Goal: Task Accomplishment & Management: Complete application form

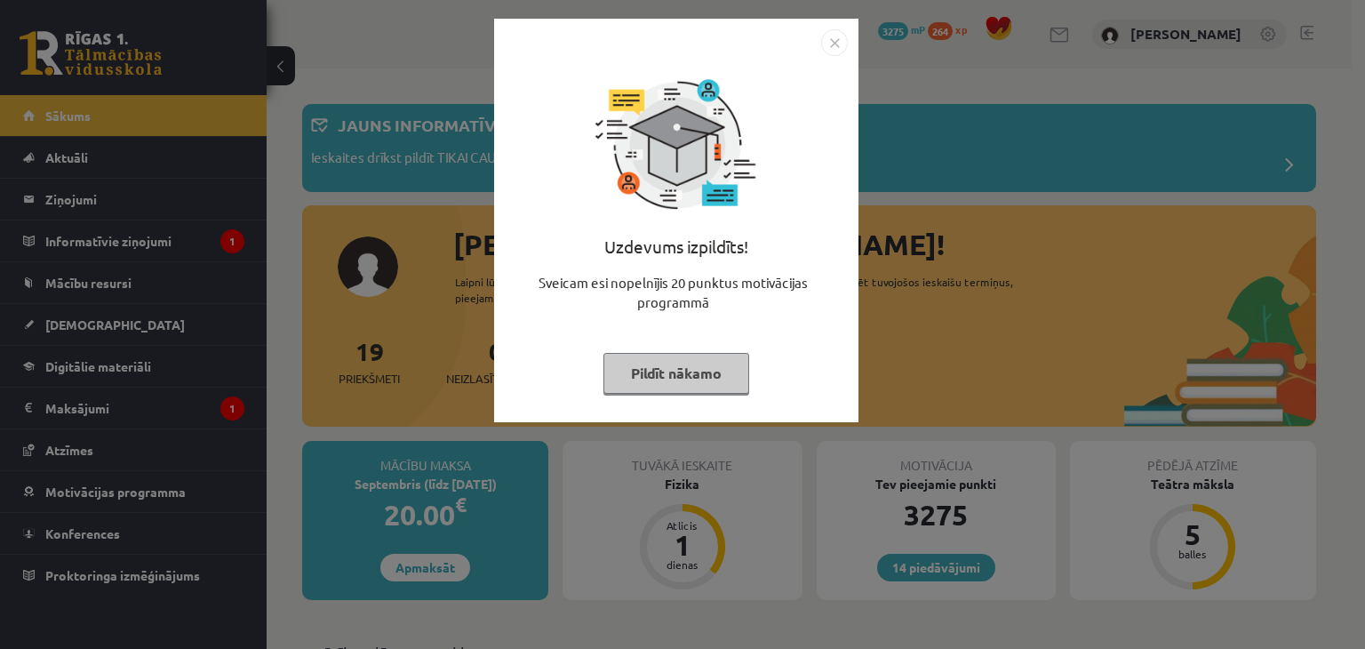
click at [688, 372] on button "Pildīt nākamo" at bounding box center [677, 373] width 146 height 41
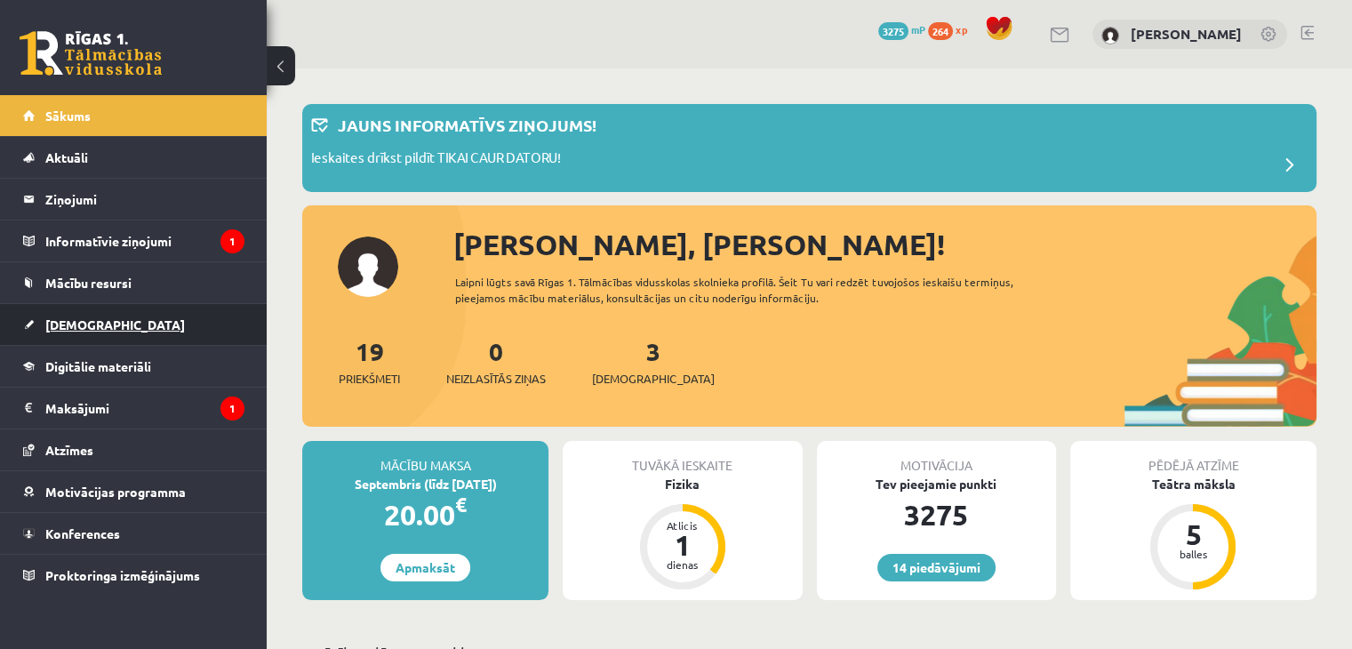
click at [50, 330] on link "[DEMOGRAPHIC_DATA]" at bounding box center [133, 324] width 221 height 41
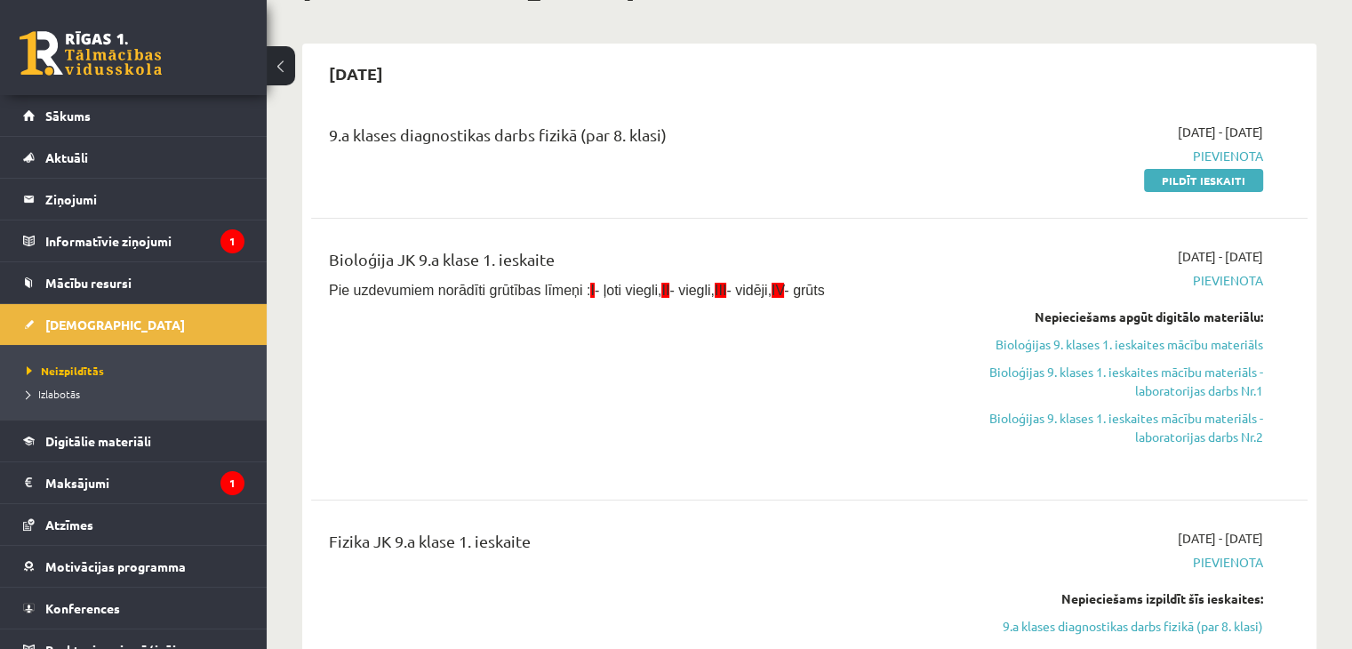
scroll to position [178, 0]
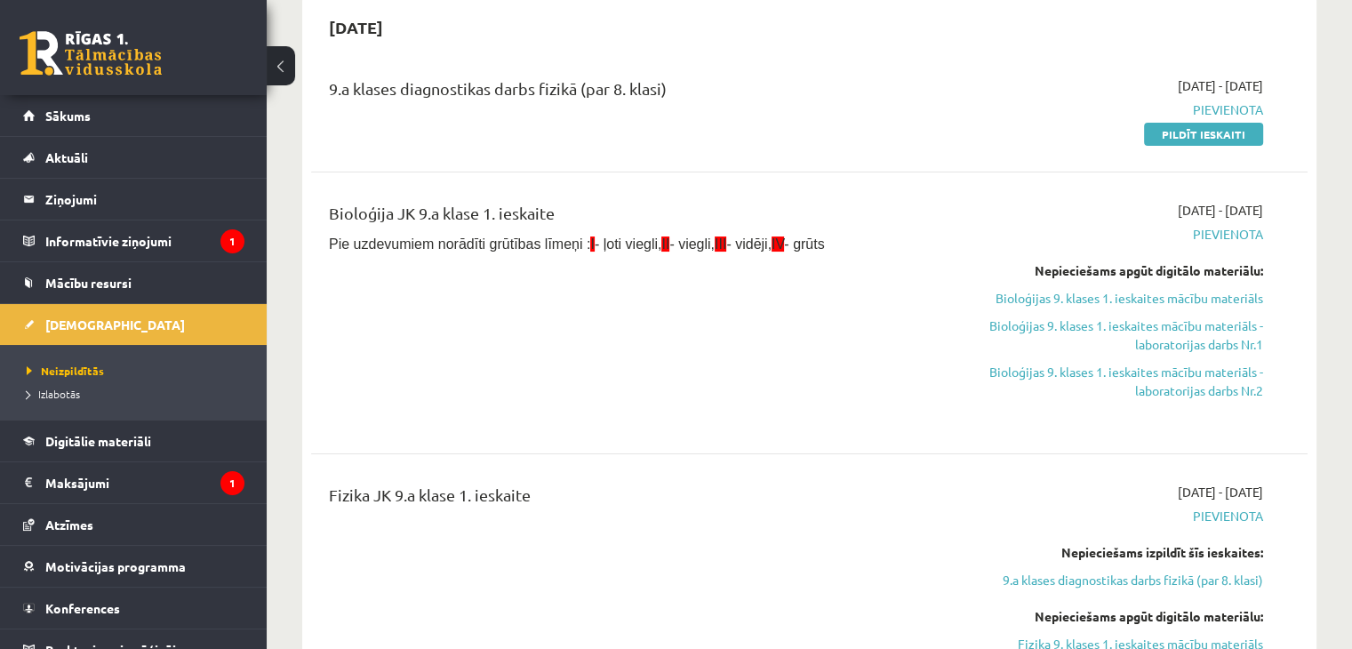
click at [587, 335] on div "Bioloģija JK 9.a klase 1. ieskaite Pie uzdevumiem norādīti grūtības līmeņi : I …" at bounding box center [636, 313] width 641 height 224
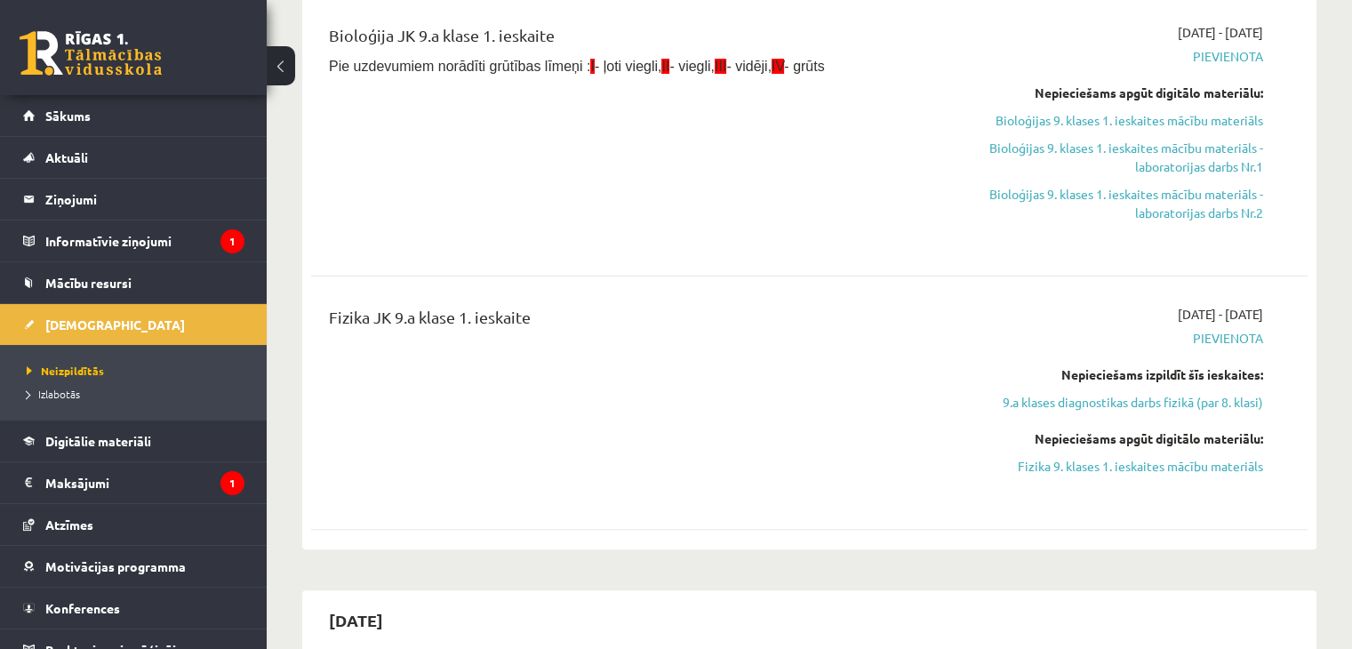
scroll to position [356, 0]
drag, startPoint x: 1077, startPoint y: 396, endPoint x: 1052, endPoint y: 381, distance: 29.1
click at [1077, 399] on link "9.a klases diagnostikas darbs fizikā (par 8. klasi)" at bounding box center [1116, 402] width 293 height 19
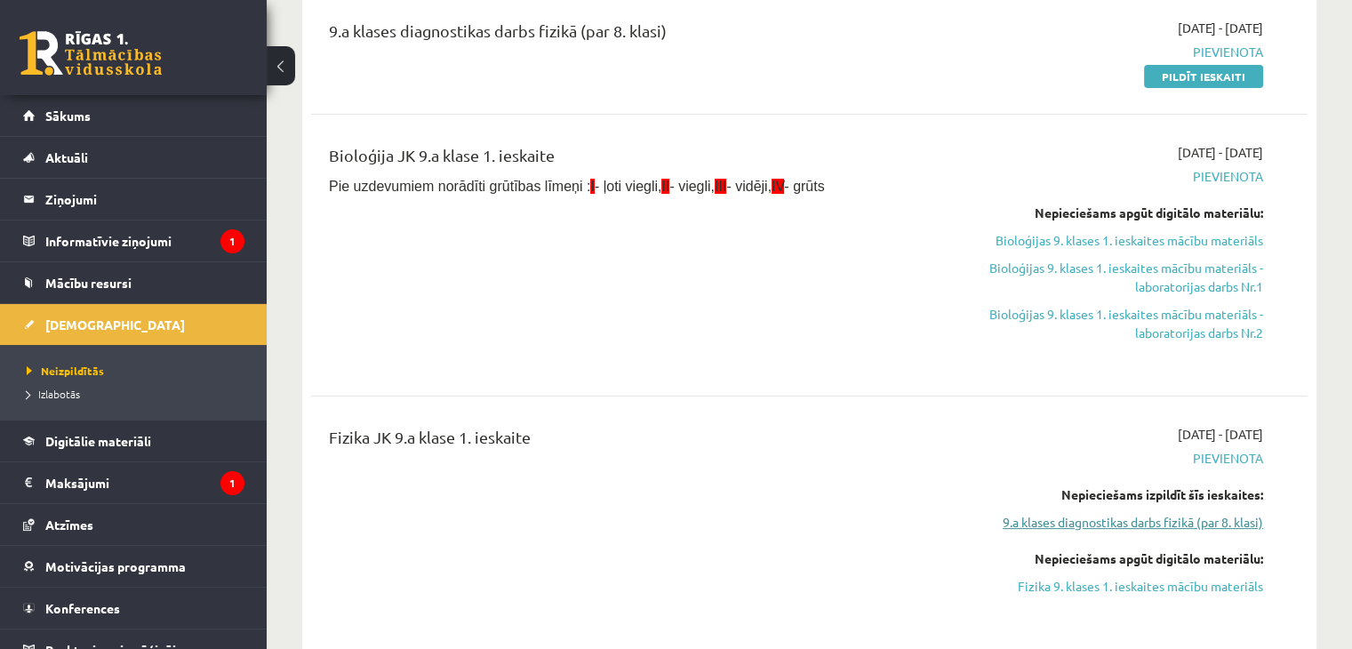
click at [1085, 519] on link "9.a klases diagnostikas darbs fizikā (par 8. klasi)" at bounding box center [1116, 522] width 293 height 19
click at [1060, 531] on div "2025-09-01 - 2025-09-15 Pievienota Nepieciešams izpildīt šīs ieskaites: 9.a kla…" at bounding box center [1116, 523] width 320 height 196
click at [1060, 528] on link "9.a klases diagnostikas darbs fizikā (par 8. klasi)" at bounding box center [1116, 522] width 293 height 19
click at [1028, 584] on link "Fizika 9. klases 1. ieskaites mācību materiāls" at bounding box center [1116, 586] width 293 height 19
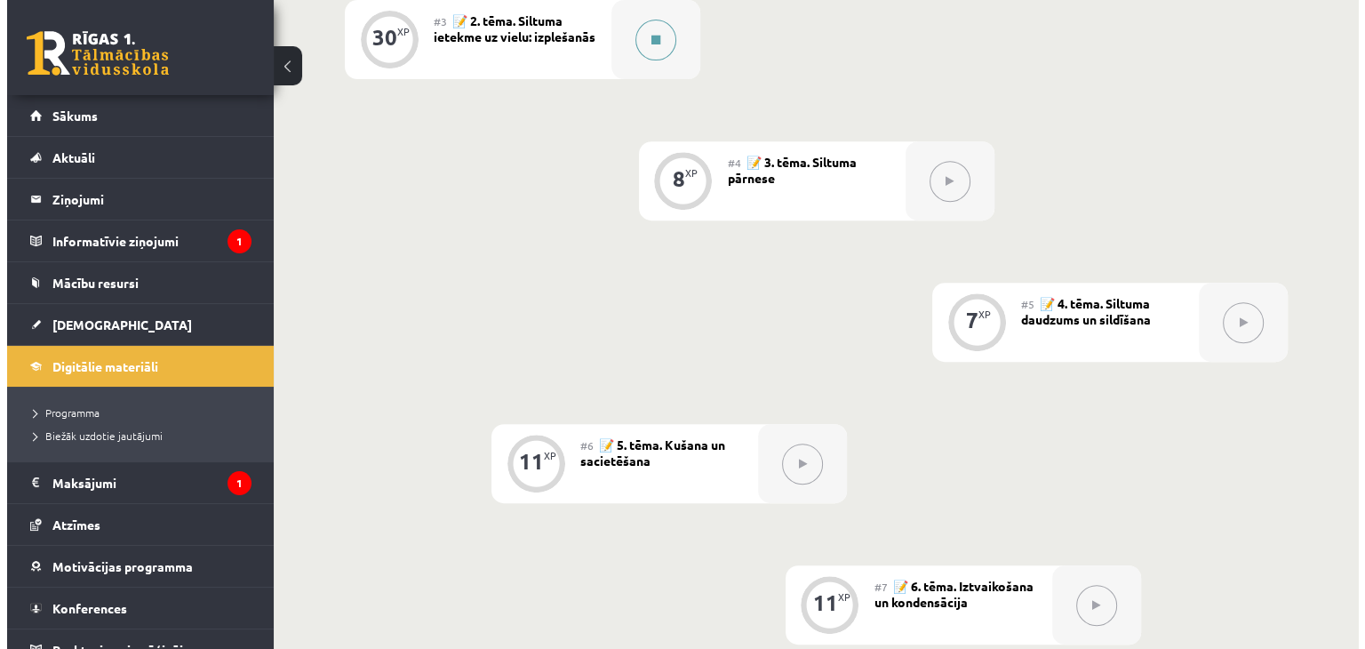
scroll to position [711, 0]
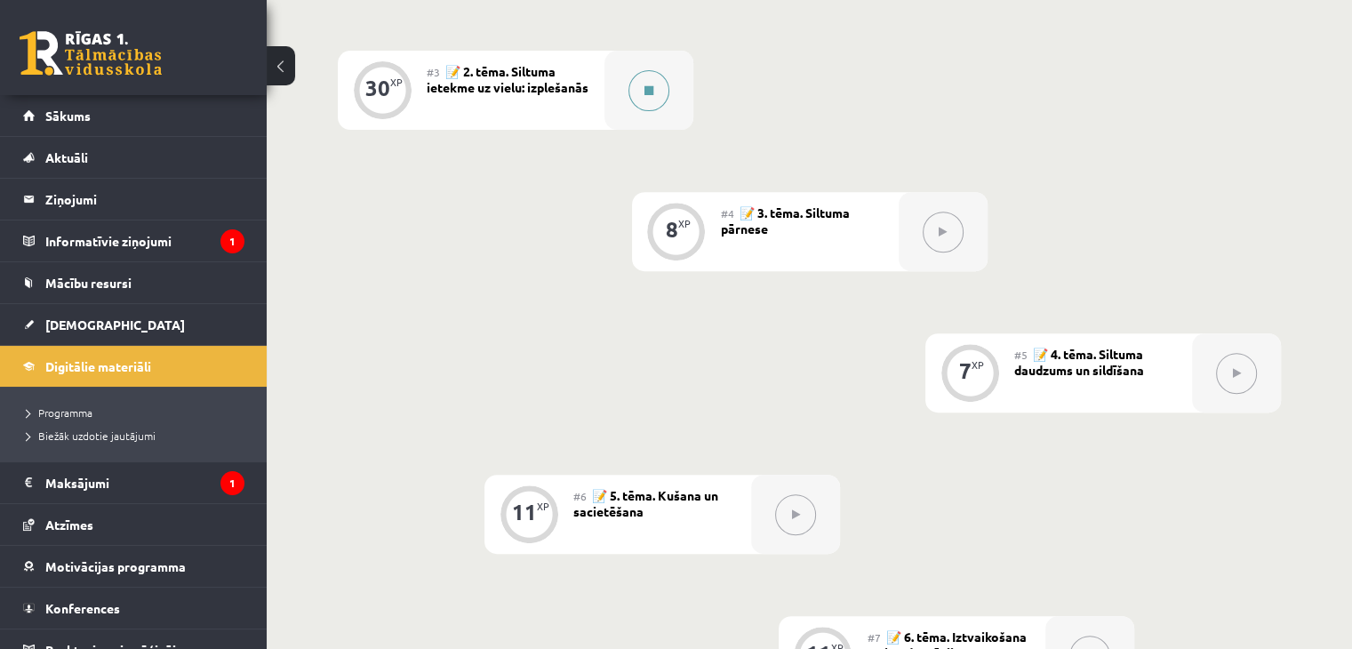
click at [633, 108] on div at bounding box center [648, 90] width 89 height 79
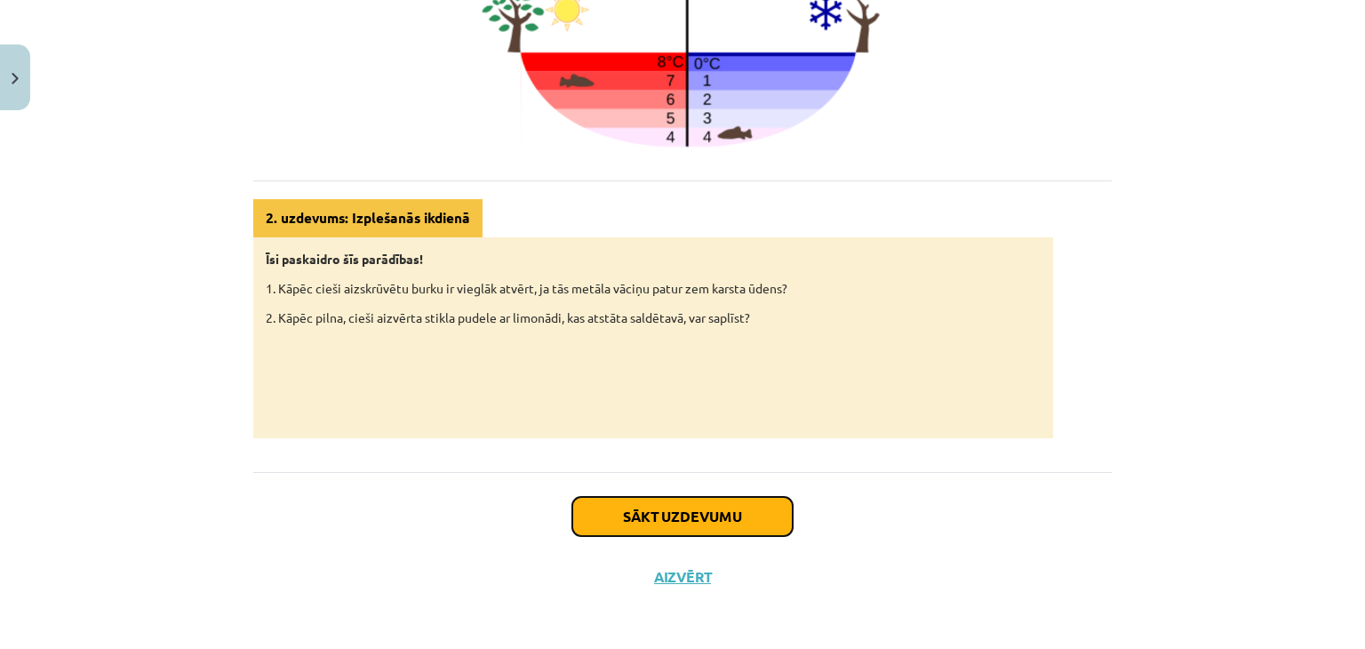
click at [676, 501] on button "Sākt uzdevumu" at bounding box center [682, 516] width 220 height 39
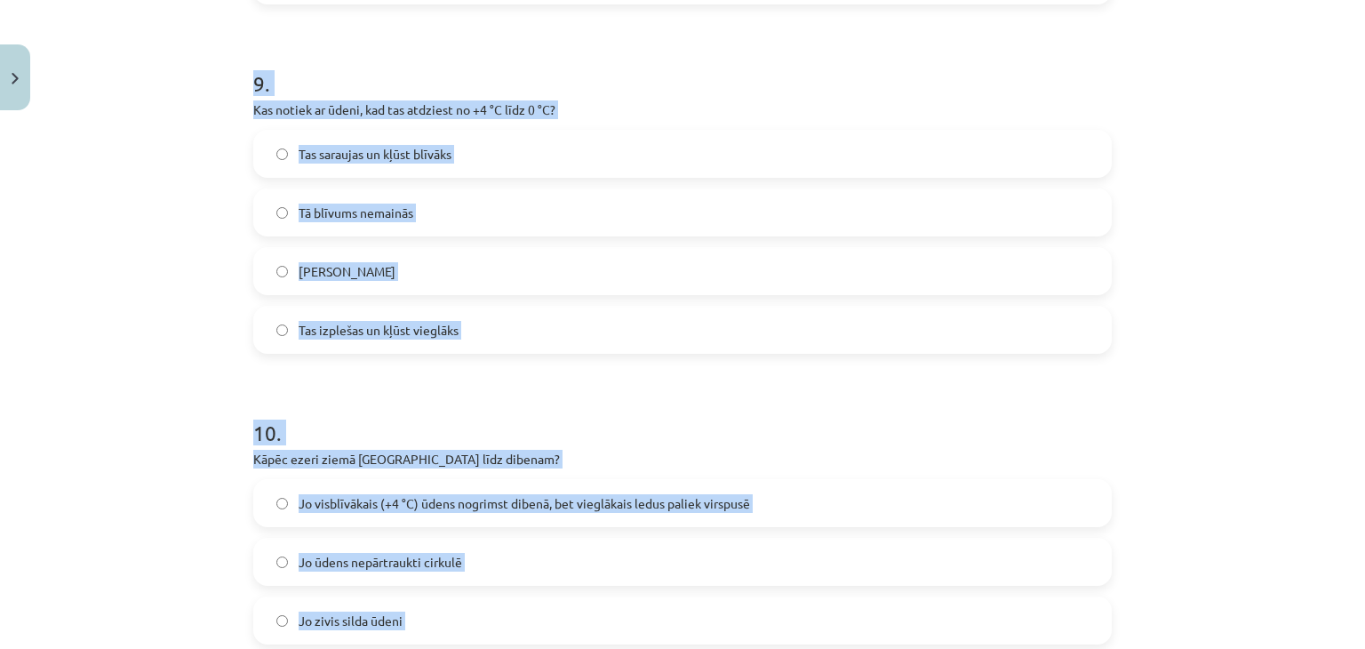
scroll to position [2899, 0]
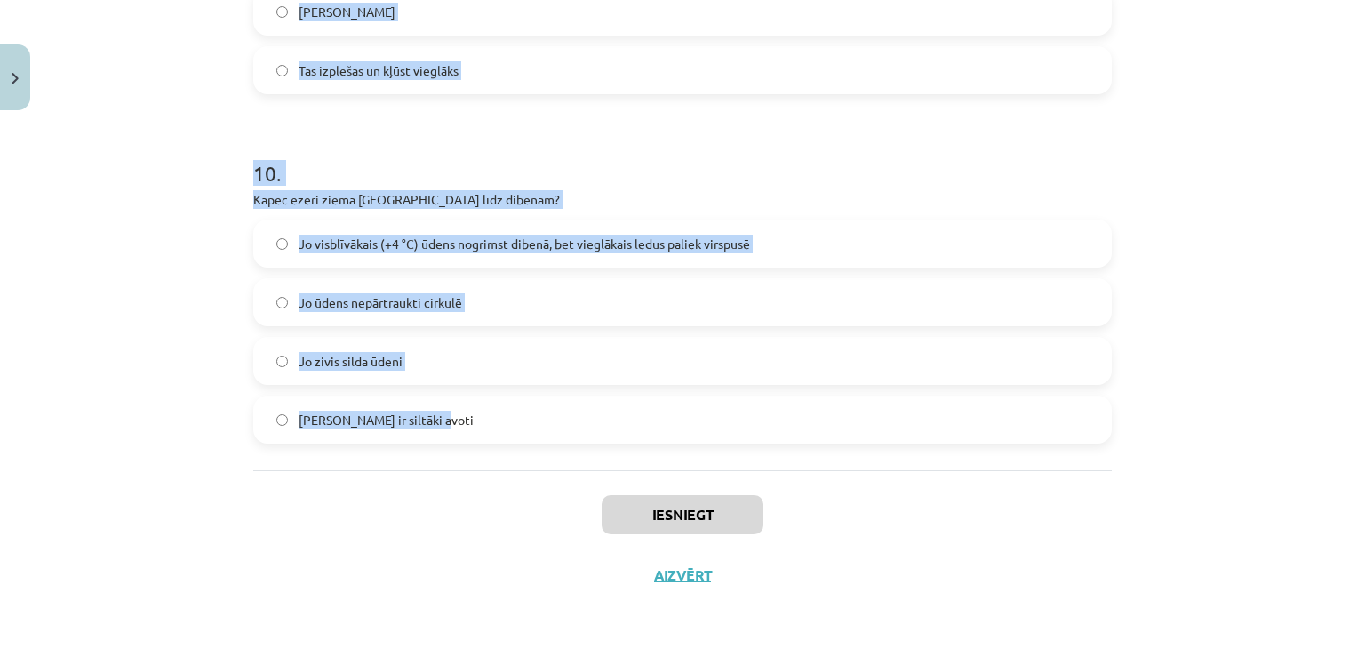
drag, startPoint x: 295, startPoint y: 401, endPoint x: 601, endPoint y: 447, distance: 309.2
click at [601, 447] on div "Mācību tēma: Fizika 9. klases 1. ieskaites mācību materiāls #3 📝 2. tēma. Siltu…" at bounding box center [682, 324] width 1365 height 649
copy form "1 . Vai, sildot vielas, tās parasti saraujas? Nē Jā 2 . Vai gāzes, sildot, izpl…"
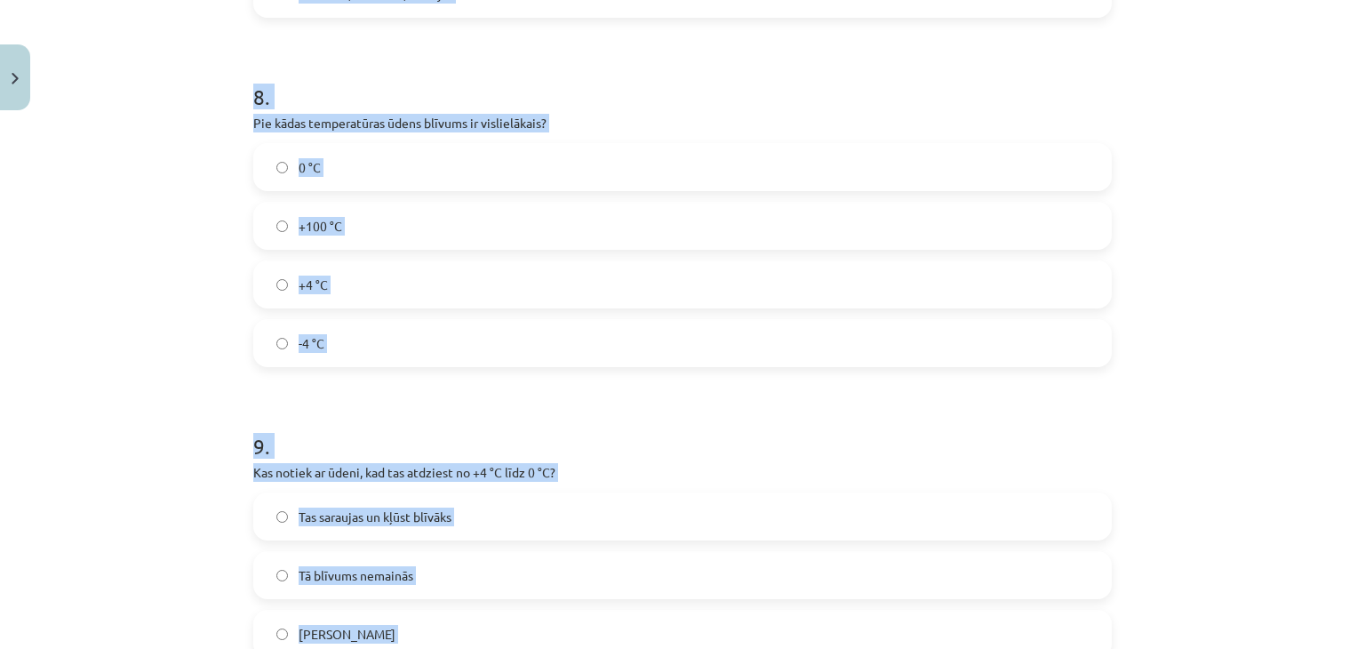
click at [96, 367] on div "Mācību tēma: Fizika 9. klases 1. ieskaites mācību materiāls #3 📝 2. tēma. Siltu…" at bounding box center [682, 324] width 1365 height 649
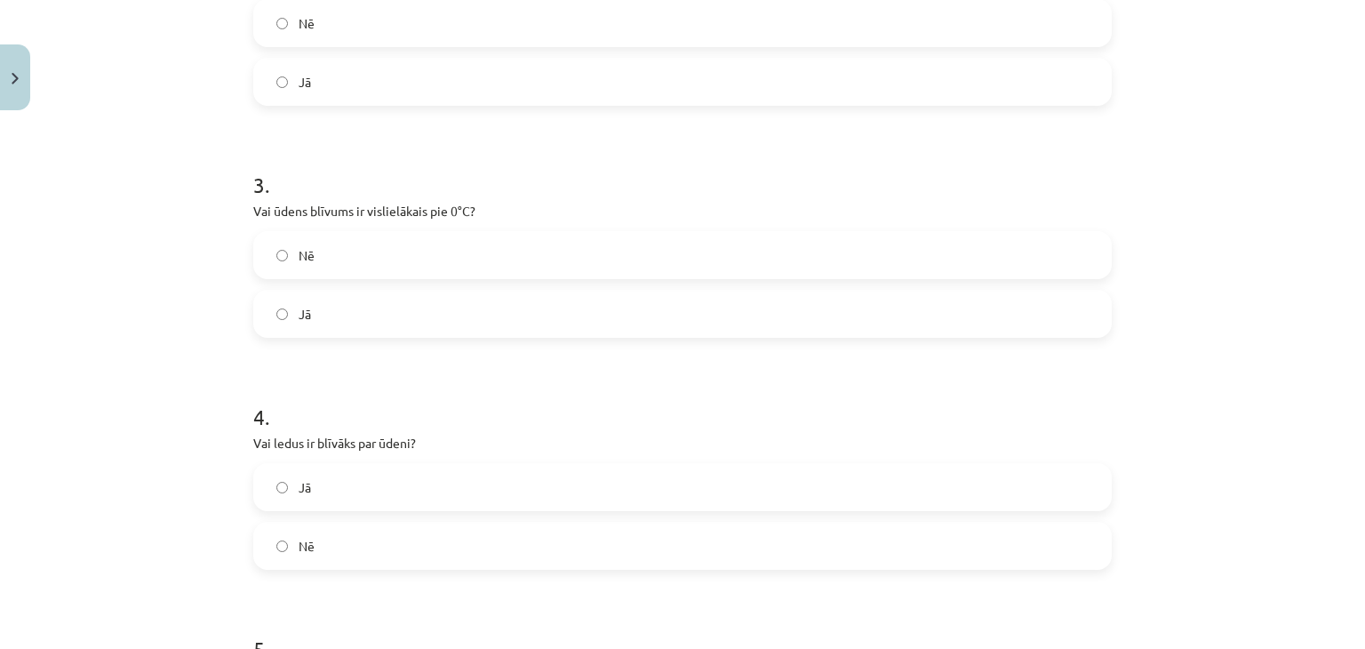
scroll to position [232, 0]
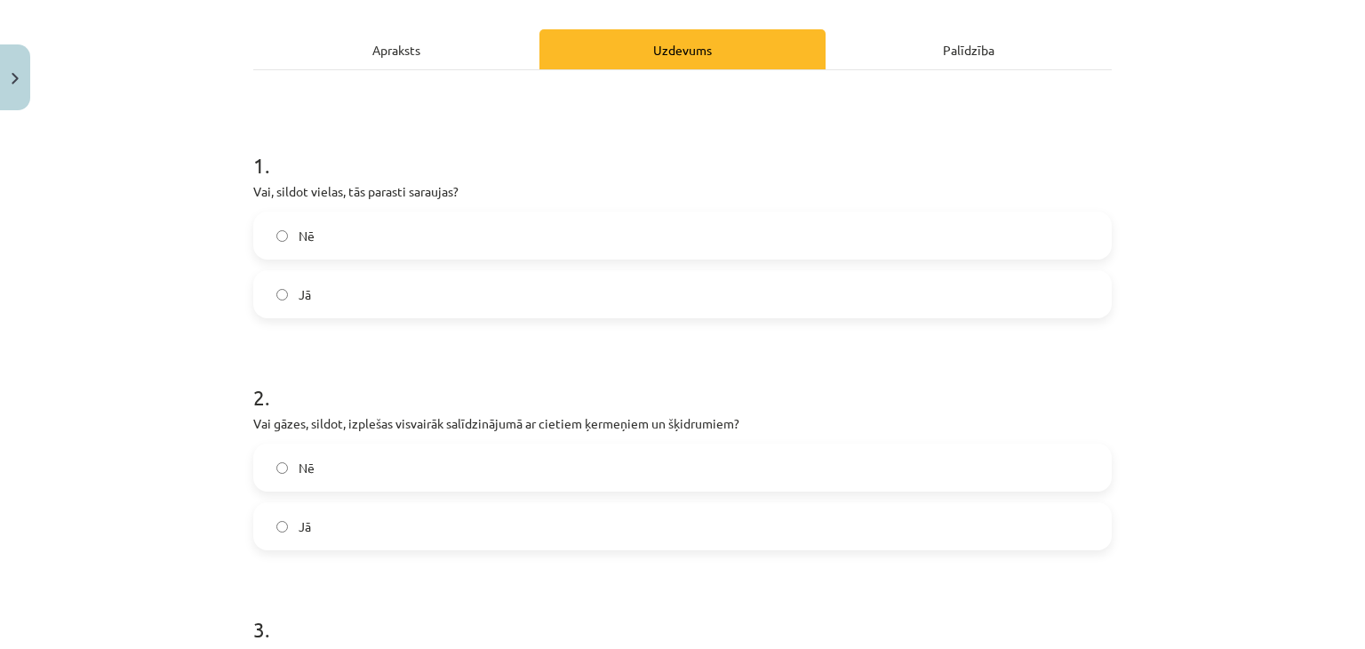
click at [283, 299] on label "Jā" at bounding box center [682, 294] width 855 height 44
click at [268, 242] on label "Nē" at bounding box center [682, 235] width 855 height 44
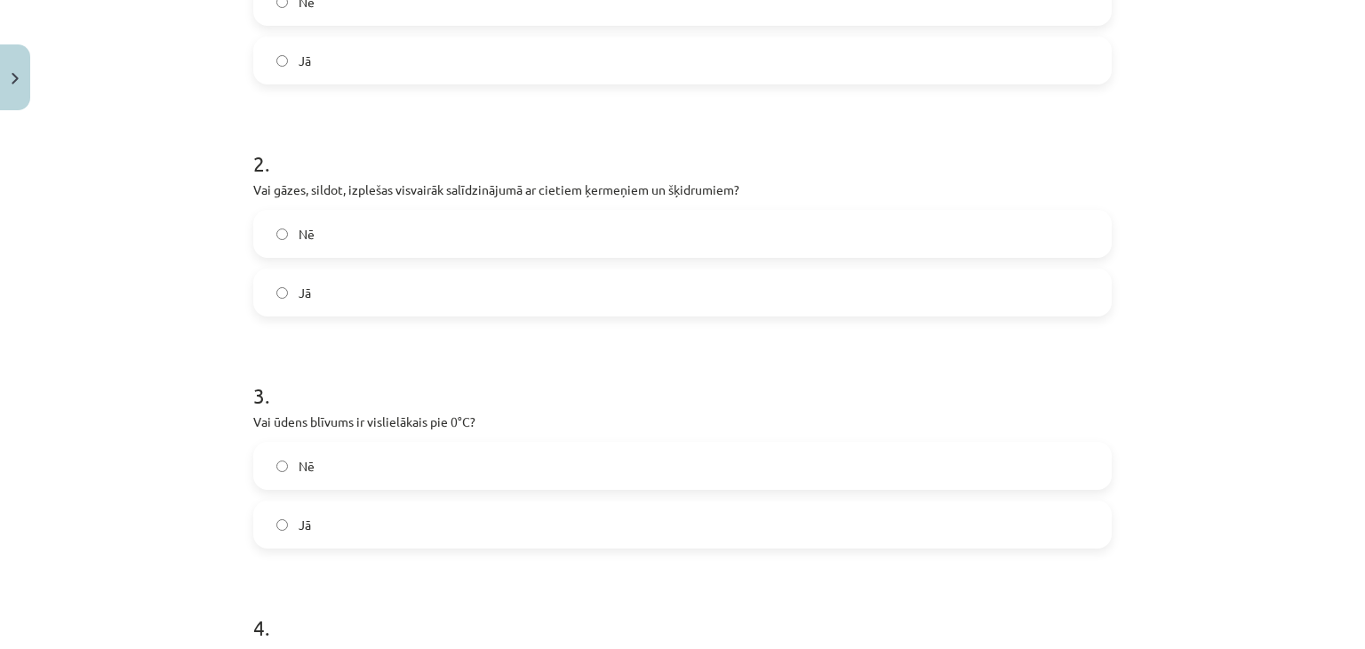
scroll to position [499, 0]
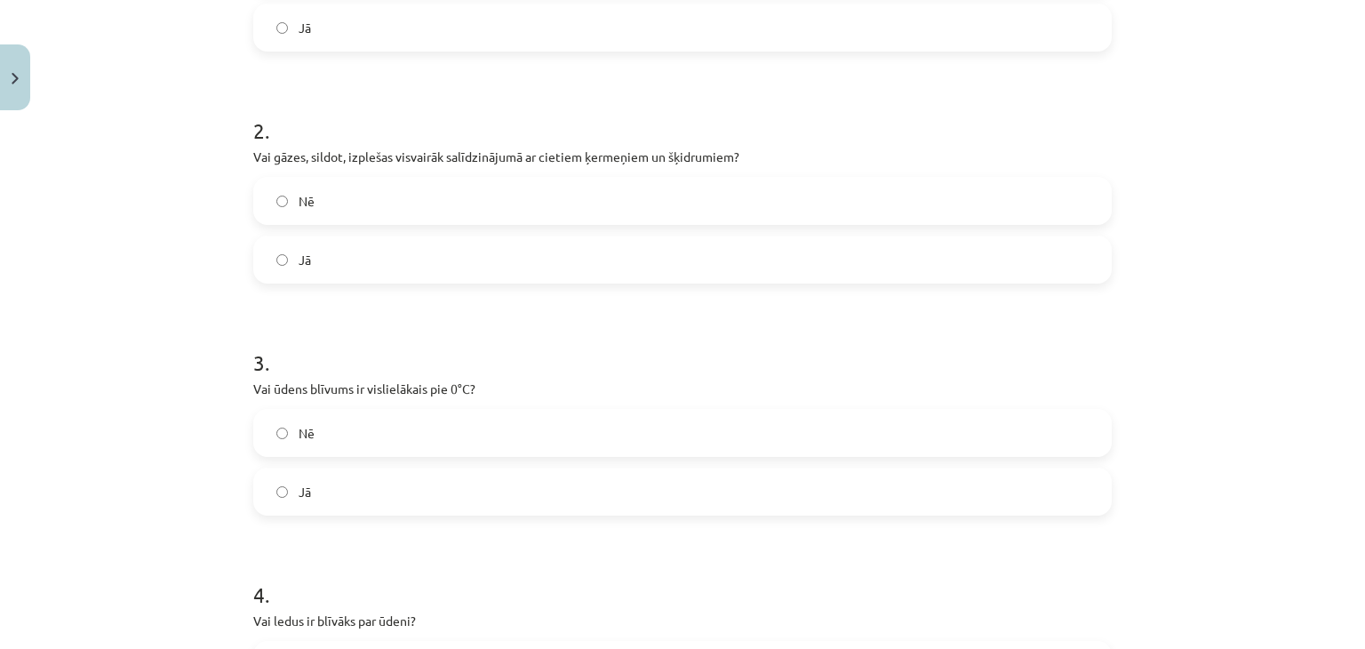
click at [281, 260] on label "Jā" at bounding box center [682, 259] width 855 height 44
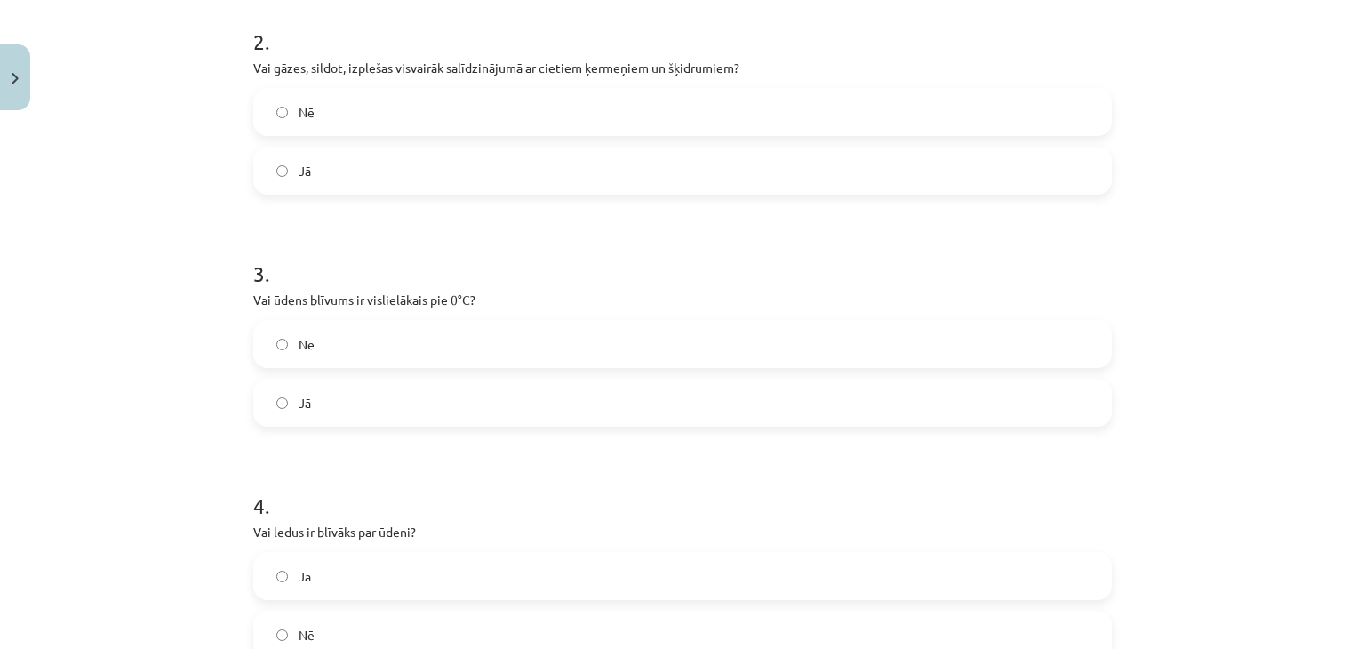
click at [270, 365] on div "Nē" at bounding box center [682, 344] width 859 height 48
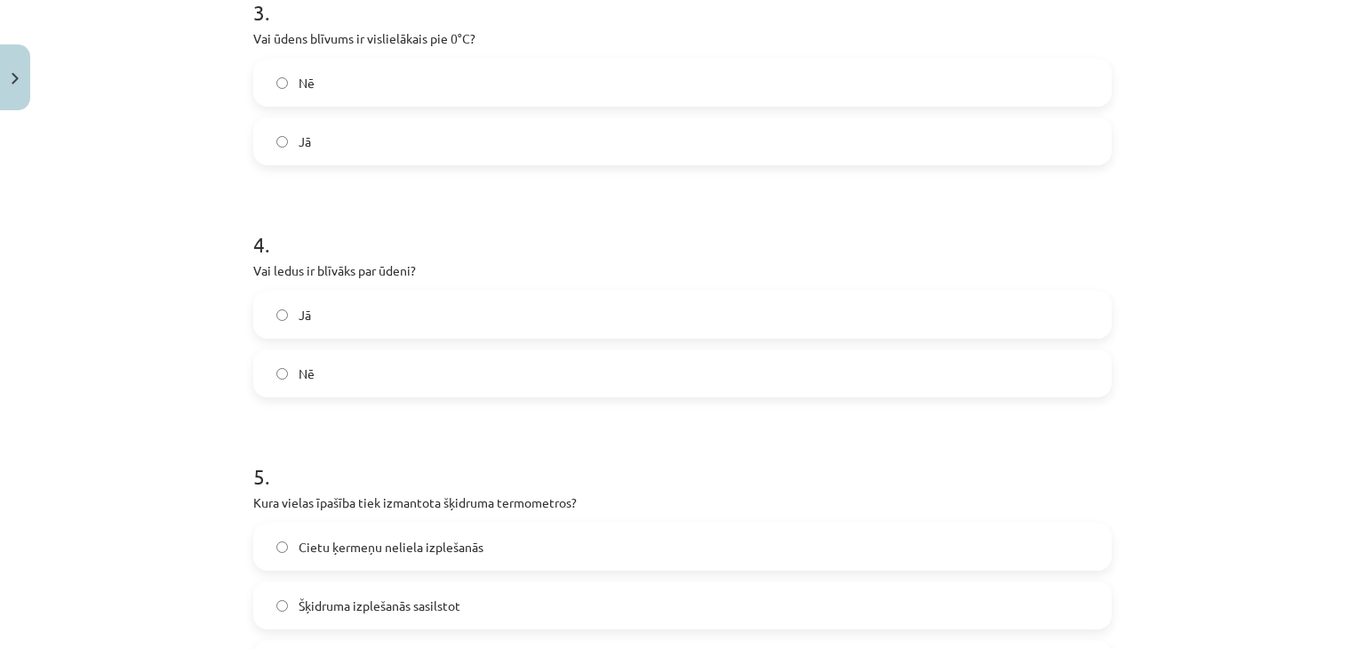
scroll to position [854, 0]
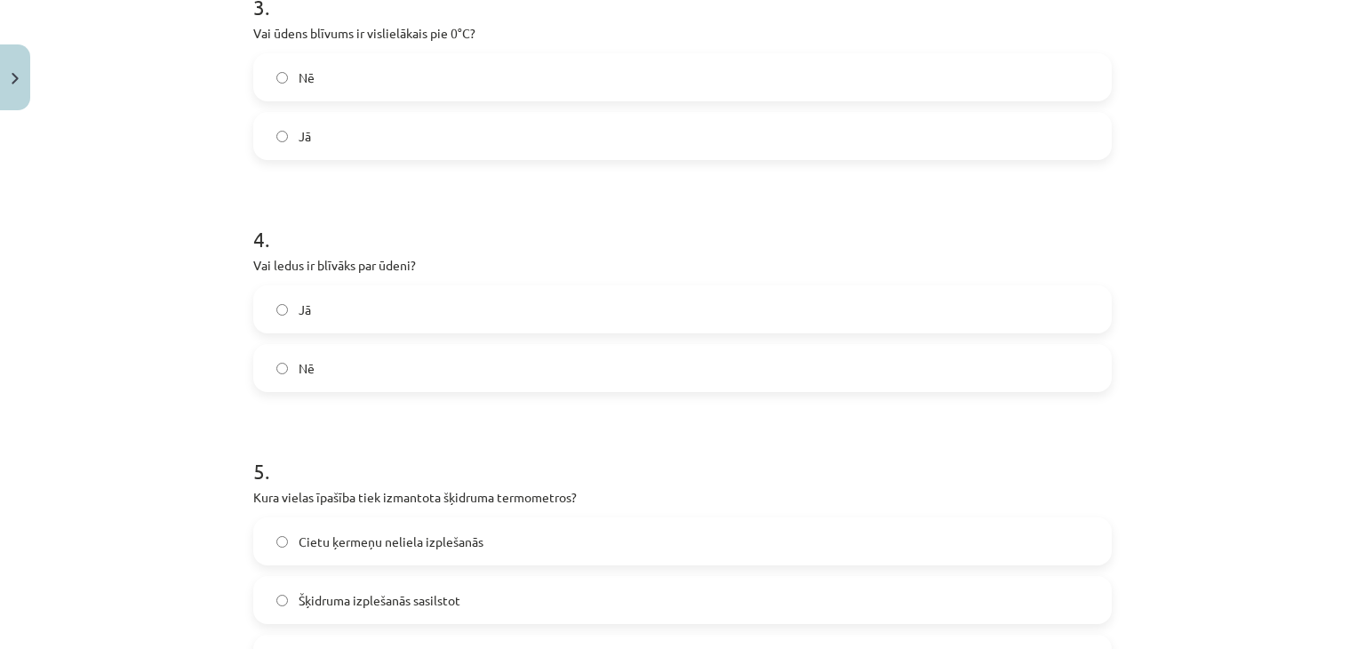
click at [255, 348] on label "Nē" at bounding box center [682, 368] width 855 height 44
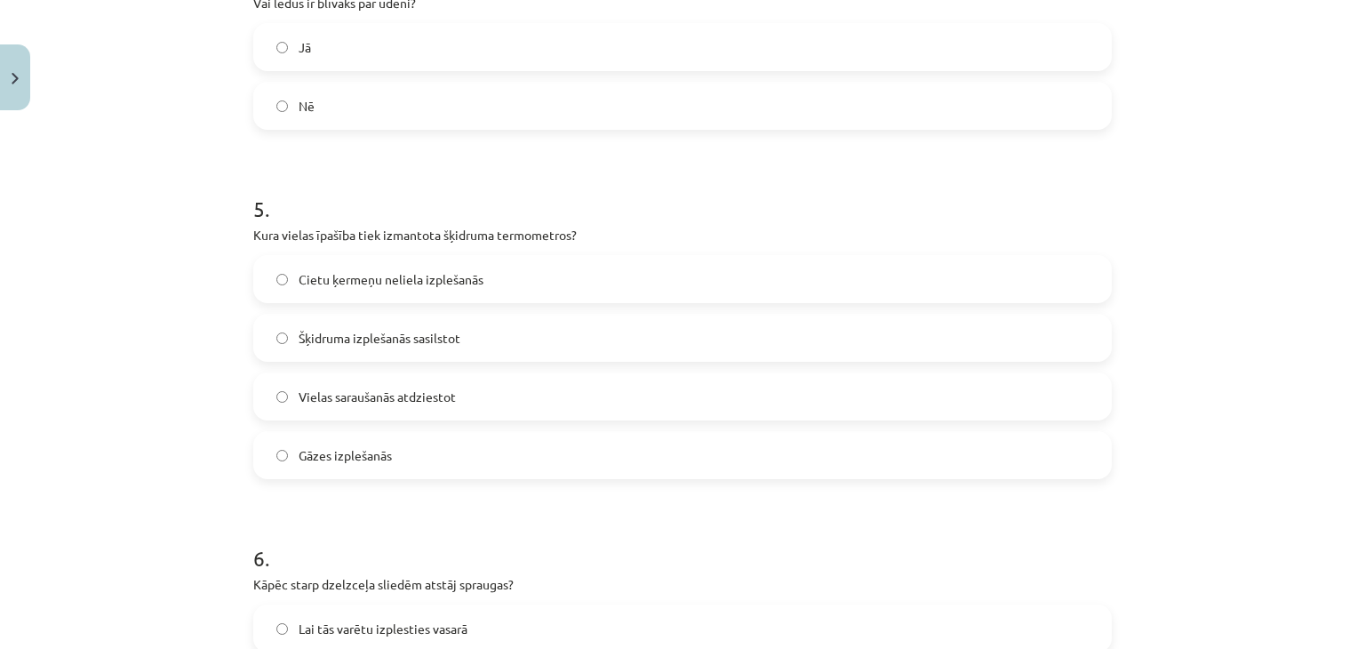
scroll to position [1121, 0]
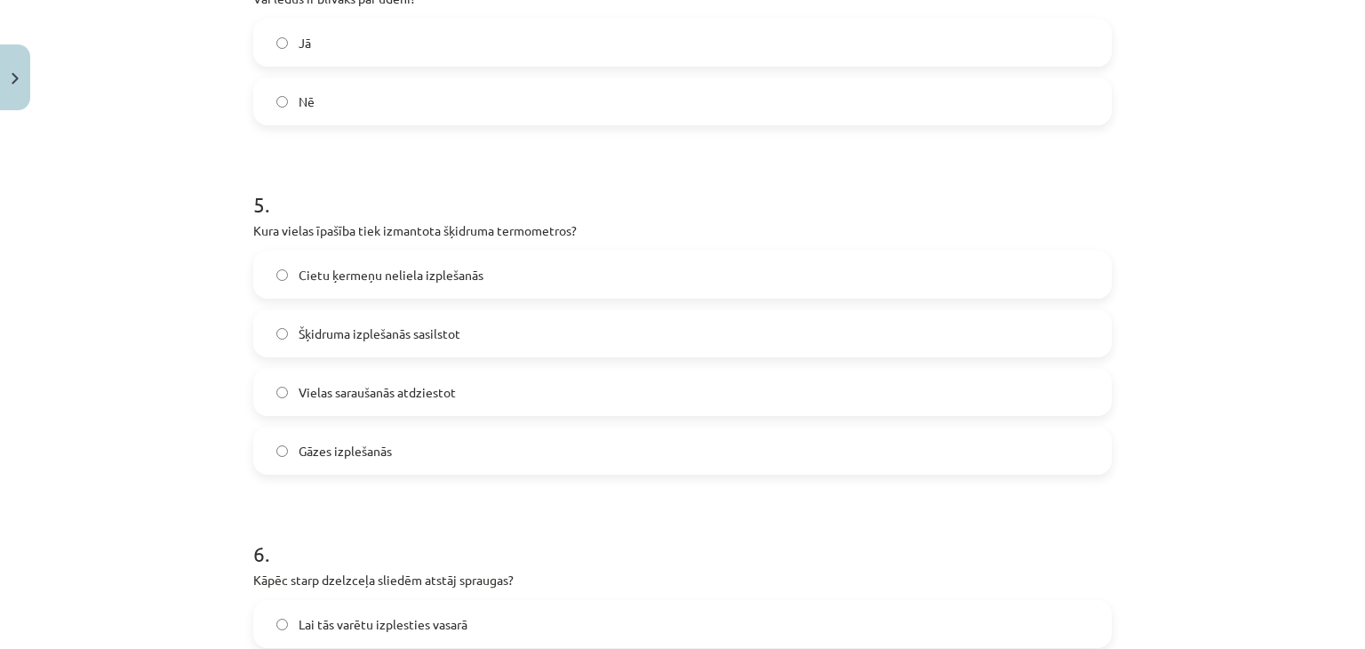
click at [284, 343] on label "Šķidruma izplešanās sasilstot" at bounding box center [682, 333] width 855 height 44
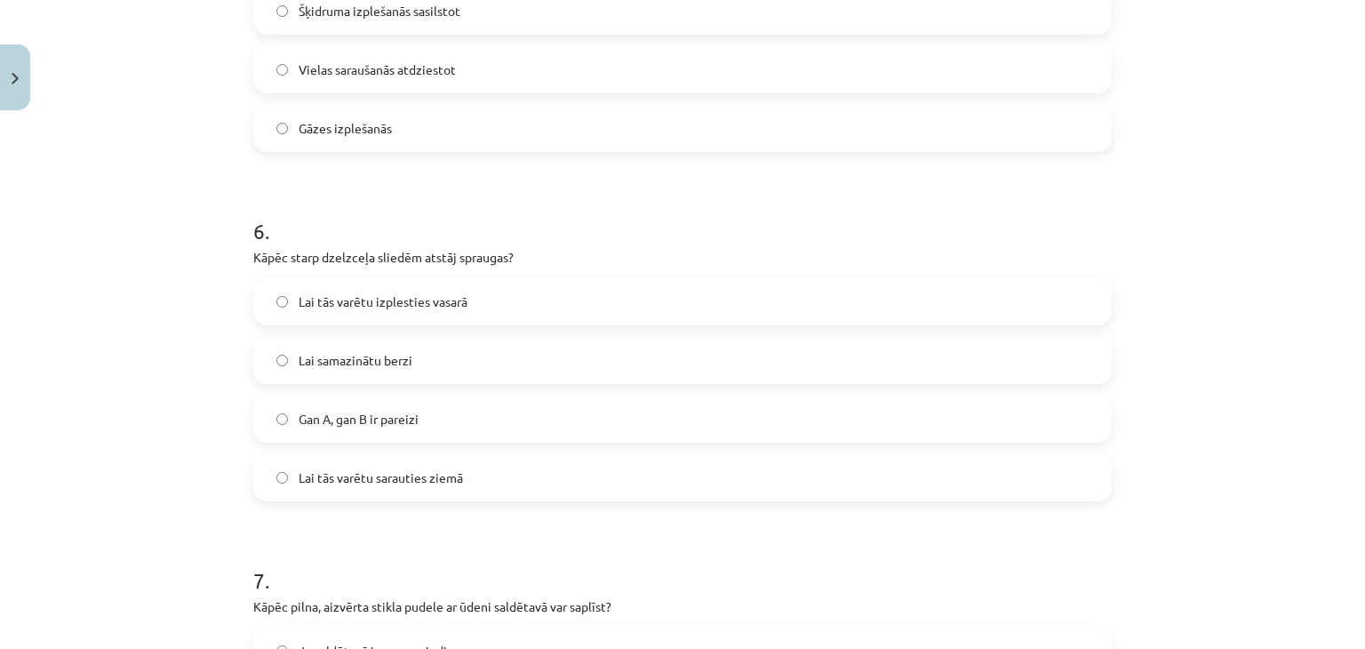
scroll to position [1476, 0]
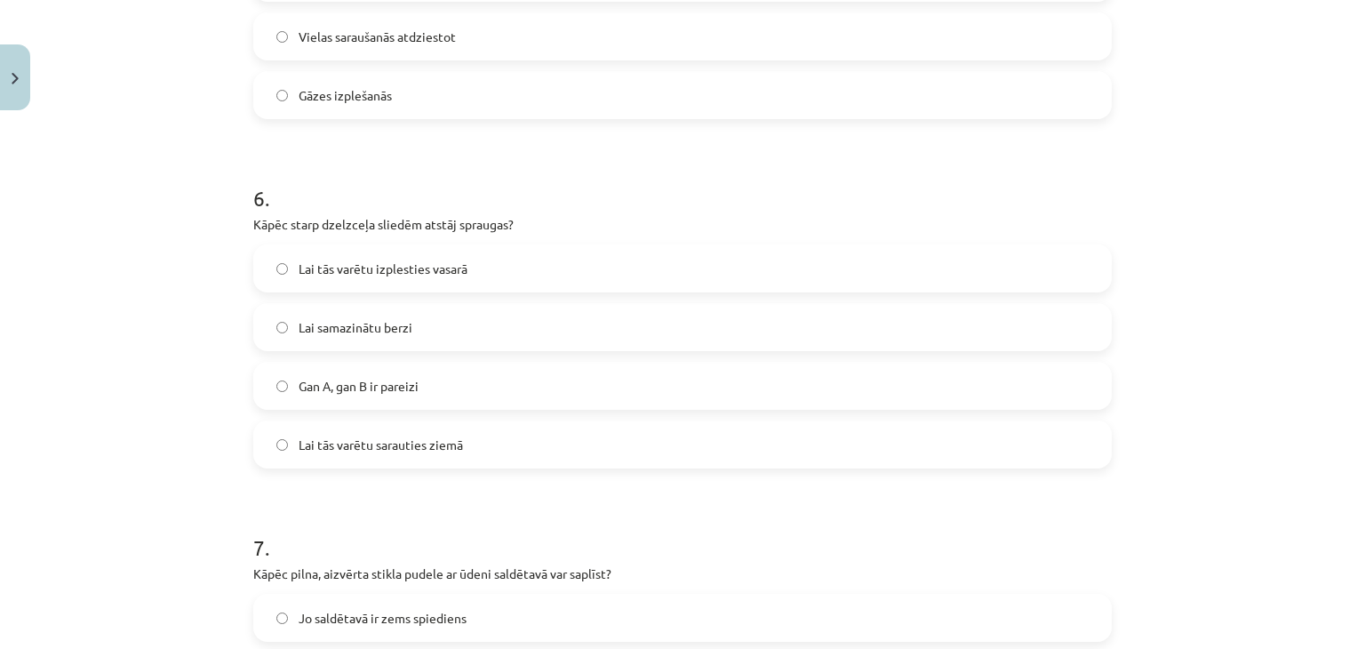
click at [318, 264] on span "Lai tās varētu izplesties vasarā" at bounding box center [383, 269] width 169 height 19
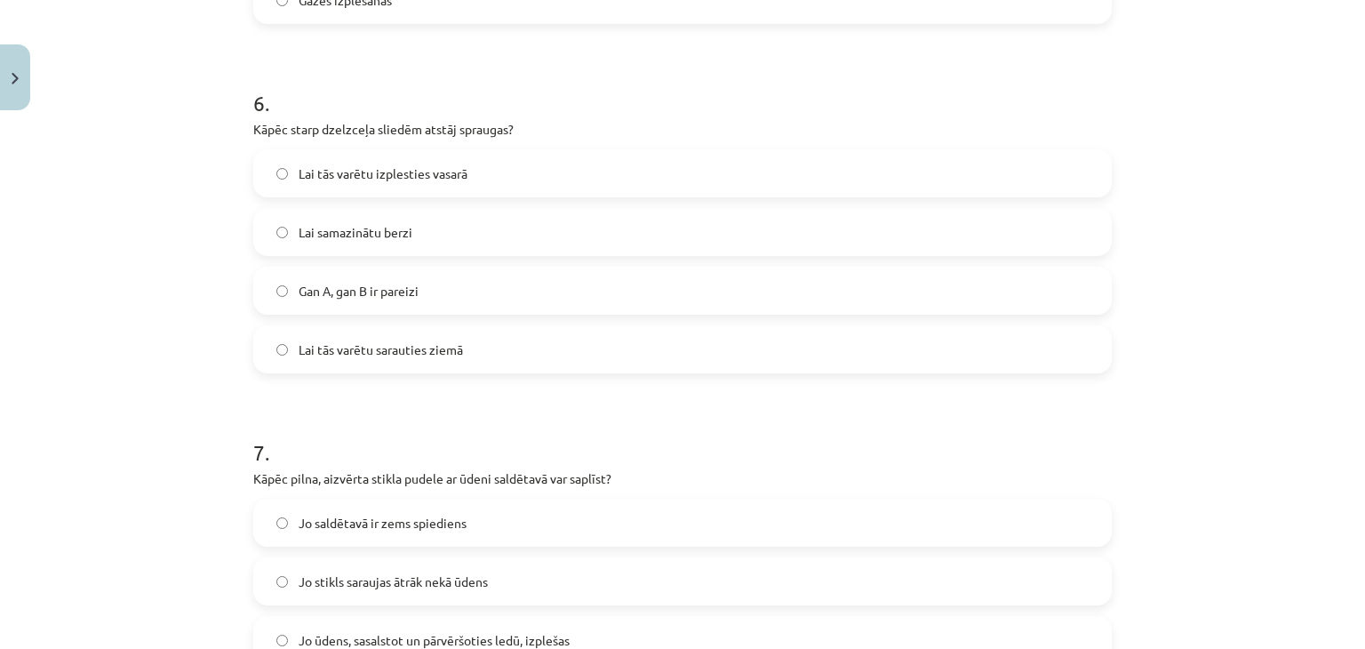
scroll to position [1743, 0]
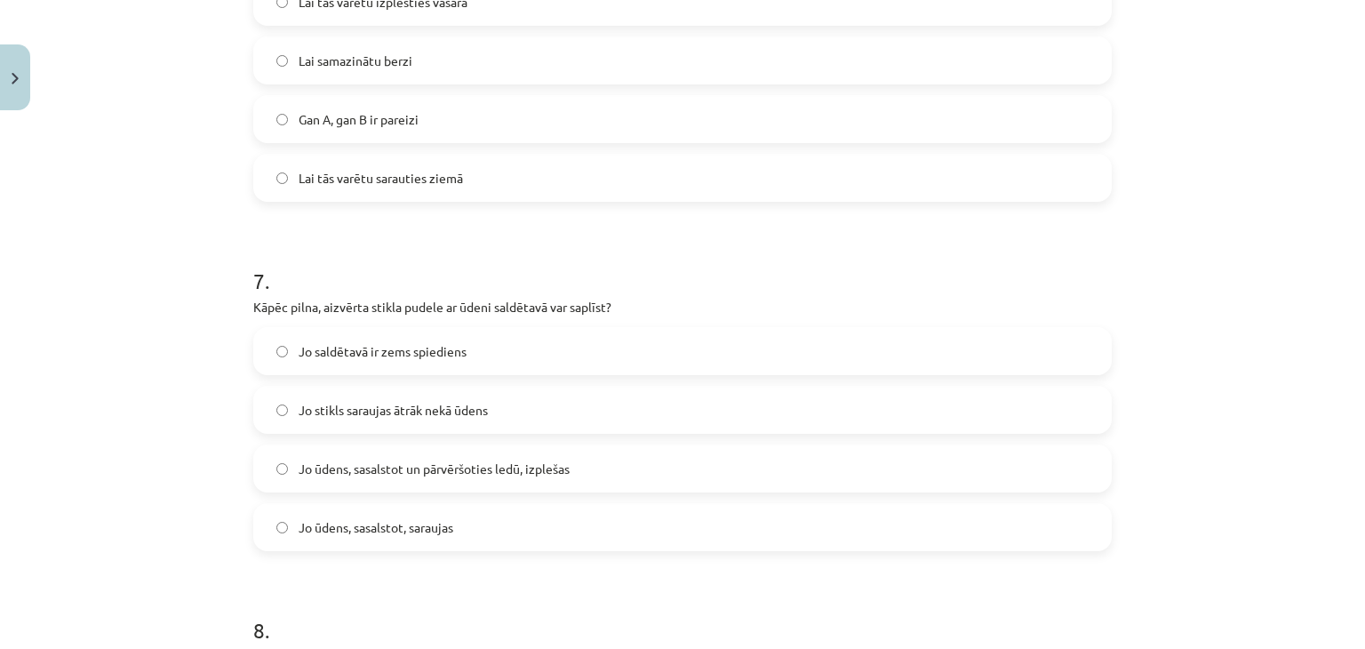
drag, startPoint x: 294, startPoint y: 472, endPoint x: 156, endPoint y: 337, distance: 193.0
click at [299, 472] on span "Jo ūdens, sasalstot un pārvēršoties ledū, izplešas" at bounding box center [434, 469] width 271 height 19
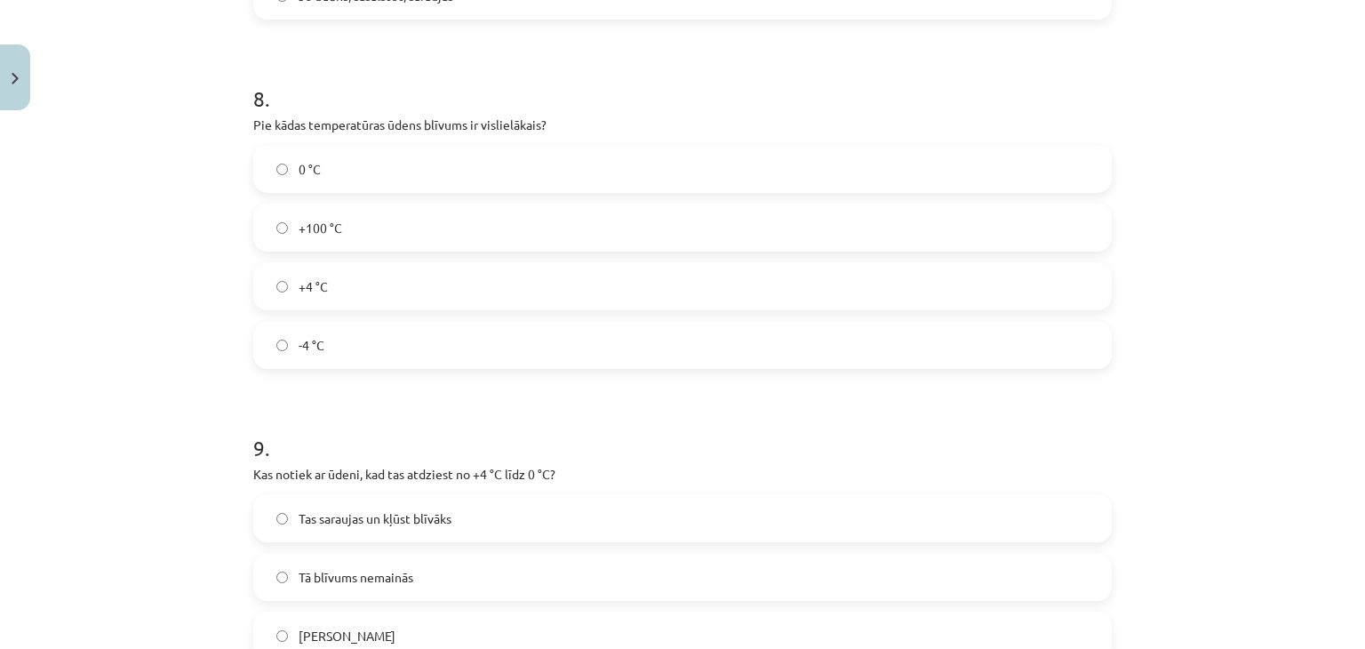
scroll to position [2276, 0]
click at [281, 281] on label "+4 °C" at bounding box center [682, 284] width 855 height 44
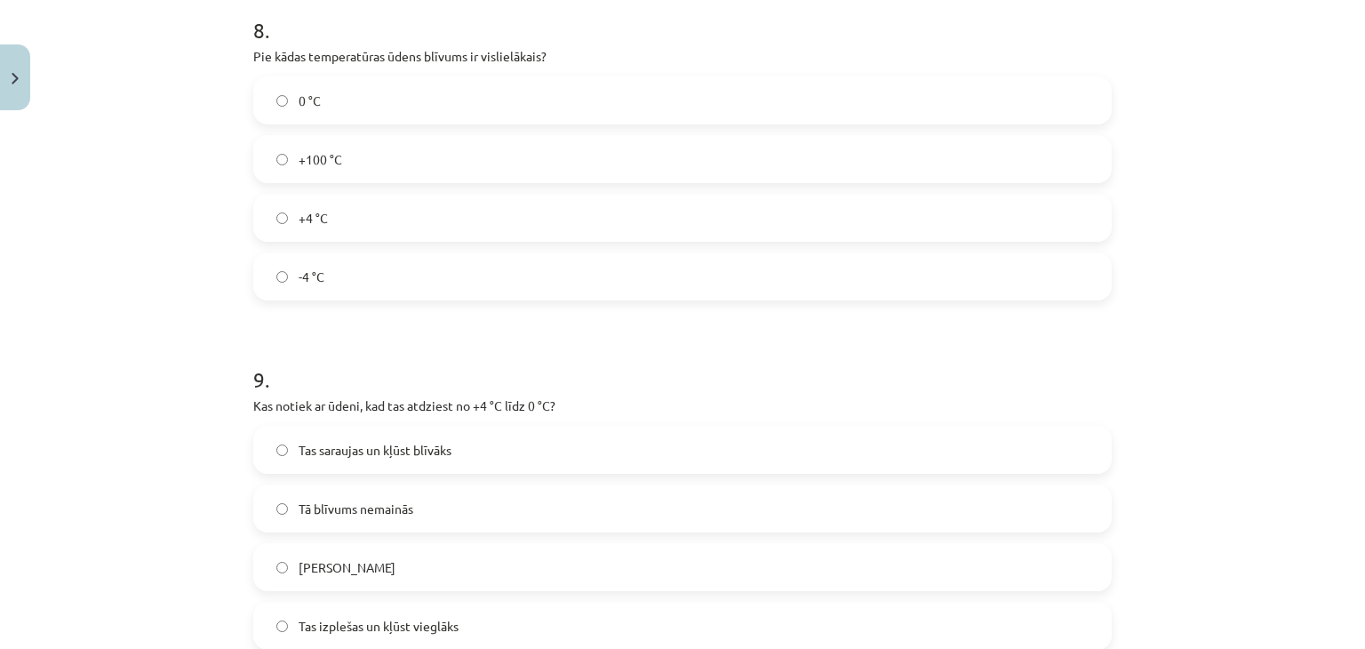
scroll to position [2543, 0]
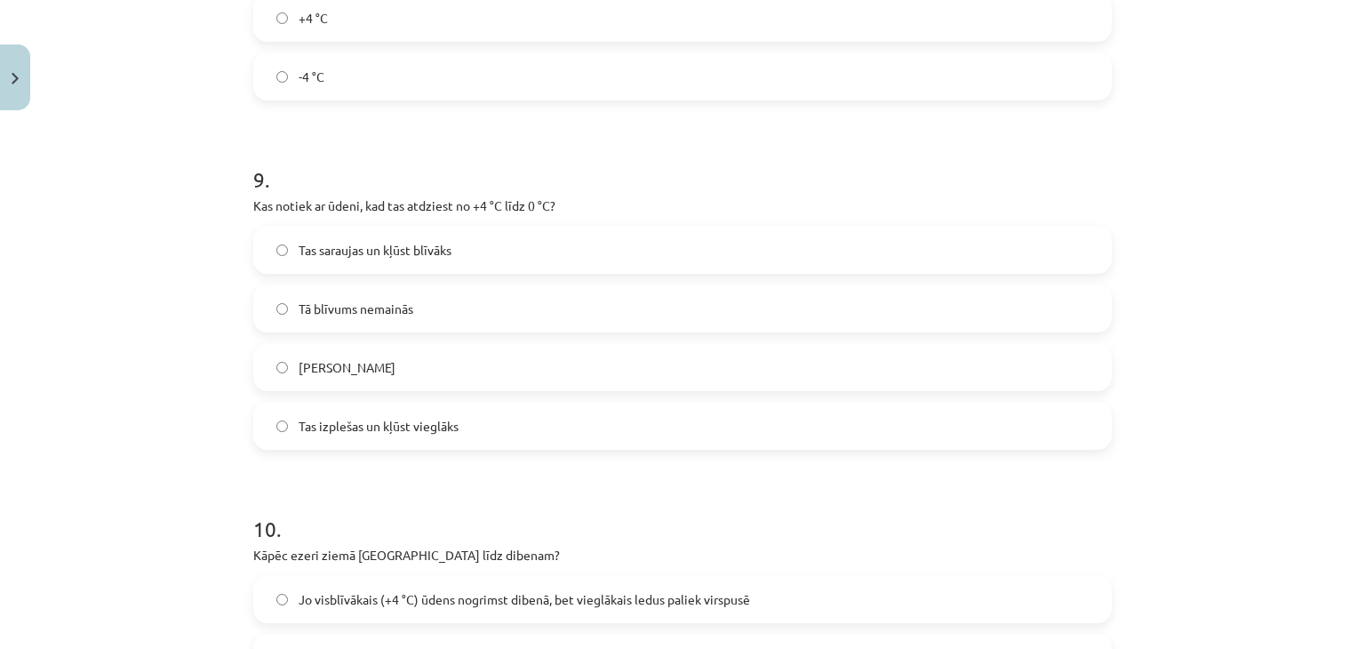
click at [299, 420] on span "Tas izplešas un kļūst vieglāks" at bounding box center [379, 426] width 160 height 19
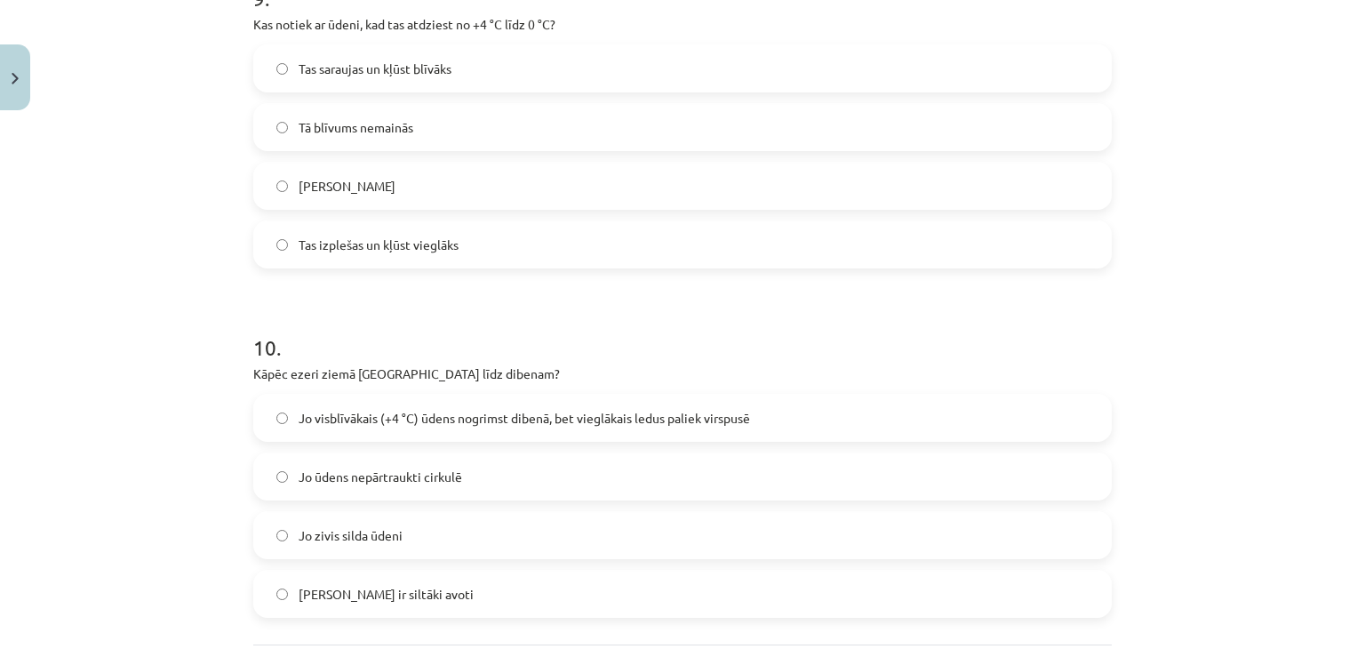
scroll to position [2810, 0]
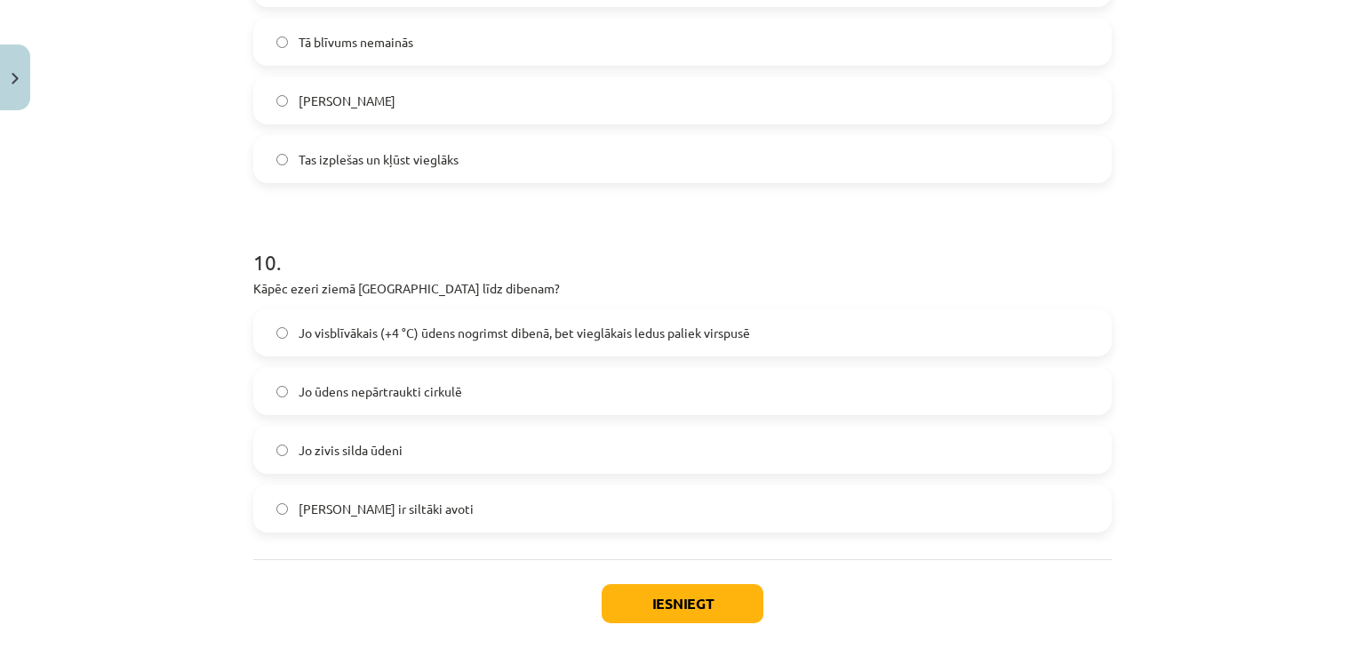
click at [369, 382] on span "Jo ūdens nepārtraukti cirkulē" at bounding box center [381, 391] width 164 height 19
click at [383, 334] on span "Jo visblīvākais (+4 °C) ūdens nogrimst dibenā, bet vieglākais ledus paliek virs…" at bounding box center [525, 333] width 452 height 19
click at [628, 603] on button "Iesniegt" at bounding box center [683, 603] width 162 height 39
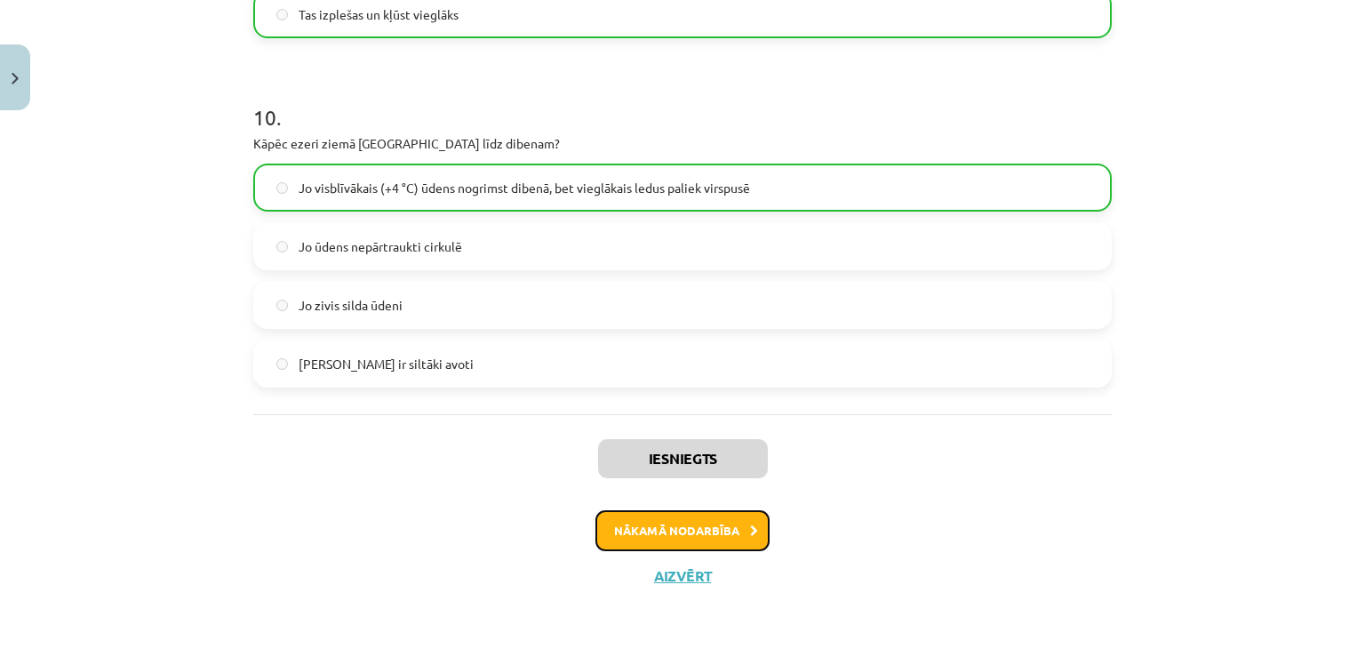
click at [714, 530] on button "Nākamā nodarbība" at bounding box center [683, 530] width 174 height 41
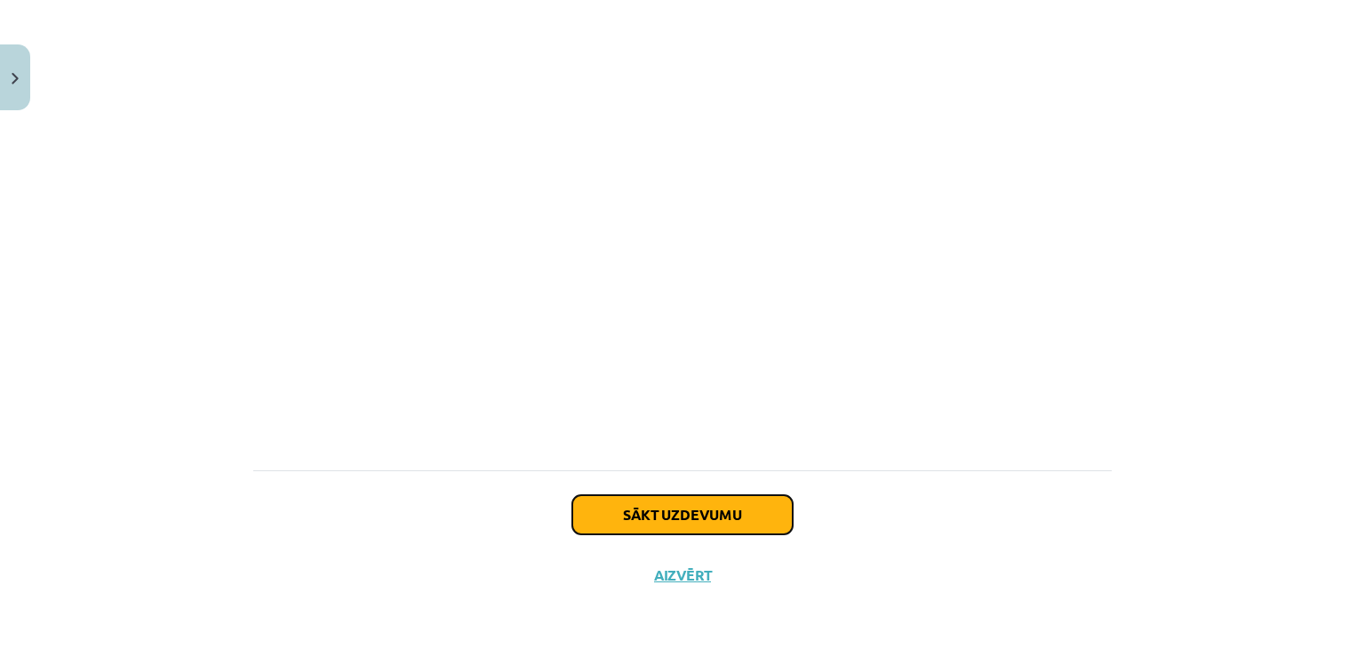
click at [698, 524] on button "Sākt uzdevumu" at bounding box center [682, 514] width 220 height 39
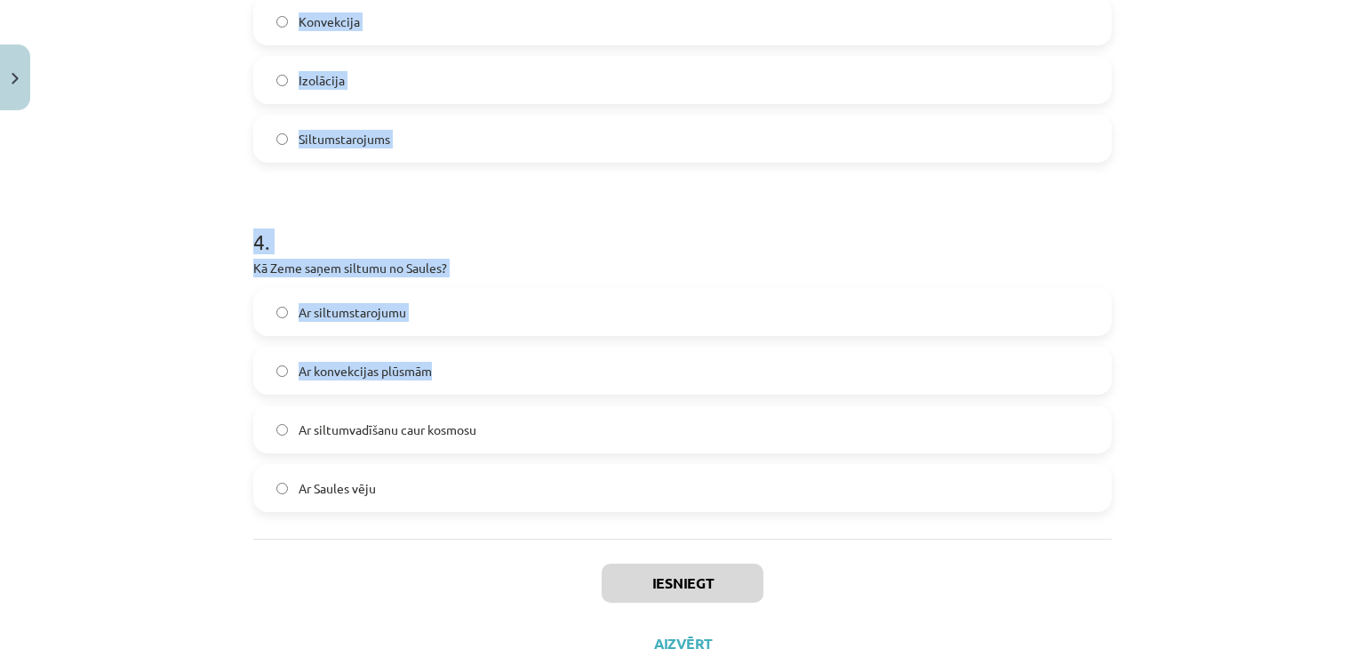
scroll to position [1038, 0]
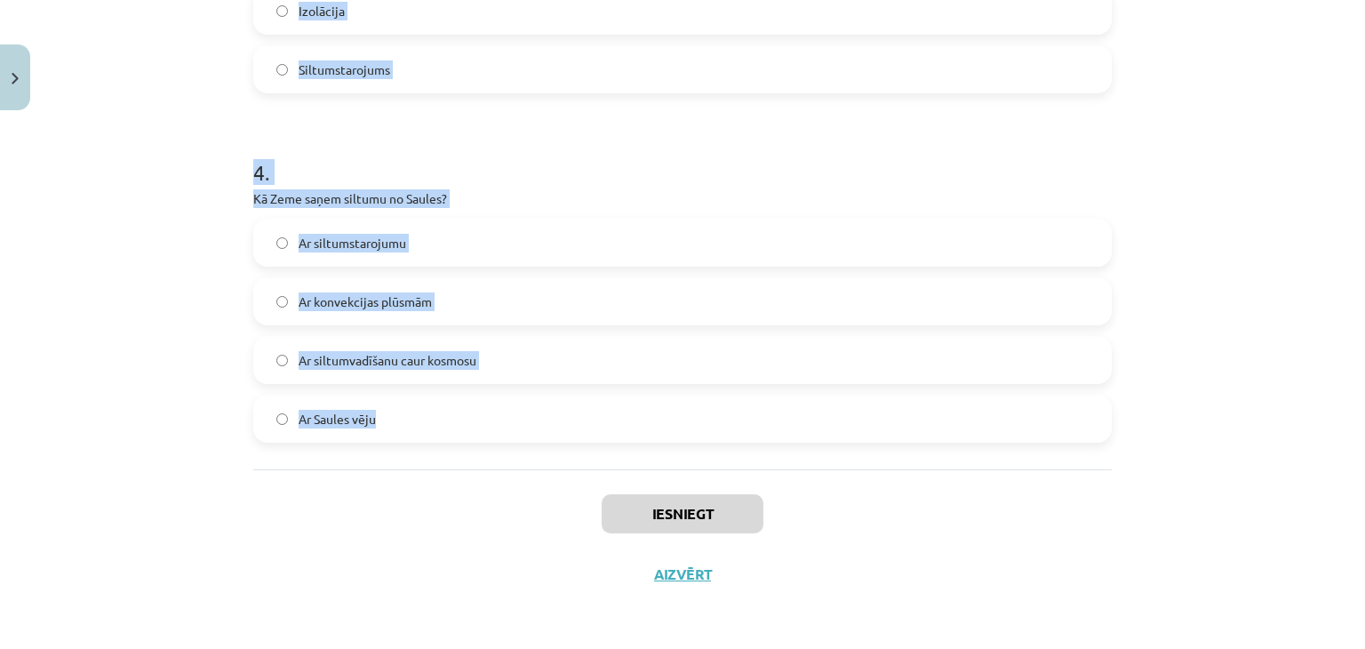
drag, startPoint x: 204, startPoint y: 371, endPoint x: 586, endPoint y: 413, distance: 383.7
click at [586, 413] on div "Mācību tēma: Fizika 9. klases 1. ieskaites mācību materiāls #4 📝 3. tēma. Siltu…" at bounding box center [682, 324] width 1365 height 649
copy form "Vai siltumstarojums var izplatīties vakuumā? Jā Nē 2 . Vai metāli ir labi siltu…"
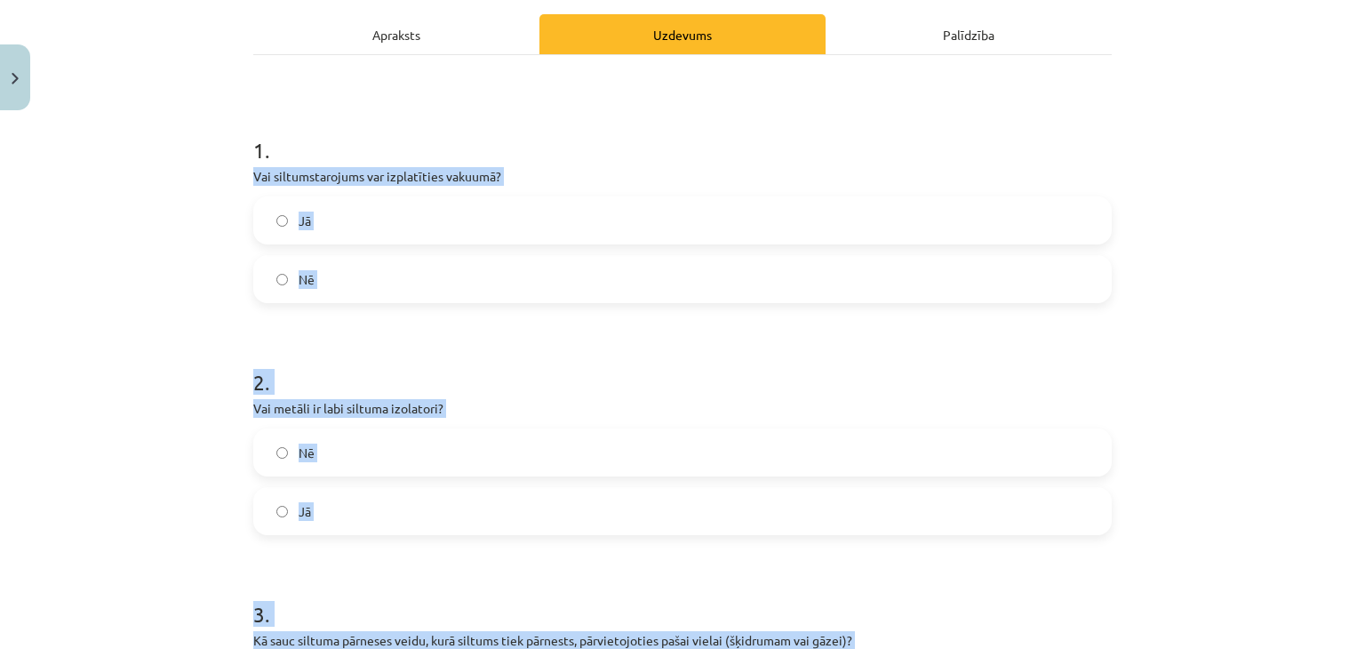
scroll to position [0, 0]
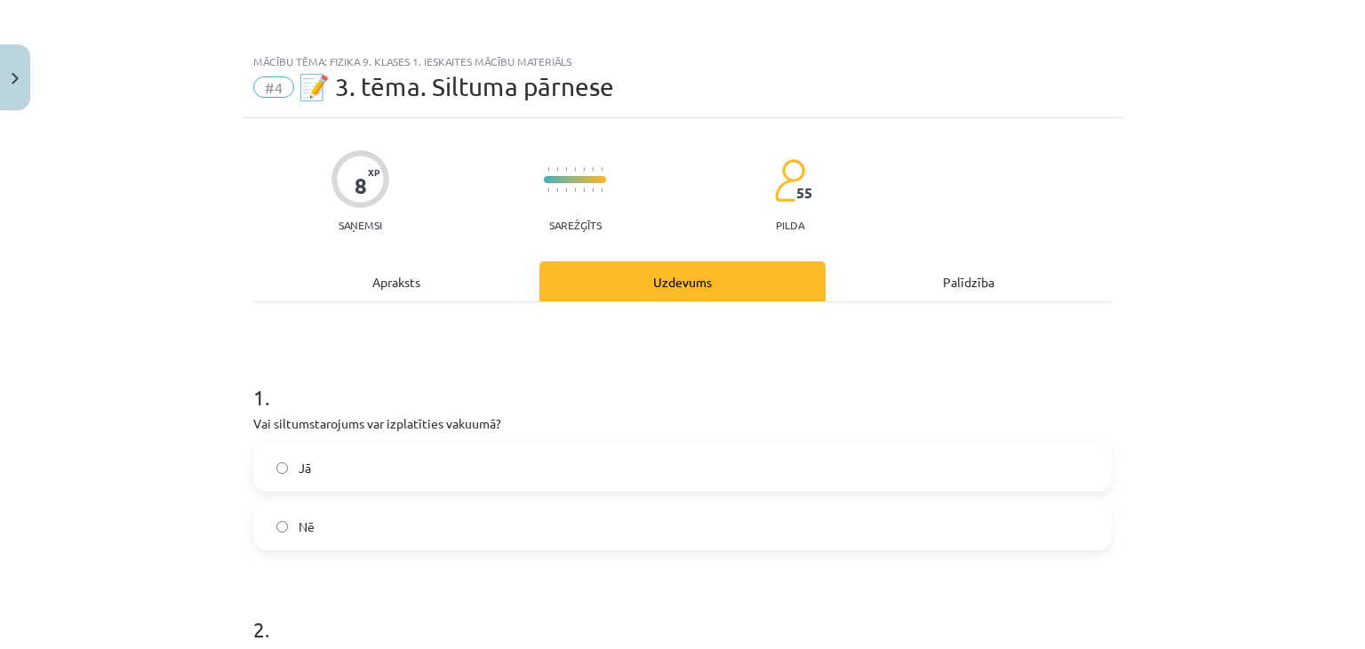
click at [102, 368] on div "Mācību tēma: Fizika 9. klases 1. ieskaites mācību materiāls #4 📝 3. tēma. Siltu…" at bounding box center [682, 324] width 1365 height 649
click at [287, 467] on label "Jā" at bounding box center [682, 467] width 855 height 44
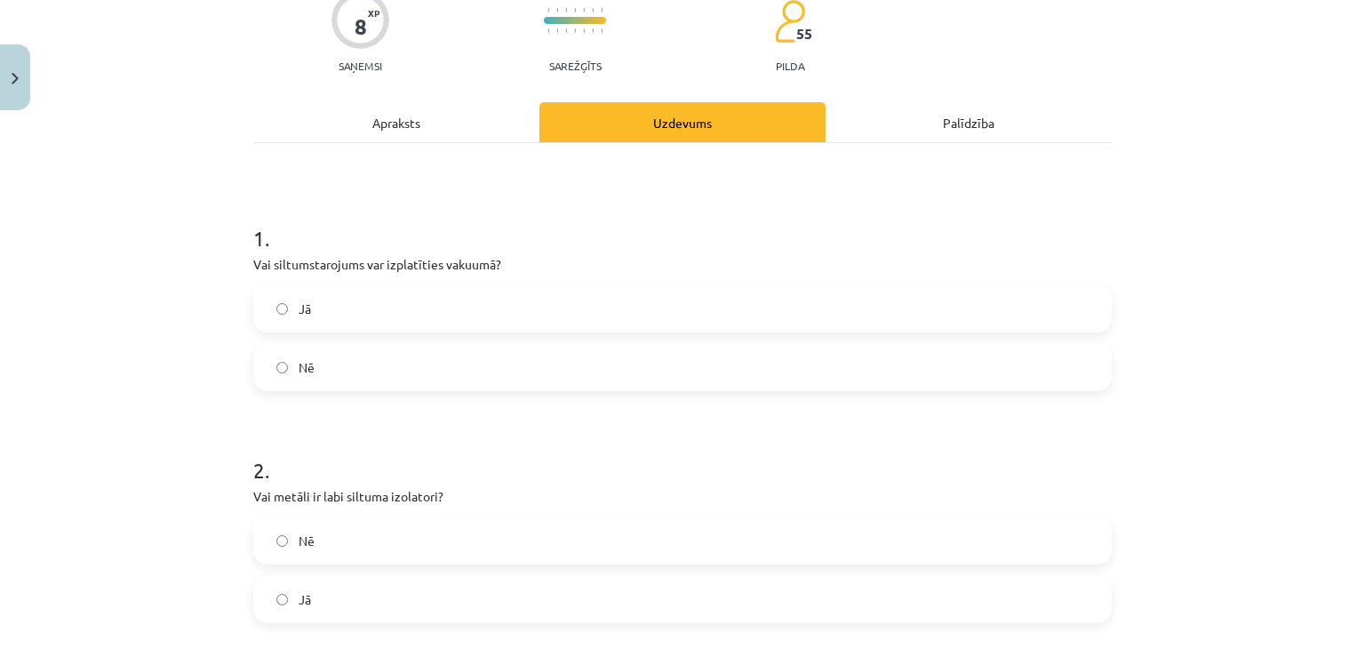
scroll to position [533, 0]
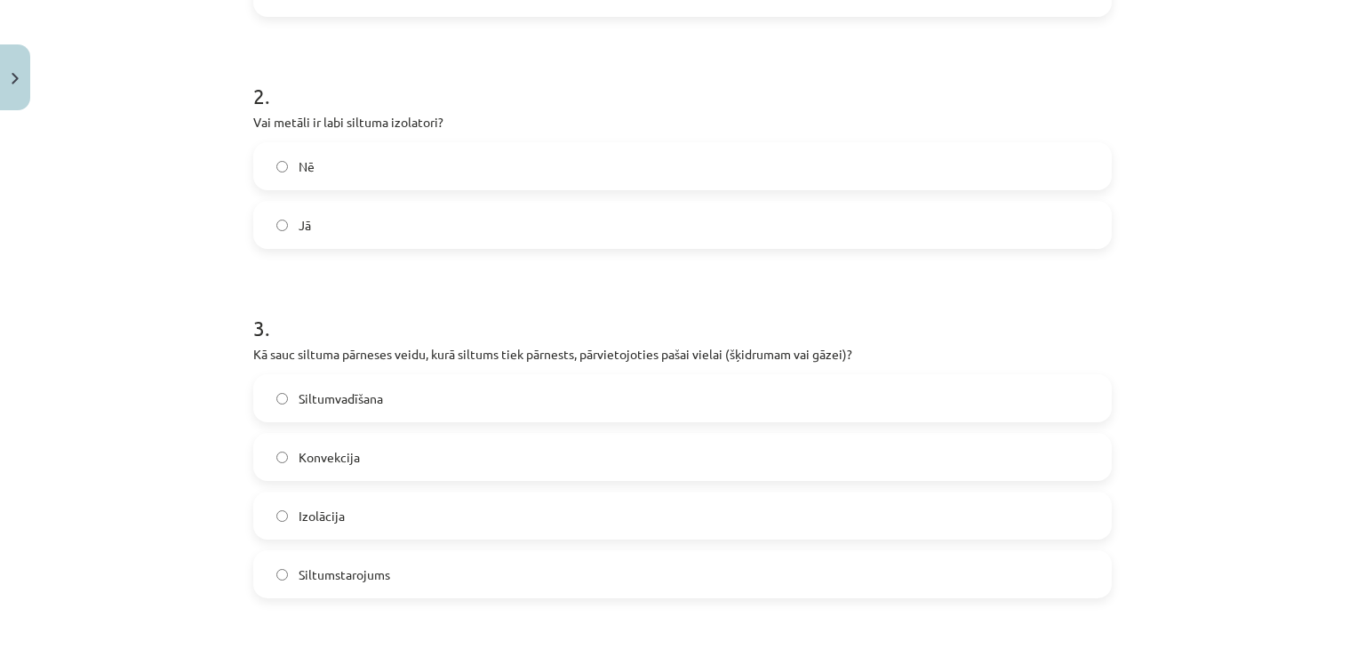
click at [338, 235] on label "Jā" at bounding box center [682, 225] width 855 height 44
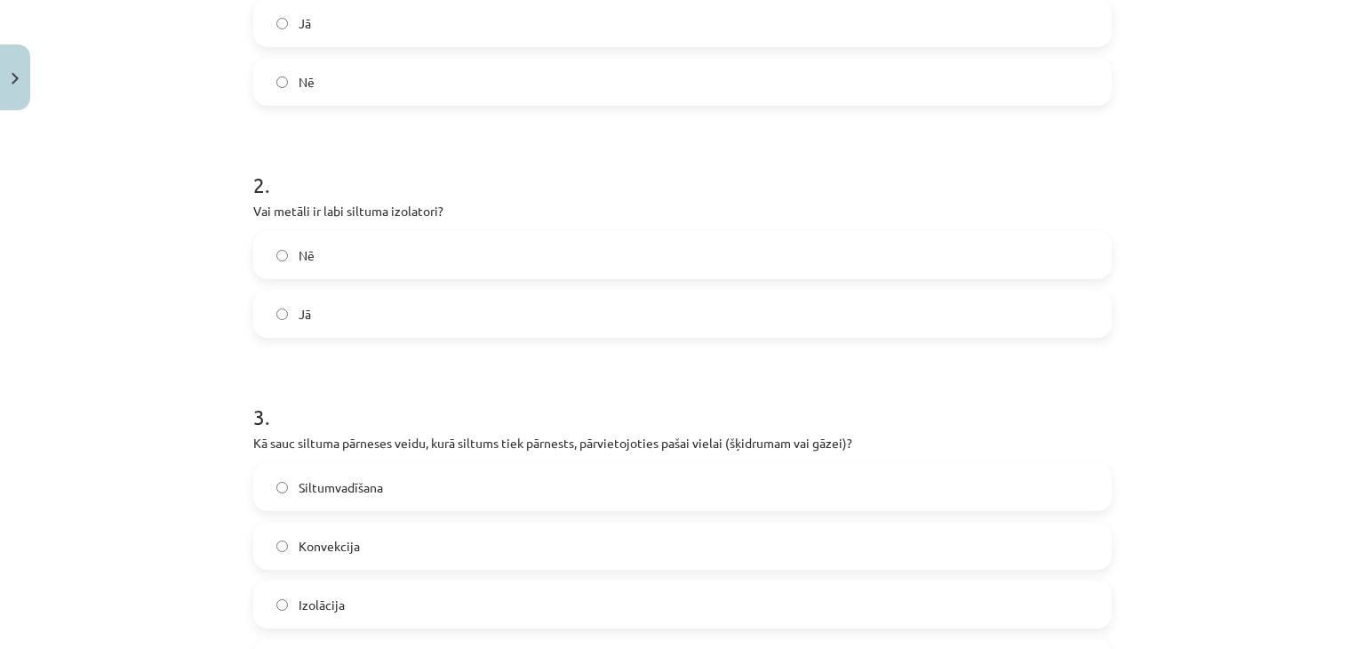
click at [290, 227] on div "2 . Vai metāli ir labi siltuma izolatori? Nē Jā" at bounding box center [682, 239] width 859 height 196
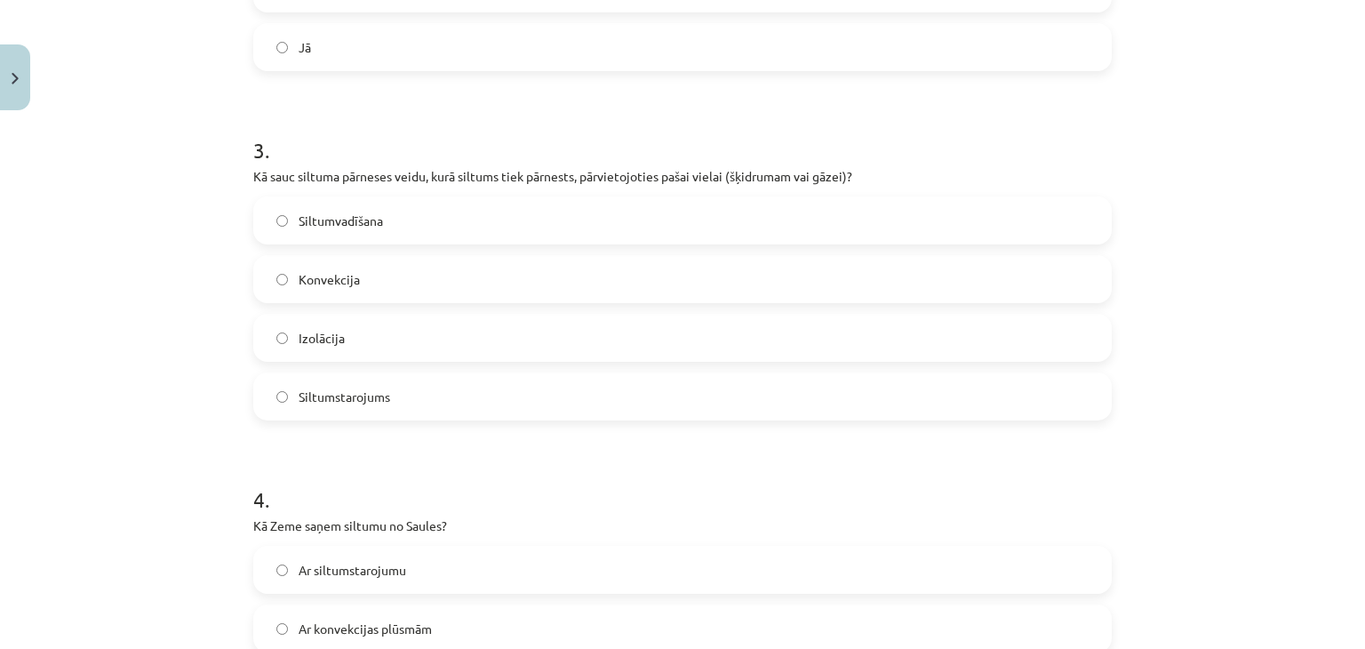
click at [441, 281] on label "Konvekcija" at bounding box center [682, 279] width 855 height 44
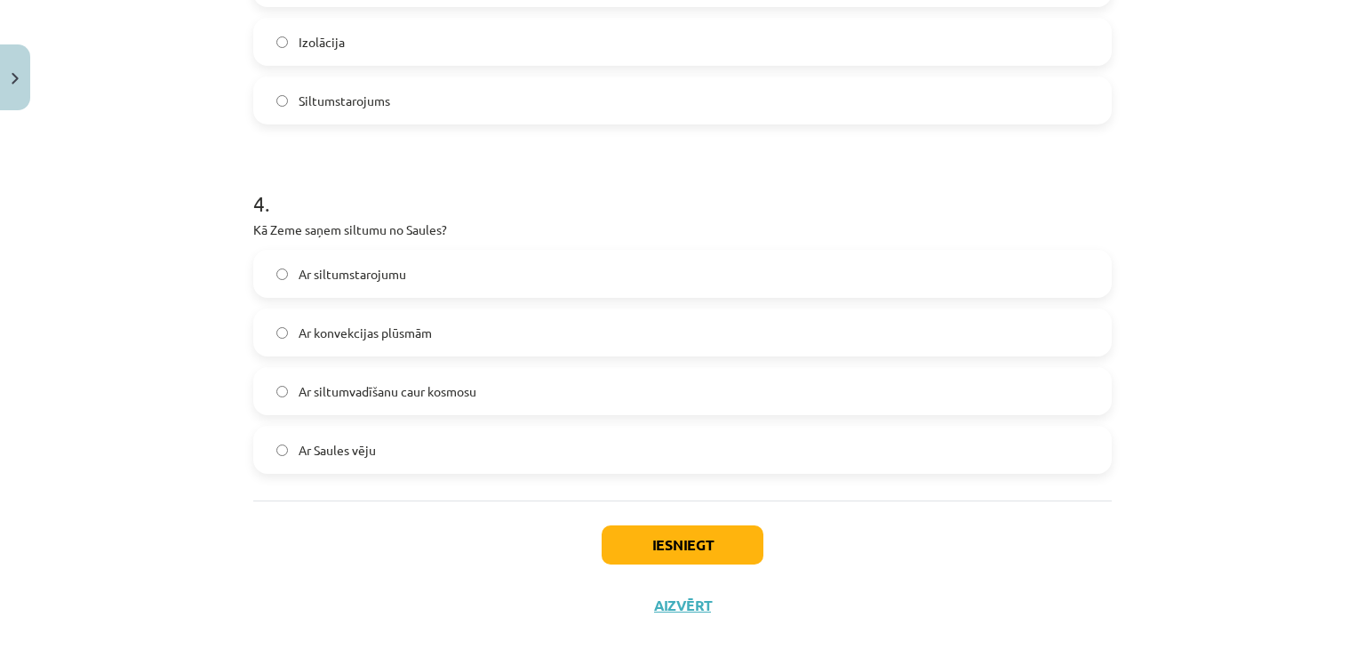
scroll to position [1038, 0]
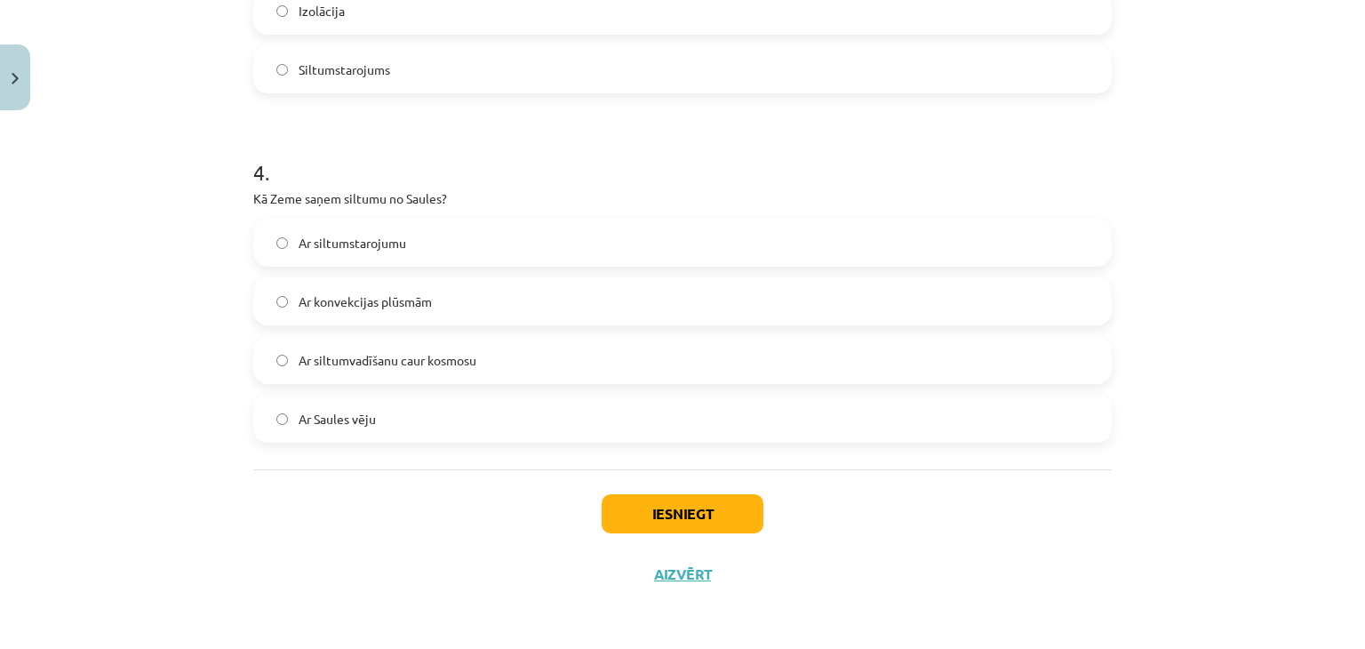
click at [409, 258] on label "Ar siltumstarojumu" at bounding box center [682, 242] width 855 height 44
click at [650, 506] on button "Iesniegt" at bounding box center [683, 513] width 162 height 39
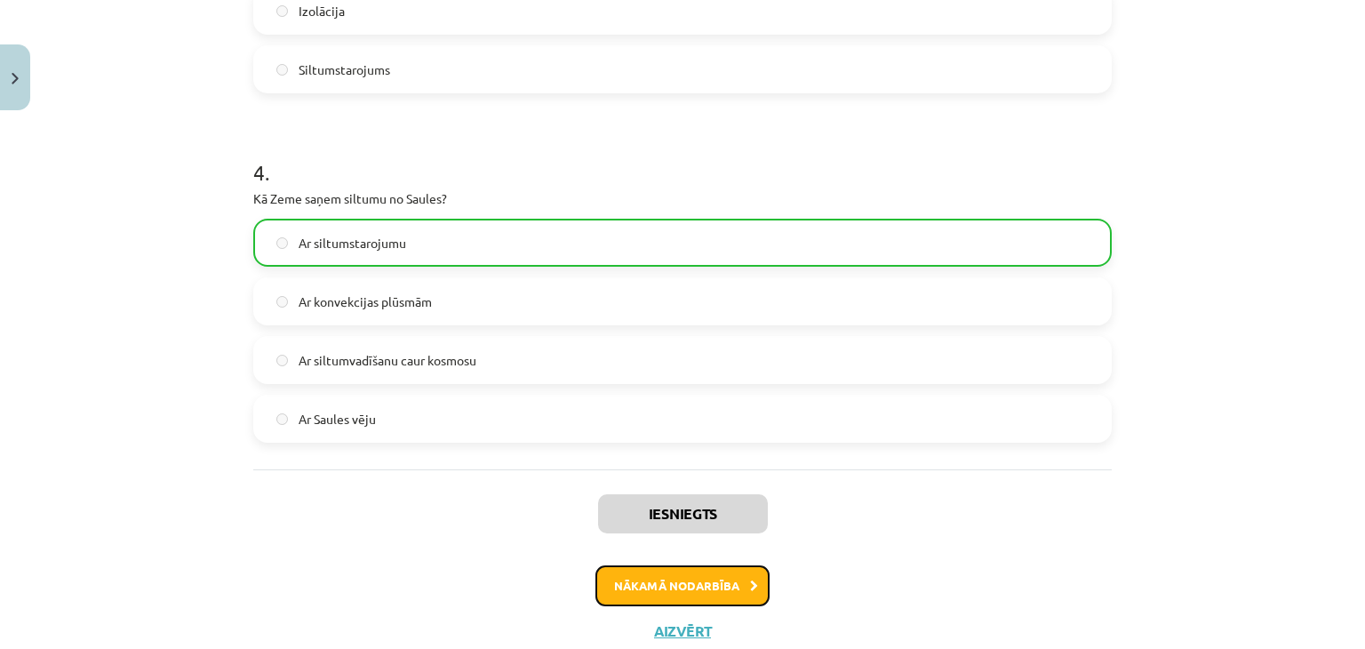
click at [674, 584] on button "Nākamā nodarbība" at bounding box center [683, 585] width 174 height 41
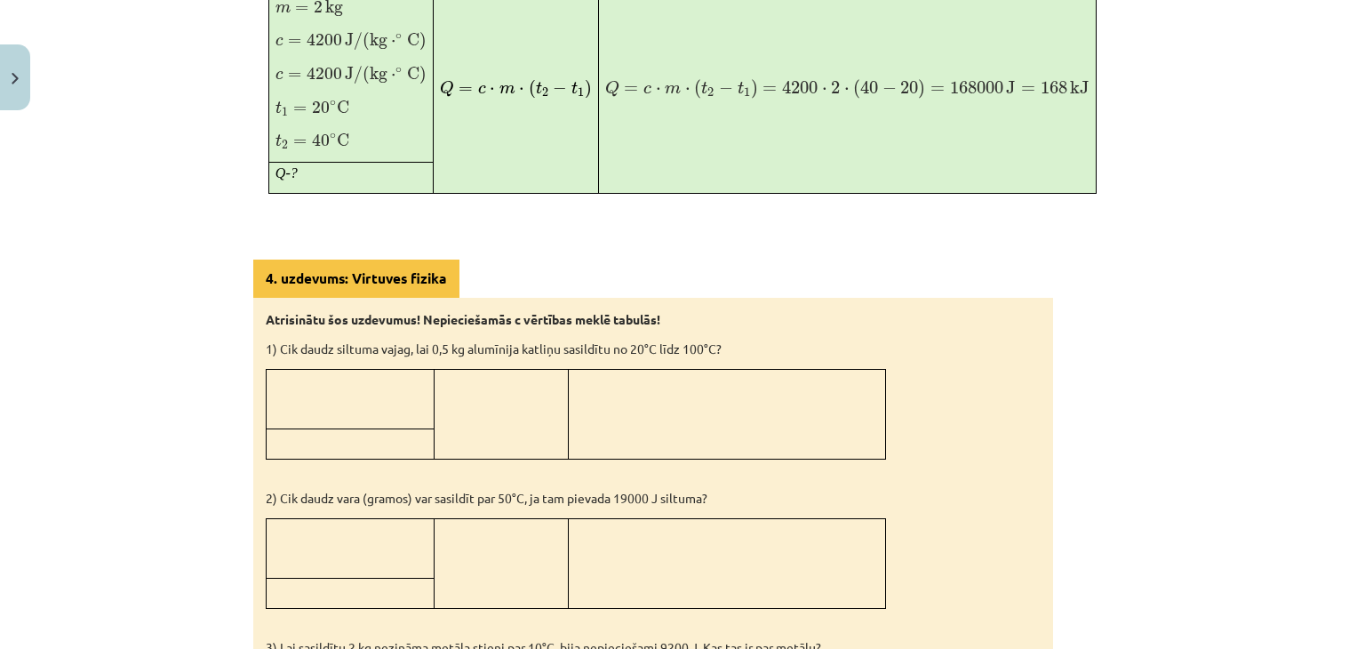
click at [90, 408] on div "Mācību tēma: Fizika 9. klases 1. ieskaites mācību materiāls #5 📝 4. tēma. Siltu…" at bounding box center [682, 324] width 1365 height 649
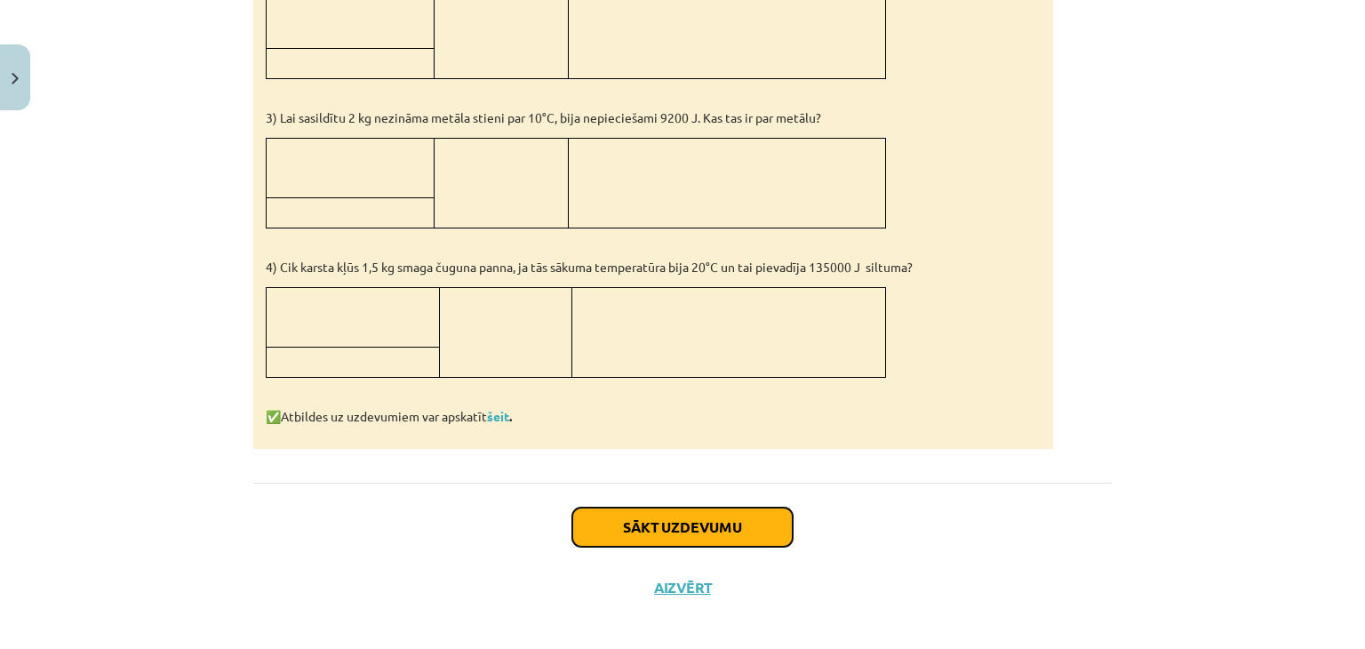
click at [643, 528] on button "Sākt uzdevumu" at bounding box center [682, 527] width 220 height 39
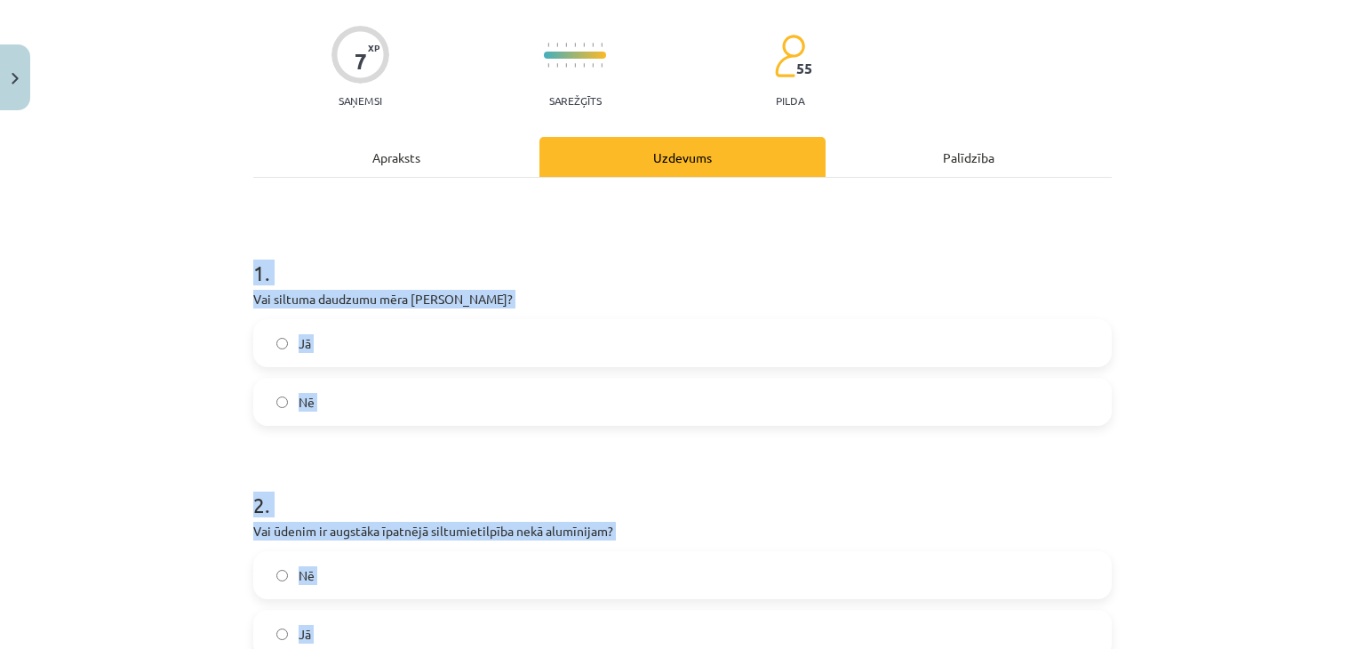
scroll to position [629, 0]
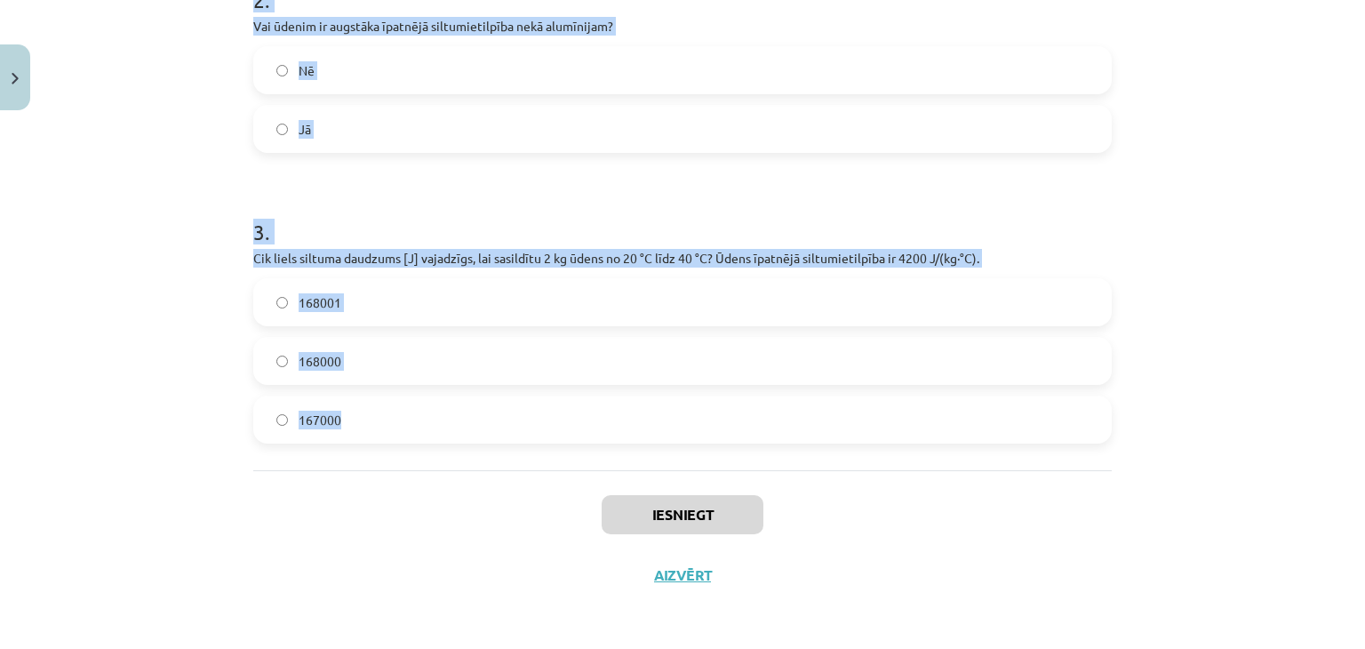
drag, startPoint x: 208, startPoint y: 350, endPoint x: 615, endPoint y: 406, distance: 410.9
click at [615, 406] on div "Mācību tēma: Fizika 9. klases 1. ieskaites mācību materiāls #5 📝 4. tēma. Siltu…" at bounding box center [682, 324] width 1365 height 649
copy form "1 . Vai siltuma daudzumu mēra Celsija grādos? Jā Nē 2 . Vai ūdenim ir augstāka …"
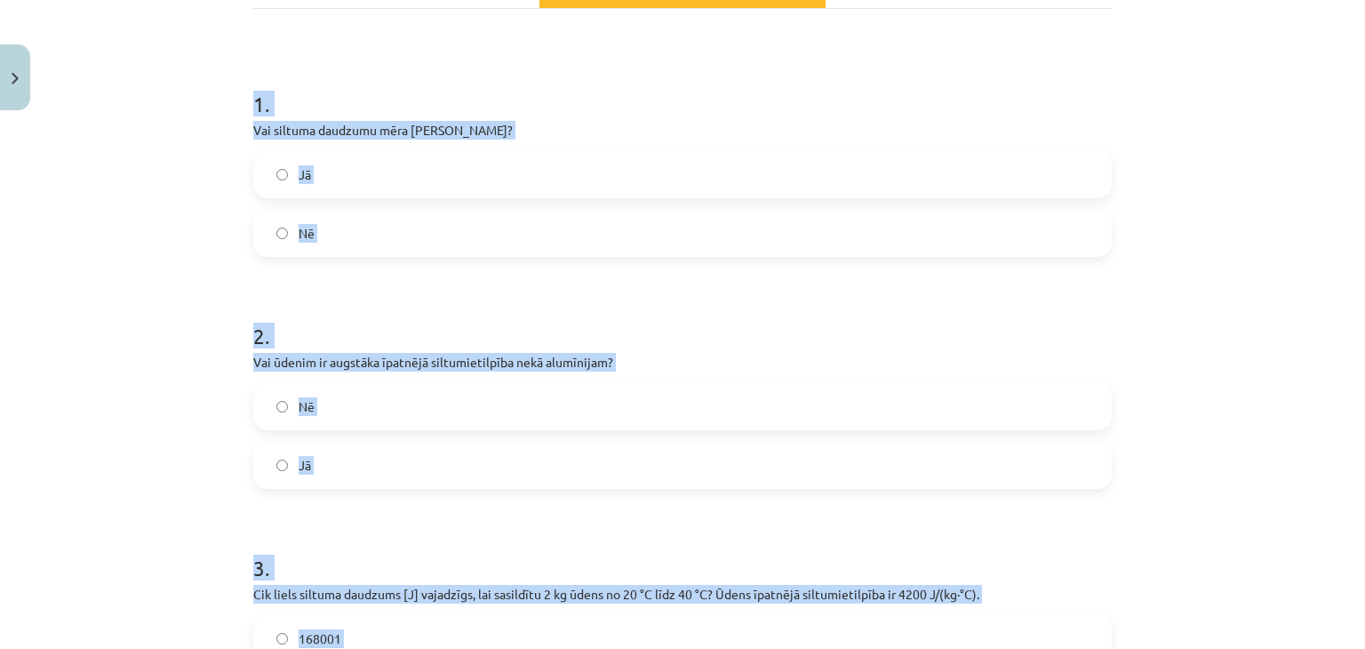
scroll to position [274, 0]
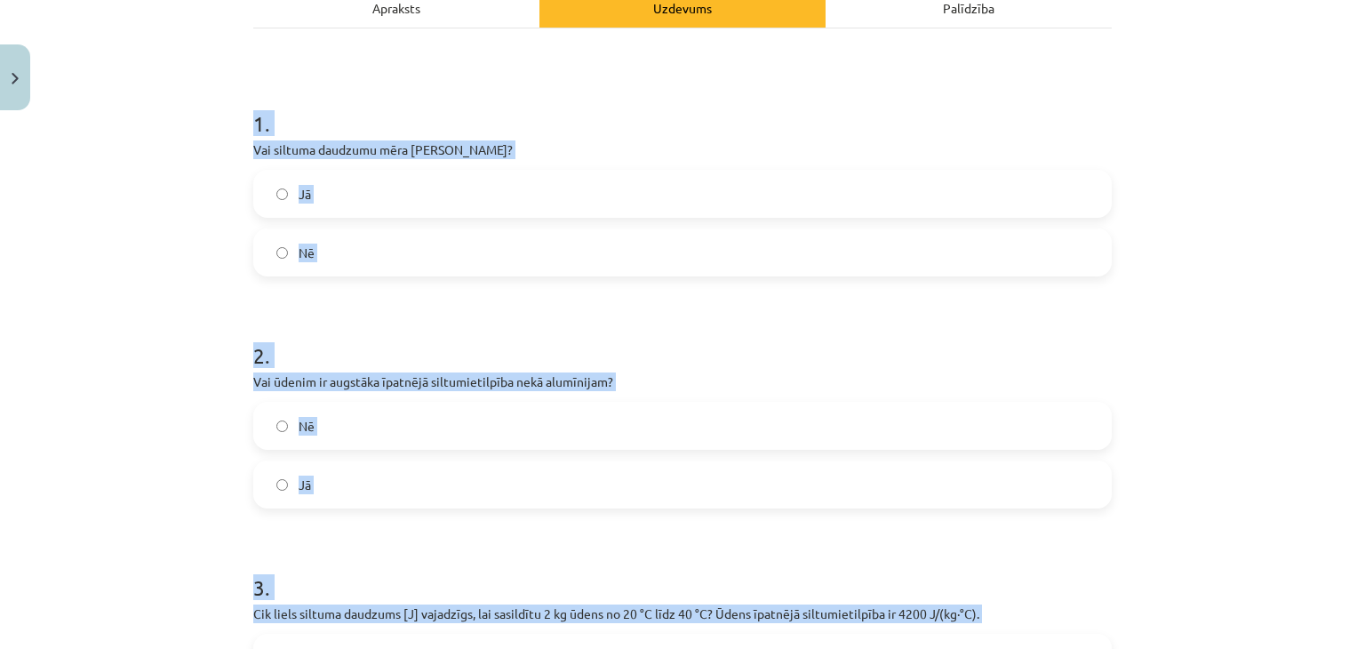
click at [304, 189] on label "Jā" at bounding box center [682, 194] width 855 height 44
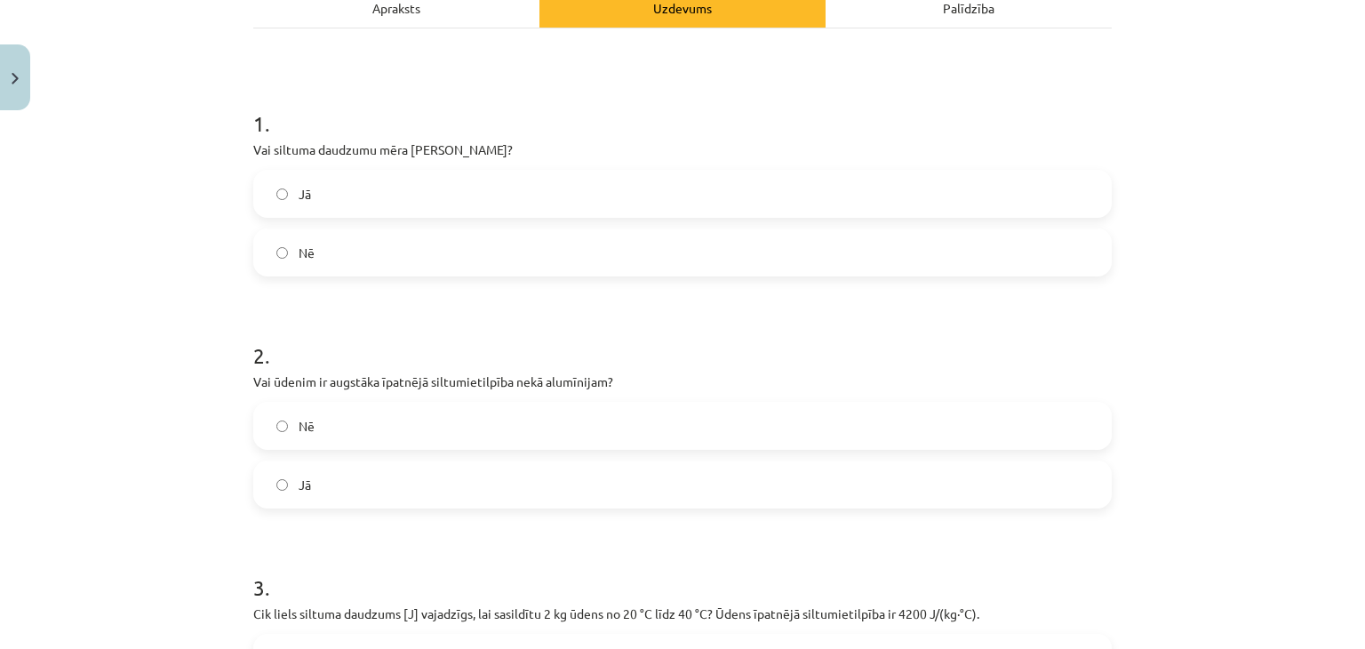
drag, startPoint x: 305, startPoint y: 228, endPoint x: 306, endPoint y: 243, distance: 14.2
click at [305, 232] on label "Nē" at bounding box center [682, 252] width 855 height 44
click at [306, 245] on span "Nē" at bounding box center [307, 253] width 16 height 19
click at [300, 427] on span "Nē" at bounding box center [307, 426] width 16 height 19
click at [299, 479] on span "Jā" at bounding box center [305, 485] width 12 height 19
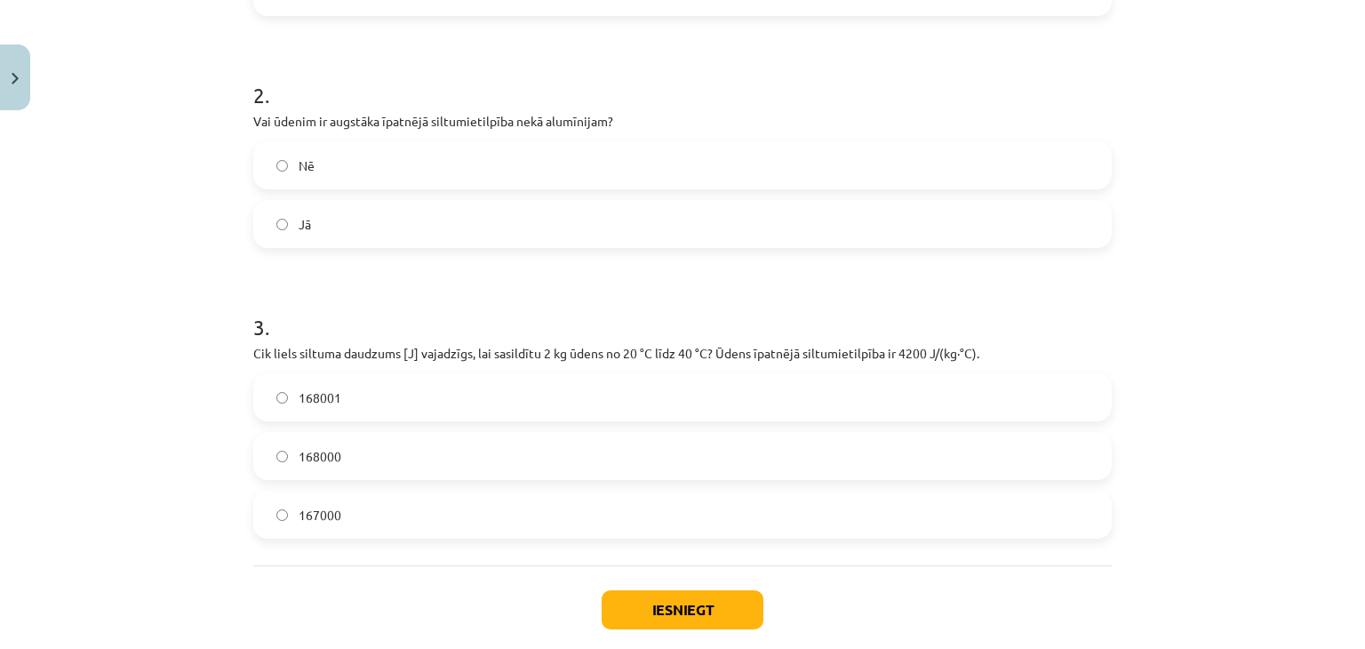
scroll to position [540, 0]
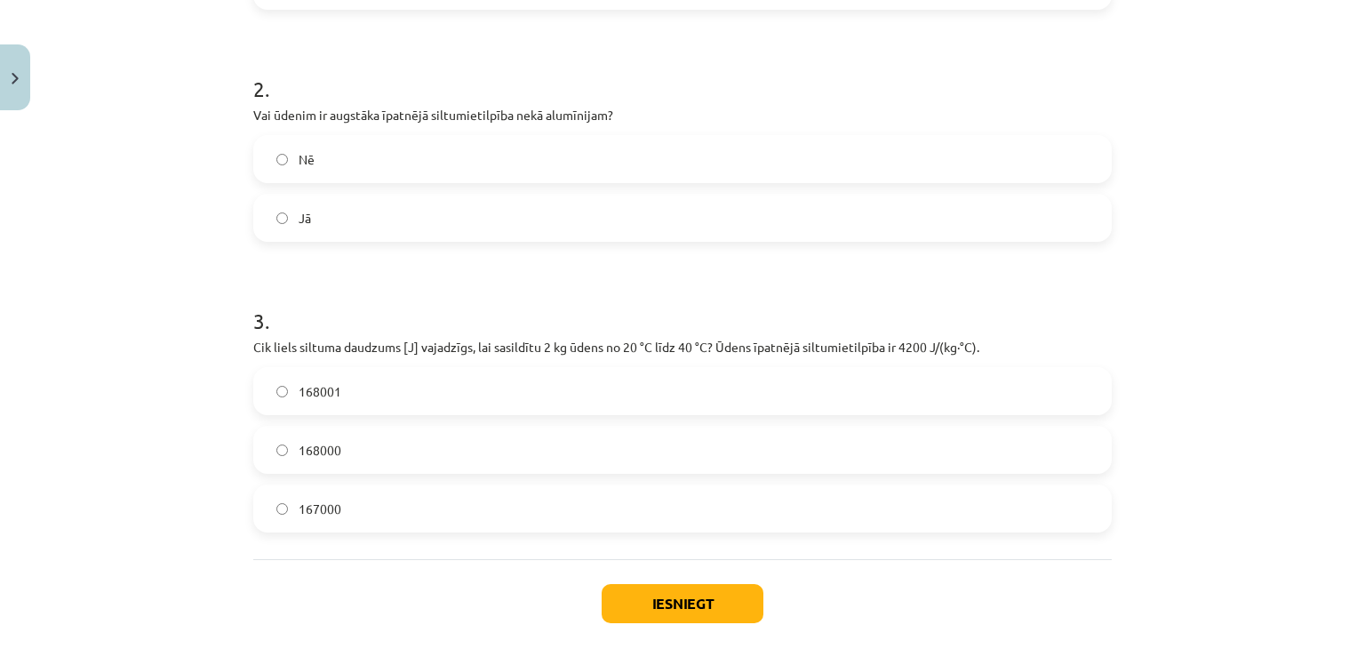
click at [412, 439] on label "168000" at bounding box center [682, 450] width 855 height 44
click at [639, 603] on button "Iesniegt" at bounding box center [683, 603] width 162 height 39
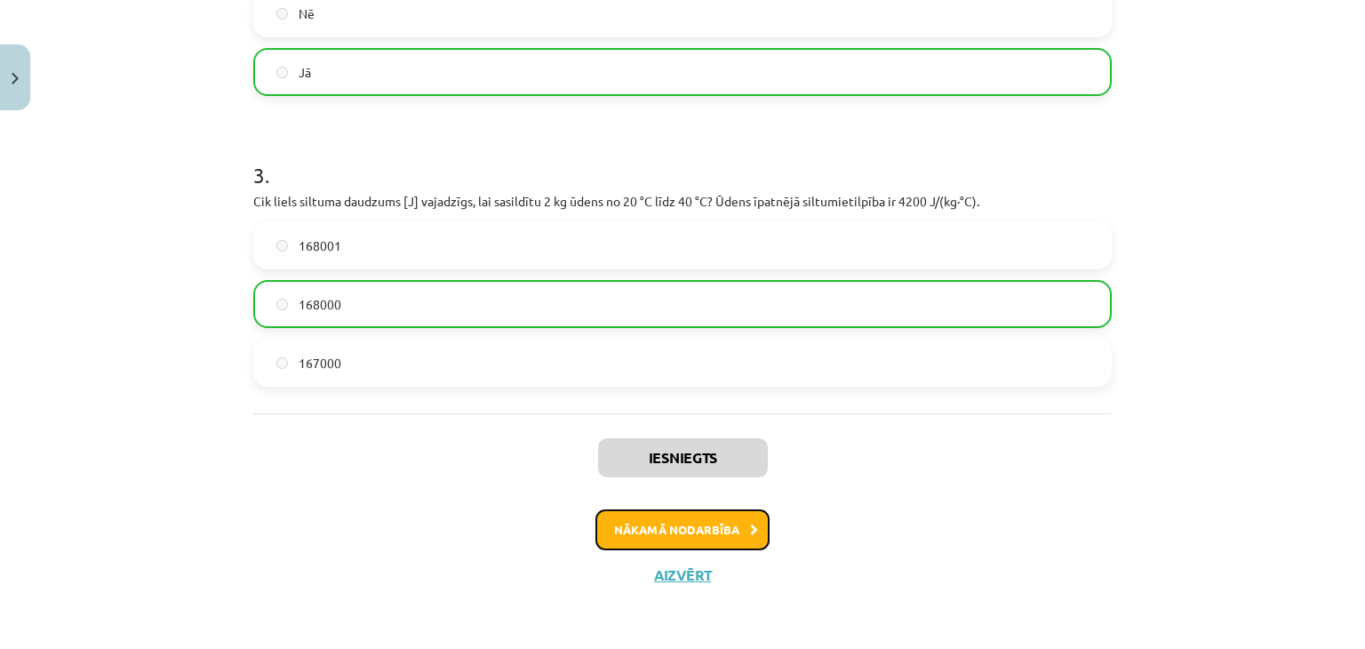
click at [646, 522] on button "Nākamā nodarbība" at bounding box center [683, 529] width 174 height 41
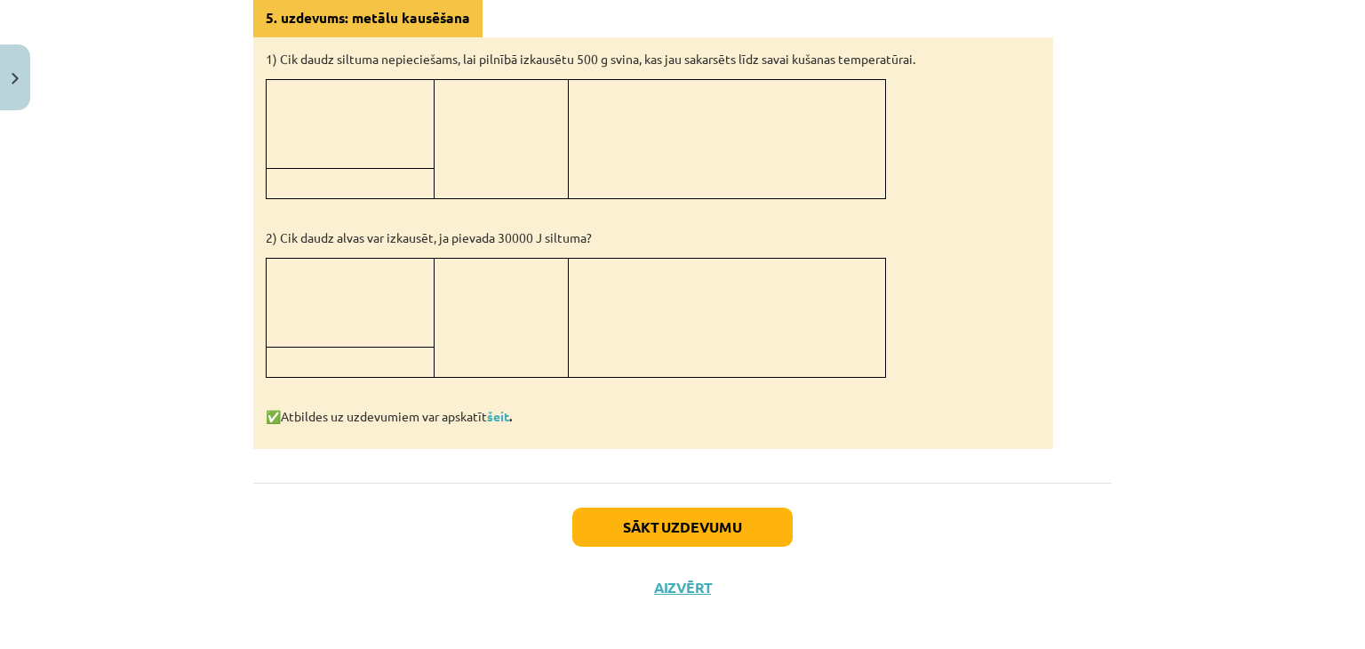
scroll to position [1689, 0]
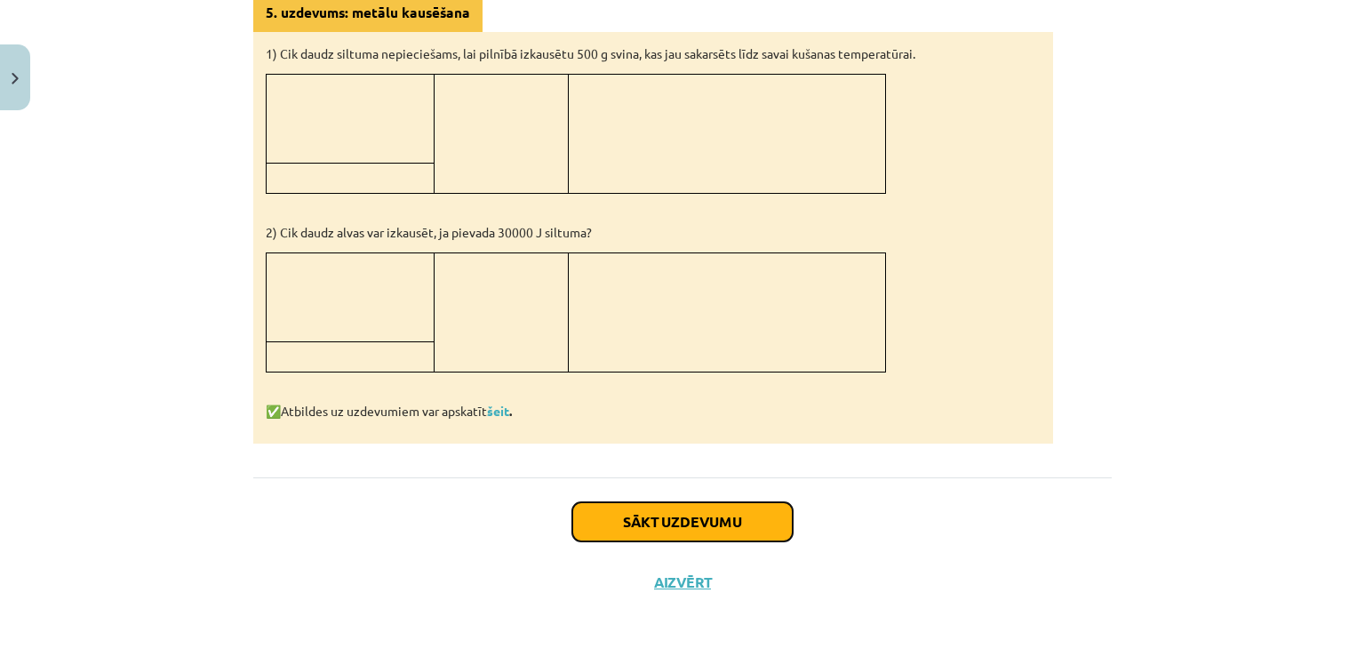
click at [750, 516] on button "Sākt uzdevumu" at bounding box center [682, 521] width 220 height 39
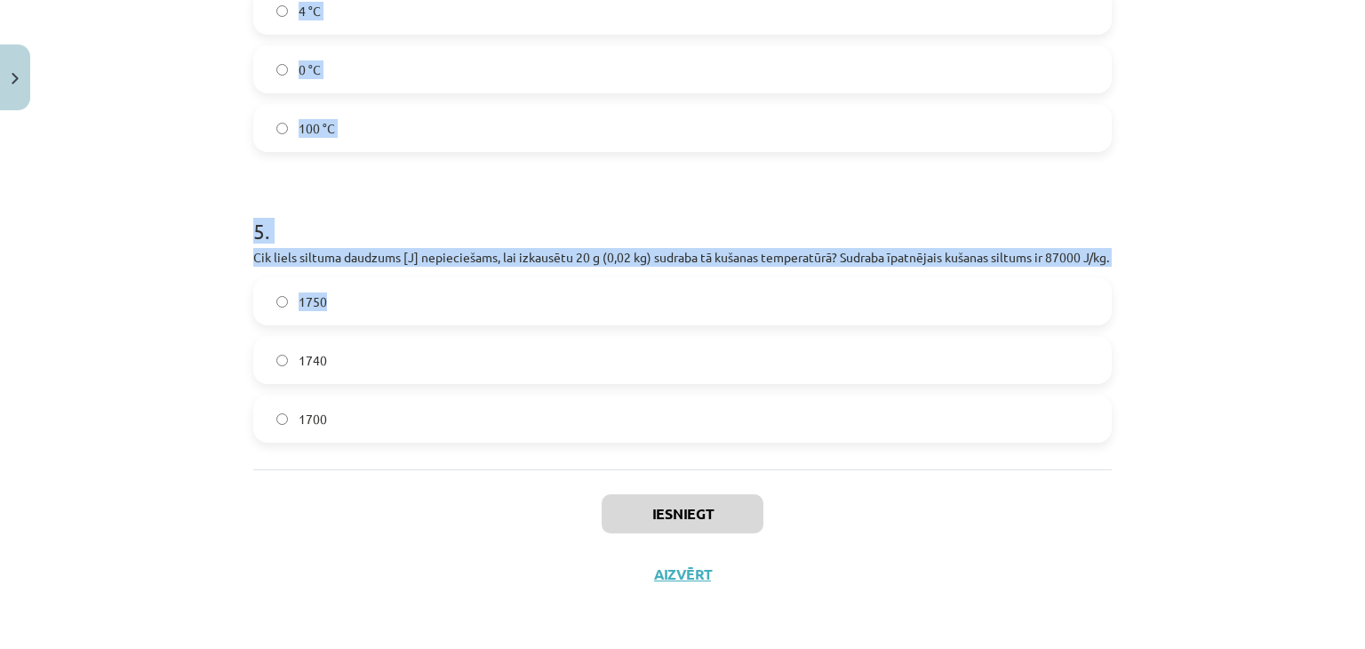
scroll to position [1348, 0]
drag, startPoint x: 292, startPoint y: 381, endPoint x: 659, endPoint y: 411, distance: 367.4
click at [659, 411] on div "Mācību tēma: Fizika 9. klases 1. ieskaites mācību materiāls #6 📝 5. tēma. Kušan…" at bounding box center [682, 324] width 1365 height 649
copy form "Vai kušanas procesā vielas temperatūra nepārtraukti paaugstinās? Nē Jā 2 . Vai,…"
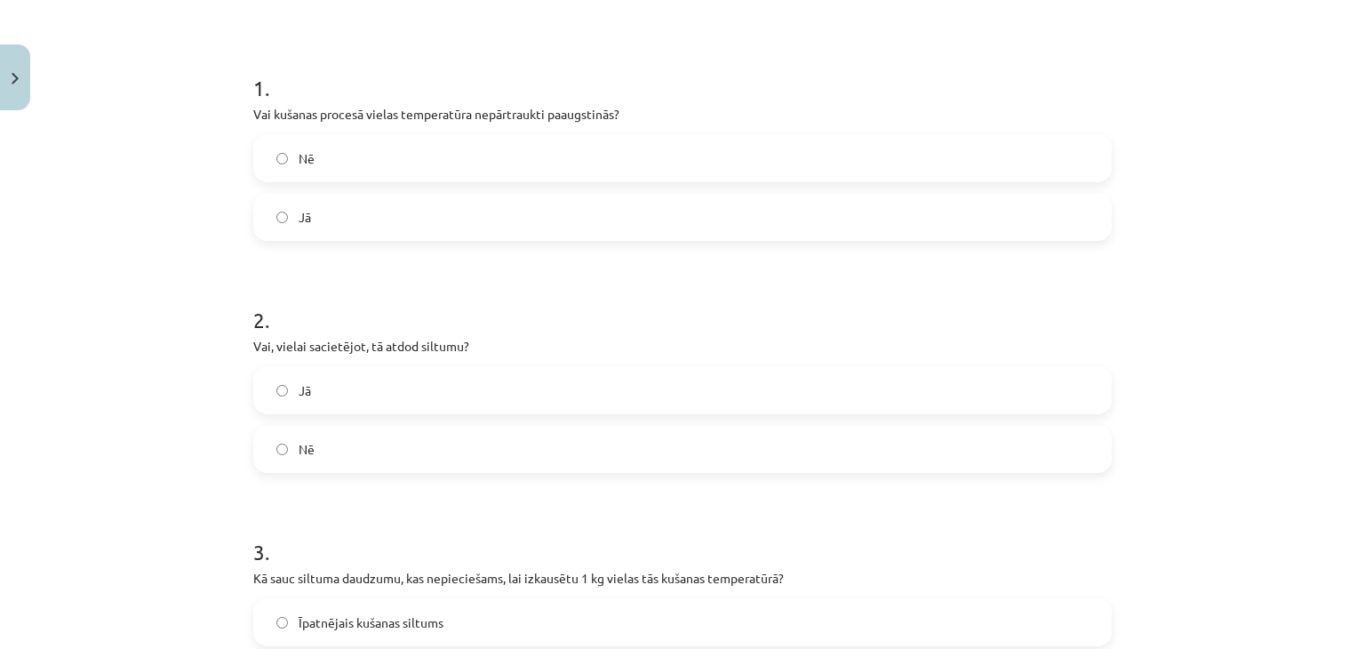
scroll to position [360, 0]
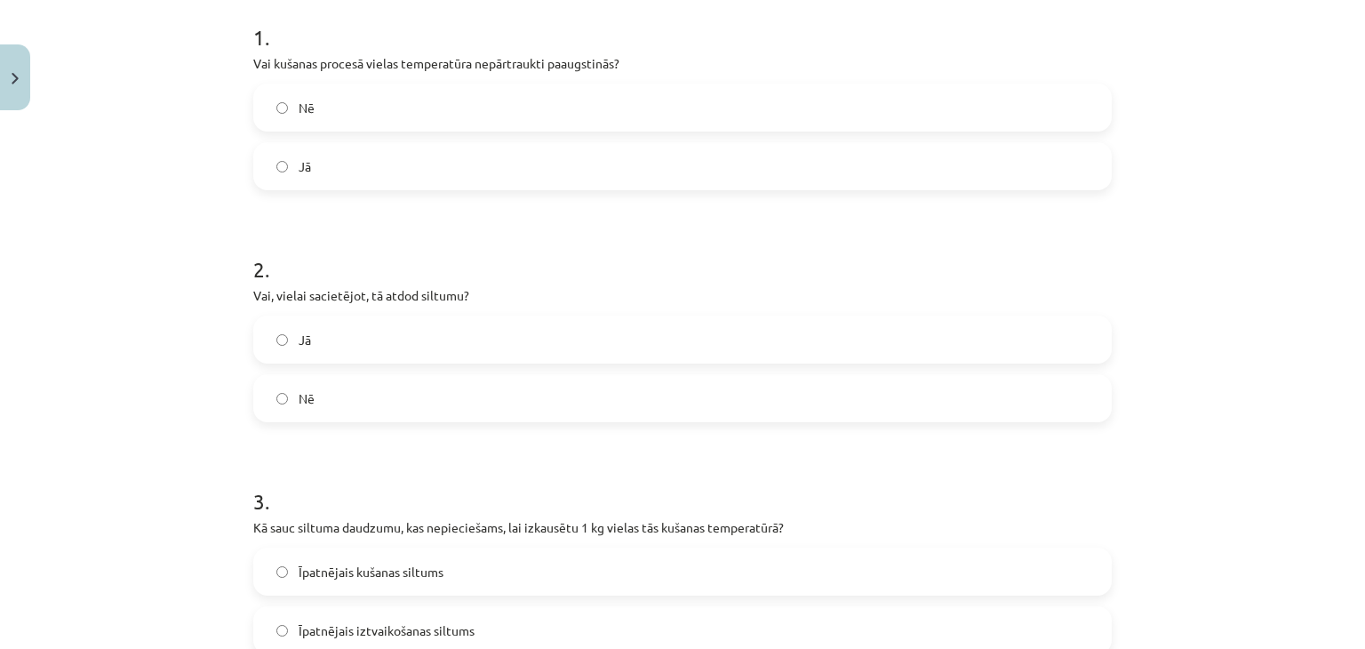
click at [319, 135] on div "Nē Jā" at bounding box center [682, 137] width 859 height 107
click at [350, 19] on h1 "1 ." at bounding box center [682, 21] width 859 height 55
click at [356, 123] on label "Nē" at bounding box center [682, 107] width 855 height 44
click at [349, 401] on label "Nē" at bounding box center [682, 398] width 855 height 44
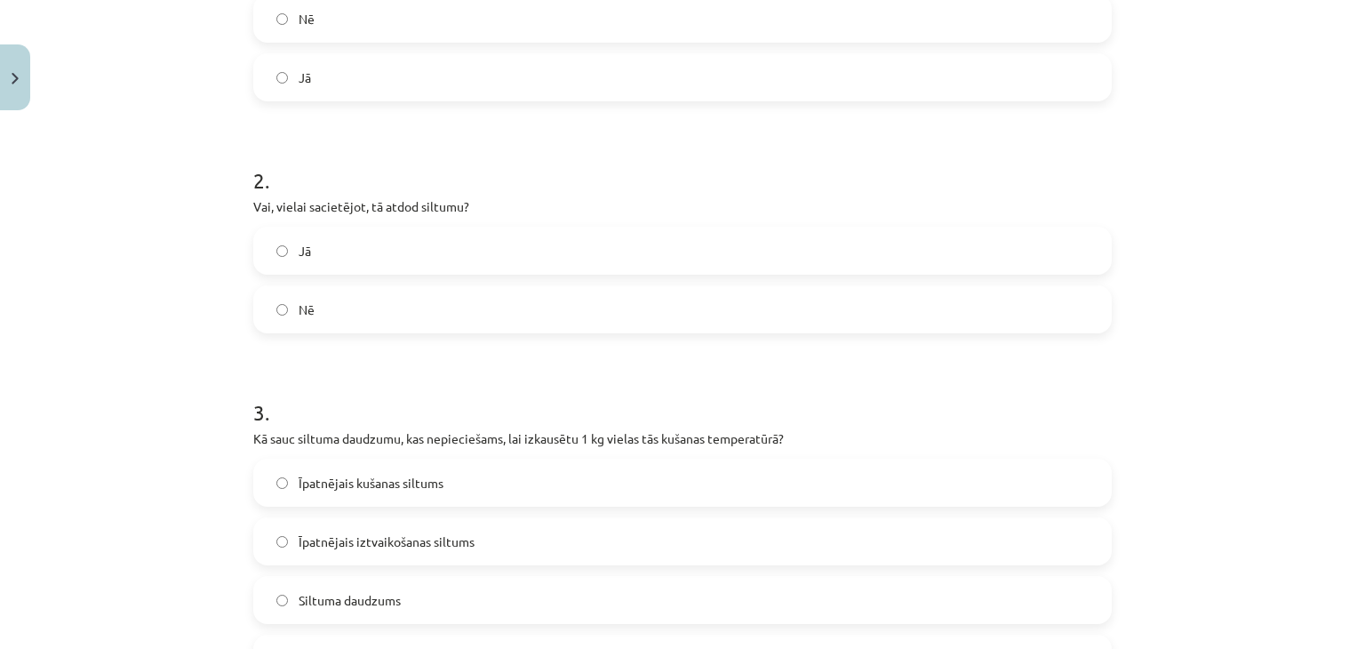
click at [284, 239] on label "Jā" at bounding box center [682, 250] width 855 height 44
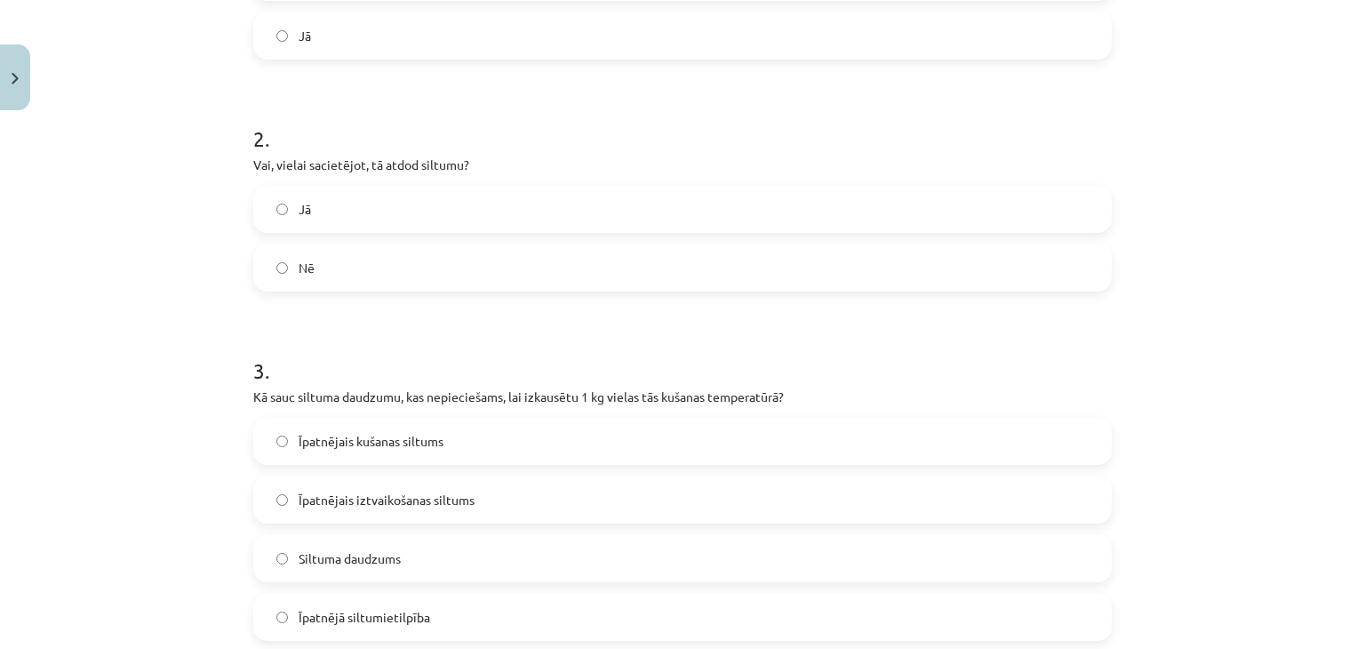
scroll to position [627, 0]
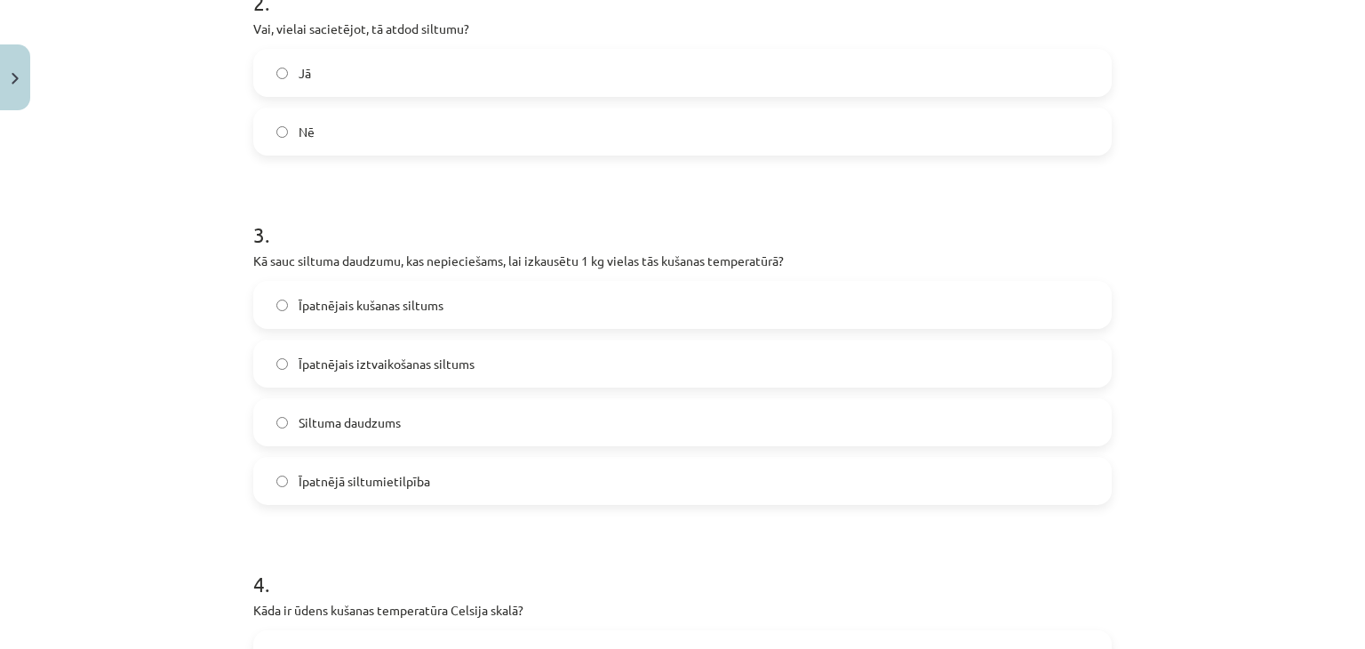
click at [376, 306] on span "Īpatnējais kušanas siltums" at bounding box center [371, 305] width 145 height 19
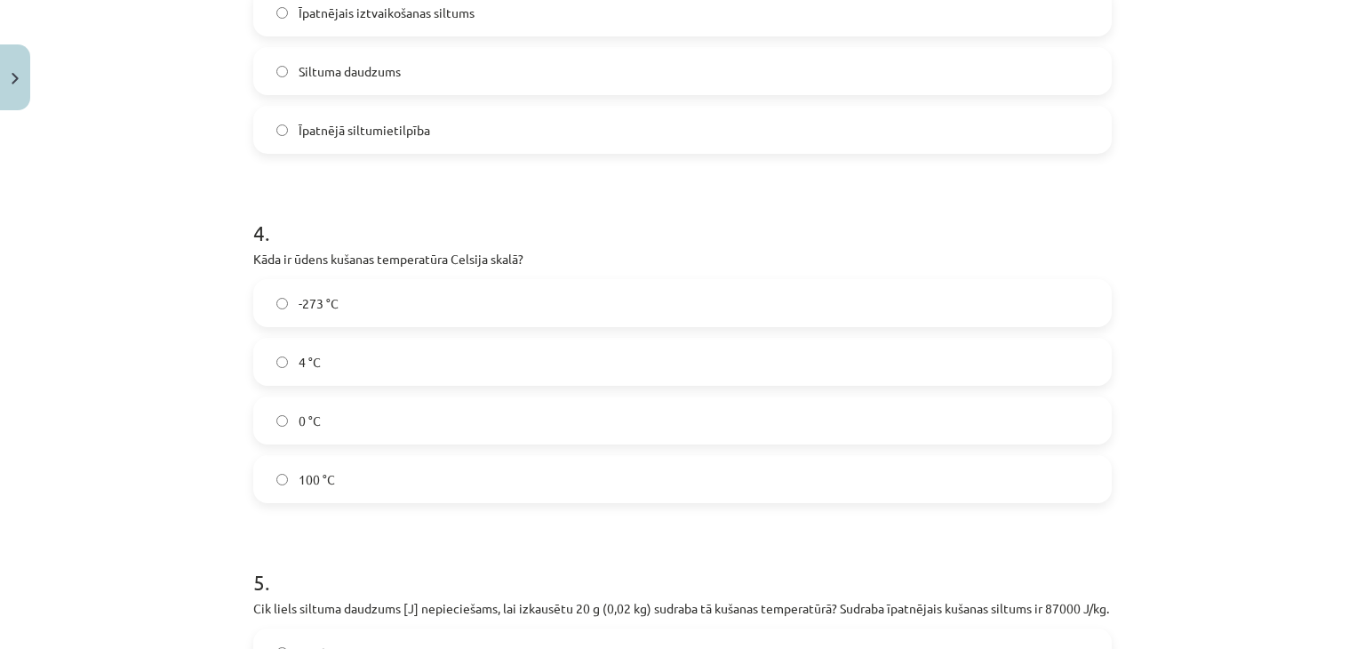
scroll to position [982, 0]
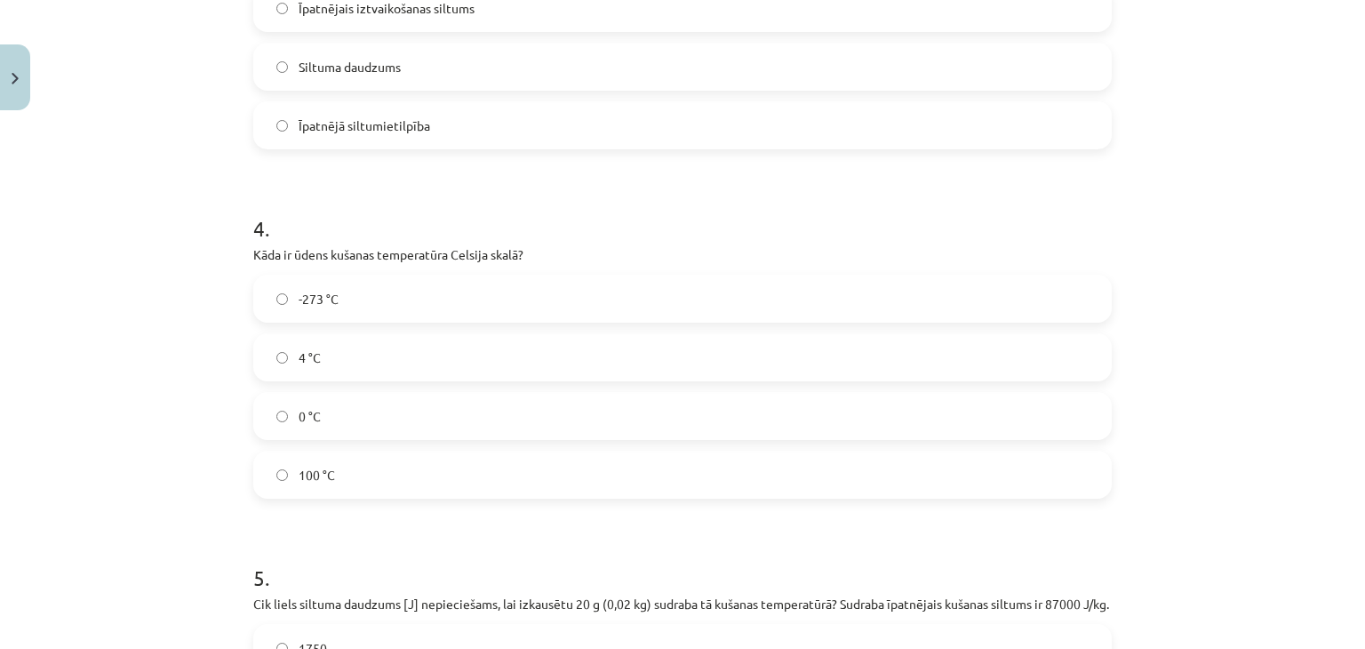
drag, startPoint x: 309, startPoint y: 460, endPoint x: 286, endPoint y: 423, distance: 43.2
click at [309, 460] on label "100 °C" at bounding box center [682, 474] width 855 height 44
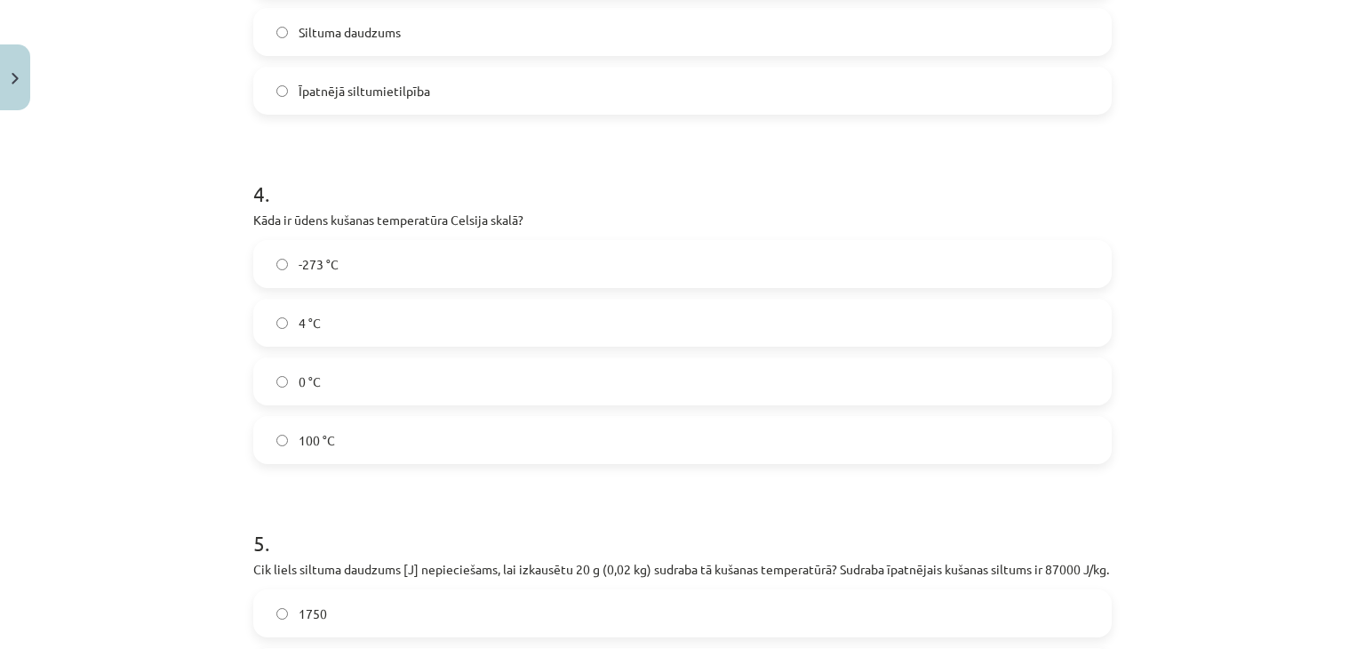
scroll to position [1249, 0]
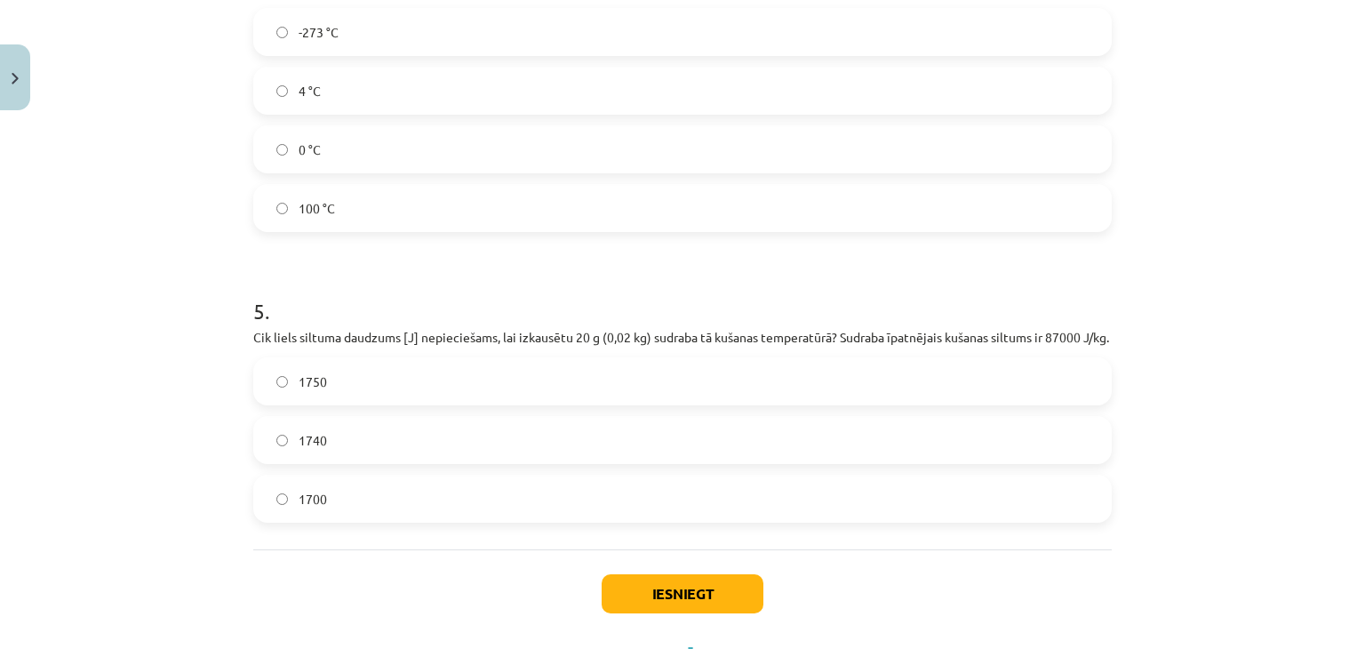
click at [373, 462] on label "1740" at bounding box center [682, 440] width 855 height 44
click at [376, 505] on label "1700" at bounding box center [682, 498] width 855 height 44
drag, startPoint x: 412, startPoint y: 444, endPoint x: 434, endPoint y: 466, distance: 30.8
click at [412, 444] on label "1740" at bounding box center [682, 440] width 855 height 44
click at [630, 589] on div "Iesniegt Aizvērt" at bounding box center [682, 611] width 859 height 124
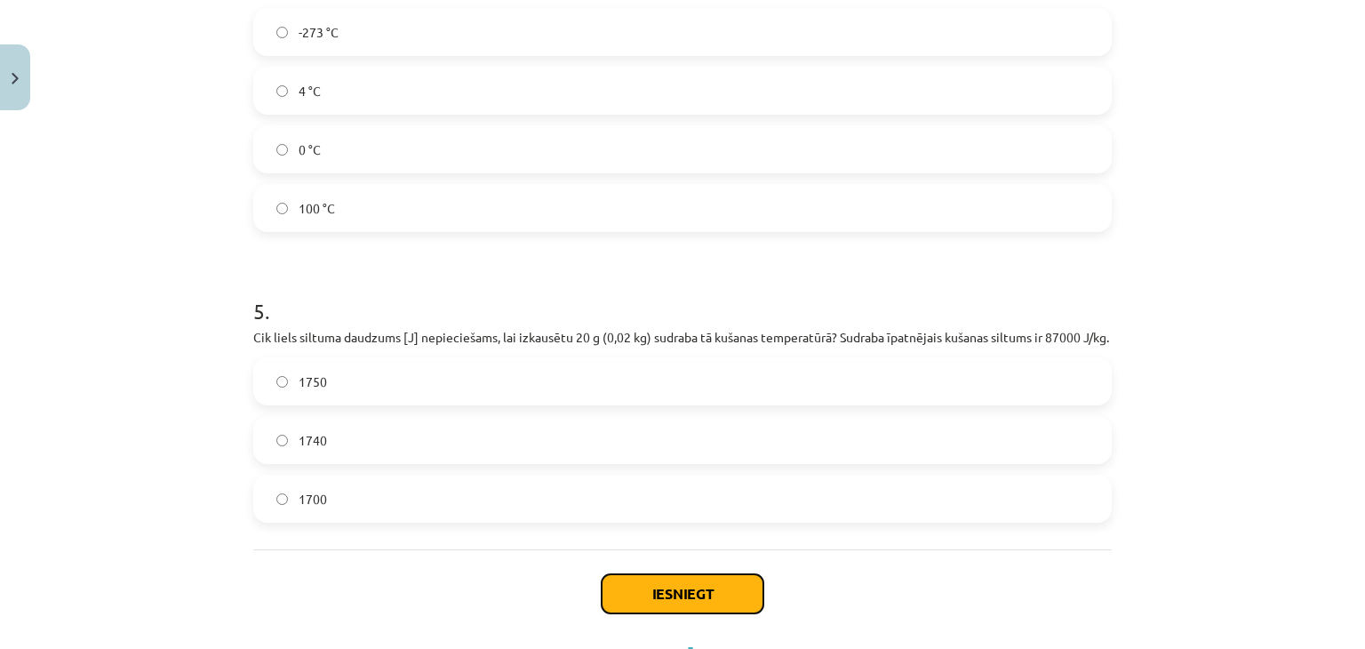
click at [614, 599] on button "Iesniegt" at bounding box center [683, 593] width 162 height 39
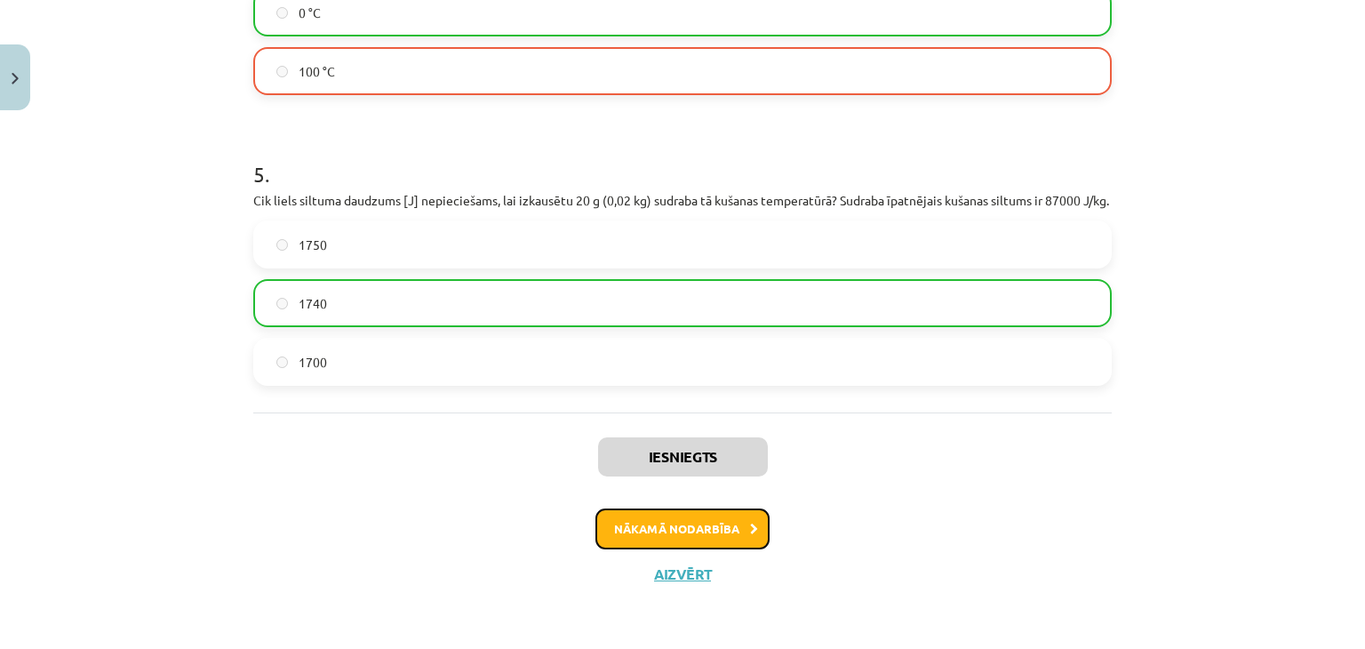
click at [679, 532] on button "Nākamā nodarbība" at bounding box center [683, 528] width 174 height 41
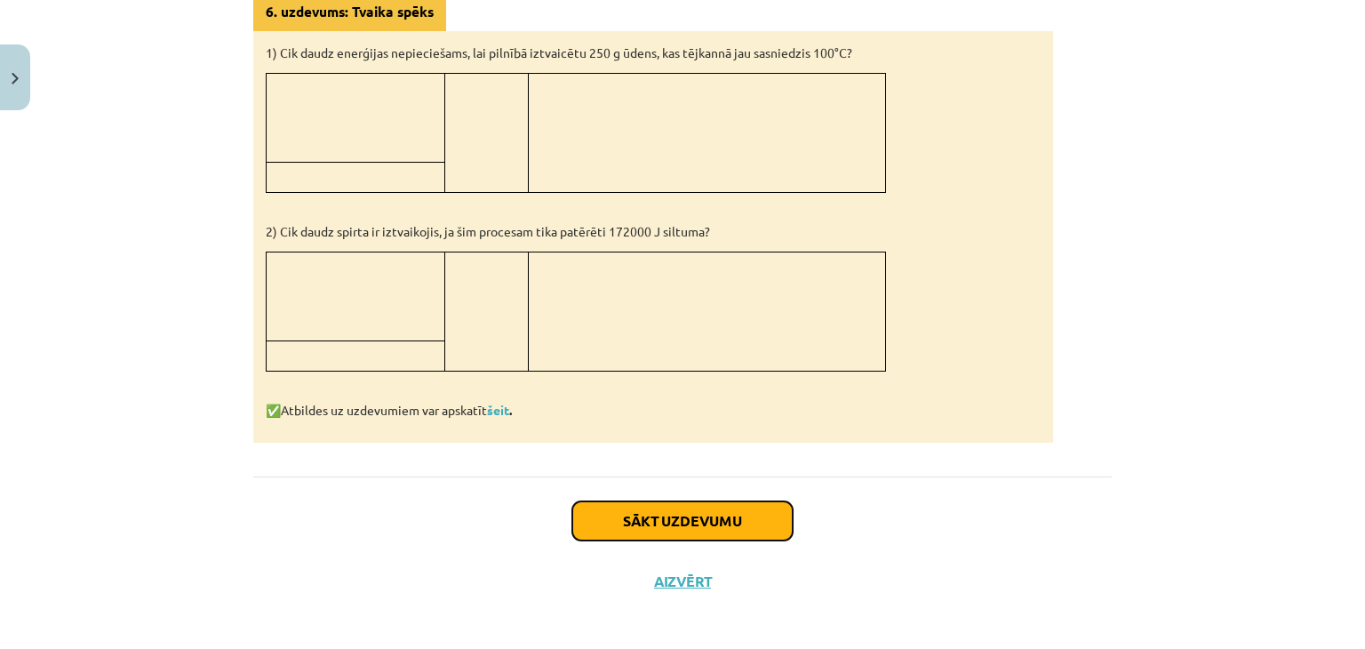
click at [637, 509] on button "Sākt uzdevumu" at bounding box center [682, 520] width 220 height 39
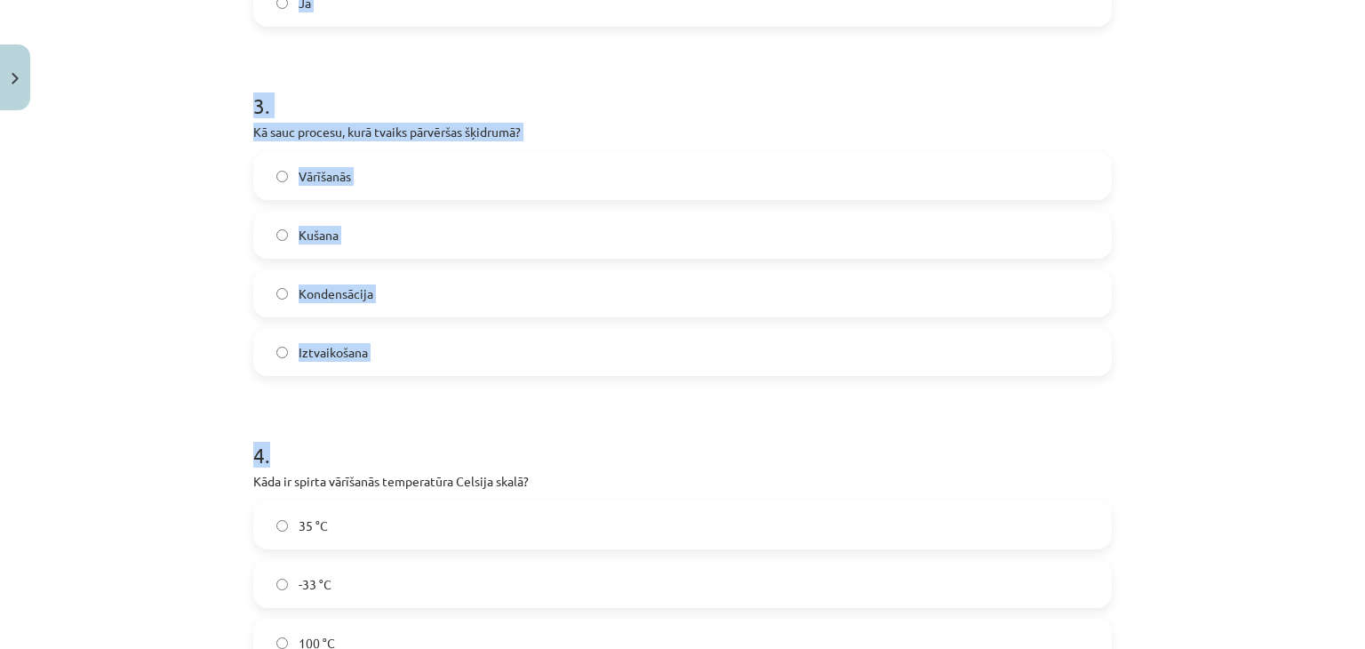
scroll to position [1329, 0]
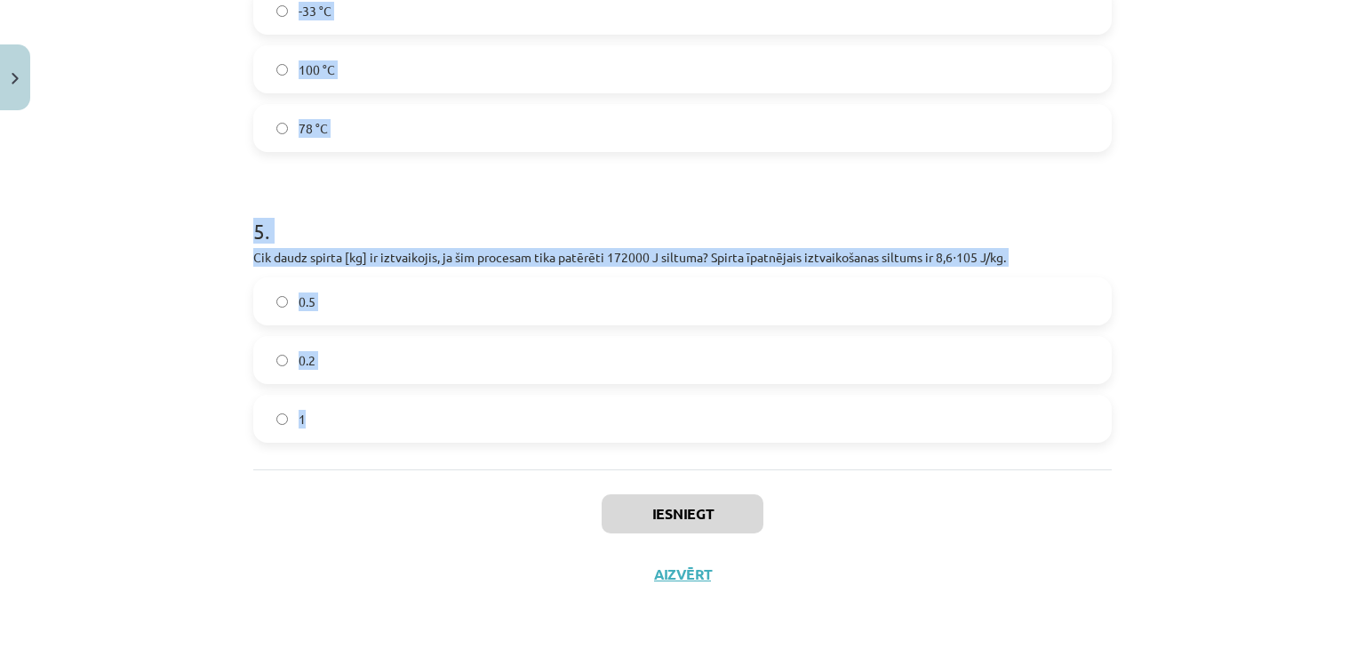
drag, startPoint x: 207, startPoint y: 384, endPoint x: 716, endPoint y: 421, distance: 509.8
click at [716, 421] on div "Mācību tēma: Fizika 9. klases 1. ieskaites mācību materiāls #7 📝 6. tēma. Iztva…" at bounding box center [682, 324] width 1365 height 649
copy form "Vai ūdens vārīšanās procesā tā temperatūra pārsniedz 100 °C? Nē Jā 2 . Vai kond…"
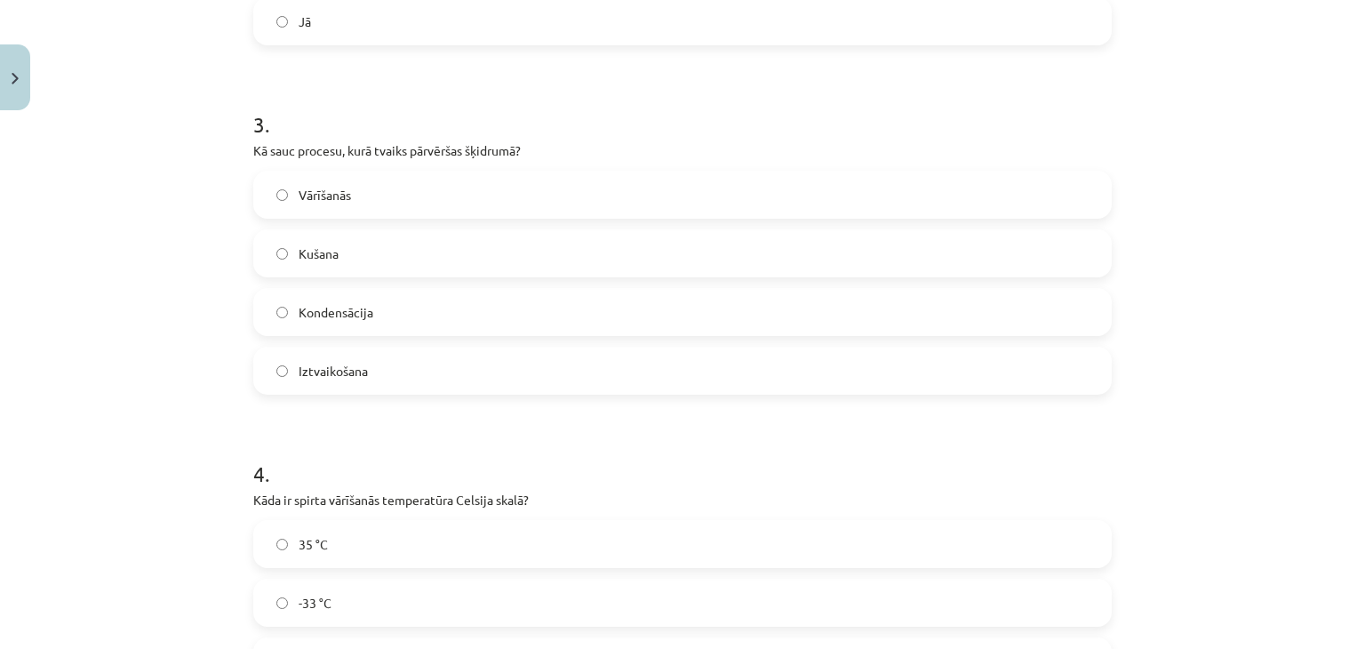
scroll to position [0, 0]
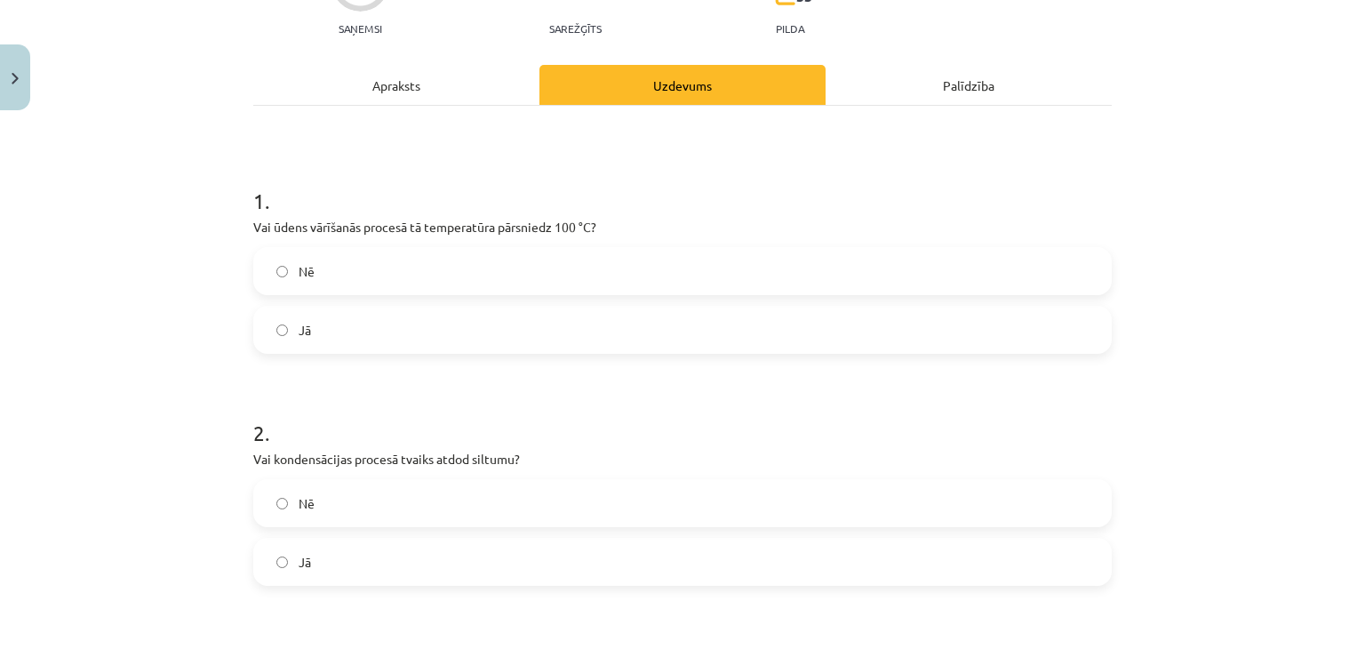
click at [331, 335] on label "Jā" at bounding box center [682, 330] width 855 height 44
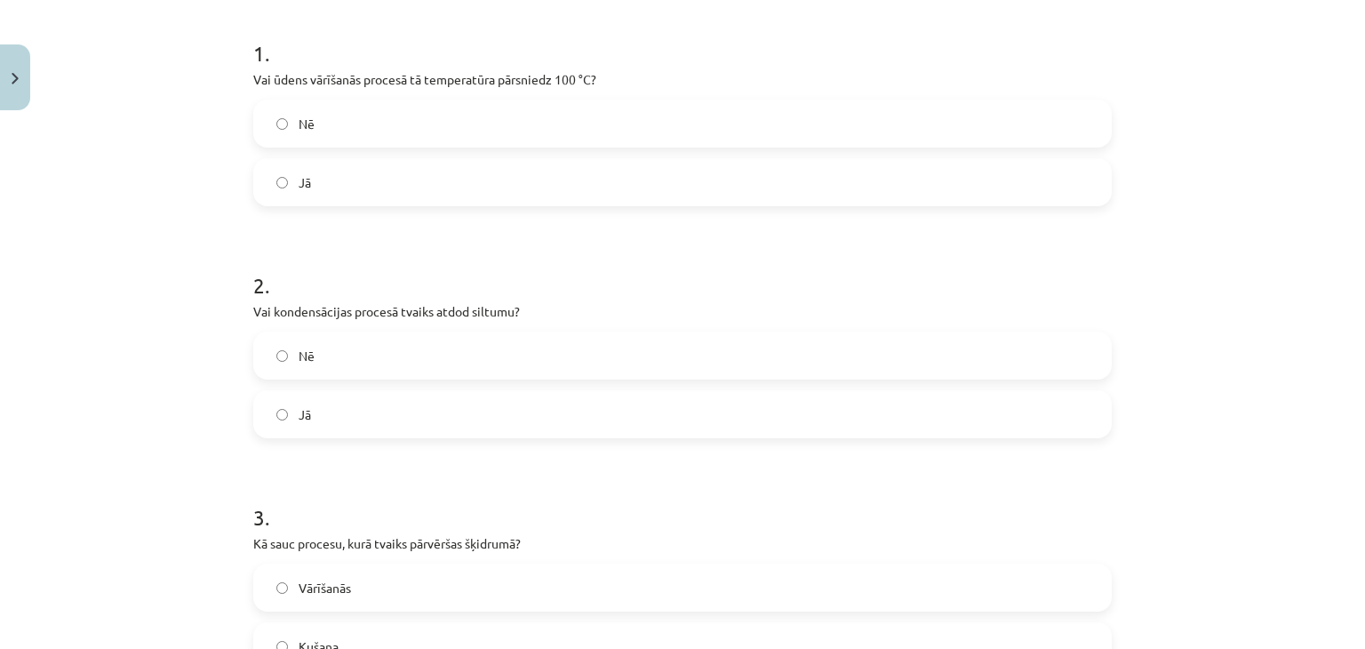
scroll to position [374, 0]
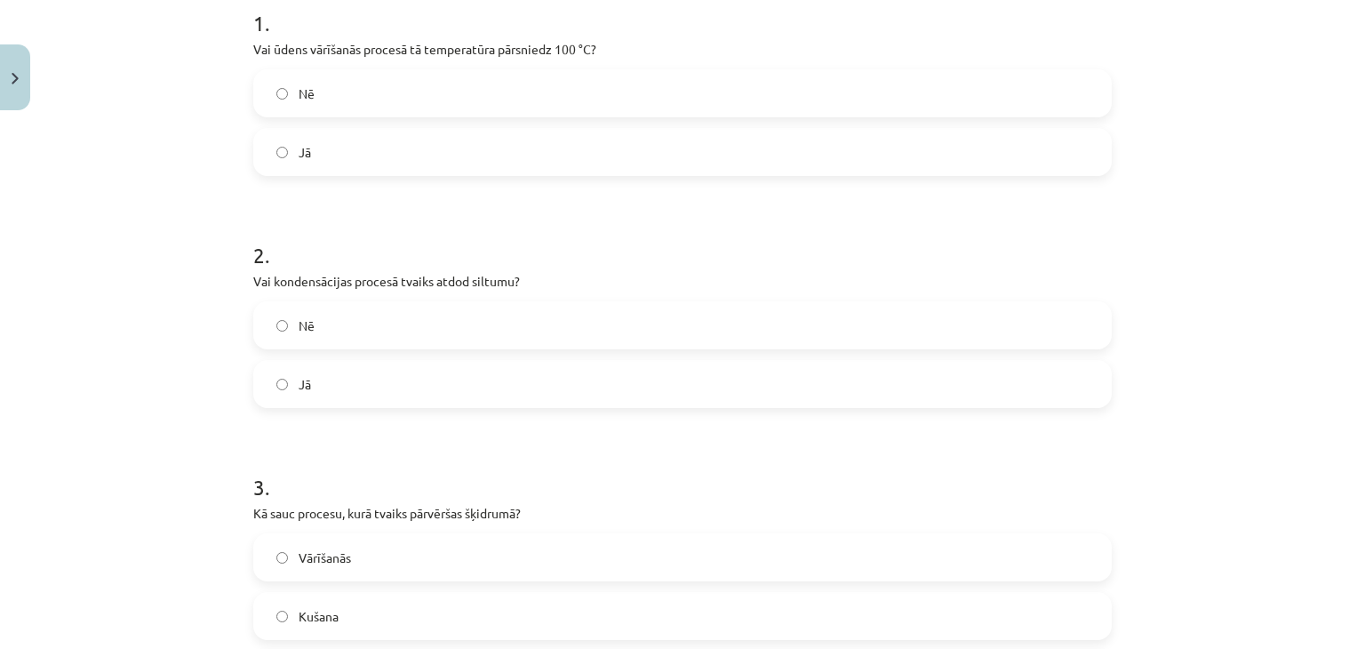
click at [318, 90] on label "Nē" at bounding box center [682, 93] width 855 height 44
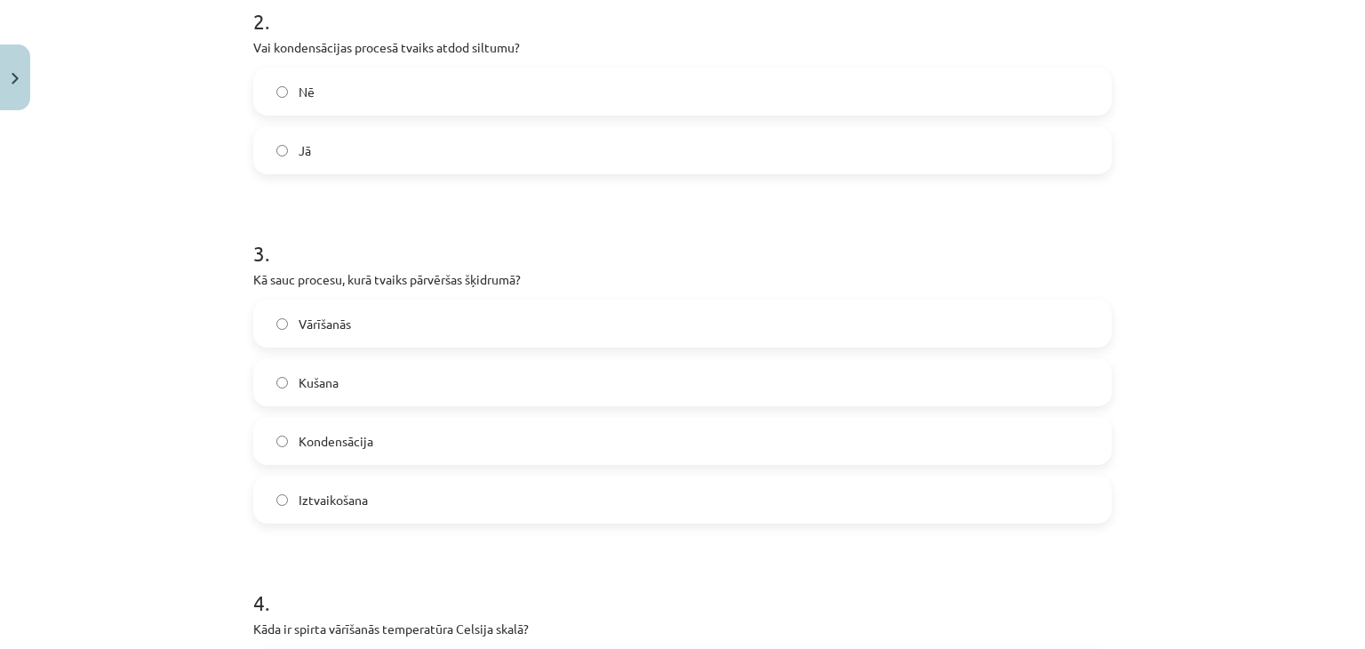
scroll to position [641, 0]
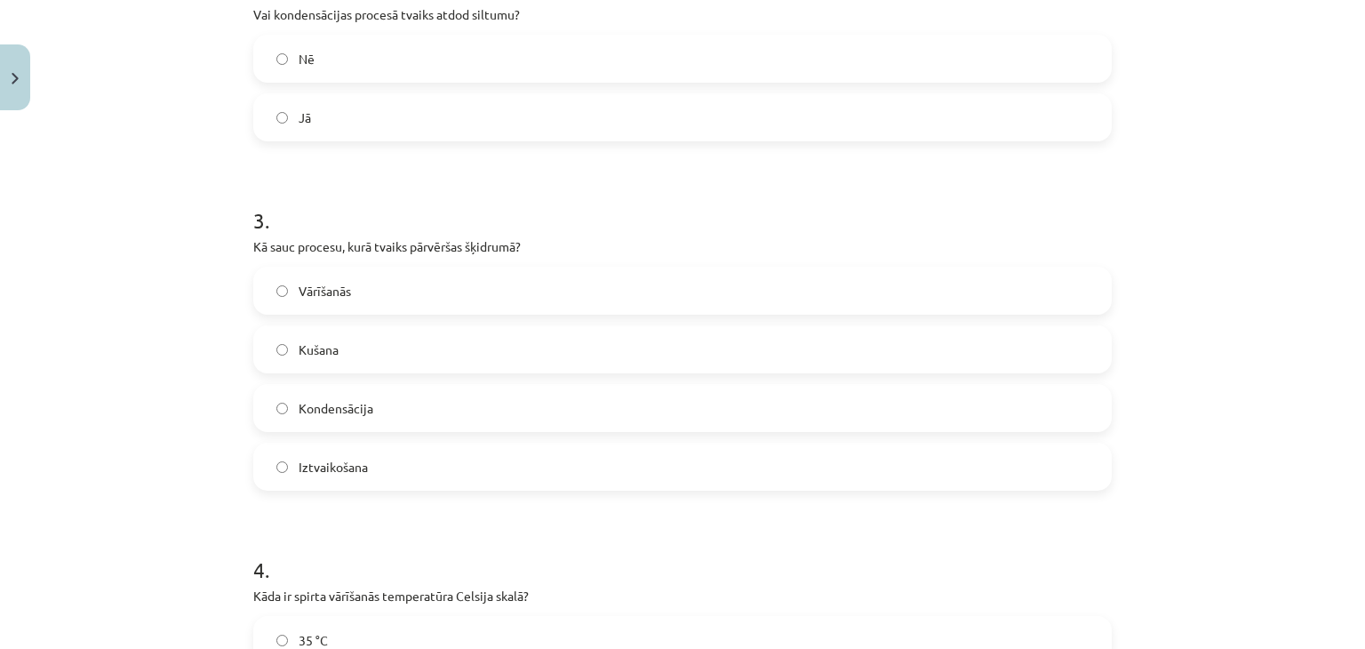
click at [299, 401] on span "Kondensācija" at bounding box center [336, 408] width 75 height 19
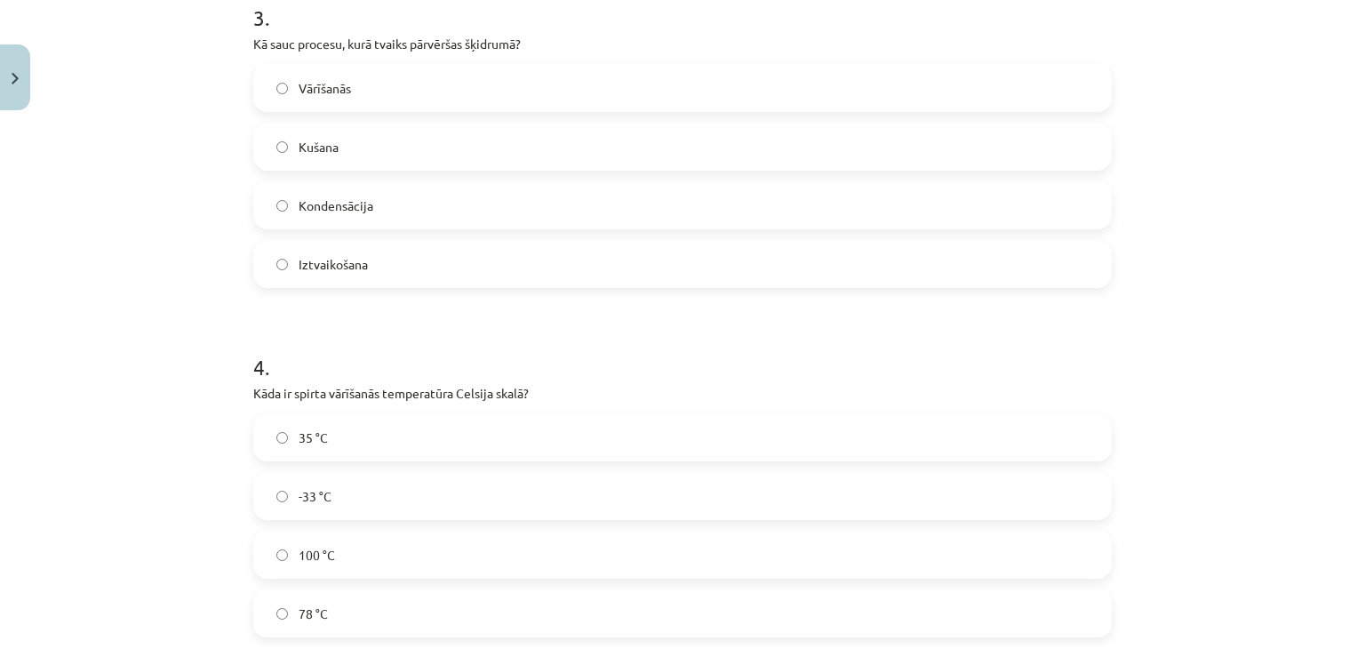
scroll to position [996, 0]
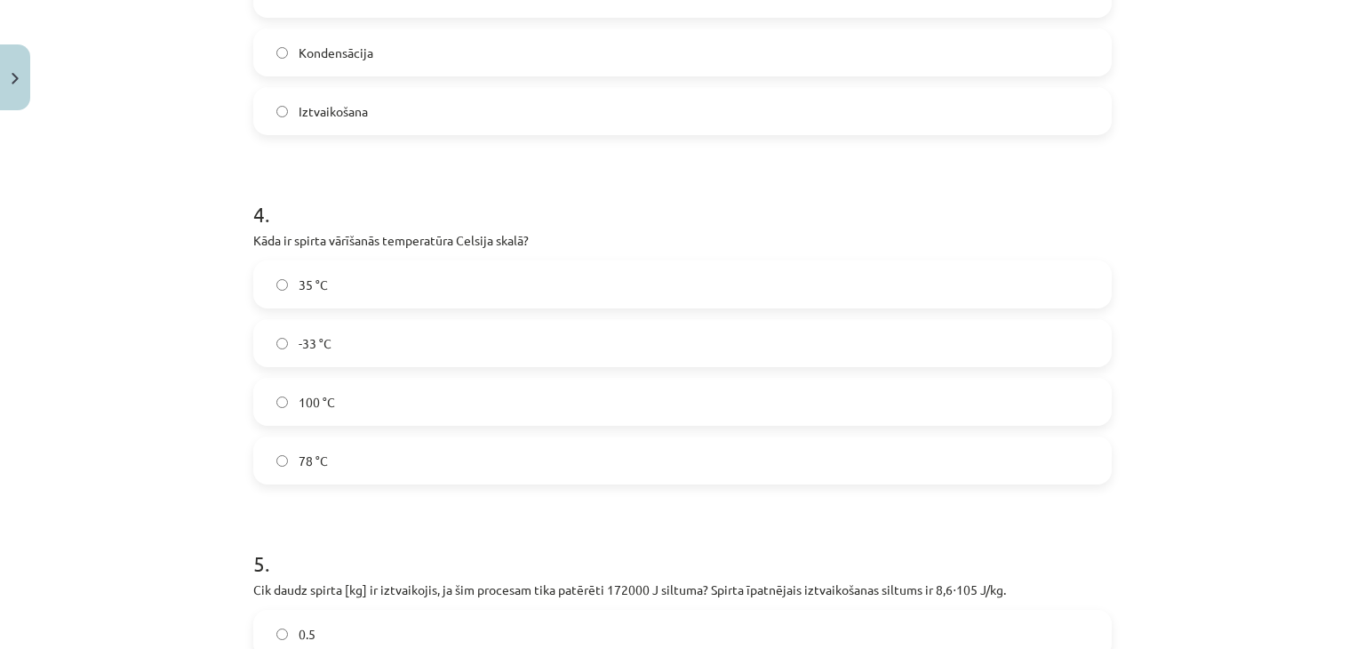
click at [284, 438] on label "78 °C" at bounding box center [682, 460] width 855 height 44
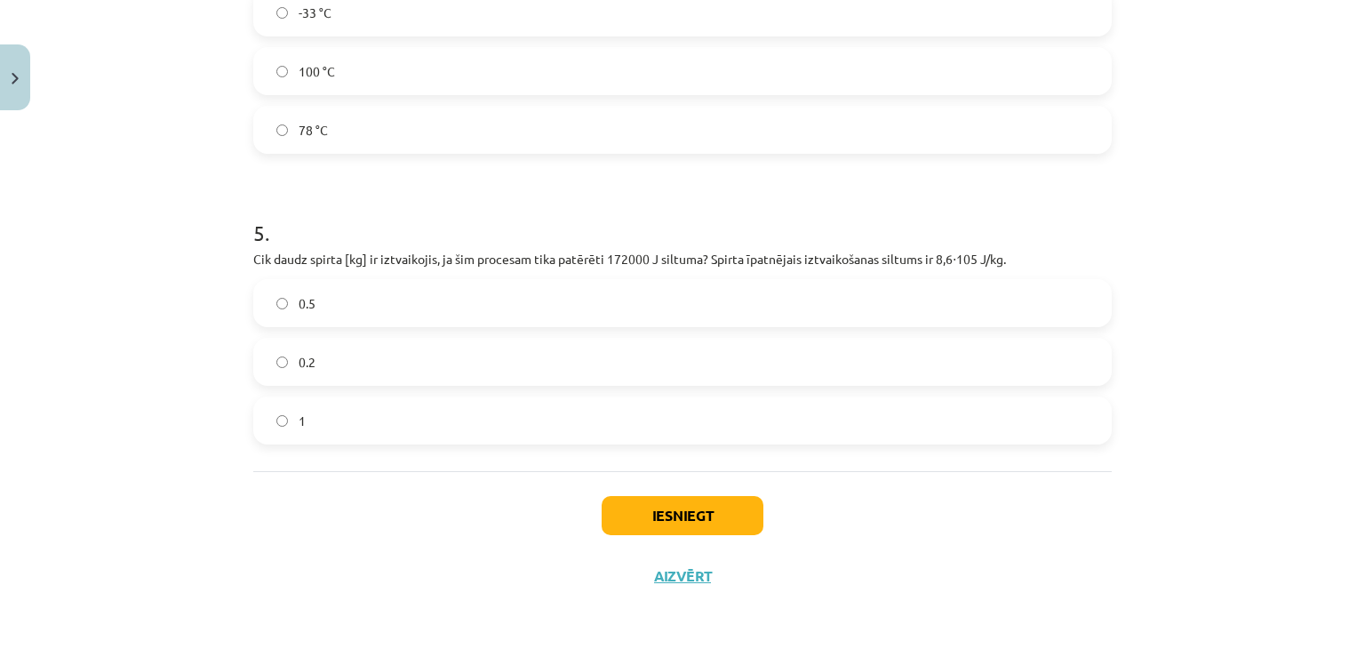
scroll to position [1329, 0]
click at [393, 372] on label "0.2" at bounding box center [682, 360] width 855 height 44
click at [675, 522] on button "Iesniegt" at bounding box center [683, 513] width 162 height 39
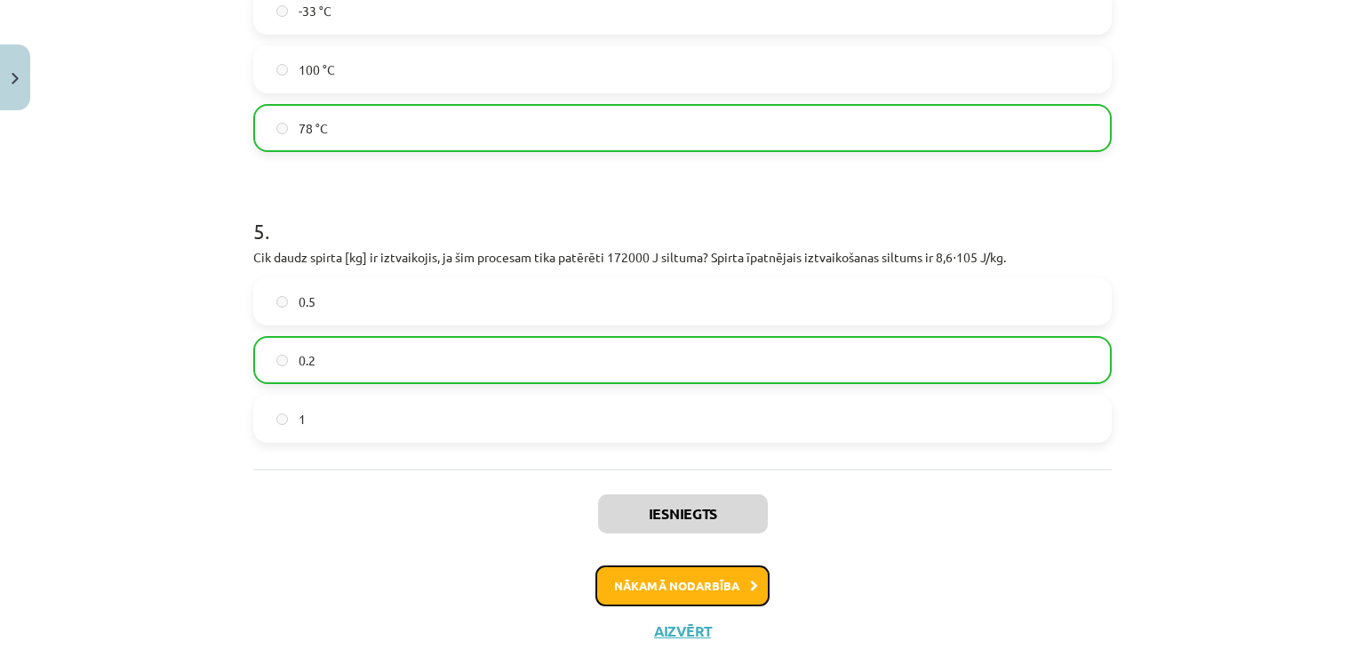
click at [687, 588] on button "Nākamā nodarbība" at bounding box center [683, 585] width 174 height 41
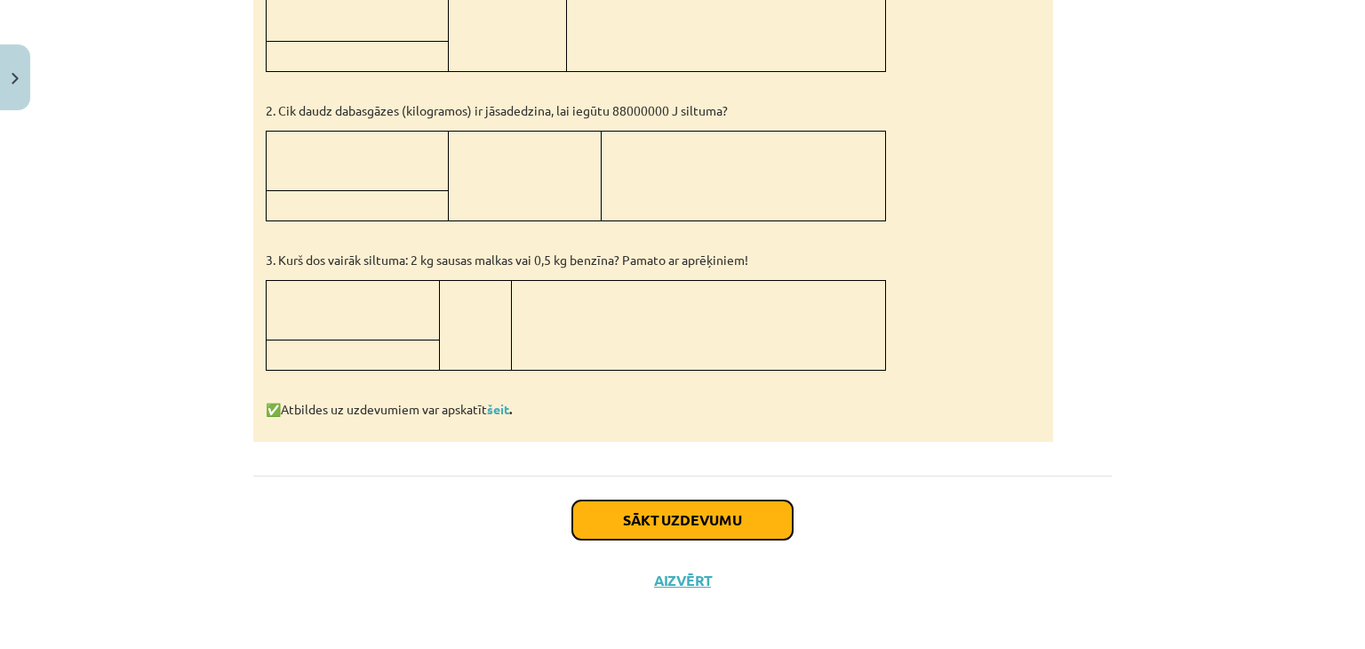
click at [749, 506] on button "Sākt uzdevumu" at bounding box center [682, 519] width 220 height 39
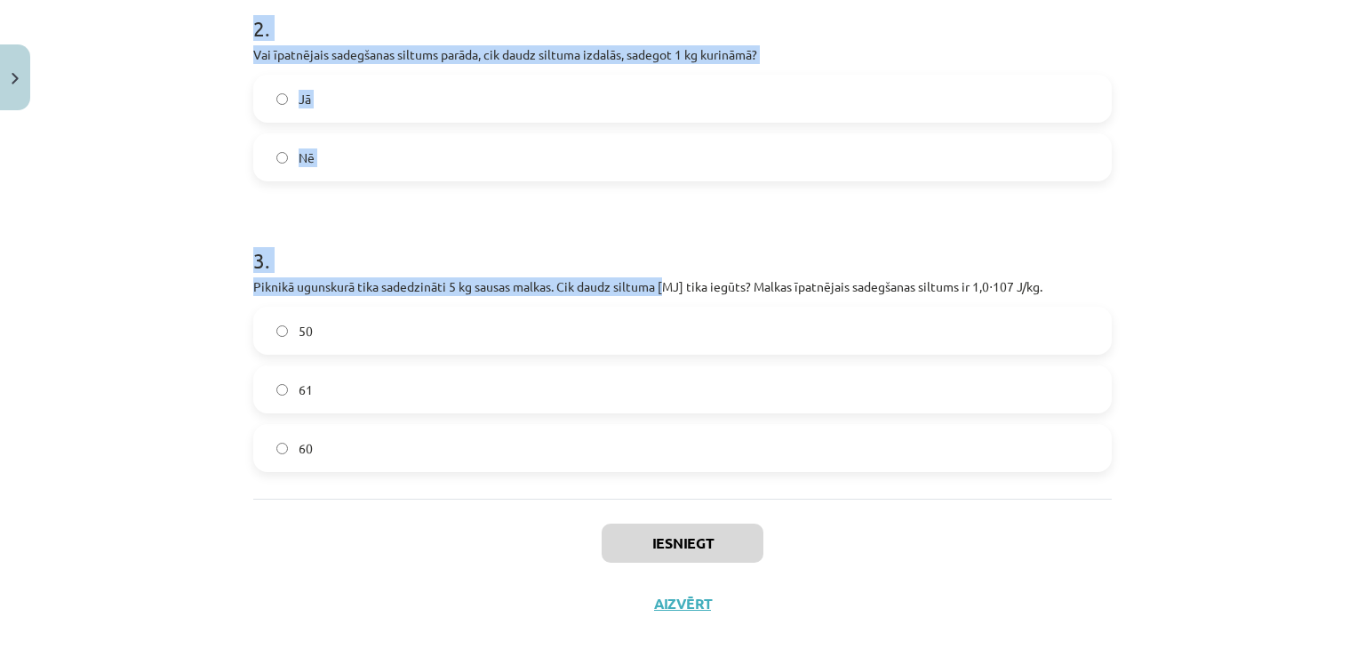
scroll to position [629, 0]
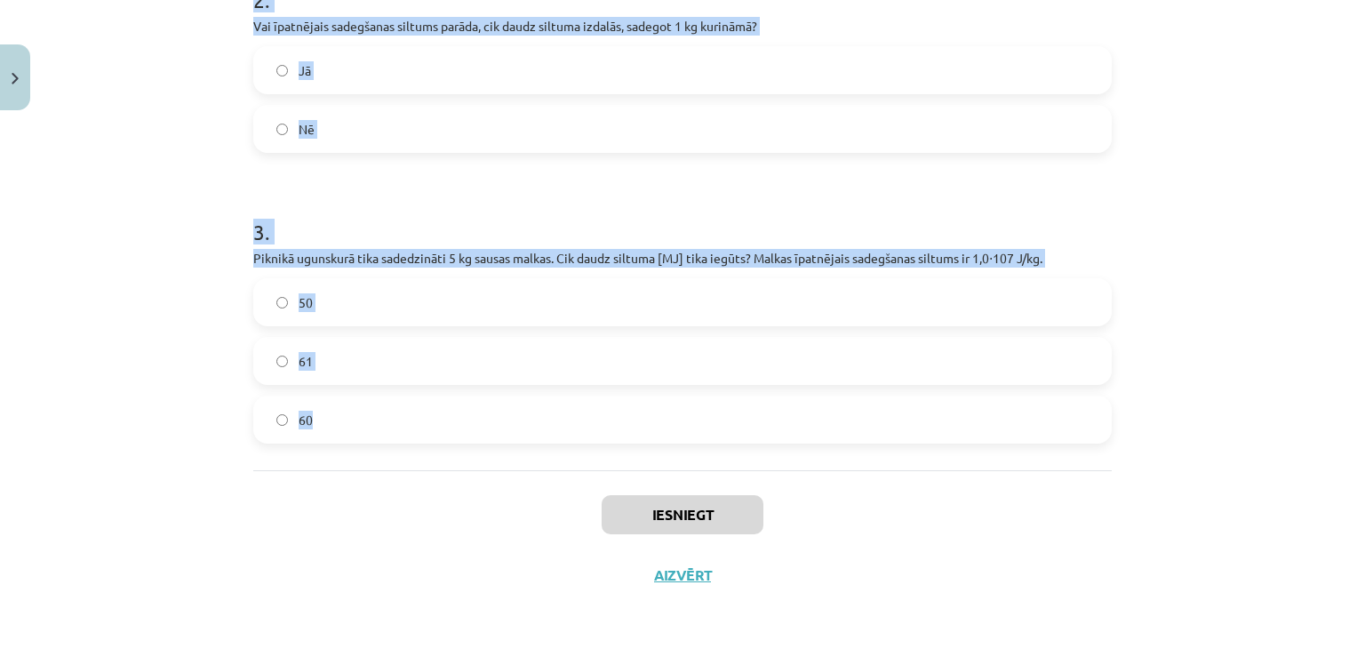
drag, startPoint x: 224, startPoint y: 167, endPoint x: 711, endPoint y: 396, distance: 538.0
click at [711, 396] on div "Mācību tēma: Fizika 9. klases 1. ieskaites mācību materiāls #8 📝 7. tēma. Kurin…" at bounding box center [682, 324] width 1365 height 649
copy form "1 . Vai, sadedzinot 1 kg sausas malkas, iegūst vairāk siltuma nekā, sadedzinot …"
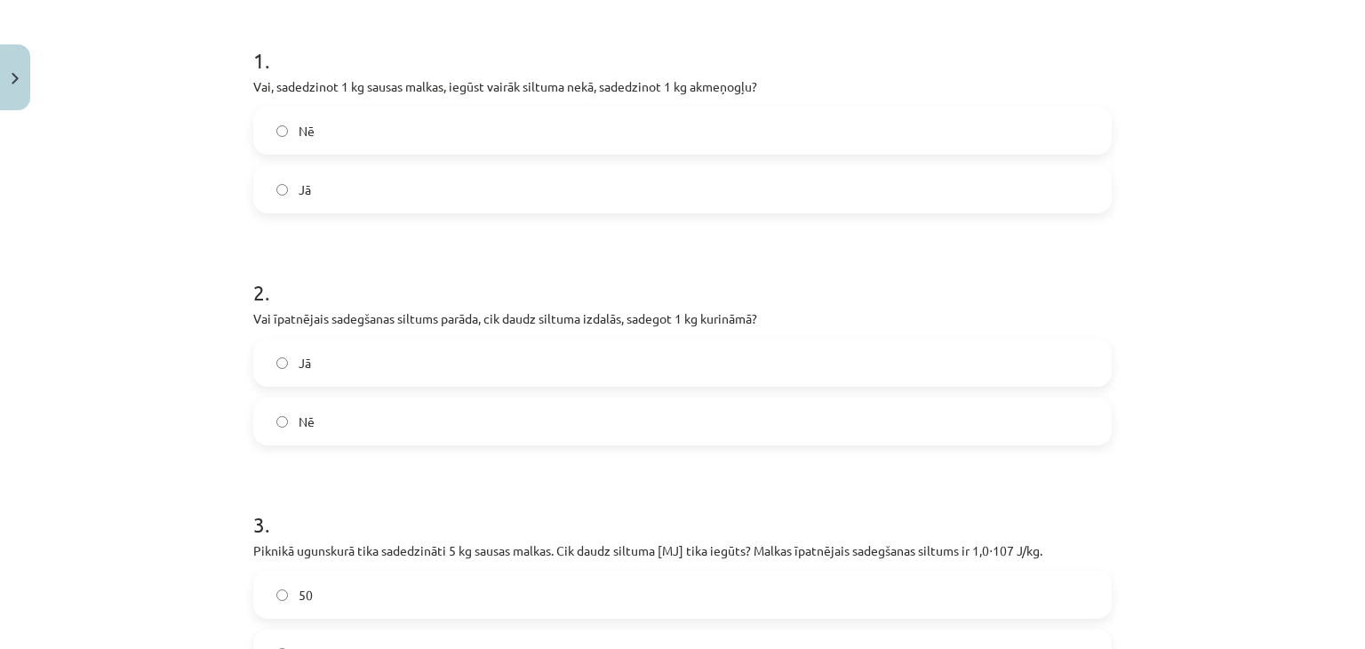
scroll to position [0, 0]
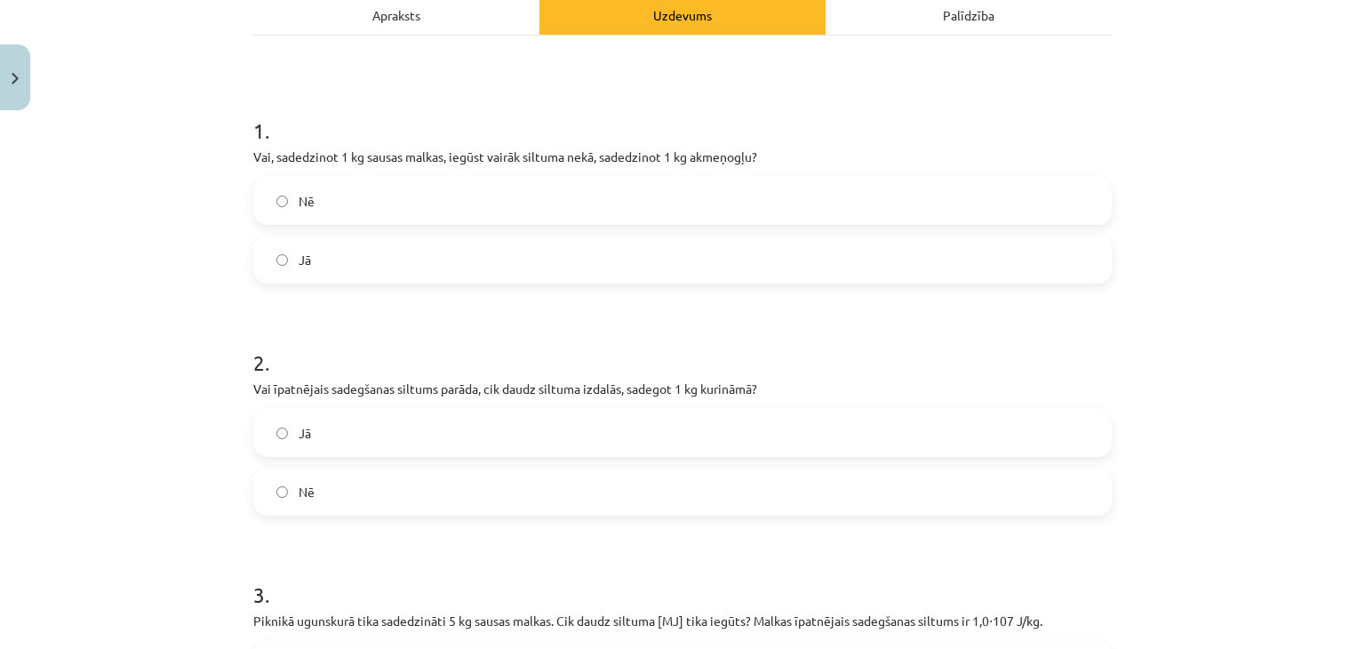
click at [340, 214] on label "Nē" at bounding box center [682, 201] width 855 height 44
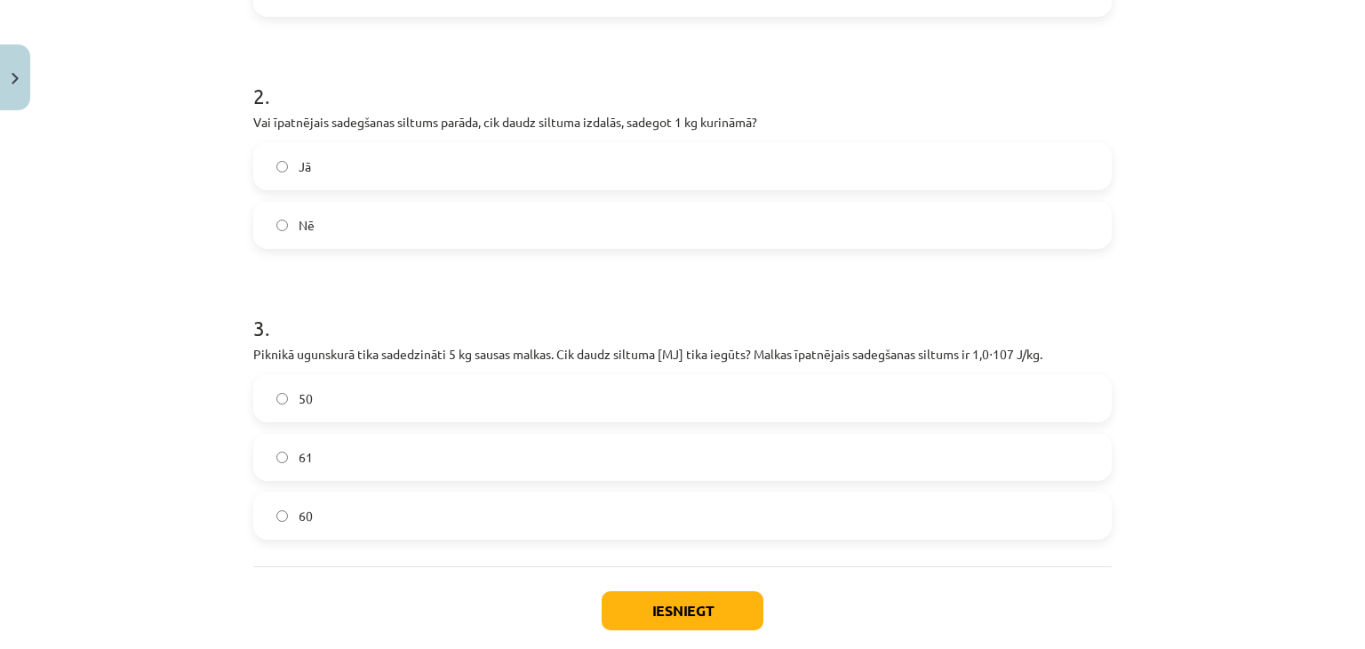
click at [358, 237] on label "Nē" at bounding box center [682, 225] width 855 height 44
click at [352, 175] on label "Jā" at bounding box center [682, 166] width 855 height 44
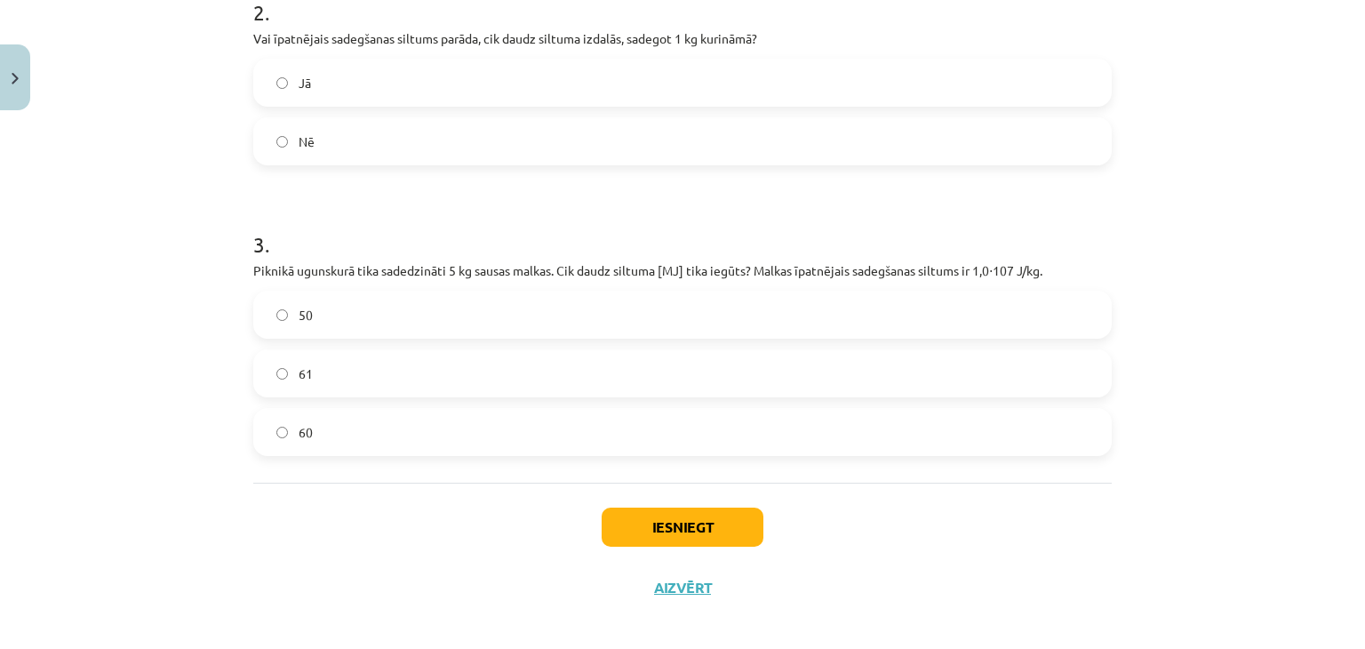
scroll to position [629, 0]
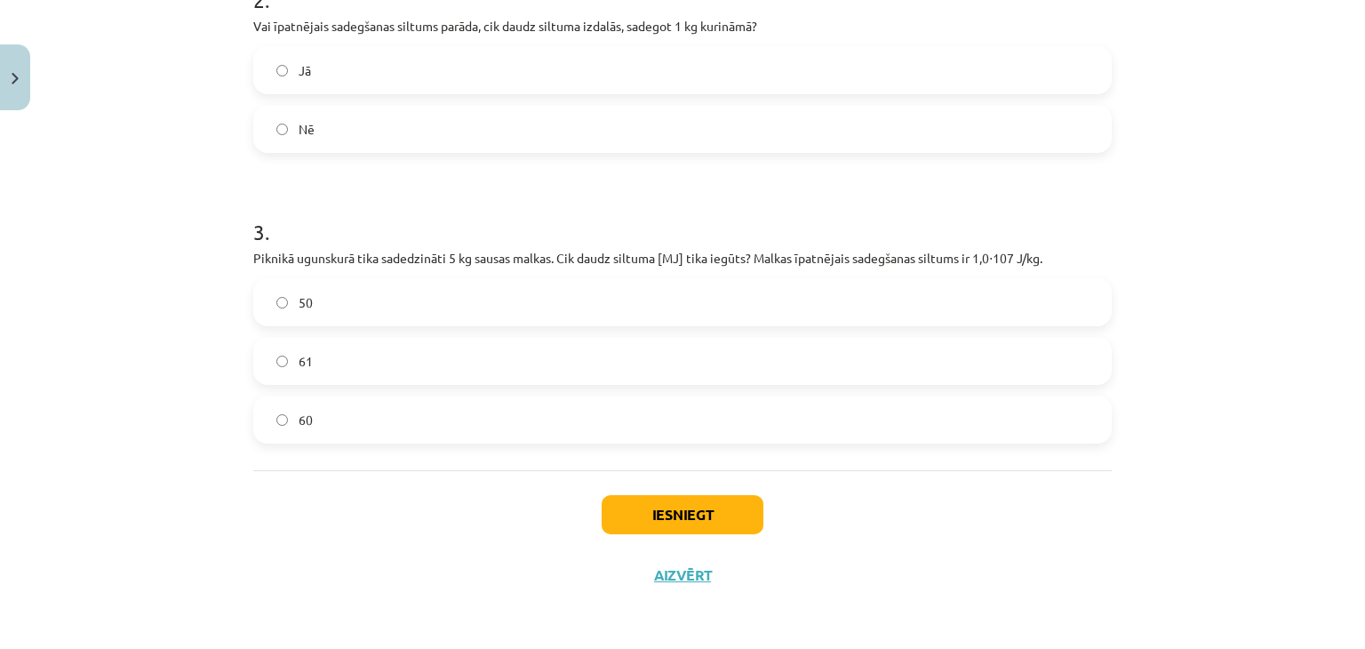
drag, startPoint x: 390, startPoint y: 307, endPoint x: 566, endPoint y: 469, distance: 239.7
click at [390, 307] on label "50" at bounding box center [682, 302] width 855 height 44
click at [608, 514] on button "Iesniegt" at bounding box center [683, 514] width 162 height 39
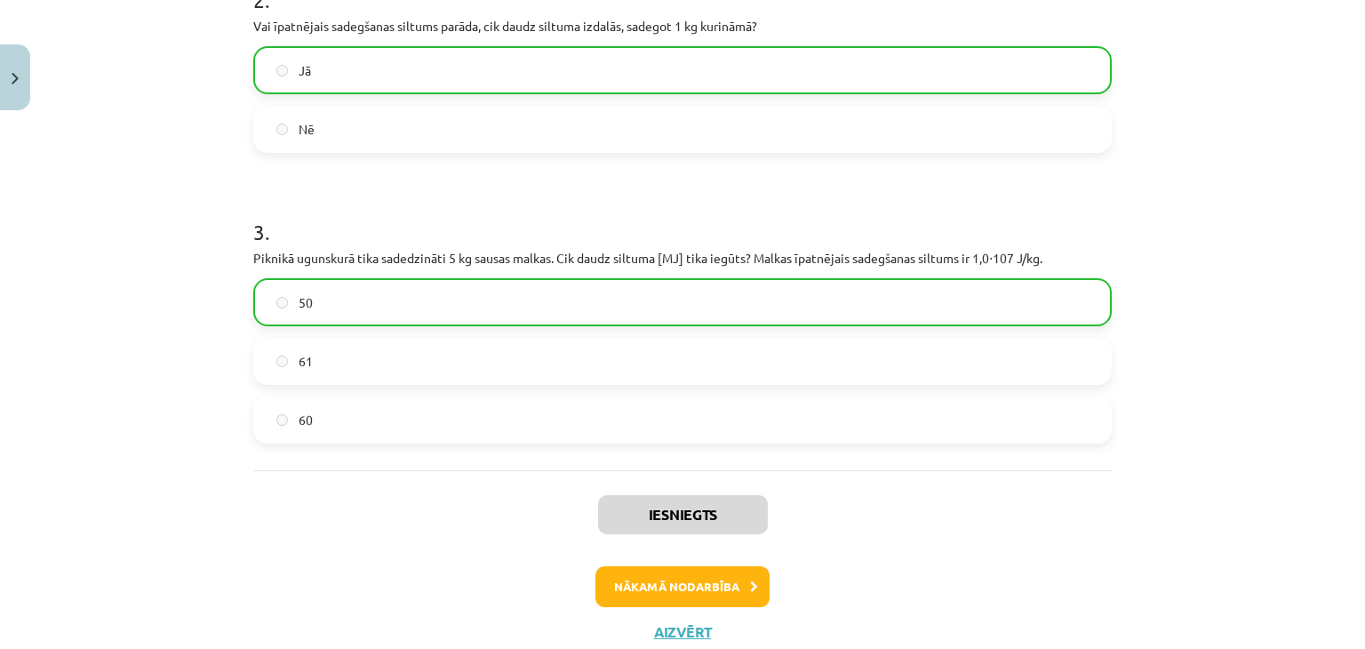
click at [695, 564] on div "Iesniegts Nākamā nodarbība Aizvērt" at bounding box center [682, 560] width 859 height 181
click at [682, 580] on button "Nākamā nodarbība" at bounding box center [683, 586] width 174 height 41
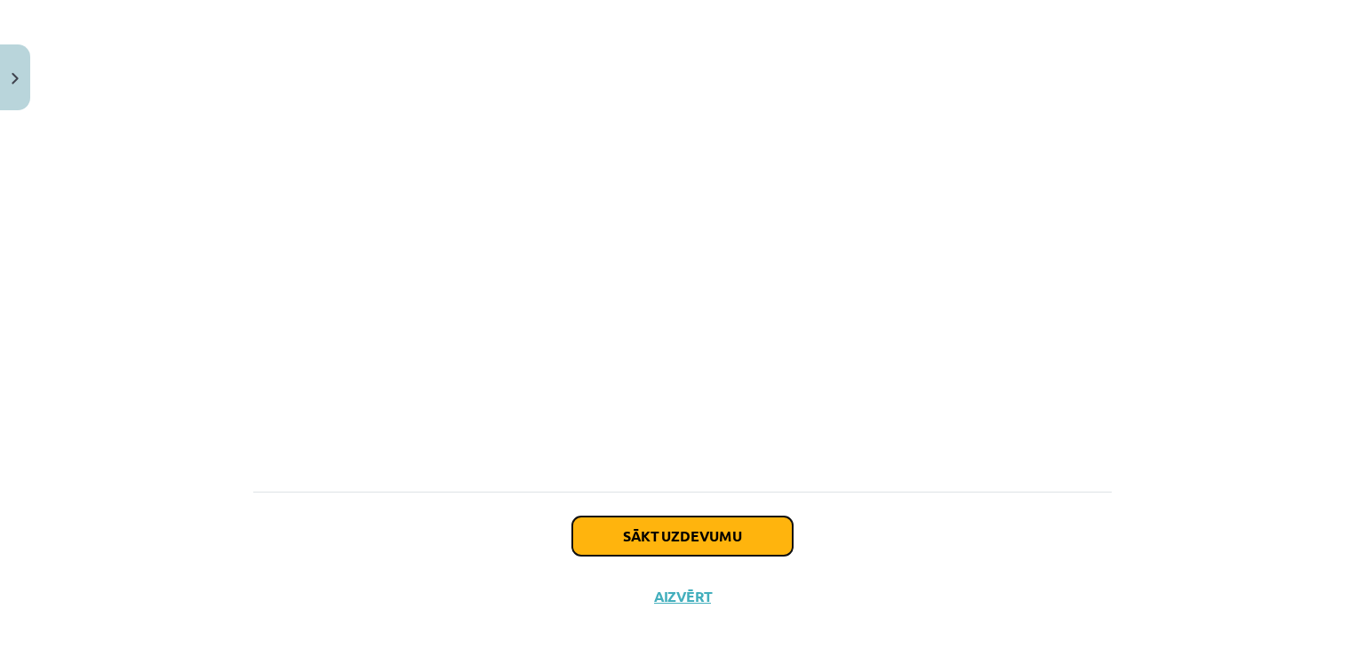
click at [687, 516] on button "Sākt uzdevumu" at bounding box center [682, 535] width 220 height 39
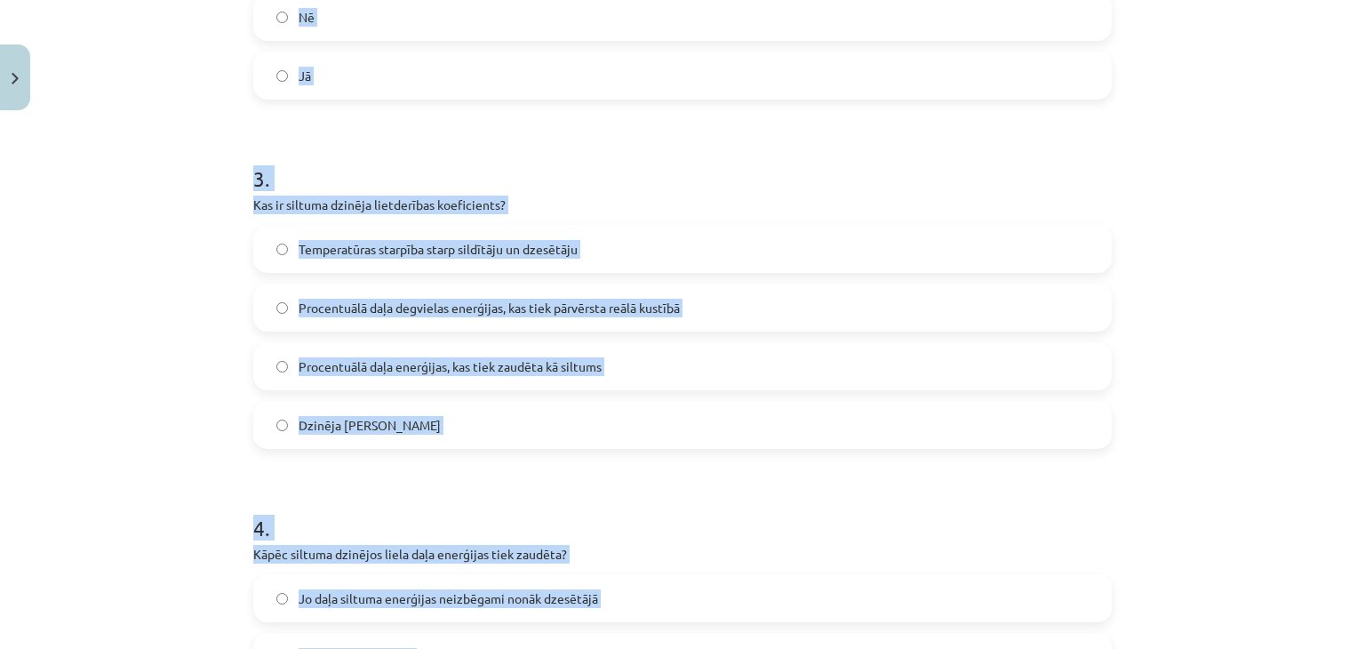
scroll to position [1038, 0]
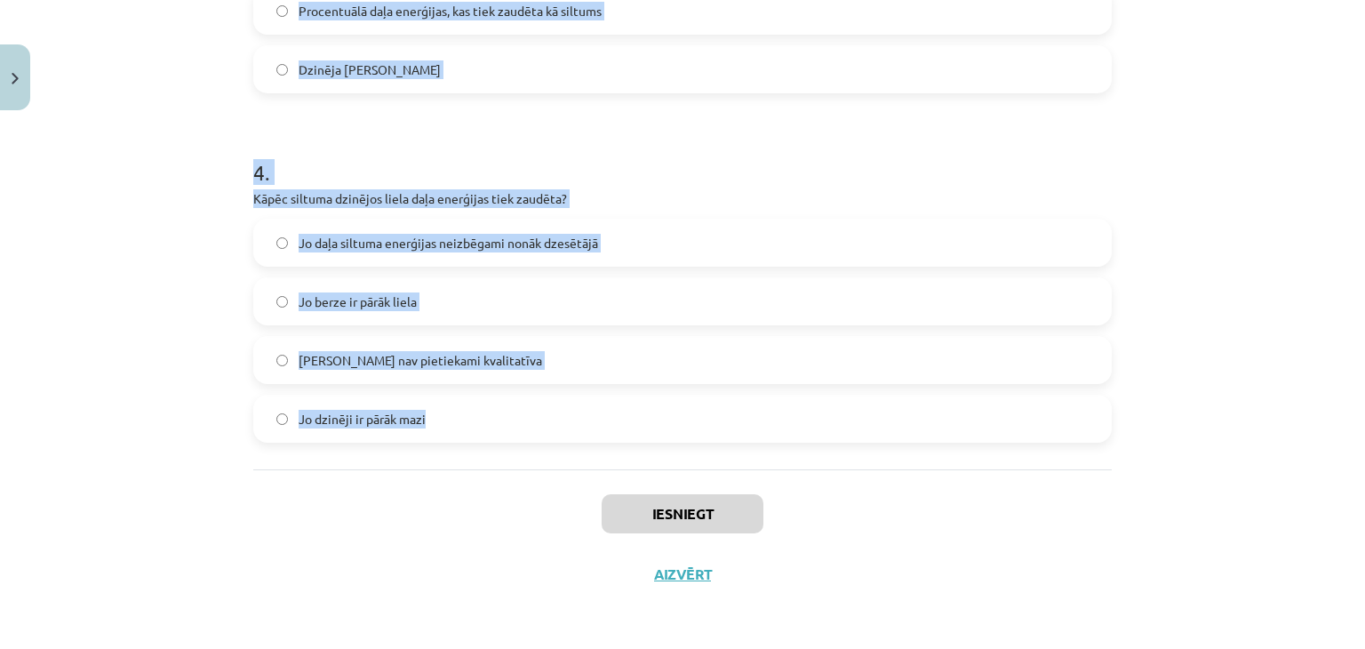
drag, startPoint x: 258, startPoint y: 377, endPoint x: 651, endPoint y: 419, distance: 395.1
copy form "Vai siltuma dzinēji spēj visu siltuma enerģiju no degvielas pārvērst 100% lietd…"
click at [3, 55] on button "Close" at bounding box center [15, 77] width 30 height 66
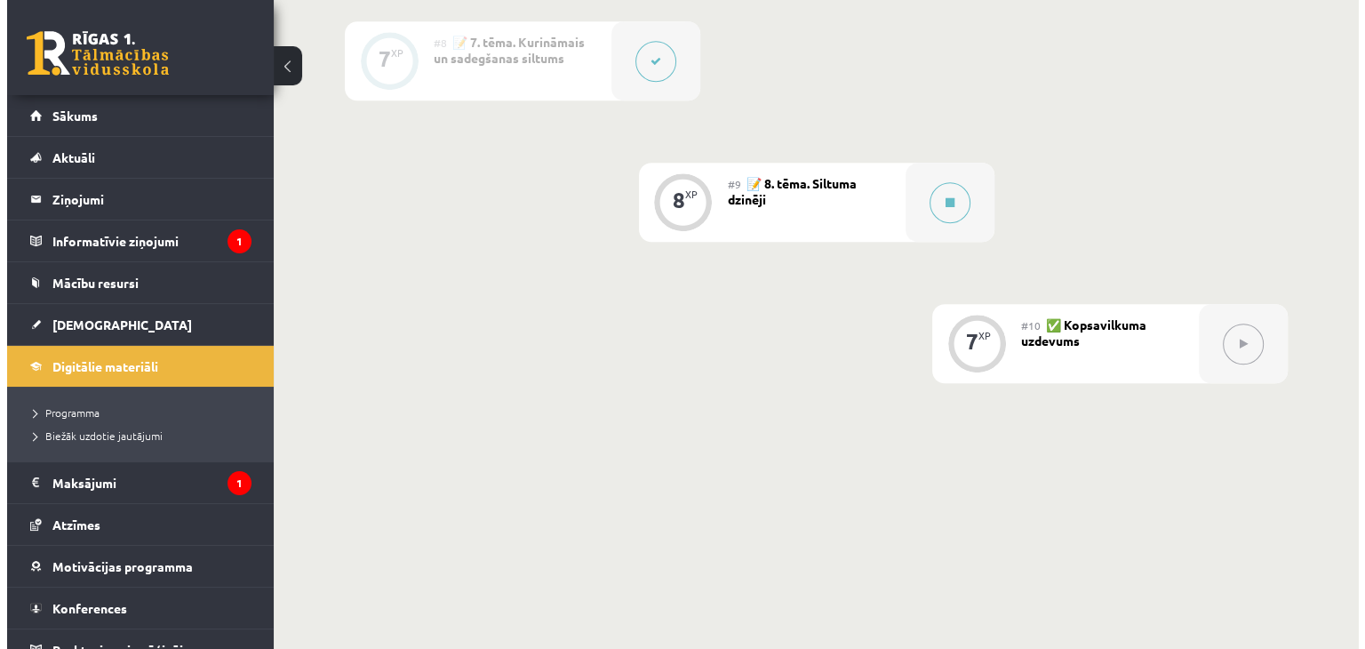
scroll to position [1492, 0]
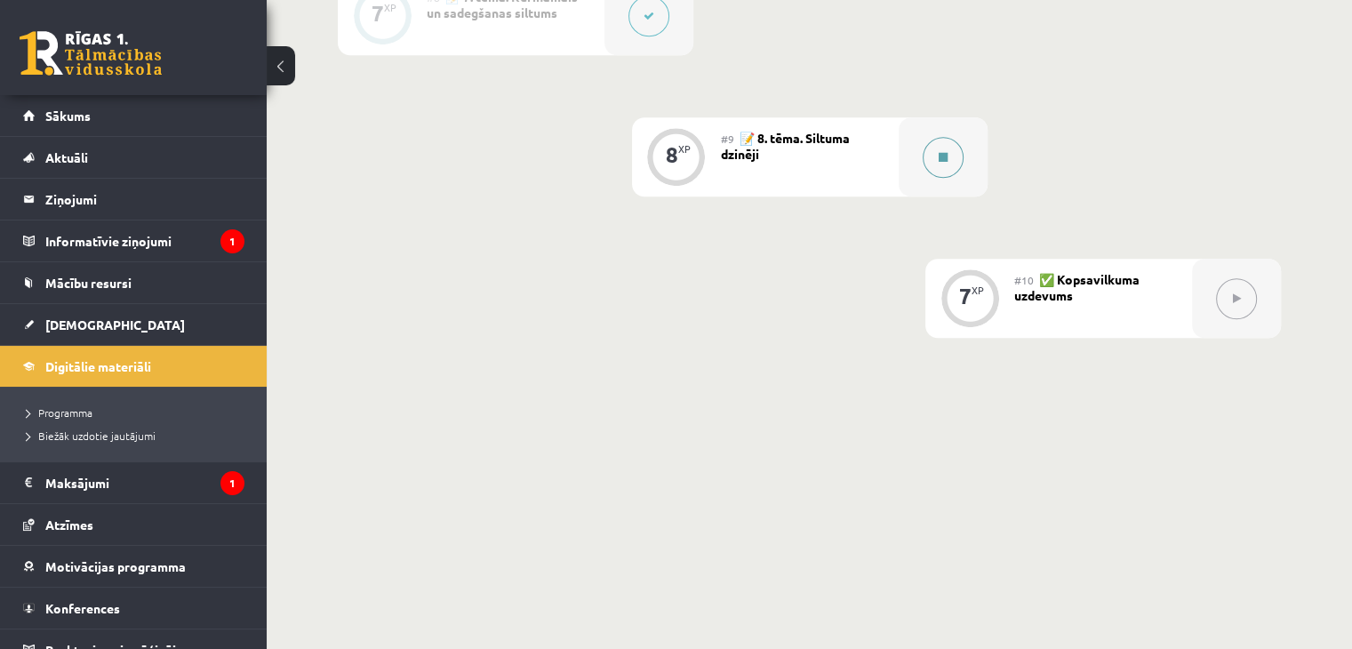
click at [907, 168] on div at bounding box center [943, 156] width 89 height 79
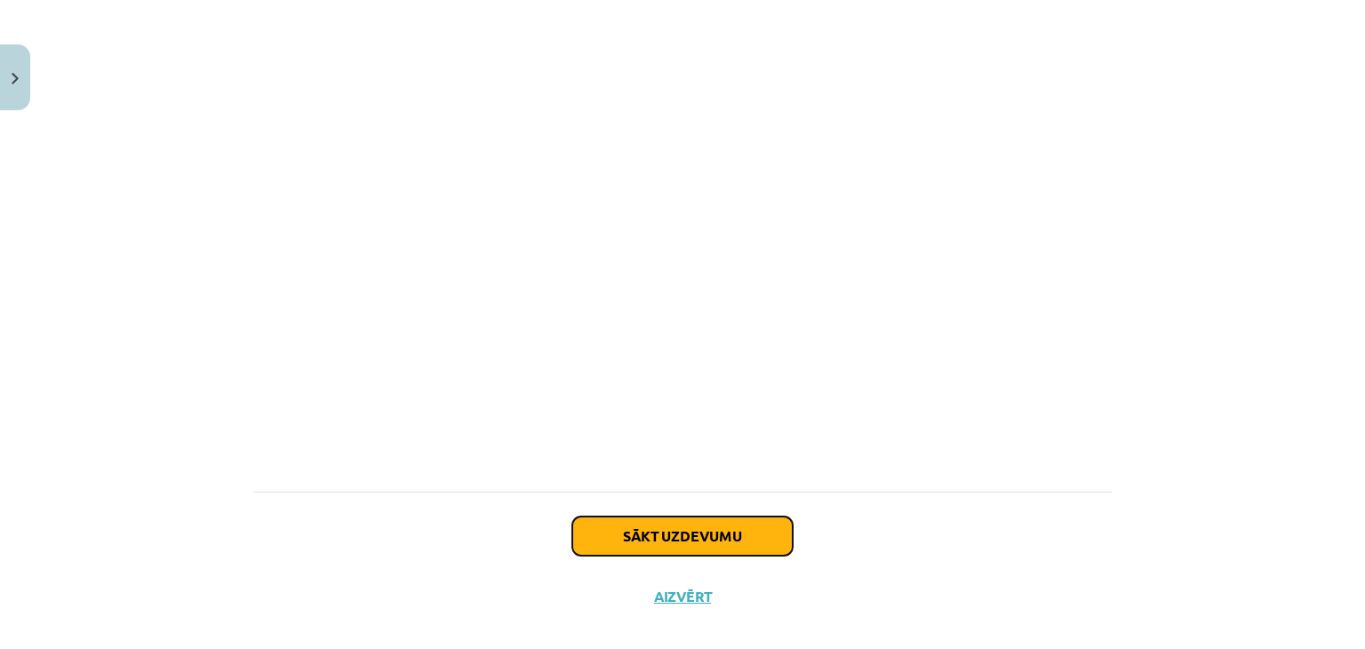
click at [710, 516] on button "Sākt uzdevumu" at bounding box center [682, 535] width 220 height 39
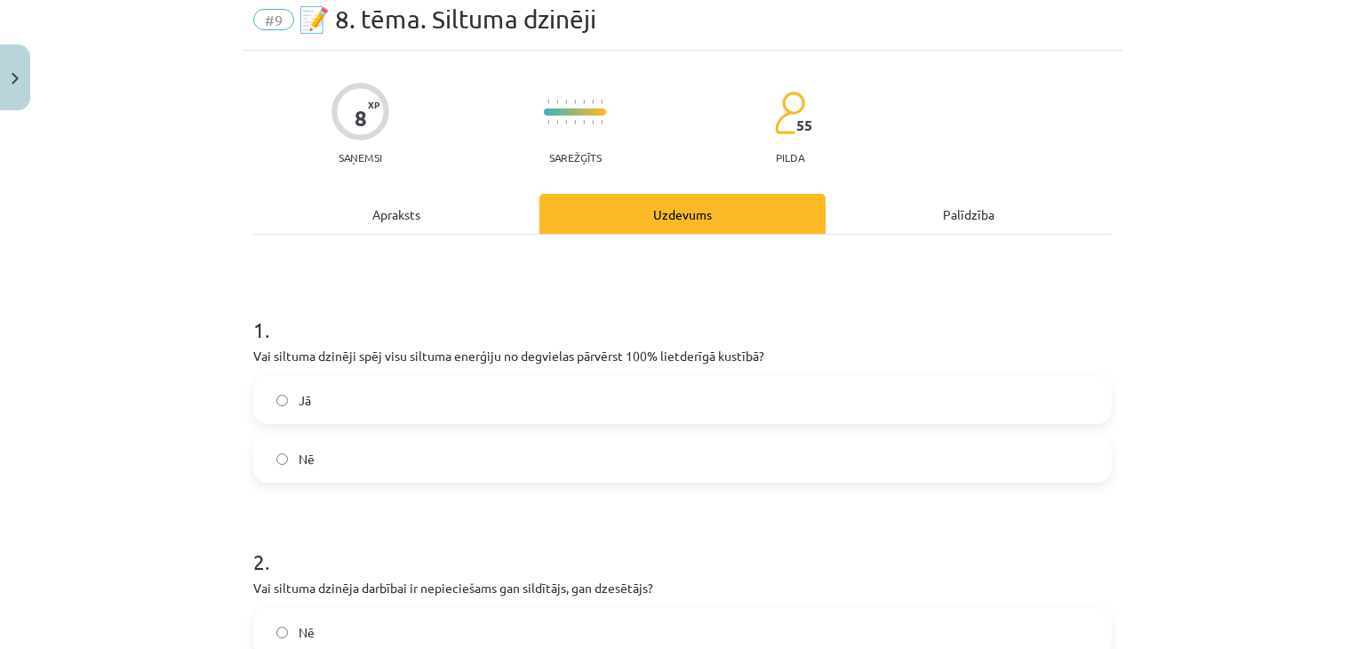
scroll to position [44, 0]
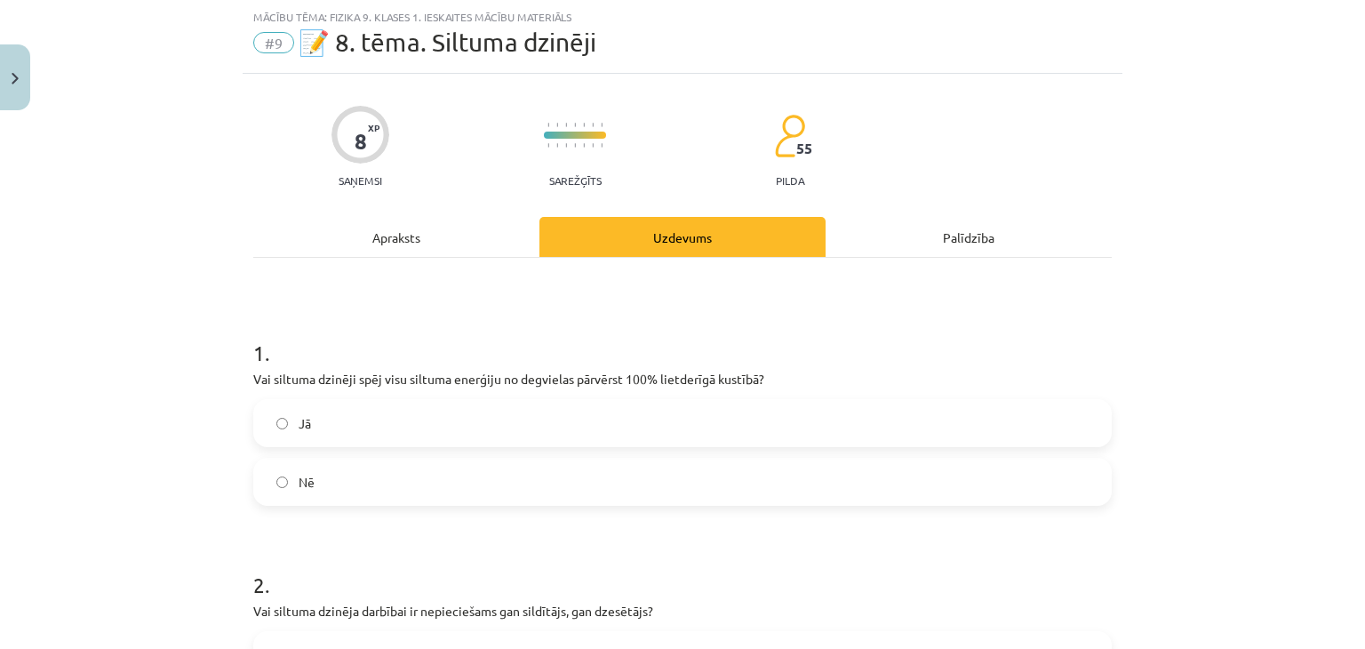
click at [279, 470] on label "Nē" at bounding box center [682, 482] width 855 height 44
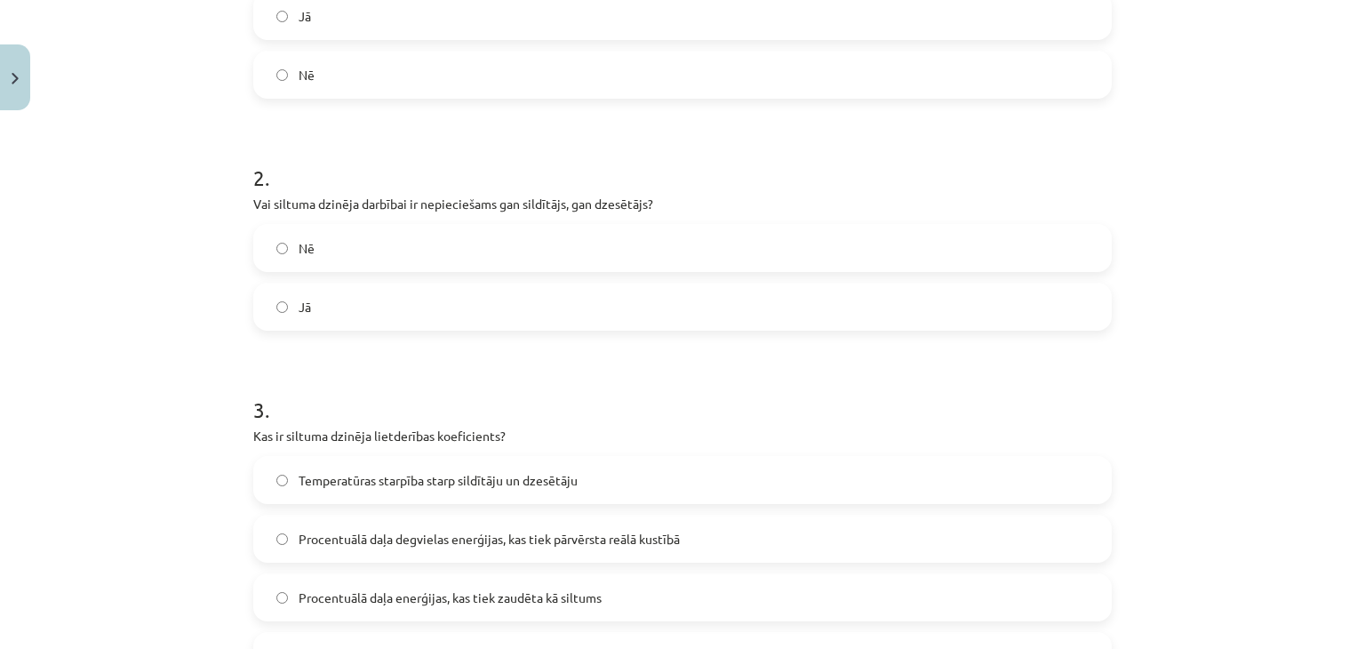
scroll to position [489, 0]
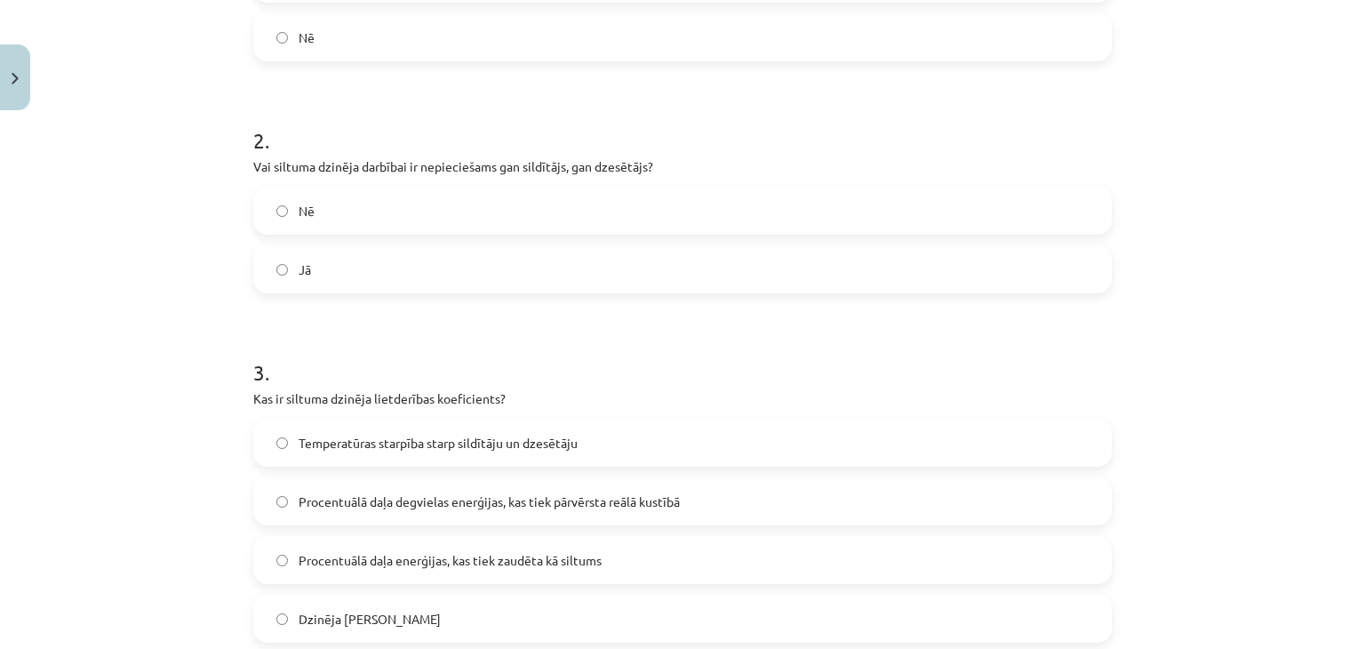
click at [300, 277] on span "Jā" at bounding box center [305, 269] width 12 height 19
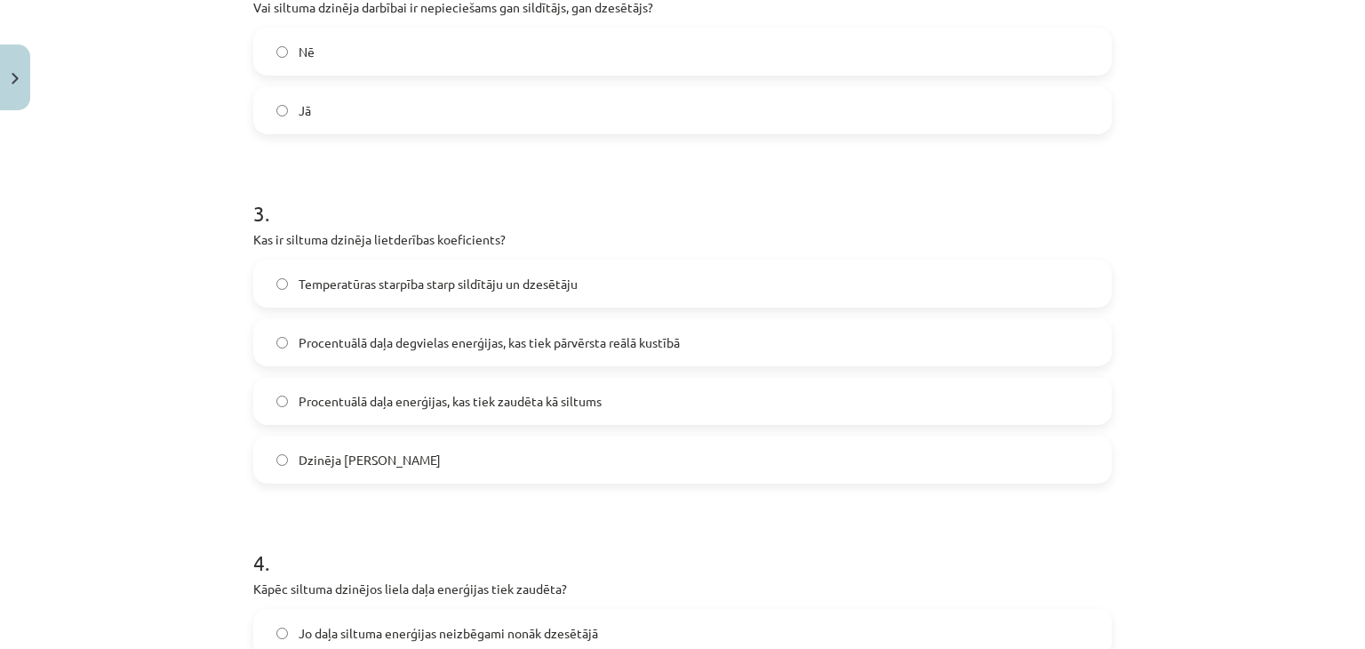
scroll to position [667, 0]
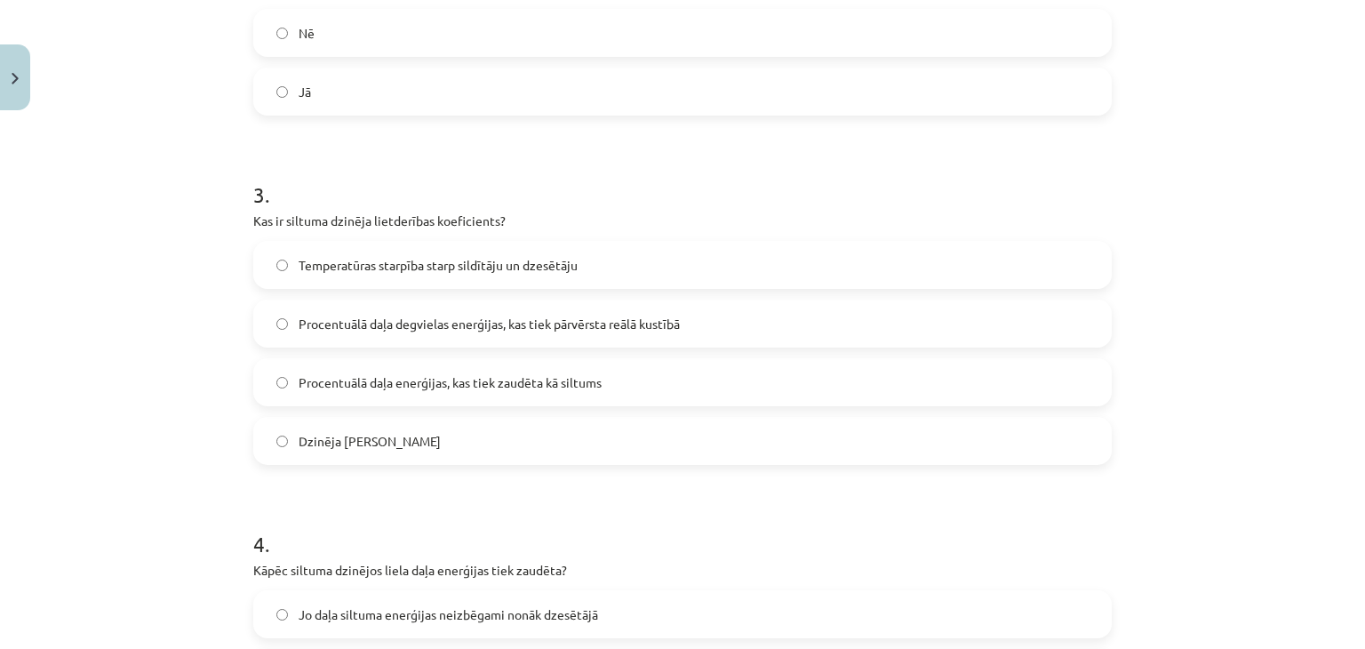
click at [315, 387] on span "Procentuālā daļa enerģijas, kas tiek zaudēta kā siltums" at bounding box center [450, 382] width 303 height 19
click at [324, 328] on span "Procentuālā daļa degvielas enerģijas, kas tiek pārvērsta reālā kustībā" at bounding box center [489, 324] width 381 height 19
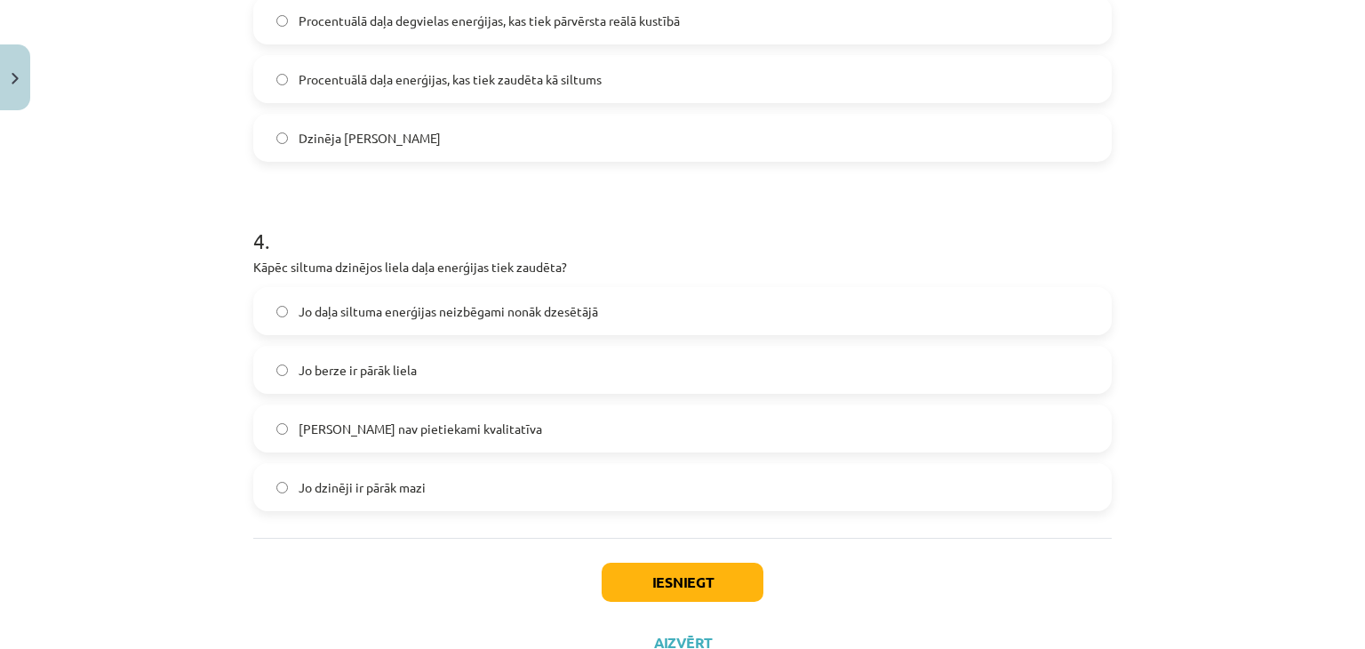
scroll to position [1022, 0]
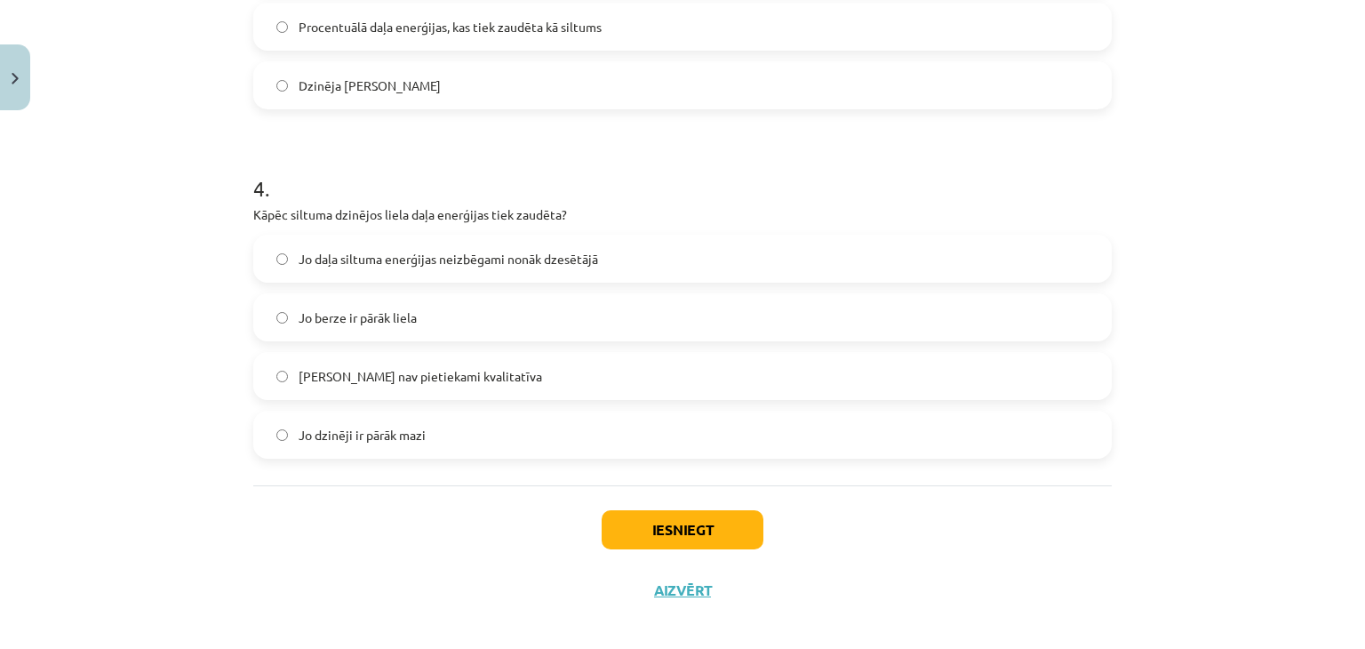
click at [366, 250] on span "Jo daļa siltuma enerģijas neizbēgami nonāk dzesētājā" at bounding box center [449, 259] width 300 height 19
click at [610, 513] on button "Iesniegt" at bounding box center [683, 529] width 162 height 39
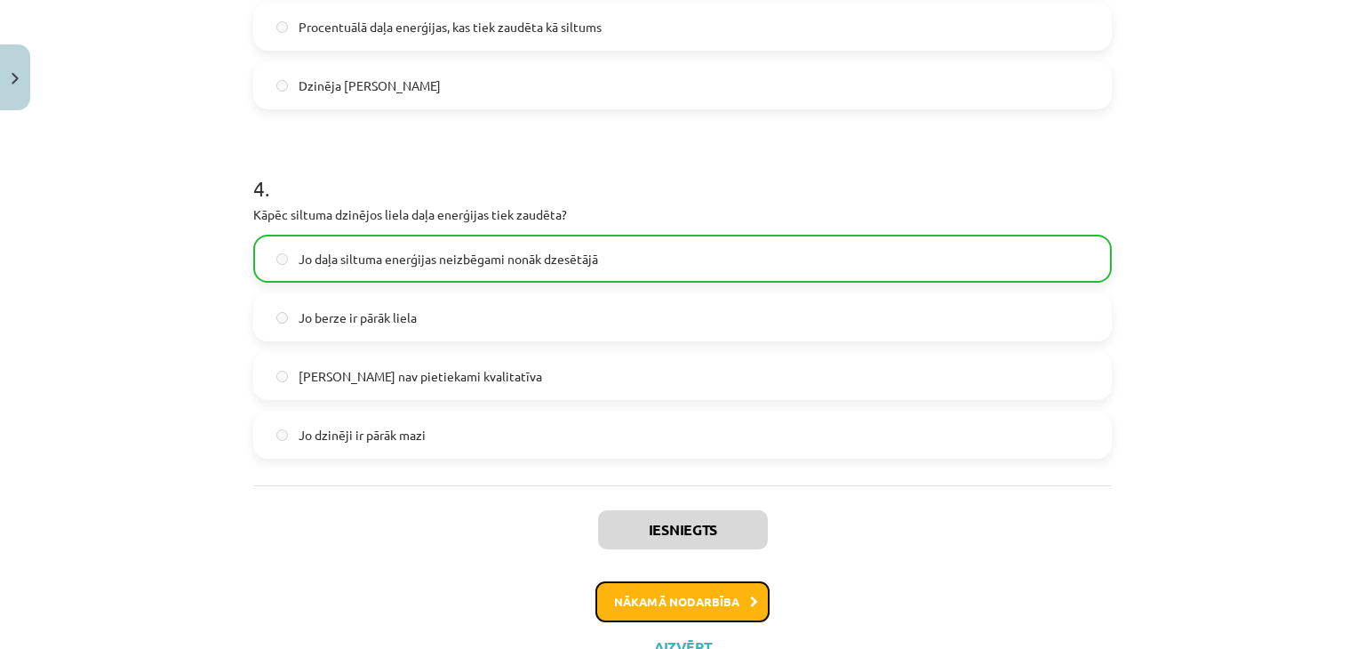
click at [623, 607] on button "Nākamā nodarbība" at bounding box center [683, 601] width 174 height 41
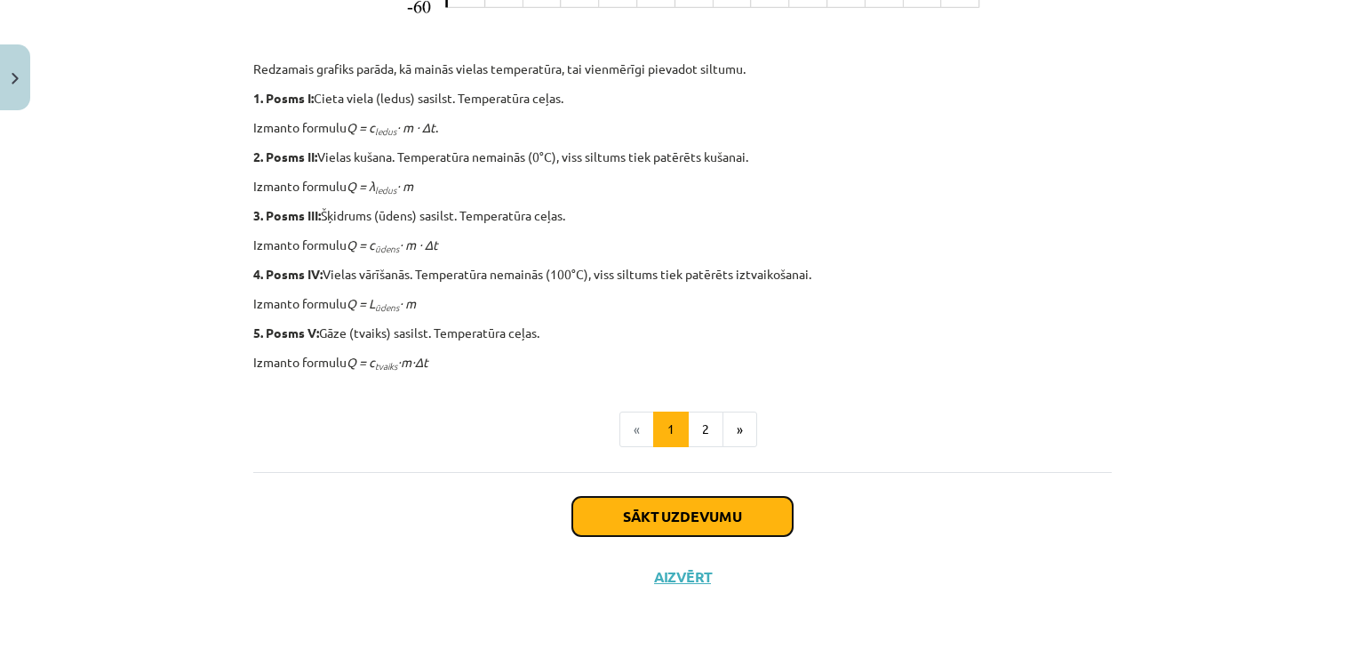
click at [732, 510] on button "Sākt uzdevumu" at bounding box center [682, 516] width 220 height 39
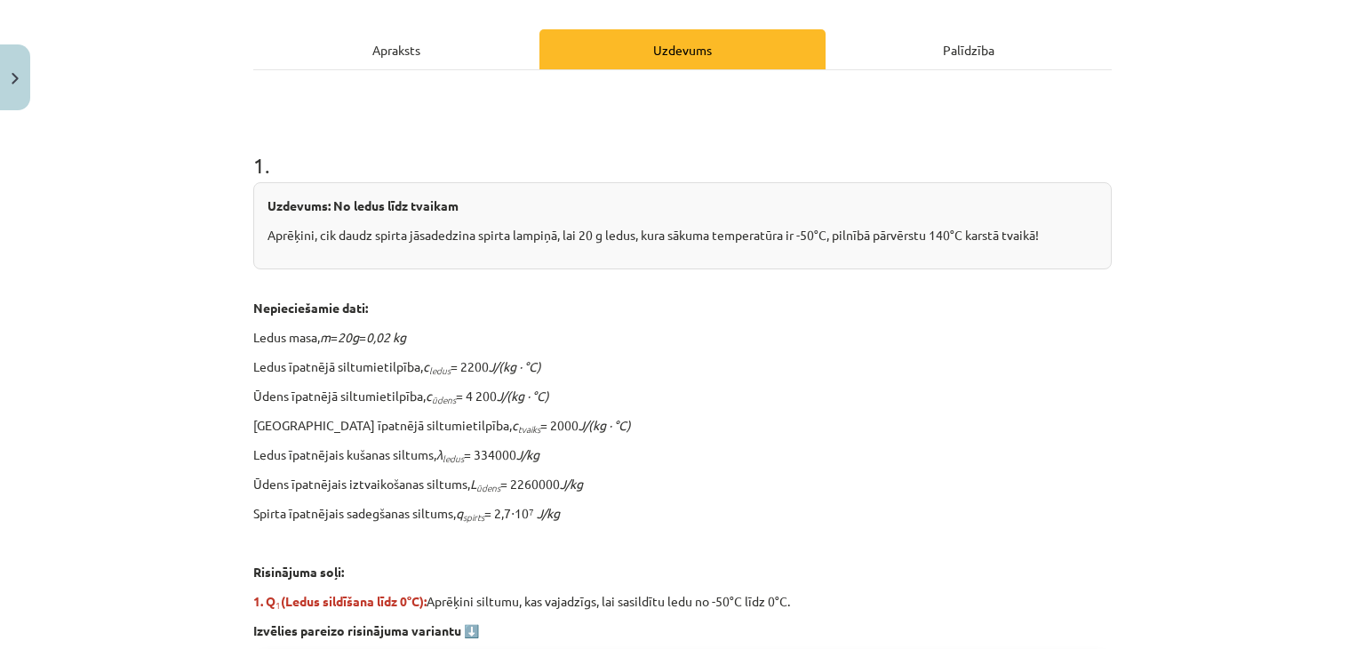
scroll to position [222, 0]
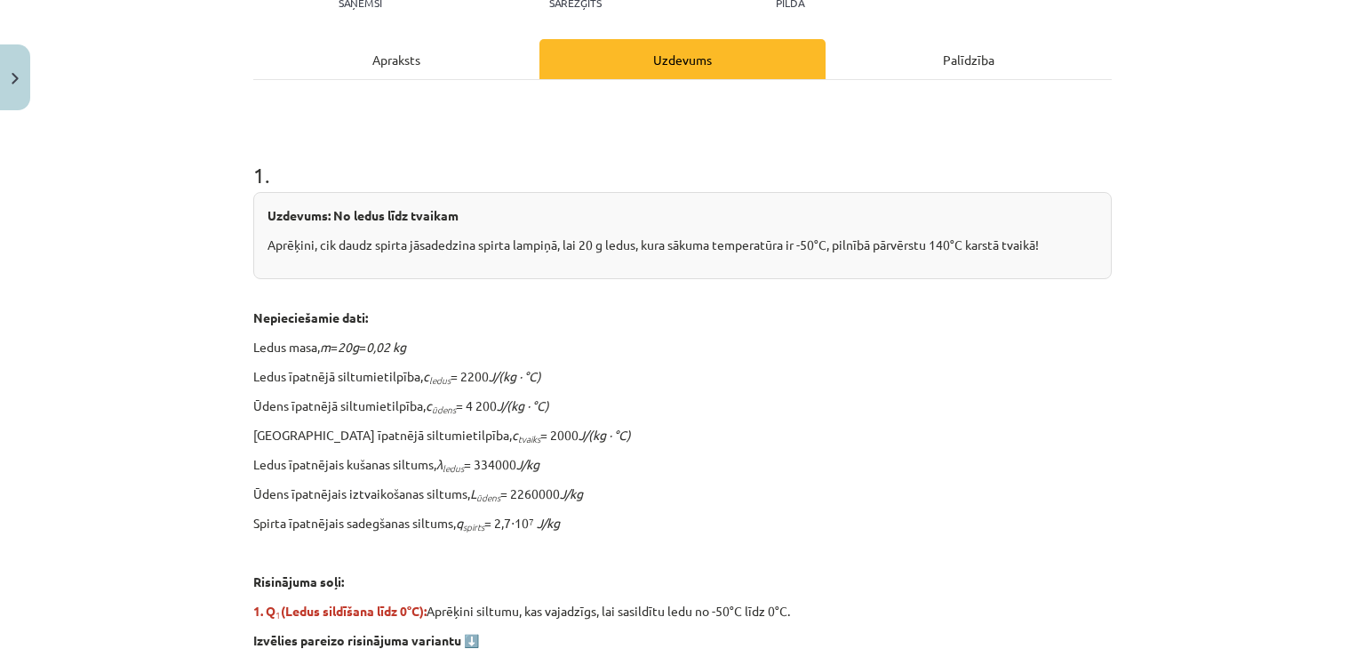
drag, startPoint x: 217, startPoint y: 200, endPoint x: 228, endPoint y: 175, distance: 27.4
click at [217, 197] on div "Mācību tēma: Fizika 9. klases 1. ieskaites mācību materiāls #10 ✅ Kopsavilkuma …" at bounding box center [682, 324] width 1365 height 649
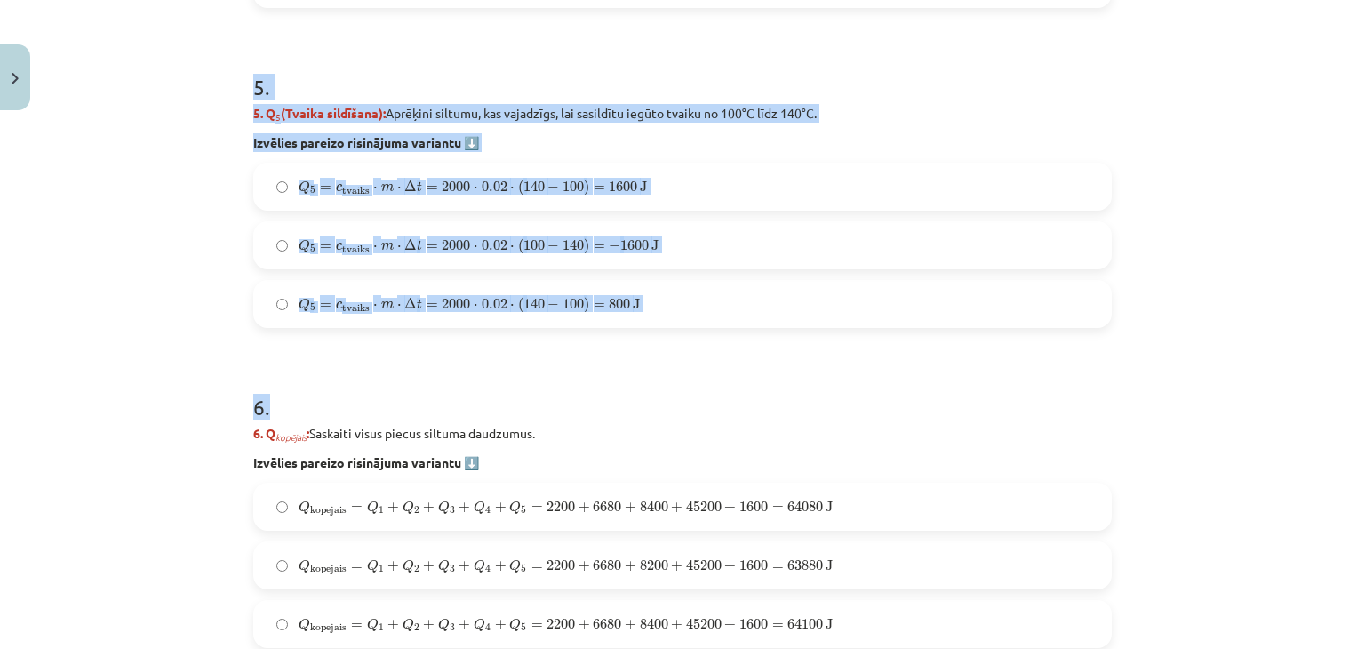
scroll to position [2524, 0]
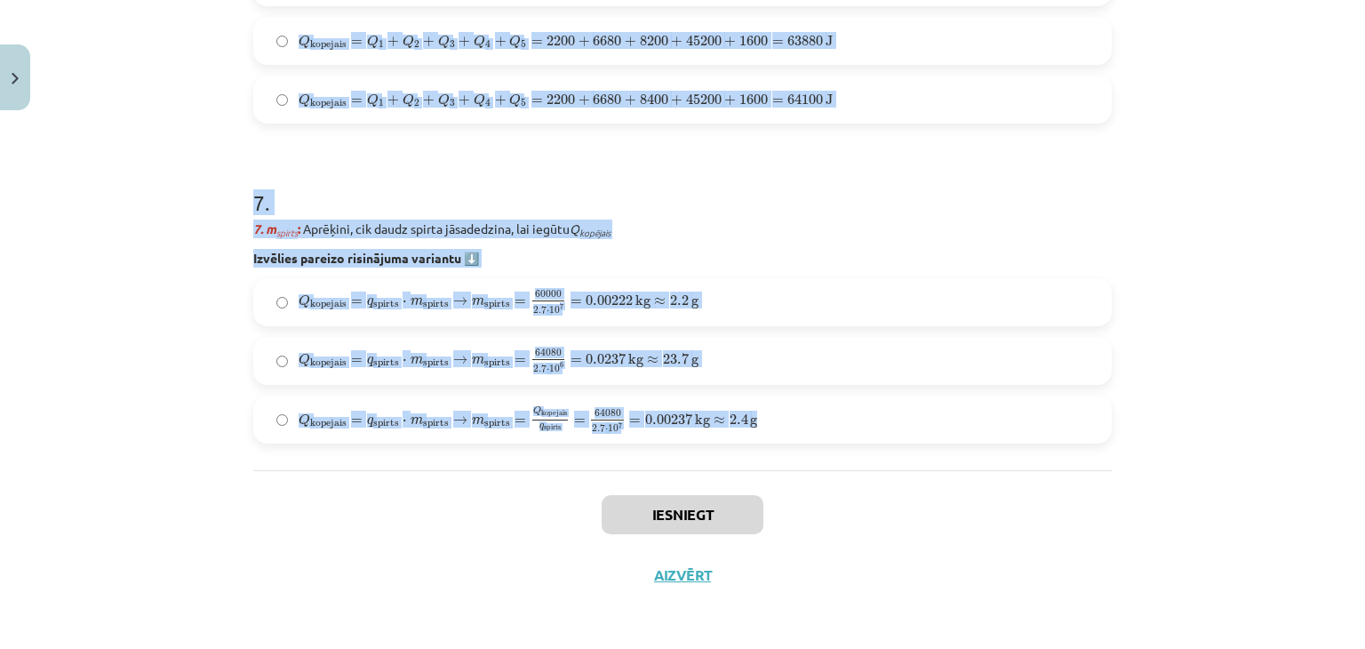
drag, startPoint x: 230, startPoint y: 164, endPoint x: 812, endPoint y: 420, distance: 636.0
click at [812, 420] on div "Mācību tēma: Fizika 9. klases 1. ieskaites mācību materiāls #10 ✅ Kopsavilkuma …" at bounding box center [682, 324] width 1365 height 649
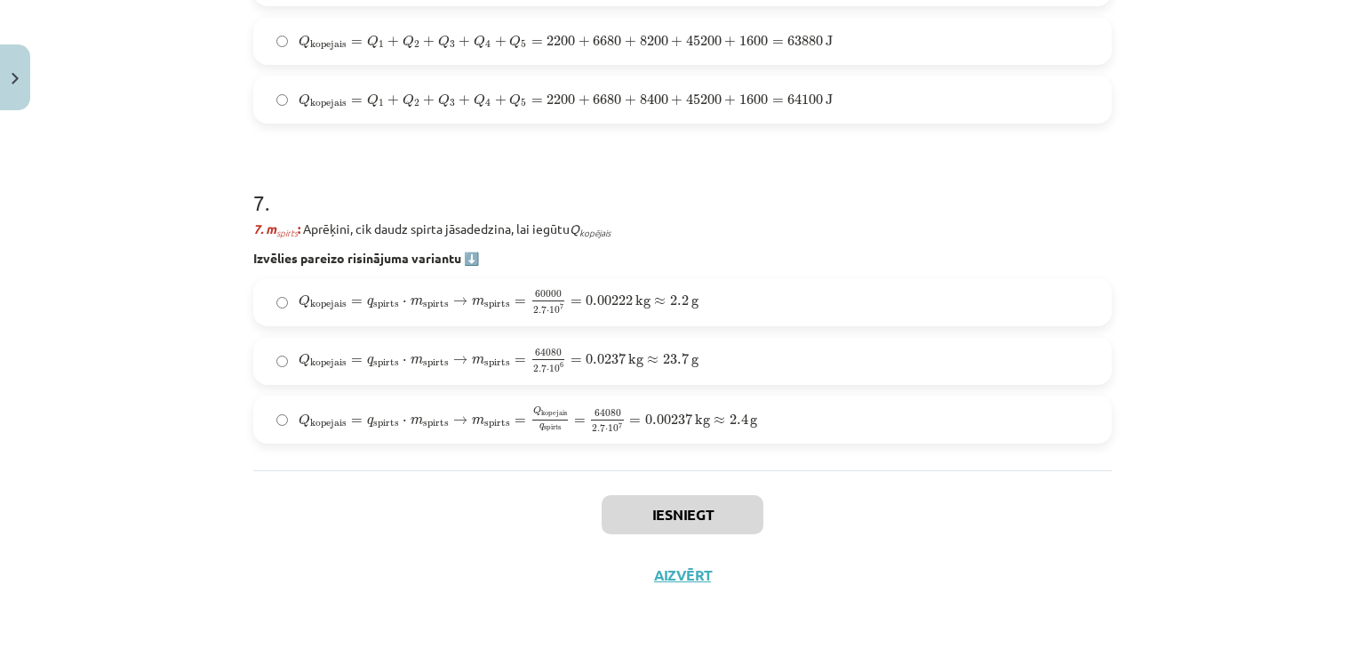
drag, startPoint x: 813, startPoint y: 410, endPoint x: 179, endPoint y: 421, distance: 634.8
click at [192, 419] on div "Mācību tēma: Fizika 9. klases 1. ieskaites mācību materiāls #10 ✅ Kopsavilkuma …" at bounding box center [682, 324] width 1365 height 649
drag, startPoint x: 102, startPoint y: 428, endPoint x: 140, endPoint y: 36, distance: 393.8
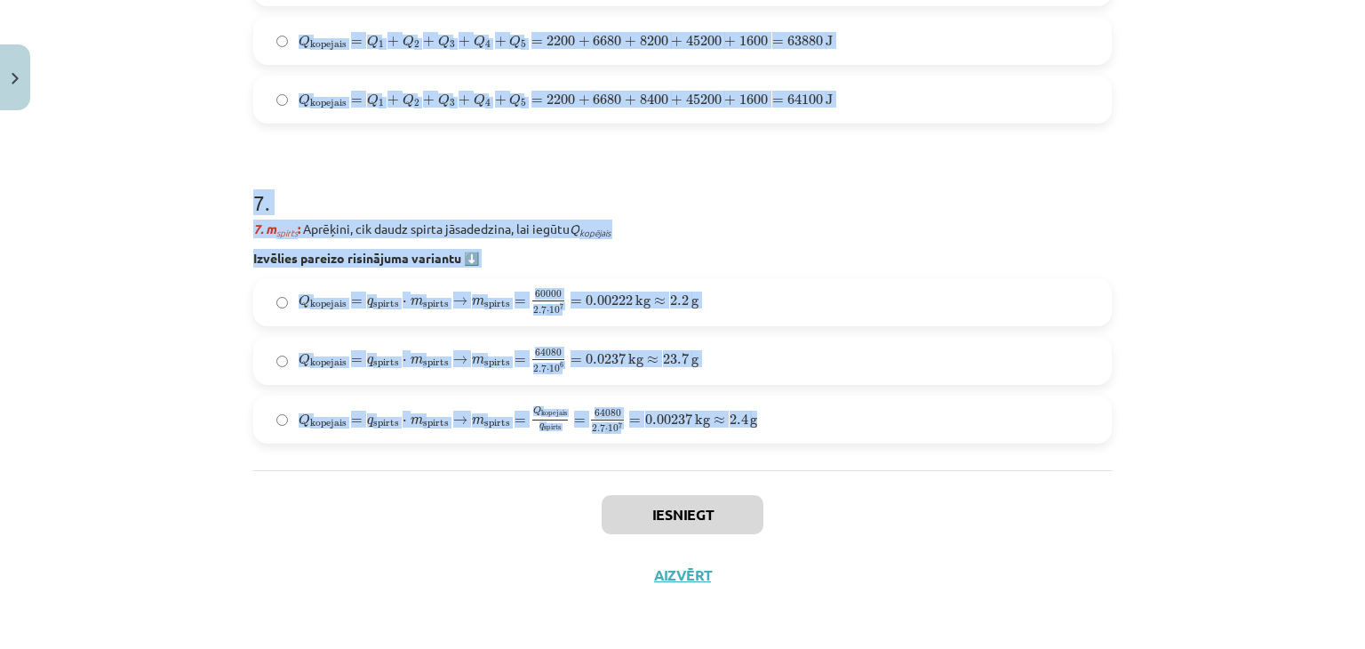
drag, startPoint x: 328, startPoint y: 474, endPoint x: 820, endPoint y: 427, distance: 493.8
click at [820, 427] on div "Mācību tēma: Fizika 9. klases 1. ieskaites mācību materiāls #10 ✅ Kopsavilkuma …" at bounding box center [682, 324] width 1365 height 649
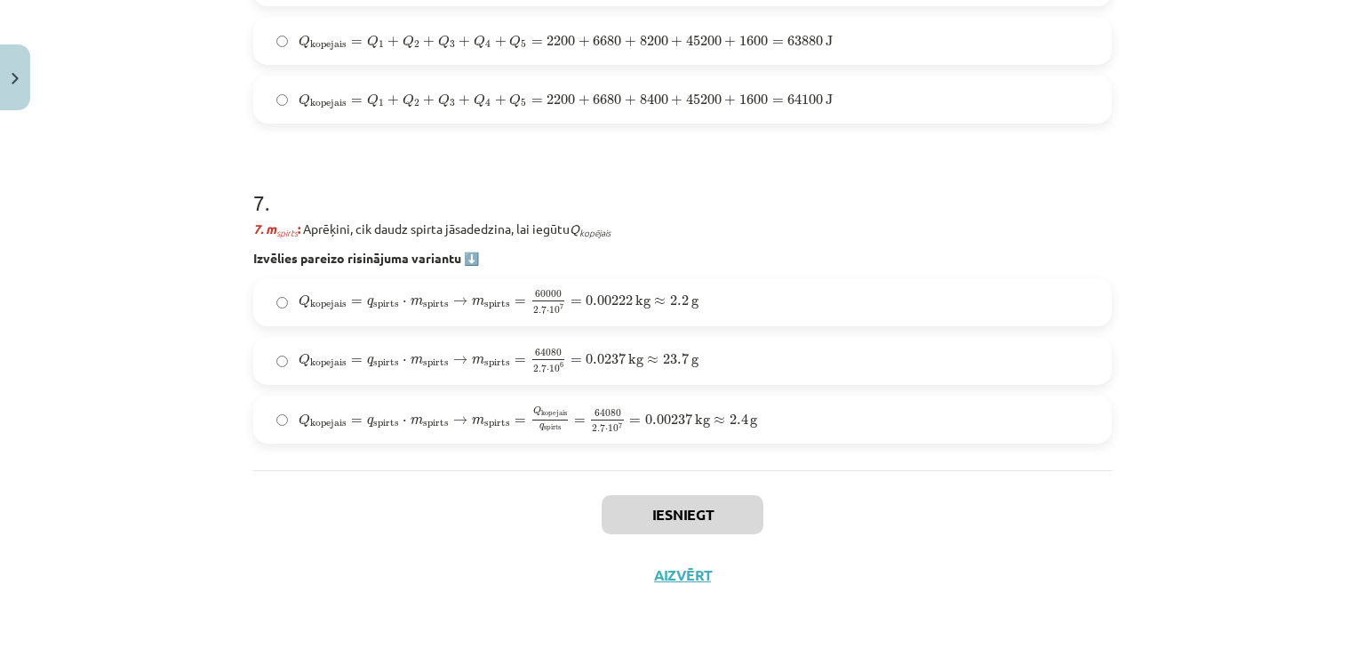
drag, startPoint x: 772, startPoint y: 422, endPoint x: 94, endPoint y: 273, distance: 693.6
click at [68, 253] on div "Mācību tēma: Fizika 9. klases 1. ieskaites mācību materiāls #10 ✅ Kopsavilkuma …" at bounding box center [682, 324] width 1365 height 649
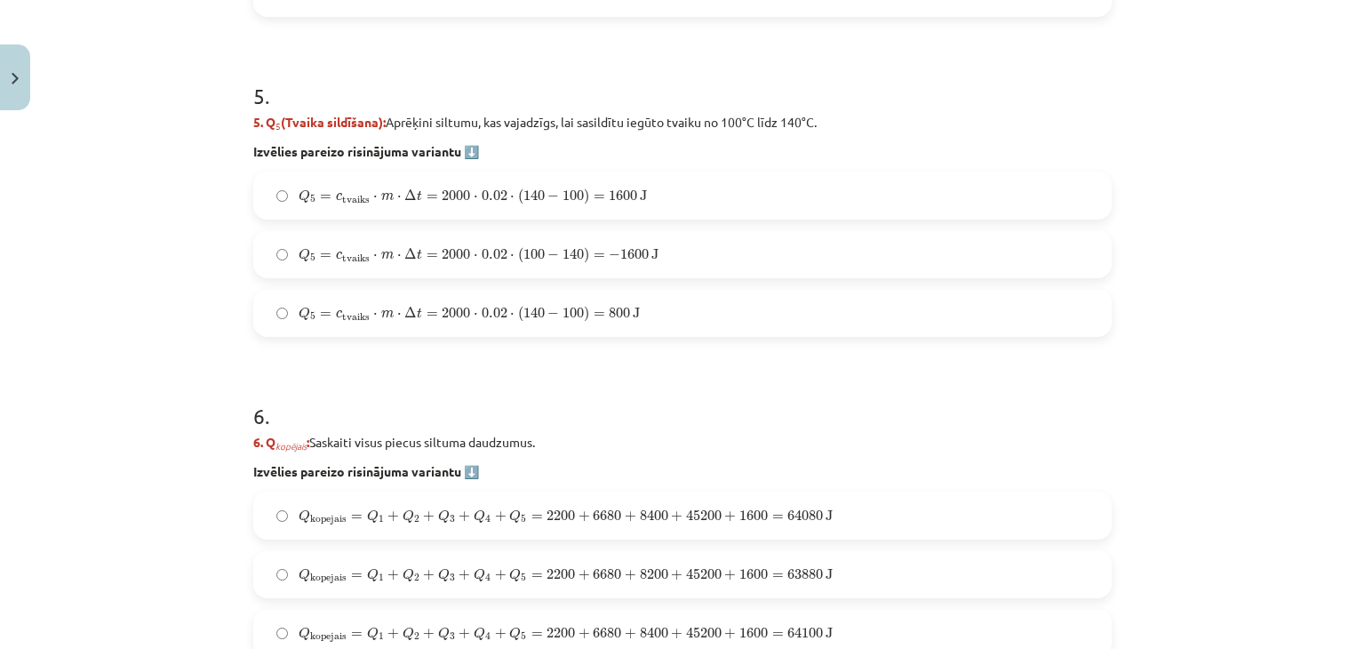
drag, startPoint x: 155, startPoint y: 332, endPoint x: 158, endPoint y: 95, distance: 236.5
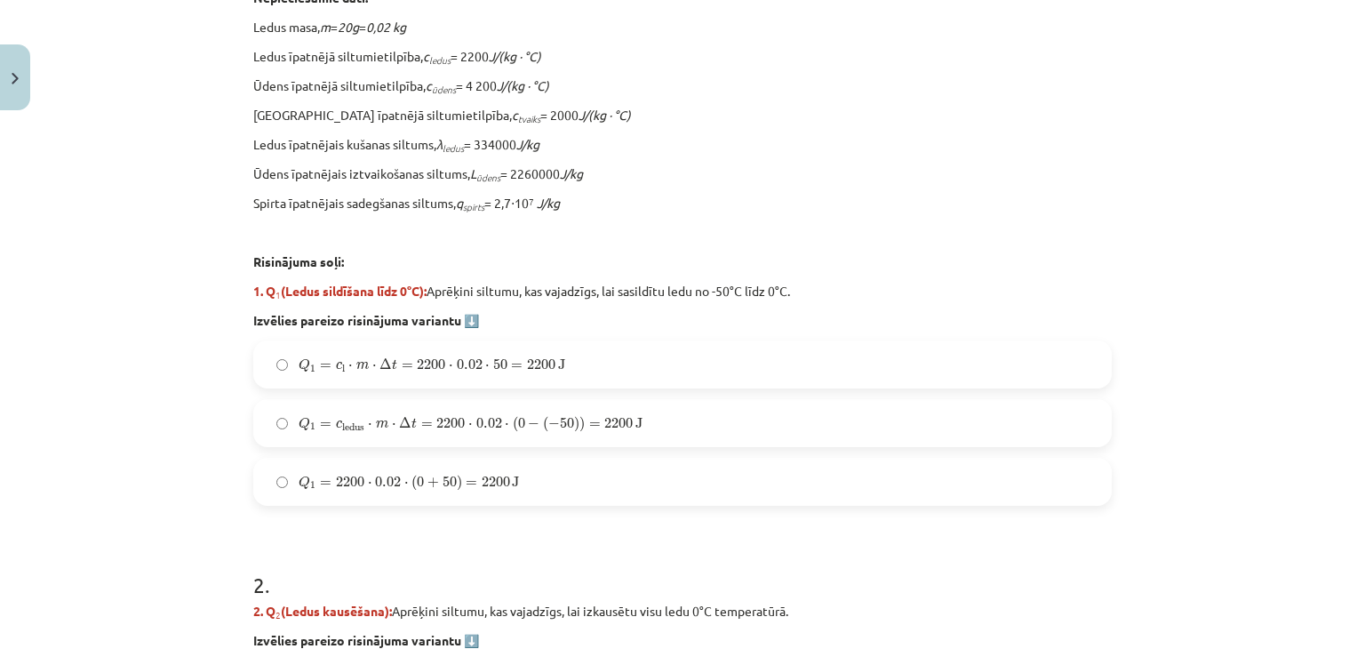
scroll to position [0, 0]
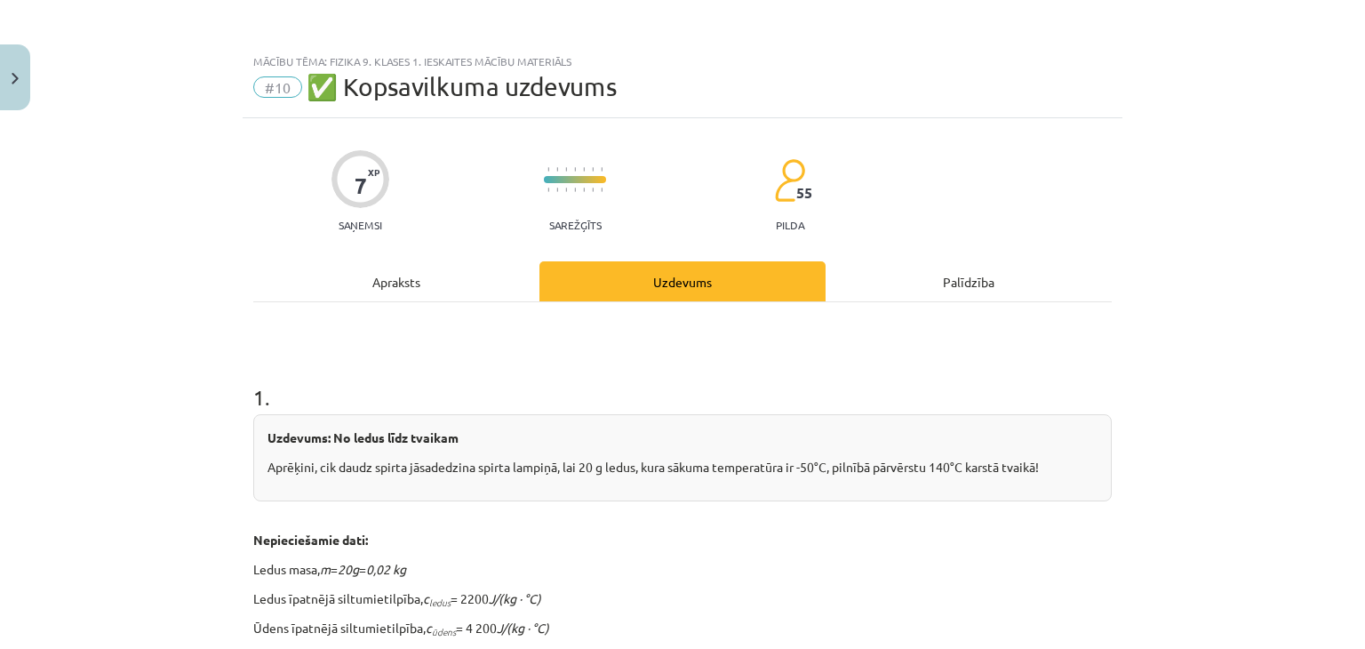
click at [256, 414] on div "Uzdevums: No ledus līdz tvaikam Aprēķini, cik daudz spirta jāsadedzina spirta l…" at bounding box center [682, 457] width 859 height 87
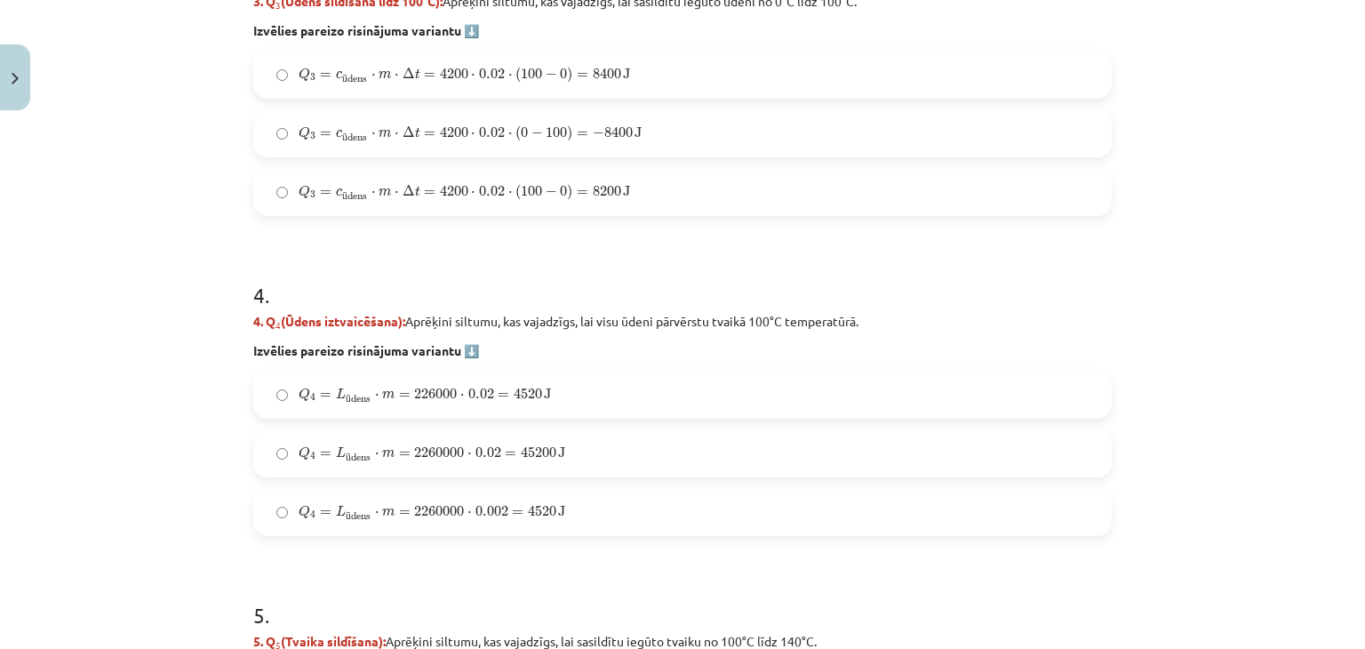
scroll to position [2524, 0]
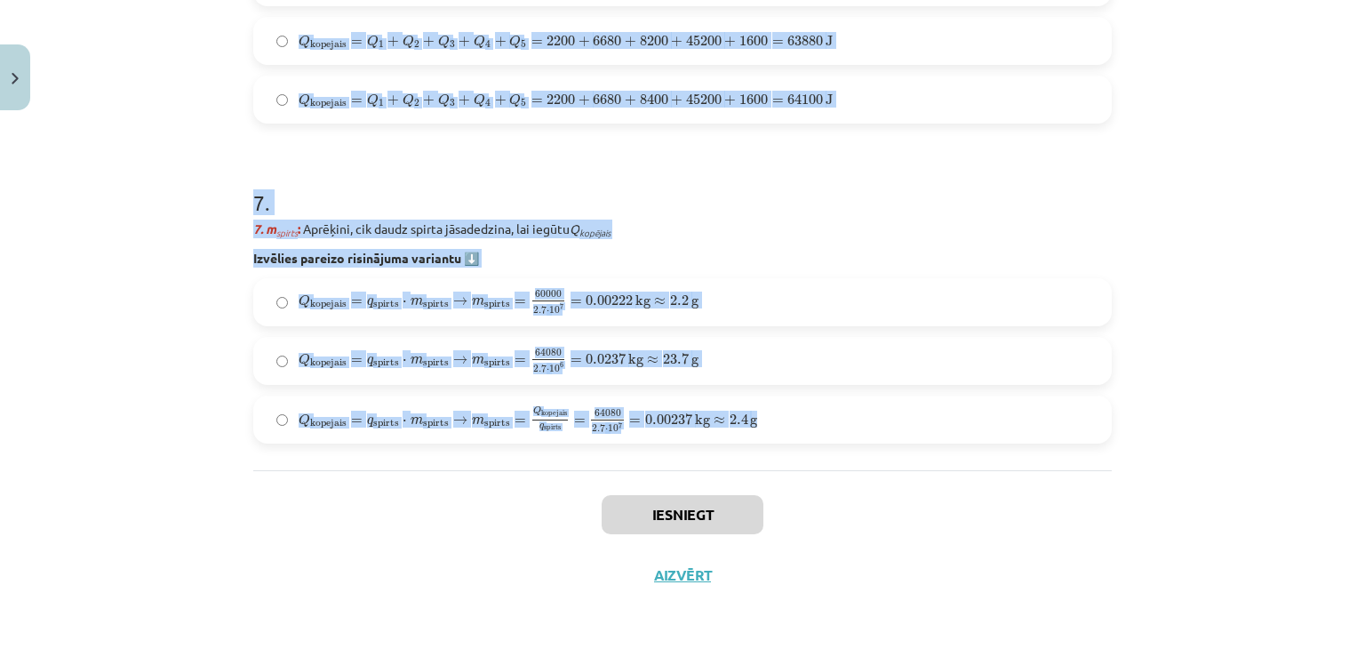
drag, startPoint x: 245, startPoint y: 396, endPoint x: 757, endPoint y: 414, distance: 512.3
copy form "1 . Uzdevums: No ledus līdz tvaikam Aprēķini, cik daudz spirta jāsadedzina spir…"
click at [513, 93] on span "Q 5" at bounding box center [518, 100] width 18 height 14
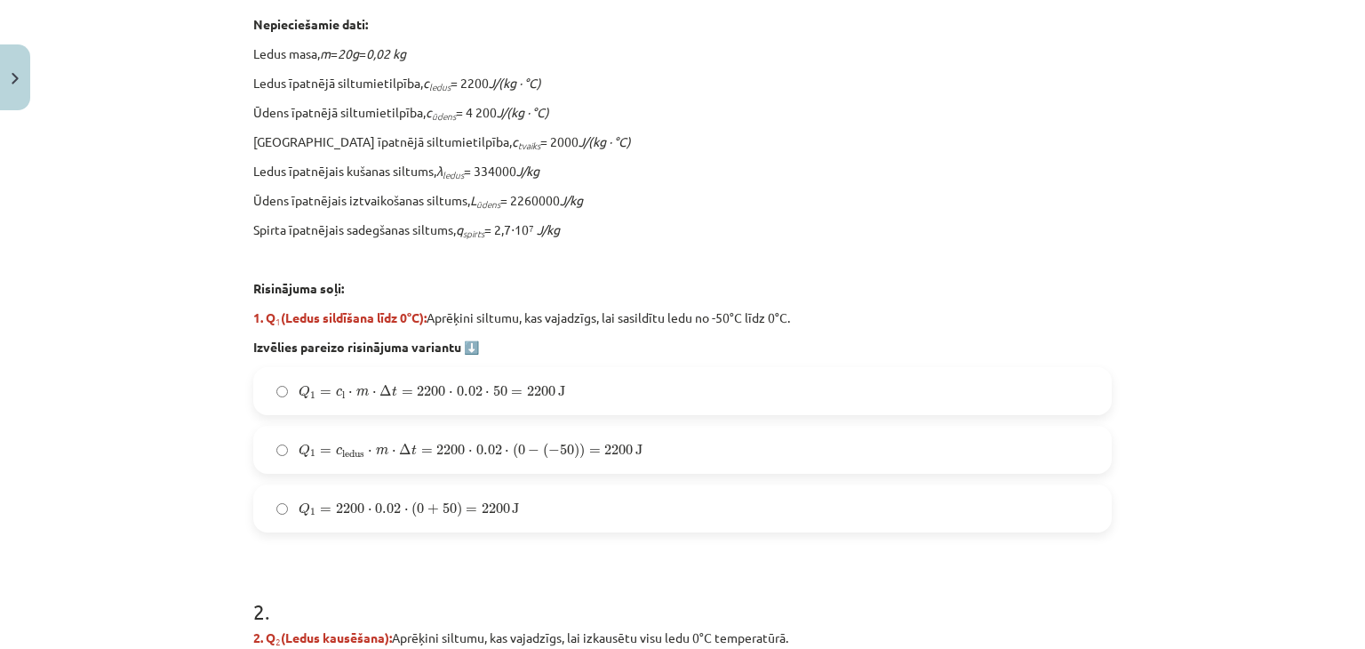
scroll to position [622, 0]
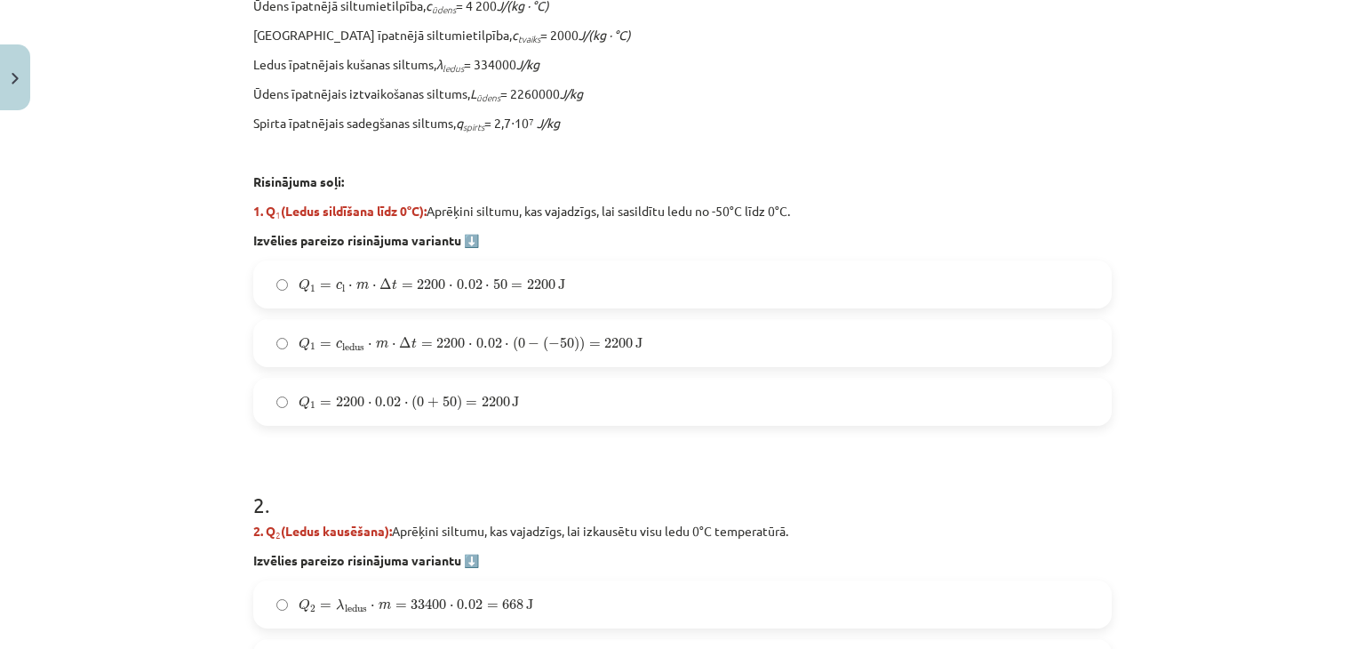
click at [201, 277] on div "Mācību tēma: Fizika 9. klases 1. ieskaites mācību materiāls #10 ✅ Kopsavilkuma …" at bounding box center [682, 324] width 1365 height 649
click at [518, 341] on span "( 0 − ( − 50 ) )" at bounding box center [549, 344] width 72 height 16
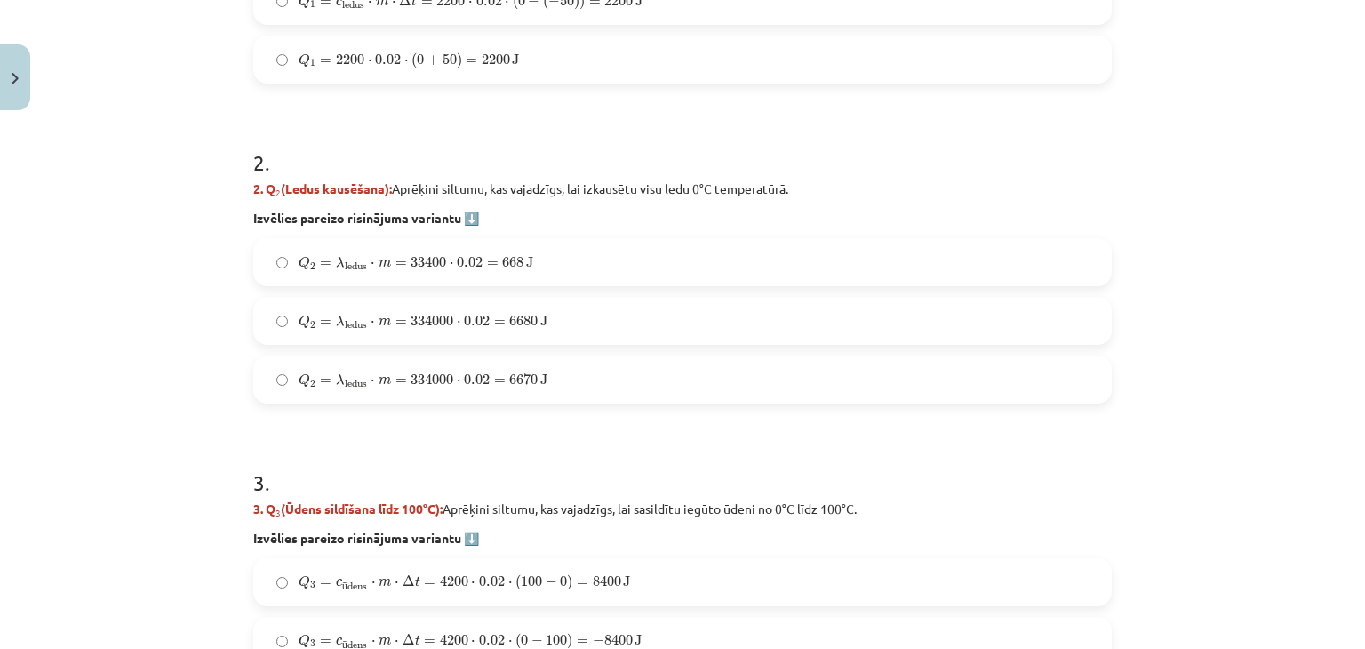
scroll to position [978, 0]
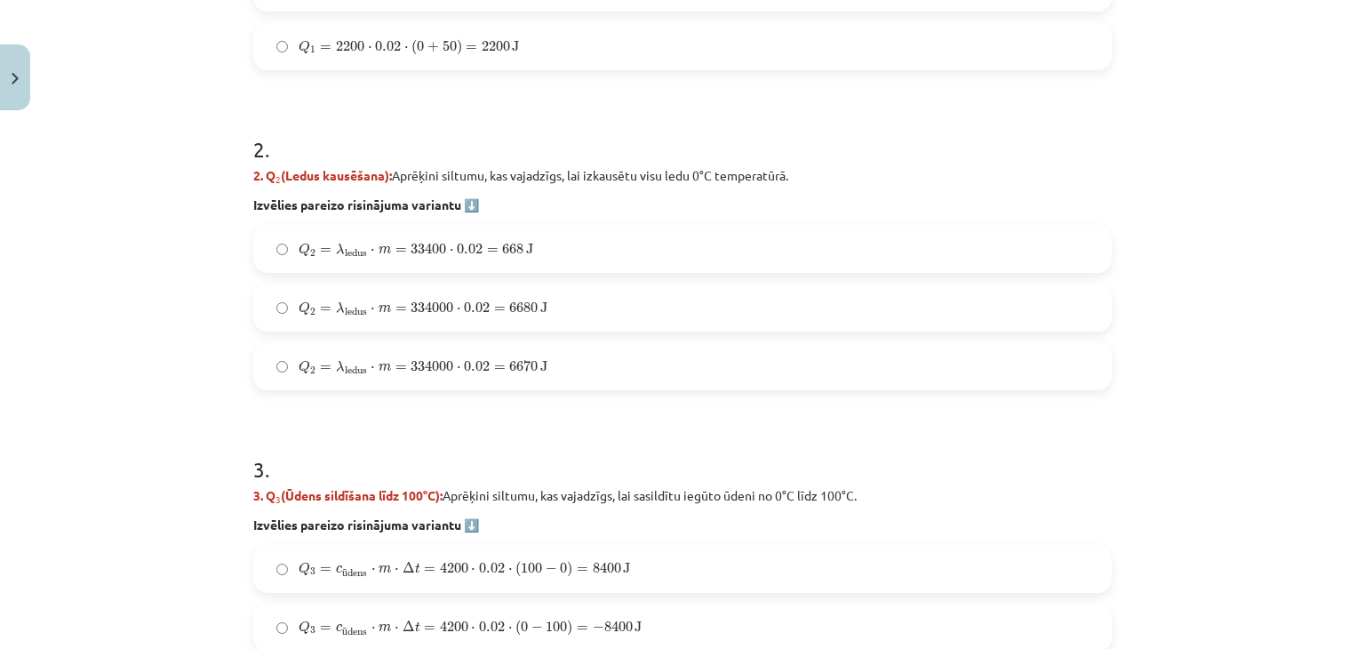
click at [520, 307] on span "6680" at bounding box center [523, 307] width 28 height 11
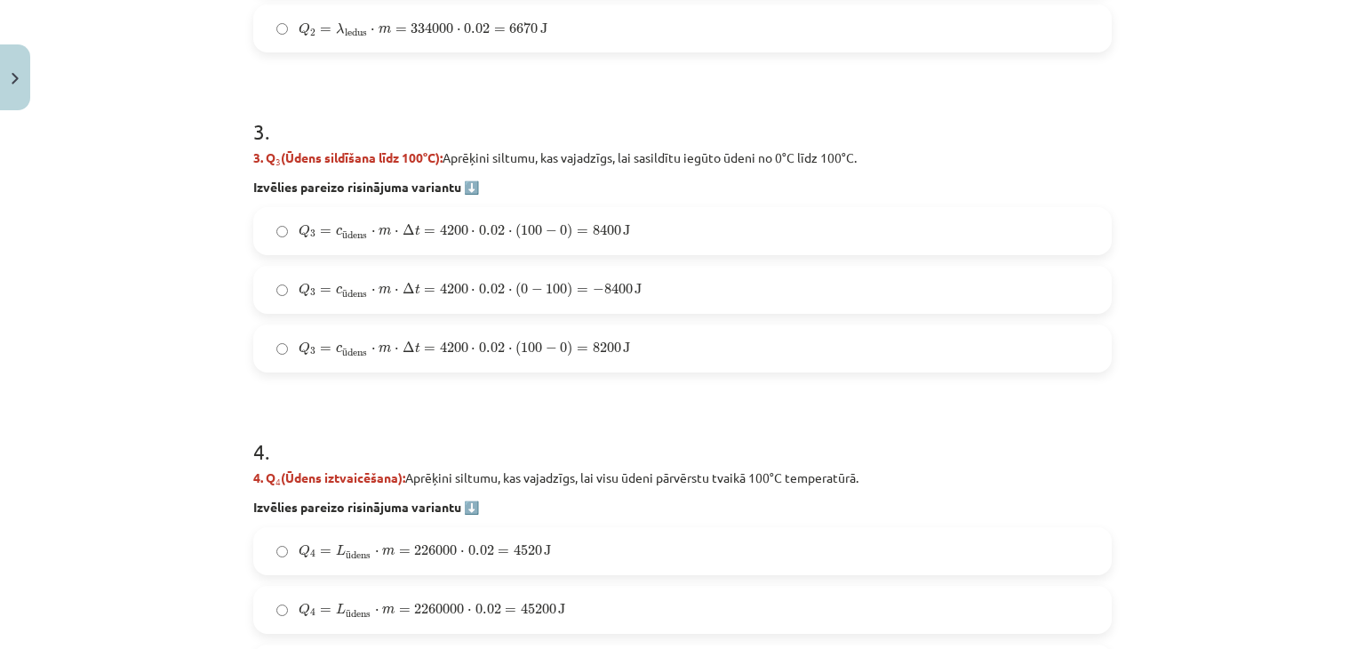
scroll to position [1333, 0]
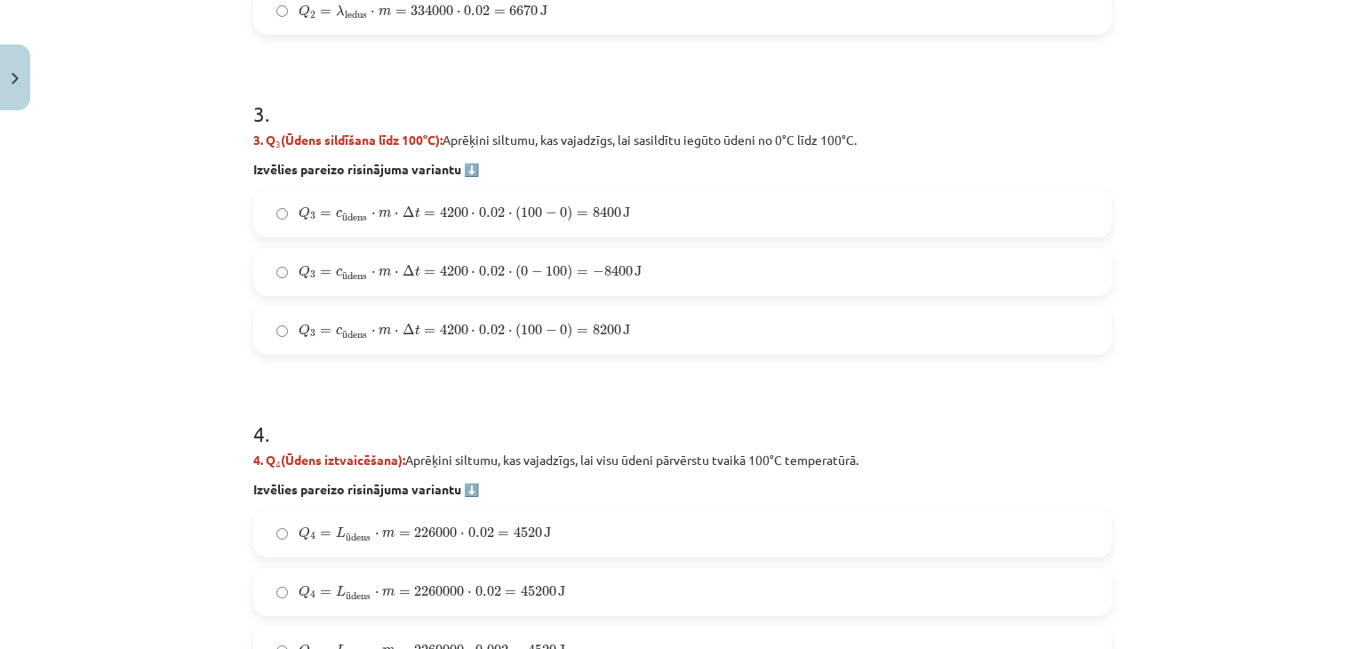
click at [555, 285] on label "Q 3 = c ū dens ⋅ m ⋅ Δ t = 4200 ⋅ 0.02 ⋅ ( 0 − 100 ) = − 8400 J Q 3 = c ūdens ⋅…" at bounding box center [682, 272] width 855 height 44
click at [462, 200] on label "Q 3 = c ū dens ⋅ m ⋅ Δ t = 4200 ⋅ 0.02 ⋅ ( 100 − 0 ) = 8400 J Q 3 = c ūdens ⋅ m…" at bounding box center [682, 213] width 855 height 44
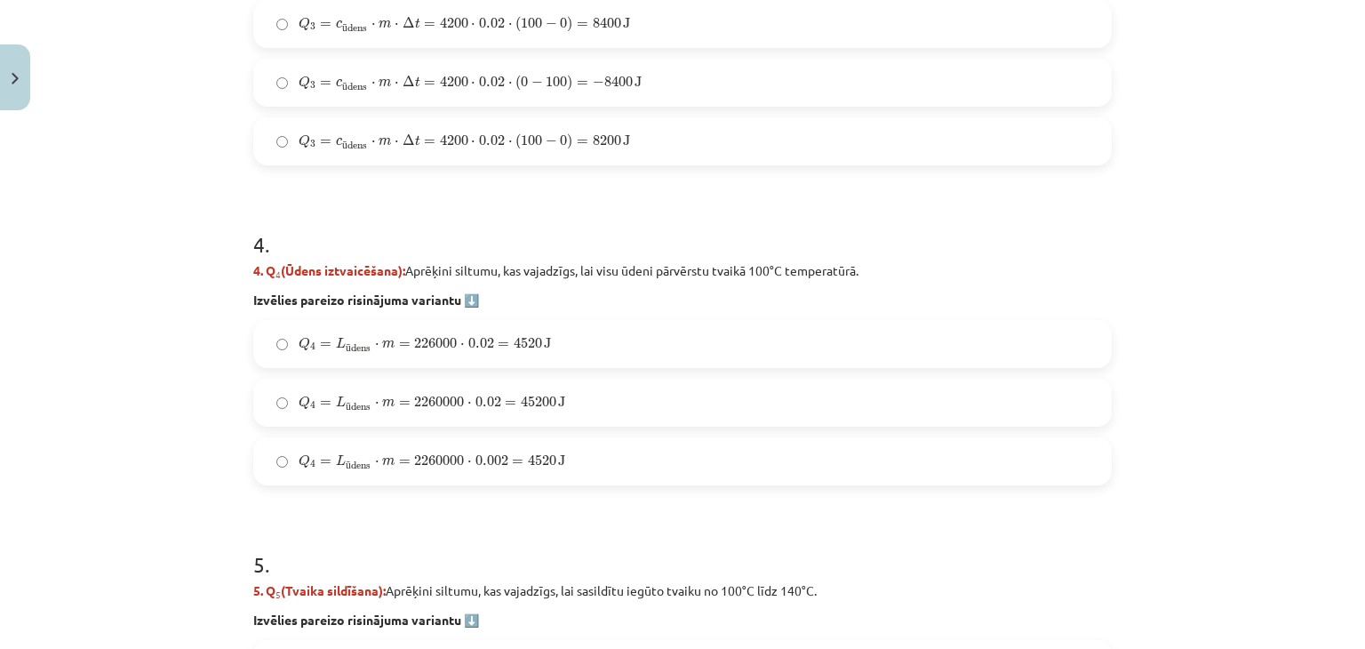
scroll to position [1600, 0]
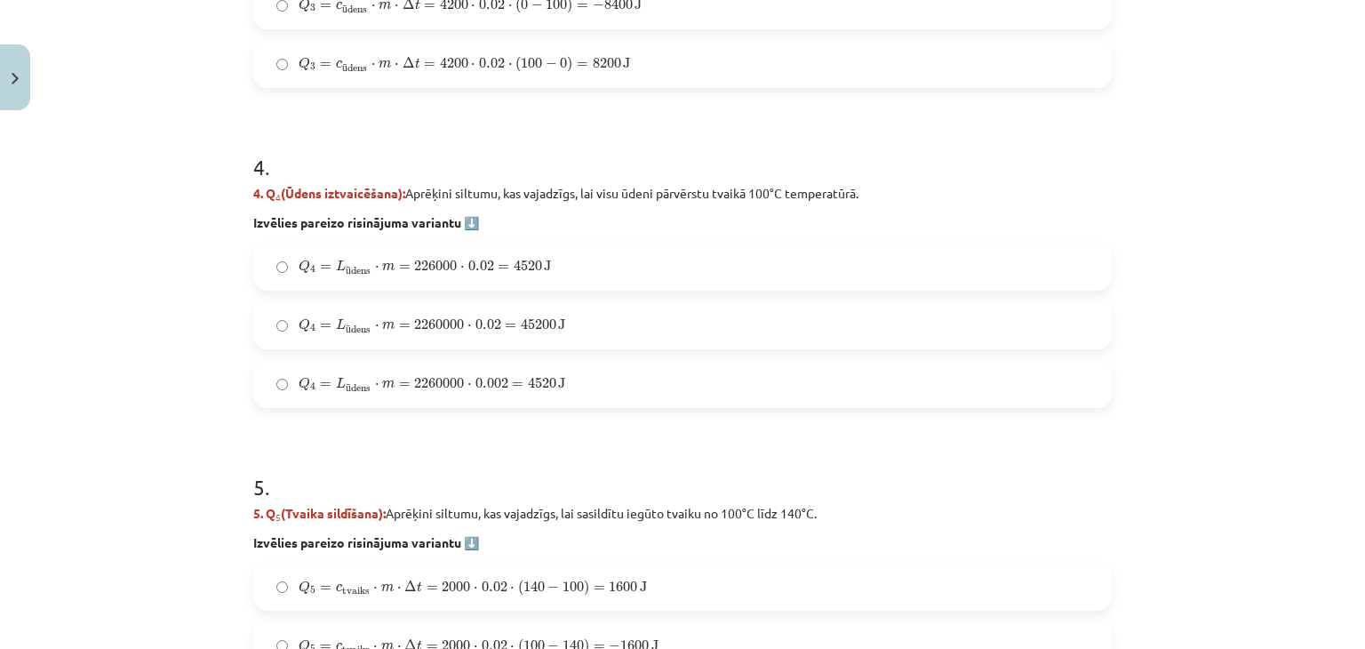
click at [446, 319] on span "2260000" at bounding box center [439, 324] width 50 height 11
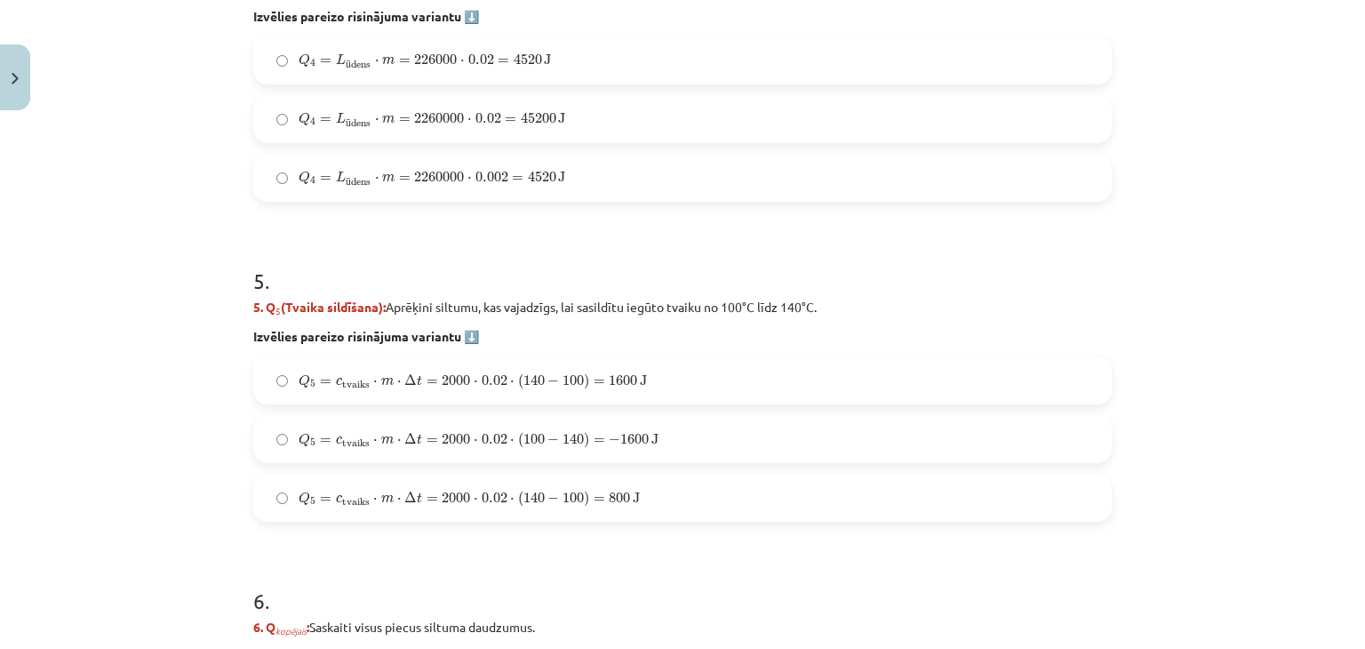
scroll to position [1956, 0]
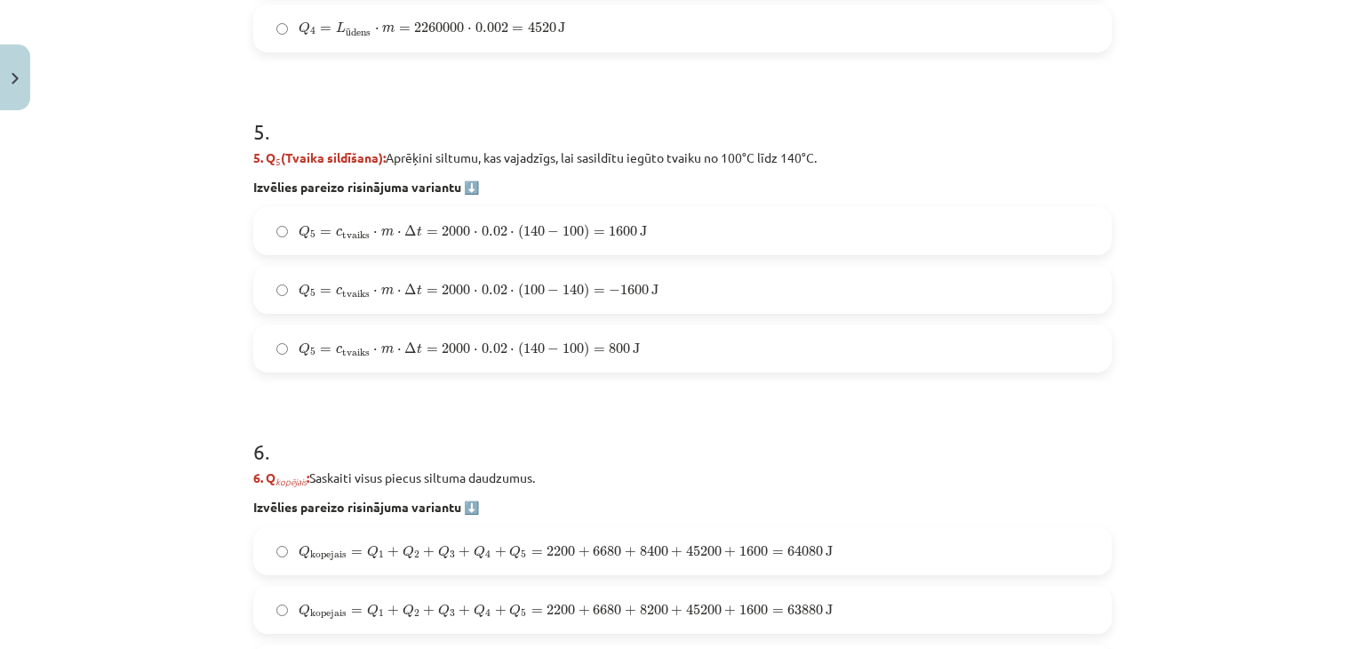
click at [548, 287] on span "−" at bounding box center [554, 290] width 12 height 11
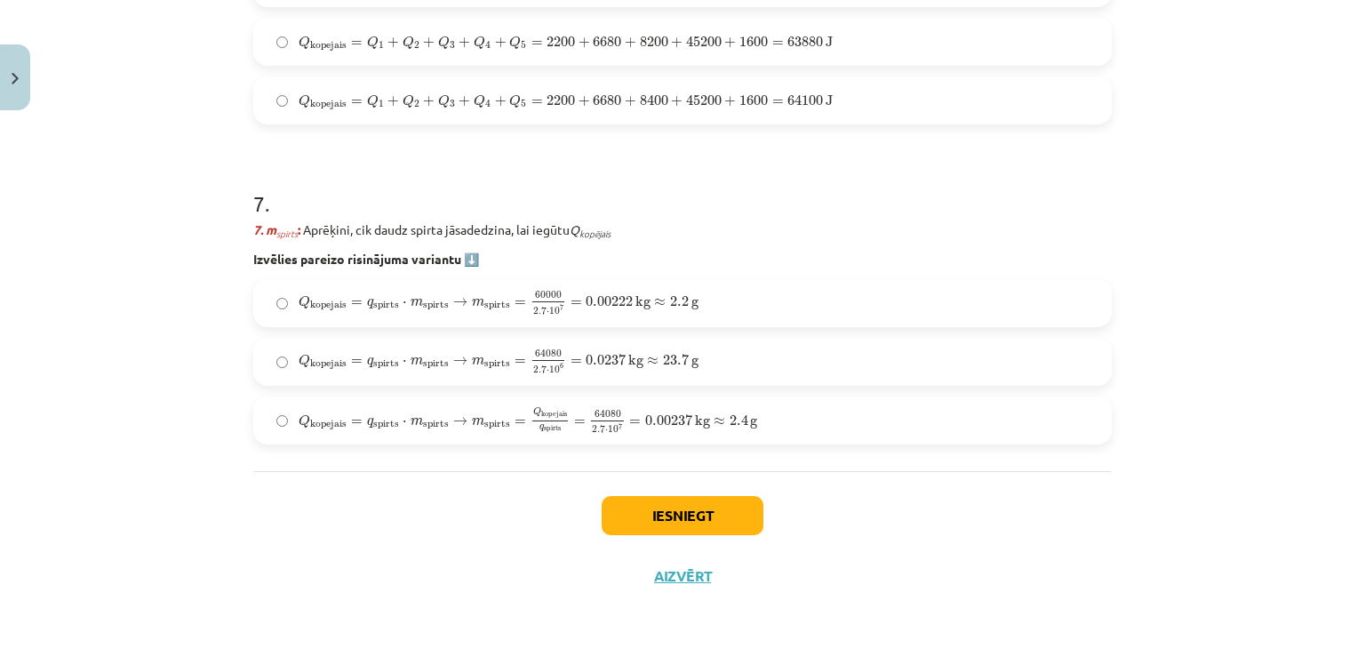
scroll to position [2524, 0]
click at [702, 436] on label "Q kopejais = q spirts ⋅ m spirts → m spirts = Q kopejais q spirts = 64080 2.7 ⋅…" at bounding box center [682, 419] width 855 height 44
click at [685, 489] on div "Iesniegt Aizvērt" at bounding box center [682, 532] width 859 height 124
click at [680, 500] on button "Iesniegt" at bounding box center [683, 514] width 162 height 39
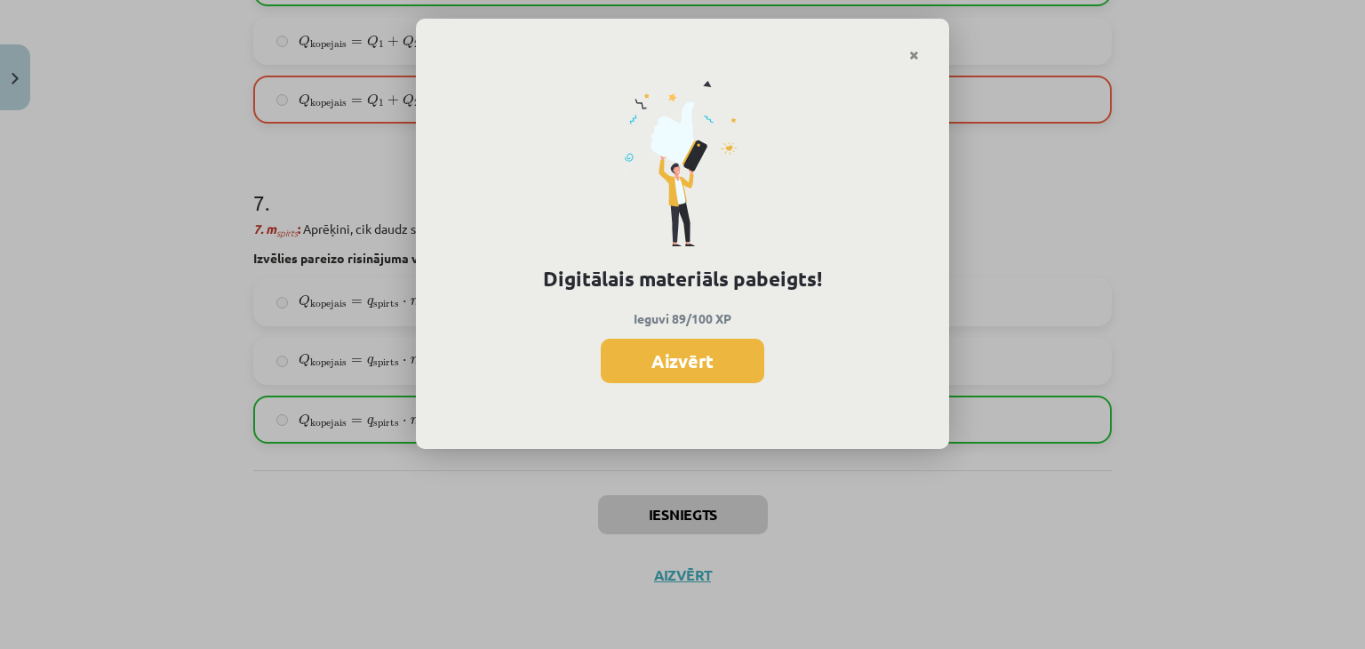
drag, startPoint x: 625, startPoint y: 358, endPoint x: 0, endPoint y: 85, distance: 681.9
click at [622, 356] on button "Aizvērt" at bounding box center [683, 361] width 164 height 44
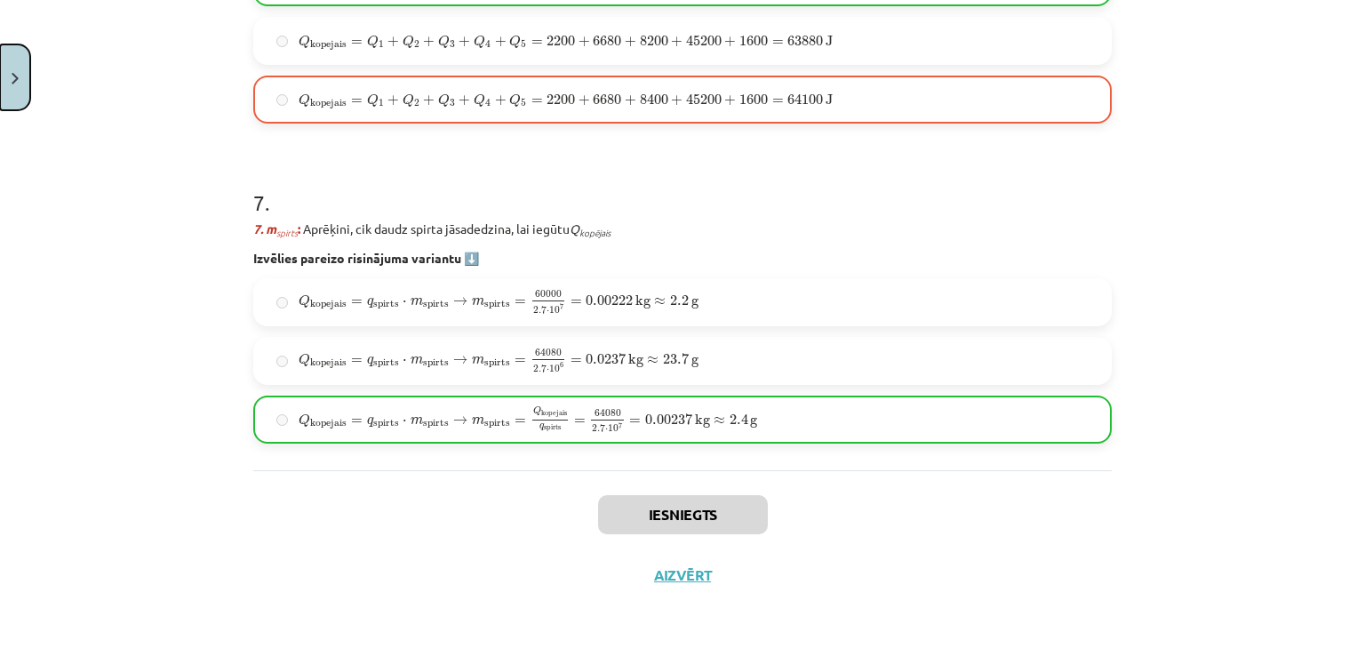
drag, startPoint x: 11, startPoint y: 83, endPoint x: 73, endPoint y: 119, distance: 72.1
click at [15, 82] on button "Close" at bounding box center [15, 77] width 30 height 66
click at [165, 323] on div "Mācību tēma: Fizika 9. klases 1. ieskaites mācību materiāls #10 ✅ Kopsavilkuma …" at bounding box center [676, 324] width 1352 height 649
click at [165, 323] on link "[DEMOGRAPHIC_DATA]" at bounding box center [133, 324] width 221 height 41
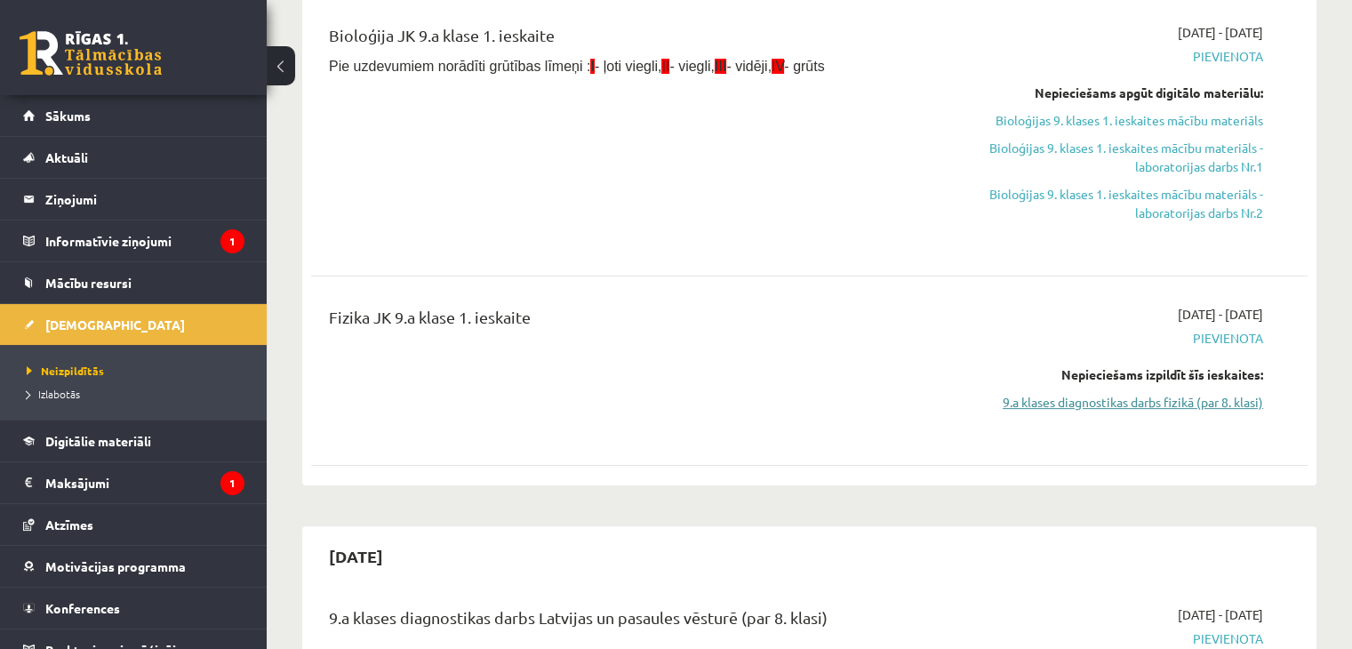
click at [1118, 406] on link "9.a klases diagnostikas darbs fizikā (par 8. klasi)" at bounding box center [1116, 402] width 293 height 19
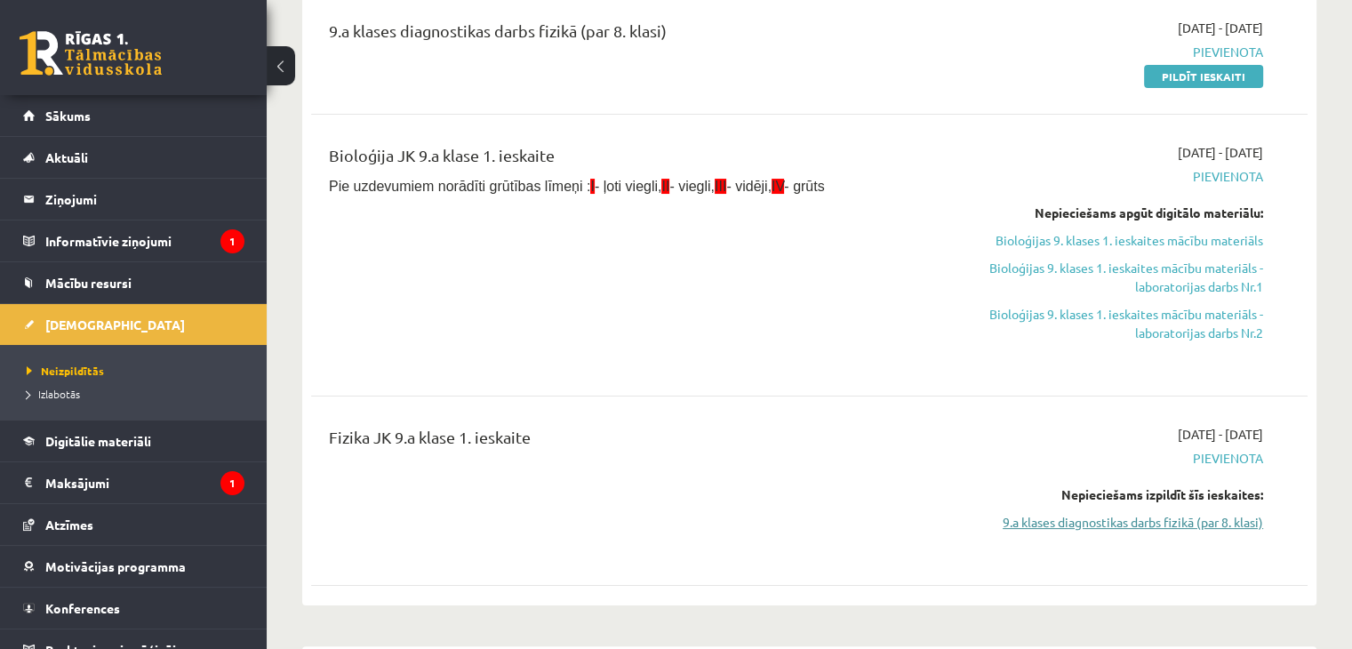
click at [1083, 520] on link "9.a klases diagnostikas darbs fizikā (par 8. klasi)" at bounding box center [1116, 522] width 293 height 19
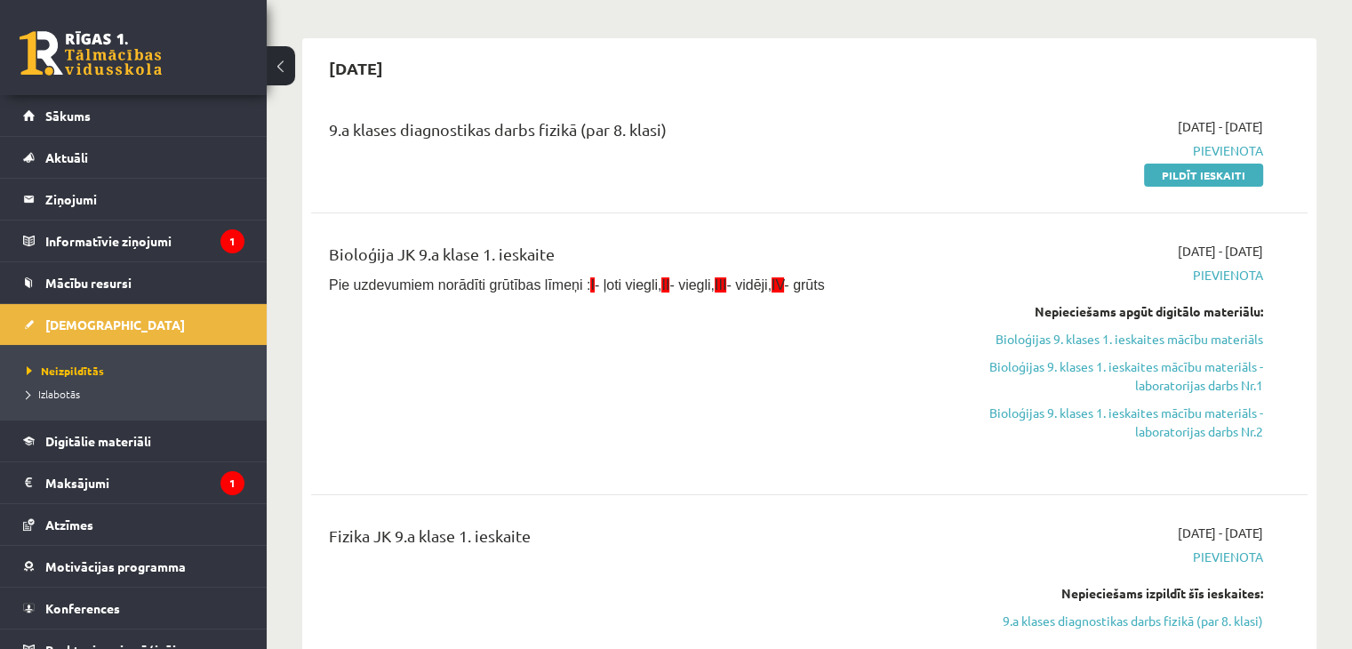
scroll to position [58, 0]
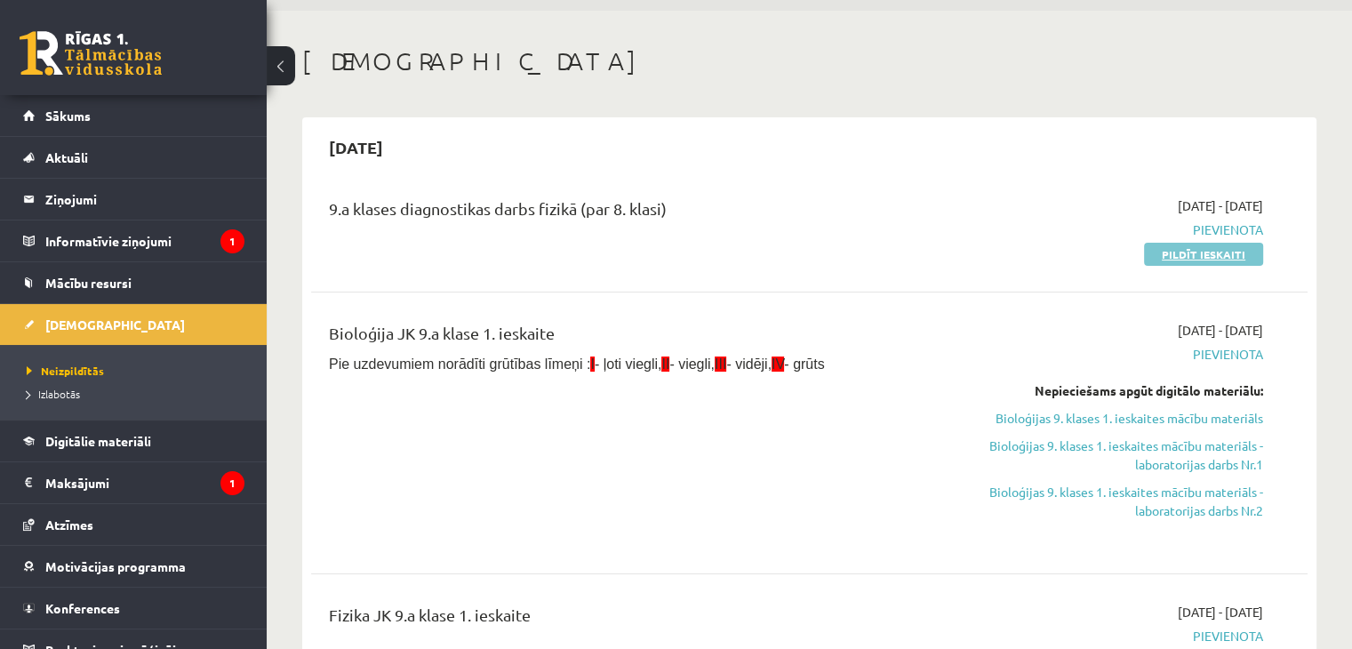
click at [1199, 255] on link "Pildīt ieskaiti" at bounding box center [1203, 254] width 119 height 23
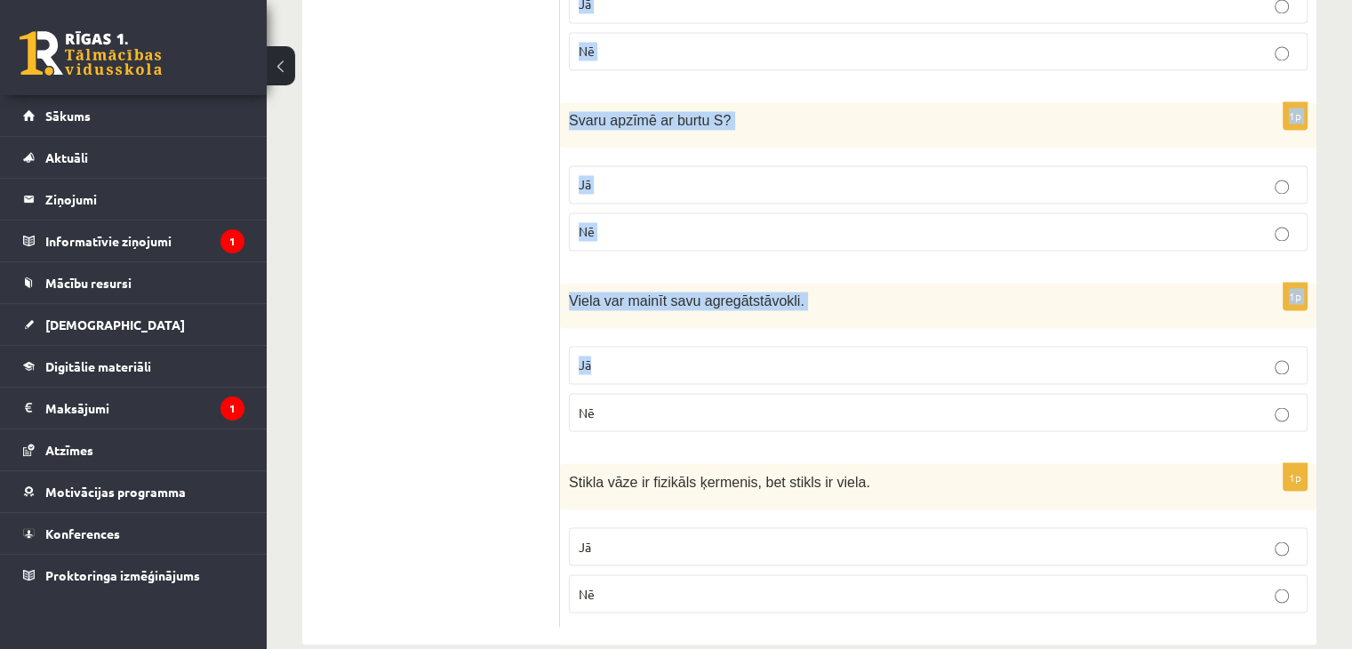
scroll to position [2989, 0]
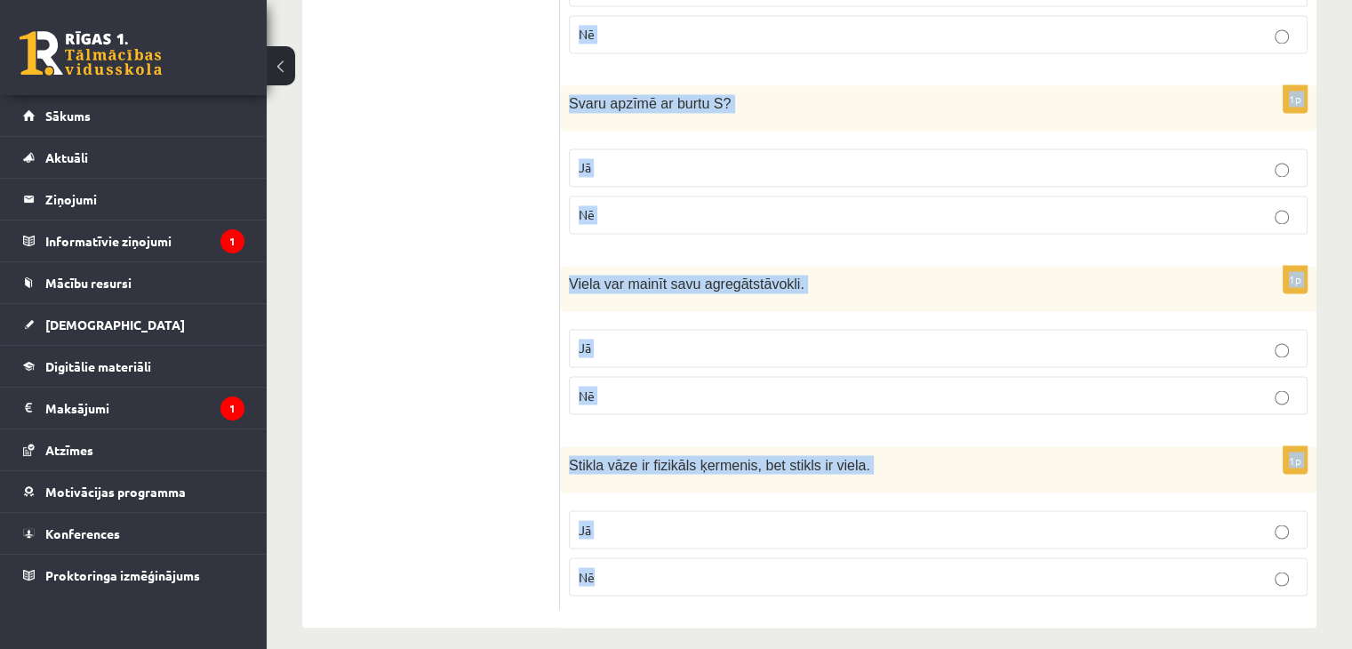
drag, startPoint x: 586, startPoint y: 233, endPoint x: 892, endPoint y: 627, distance: 499.1
copy form "Vai apgalvojums ir patiess? 1p Viena no fizikas parādībām ir gaismas parādības.…"
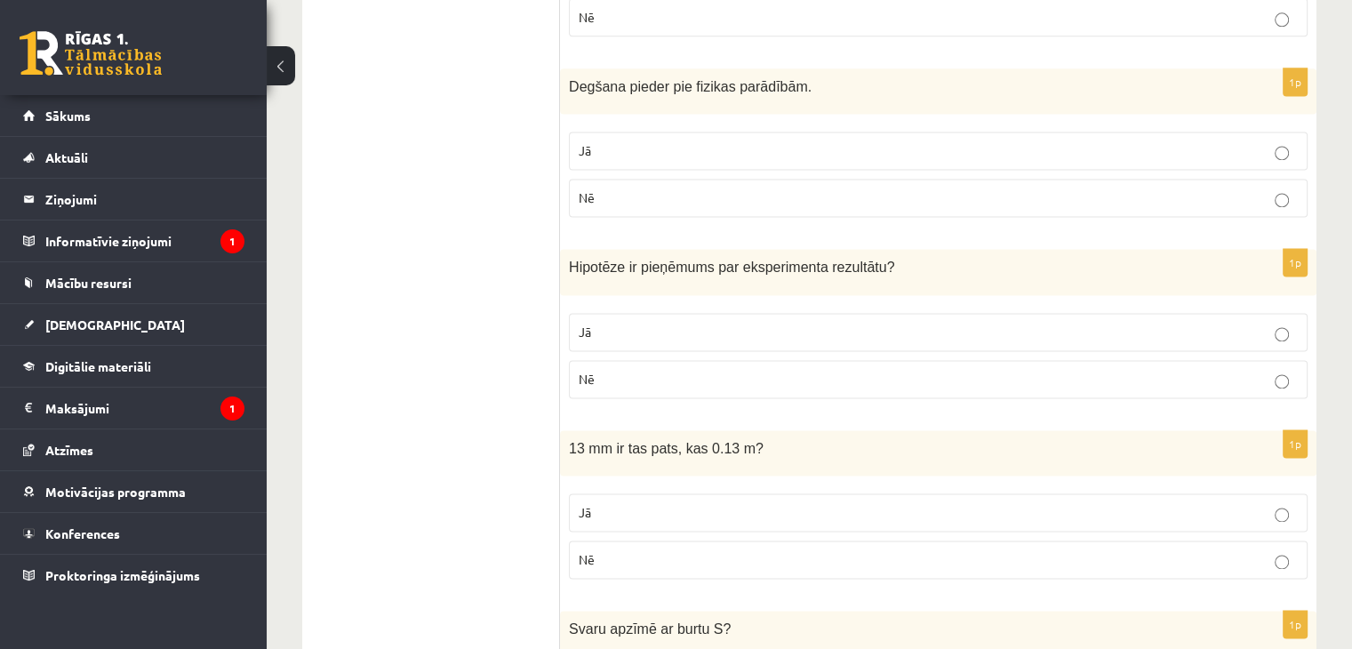
scroll to position [0, 0]
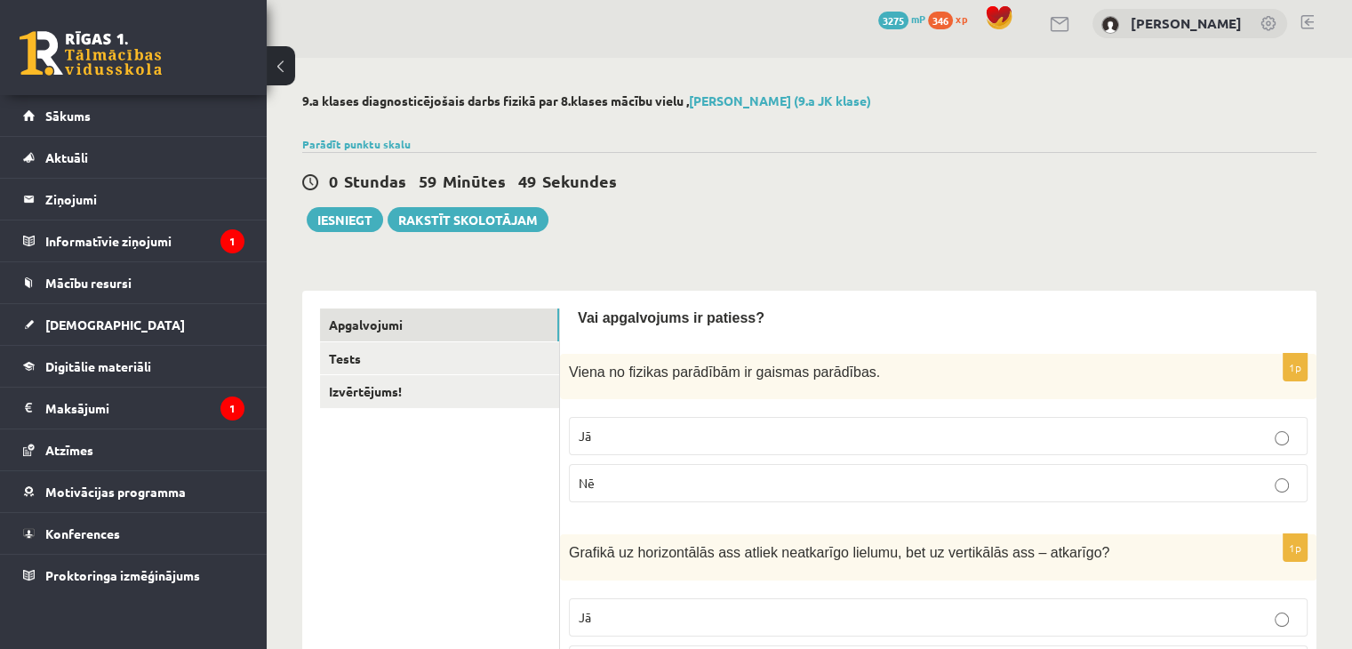
click at [623, 432] on p "Jā" at bounding box center [938, 436] width 719 height 19
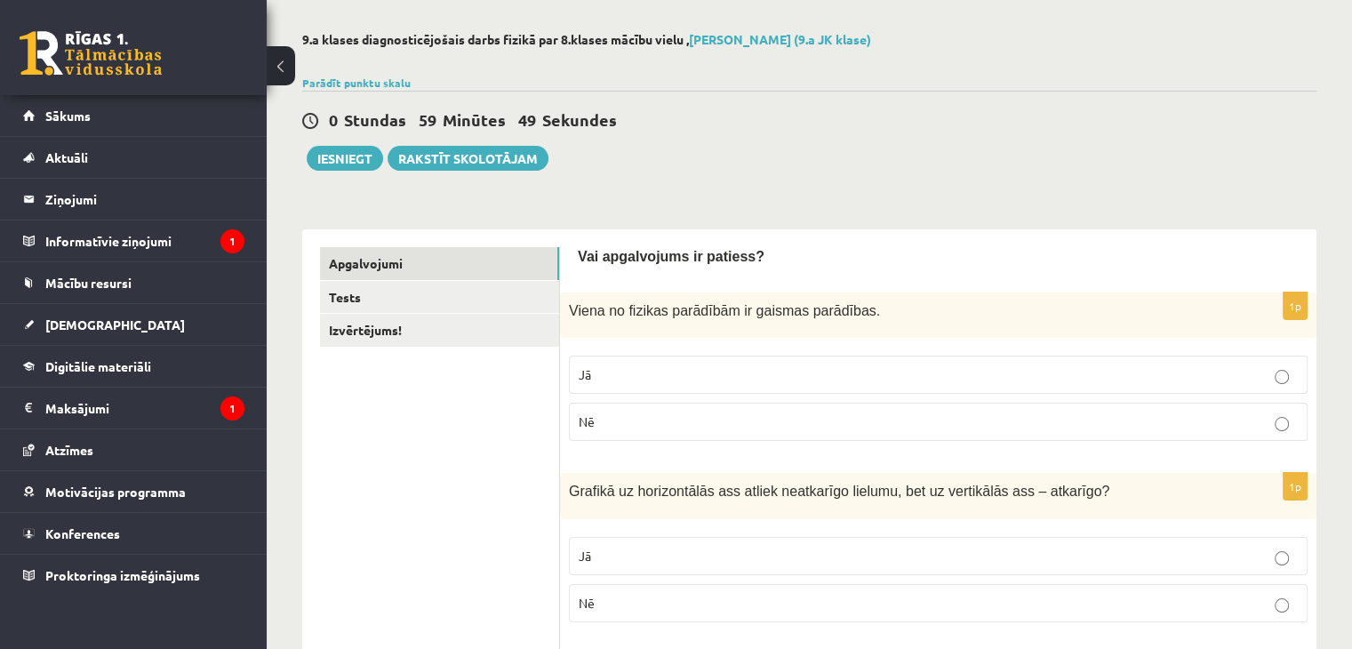
scroll to position [366, 0]
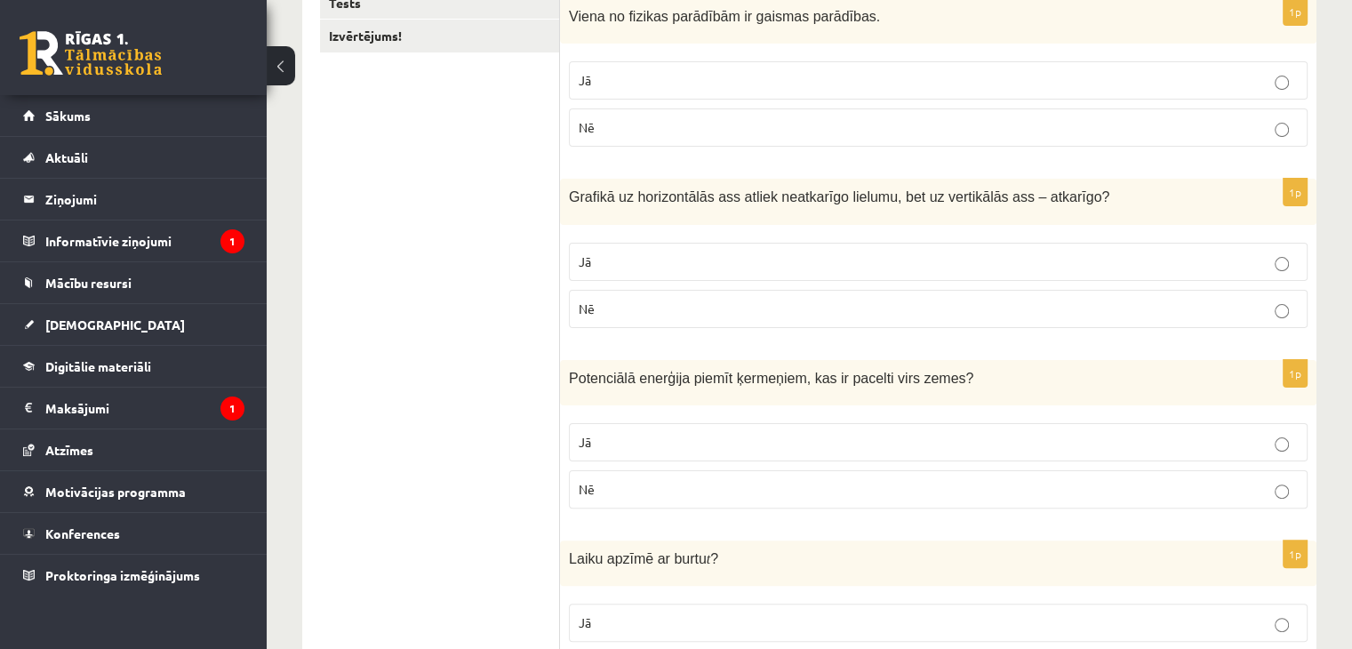
click at [646, 257] on p "Jā" at bounding box center [938, 261] width 719 height 19
click at [604, 433] on p "Jā" at bounding box center [938, 442] width 719 height 19
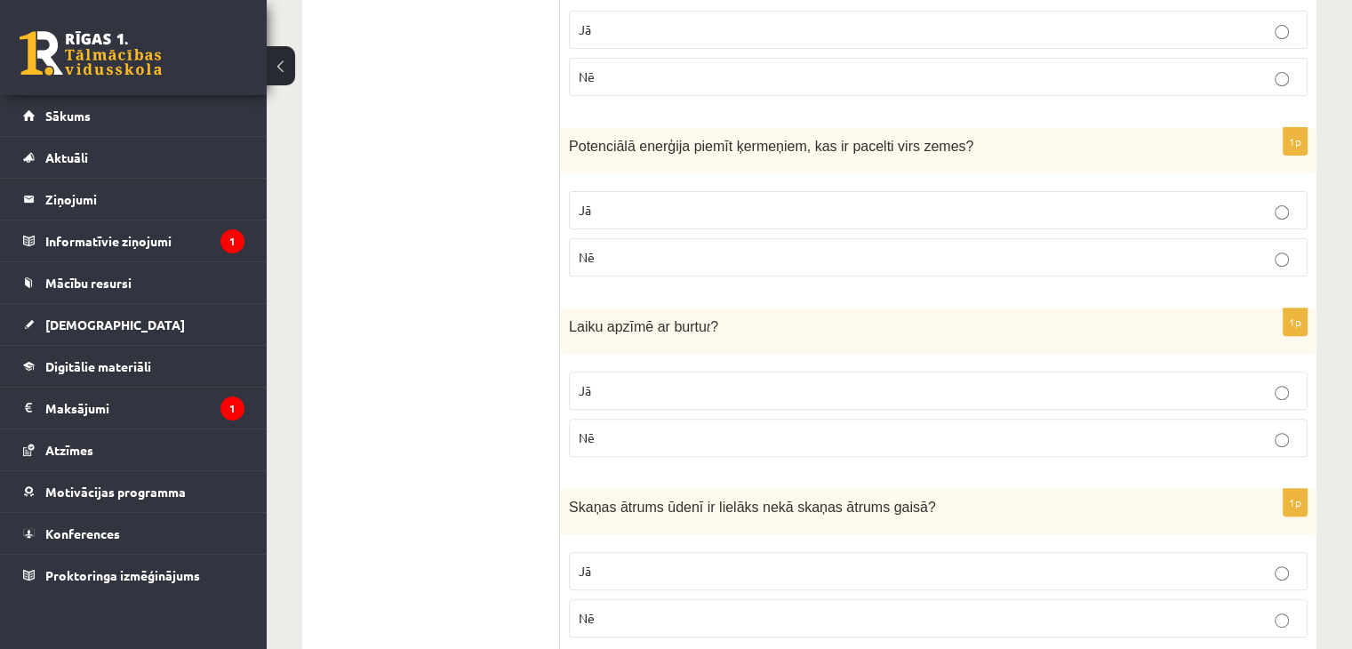
scroll to position [633, 0]
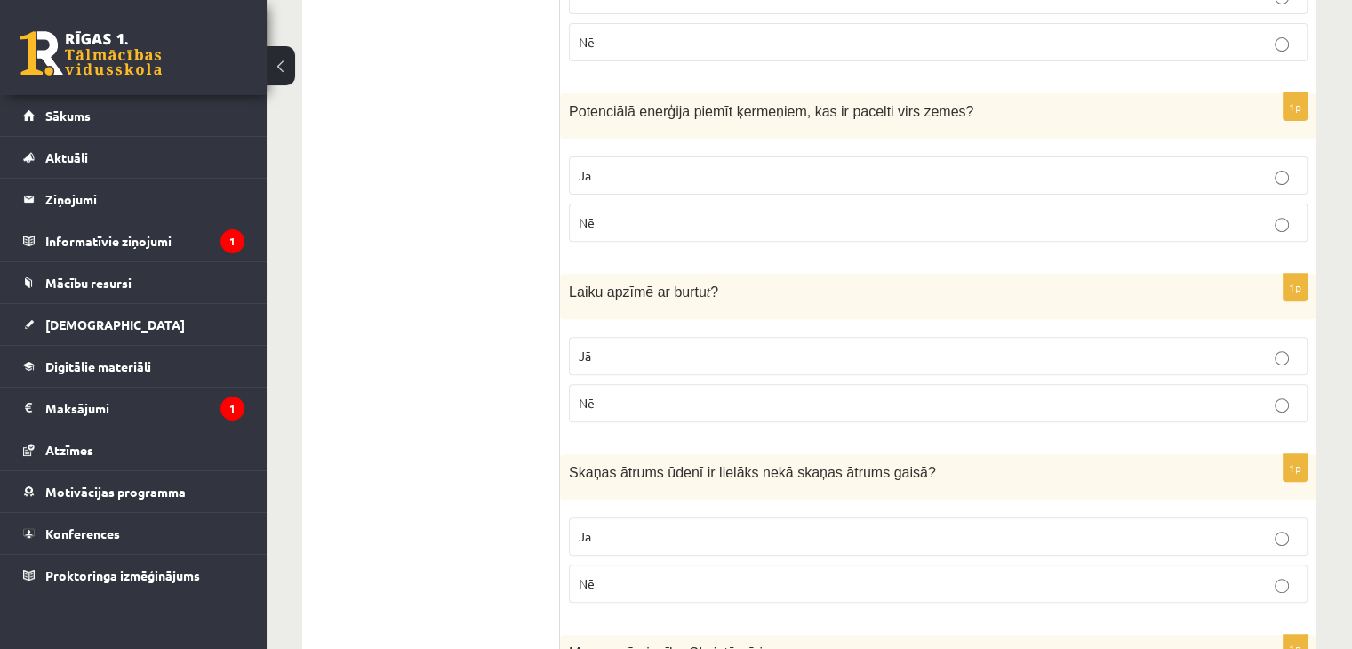
drag, startPoint x: 608, startPoint y: 347, endPoint x: 594, endPoint y: 279, distance: 69.0
click at [608, 348] on p "Jā" at bounding box center [938, 356] width 719 height 19
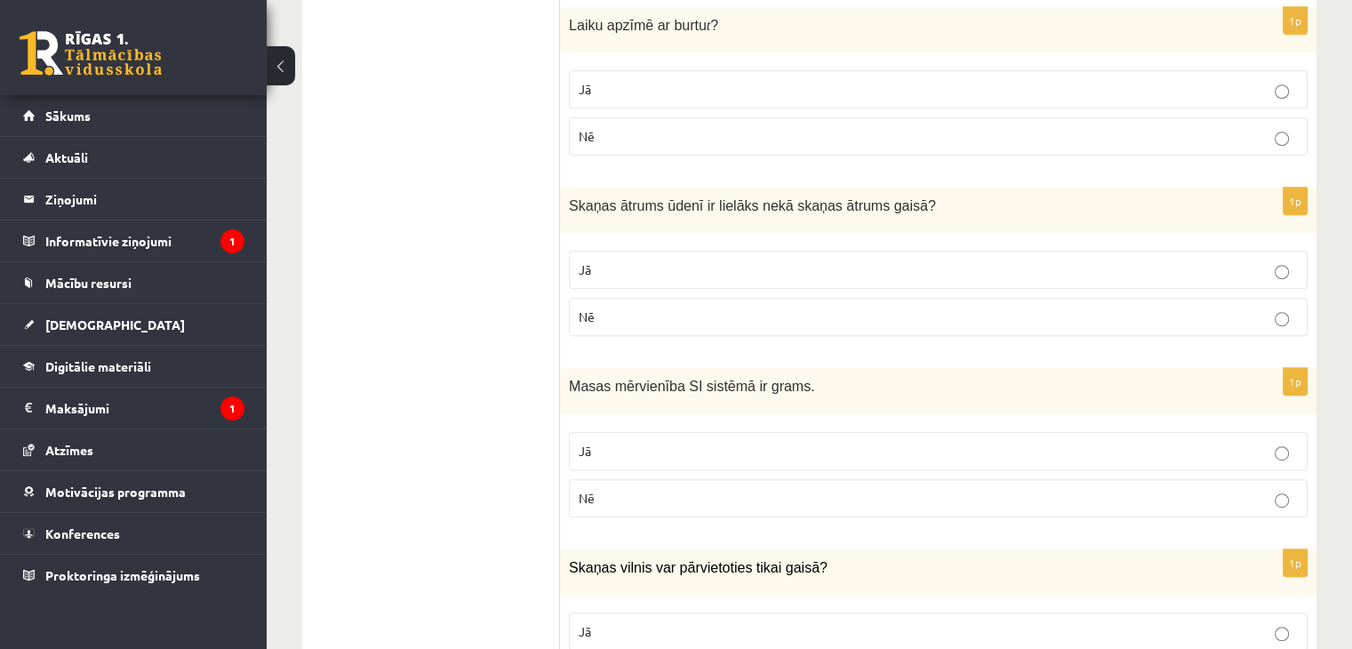
click at [628, 312] on p "Nē" at bounding box center [938, 317] width 719 height 19
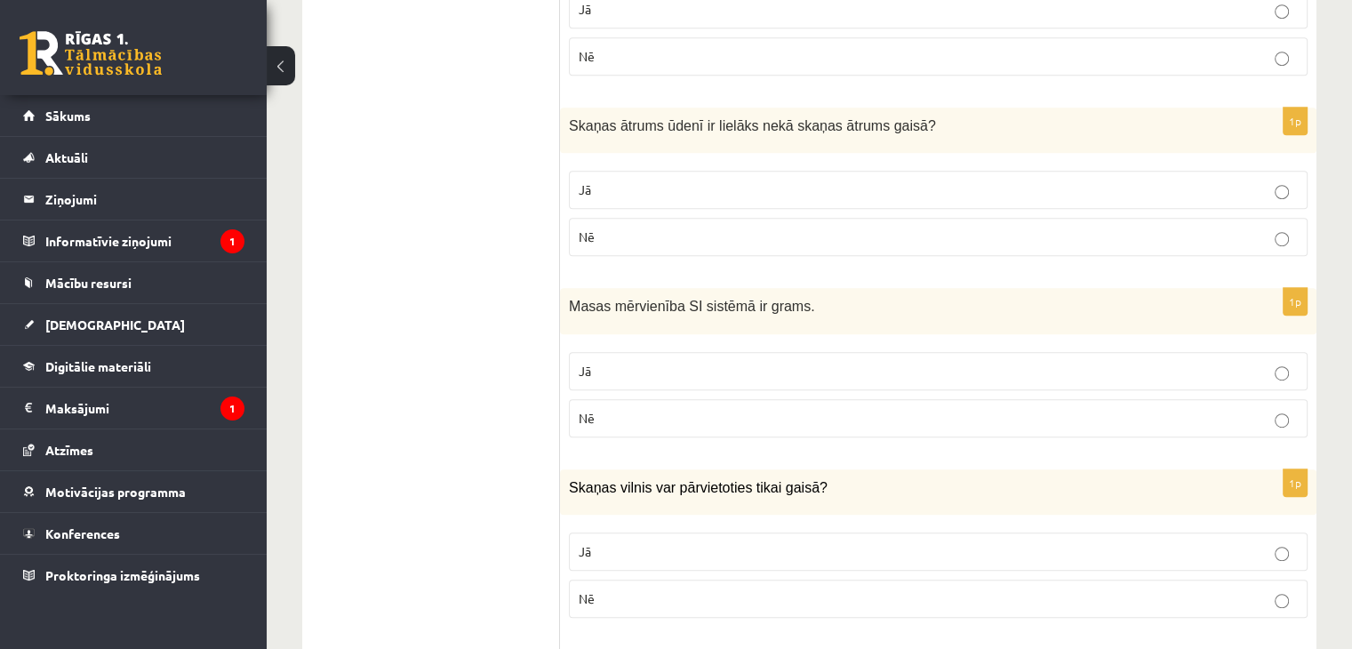
scroll to position [988, 0]
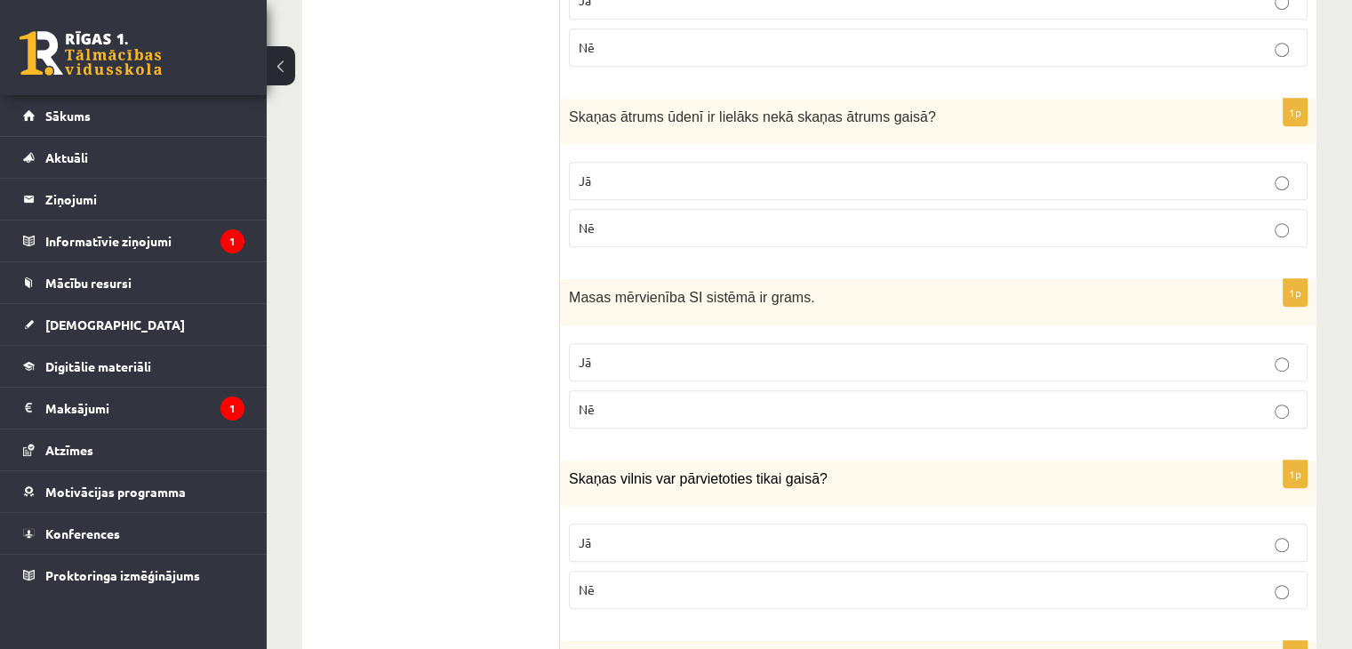
click at [618, 402] on p "Nē" at bounding box center [938, 409] width 719 height 19
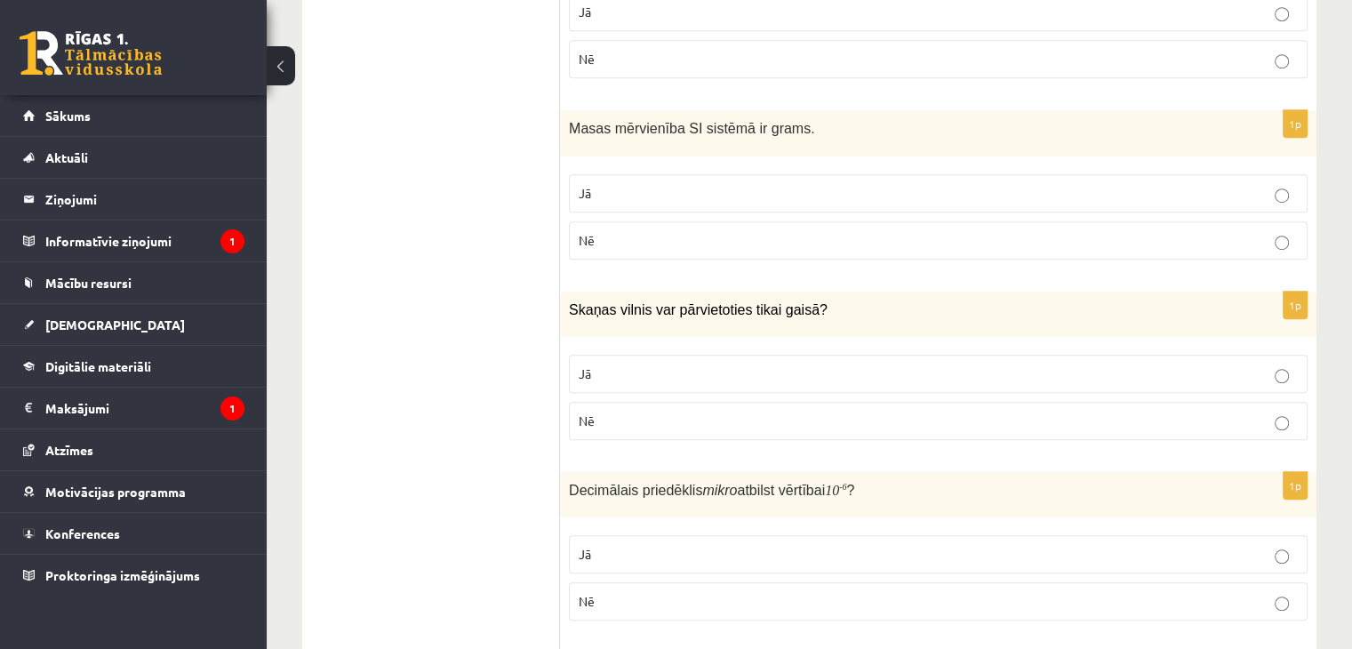
scroll to position [1344, 0]
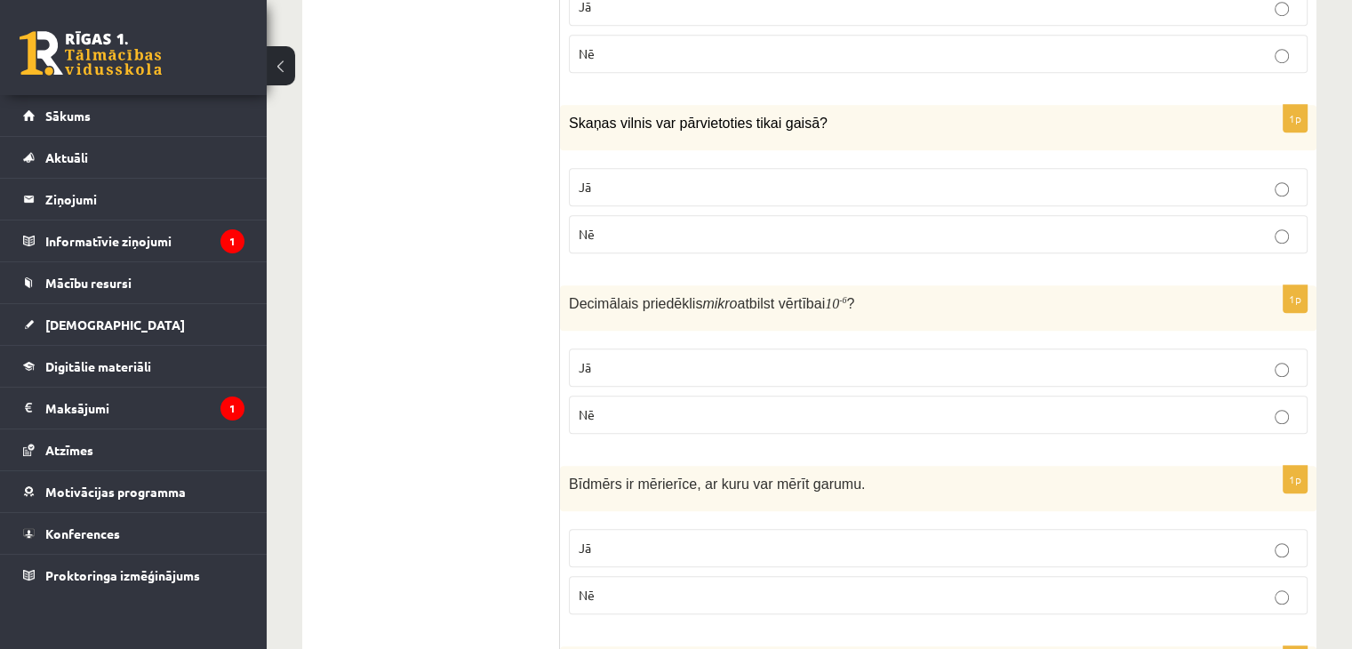
drag, startPoint x: 624, startPoint y: 186, endPoint x: 623, endPoint y: 208, distance: 22.2
click at [623, 186] on p "Jā" at bounding box center [938, 187] width 719 height 19
click at [587, 406] on span "Nē" at bounding box center [587, 414] width 16 height 16
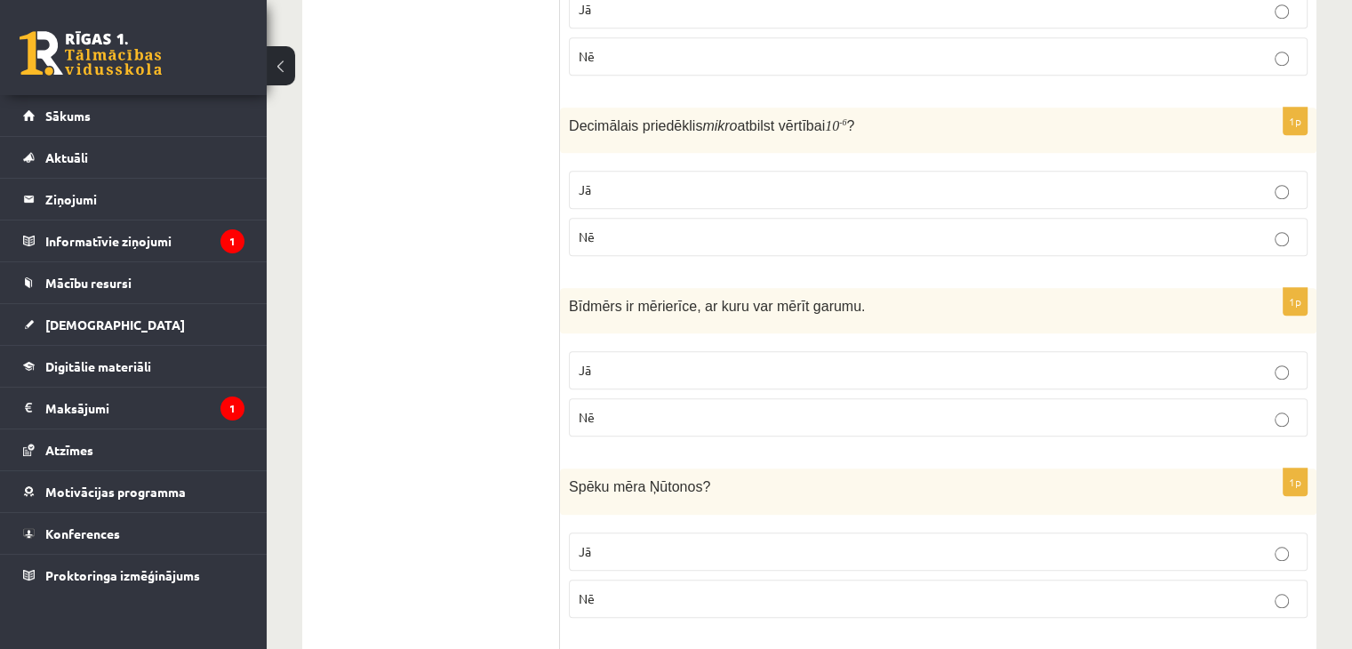
click at [632, 361] on p "Jā" at bounding box center [938, 370] width 719 height 19
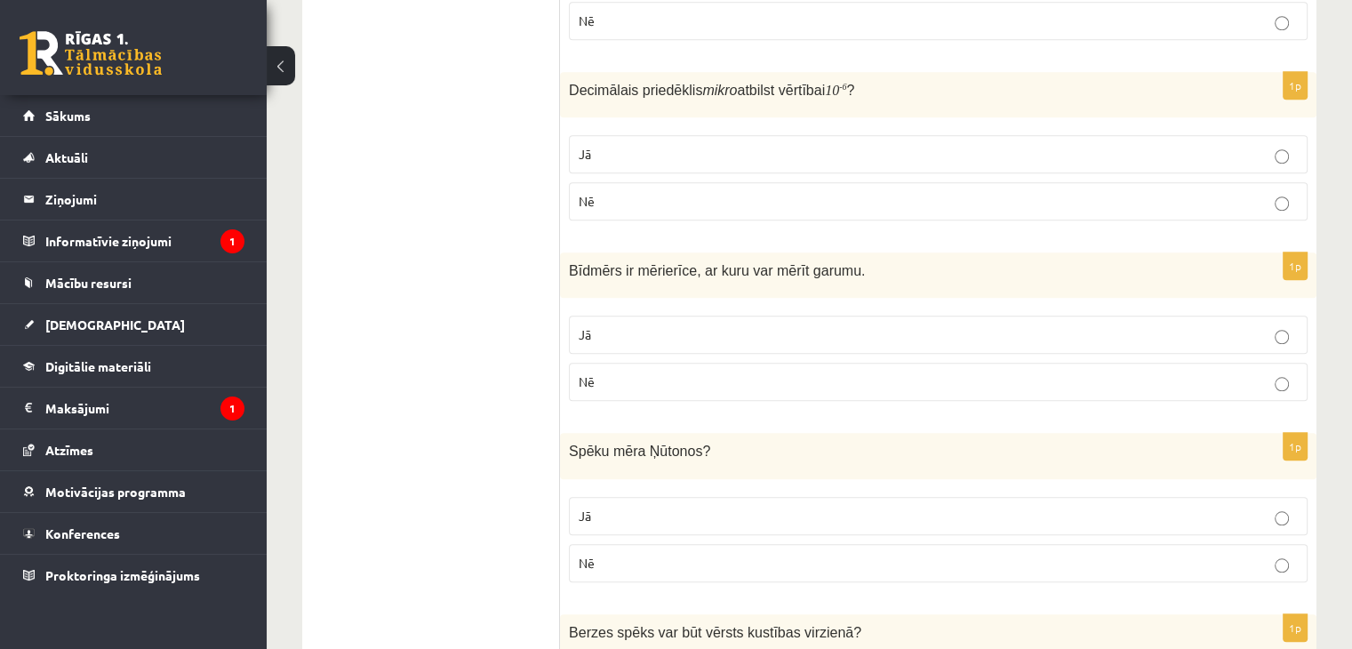
scroll to position [1788, 0]
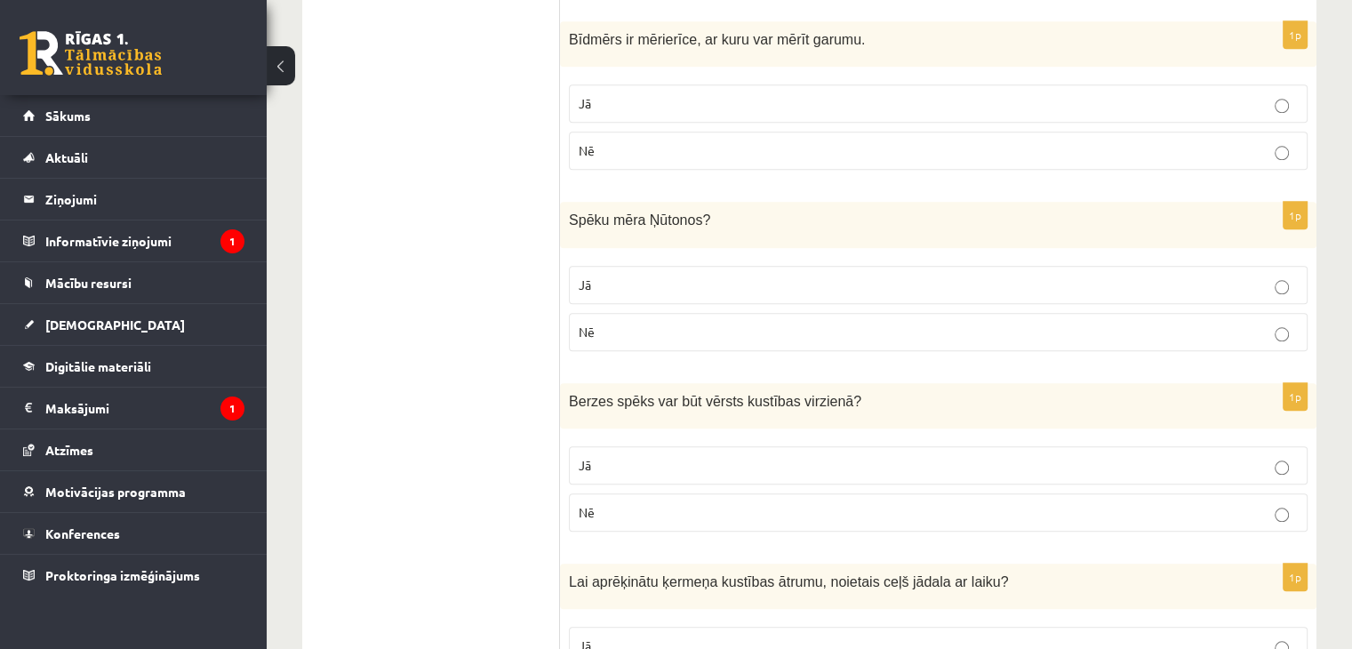
click at [628, 323] on p "Nē" at bounding box center [938, 332] width 719 height 19
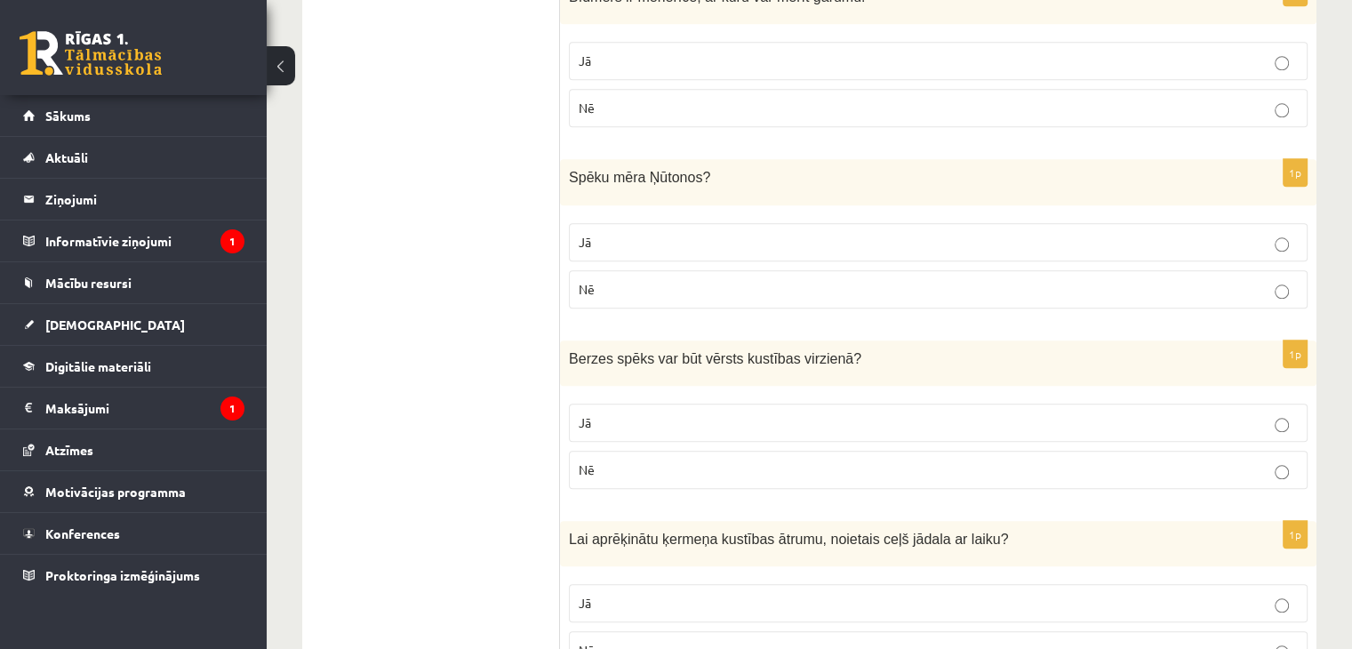
scroll to position [1966, 0]
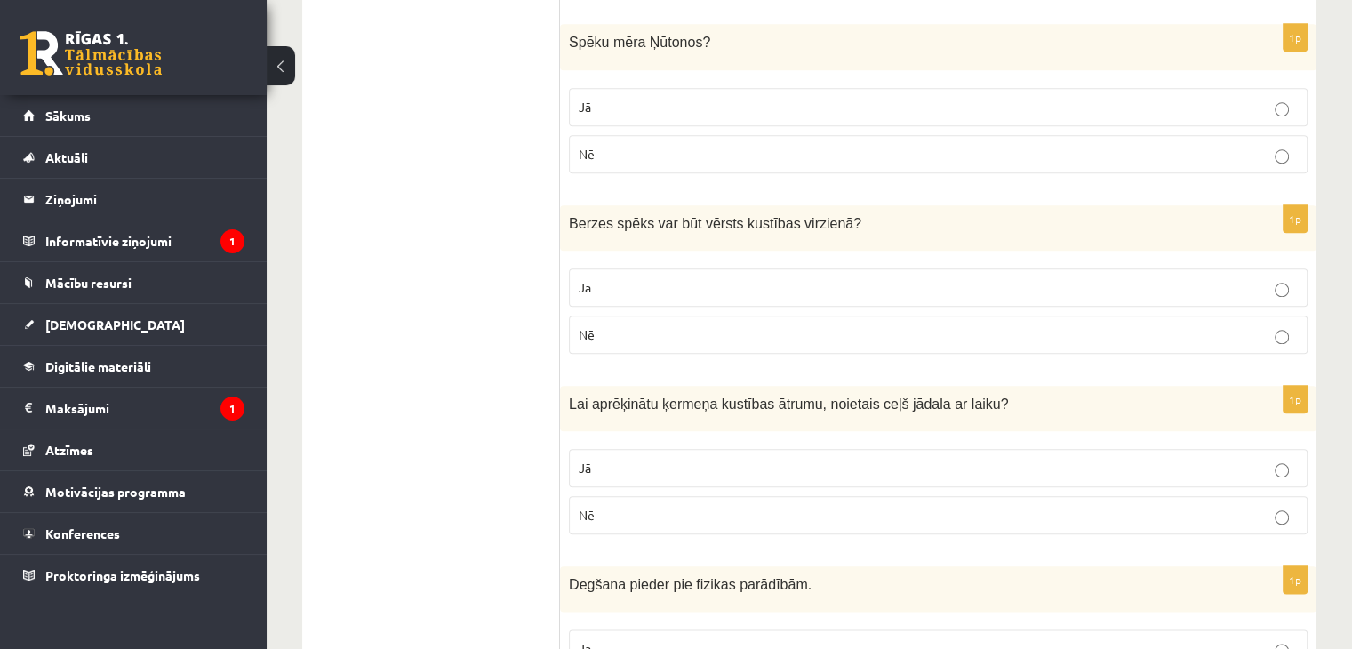
click at [704, 280] on p "Jā" at bounding box center [938, 287] width 719 height 19
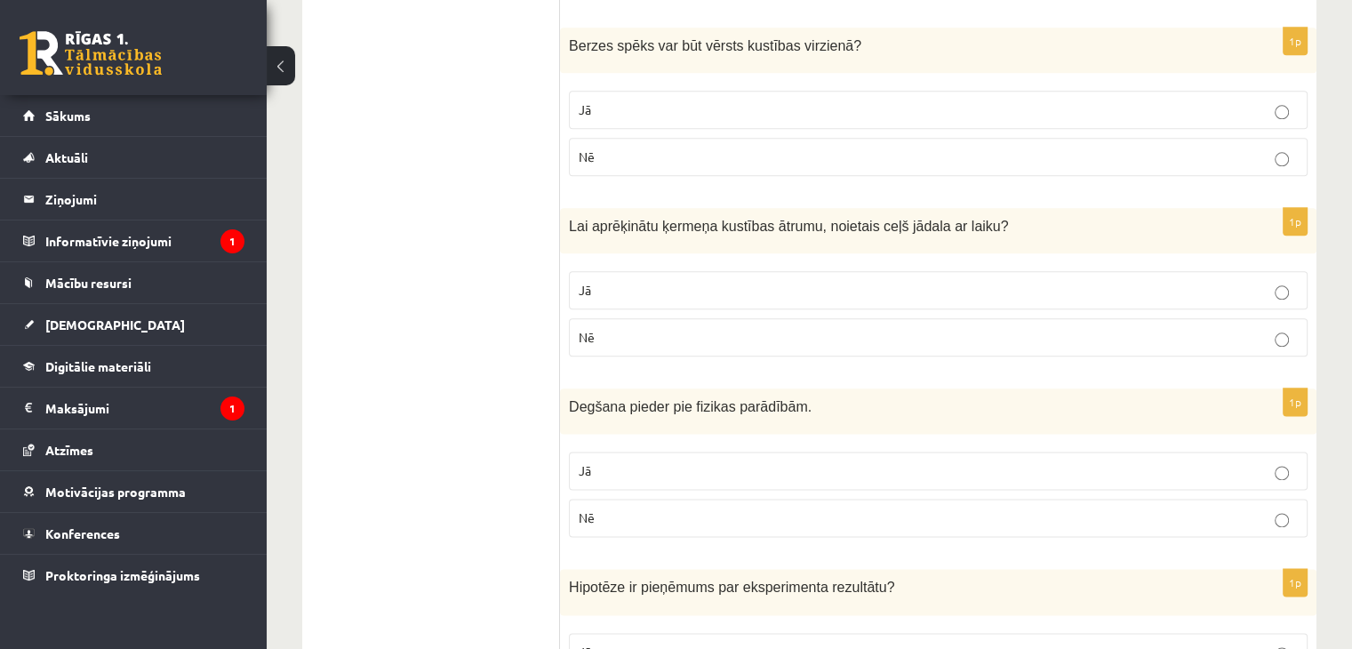
click at [644, 328] on p "Nē" at bounding box center [938, 337] width 719 height 19
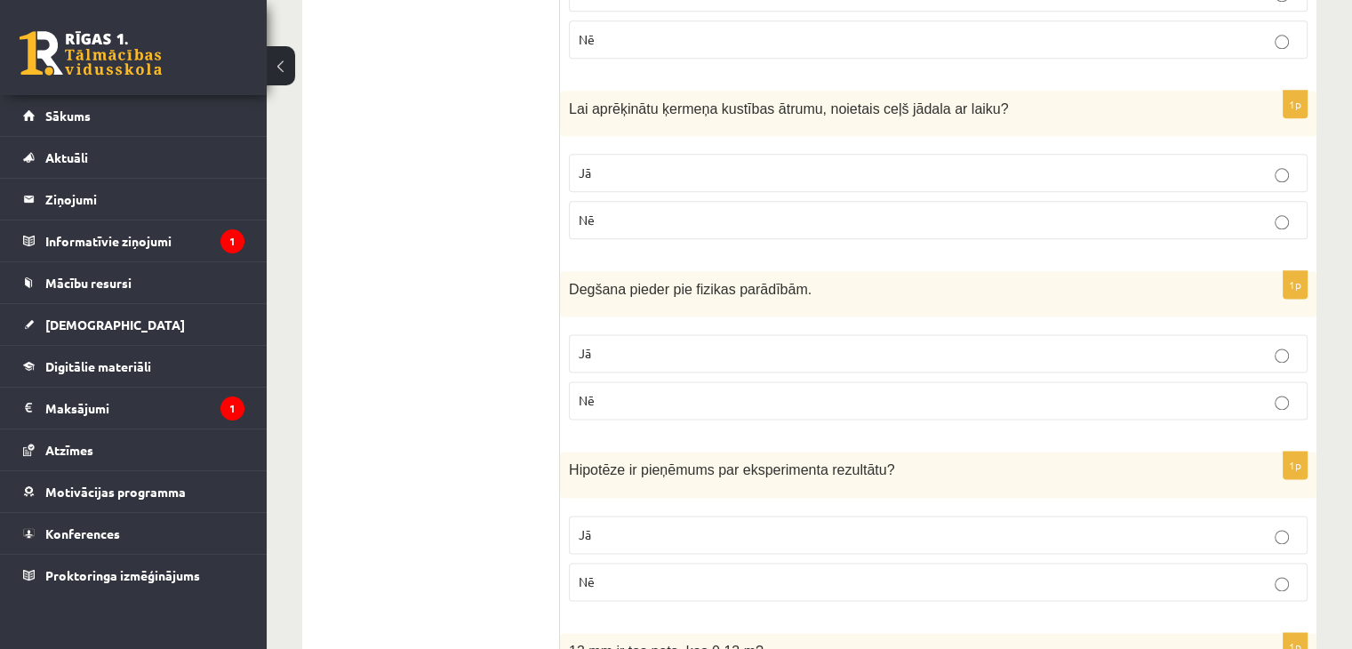
scroll to position [2322, 0]
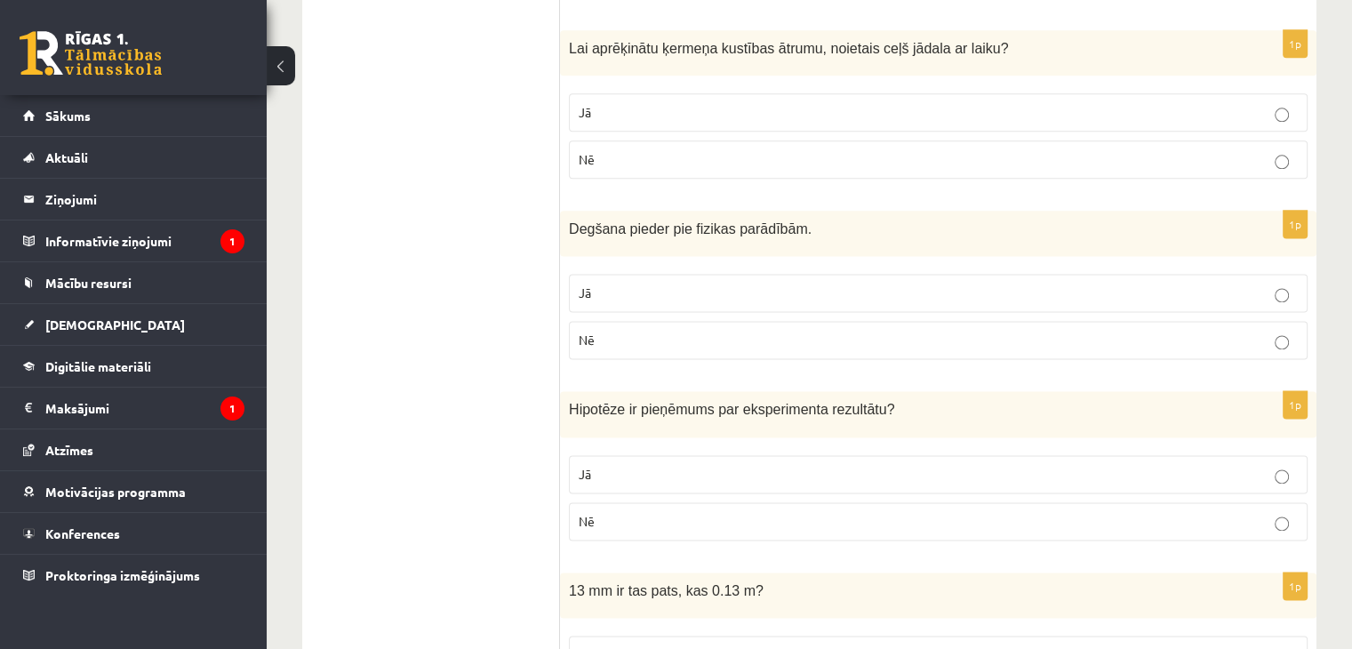
click at [611, 289] on p "Jā" at bounding box center [938, 293] width 719 height 19
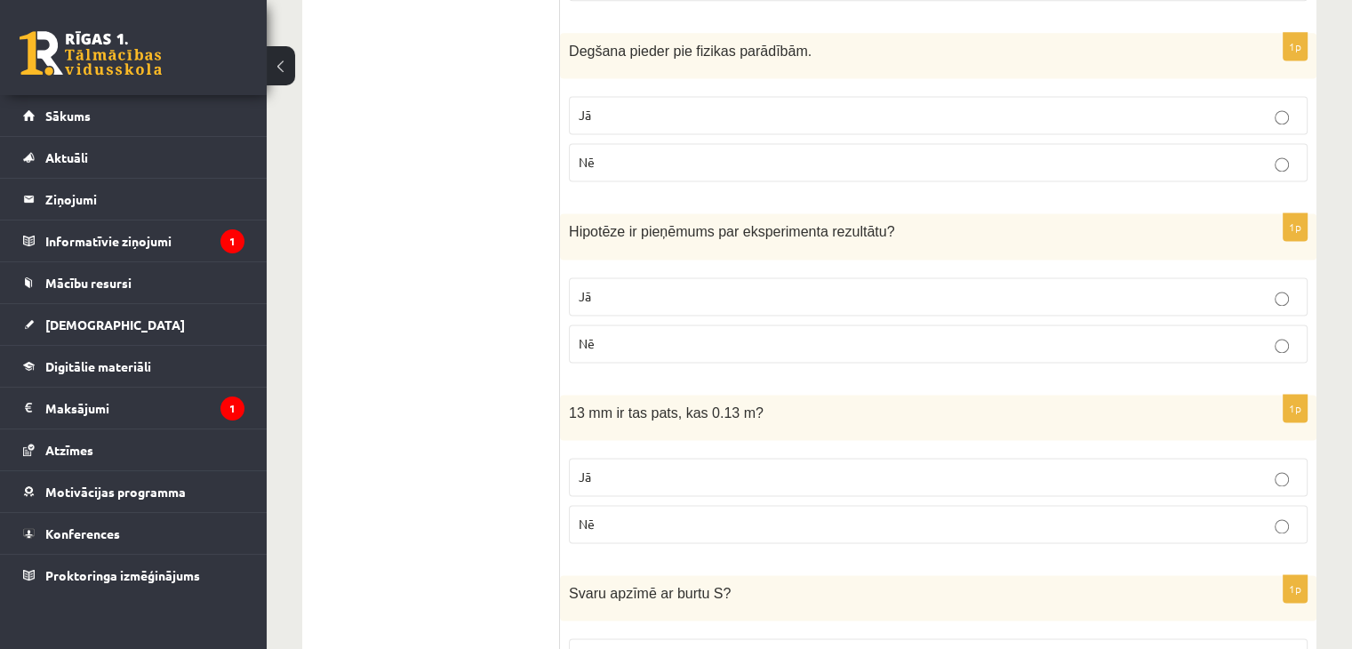
click at [604, 334] on p "Nē" at bounding box center [938, 343] width 719 height 19
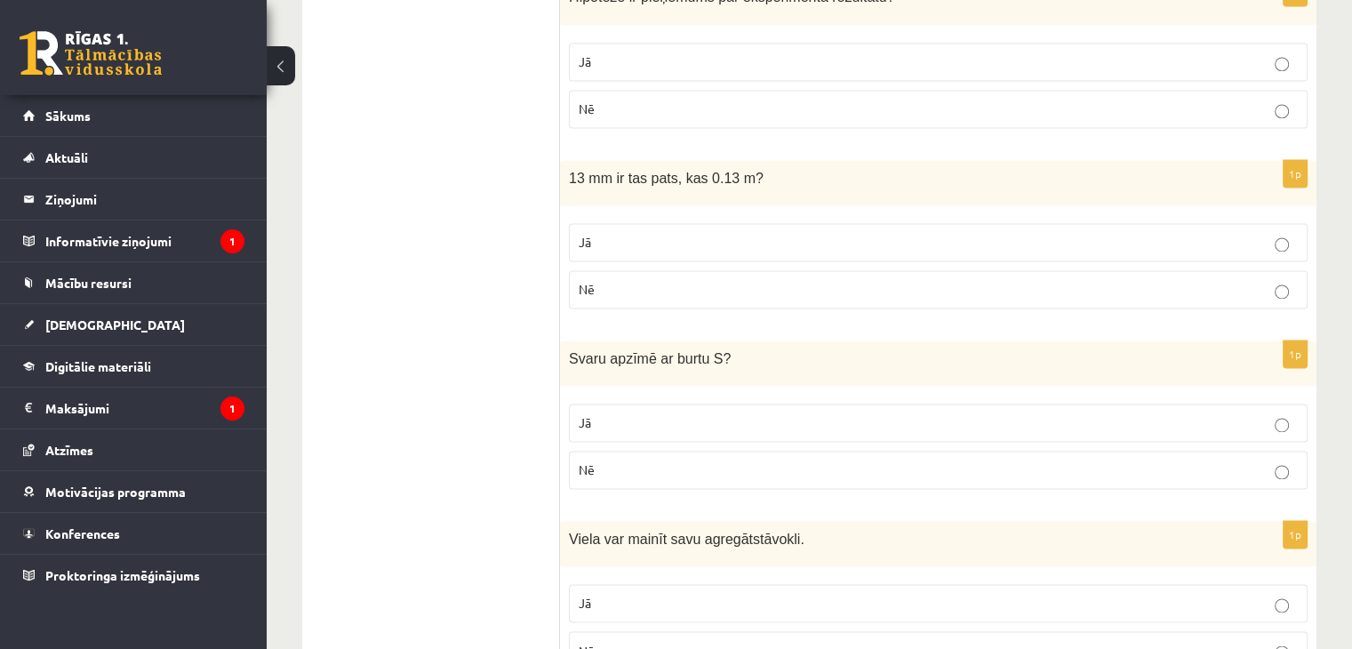
scroll to position [2766, 0]
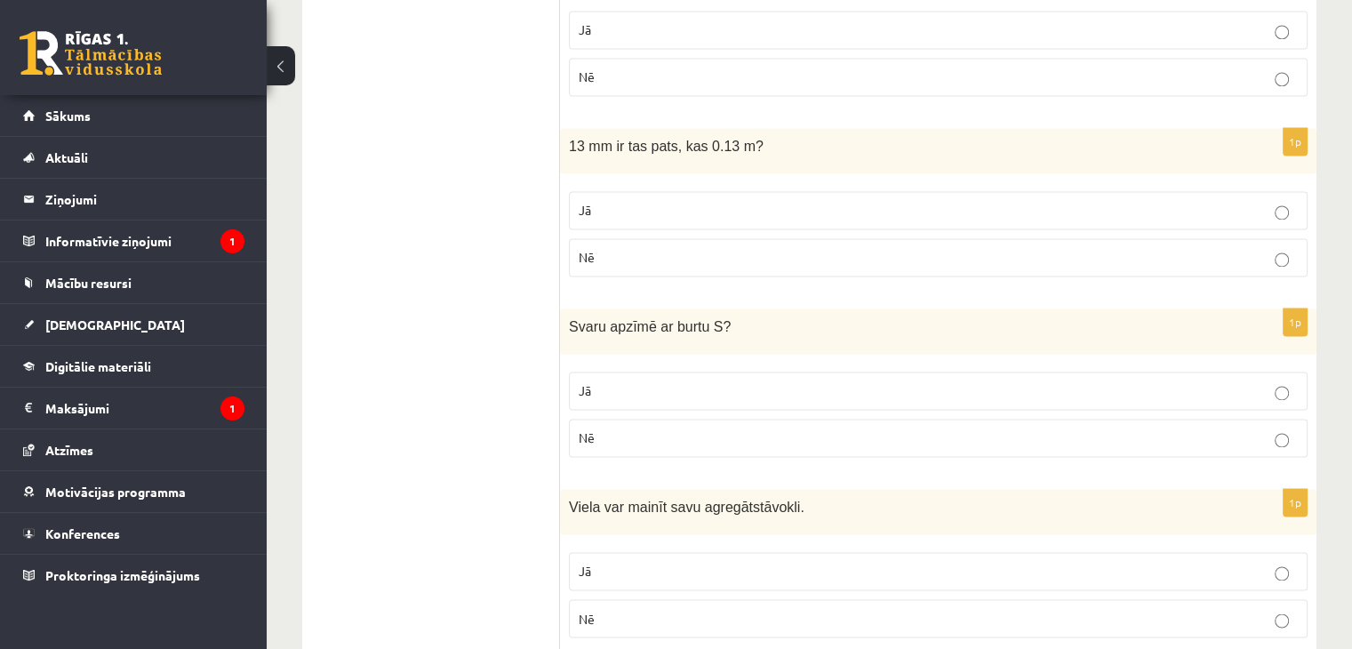
click at [612, 201] on p "Jā" at bounding box center [938, 210] width 719 height 19
click at [612, 372] on label "Jā" at bounding box center [938, 391] width 739 height 38
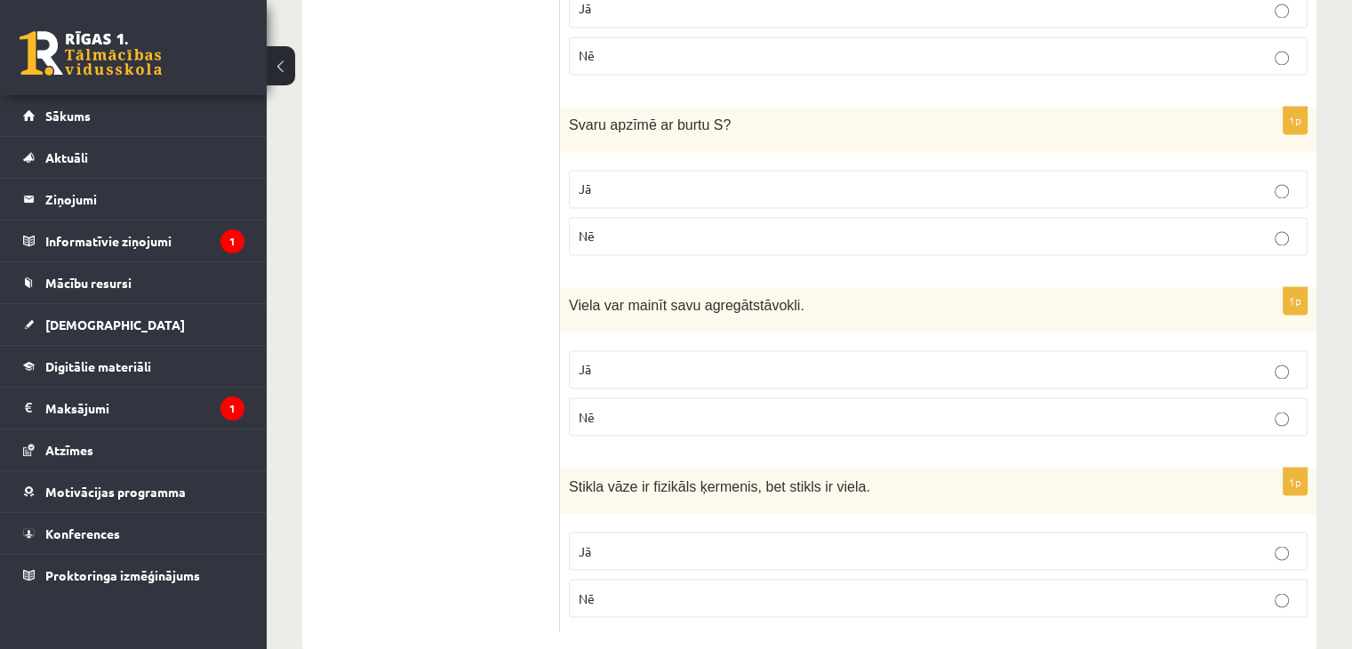
scroll to position [2989, 0]
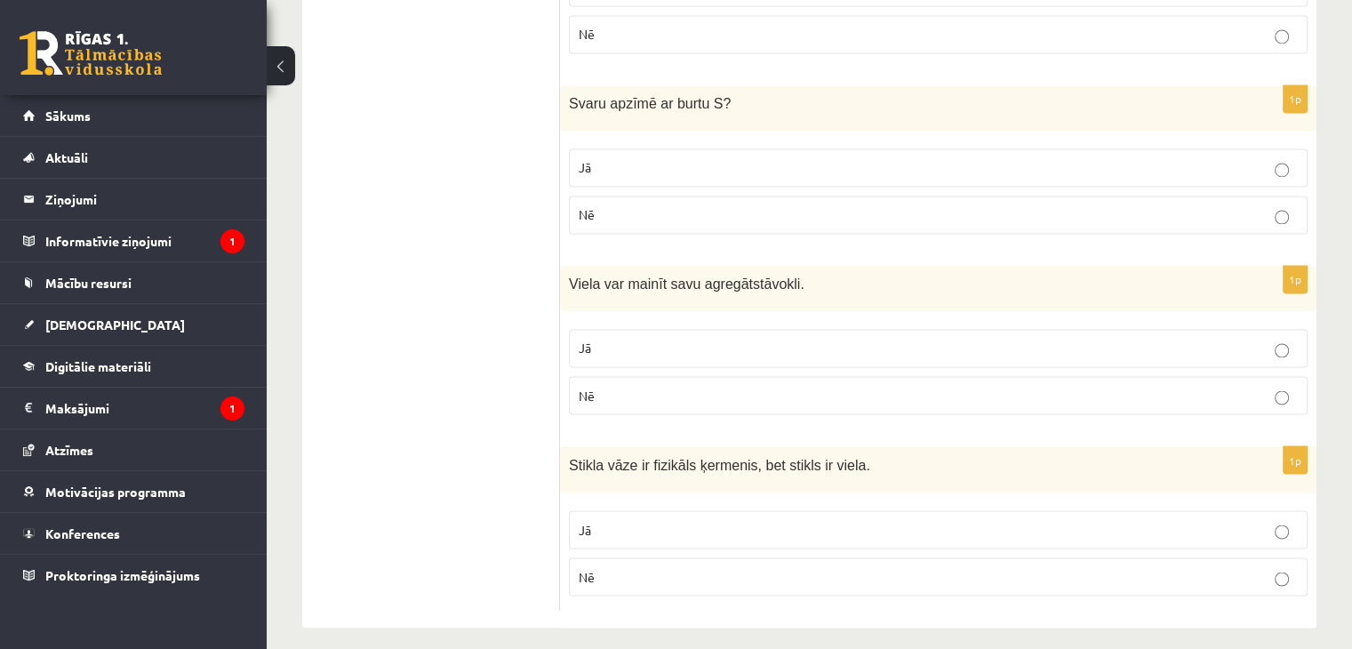
click at [615, 523] on p "Jā" at bounding box center [938, 529] width 719 height 19
click at [594, 329] on label "Jā" at bounding box center [938, 348] width 739 height 38
click at [604, 140] on fieldset "Jā Nē" at bounding box center [938, 190] width 739 height 100
click at [601, 165] on label "Jā" at bounding box center [938, 167] width 739 height 38
drag, startPoint x: 467, startPoint y: 419, endPoint x: 467, endPoint y: 14, distance: 404.4
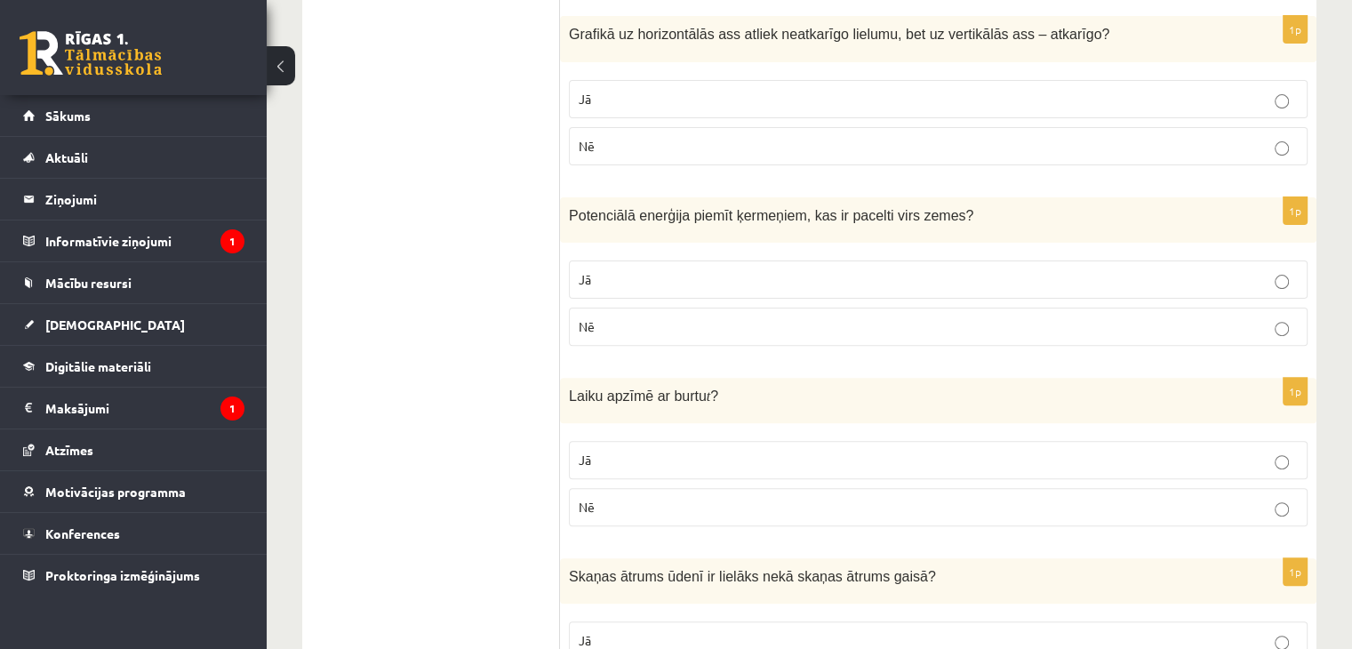
scroll to position [0, 0]
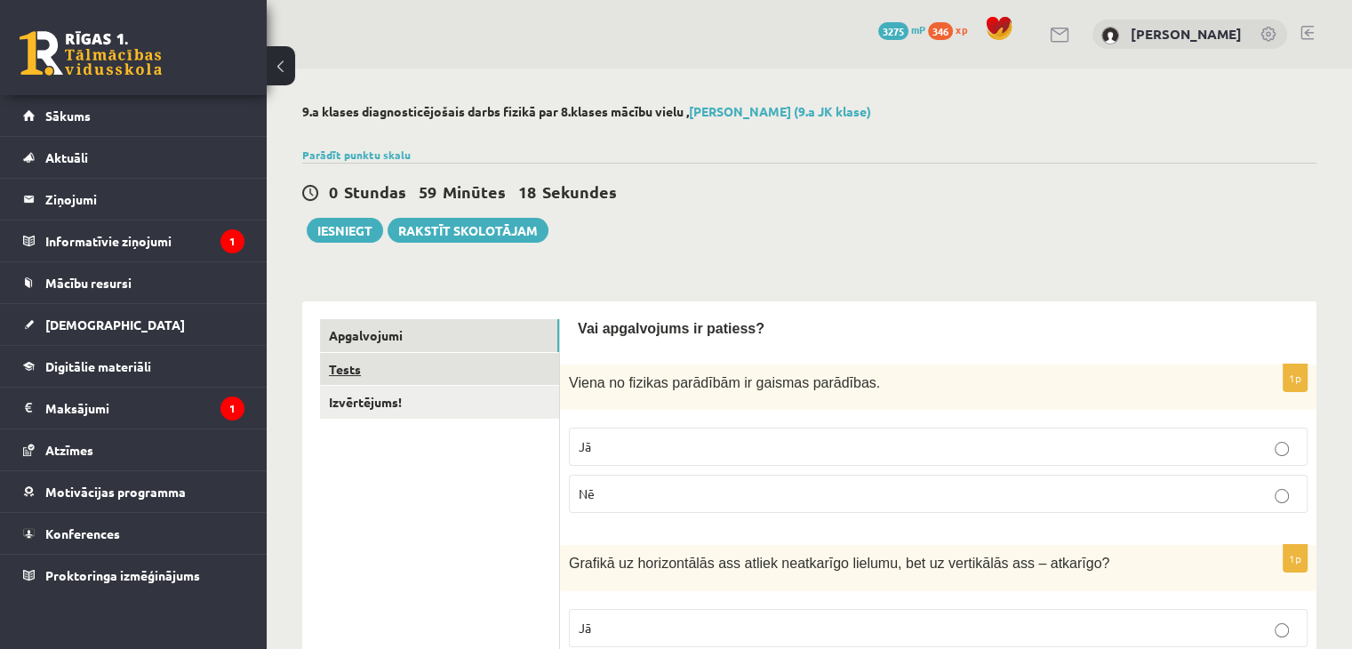
click at [476, 381] on link "Tests" at bounding box center [439, 369] width 239 height 33
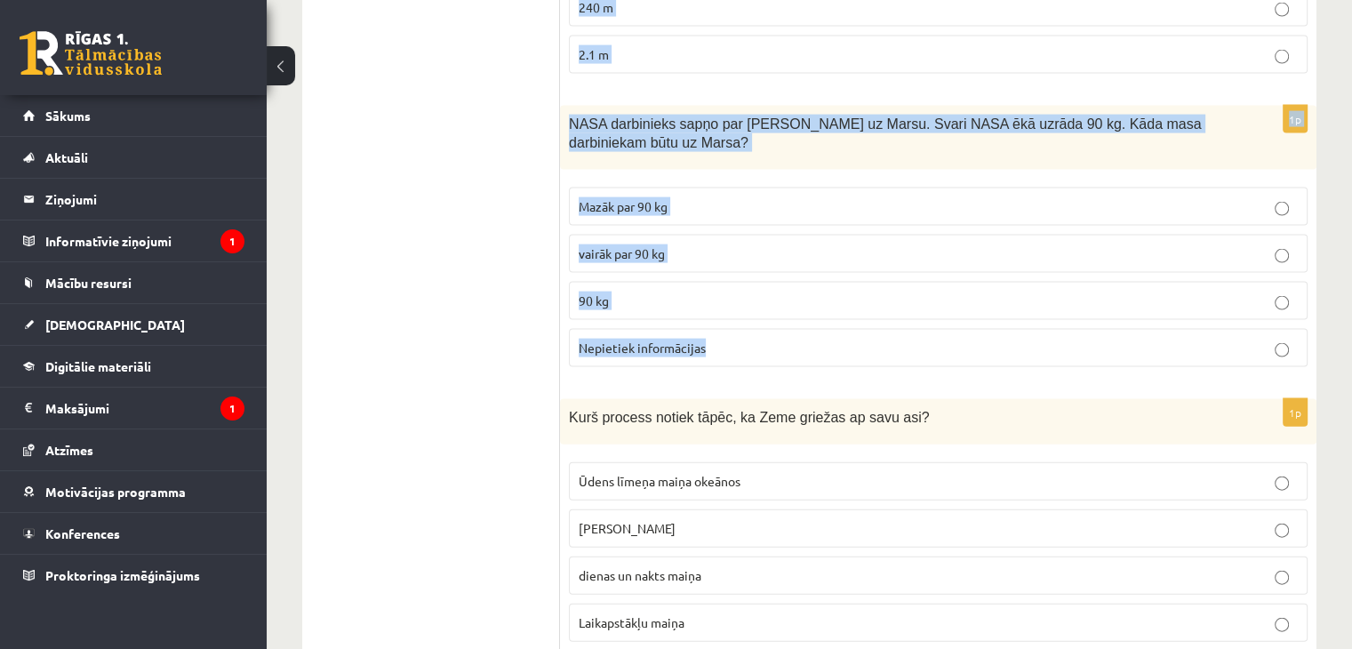
scroll to position [3837, 0]
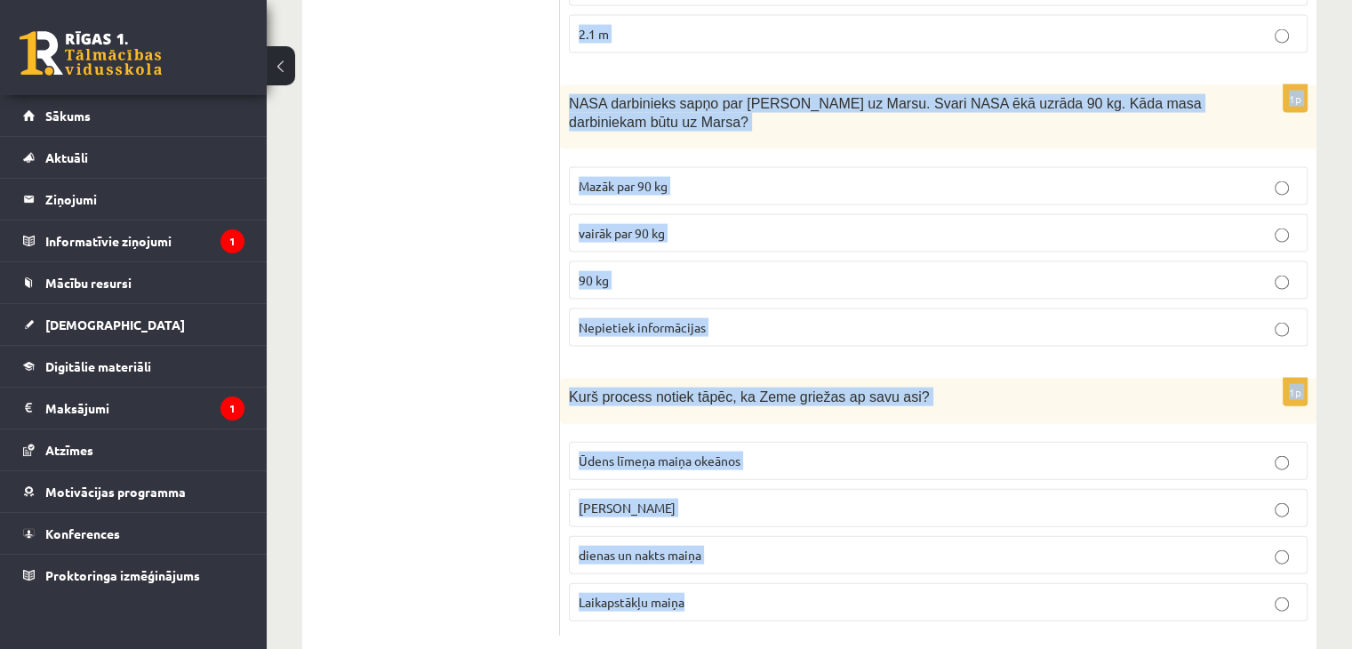
drag, startPoint x: 572, startPoint y: 339, endPoint x: 852, endPoint y: 558, distance: 355.8
copy form "12500000 m pārveidojot, iegūst .... 125 Mm 12.5 Mm 1250 km 0.125 Gm 1p Pārveido…"
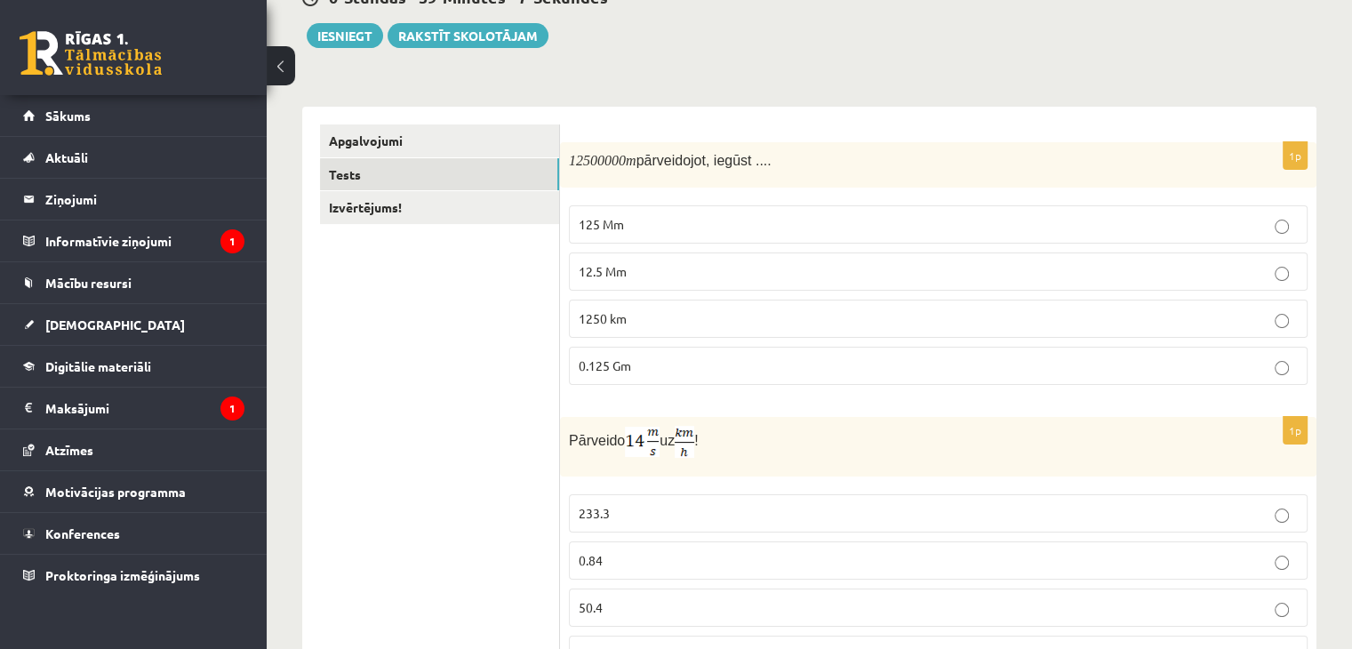
scroll to position [193, 0]
click at [592, 231] on span "125 Mm" at bounding box center [601, 226] width 45 height 16
click at [597, 271] on span "12.5 Mm" at bounding box center [603, 273] width 48 height 16
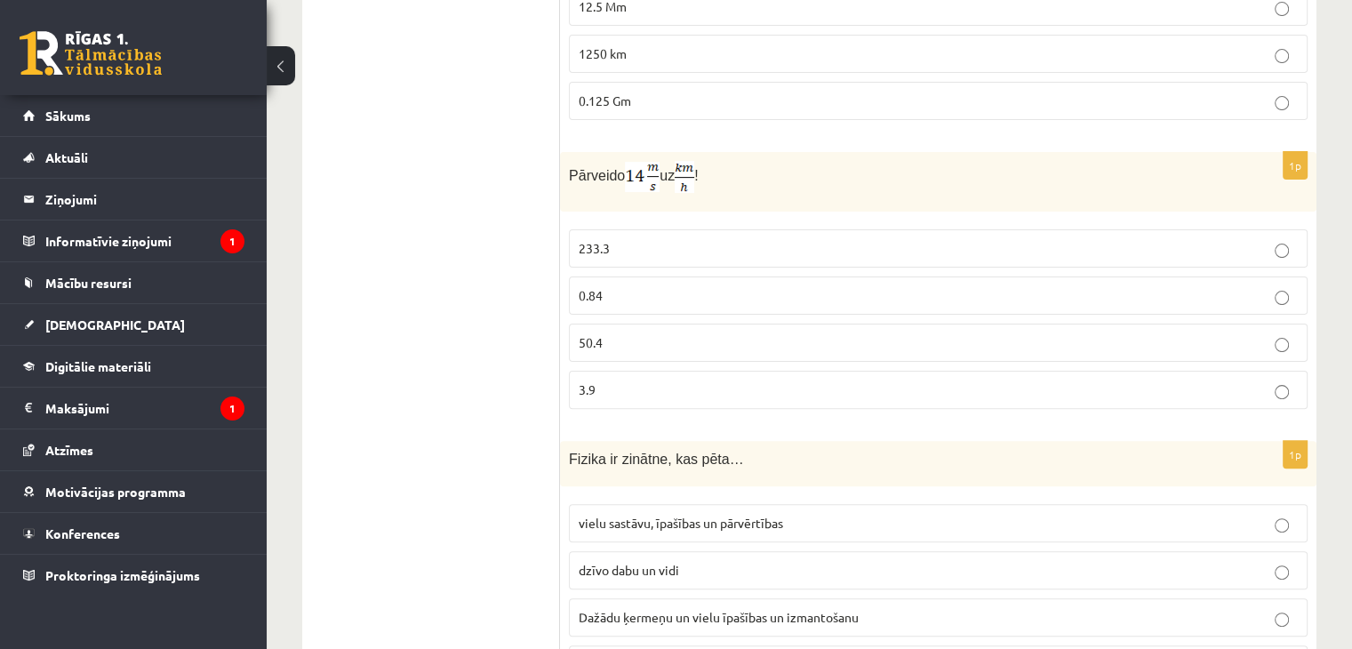
click at [614, 294] on p "0.84" at bounding box center [938, 295] width 719 height 19
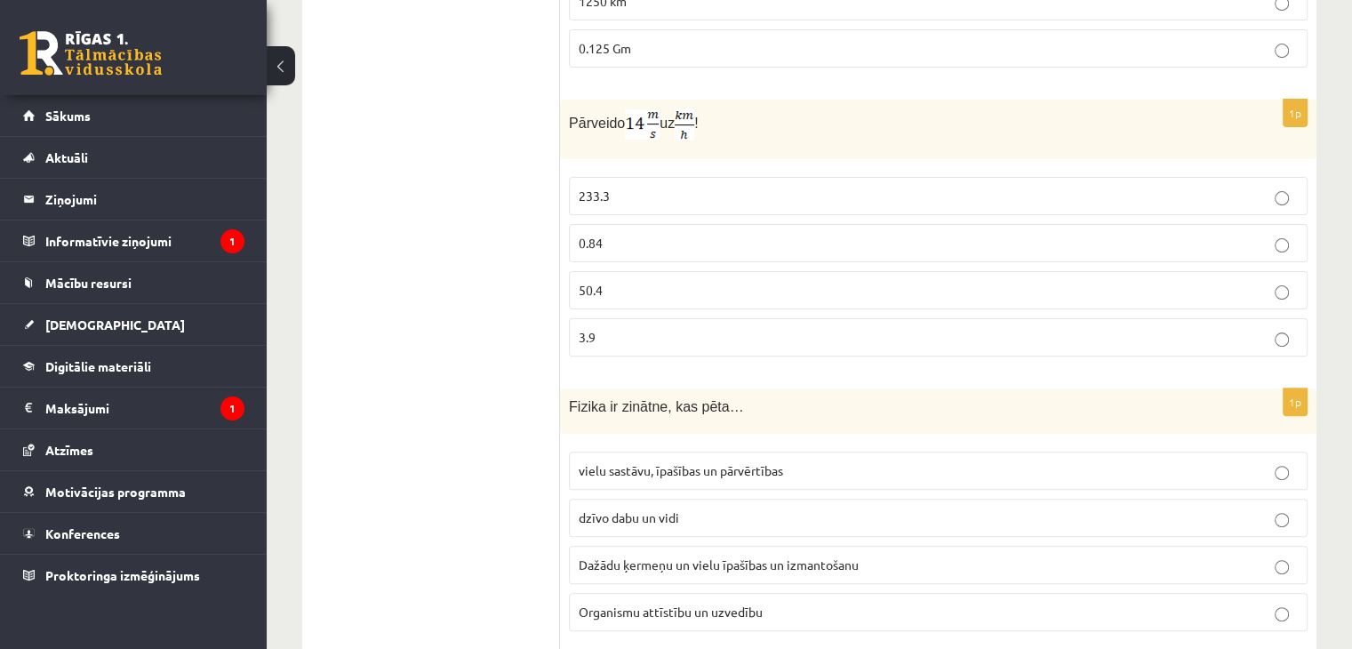
scroll to position [637, 0]
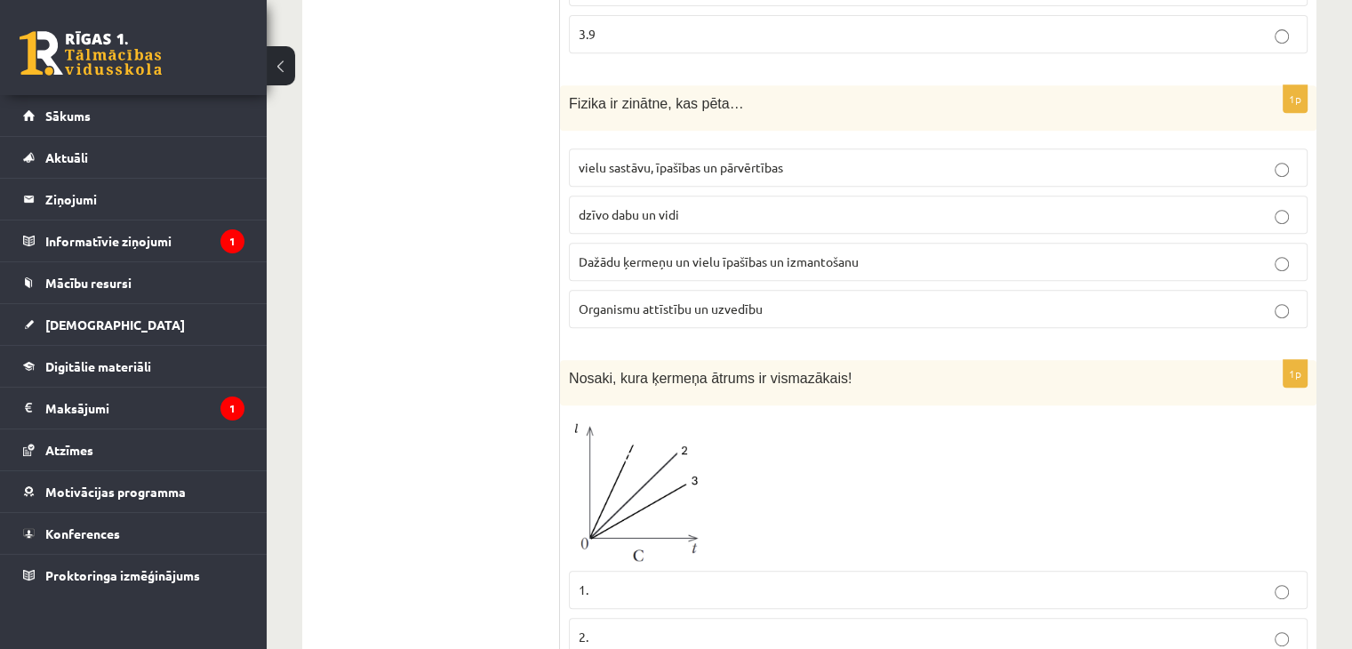
drag, startPoint x: 607, startPoint y: 242, endPoint x: 486, endPoint y: 252, distance: 121.3
click at [606, 243] on label "Dažādu ķermeņu un vielu īpašības un izmantošanu" at bounding box center [938, 262] width 739 height 38
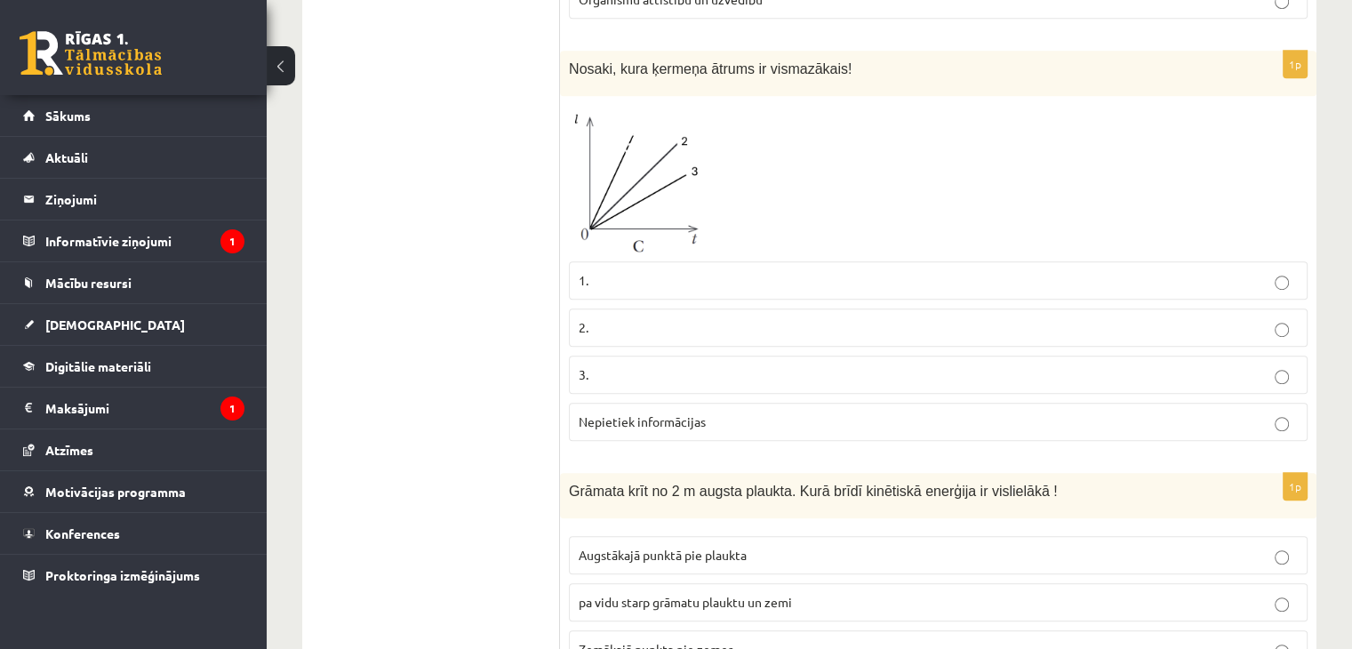
scroll to position [1171, 0]
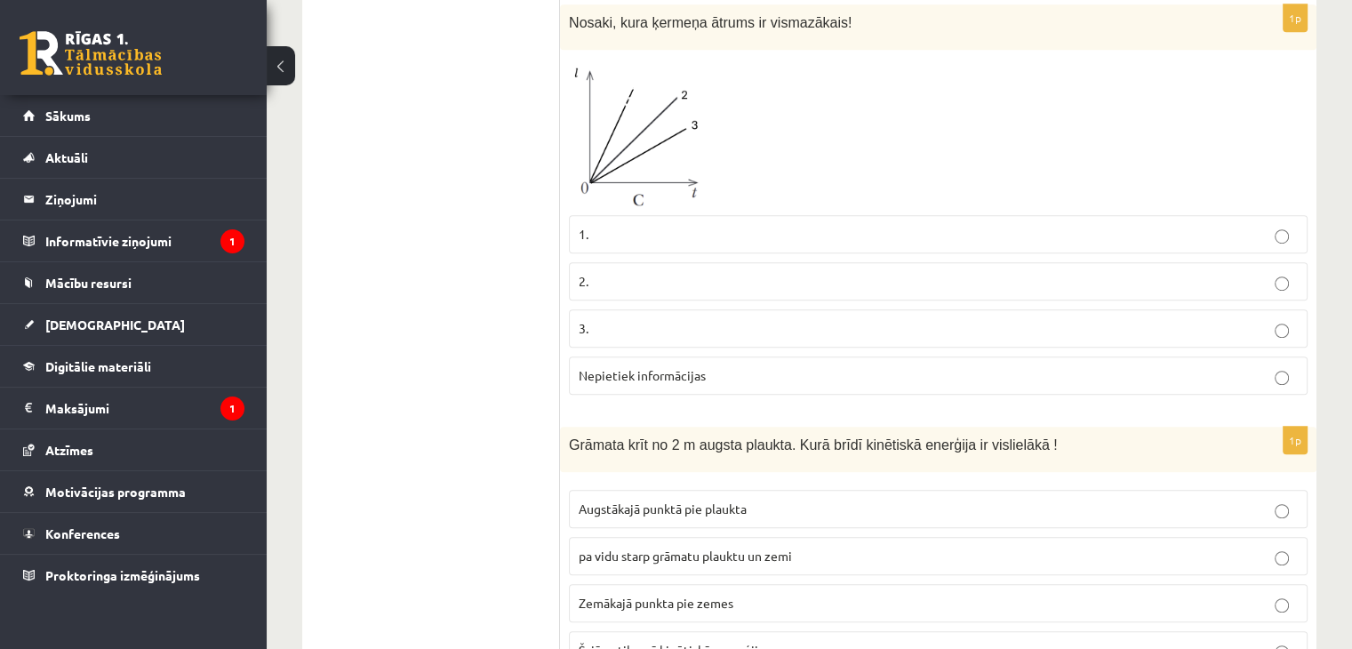
click at [654, 368] on span "Nepietiek informācijas" at bounding box center [642, 375] width 127 height 16
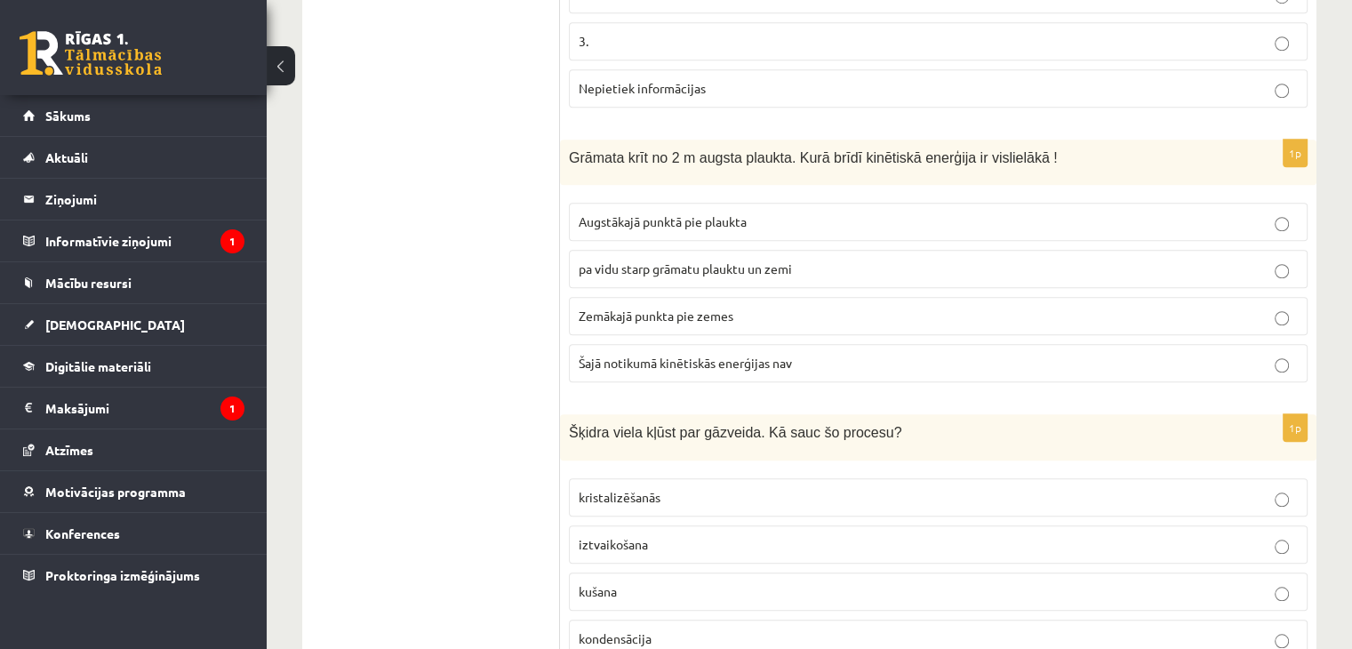
scroll to position [1526, 0]
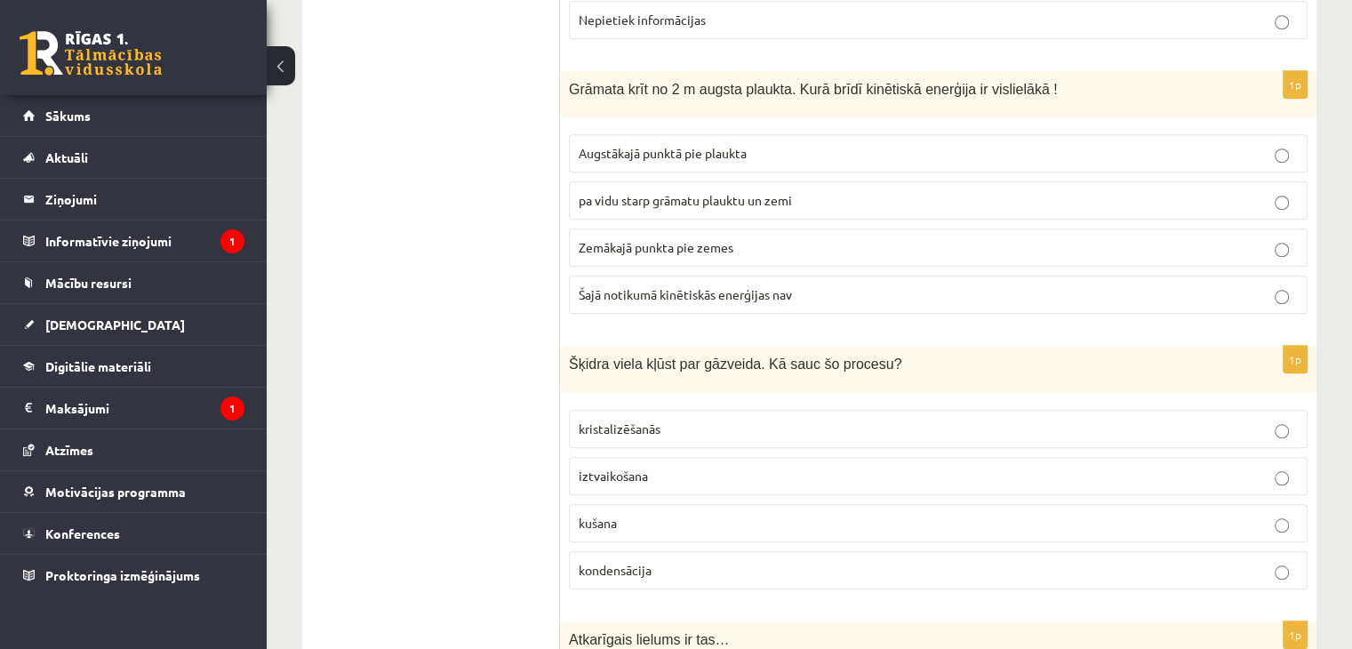
click at [615, 244] on span "Zemākajā punkta pie zemes" at bounding box center [656, 247] width 155 height 16
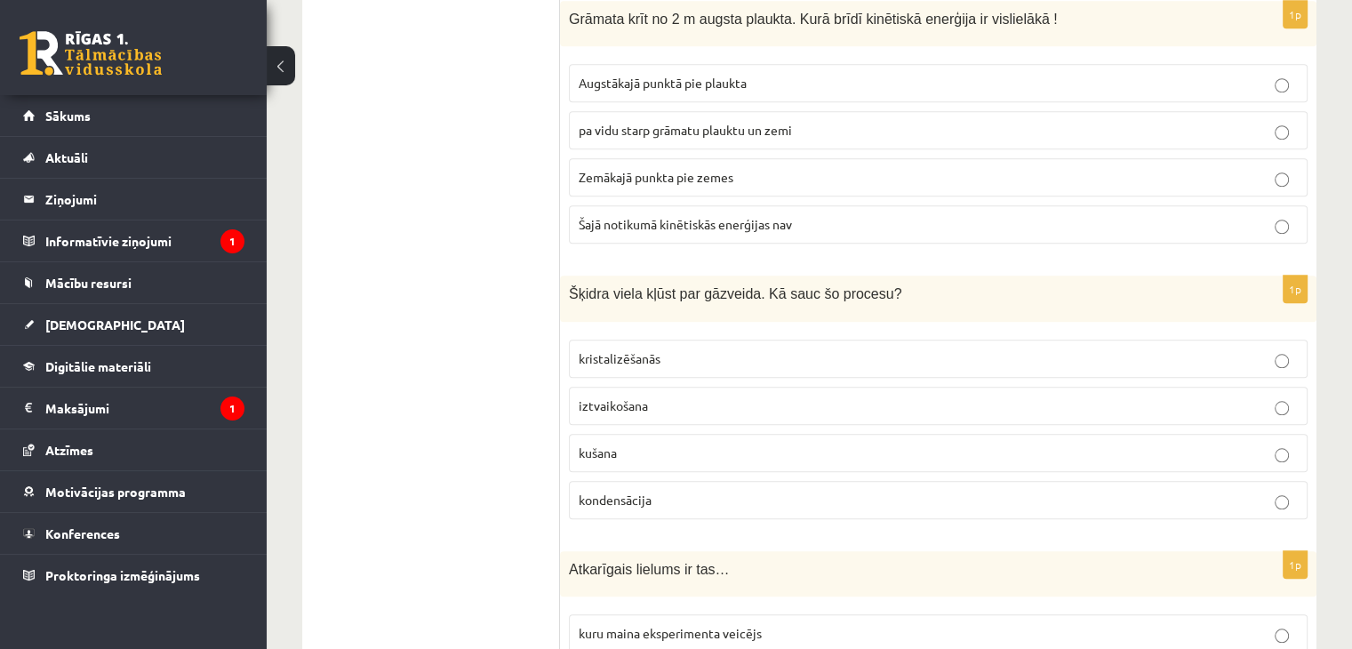
scroll to position [1793, 0]
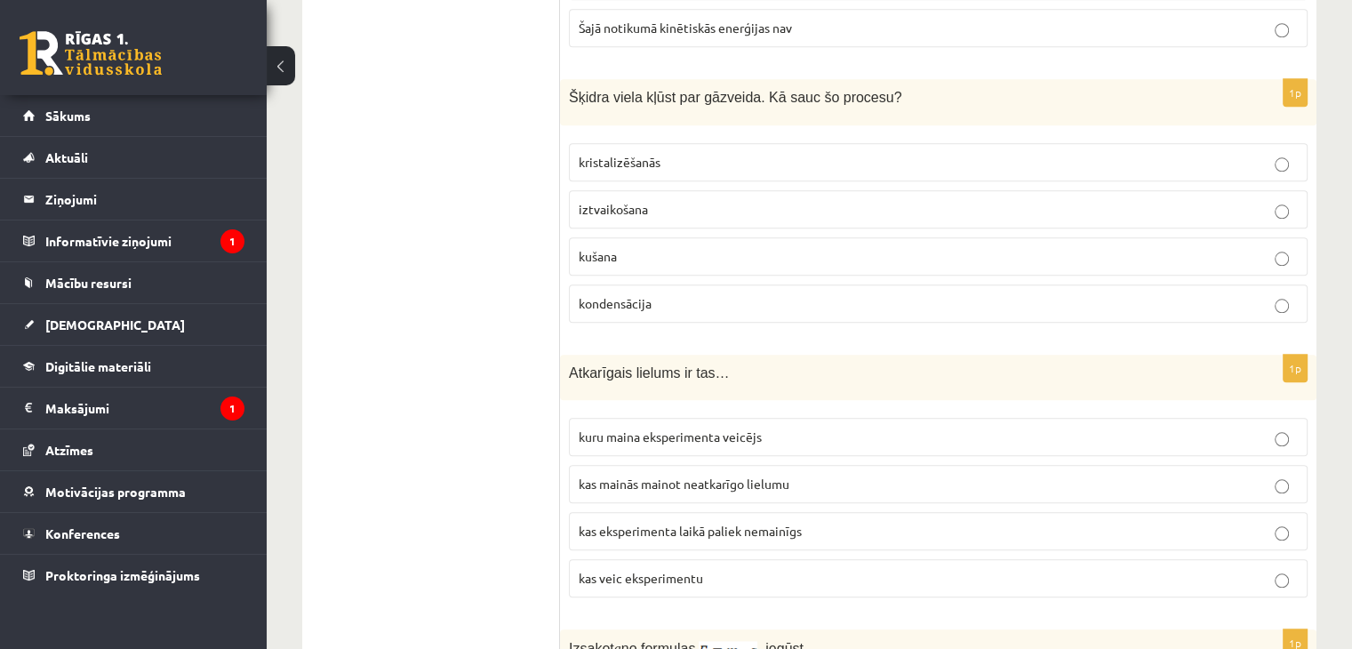
click at [586, 201] on span "iztvaikošana" at bounding box center [613, 209] width 69 height 16
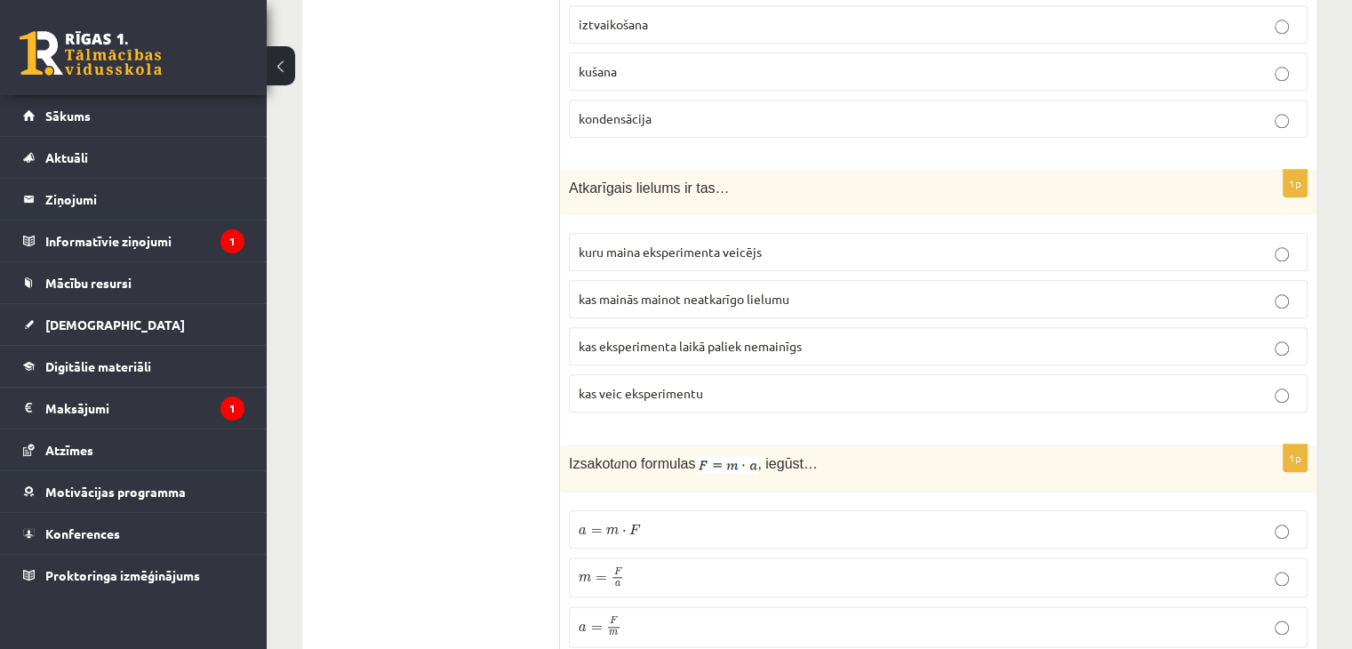
scroll to position [2060, 0]
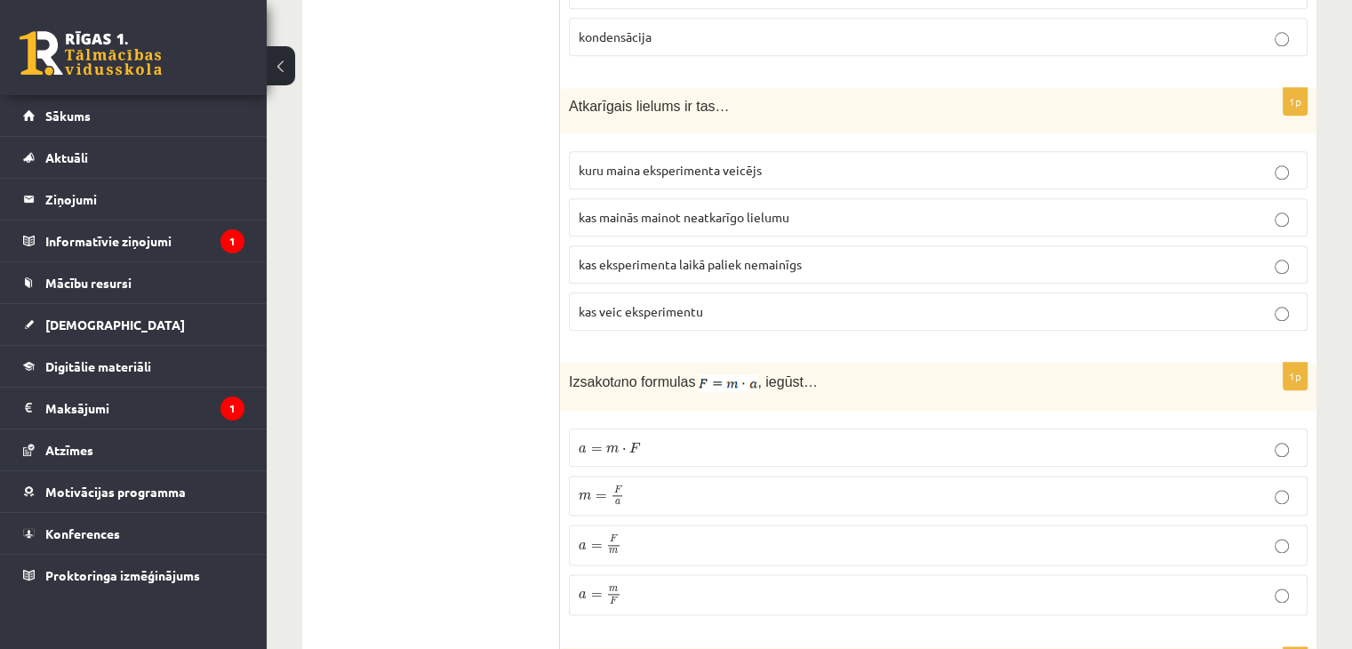
click at [590, 165] on span "kuru maina eksperimenta veicējs" at bounding box center [670, 170] width 183 height 16
click at [587, 209] on span "kas mainās mainot neatkarīgo lielumu" at bounding box center [684, 217] width 211 height 16
click at [588, 162] on span "kuru maina eksperimenta veicējs" at bounding box center [670, 170] width 183 height 16
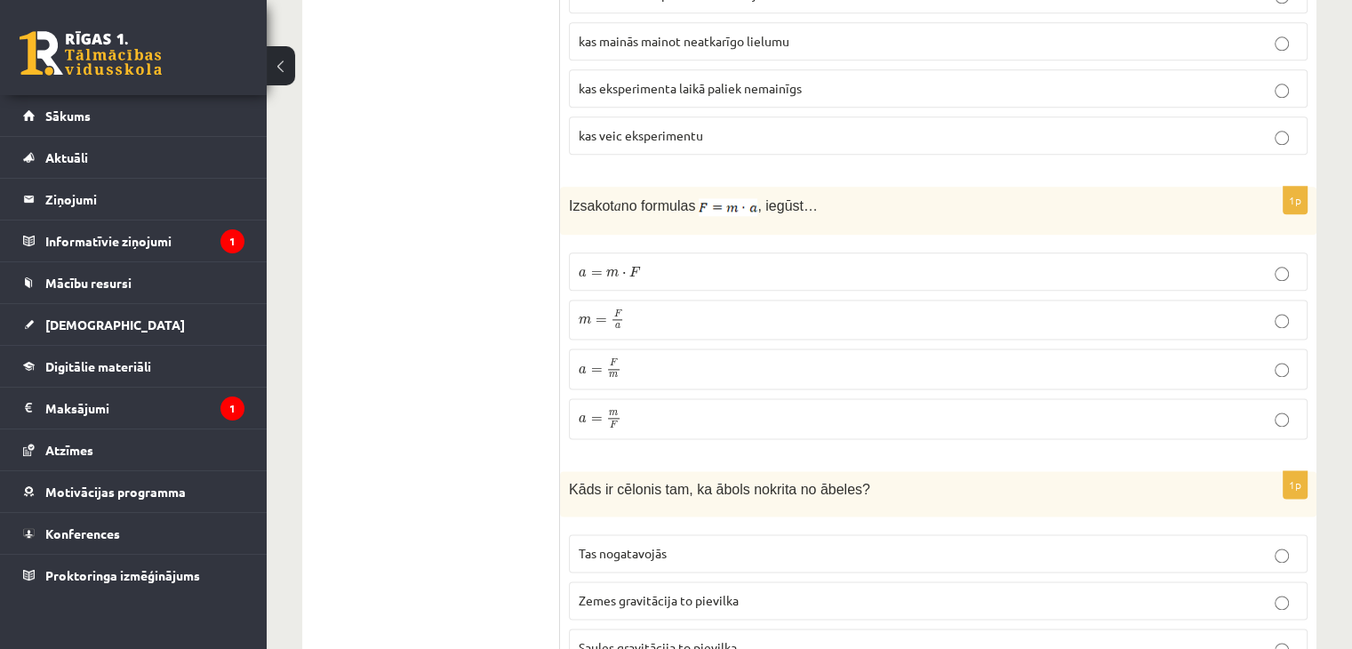
scroll to position [2237, 0]
click at [597, 269] on span "=" at bounding box center [597, 271] width 12 height 5
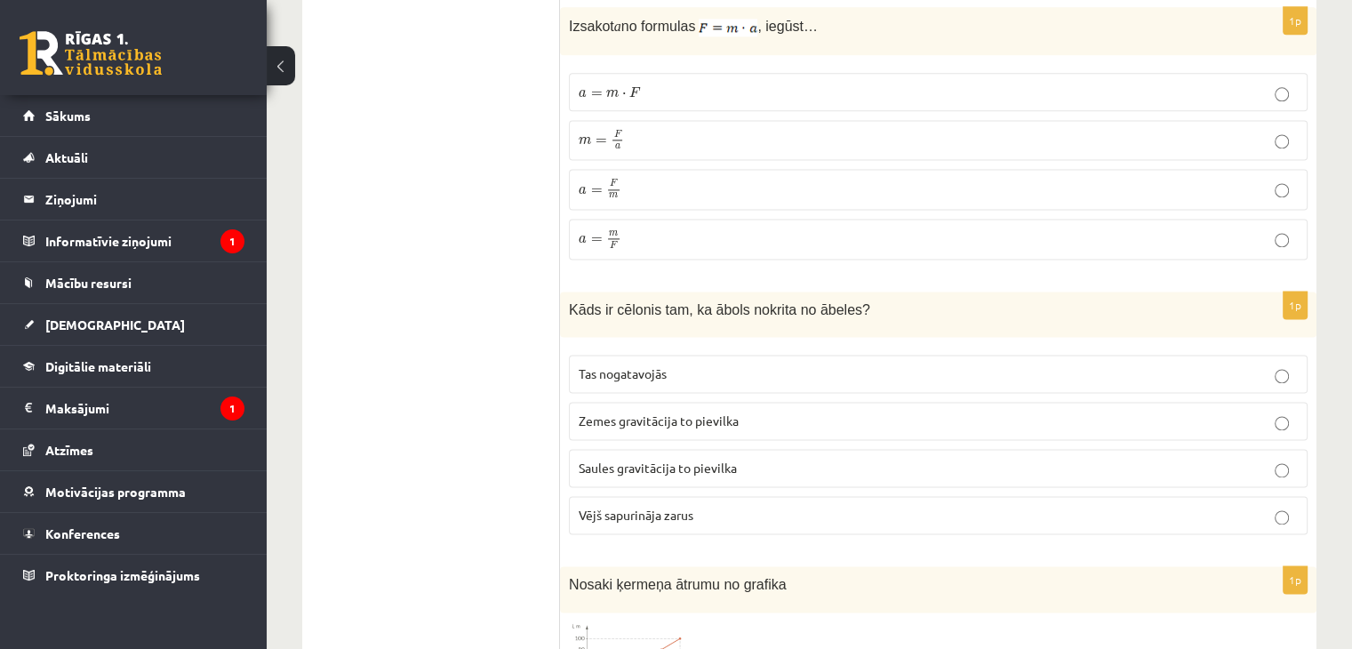
click at [591, 402] on label "Zemes gravitācija to pievilka" at bounding box center [938, 421] width 739 height 38
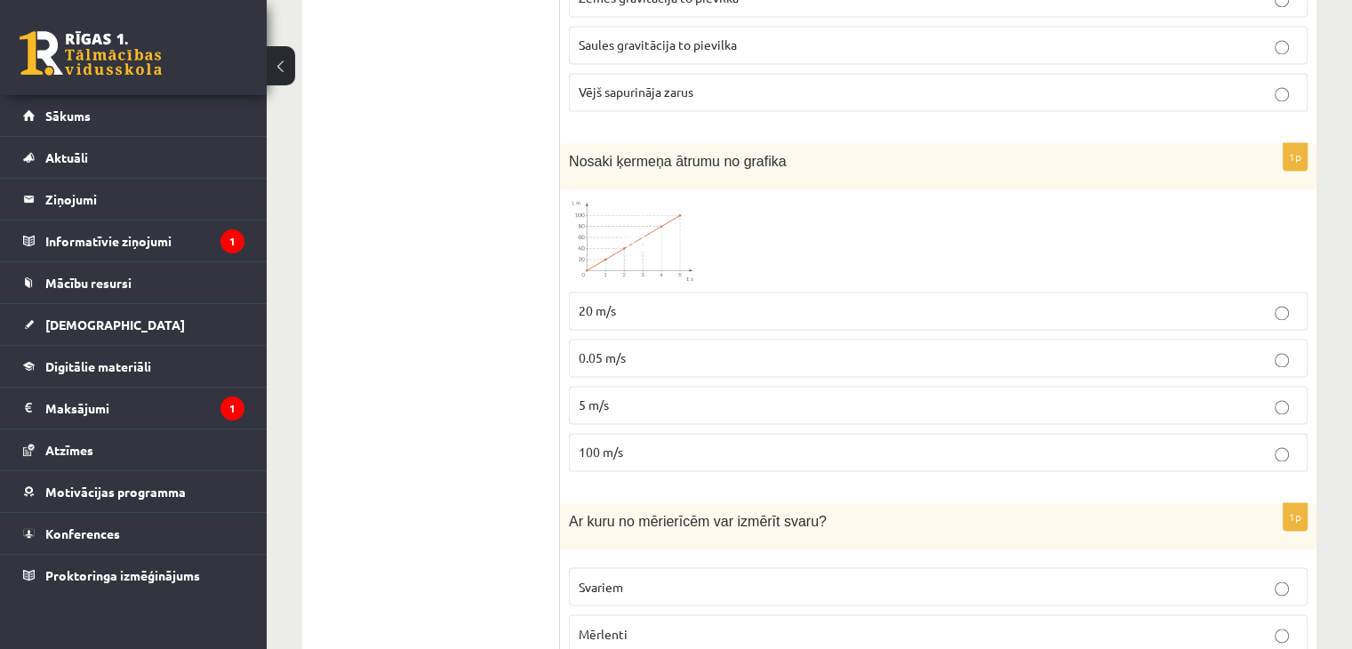
scroll to position [2859, 0]
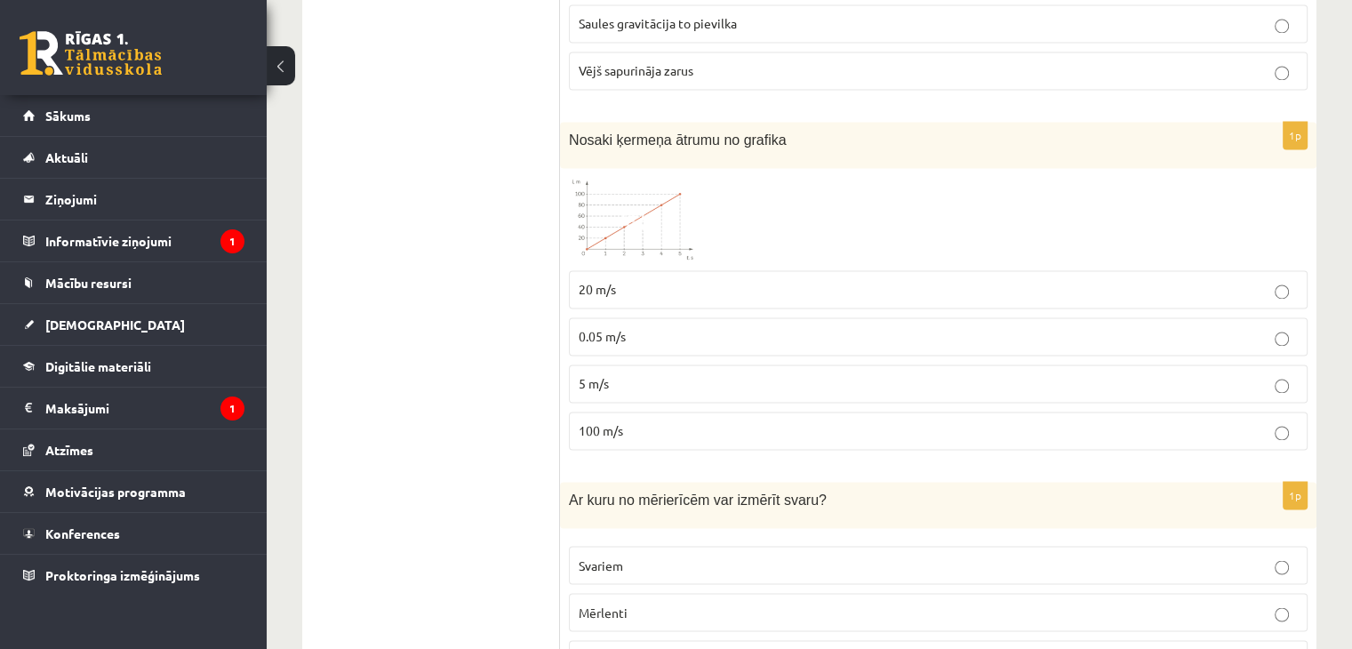
click at [603, 412] on label "100 m/s" at bounding box center [938, 431] width 739 height 38
click at [586, 296] on fieldset "20 m/s 0.05 m/s 5 m/s 100 m/s" at bounding box center [938, 358] width 739 height 194
click at [589, 281] on p "20 m/s" at bounding box center [938, 289] width 719 height 19
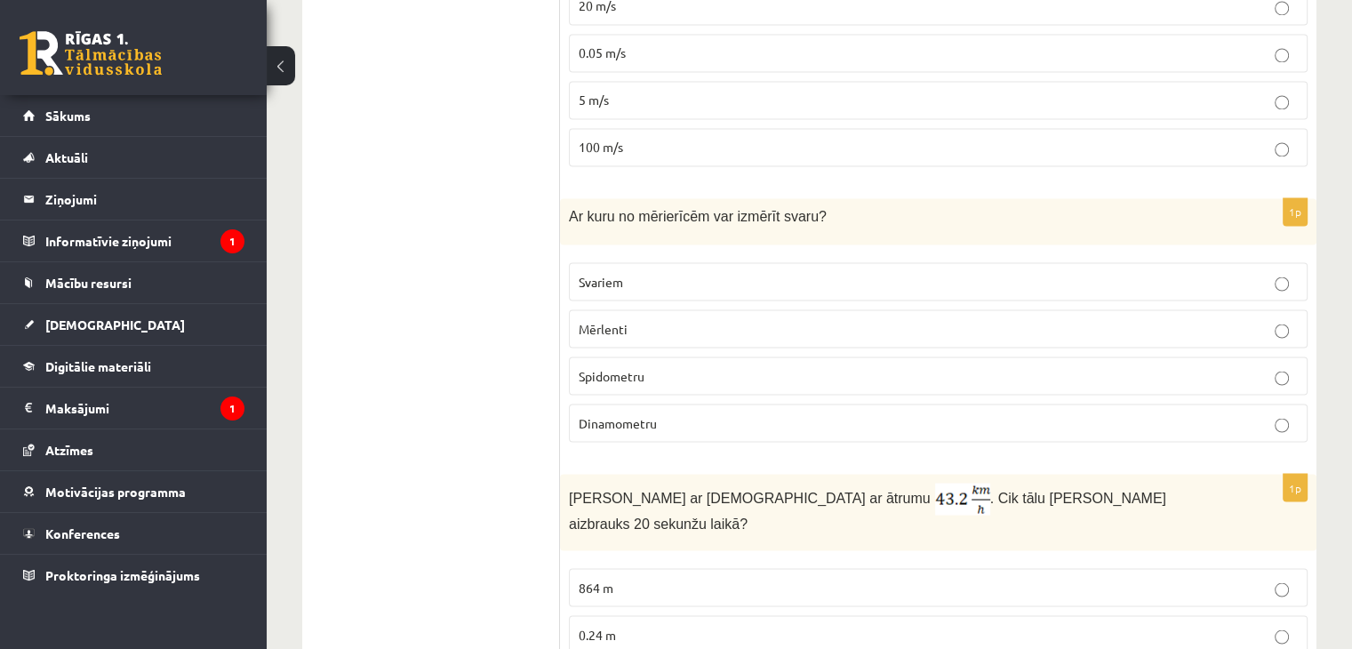
scroll to position [3215, 0]
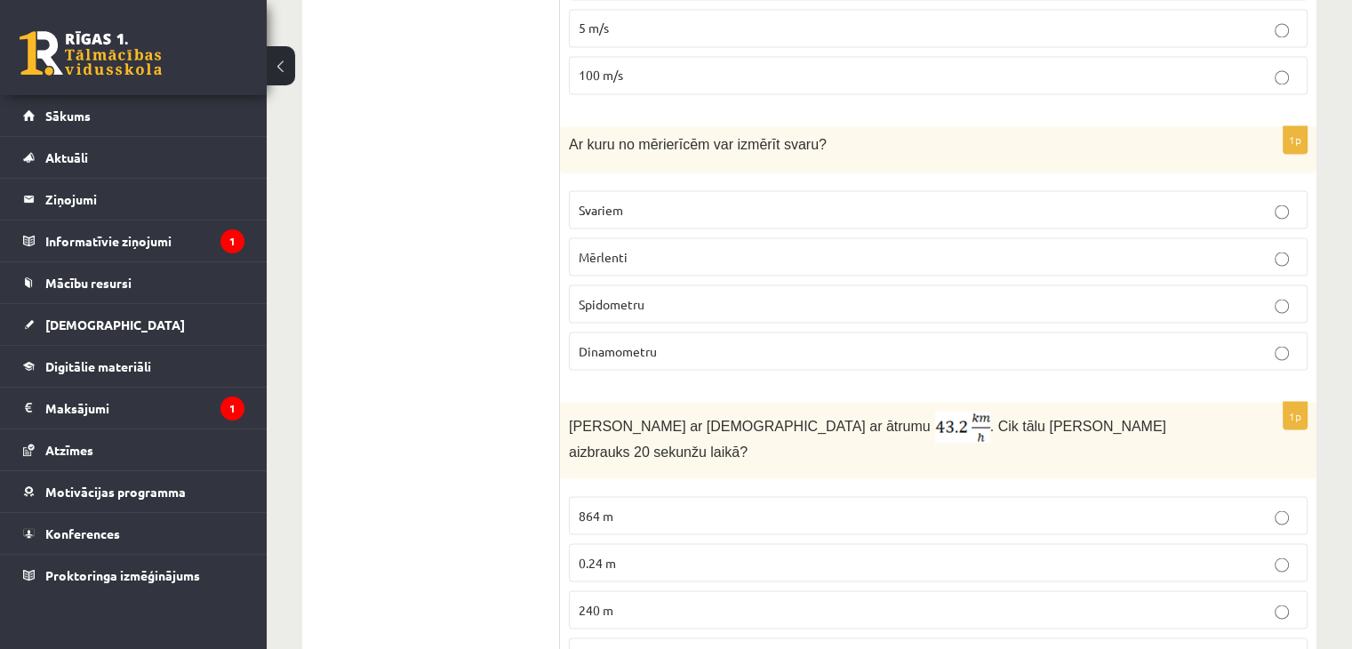
click at [670, 294] on label "Spidometru" at bounding box center [938, 303] width 739 height 38
click at [640, 342] on span "Dinamometru" at bounding box center [618, 350] width 78 height 16
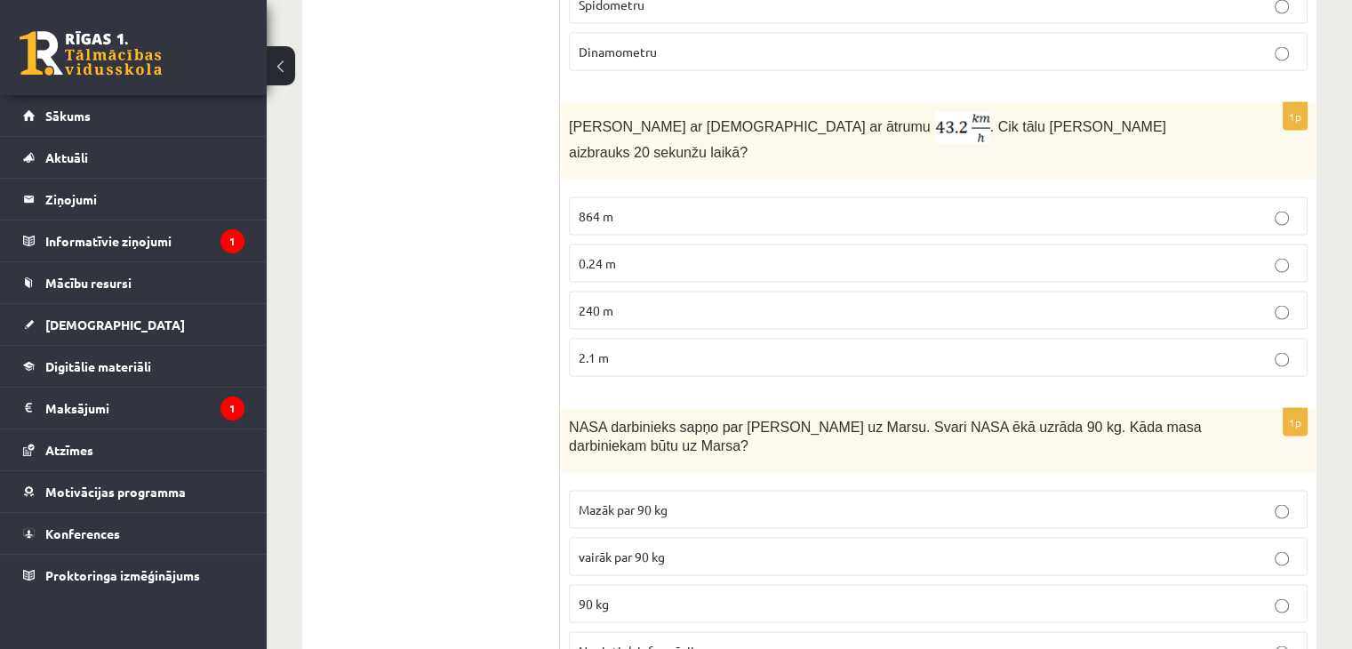
scroll to position [3571, 0]
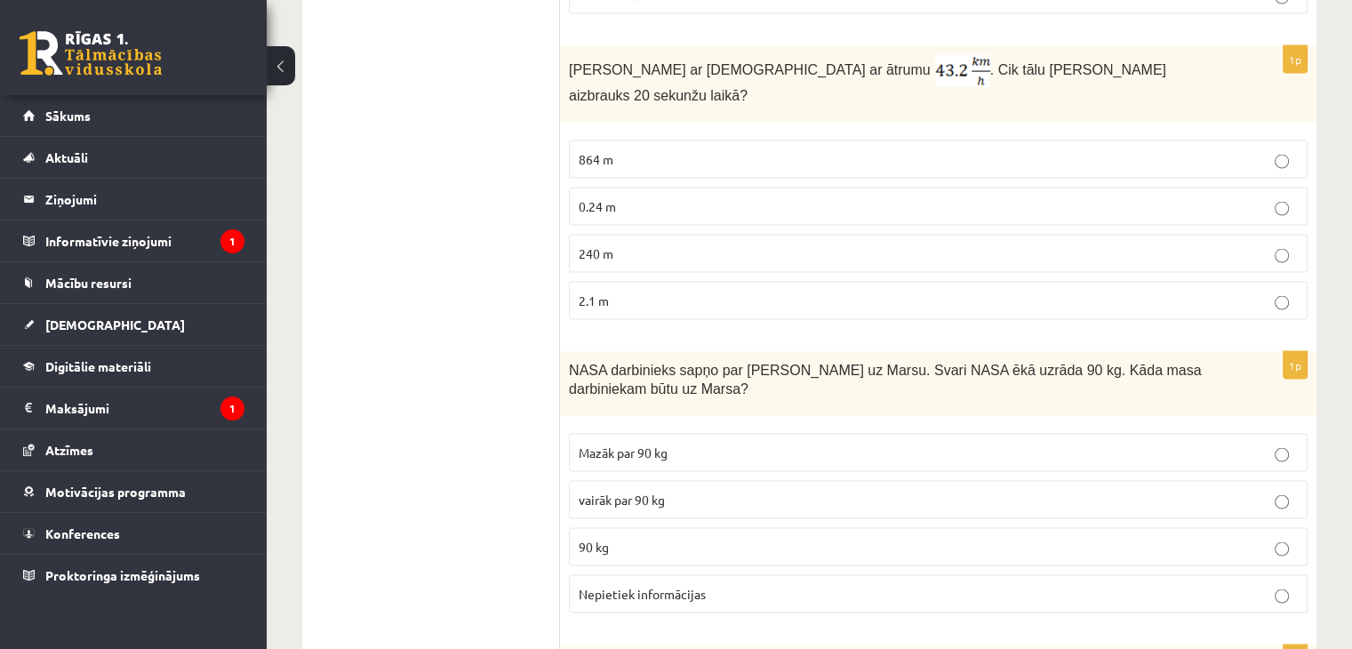
click at [614, 244] on p "240 m" at bounding box center [938, 253] width 719 height 19
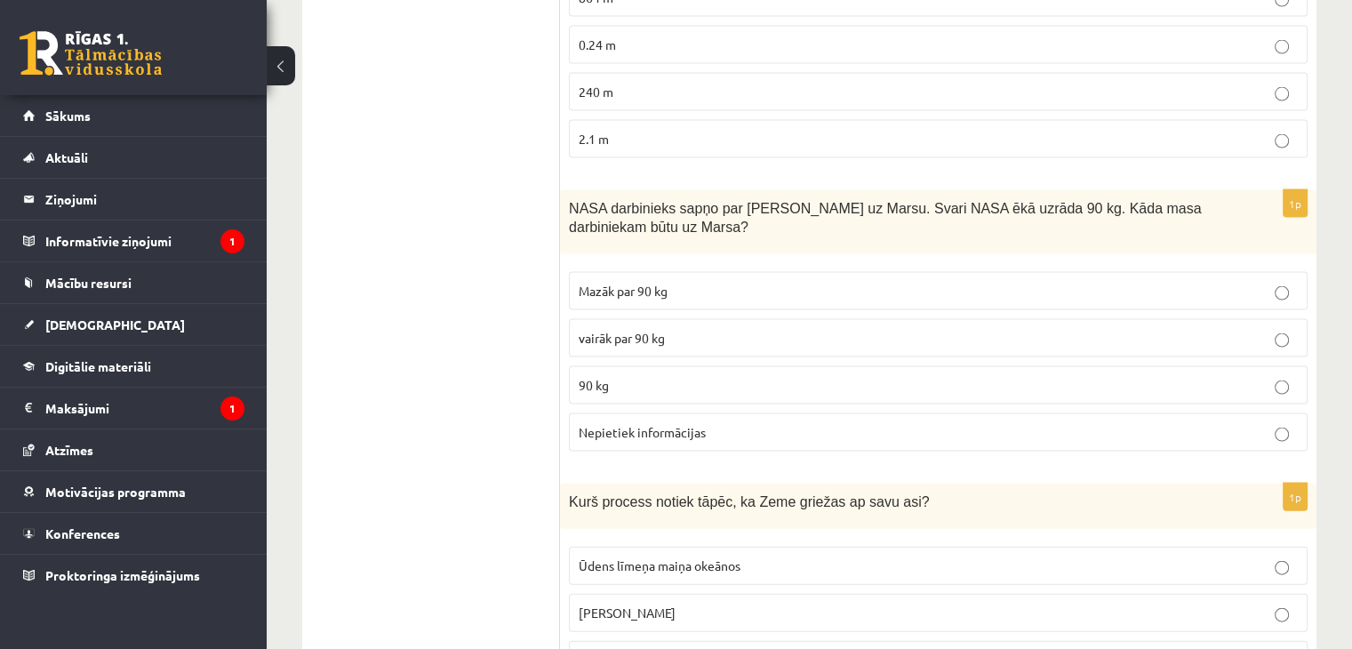
scroll to position [3748, 0]
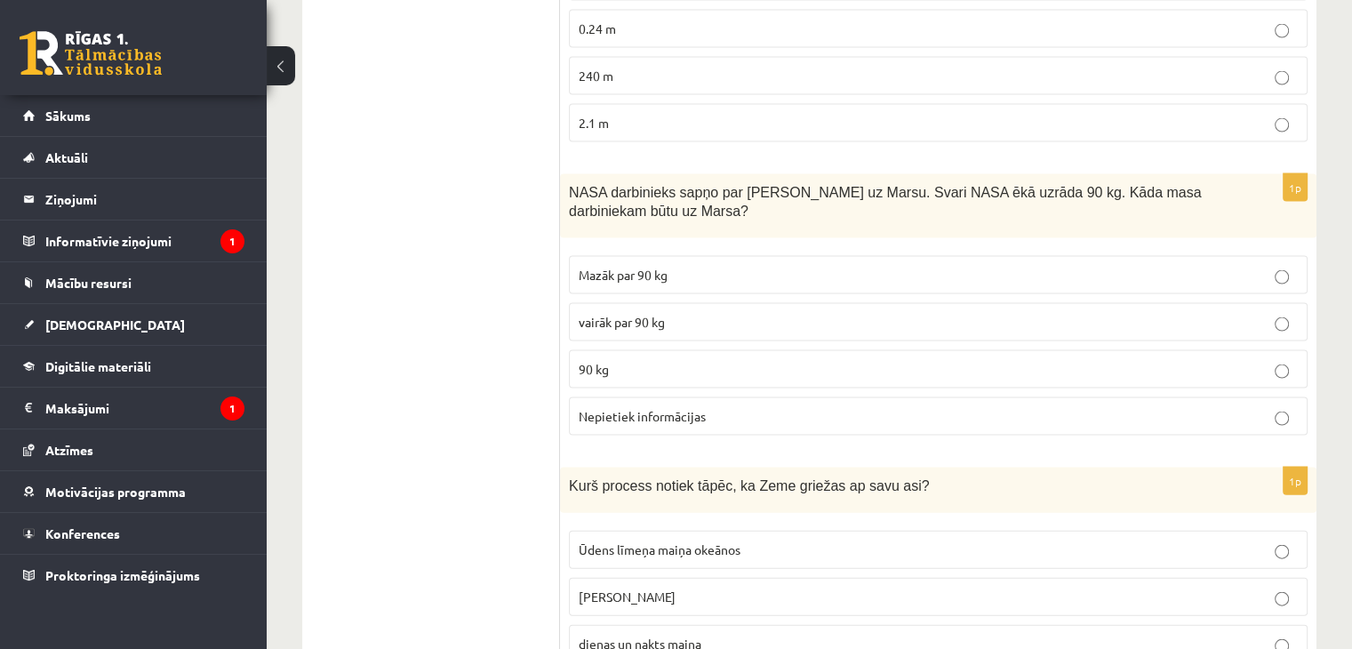
click at [621, 314] on span "vairāk par 90 kg" at bounding box center [622, 322] width 86 height 16
click at [596, 256] on label "Mazāk par 90 kg" at bounding box center [938, 275] width 739 height 38
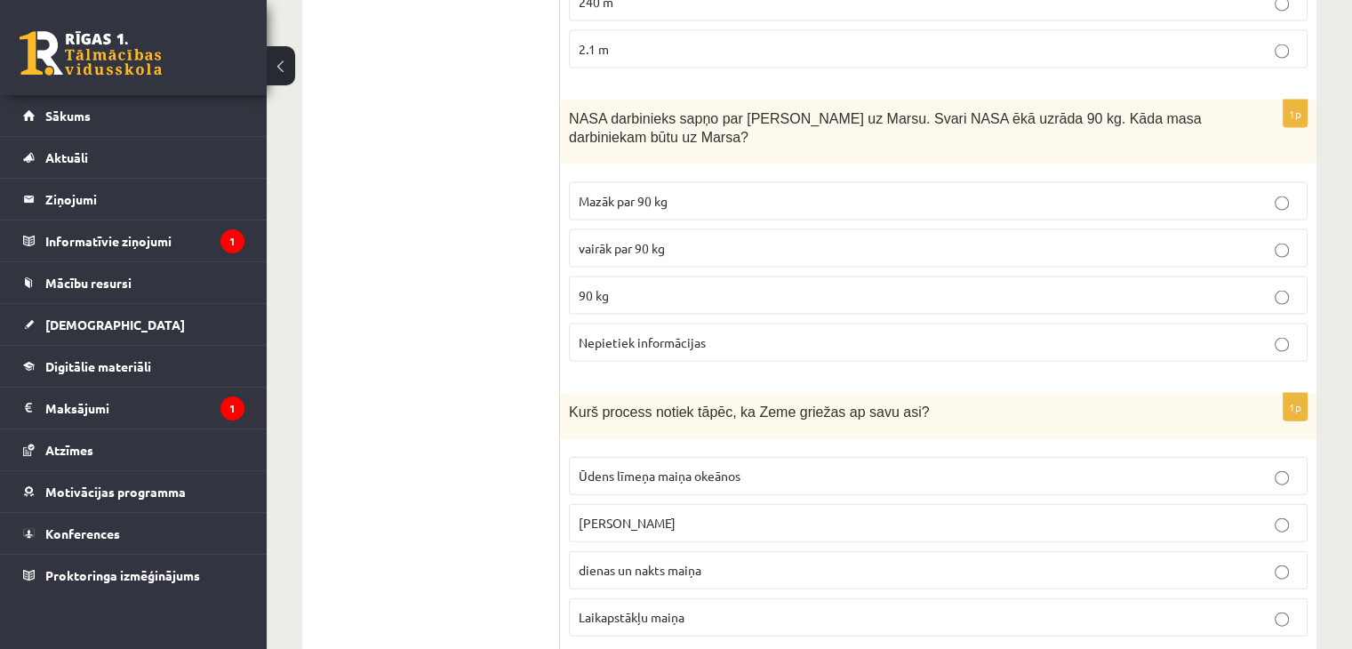
scroll to position [3837, 0]
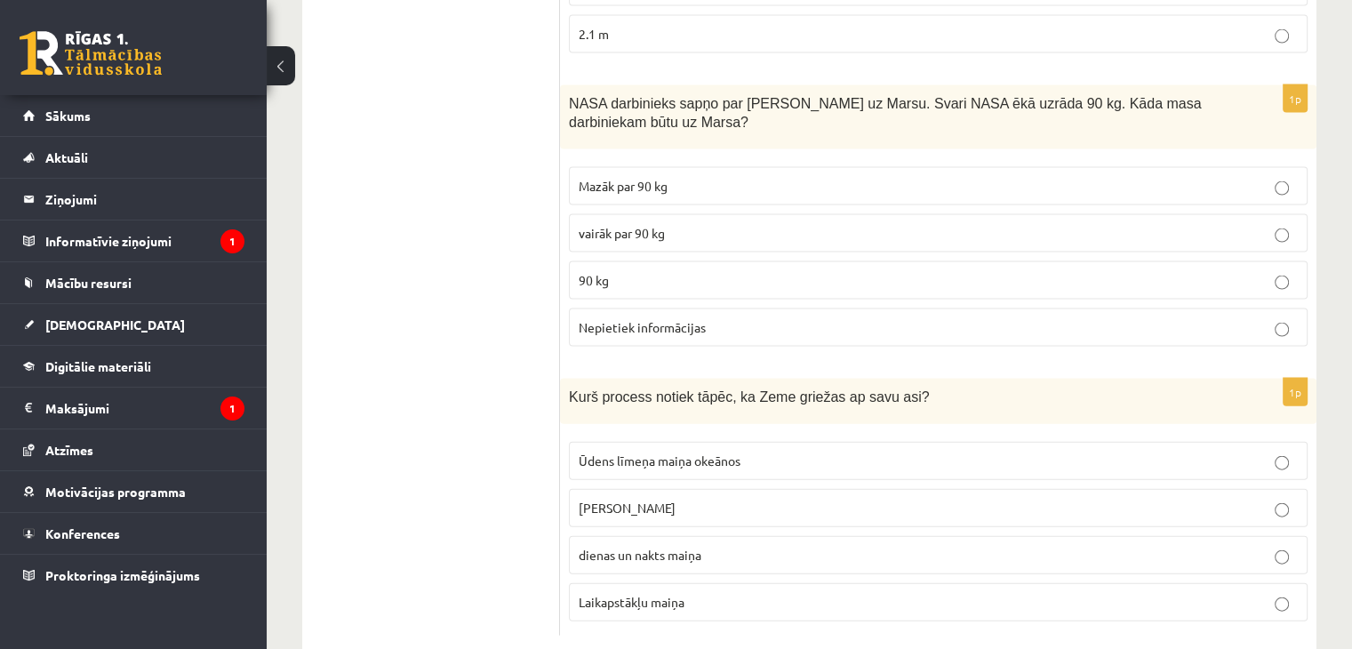
click at [590, 272] on span "90 kg" at bounding box center [594, 280] width 30 height 16
click at [658, 546] on p "dienas un nakts maiņa" at bounding box center [938, 555] width 719 height 19
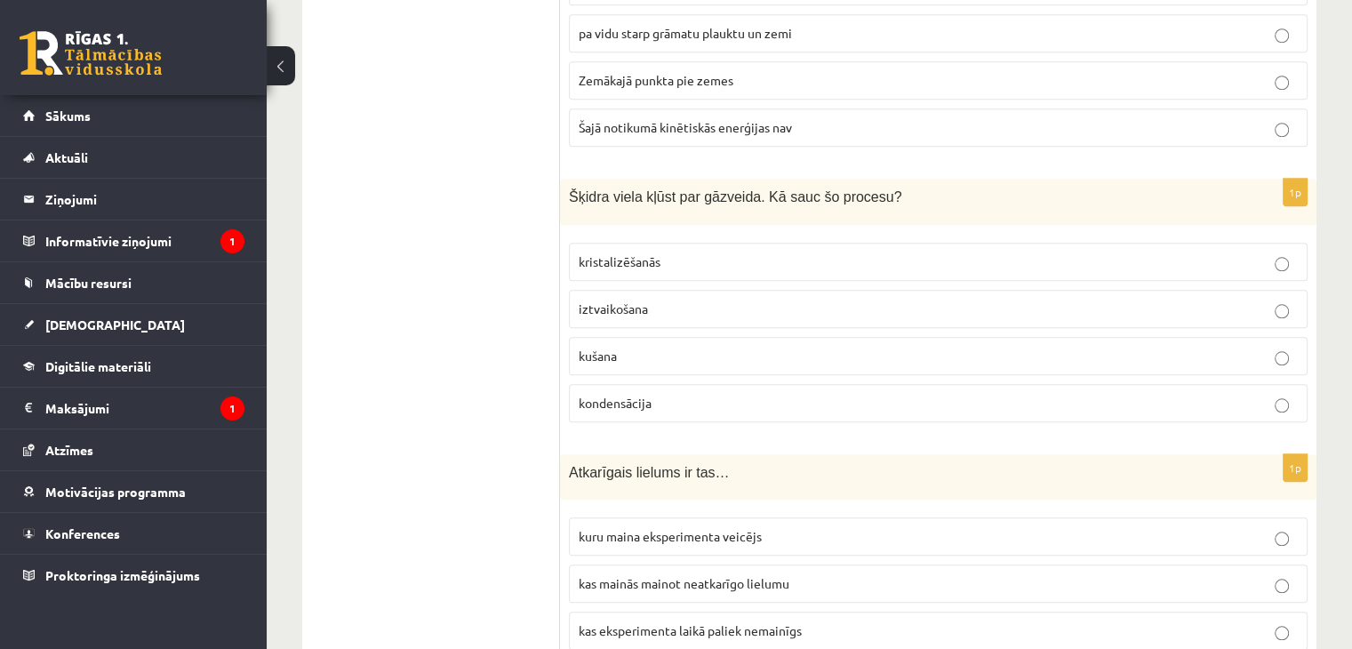
scroll to position [0, 0]
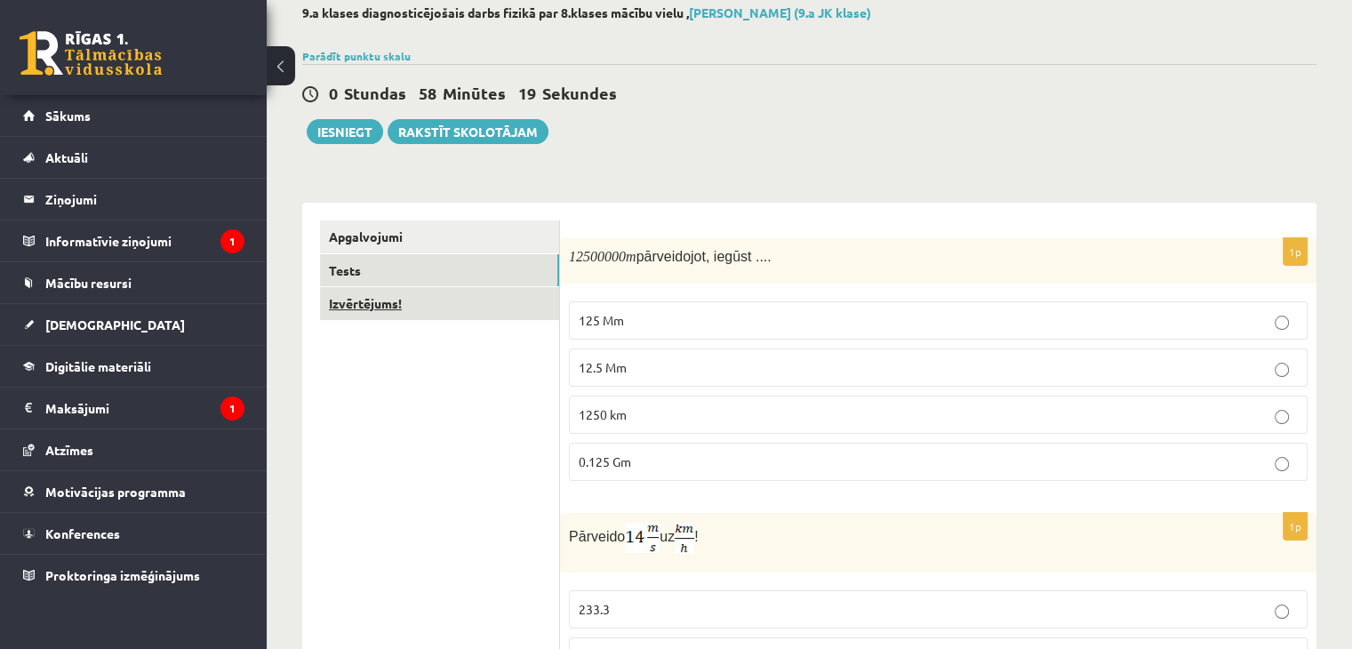
click at [391, 310] on link "Izvērtējums!" at bounding box center [439, 303] width 239 height 33
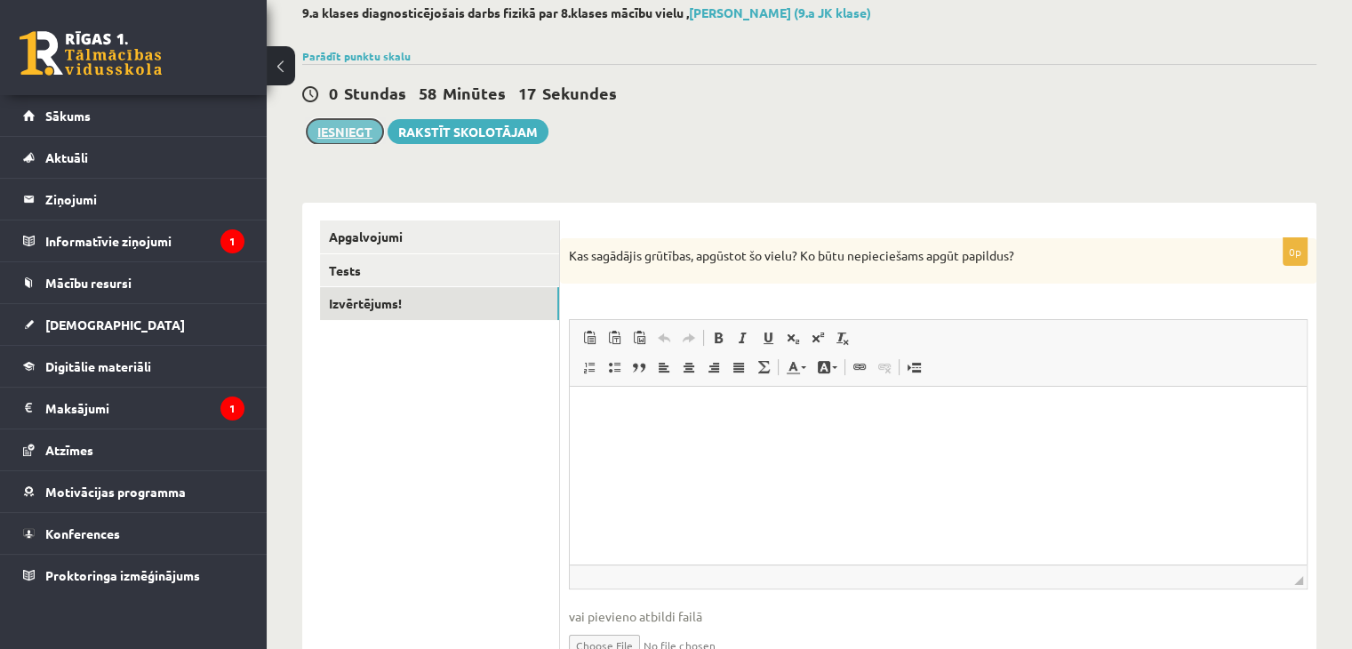
click at [339, 139] on button "Iesniegt" at bounding box center [345, 131] width 76 height 25
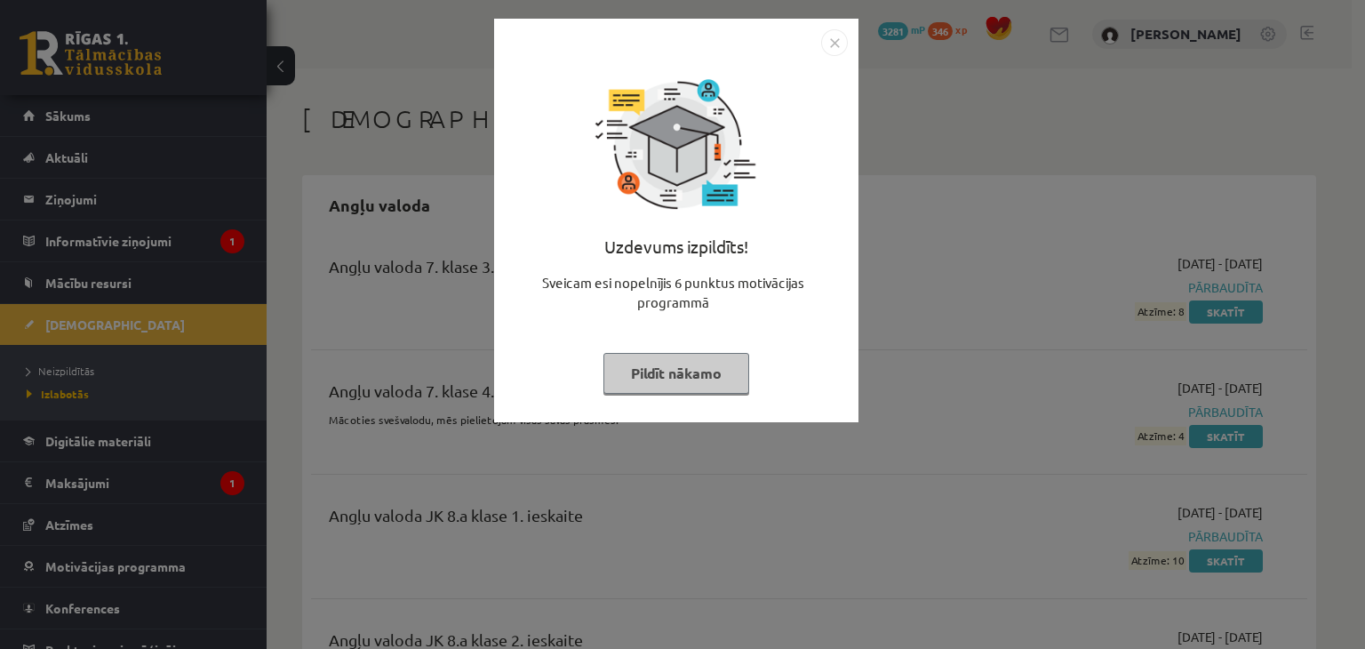
click at [82, 329] on div "Uzdevums izpildīts! Sveicam esi nopelnījis 6 punktus motivācijas programmā Pild…" at bounding box center [682, 324] width 1365 height 649
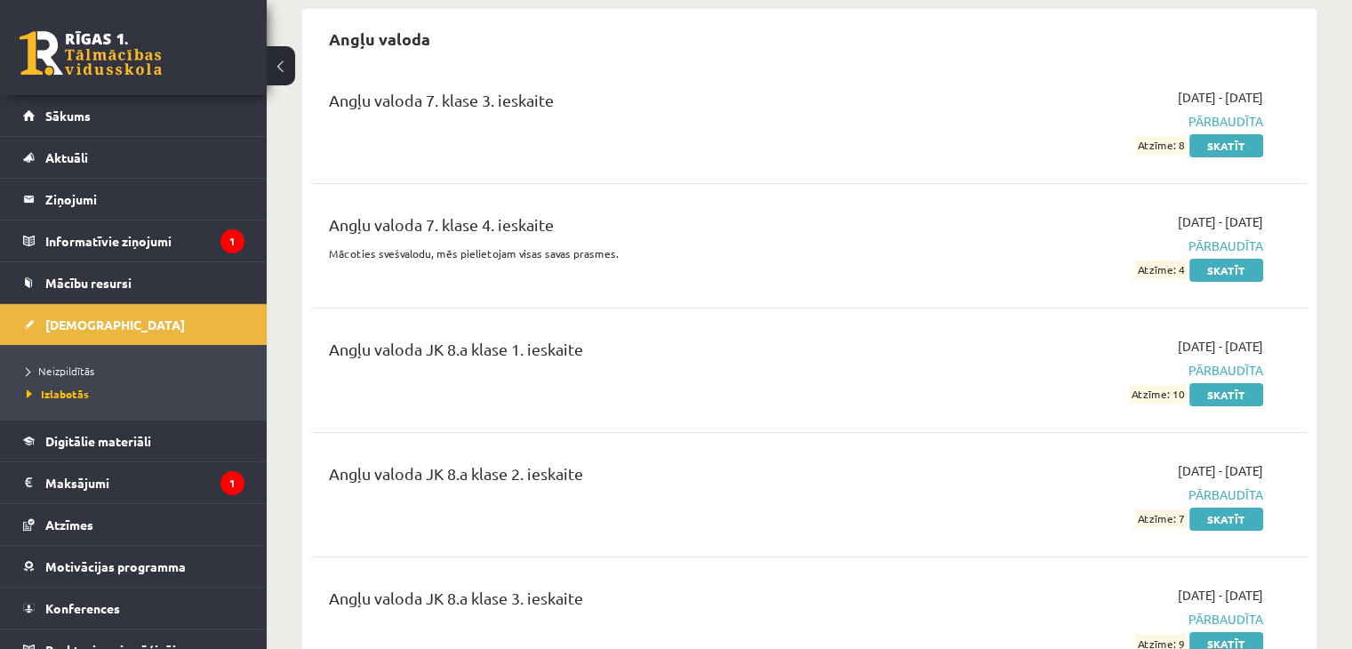
scroll to position [178, 0]
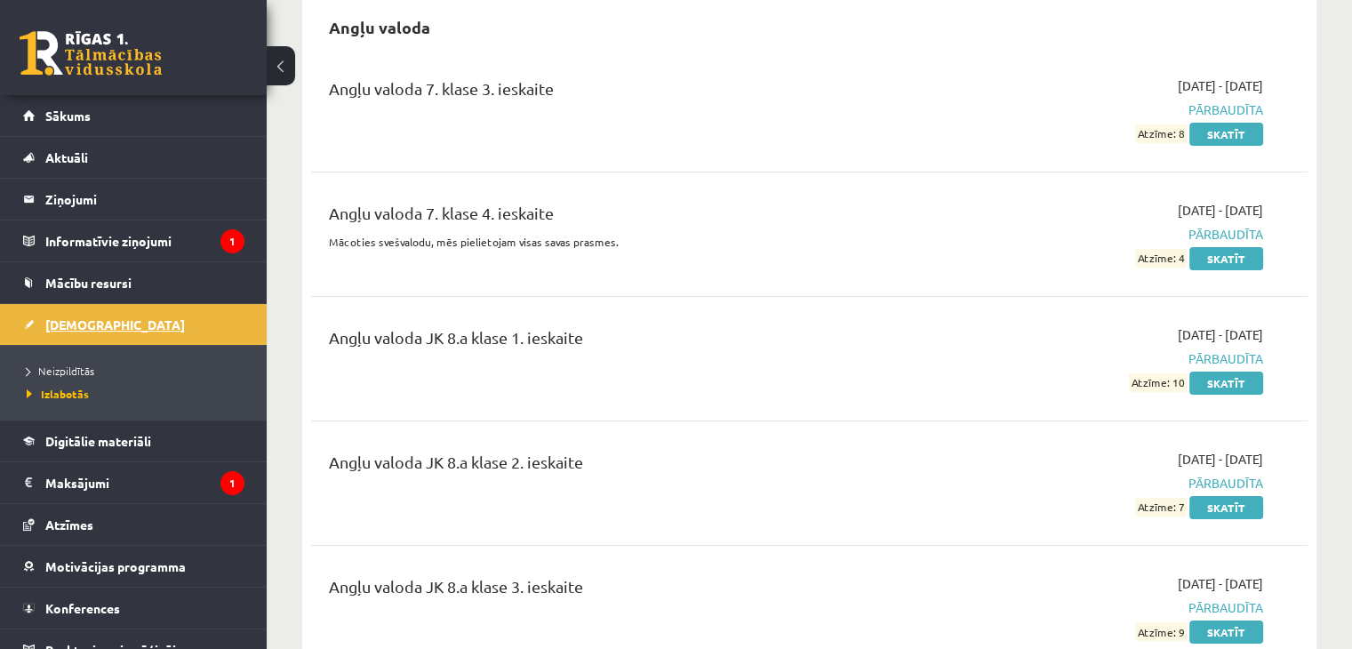
click at [164, 310] on link "[DEMOGRAPHIC_DATA]" at bounding box center [133, 324] width 221 height 41
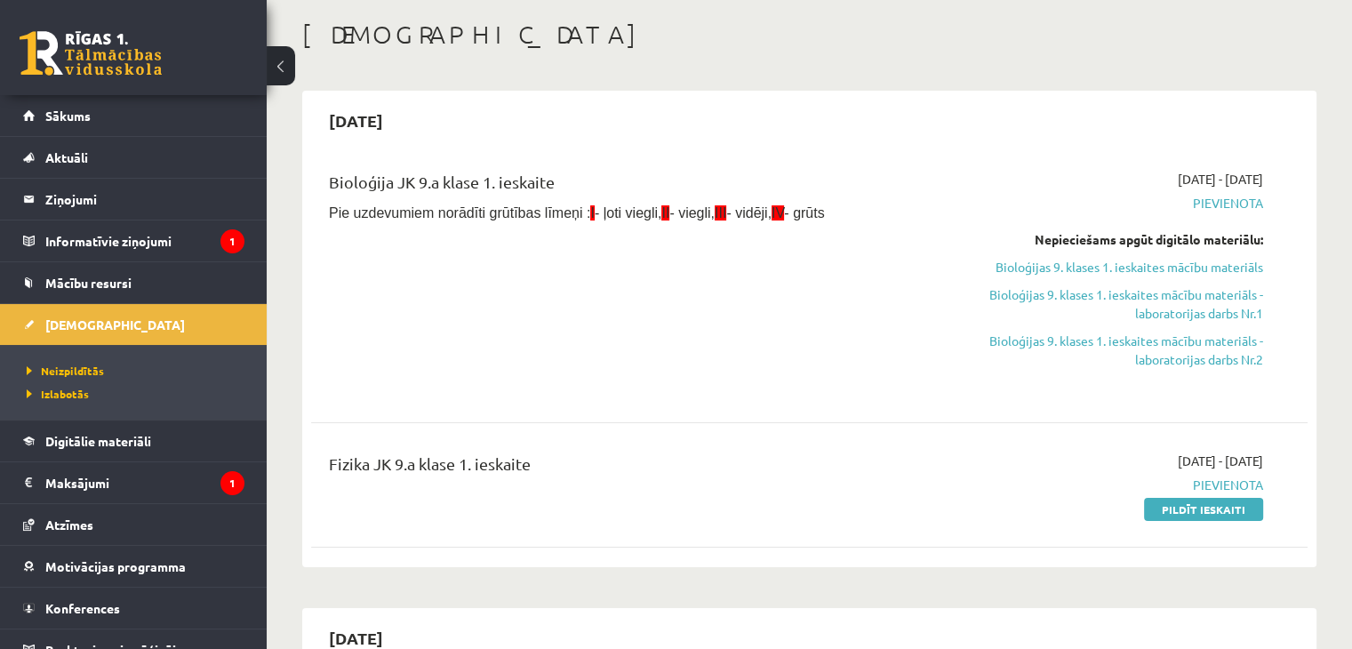
scroll to position [89, 0]
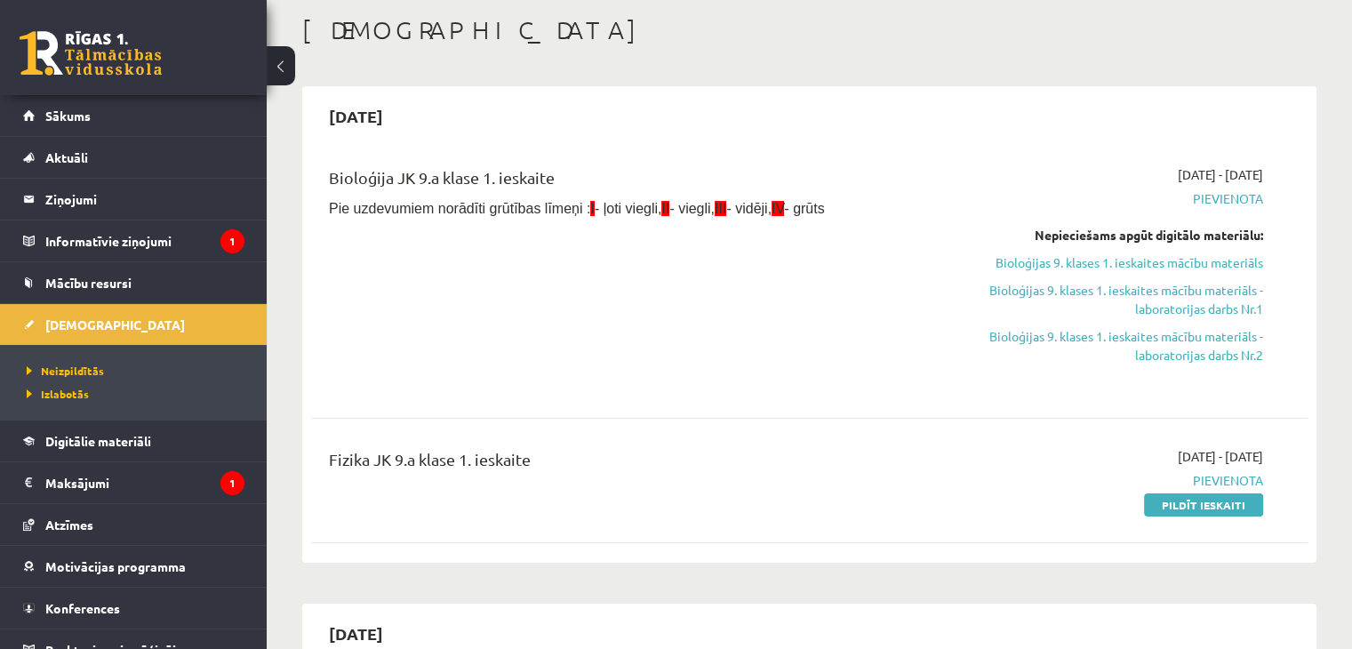
click at [1183, 500] on link "Pildīt ieskaiti" at bounding box center [1203, 504] width 119 height 23
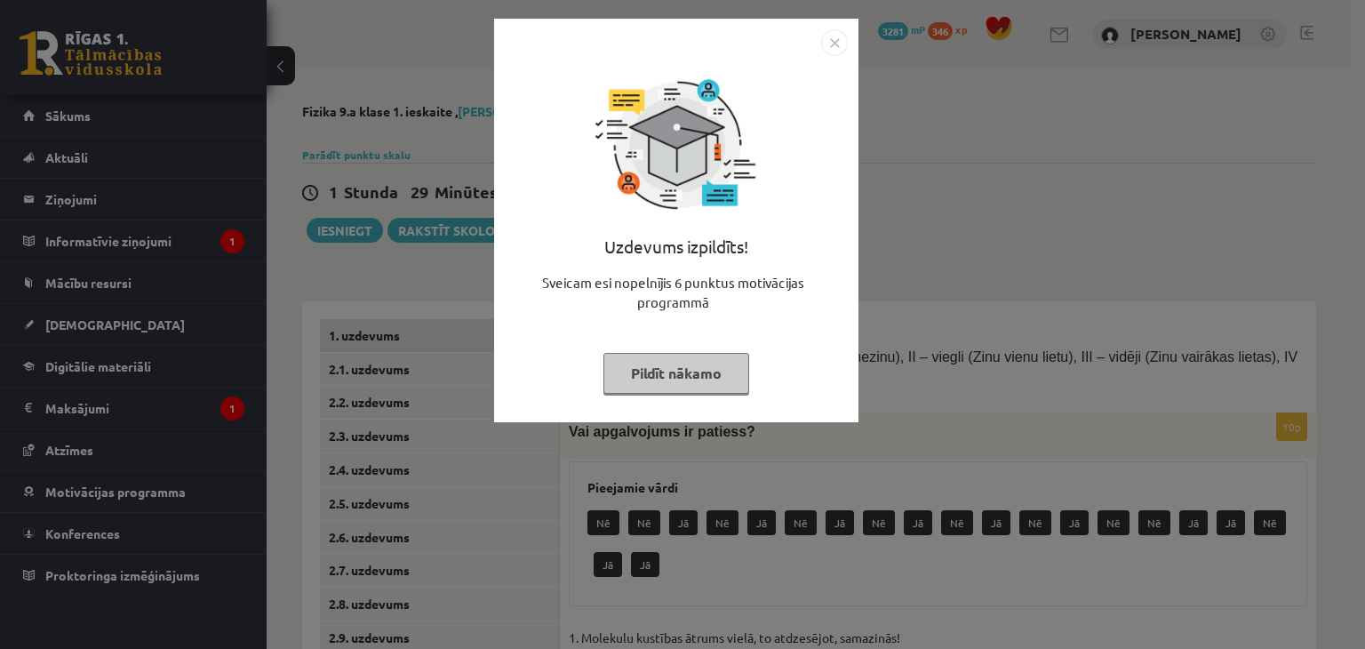
click at [656, 378] on button "Pildīt nākamo" at bounding box center [677, 373] width 146 height 41
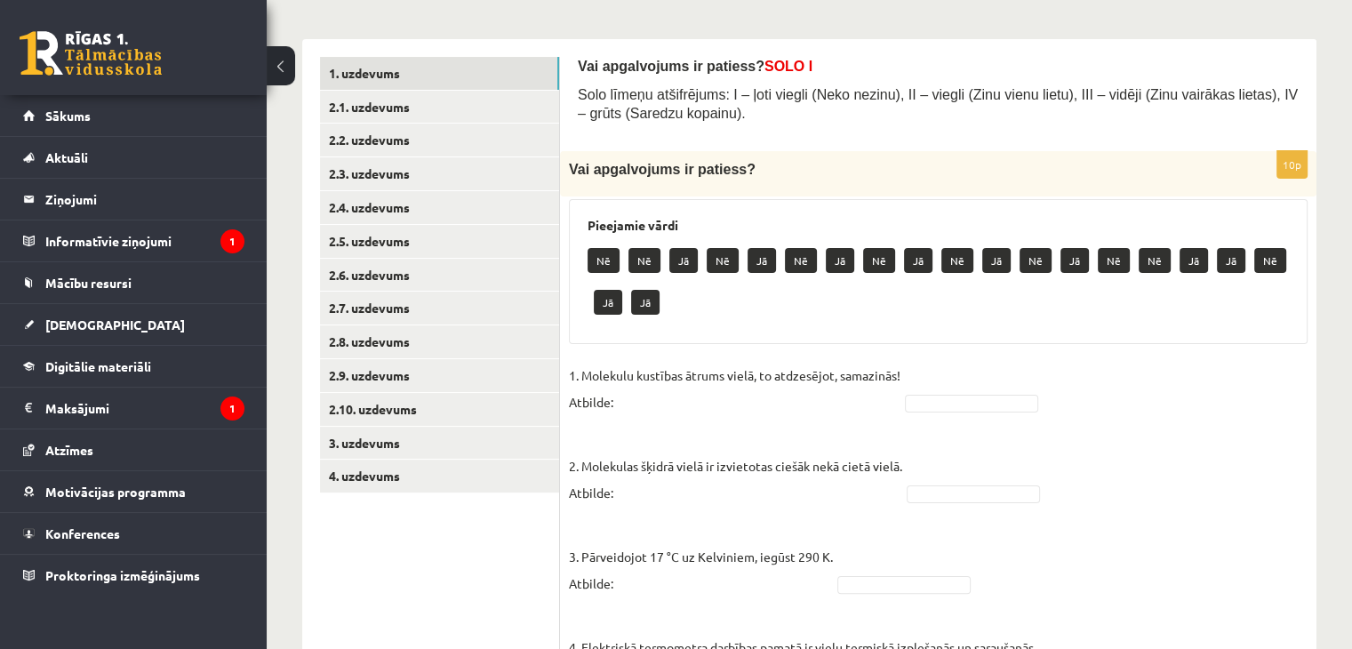
scroll to position [267, 0]
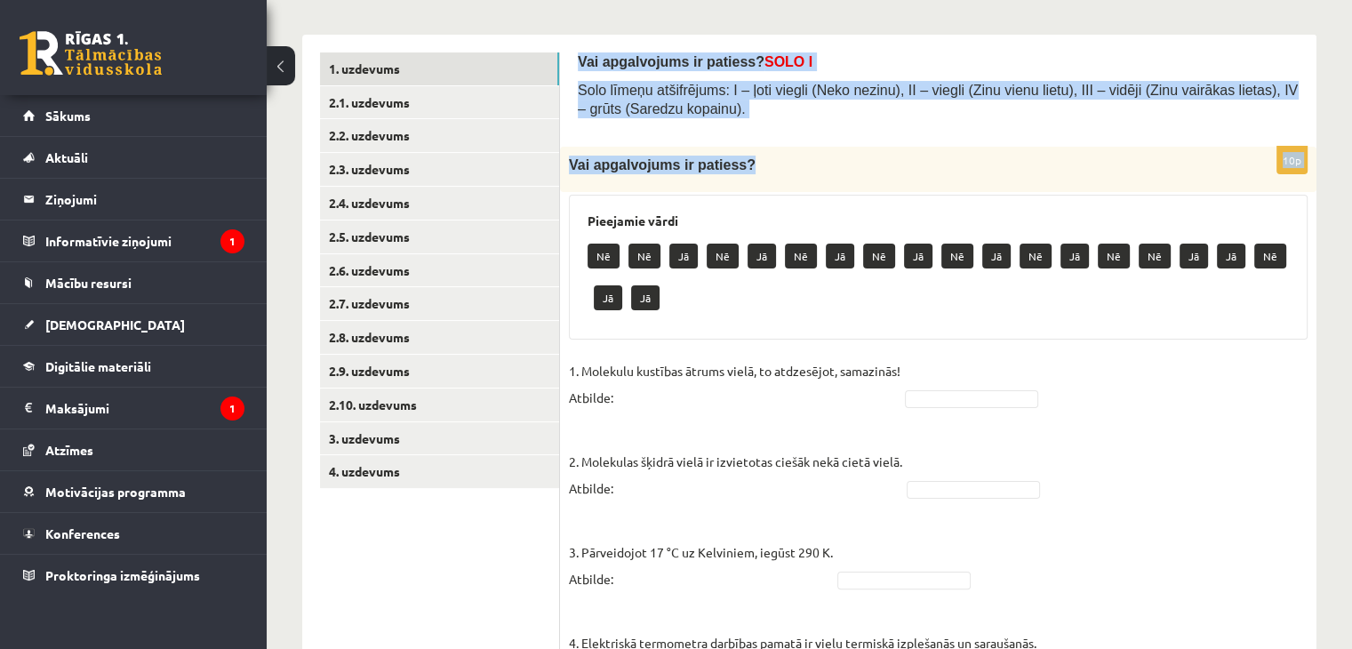
drag, startPoint x: 575, startPoint y: 48, endPoint x: 764, endPoint y: 150, distance: 215.2
drag, startPoint x: 793, startPoint y: 136, endPoint x: 808, endPoint y: 131, distance: 16.0
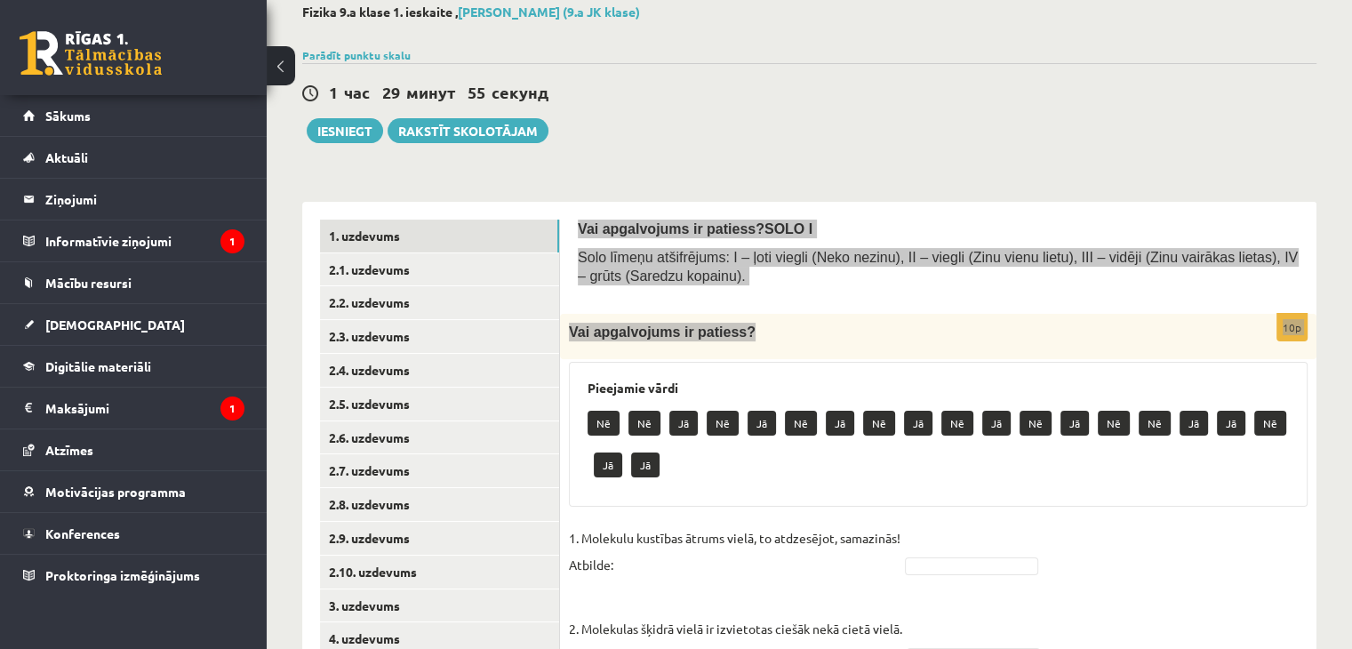
scroll to position [89, 0]
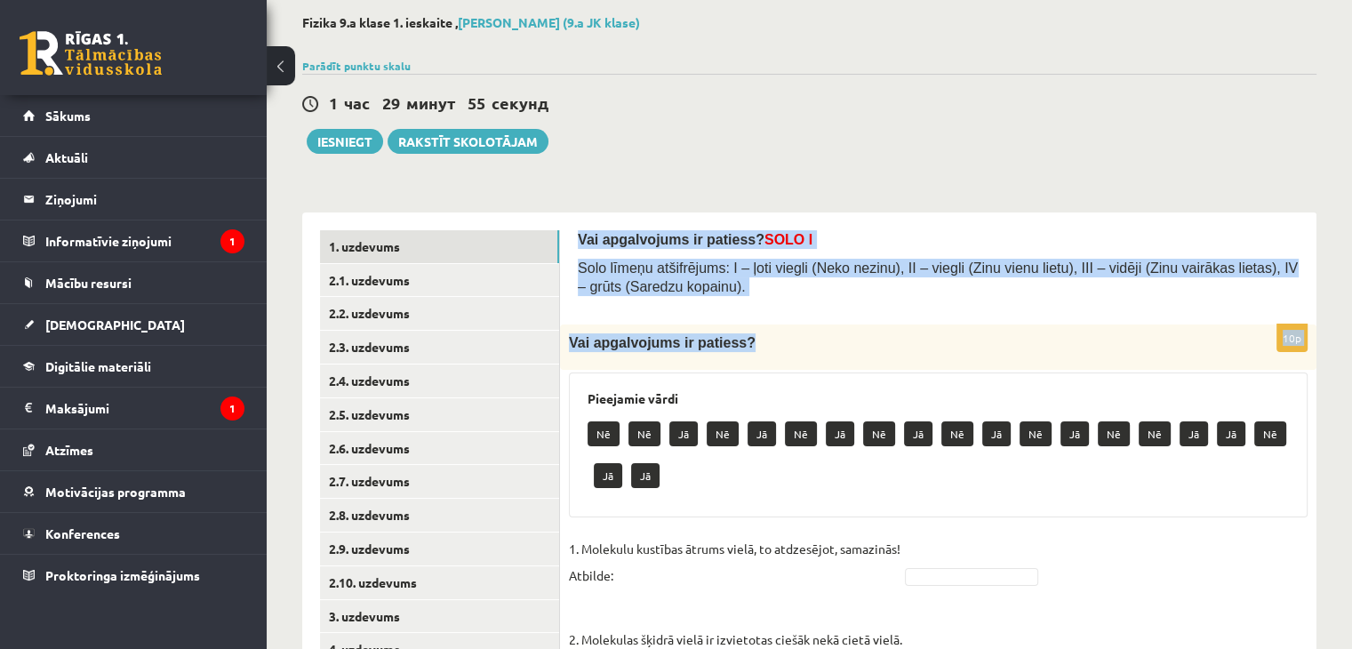
click at [796, 298] on div "Vai apgalvojums ir patiess? SOLO I Solo līmeņu atšifrējums: I – ļoti viegli (Ne…" at bounding box center [938, 268] width 721 height 76
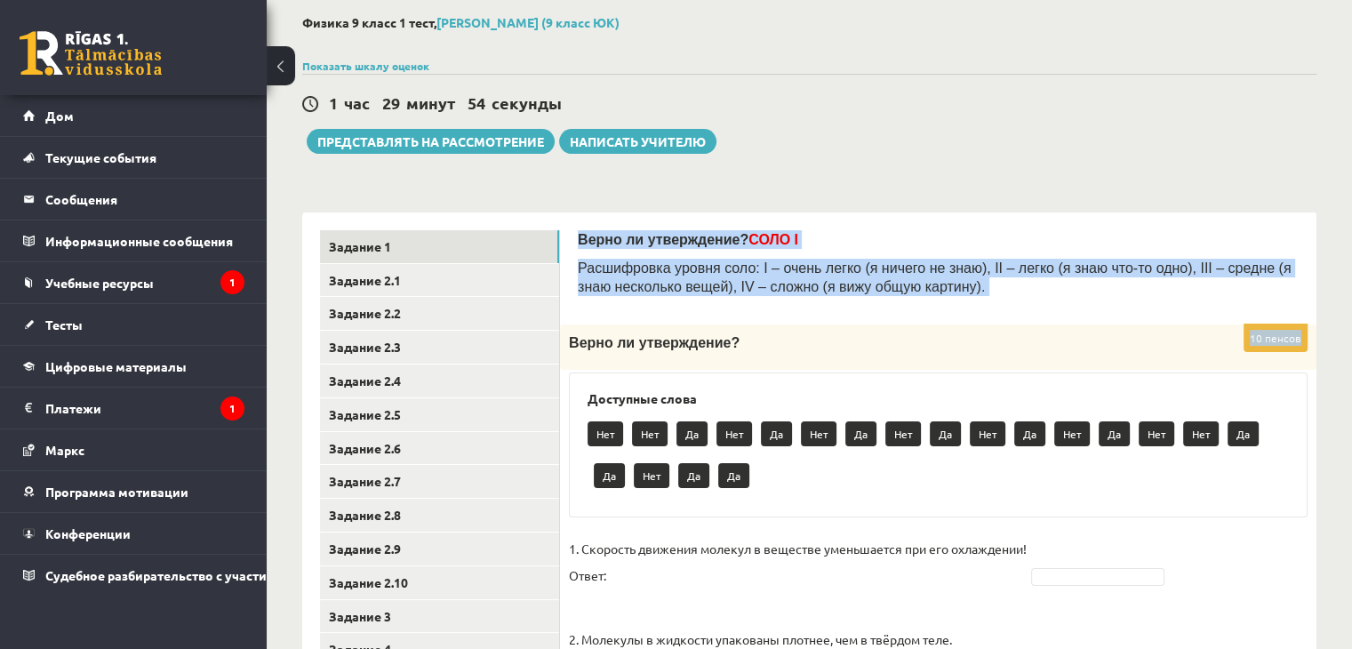
click at [755, 294] on p "Расшифровка уровня соло: I – очень легко (я ничего не знаю), II – легко (я знаю…" at bounding box center [938, 277] width 721 height 36
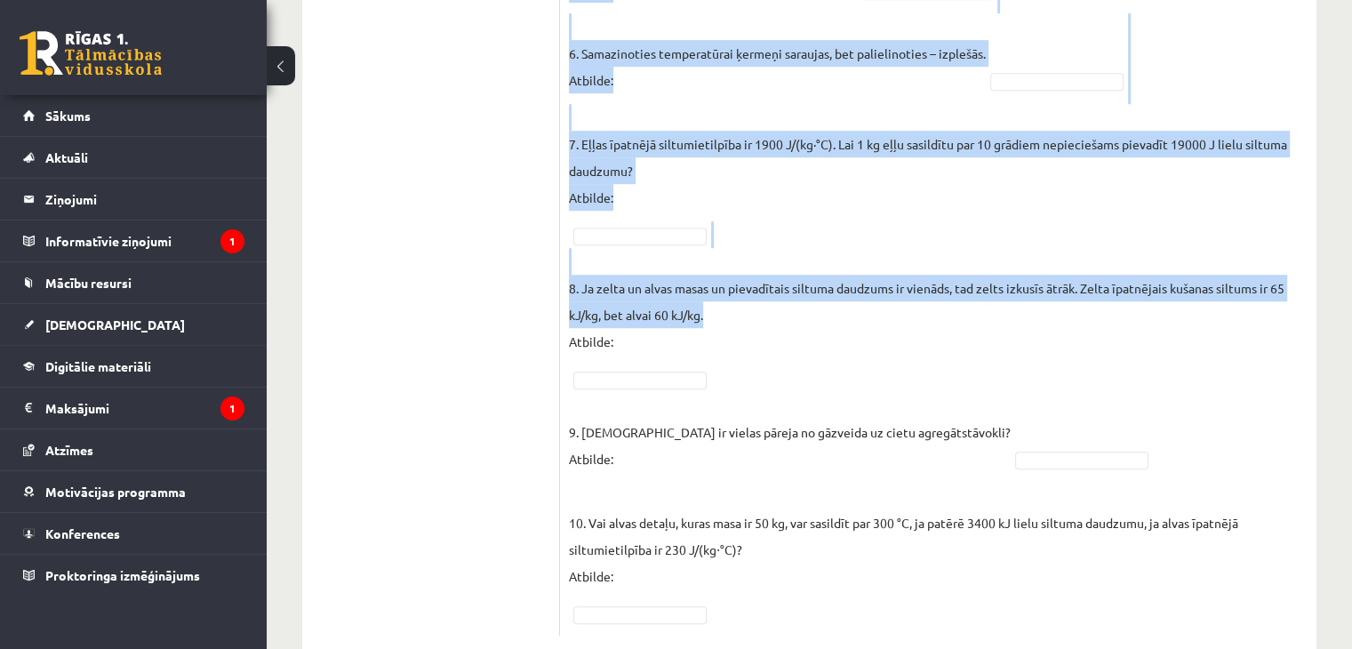
scroll to position [1076, 0]
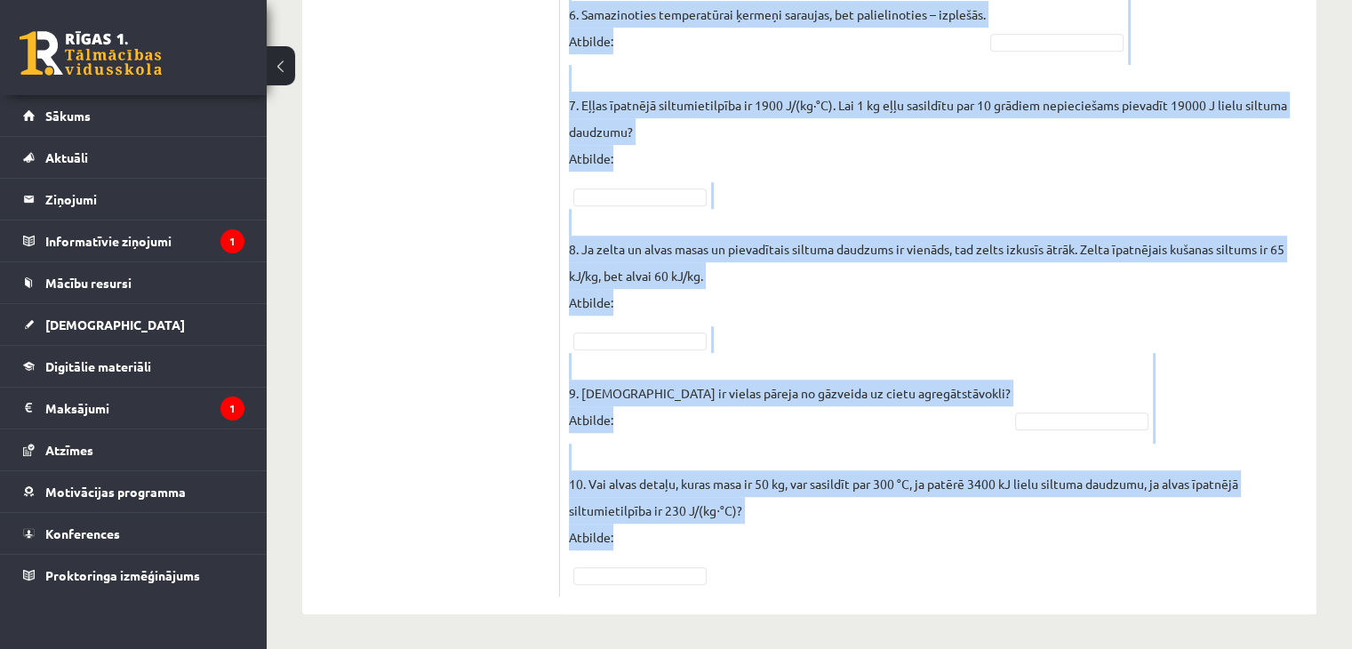
drag, startPoint x: 599, startPoint y: 66, endPoint x: 953, endPoint y: 580, distance: 624.5
copy form "Lor ipsumdolors am consect? ADIP E Sedd eiusmo temporincid: U – labo etdolo (Ma…"
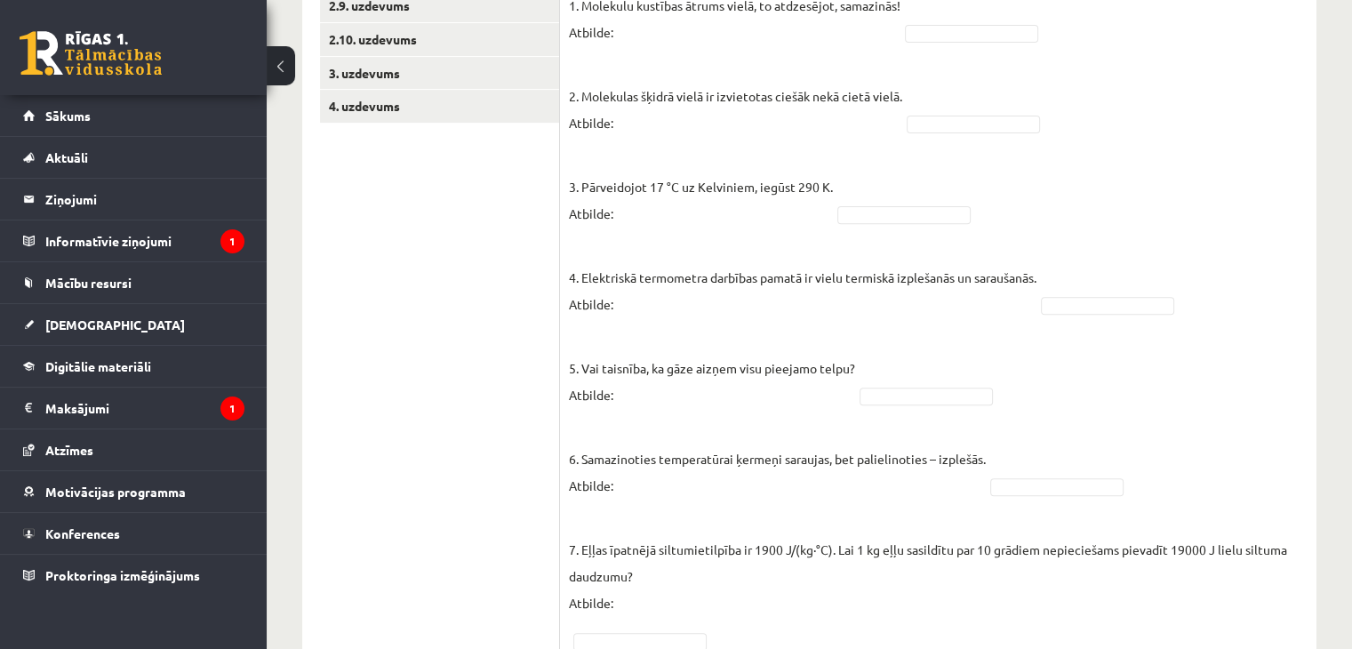
click at [494, 396] on ul "1. uzdevums 2.1. uzdevums 2.2. uzdevums 2.3. uzdevums 2.4. uzdevums 2.5. uzdevu…" at bounding box center [440, 364] width 240 height 1354
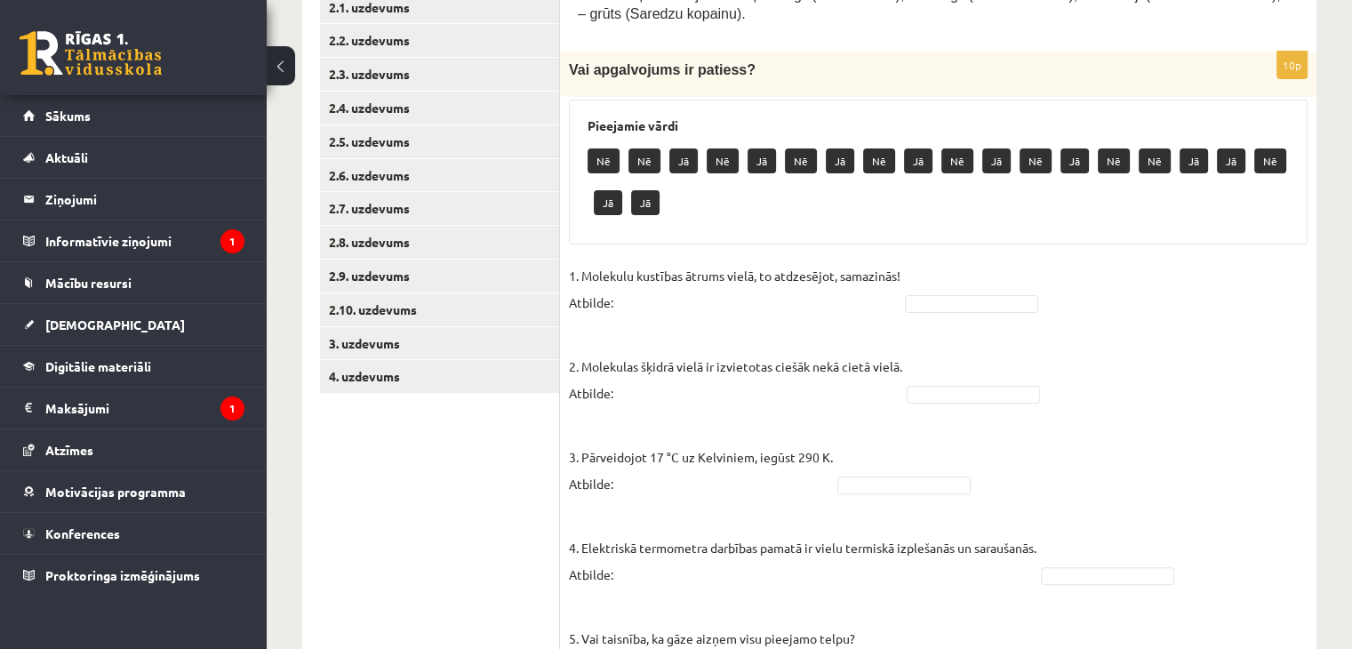
scroll to position [365, 0]
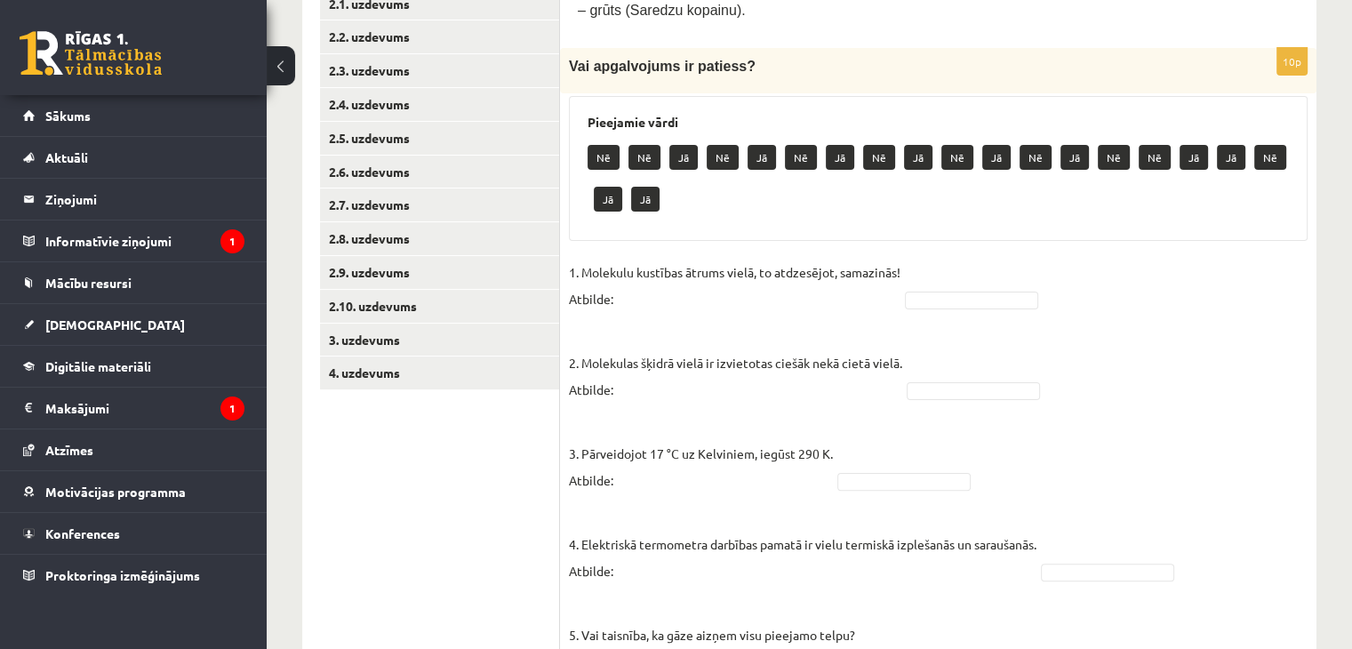
drag, startPoint x: 936, startPoint y: 432, endPoint x: 935, endPoint y: 414, distance: 17.8
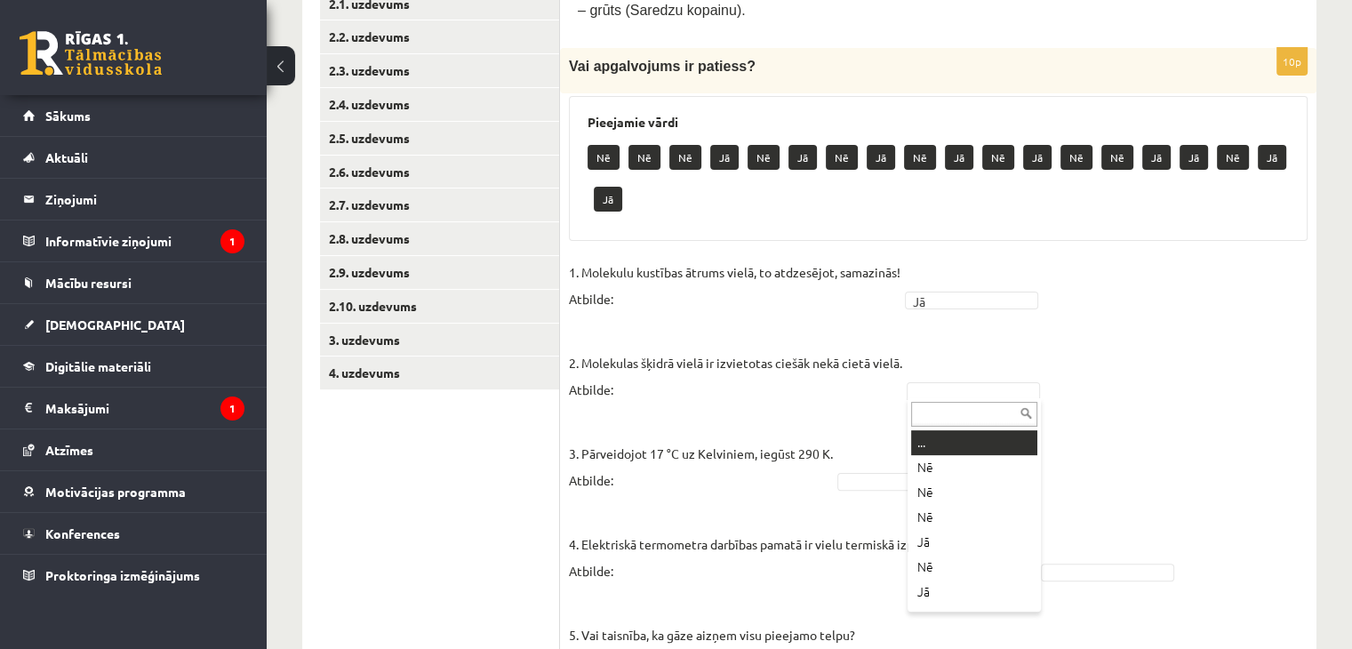
drag, startPoint x: 937, startPoint y: 380, endPoint x: 937, endPoint y: 392, distance: 11.6
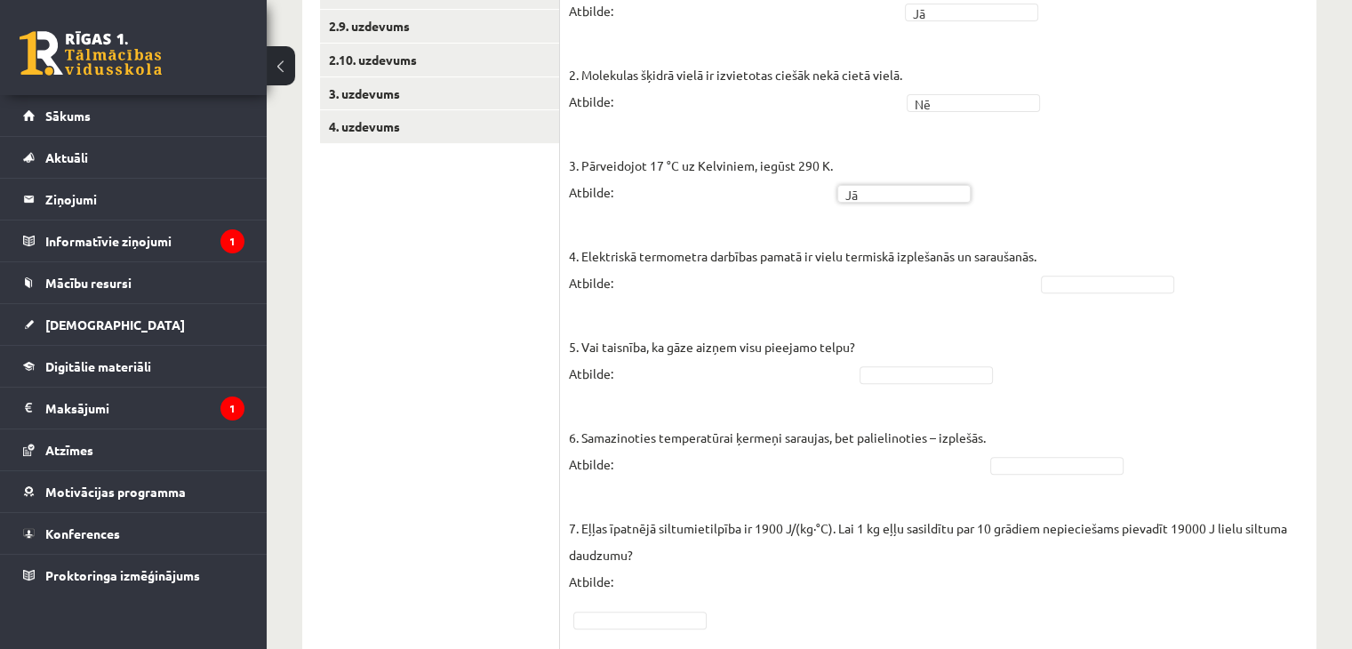
scroll to position [632, 0]
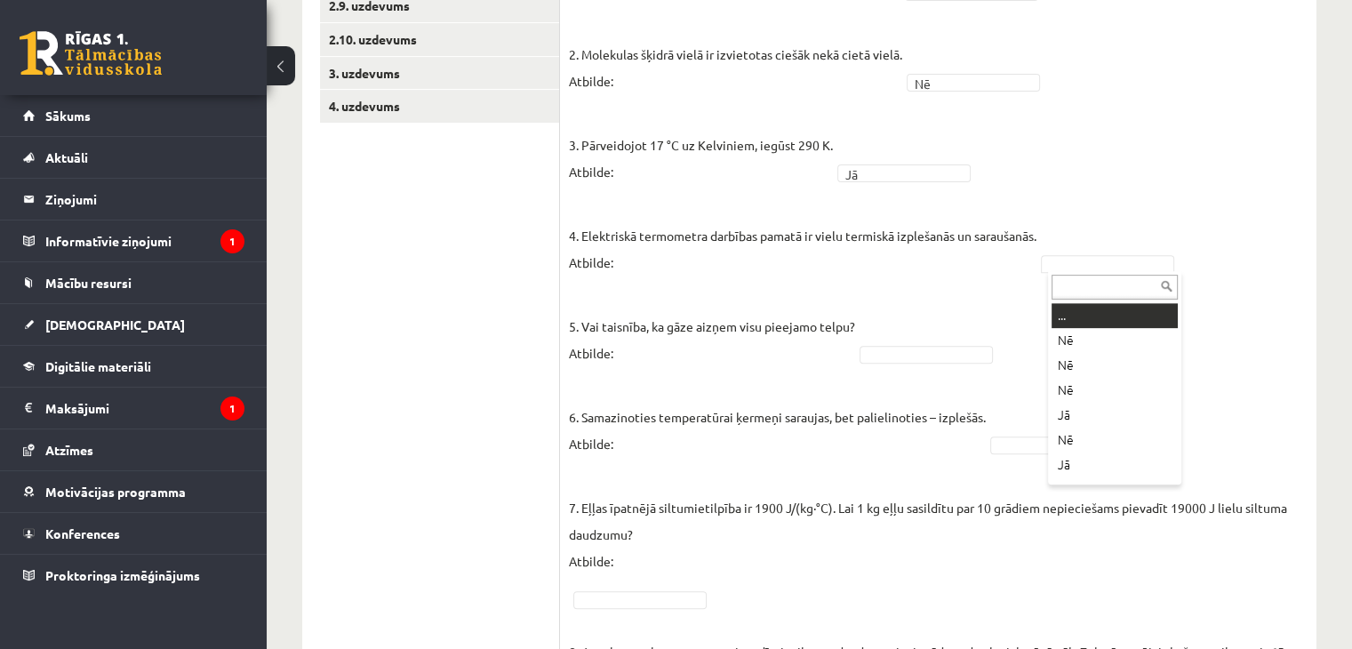
drag, startPoint x: 1068, startPoint y: 268, endPoint x: 1063, endPoint y: 292, distance: 25.3
drag, startPoint x: 1062, startPoint y: 346, endPoint x: 948, endPoint y: 358, distance: 114.5
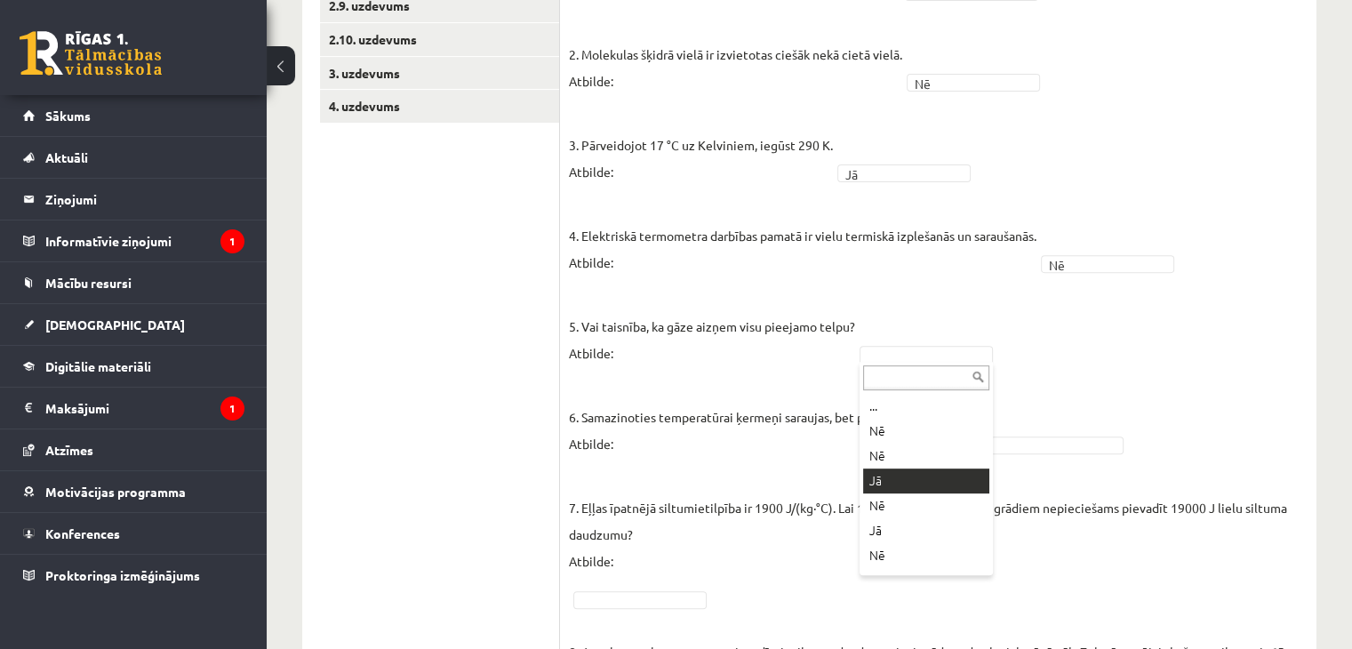
drag, startPoint x: 927, startPoint y: 474, endPoint x: 1004, endPoint y: 455, distance: 79.6
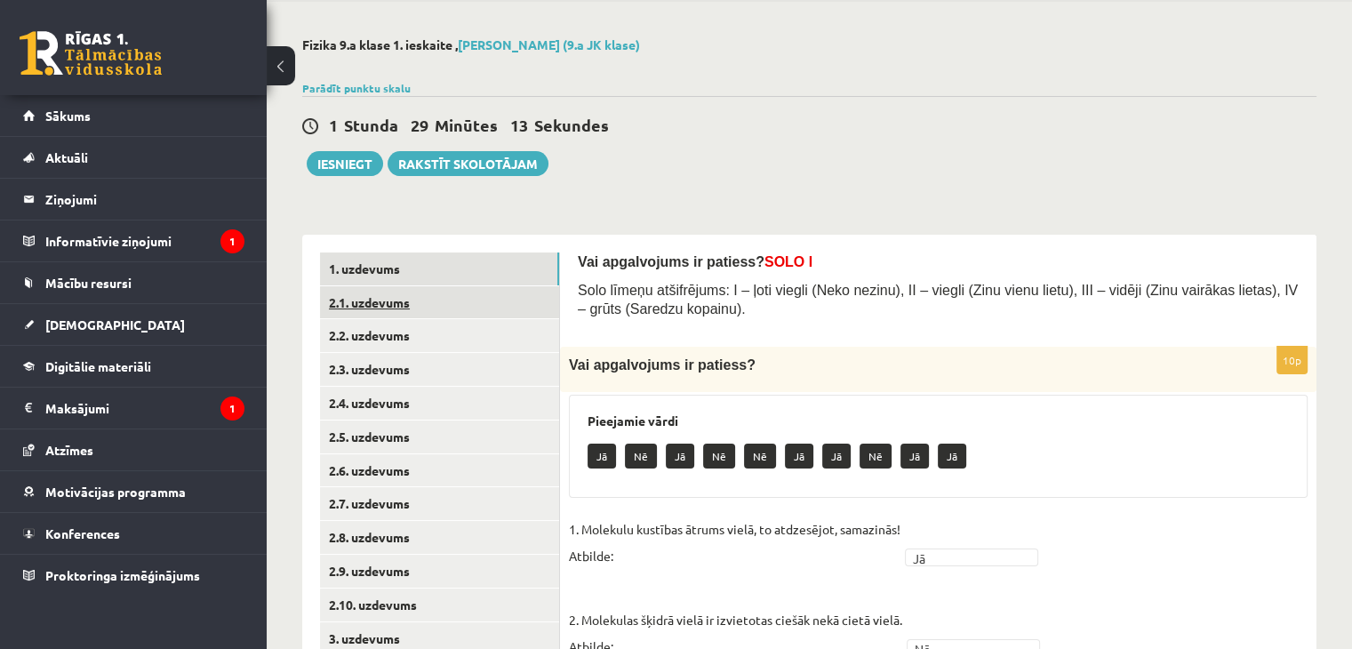
scroll to position [57, 0]
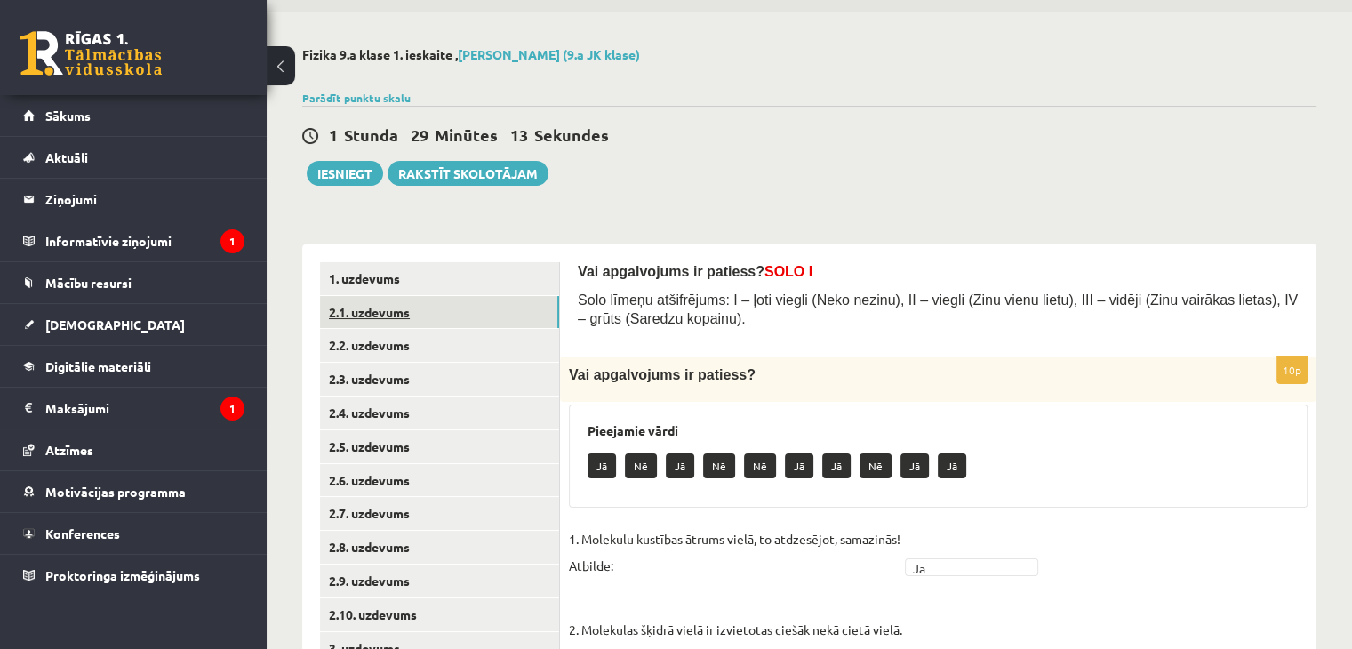
click at [409, 314] on link "2.1. uzdevums" at bounding box center [439, 312] width 239 height 33
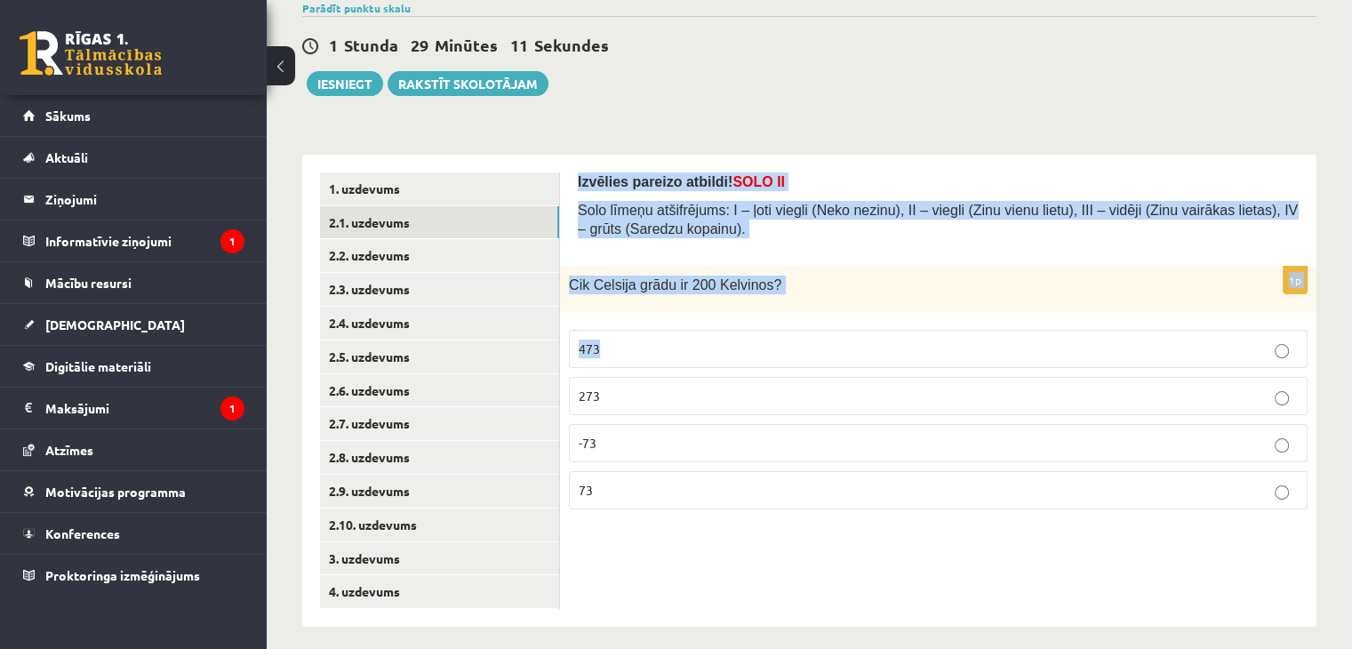
scroll to position [160, 0]
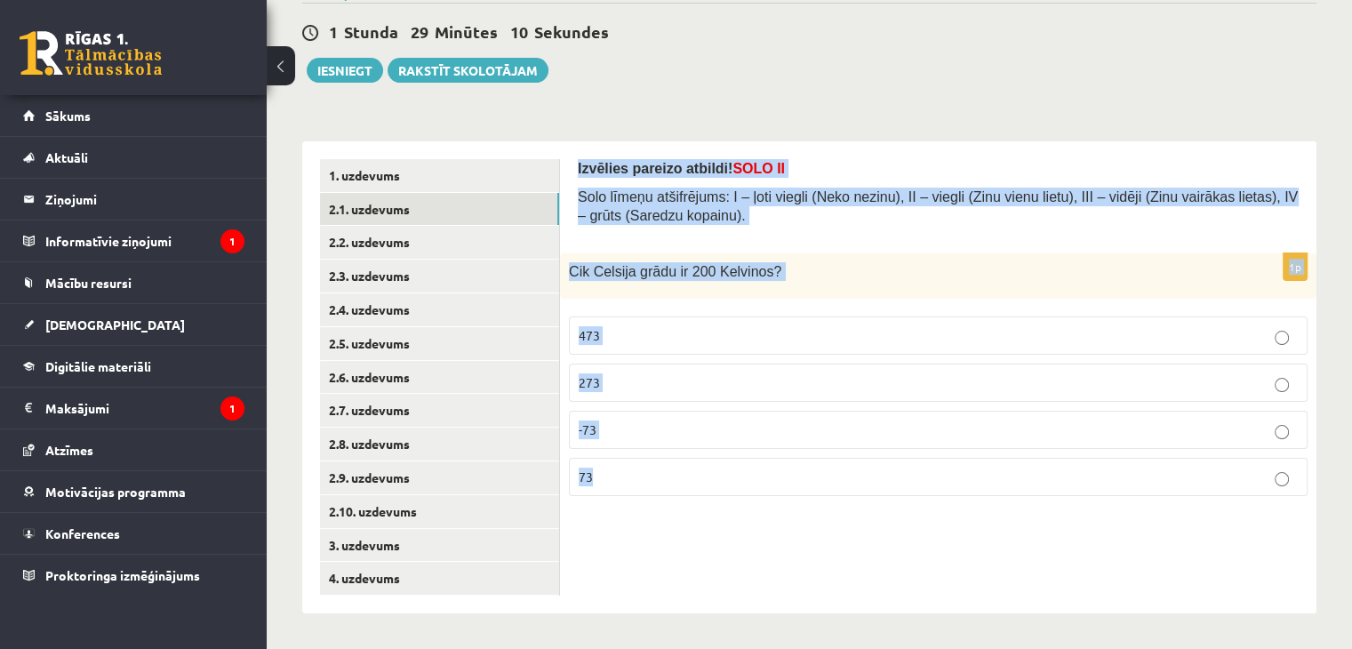
drag, startPoint x: 576, startPoint y: 271, endPoint x: 1076, endPoint y: 438, distance: 527.6
click at [1316, 481] on div "Fizika 9.a klase 1. ieskaite , Aleksandrs Antoņenko (9.a JK klase) Parādīt punk…" at bounding box center [809, 278] width 1085 height 740
copy form "Izvēlies pareizo atbildi! SOLO II Solo līmeņu atšifrējums: I – ļoti viegli (Nek…"
click at [632, 434] on p "-73" at bounding box center [938, 429] width 719 height 19
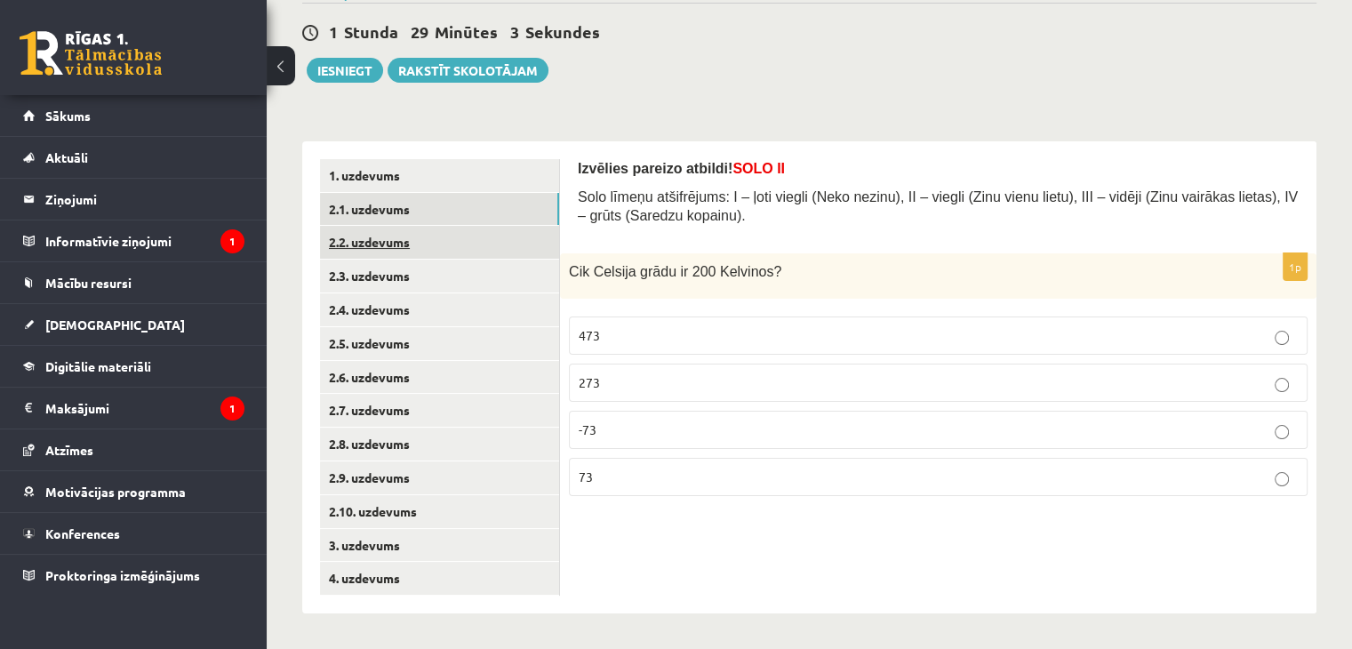
click at [463, 250] on link "2.2. uzdevums" at bounding box center [439, 242] width 239 height 33
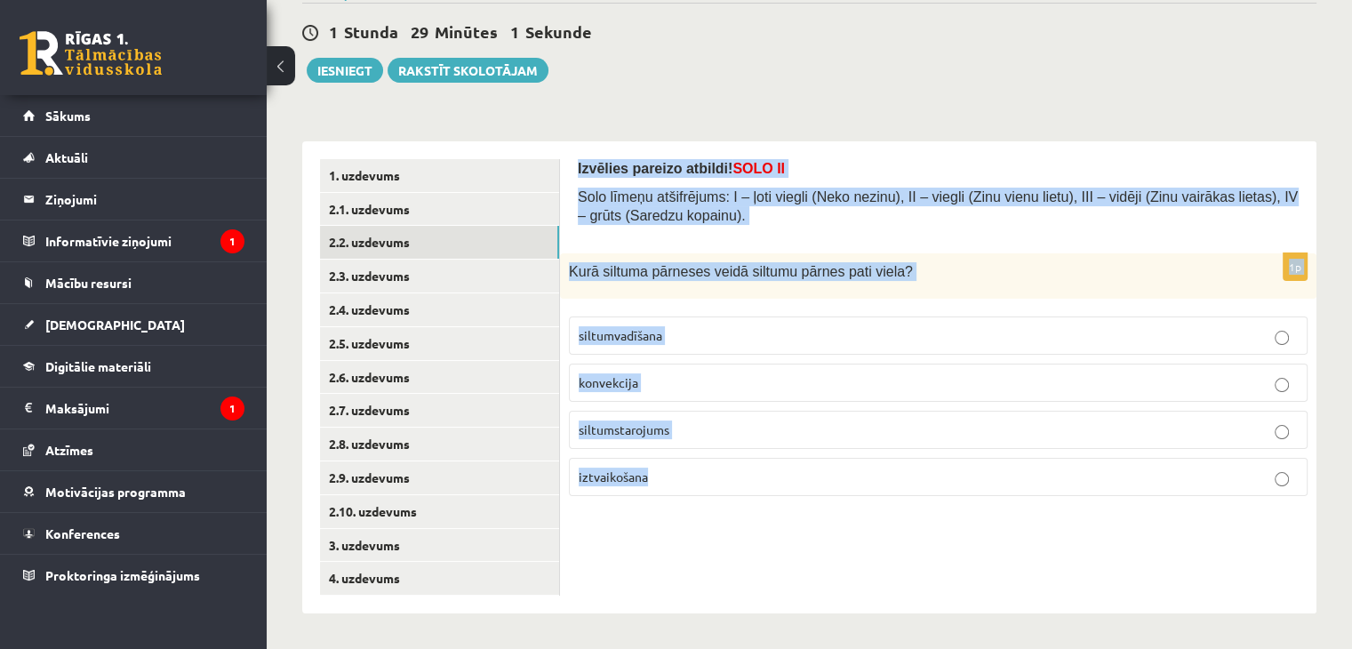
drag, startPoint x: 573, startPoint y: 162, endPoint x: 797, endPoint y: 503, distance: 408.3
click at [807, 527] on div "Izvēlies pareizo atbildi! SOLO II Solo līmeņu atšifrējums: I – ļoti viegli (Nek…" at bounding box center [938, 377] width 756 height 472
copy form "Izvēlies pareizo atbildi! SOLO II Solo līmeņu atšifrējums: I – ļoti viegli (Nek…"
click at [608, 358] on fieldset "siltumvadīšana konvekcija siltumstarojums iztvaikošana" at bounding box center [938, 405] width 739 height 194
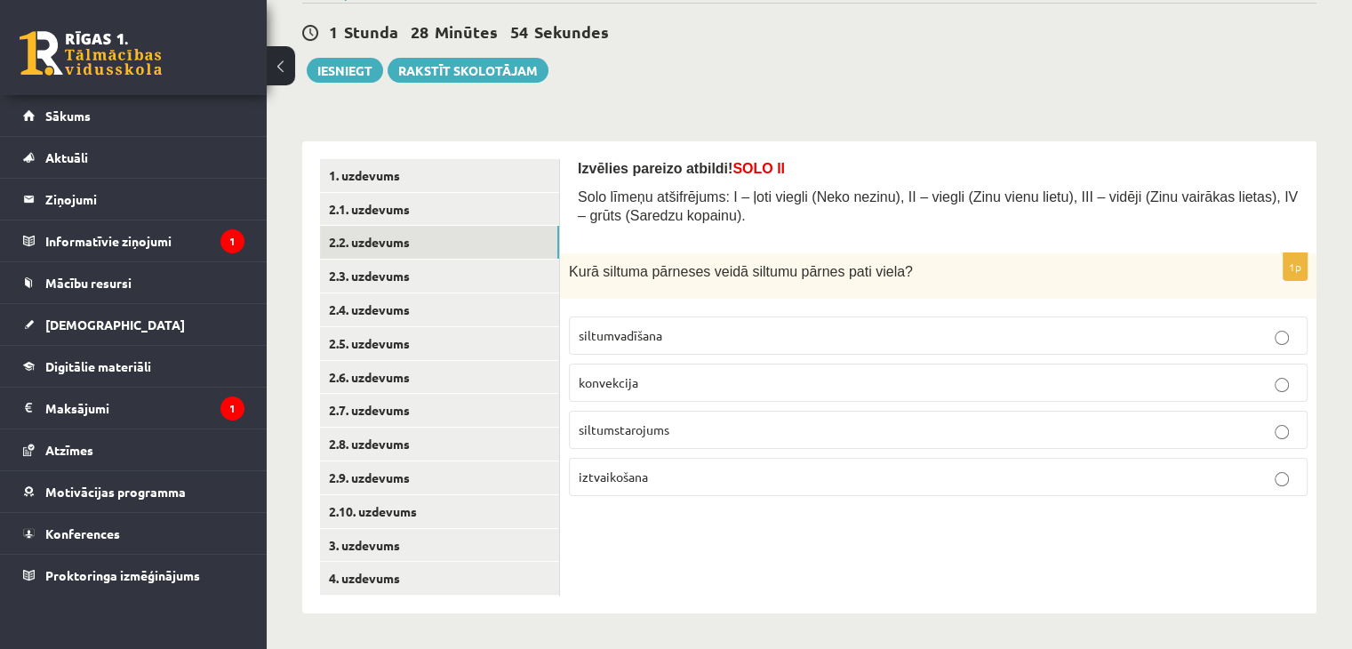
click at [610, 392] on label "konvekcija" at bounding box center [938, 383] width 739 height 38
click at [427, 276] on link "2.3. uzdevums" at bounding box center [439, 276] width 239 height 33
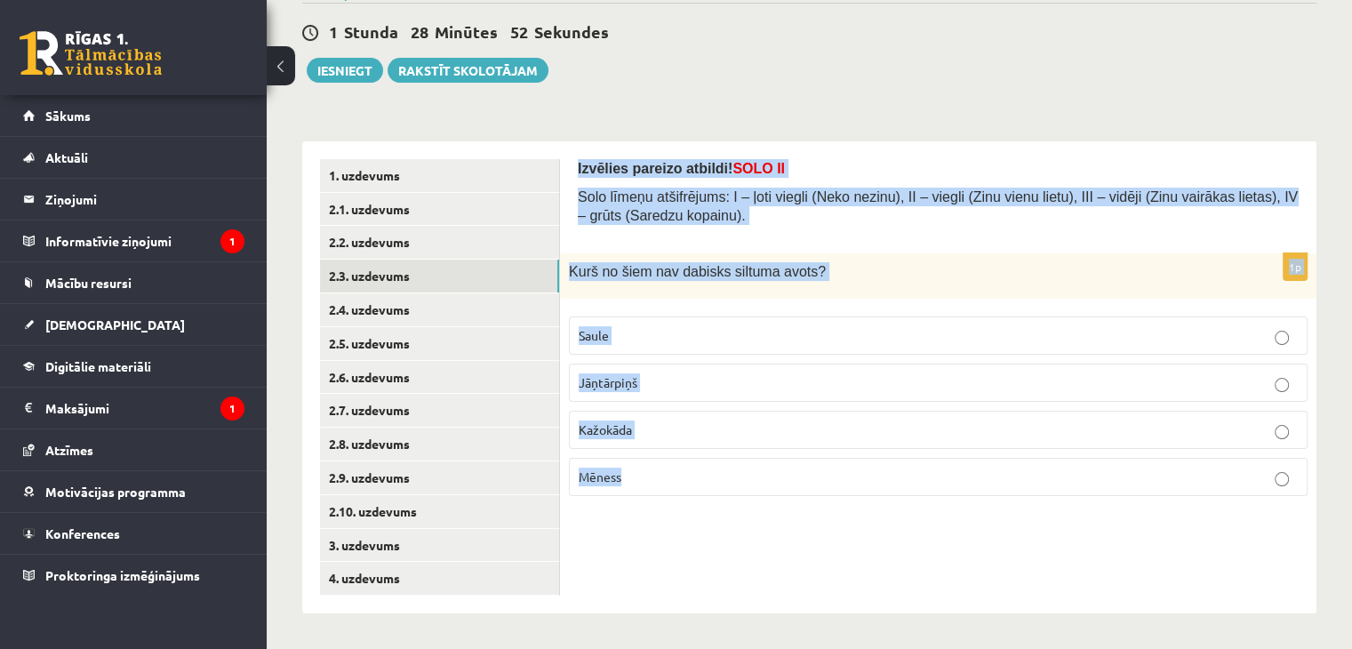
drag, startPoint x: 571, startPoint y: 152, endPoint x: 825, endPoint y: 524, distance: 450.9
click at [825, 524] on div "Izvēlies pareizo atbildi! SOLO II Solo līmeņu atšifrējums: I – ļoti viegli (Nek…" at bounding box center [938, 377] width 756 height 472
copy form "Izvēlies pareizo atbildi! SOLO II Solo līmeņu atšifrējums: I – ļoti viegli (Nek…"
drag, startPoint x: 626, startPoint y: 477, endPoint x: 545, endPoint y: 421, distance: 98.4
click at [626, 477] on p "Mēness" at bounding box center [938, 477] width 719 height 19
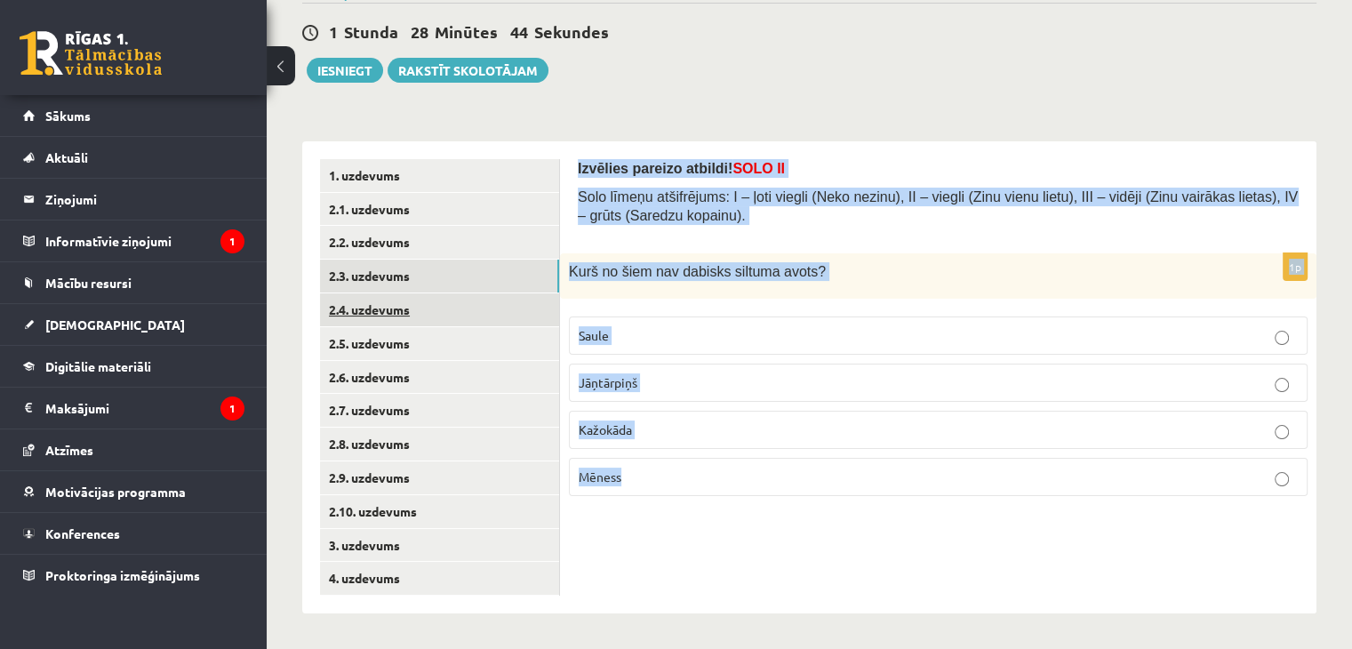
click at [438, 311] on link "2.4. uzdevums" at bounding box center [439, 309] width 239 height 33
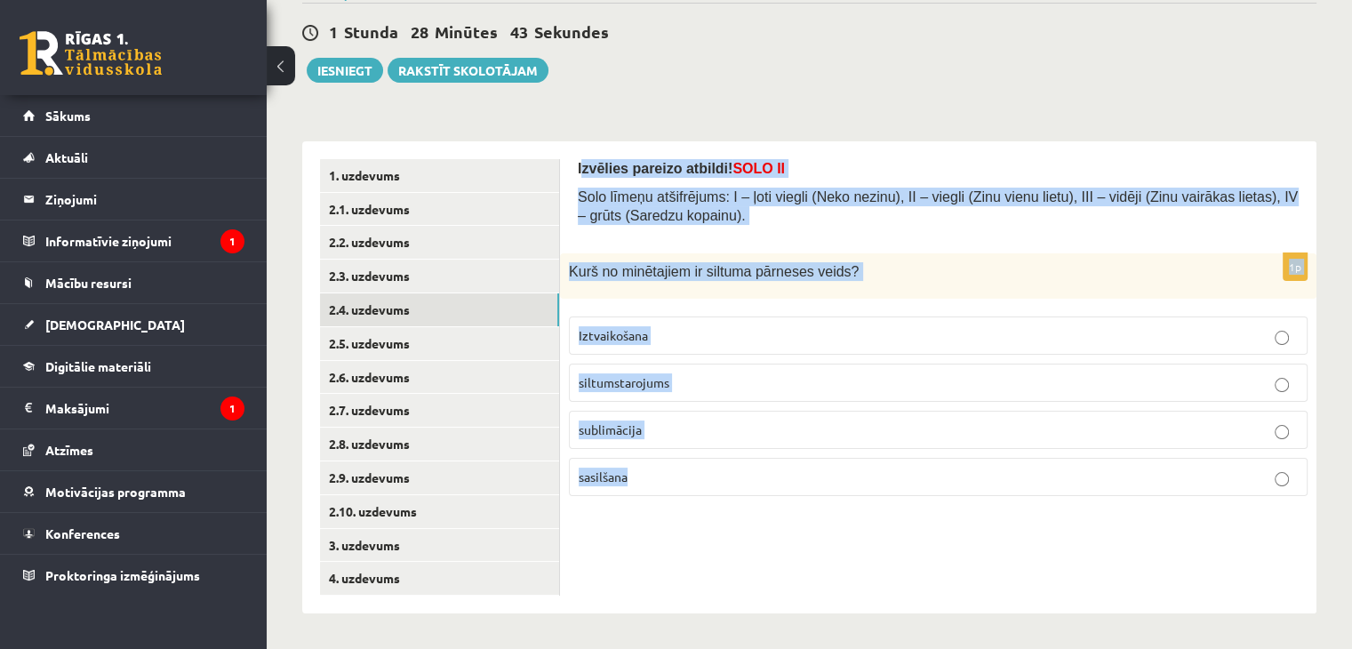
drag, startPoint x: 581, startPoint y: 160, endPoint x: 789, endPoint y: 527, distance: 421.9
click at [789, 527] on div "Izvēlies pareizo atbildi! SOLO II Solo līmeņu atšifrējums: I – ļoti viegli (Nek…" at bounding box center [938, 377] width 756 height 472
copy form "zvēlies pareizo atbildi! SOLO II Solo līmeņu atšifrējums: I – ļoti viegli (Neko…"
click at [651, 373] on p "siltumstarojums" at bounding box center [938, 382] width 719 height 19
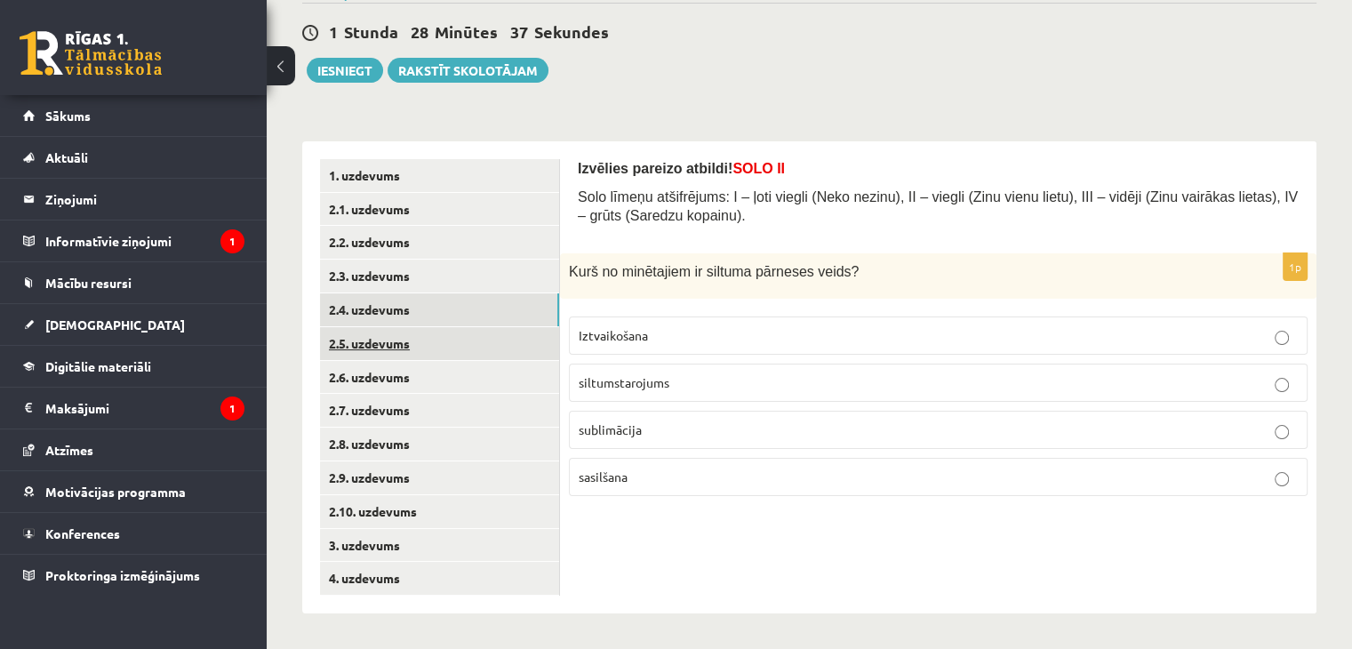
click at [335, 330] on link "2.5. uzdevums" at bounding box center [439, 343] width 239 height 33
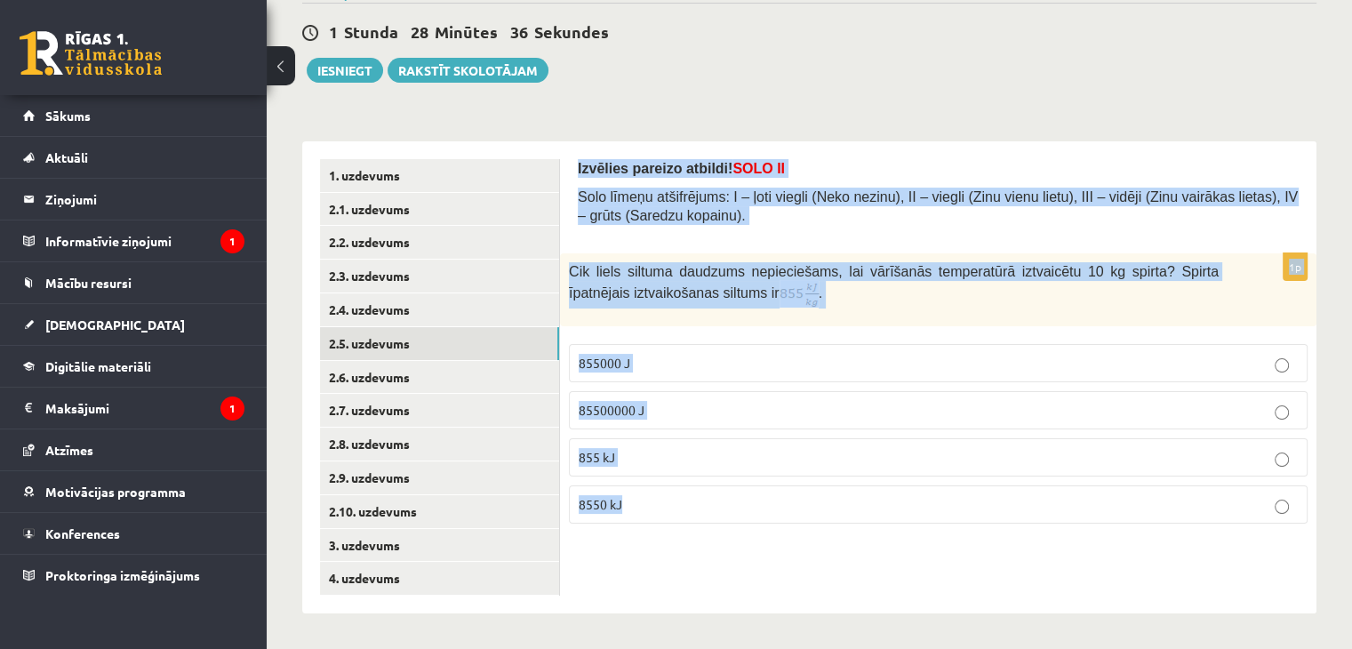
drag, startPoint x: 569, startPoint y: 157, endPoint x: 707, endPoint y: 512, distance: 380.5
click at [707, 512] on div "Izvēlies pareizo atbildi! SOLO II Solo līmeņu atšifrējums: I – ļoti viegli (Nek…" at bounding box center [938, 377] width 756 height 472
copy form "Izvēlies pareizo atbildi! SOLO II Solo līmeņu atšifrējums: I – ļoti viegli (Nek…"
click at [626, 410] on span "85500000 J" at bounding box center [612, 410] width 66 height 16
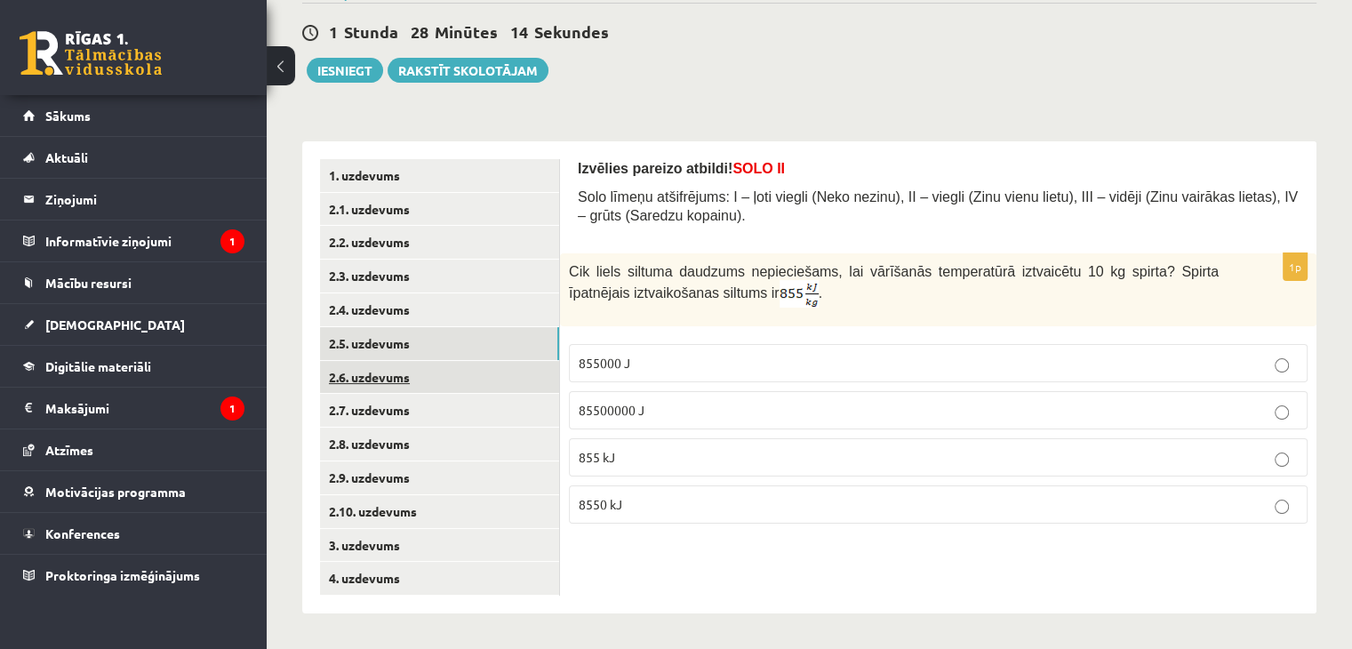
click at [466, 381] on link "2.6. uzdevums" at bounding box center [439, 377] width 239 height 33
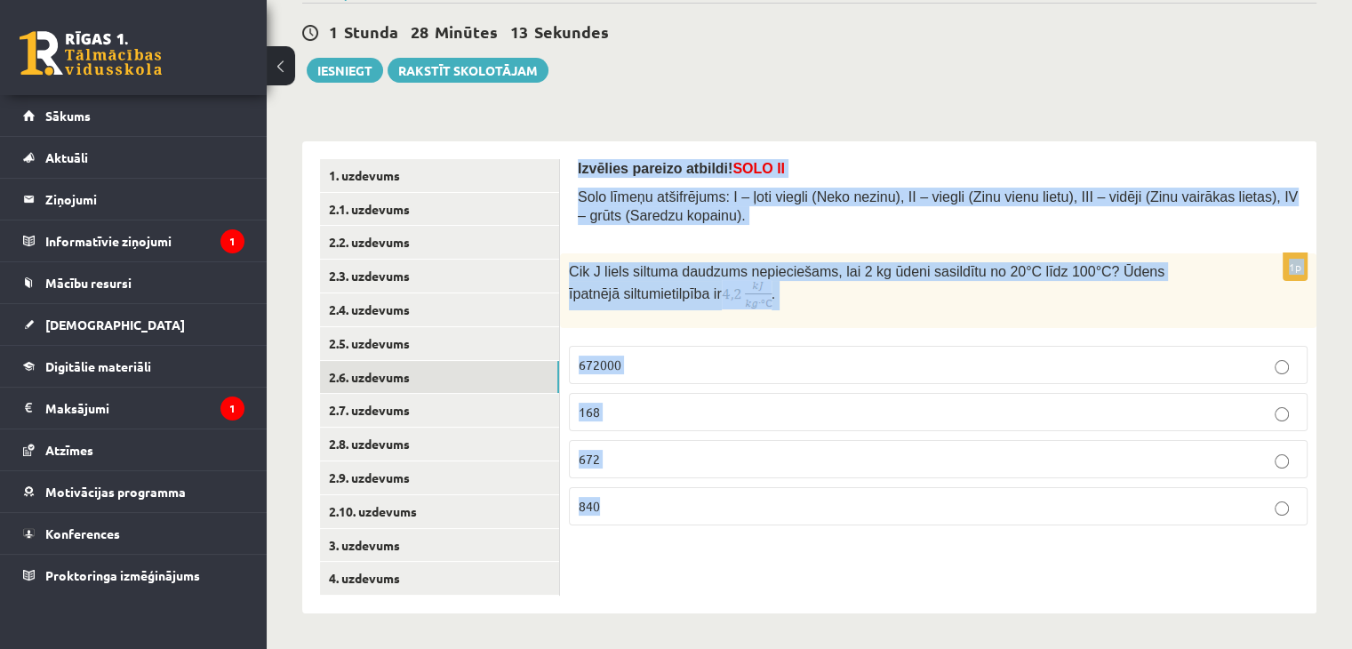
drag, startPoint x: 565, startPoint y: 155, endPoint x: 828, endPoint y: 506, distance: 438.7
click at [828, 506] on div "Izvēlies pareizo atbildi! SOLO II Solo līmeņu atšifrējums: I – ļoti viegli (Nek…" at bounding box center [938, 377] width 756 height 472
copy form "Izvēlies pareizo atbildi! SOLO II Solo līmeņu atšifrējums: I – ļoti viegli (Nek…"
click at [759, 300] on p "Cik J liels siltuma daudzums nepieciešams, lai 2 kg ūdeni sasildītu no 20°C līd…" at bounding box center [894, 286] width 650 height 48
click at [829, 317] on div "Cik J liels siltuma daudzums nepieciešams, lai 2 kg ūdeni sasildītu no 20°C līd…" at bounding box center [938, 290] width 756 height 75
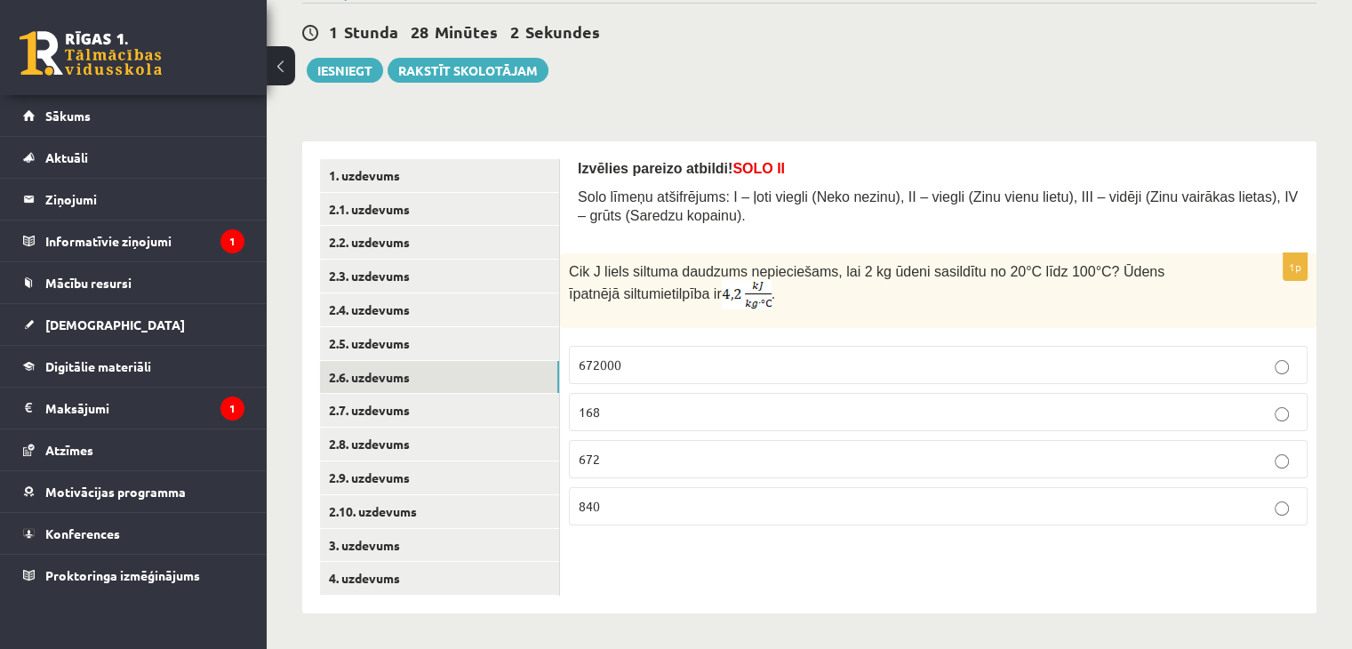
click at [636, 350] on label "672000" at bounding box center [938, 365] width 739 height 38
click at [450, 421] on link "2.7. uzdevums" at bounding box center [439, 410] width 239 height 33
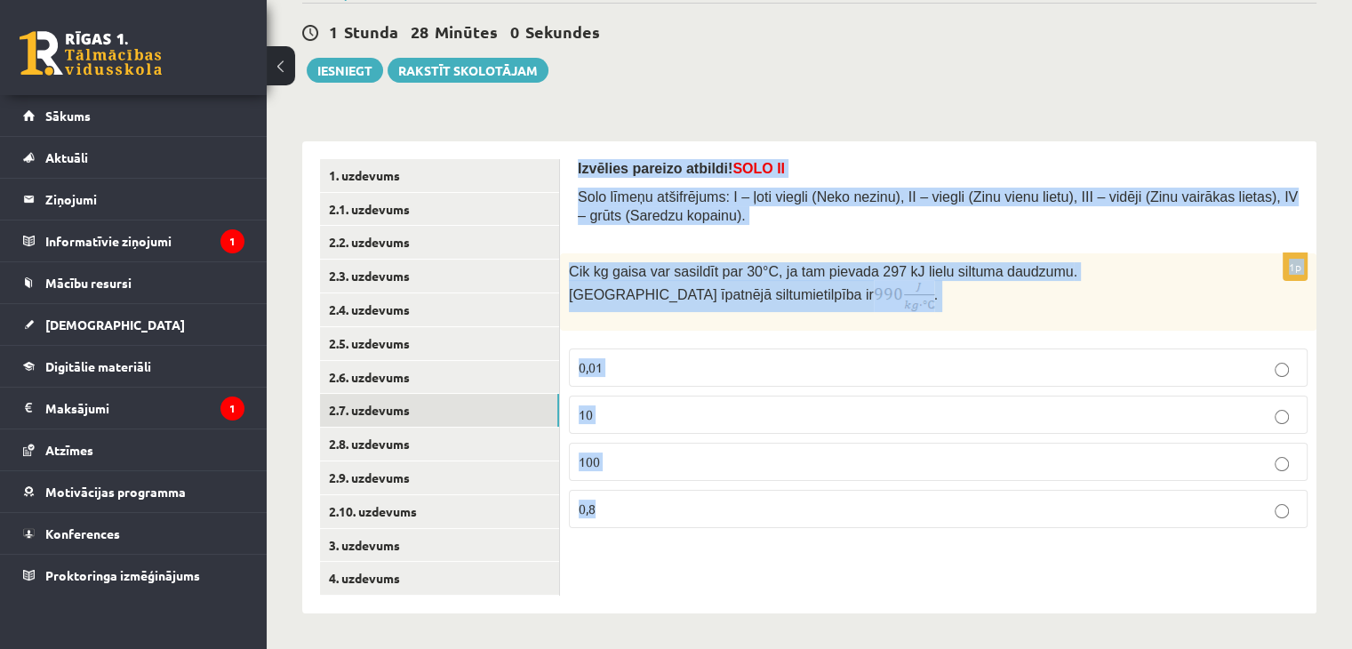
drag, startPoint x: 567, startPoint y: 157, endPoint x: 761, endPoint y: 470, distance: 368.0
click at [787, 534] on div "Izvēlies pareizo atbildi! SOLO II Solo līmeņu atšifrējums: I – ļoti viegli (Nek…" at bounding box center [938, 377] width 756 height 472
copy form "Izvēlies pareizo atbildi! SOLO II Solo līmeņu atšifrējums: I – ļoti viegli (Nek…"
click at [604, 413] on p "10" at bounding box center [938, 414] width 719 height 19
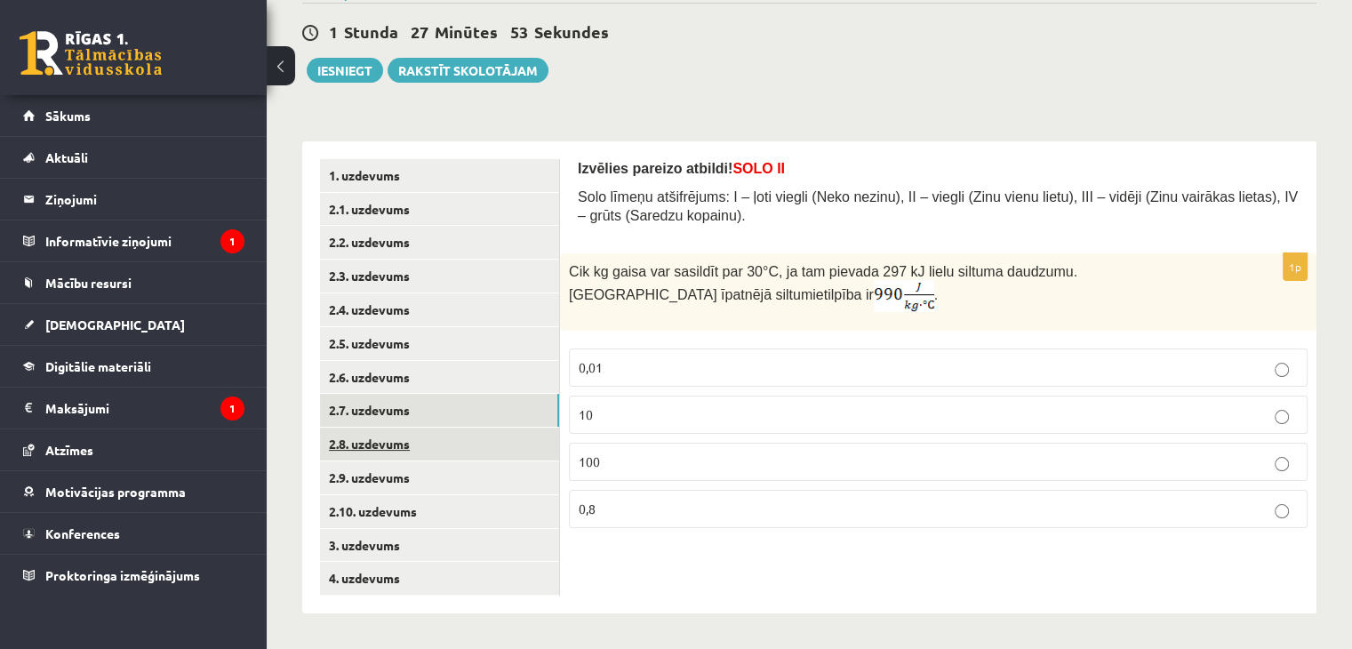
click at [444, 442] on link "2.8. uzdevums" at bounding box center [439, 444] width 239 height 33
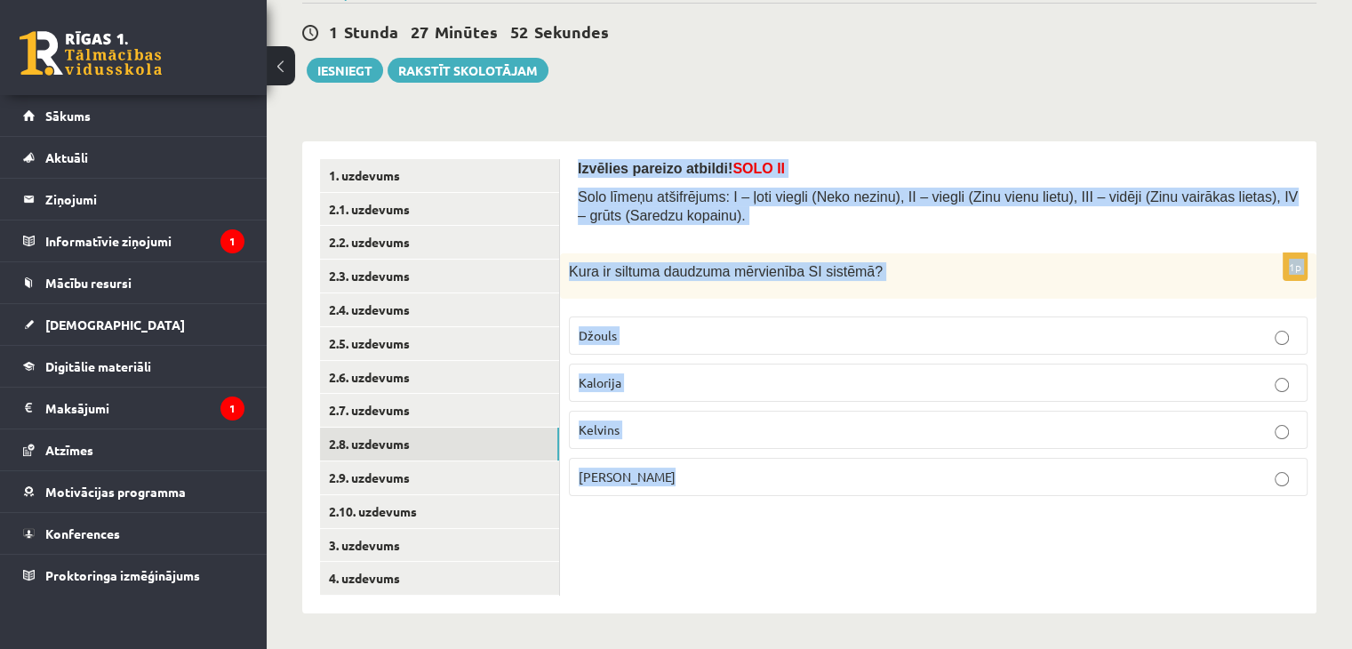
drag, startPoint x: 574, startPoint y: 164, endPoint x: 784, endPoint y: 404, distance: 318.8
click at [814, 524] on div "Izvēlies pareizo atbildi! SOLO II Solo līmeņu atšifrējums: I – ļoti viegli (Nek…" at bounding box center [938, 377] width 756 height 472
copy form "Izvēlies pareizo atbildi! SOLO II Solo līmeņu atšifrējums: I – ļoti viegli (Nek…"
click at [617, 364] on label "Kalorija" at bounding box center [938, 383] width 739 height 38
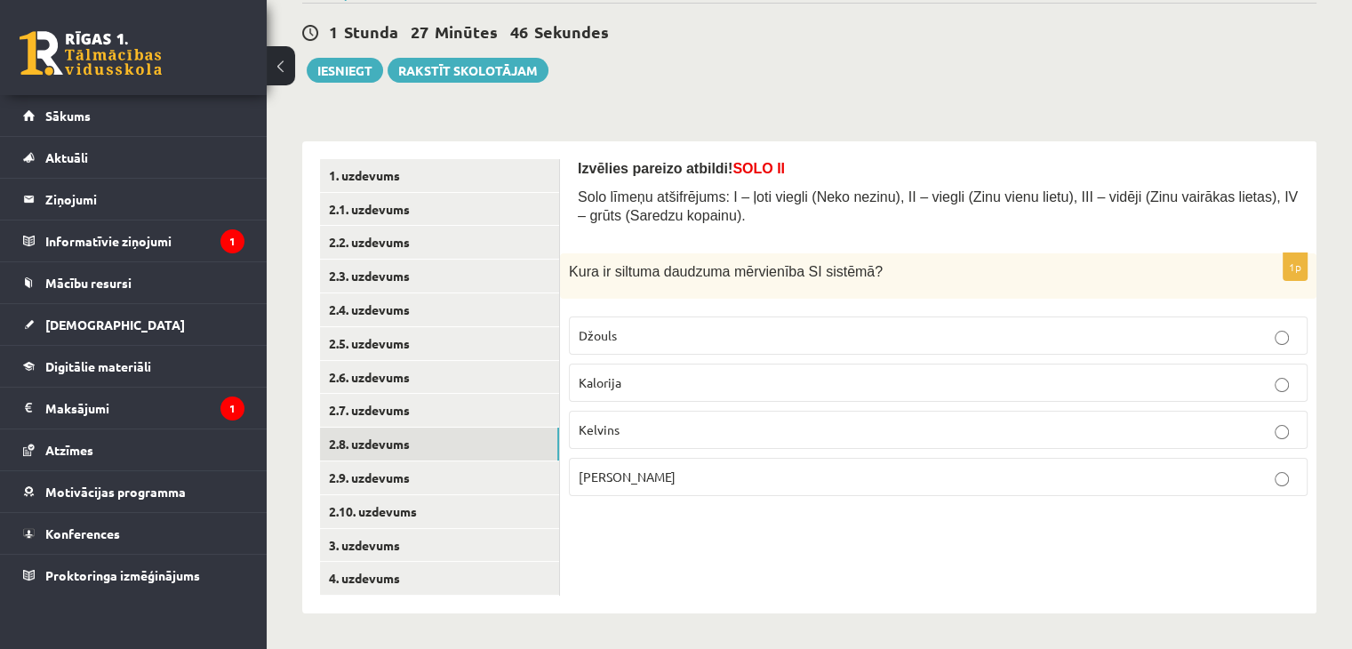
click at [613, 338] on span "Džouls" at bounding box center [598, 335] width 38 height 16
click at [420, 479] on link "2.9. uzdevums" at bounding box center [439, 477] width 239 height 33
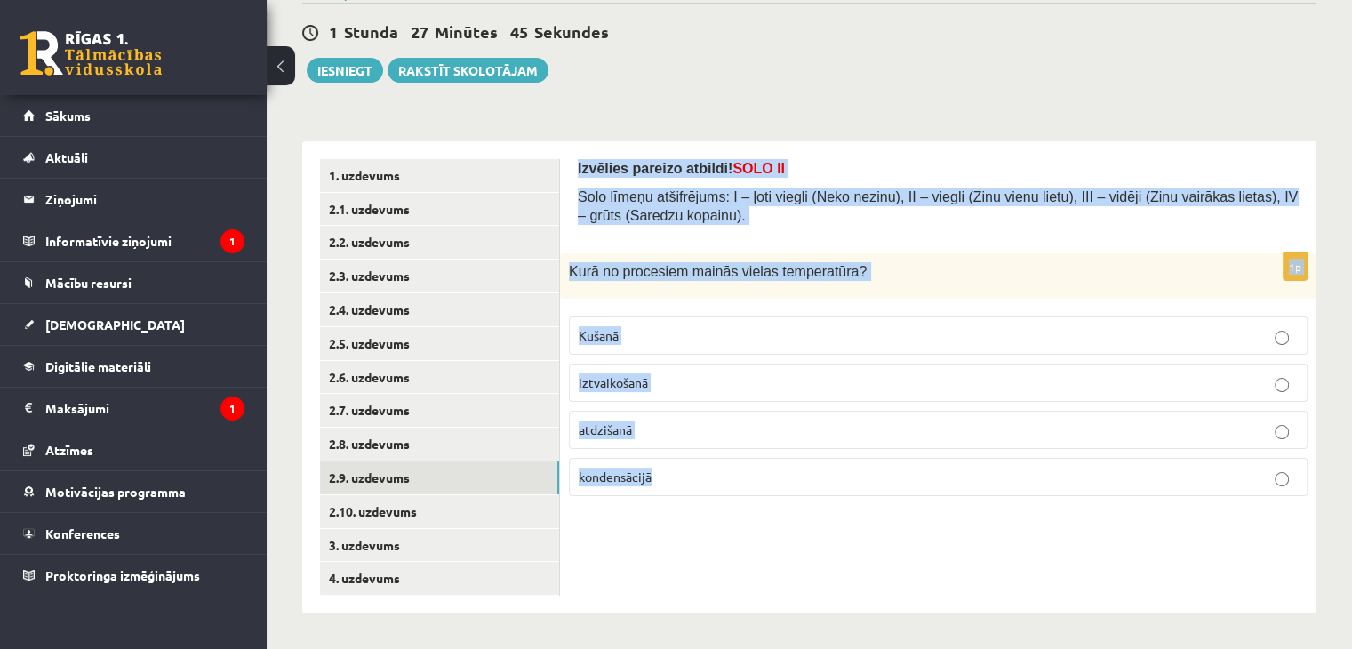
drag, startPoint x: 572, startPoint y: 154, endPoint x: 808, endPoint y: 452, distance: 380.9
click at [808, 452] on div "Izvēlies pareizo atbildi! SOLO II Solo līmeņu atšifrējums: I – ļoti viegli (Nek…" at bounding box center [938, 377] width 756 height 472
copy form "Izvēlies pareizo atbildi! SOLO II Solo līmeņu atšifrējums: I – ļoti viegli (Nek…"
click at [639, 428] on p "atdzišanā" at bounding box center [938, 429] width 719 height 19
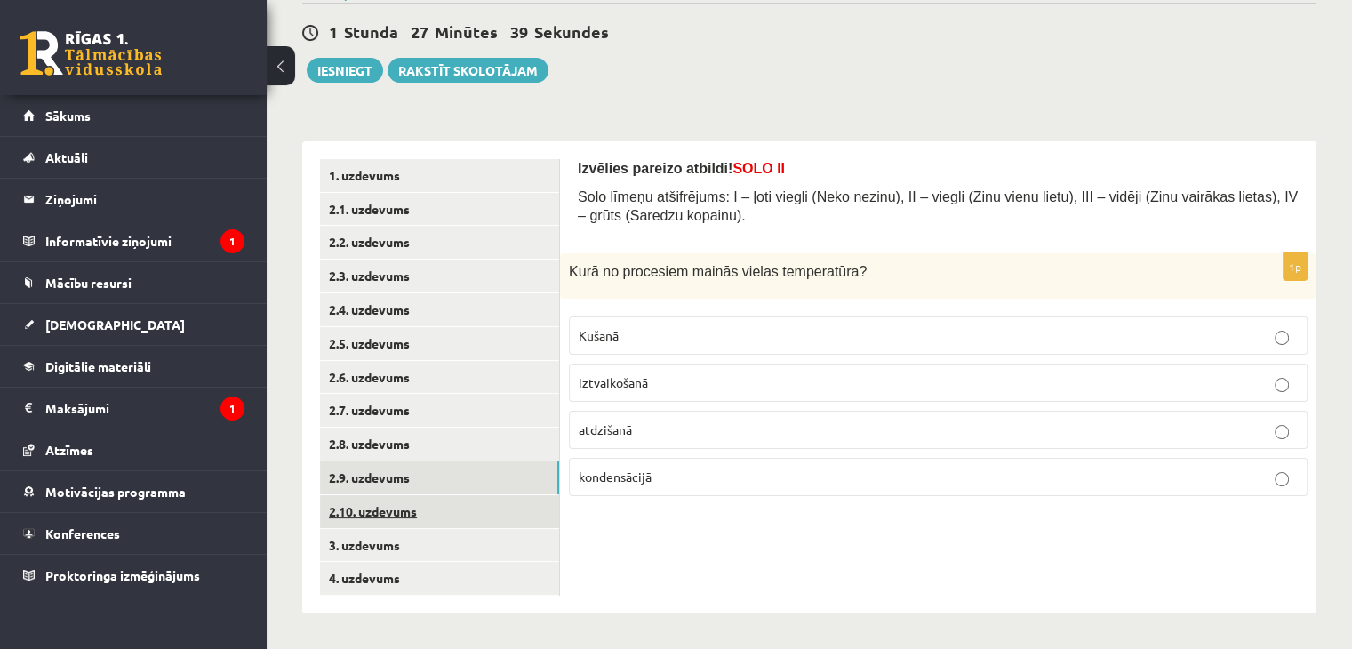
click at [475, 497] on link "2.10. uzdevums" at bounding box center [439, 511] width 239 height 33
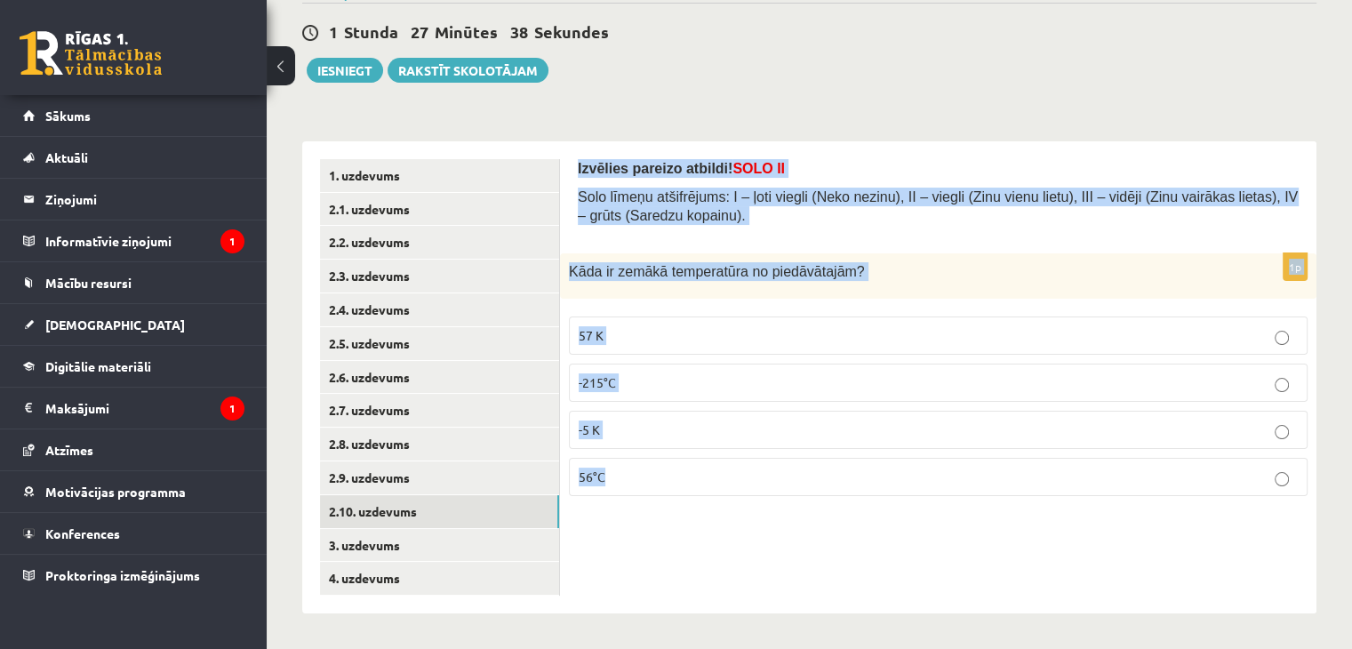
drag, startPoint x: 683, startPoint y: 335, endPoint x: 723, endPoint y: 461, distance: 132.4
click at [723, 461] on div "Izvēlies pareizo atbildi! SOLO II Solo līmeņu atšifrējums: I – ļoti viegli (Nek…" at bounding box center [938, 377] width 756 height 472
click at [641, 424] on p "-5 K" at bounding box center [938, 429] width 719 height 19
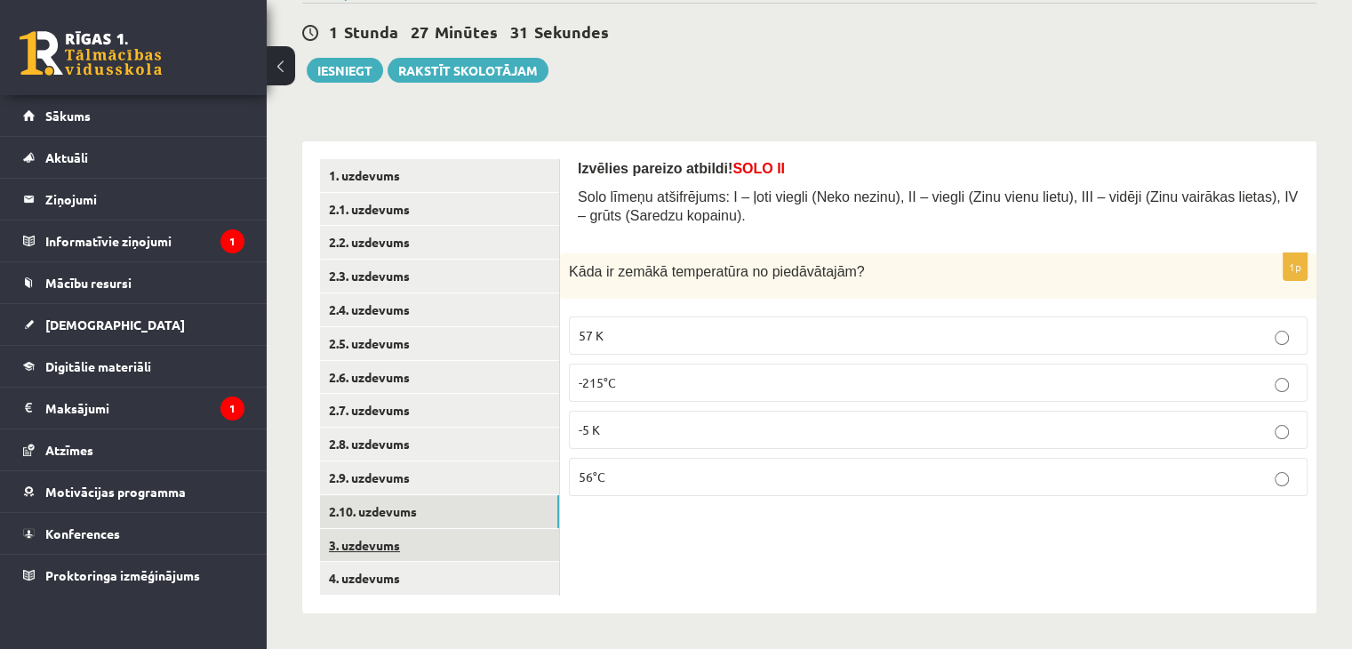
click at [460, 538] on link "3. uzdevums" at bounding box center [439, 545] width 239 height 33
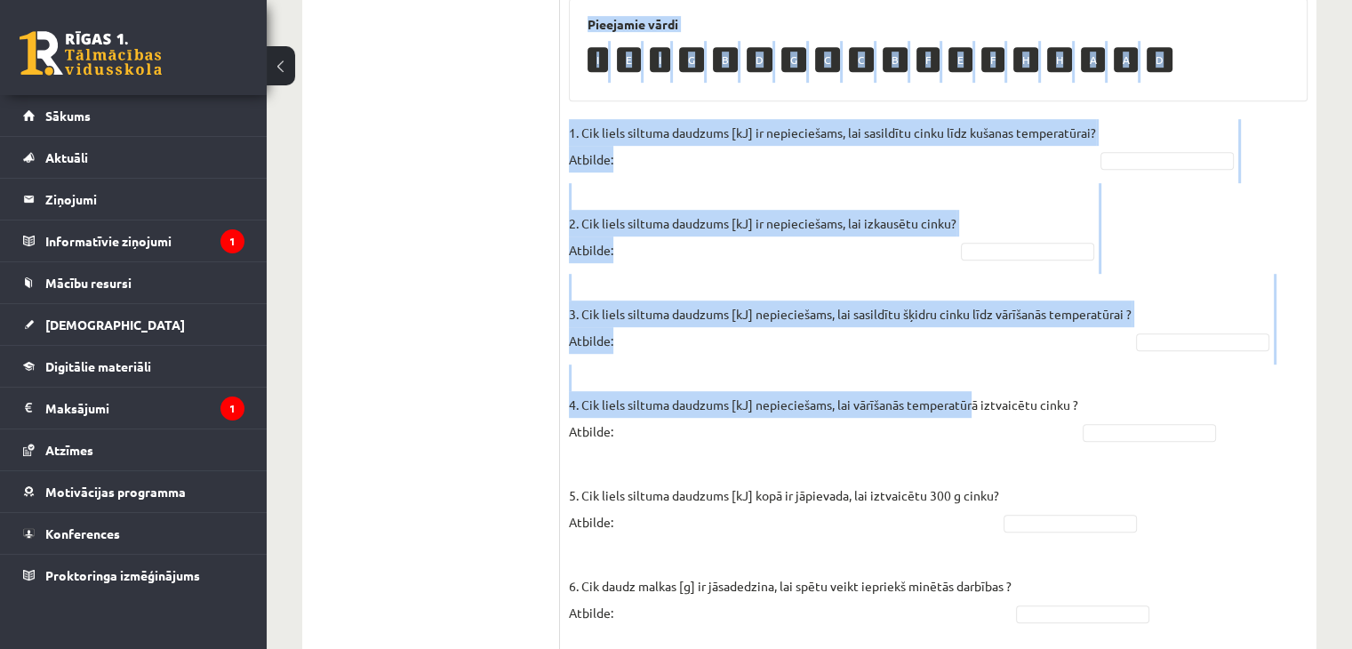
scroll to position [1004, 0]
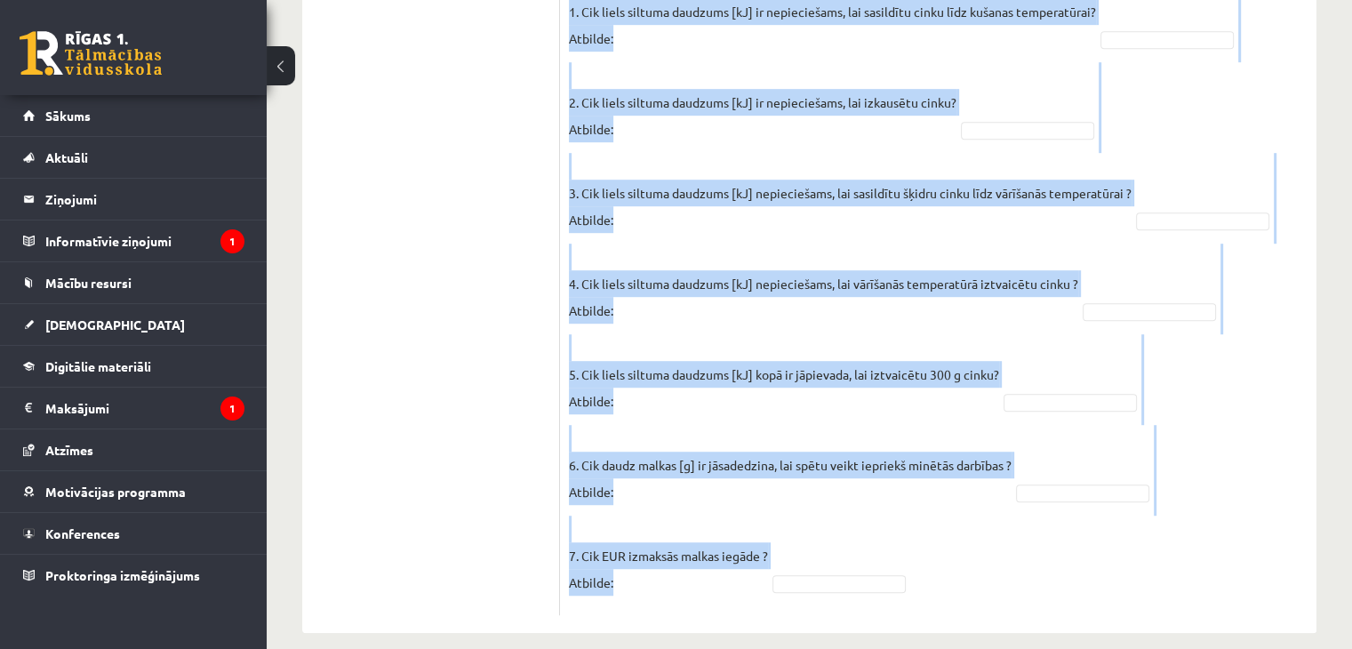
drag, startPoint x: 565, startPoint y: 153, endPoint x: 938, endPoint y: 596, distance: 578.5
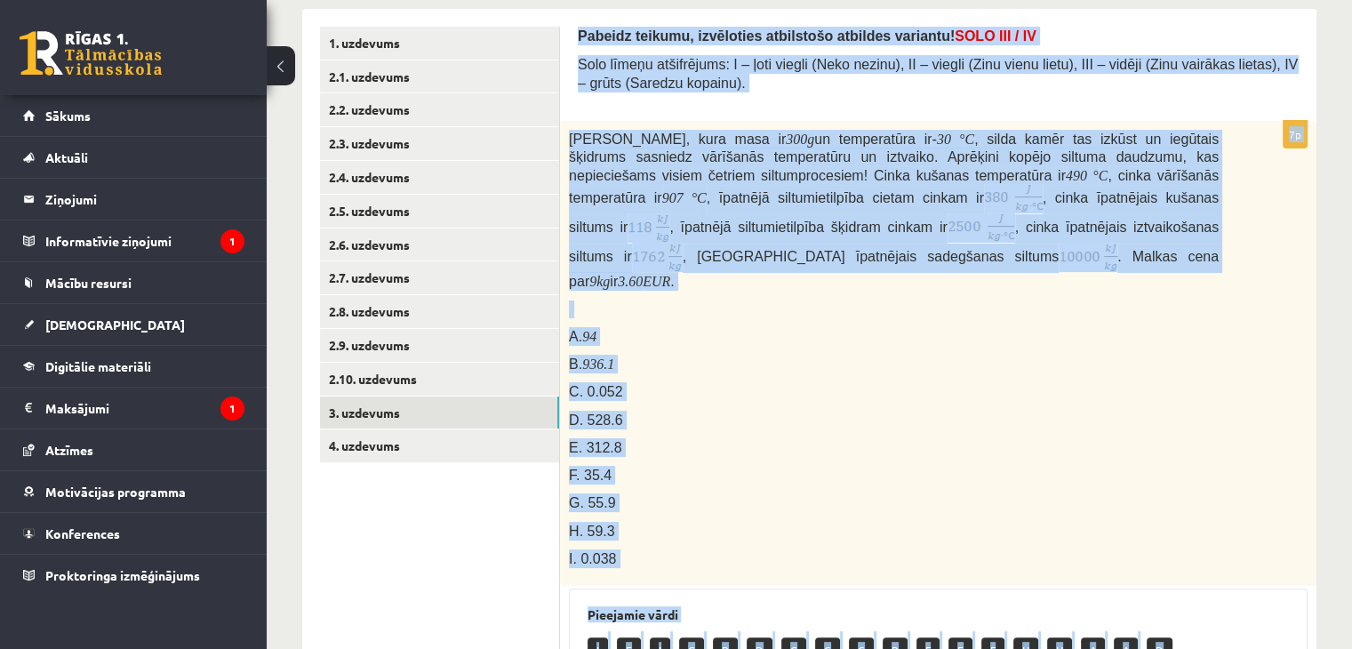
click at [743, 382] on p "C. 0.052" at bounding box center [894, 391] width 650 height 19
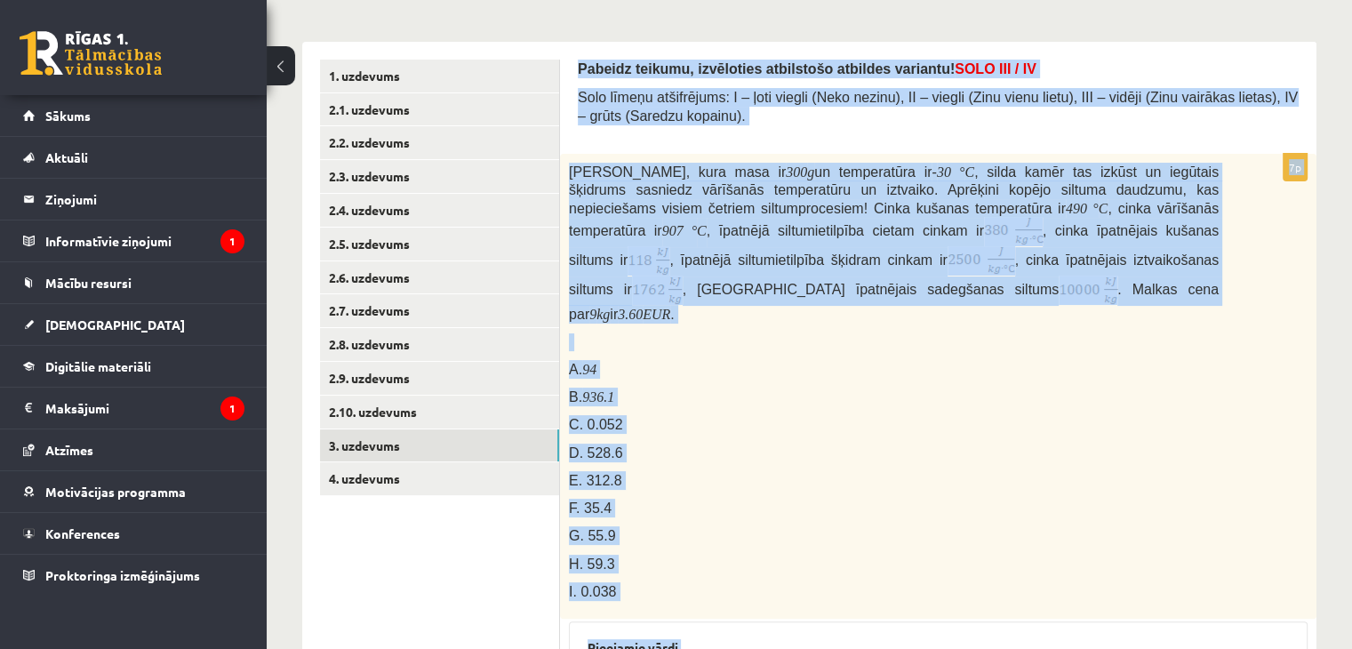
scroll to position [204, 0]
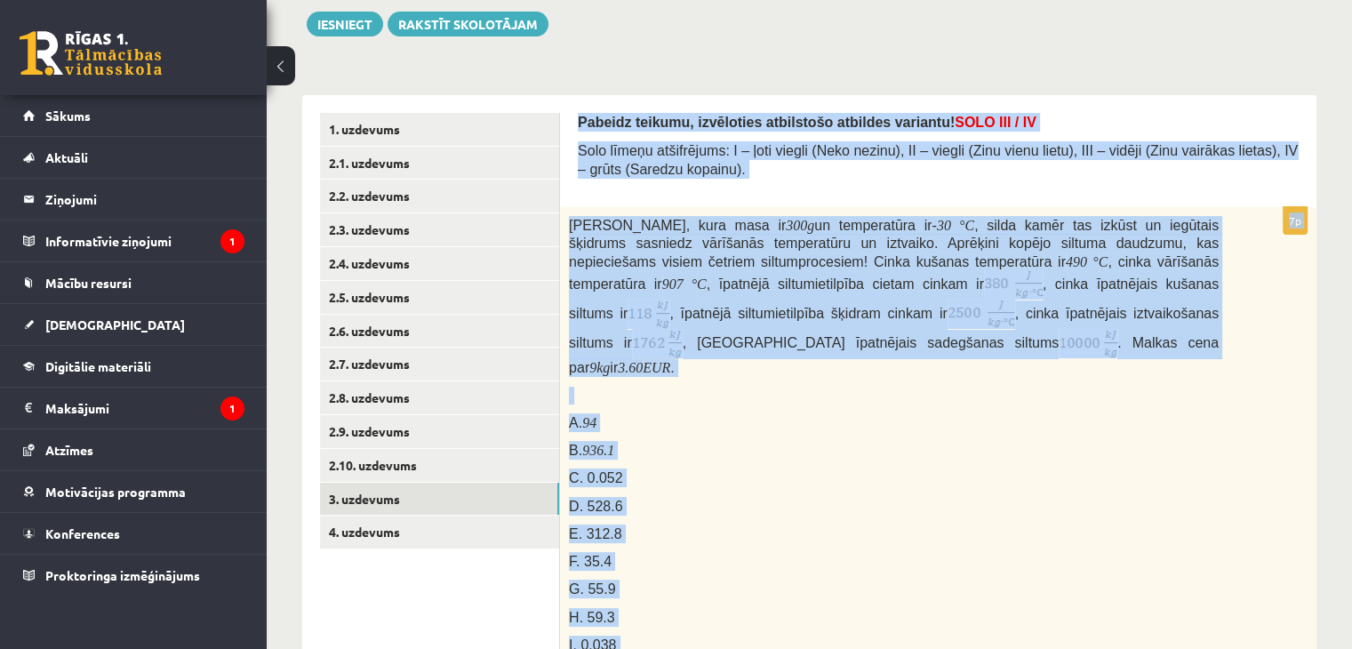
click at [744, 333] on div "Cinka klucīti, kura masa ir 300 g un temperatūra ir - 30 ° C , silda kamēr tas …" at bounding box center [938, 440] width 756 height 466
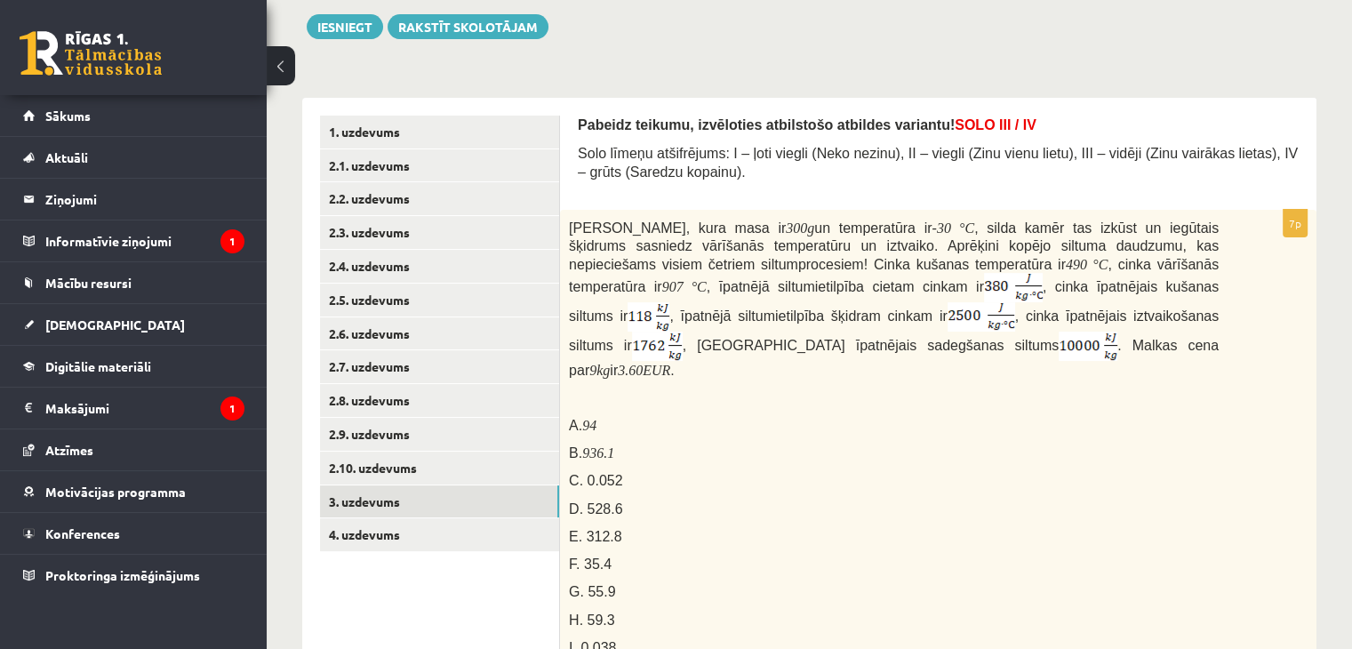
click at [984, 277] on img at bounding box center [1013, 287] width 59 height 29
click at [984, 280] on img at bounding box center [1013, 287] width 59 height 29
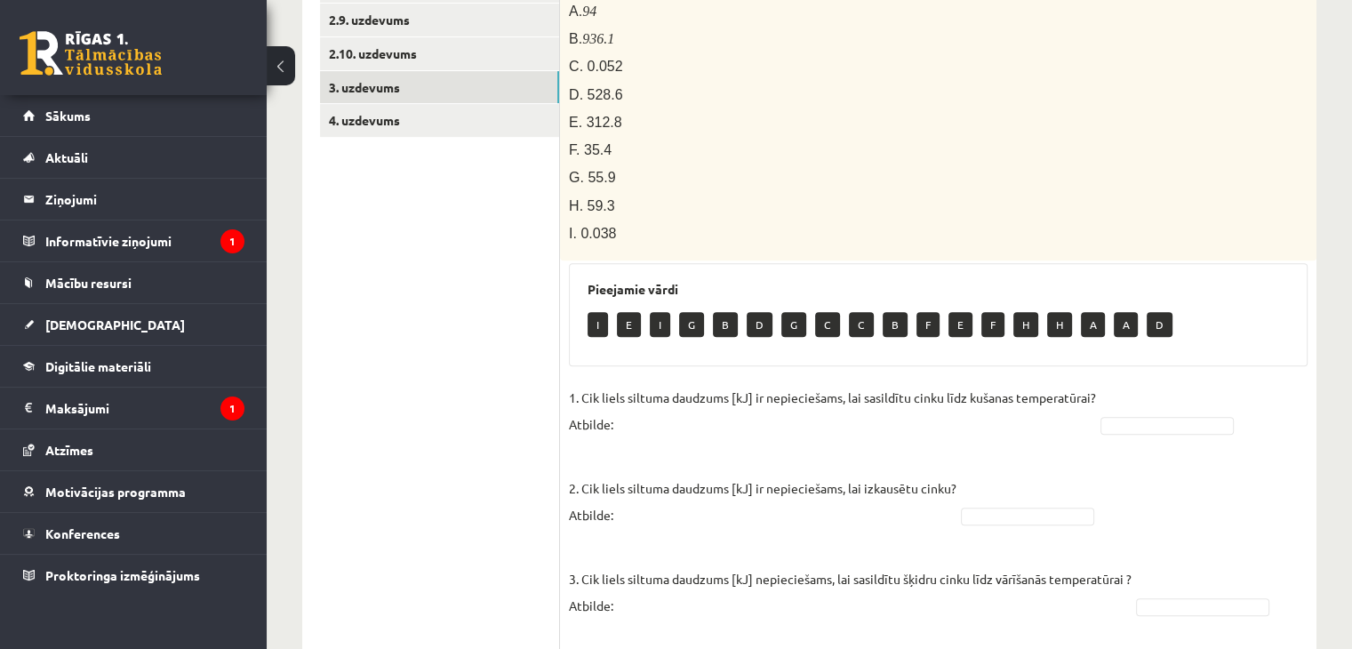
scroll to position [381, 0]
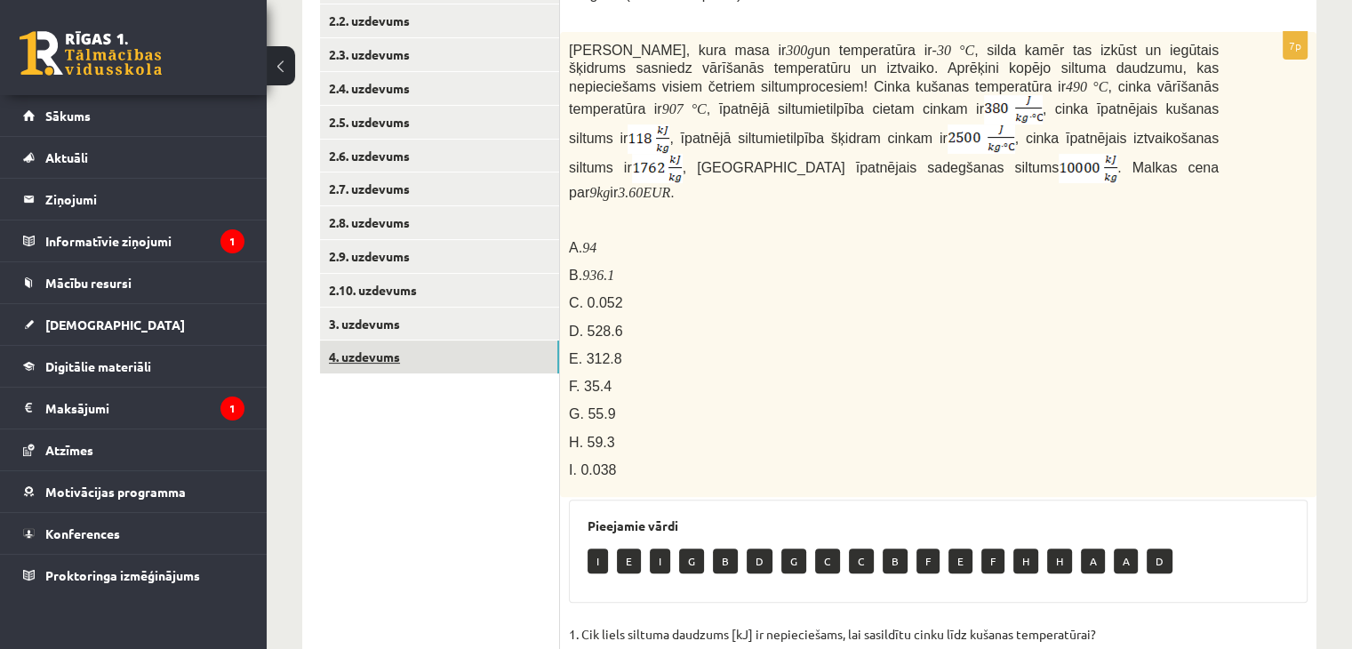
click at [467, 356] on link "4. uzdevums" at bounding box center [439, 356] width 239 height 33
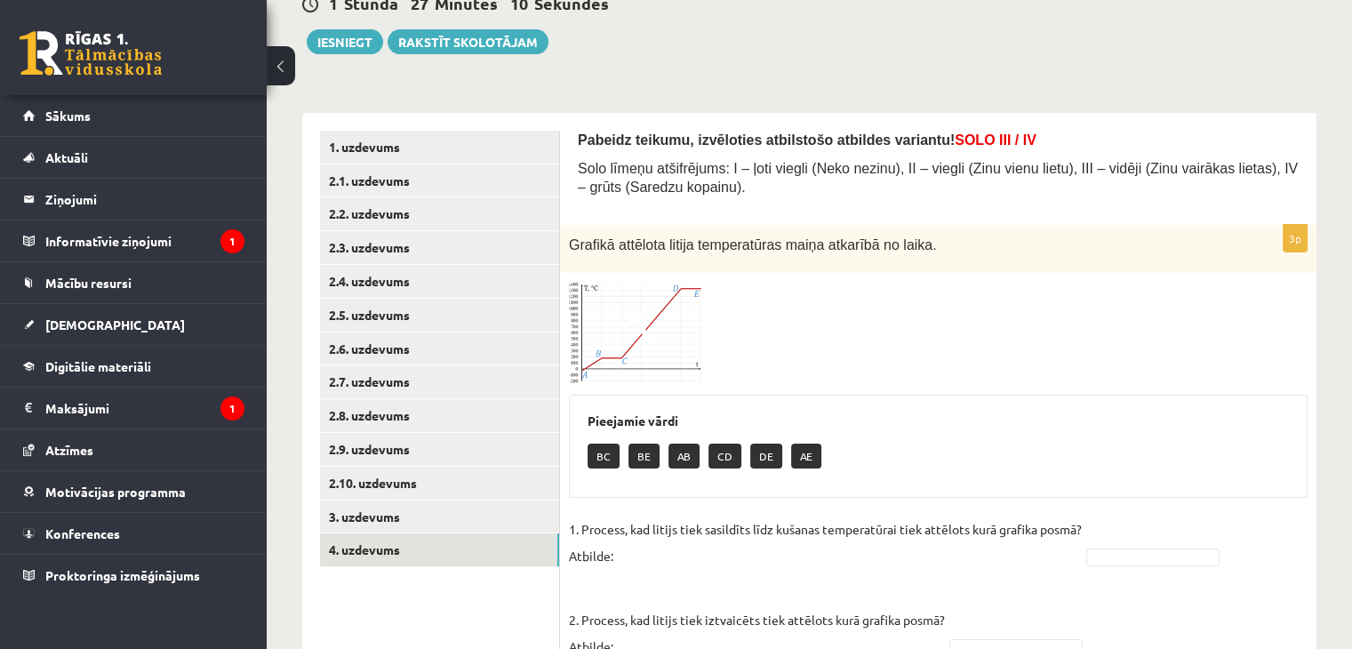
scroll to position [184, 0]
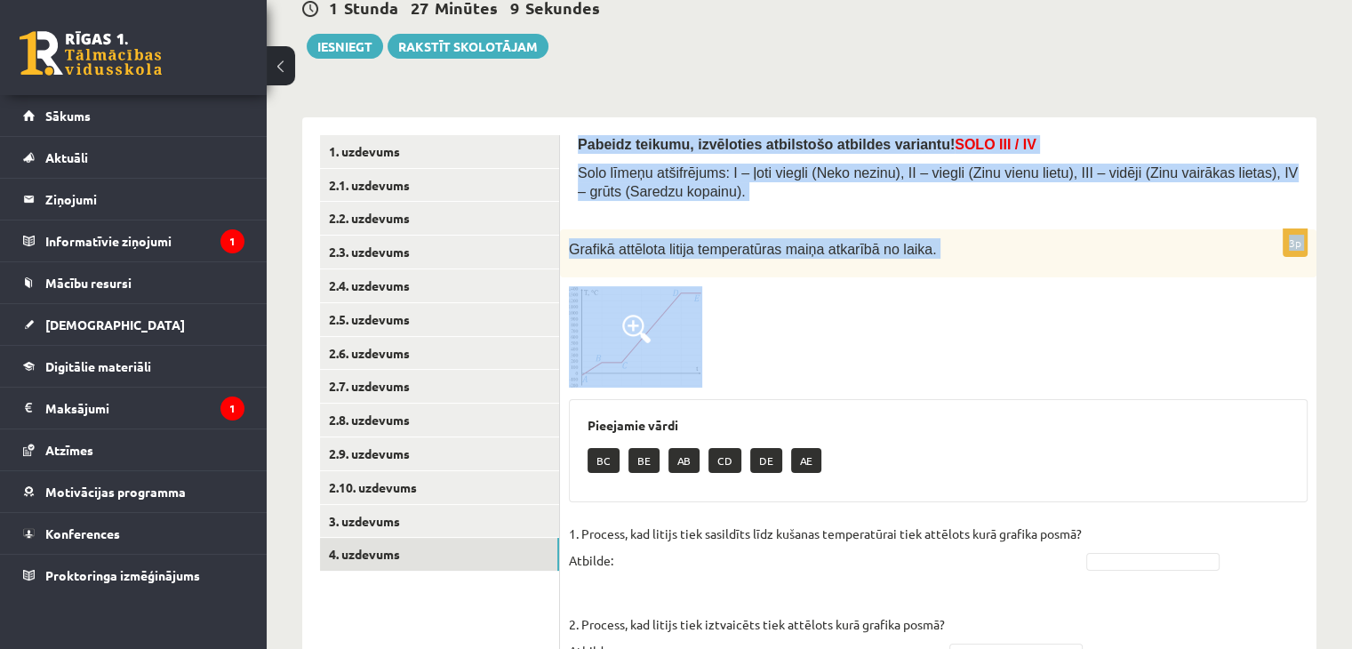
drag, startPoint x: 579, startPoint y: 135, endPoint x: 879, endPoint y: 290, distance: 337.9
click at [879, 290] on div "Pabeidz teikumu, izvēloties atbilstošo atbildes variantu! SOLO III / IV Solo lī…" at bounding box center [938, 454] width 756 height 675
click at [629, 321] on span at bounding box center [636, 329] width 28 height 28
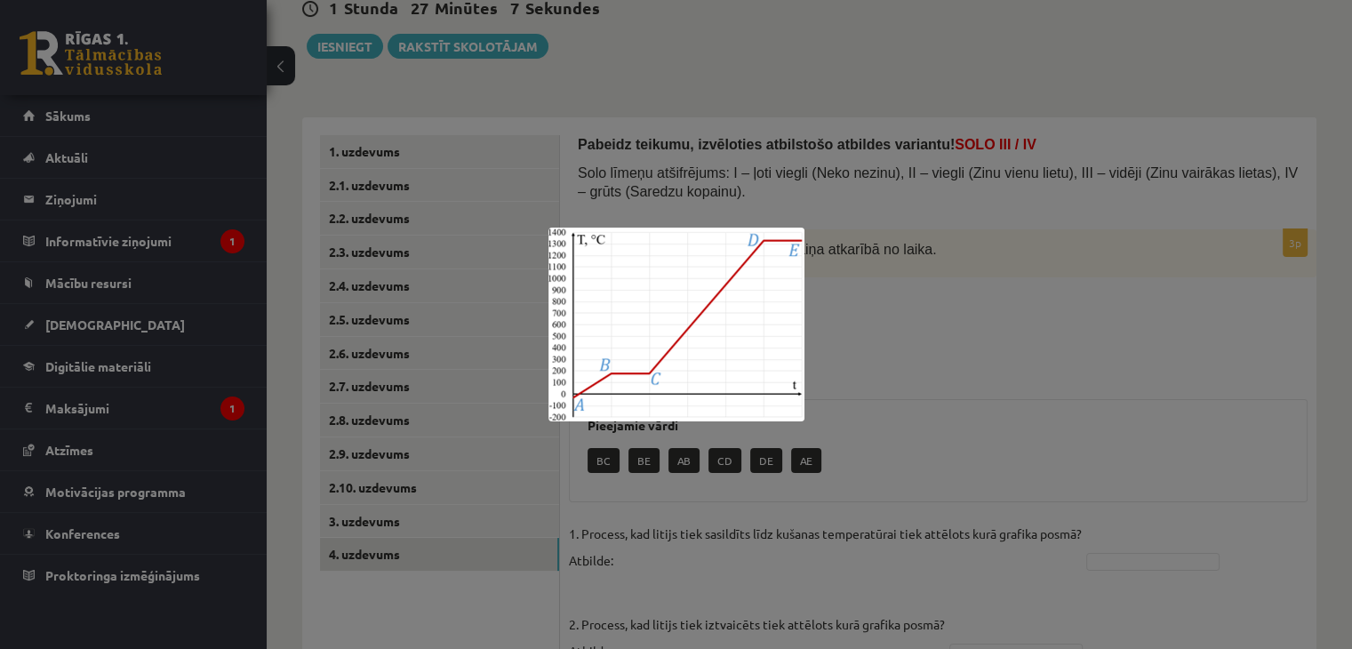
drag, startPoint x: 860, startPoint y: 370, endPoint x: 836, endPoint y: 332, distance: 44.9
click at [860, 370] on div at bounding box center [676, 324] width 1352 height 649
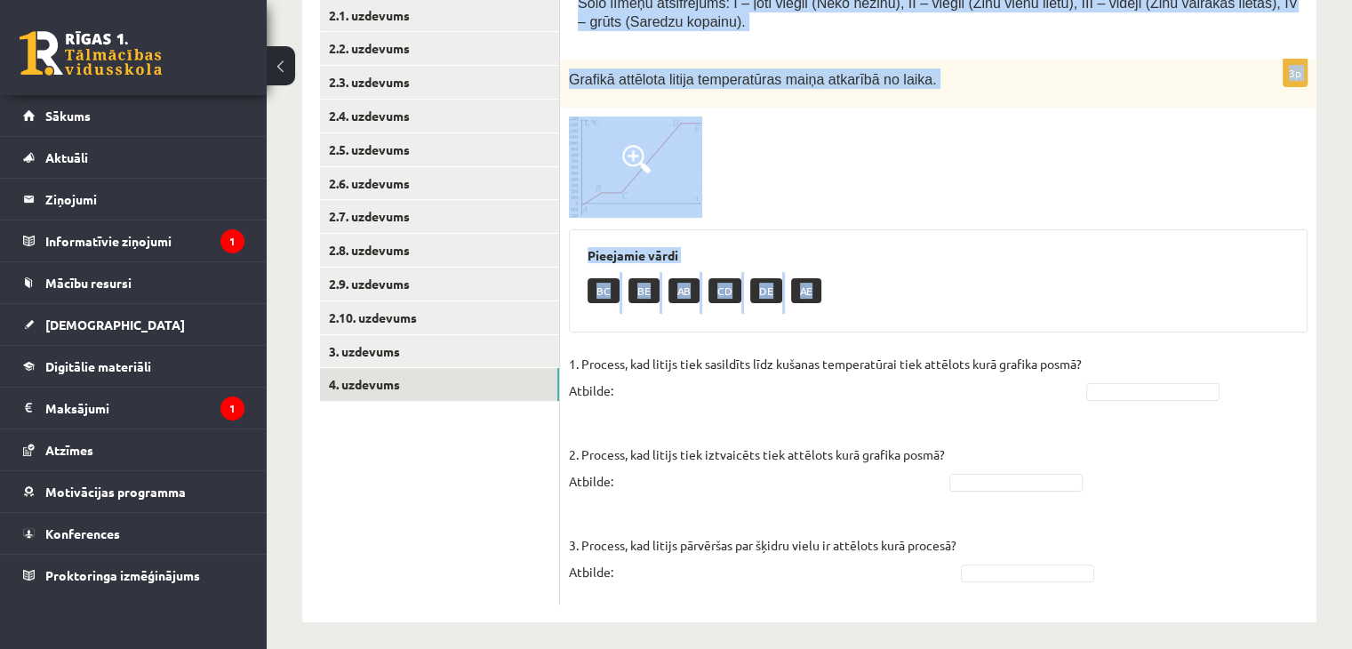
scroll to position [362, 0]
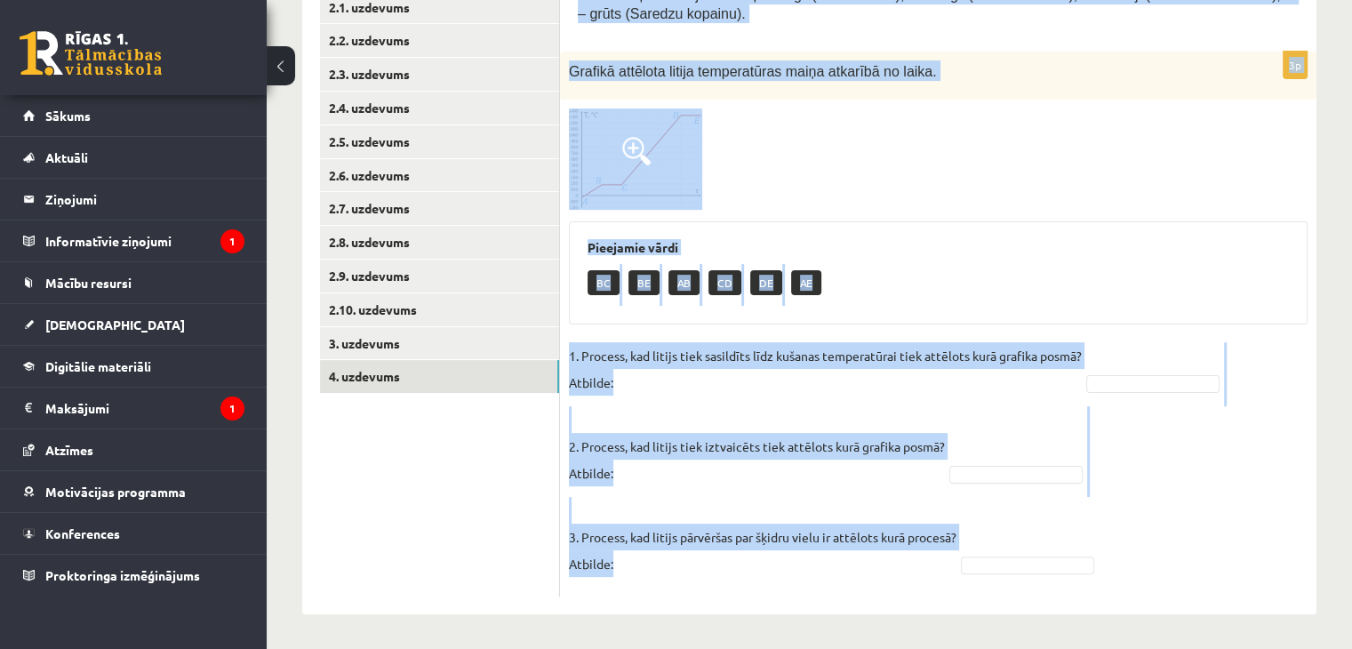
drag, startPoint x: 574, startPoint y: 132, endPoint x: 1205, endPoint y: 566, distance: 766.3
click at [1205, 566] on div "Pabeidz teikumu, izvēloties atbilstošo atbildes variantu! SOLO III / IV Solo lī…" at bounding box center [938, 277] width 756 height 675
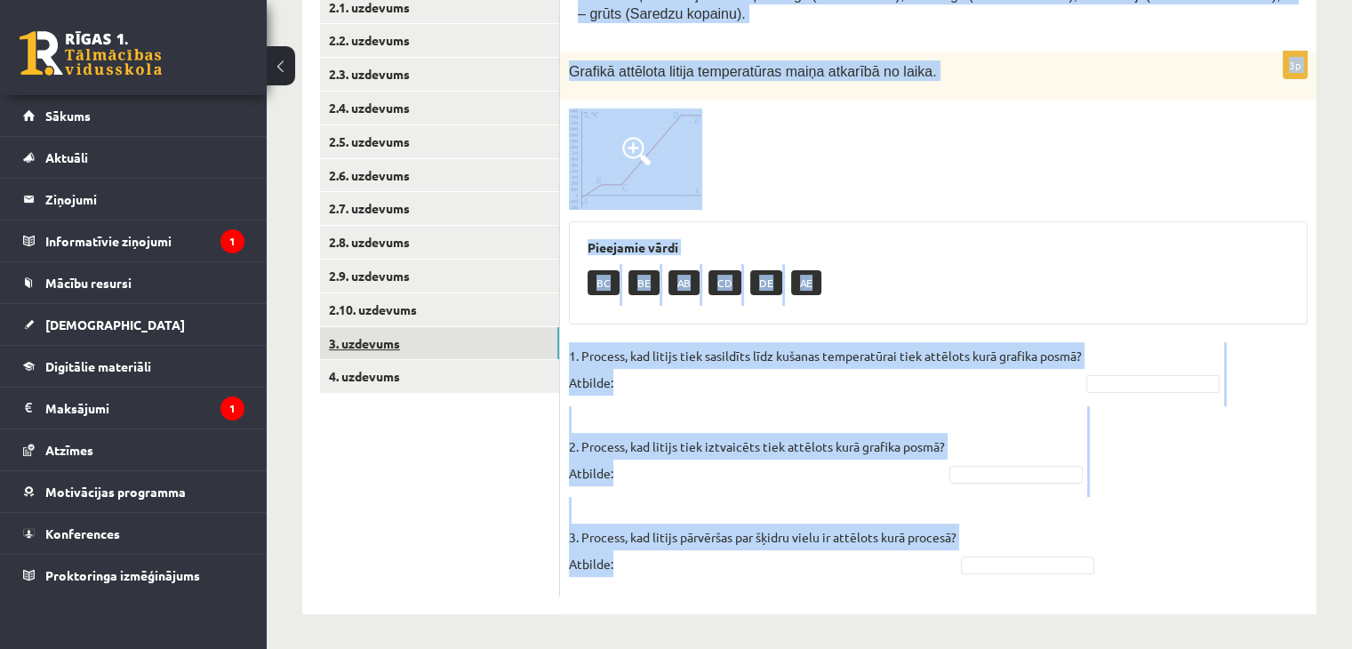
click at [356, 332] on link "3. uzdevums" at bounding box center [439, 343] width 239 height 33
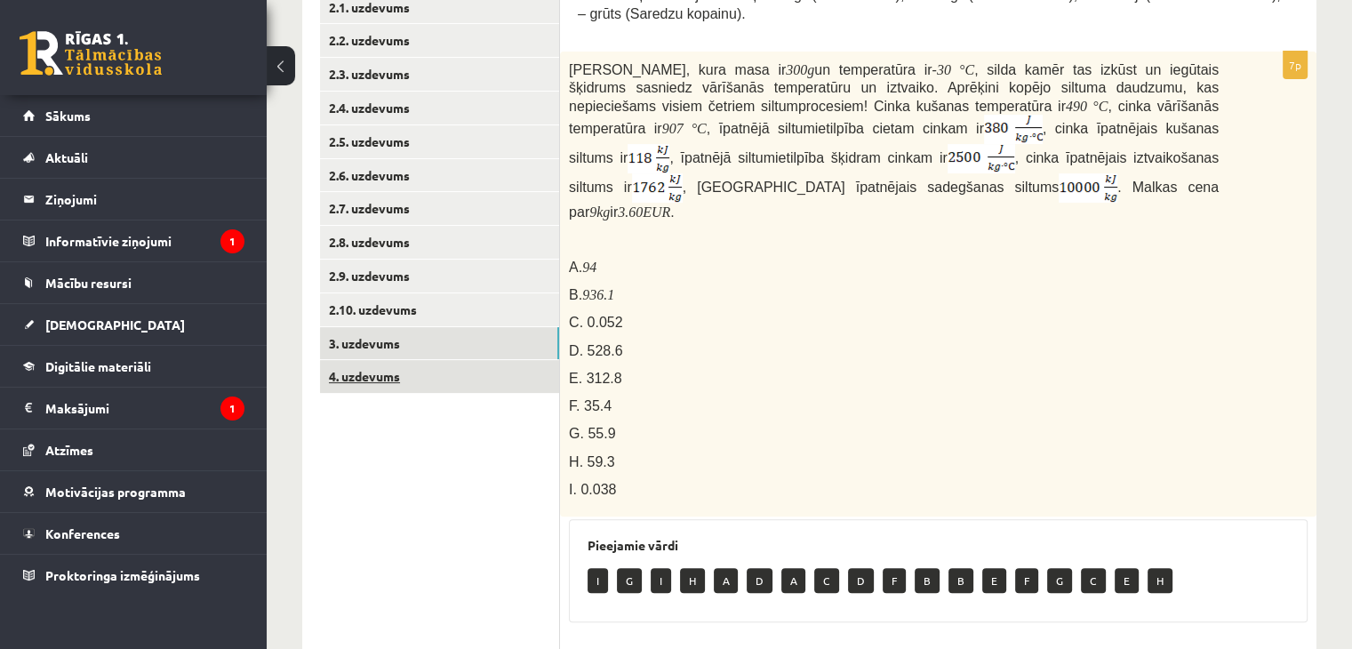
click at [441, 376] on link "4. uzdevums" at bounding box center [439, 376] width 239 height 33
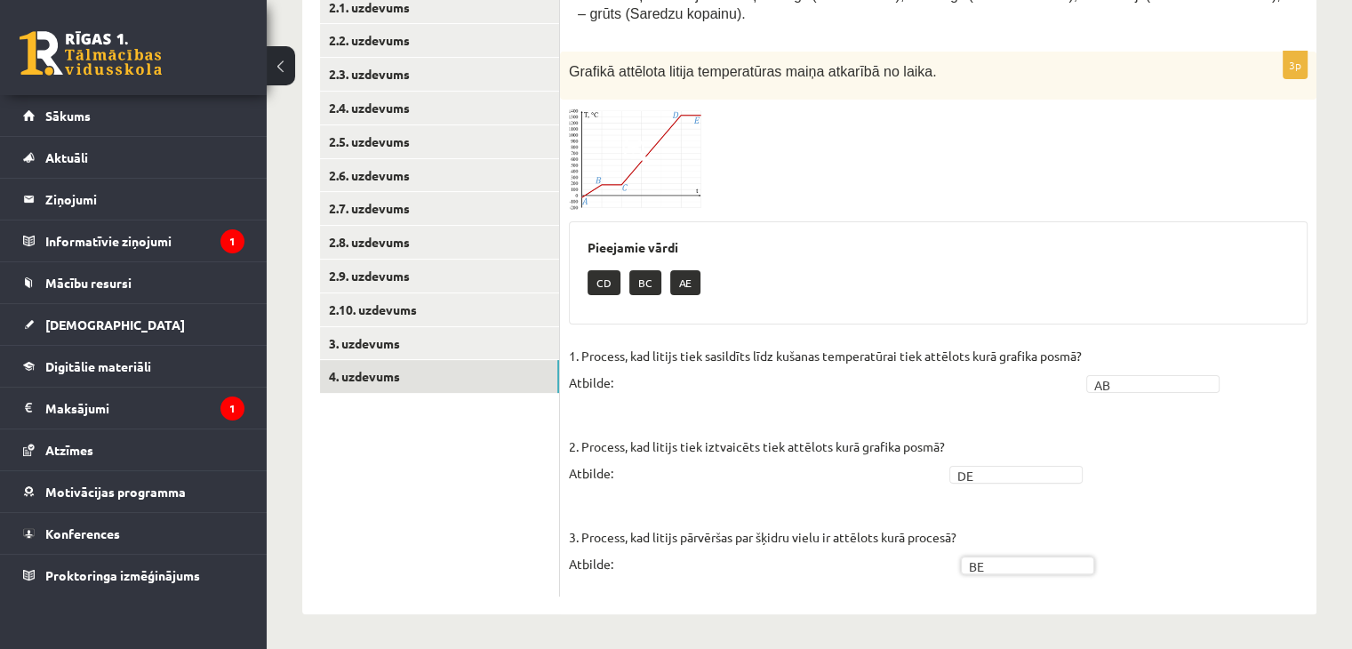
click at [996, 544] on fieldset "1. Process, kad litijs tiek sasildīts līdz kušanas temperatūrai tiek attēlots k…" at bounding box center [938, 464] width 739 height 245
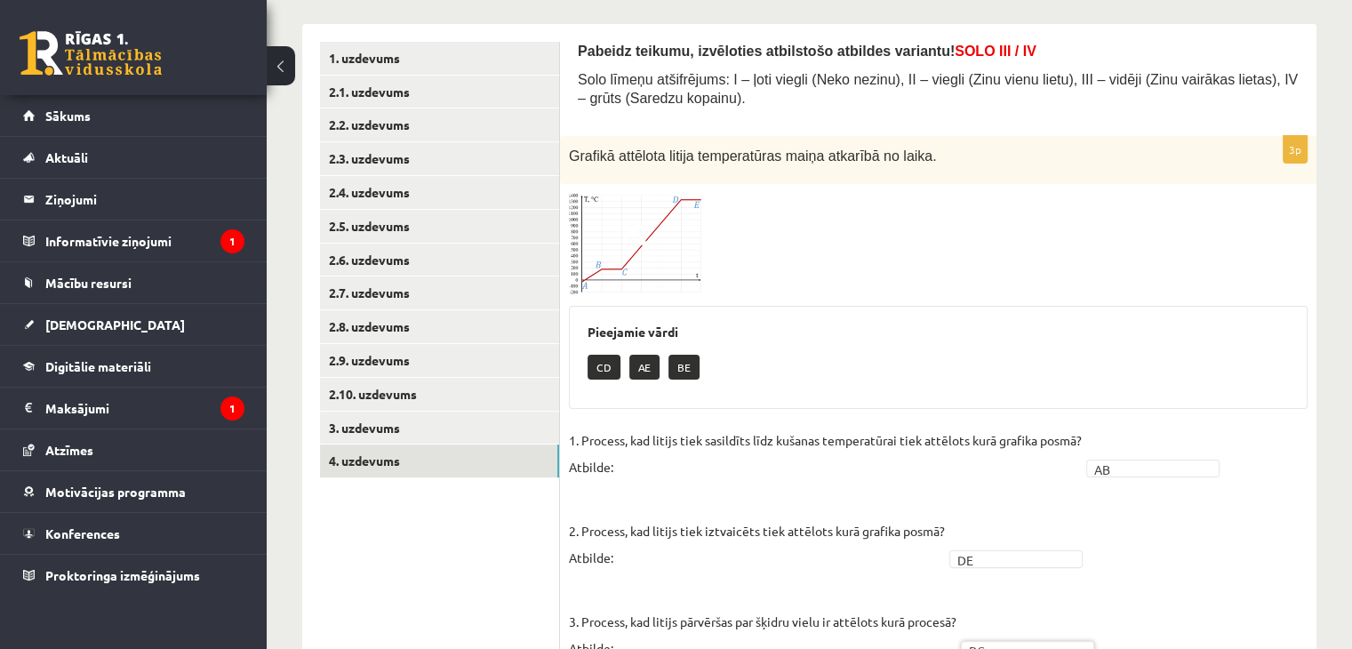
scroll to position [273, 0]
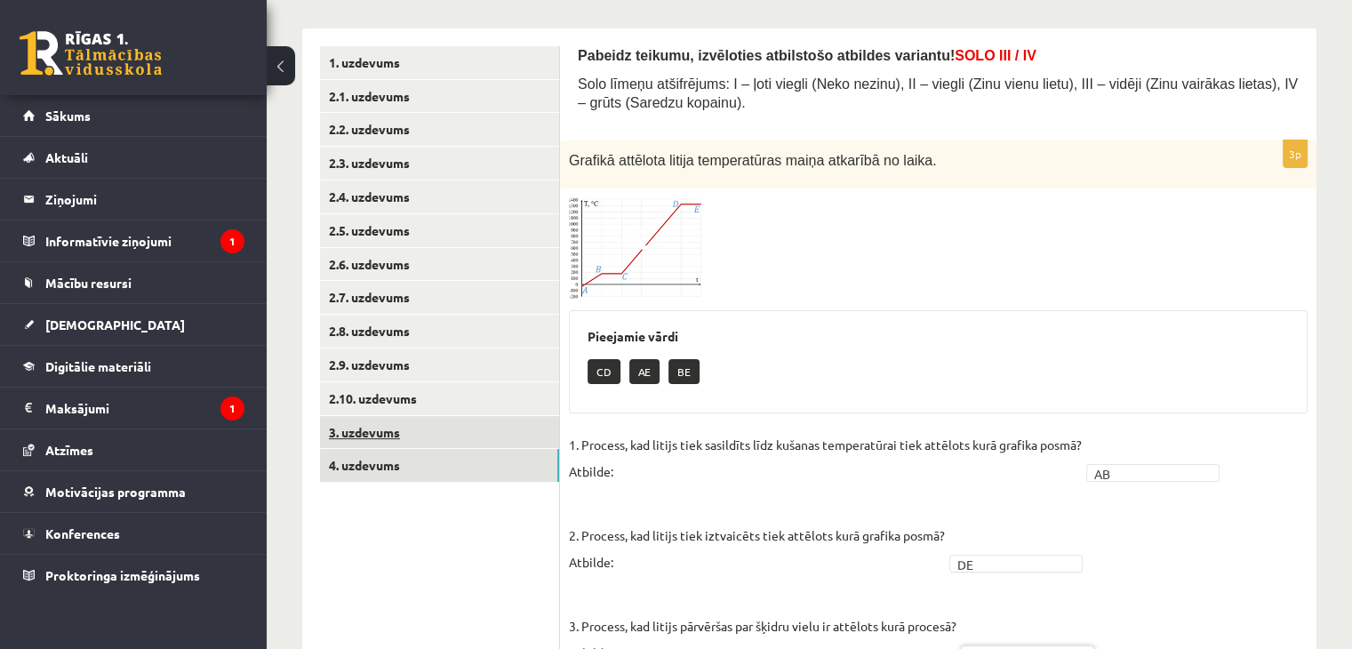
click at [464, 430] on link "3. uzdevums" at bounding box center [439, 432] width 239 height 33
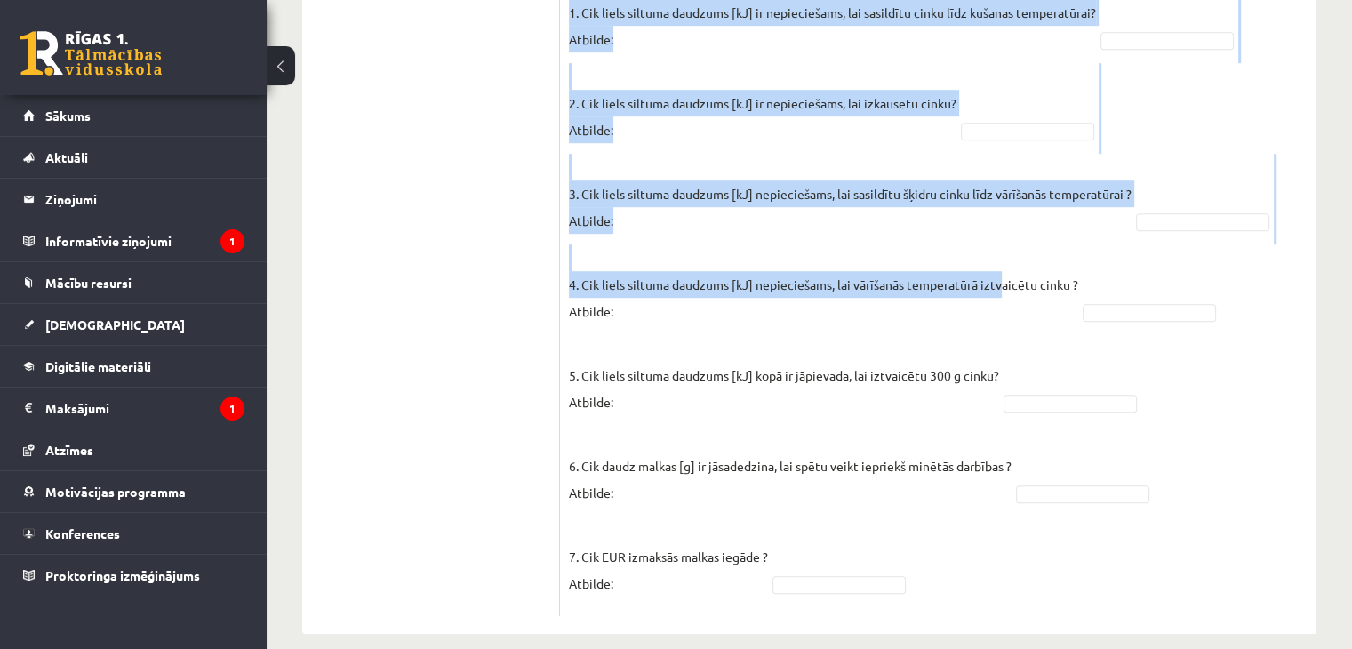
scroll to position [1004, 0]
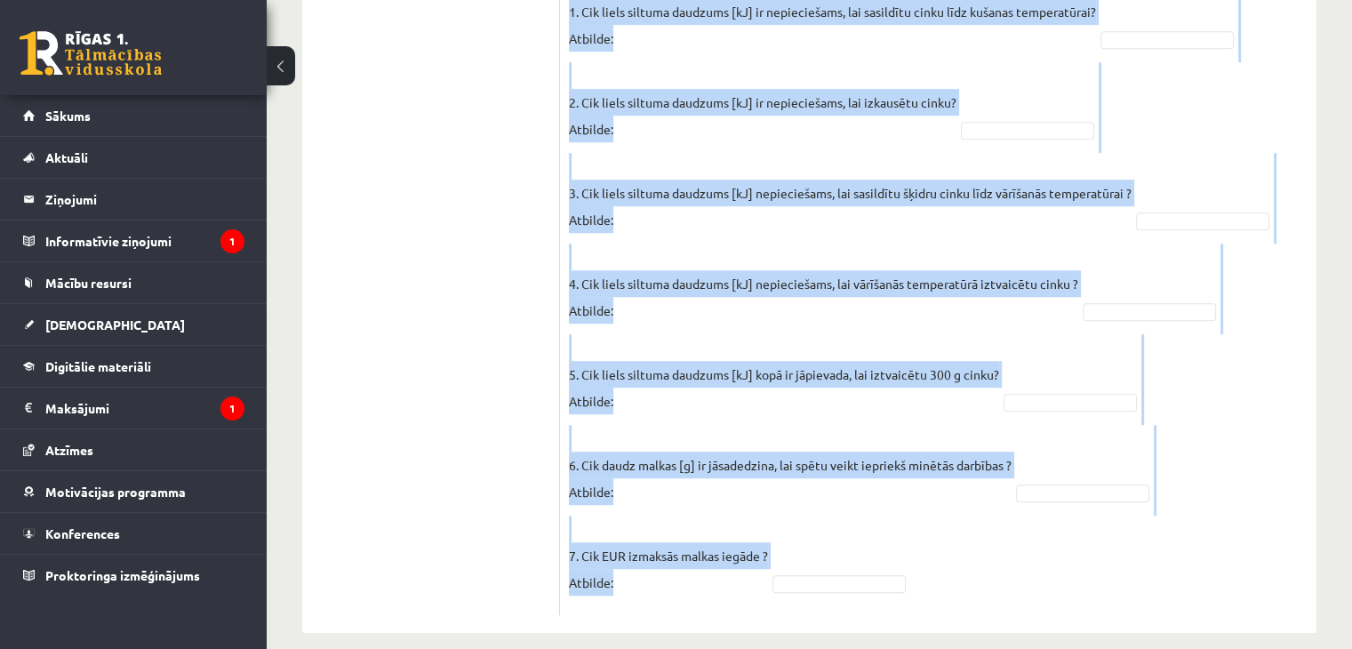
drag, startPoint x: 572, startPoint y: 51, endPoint x: 983, endPoint y: 607, distance: 691.6
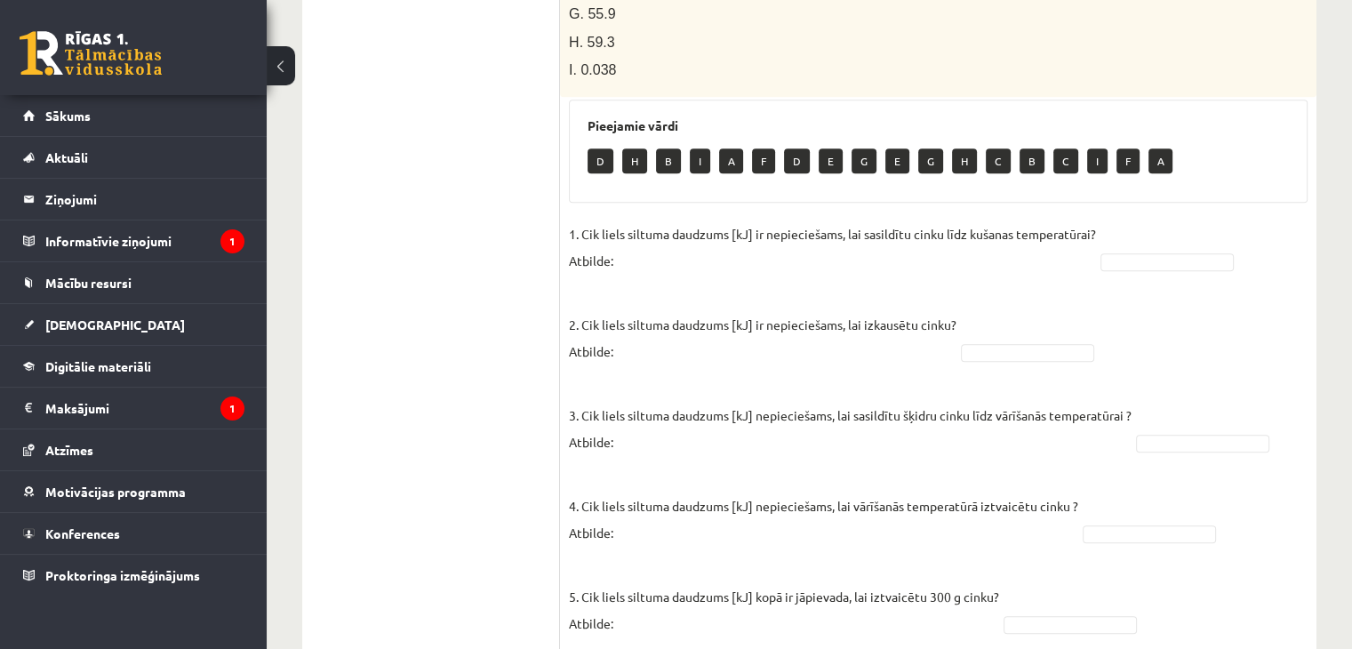
scroll to position [826, 0]
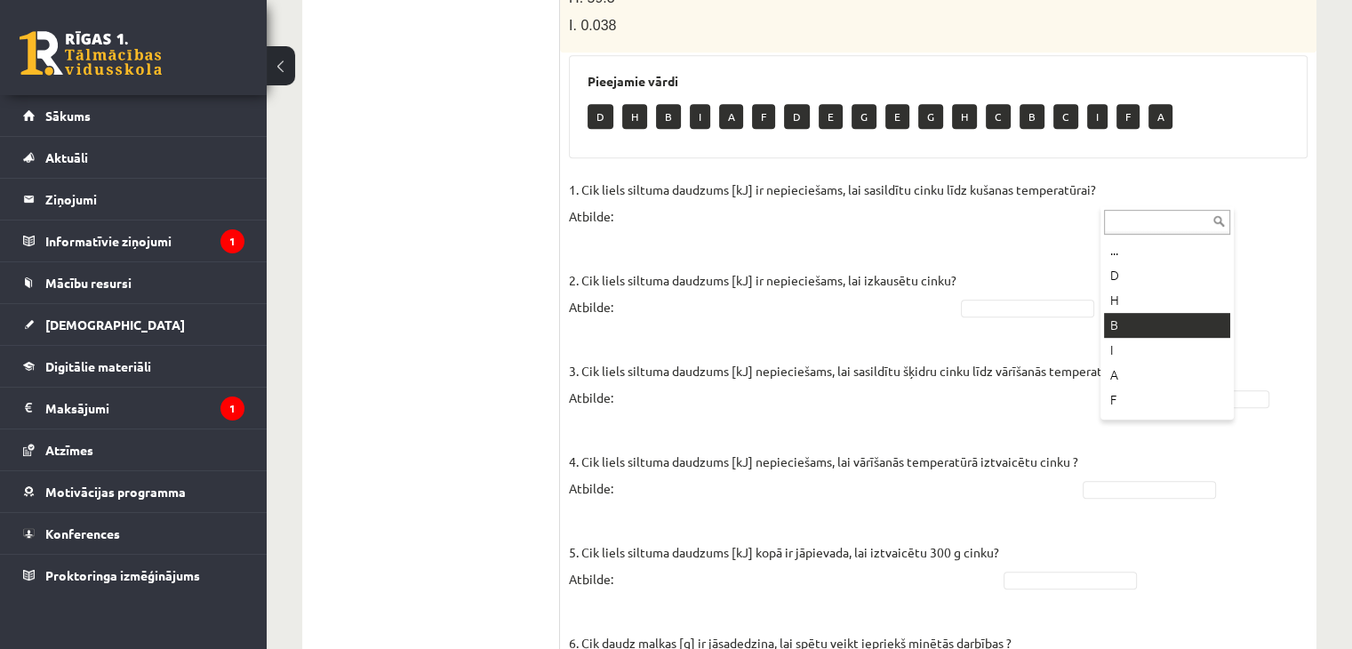
drag, startPoint x: 1124, startPoint y: 302, endPoint x: 1112, endPoint y: 298, distance: 12.4
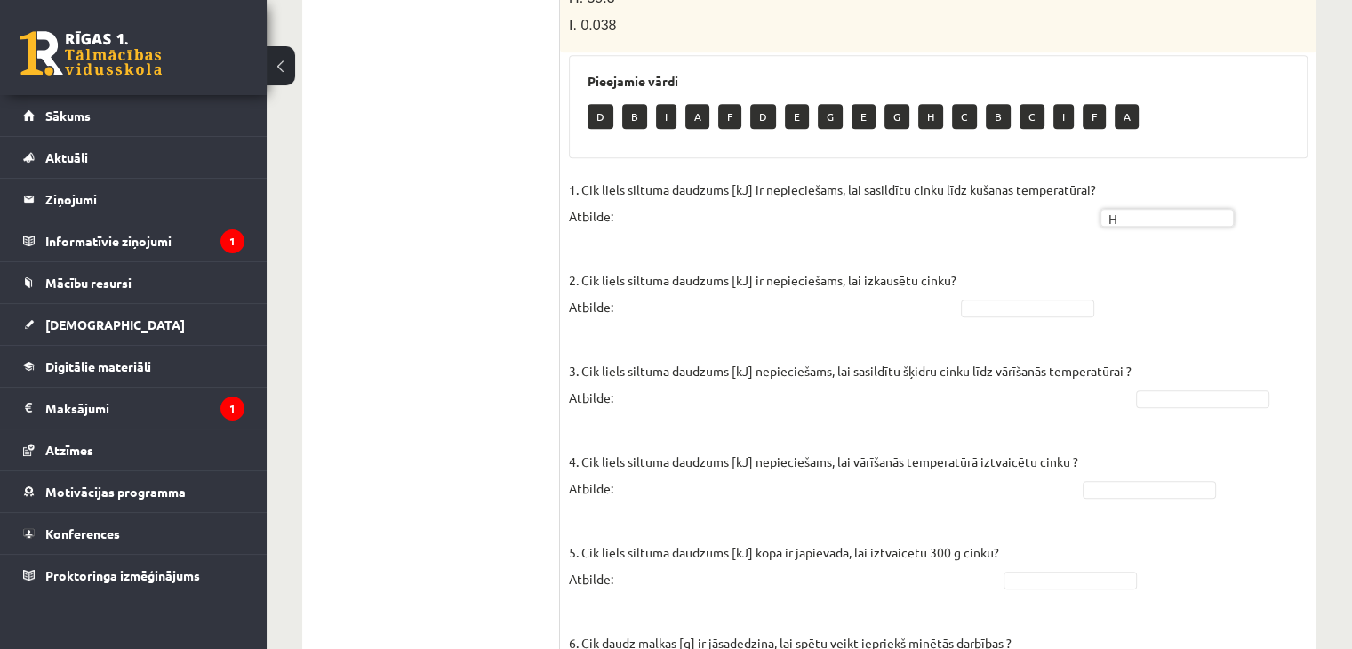
click at [1002, 297] on fieldset "1. Cik liels siltuma daudzums [kJ] ir nepieciešams, lai sasildītu cinku līdz ku…" at bounding box center [938, 480] width 739 height 608
drag, startPoint x: 980, startPoint y: 441, endPoint x: 678, endPoint y: 14, distance: 522.3
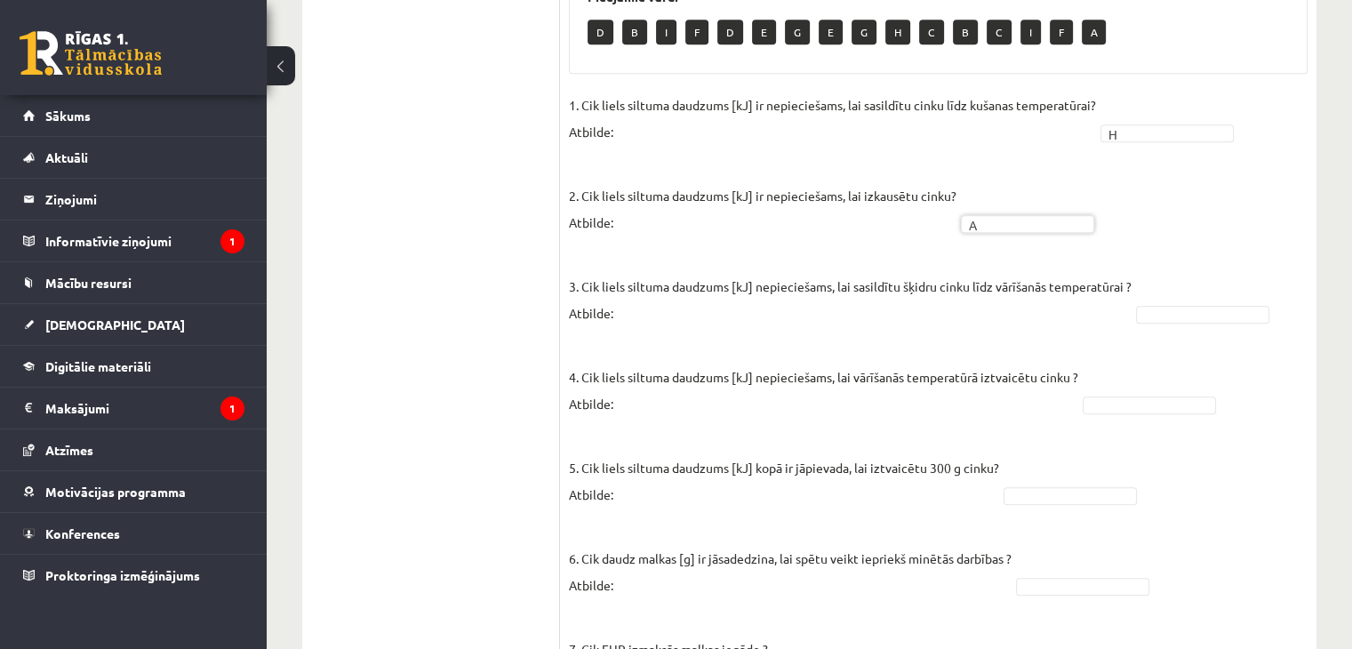
scroll to position [915, 0]
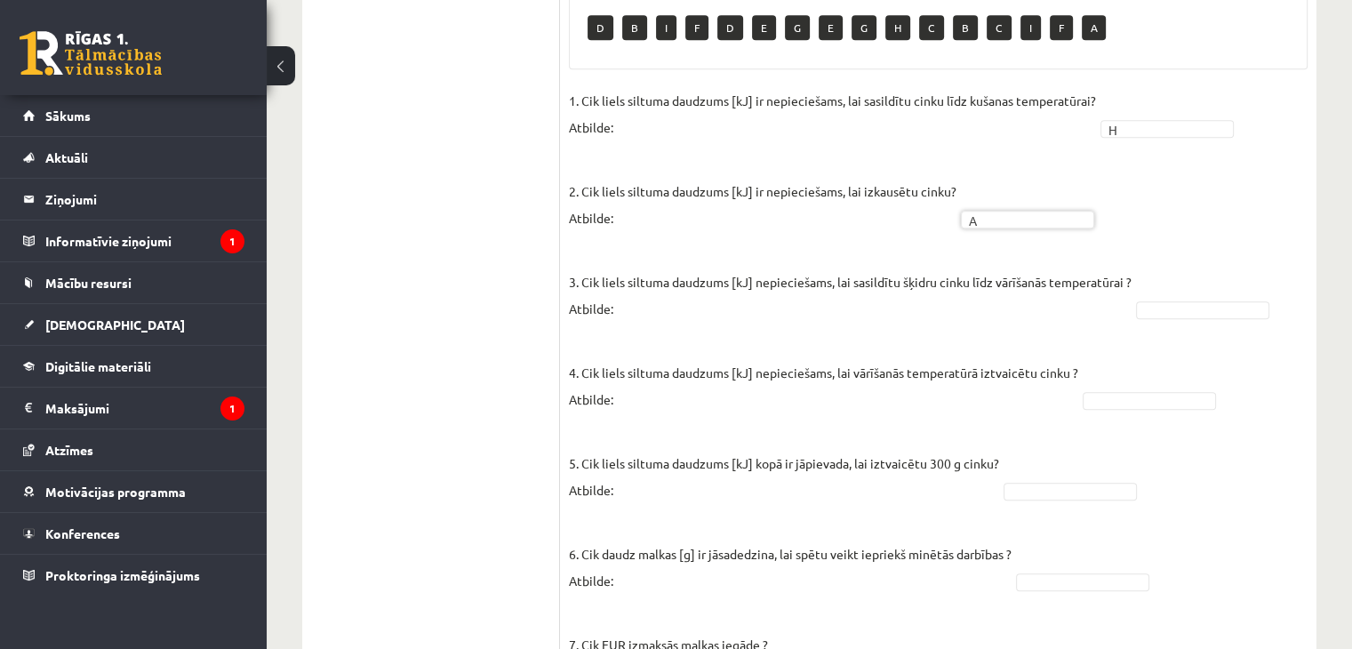
drag, startPoint x: 1139, startPoint y: 316, endPoint x: 1156, endPoint y: 289, distance: 31.6
click at [1140, 312] on fieldset "1. Cik liels siltuma daudzums [kJ] ir nepieciešams, lai sasildītu cinku līdz ku…" at bounding box center [938, 391] width 739 height 608
drag, startPoint x: 1157, startPoint y: 286, endPoint x: 1145, endPoint y: 306, distance: 23.2
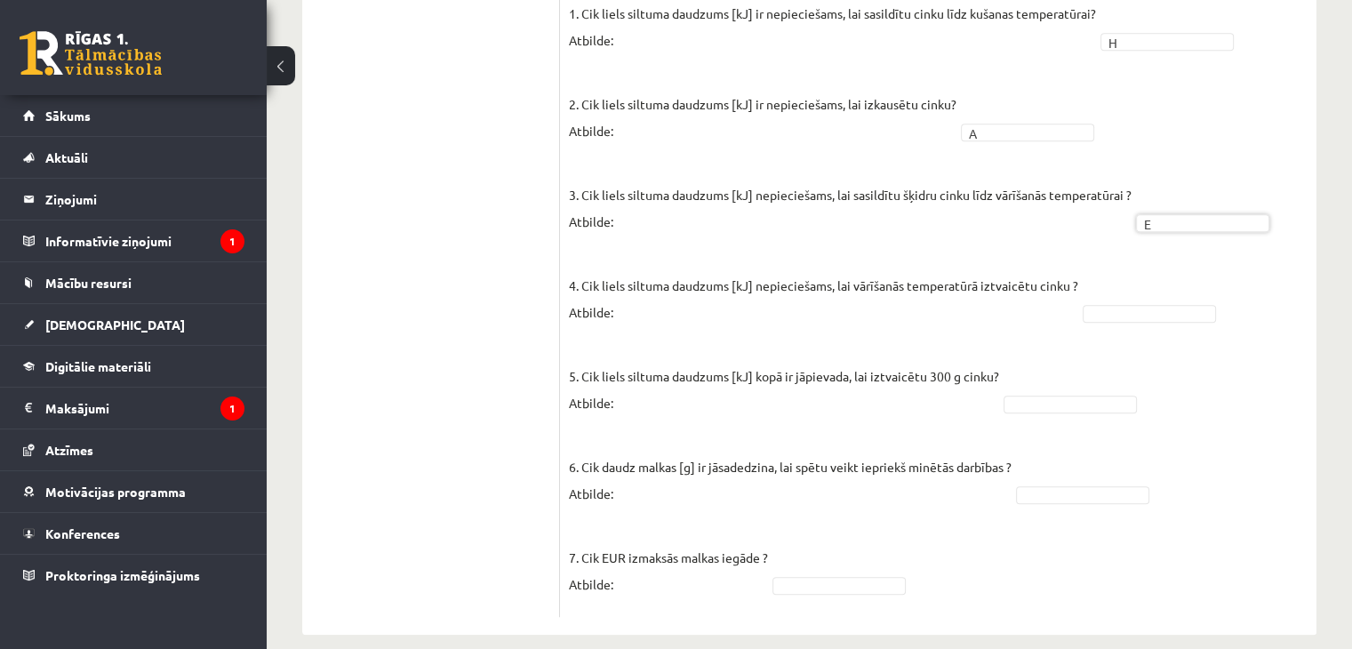
scroll to position [1004, 0]
drag, startPoint x: 1102, startPoint y: 388, endPoint x: 1049, endPoint y: 388, distance: 53.3
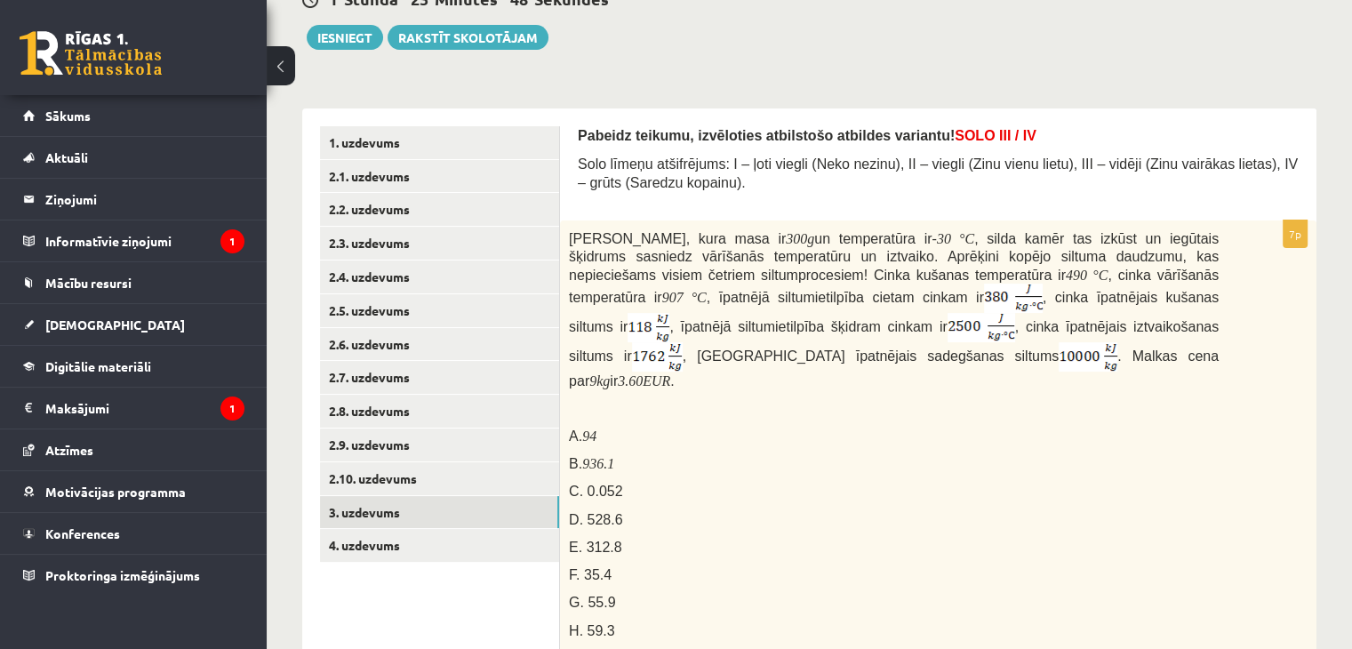
scroll to position [0, 0]
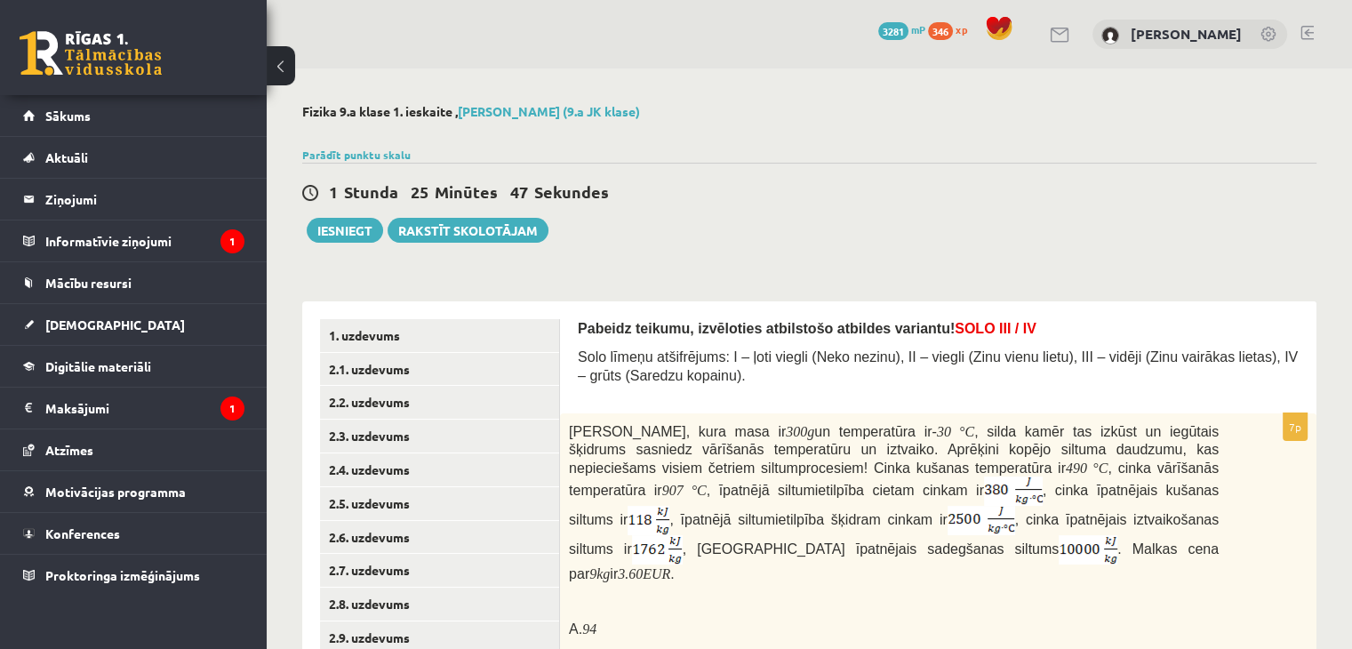
click at [433, 341] on link "1. uzdevums" at bounding box center [439, 335] width 239 height 33
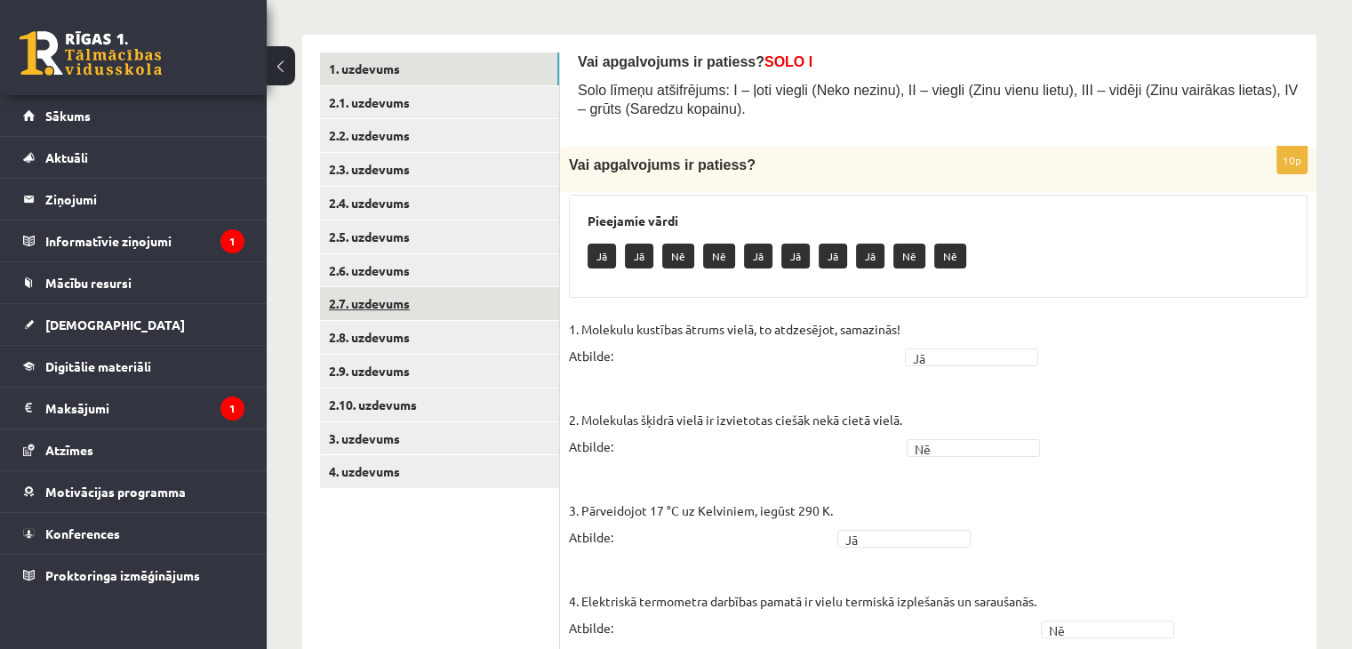
click at [445, 292] on link "2.7. uzdevums" at bounding box center [439, 303] width 239 height 33
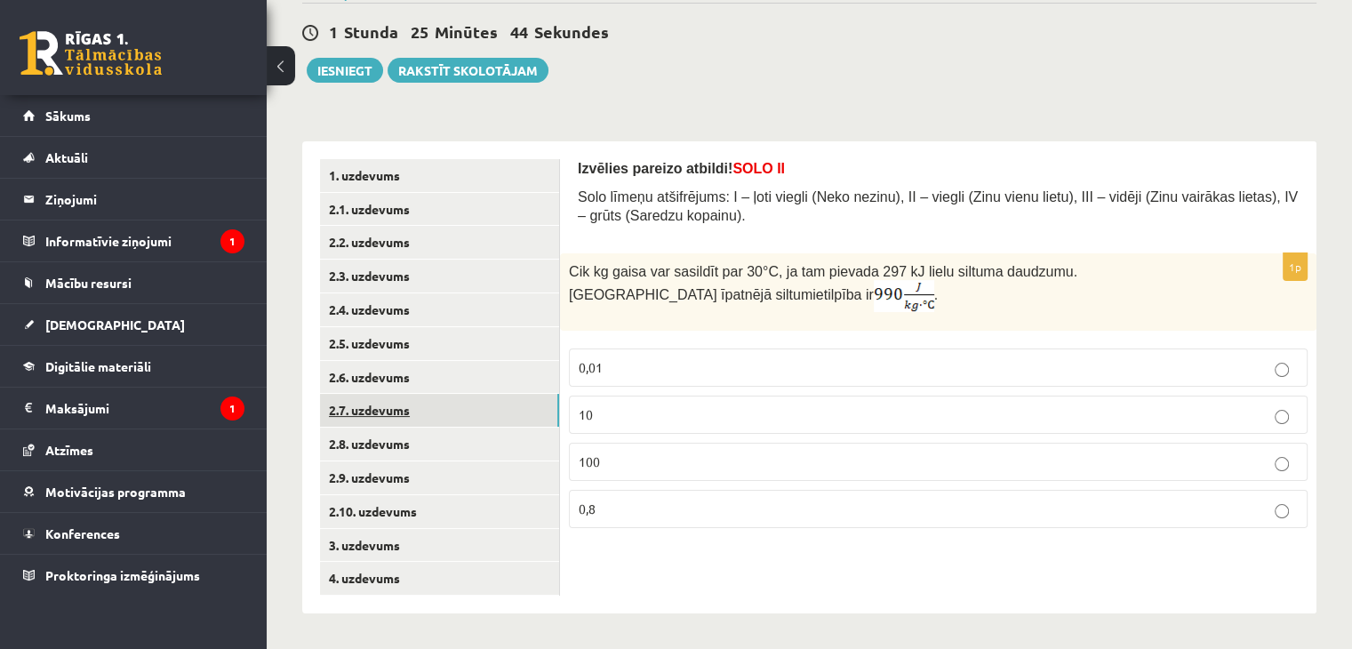
scroll to position [160, 0]
click at [477, 453] on link "2.8. uzdevums" at bounding box center [439, 444] width 239 height 33
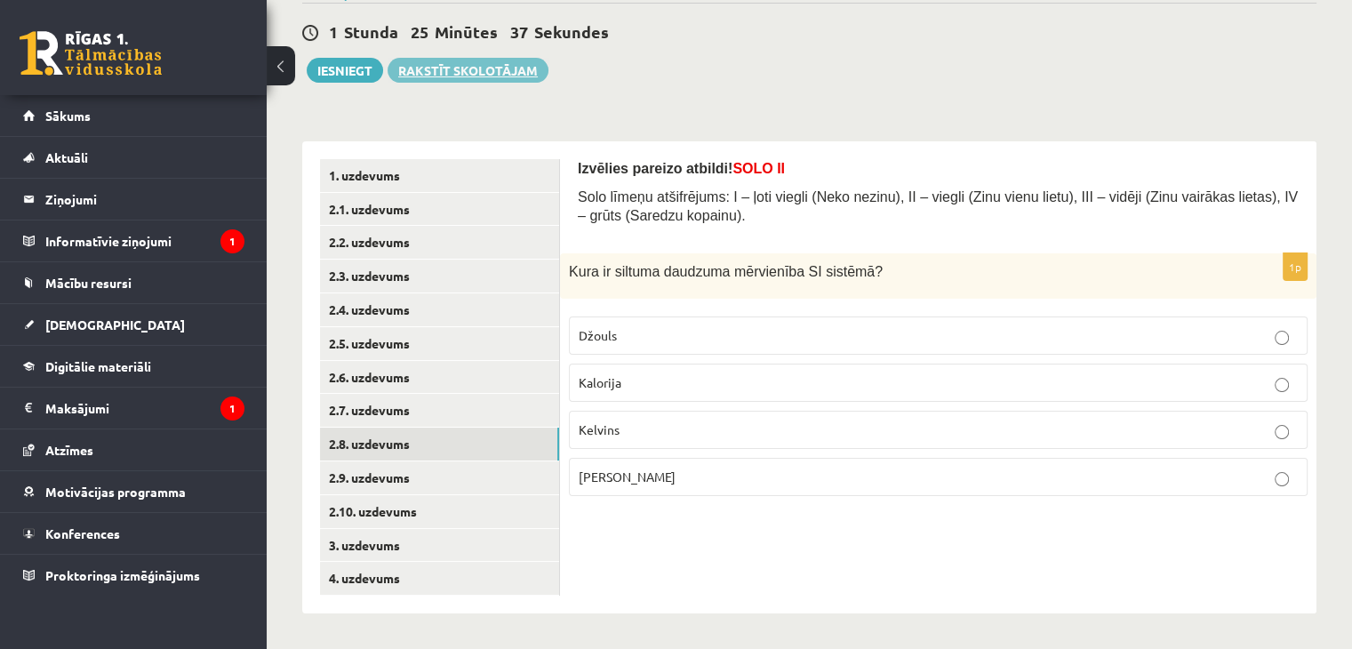
click at [505, 68] on link "Rakstīt skolotājam" at bounding box center [468, 70] width 161 height 25
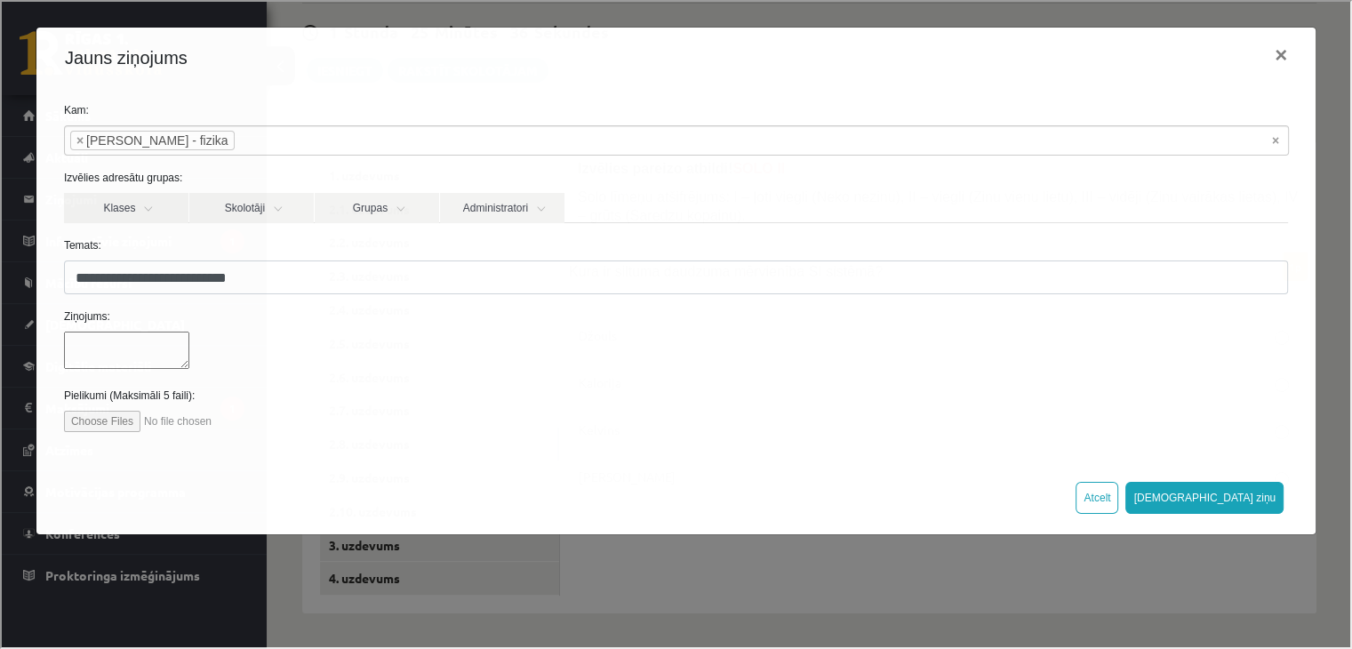
scroll to position [0, 0]
click at [1287, 57] on div "Jauns ziņojums ×" at bounding box center [674, 56] width 1279 height 60
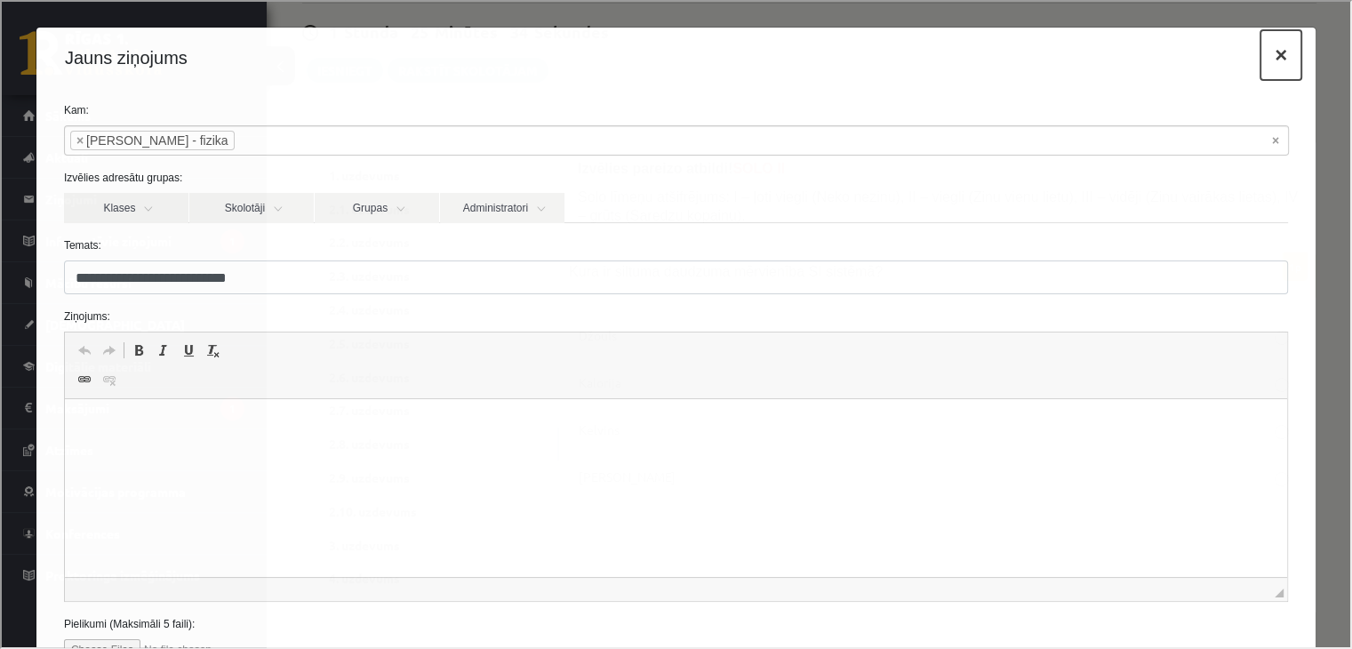
click at [1260, 54] on button "×" at bounding box center [1279, 53] width 41 height 50
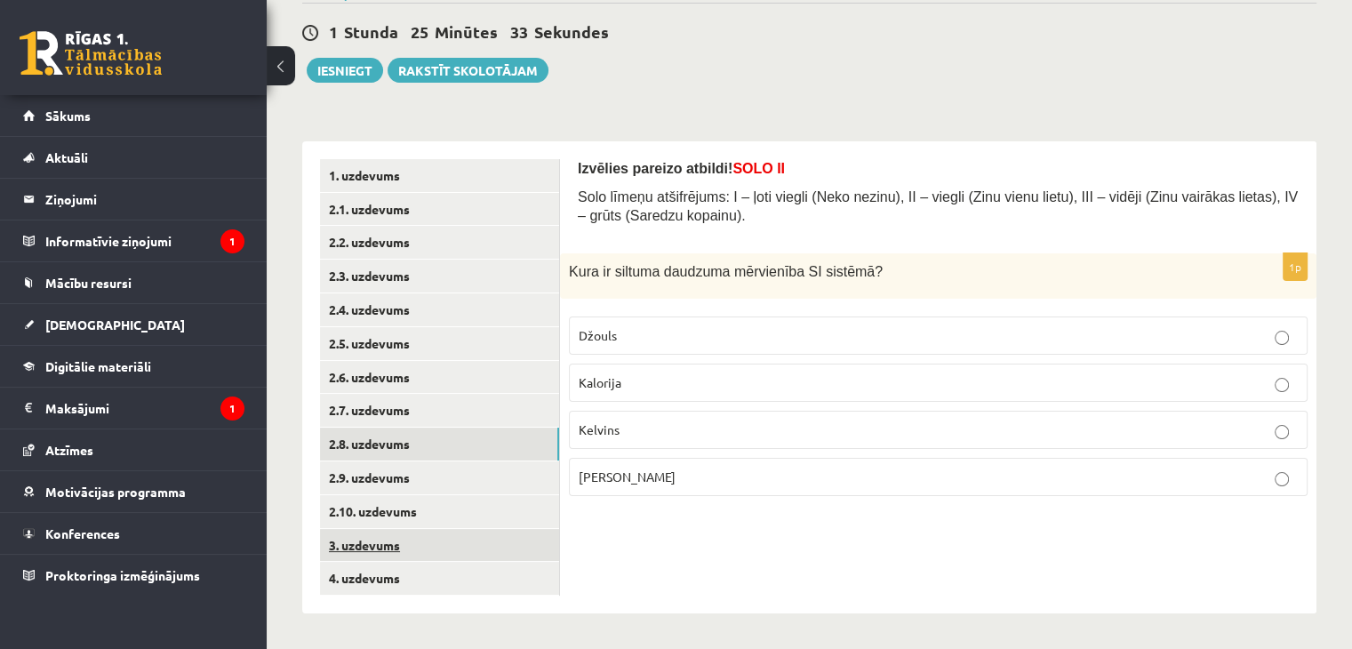
click at [391, 544] on link "3. uzdevums" at bounding box center [439, 545] width 239 height 33
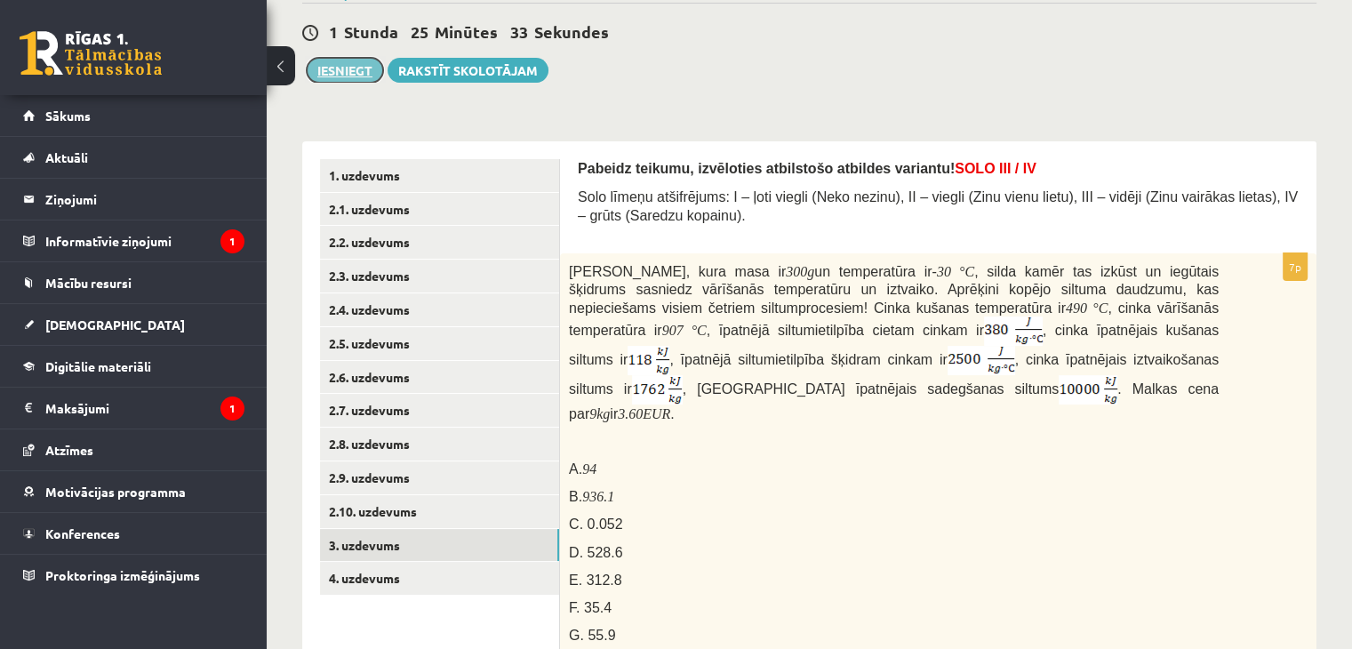
click at [338, 65] on button "Iesniegt" at bounding box center [345, 70] width 76 height 25
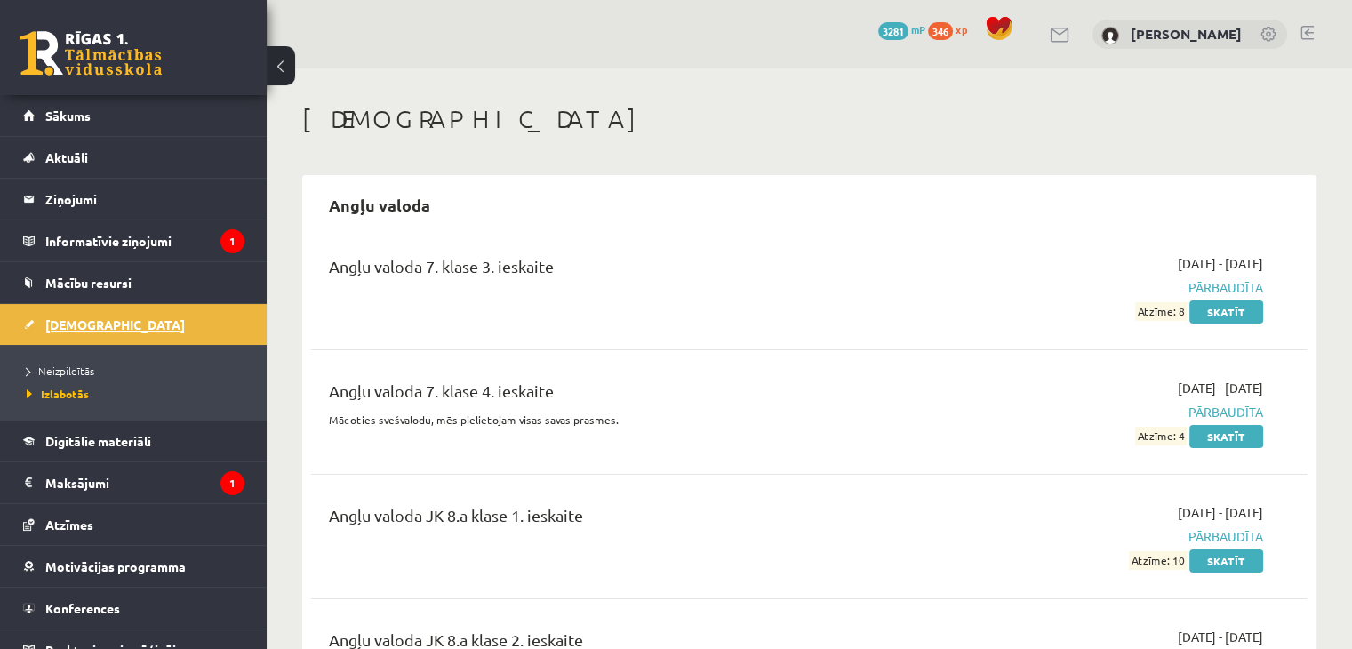
click at [77, 305] on link "[DEMOGRAPHIC_DATA]" at bounding box center [133, 324] width 221 height 41
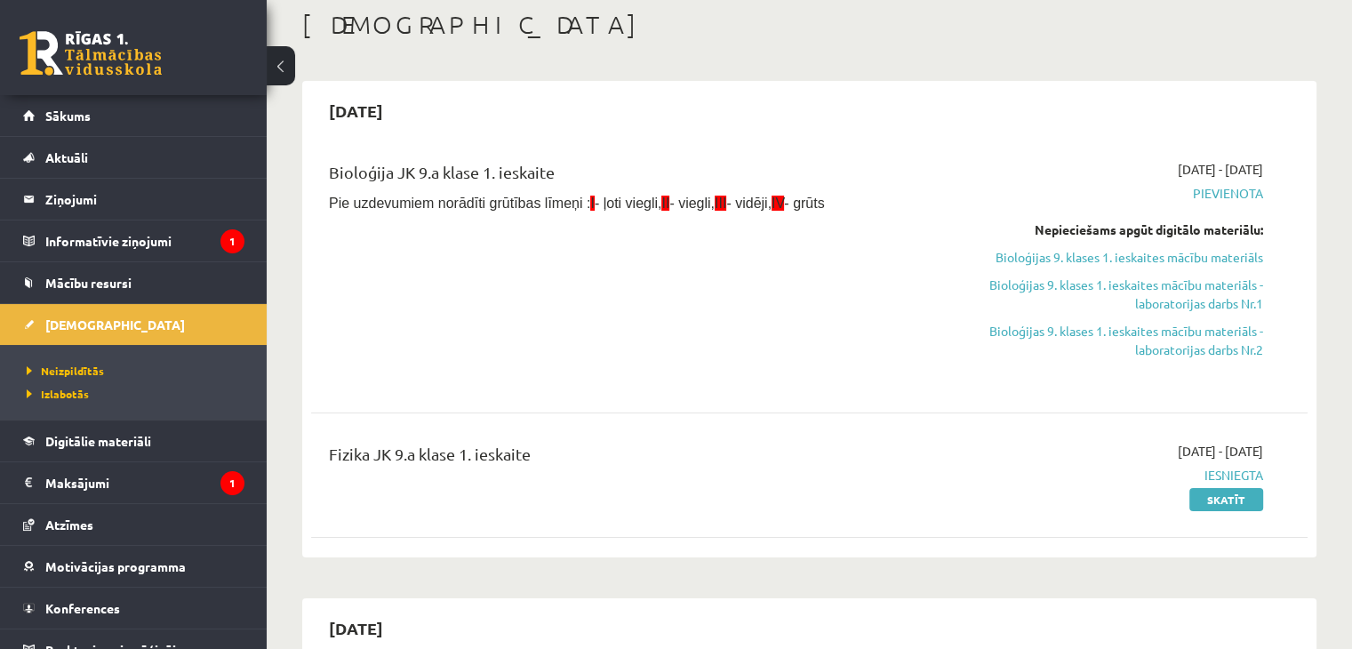
scroll to position [89, 0]
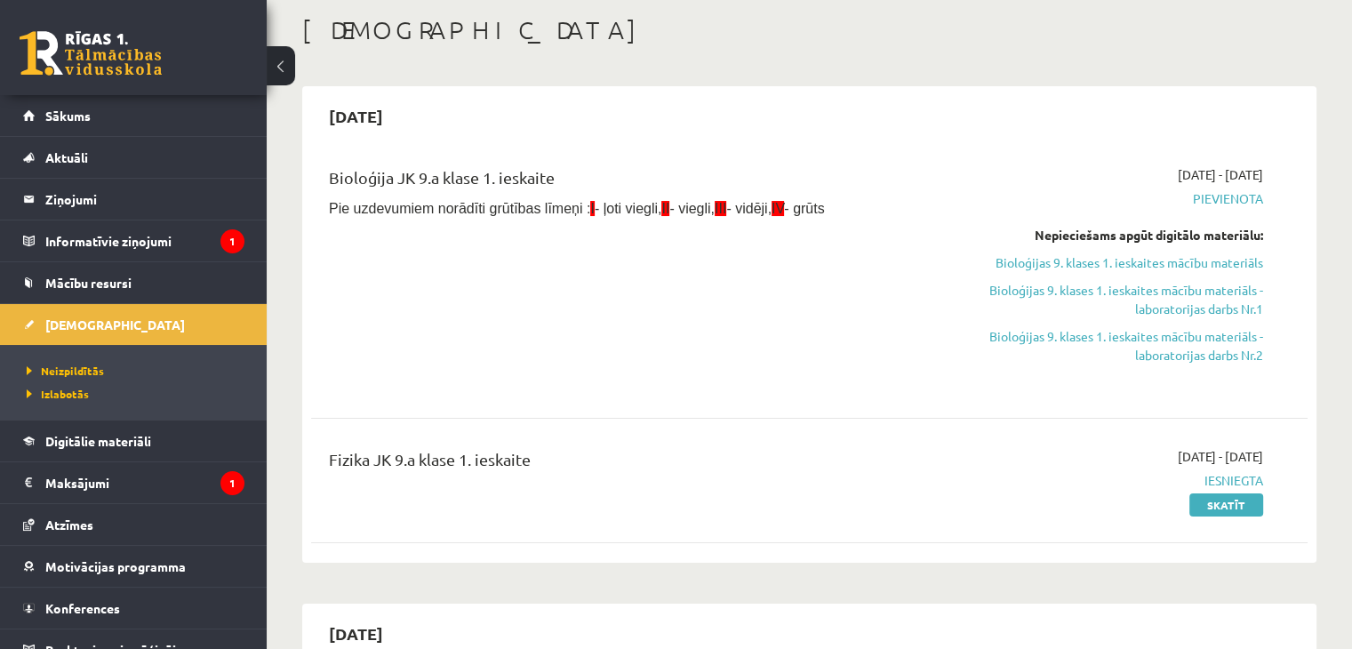
drag, startPoint x: 1107, startPoint y: 264, endPoint x: 757, endPoint y: 90, distance: 390.4
click at [1107, 264] on link "Bioloģijas 9. klases 1. ieskaites mācību materiāls" at bounding box center [1116, 262] width 293 height 19
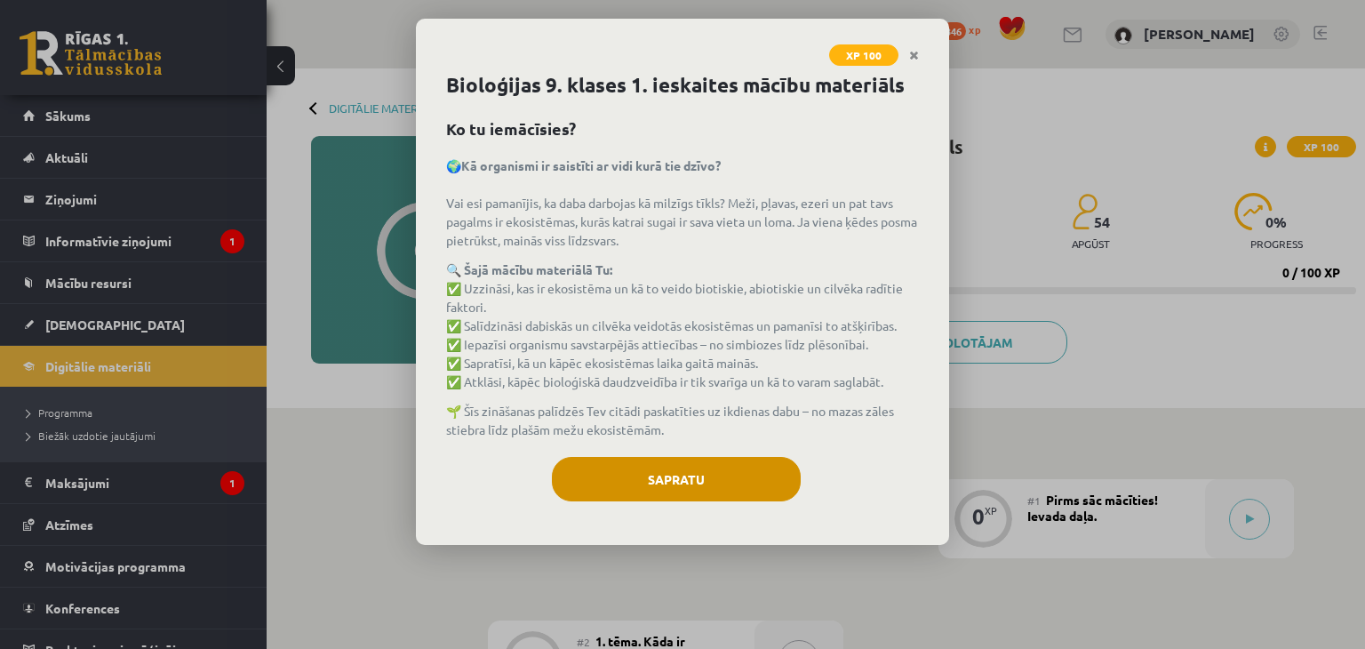
click at [652, 500] on div "Sapratu" at bounding box center [682, 486] width 473 height 58
click at [652, 477] on button "Sapratu" at bounding box center [676, 479] width 249 height 44
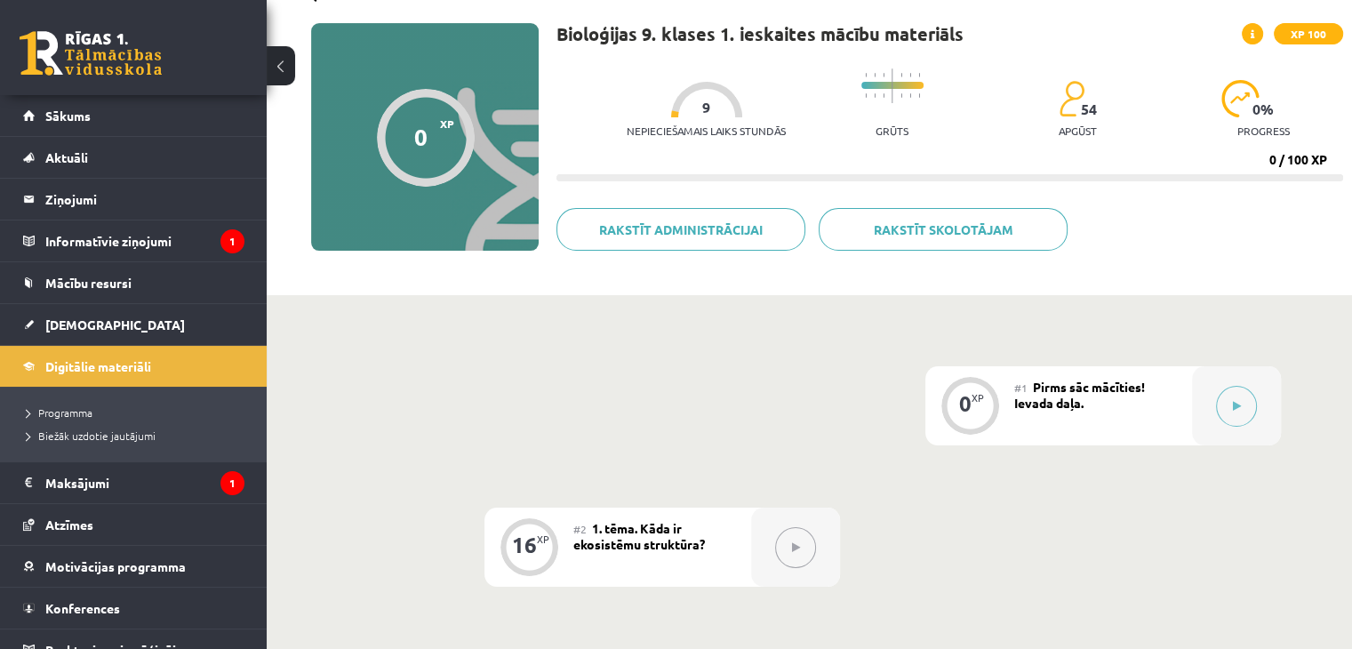
scroll to position [356, 0]
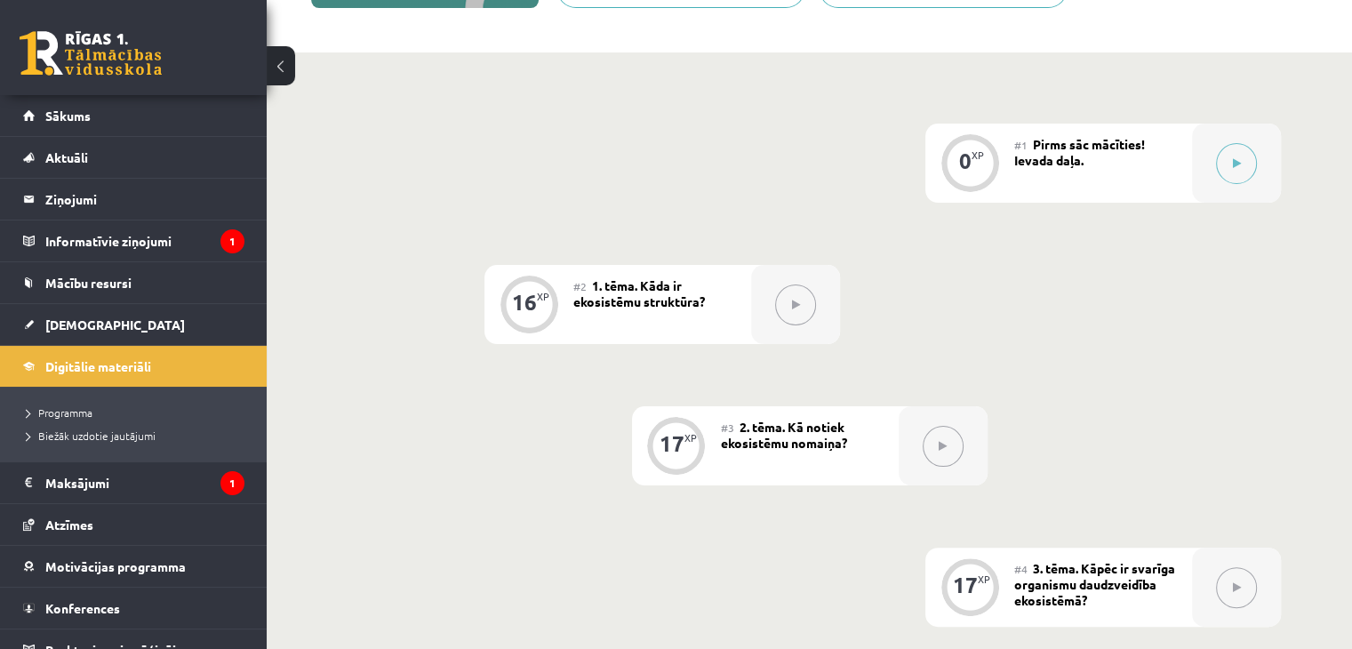
click at [1170, 159] on div "#1 Pirms sāc mācīties! Ievada daļa." at bounding box center [1103, 163] width 178 height 79
click at [1188, 164] on div "#1 Pirms sāc mācīties! Ievada daļa." at bounding box center [1103, 163] width 178 height 79
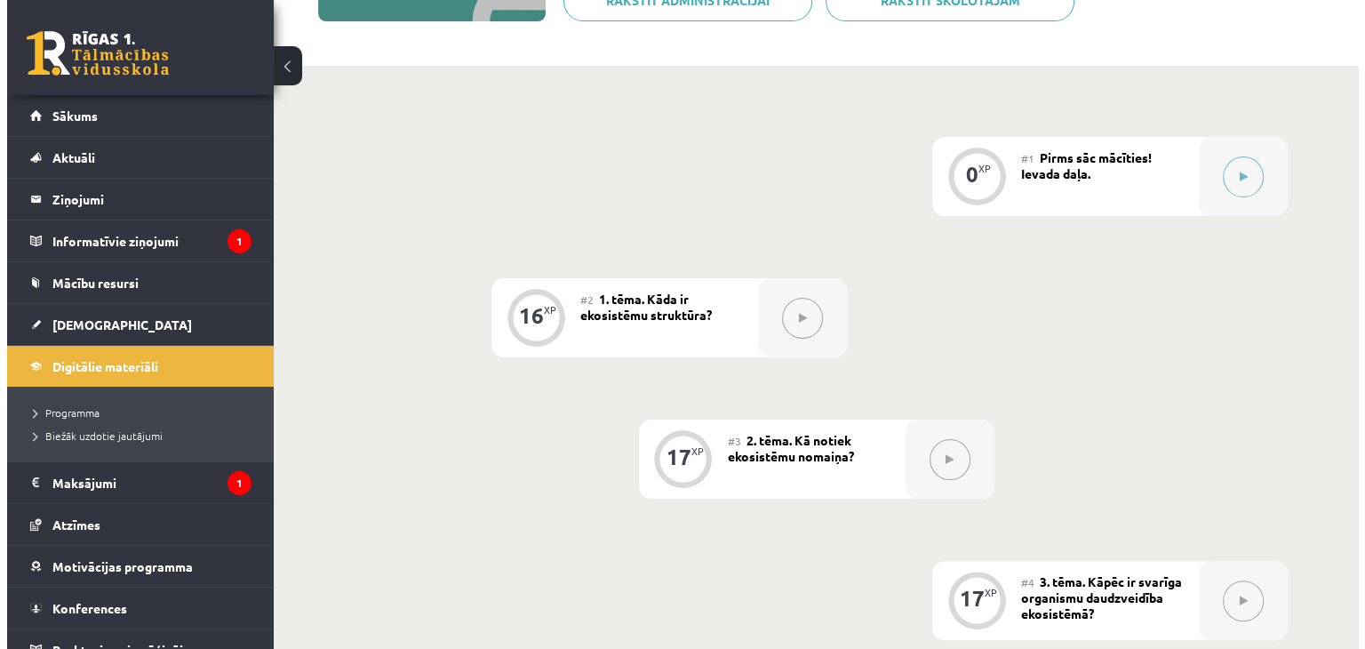
scroll to position [305, 0]
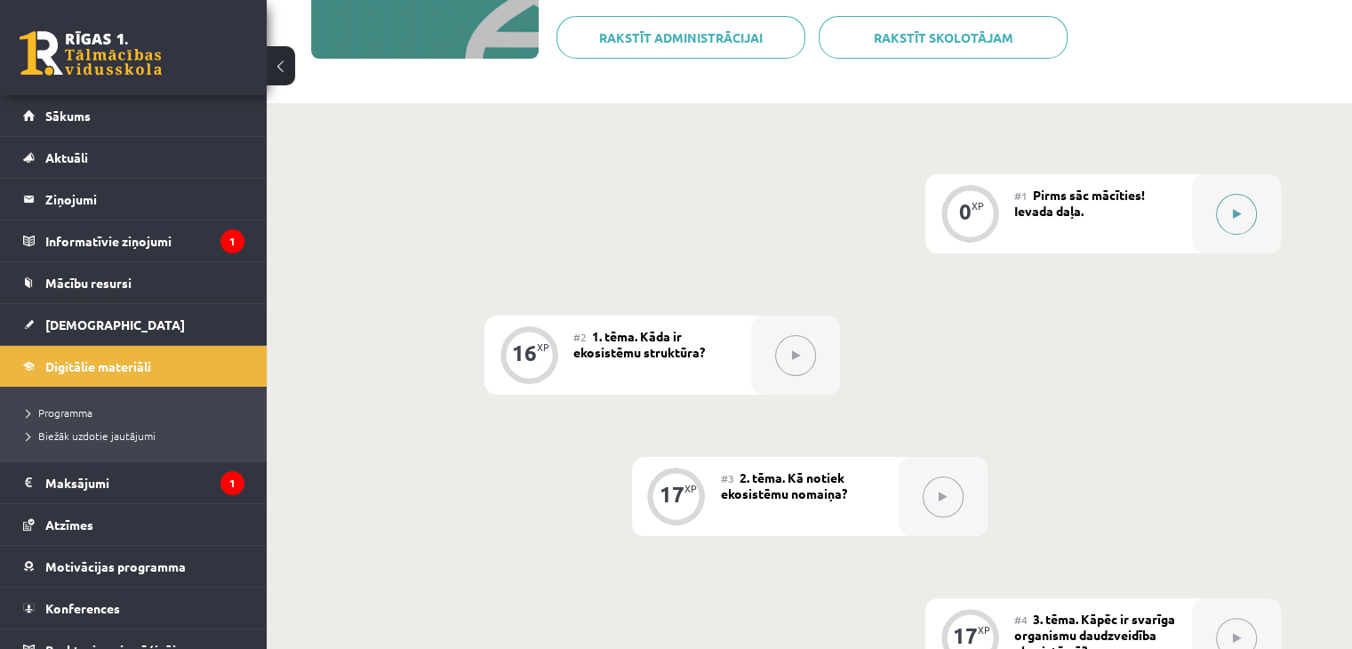
click at [1227, 227] on button at bounding box center [1236, 214] width 41 height 41
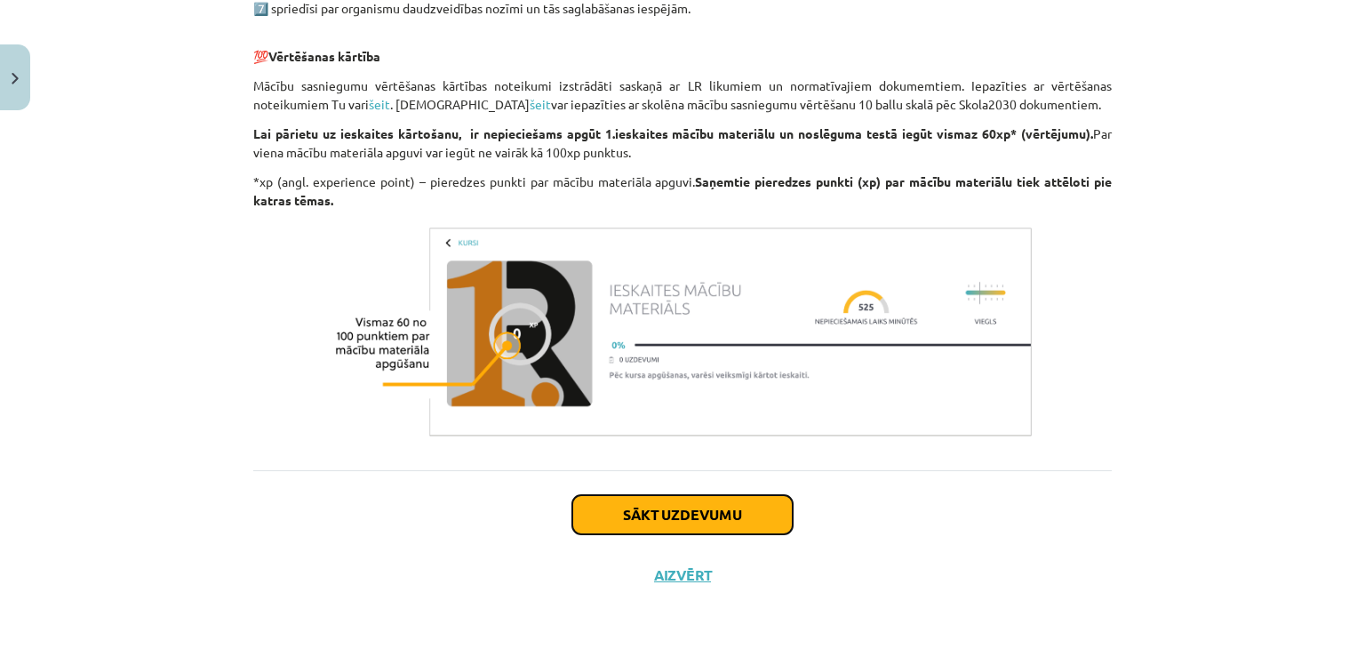
click at [679, 523] on button "Sākt uzdevumu" at bounding box center [682, 514] width 220 height 39
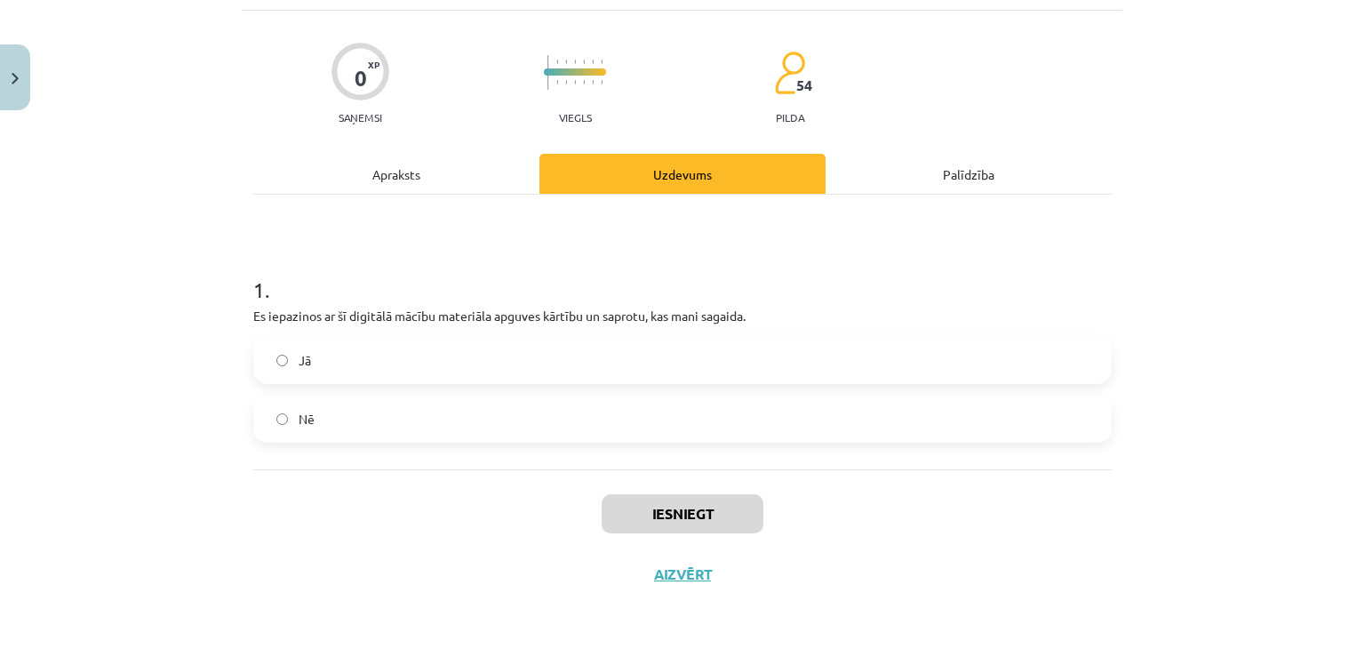
scroll to position [44, 0]
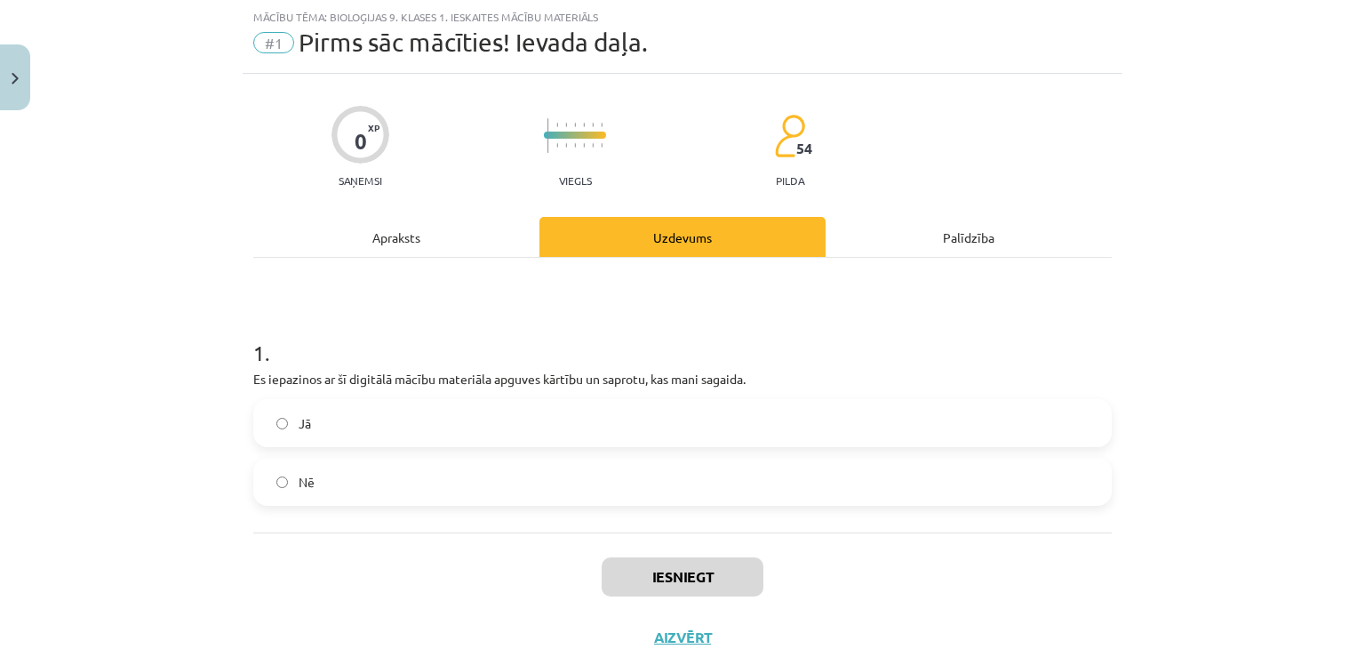
click at [458, 422] on label "Jā" at bounding box center [682, 423] width 855 height 44
click at [634, 541] on div "Iesniegt Aizvērt" at bounding box center [682, 594] width 859 height 124
click at [656, 571] on button "Iesniegt" at bounding box center [683, 576] width 162 height 39
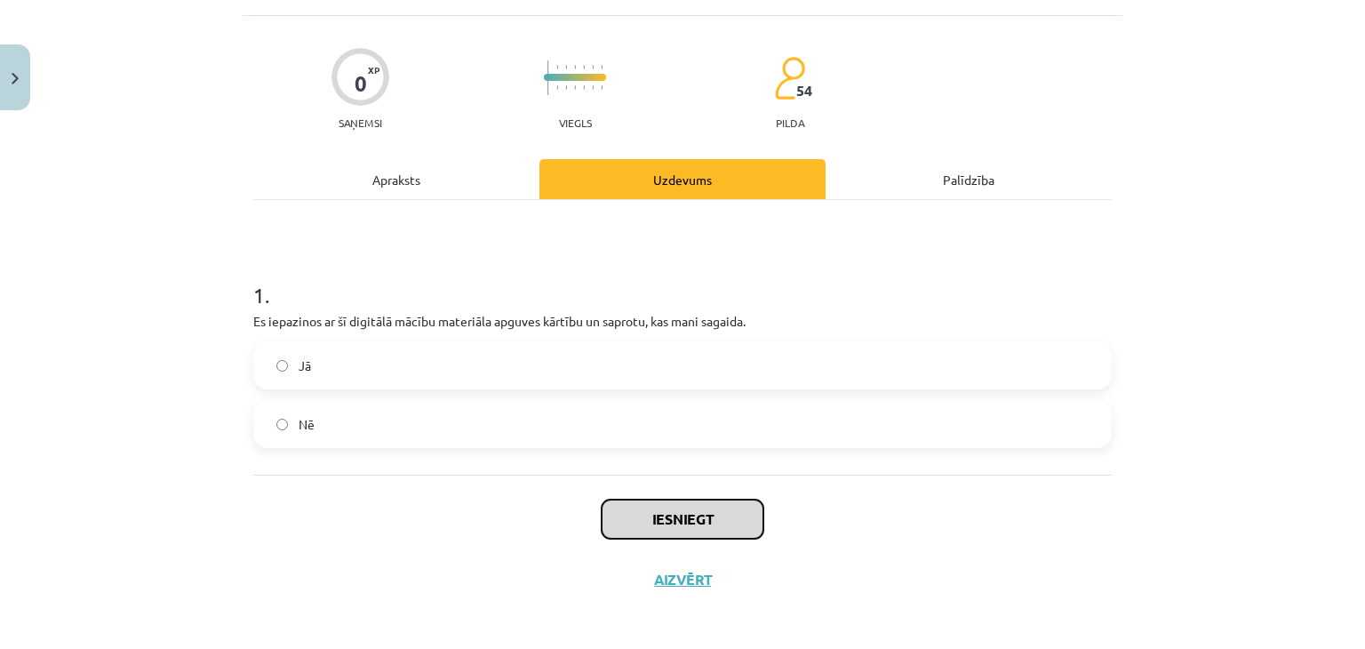
scroll to position [107, 0]
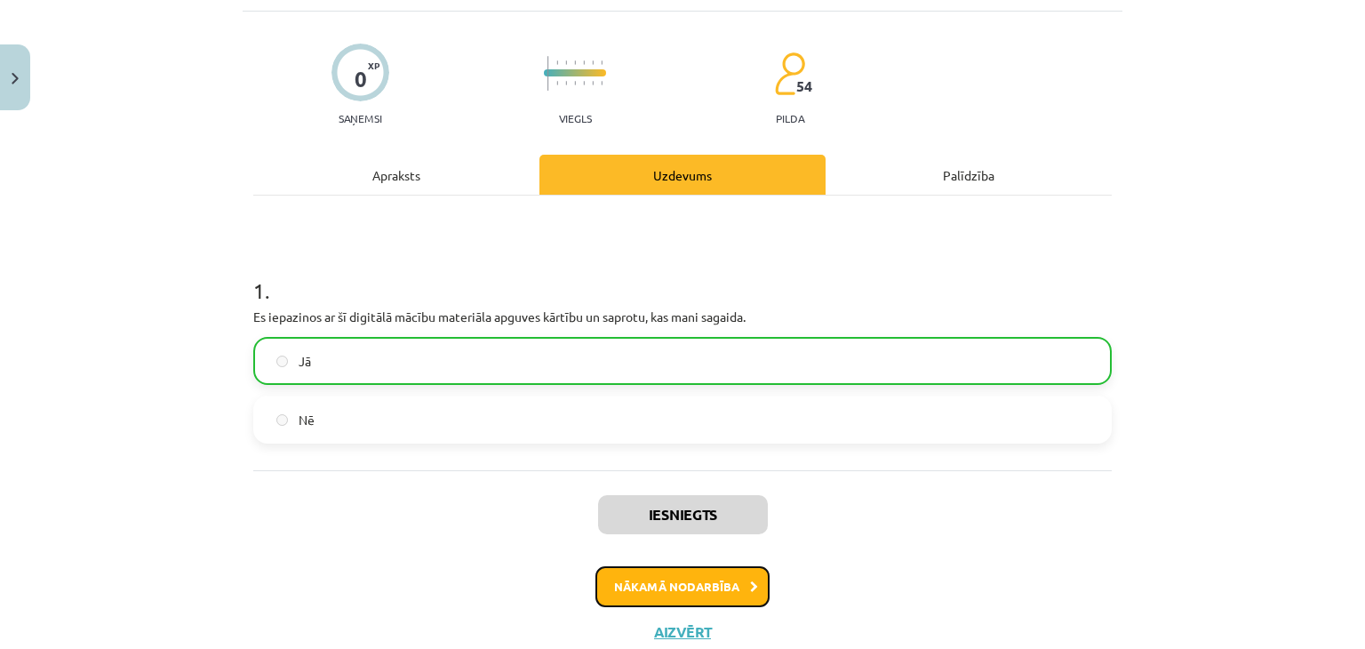
click at [623, 575] on button "Nākamā nodarbība" at bounding box center [683, 586] width 174 height 41
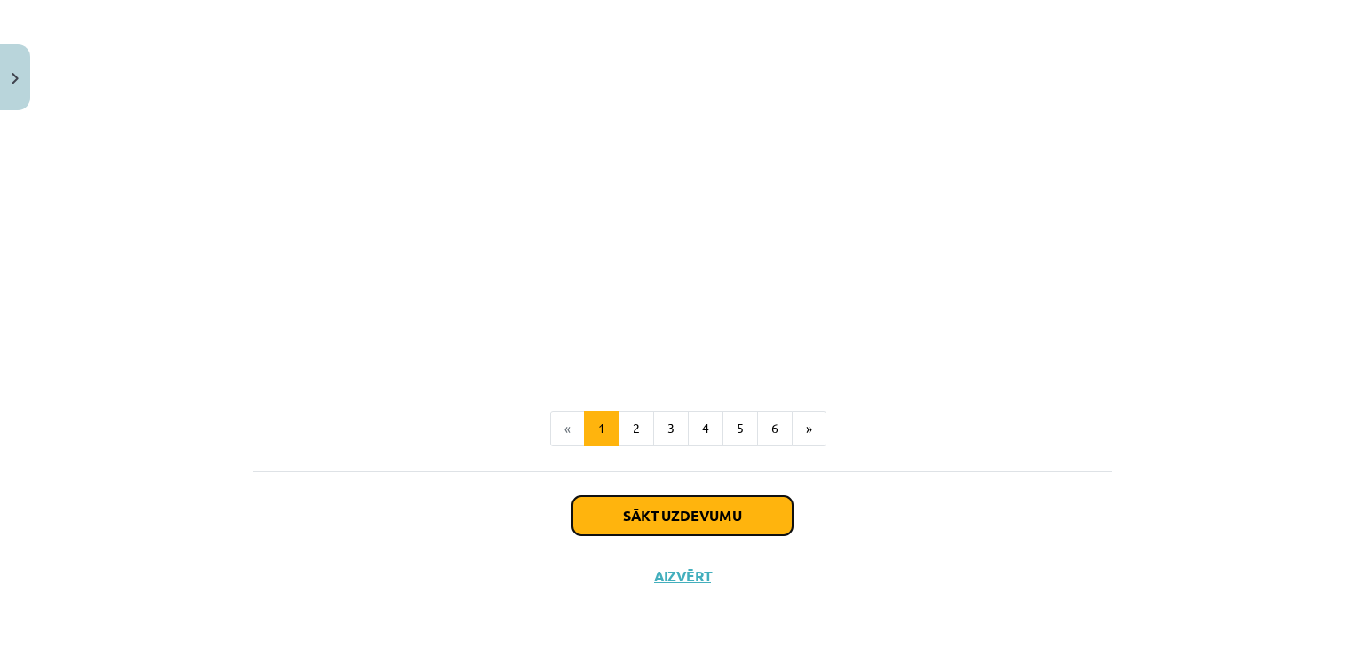
click at [686, 498] on button "Sākt uzdevumu" at bounding box center [682, 515] width 220 height 39
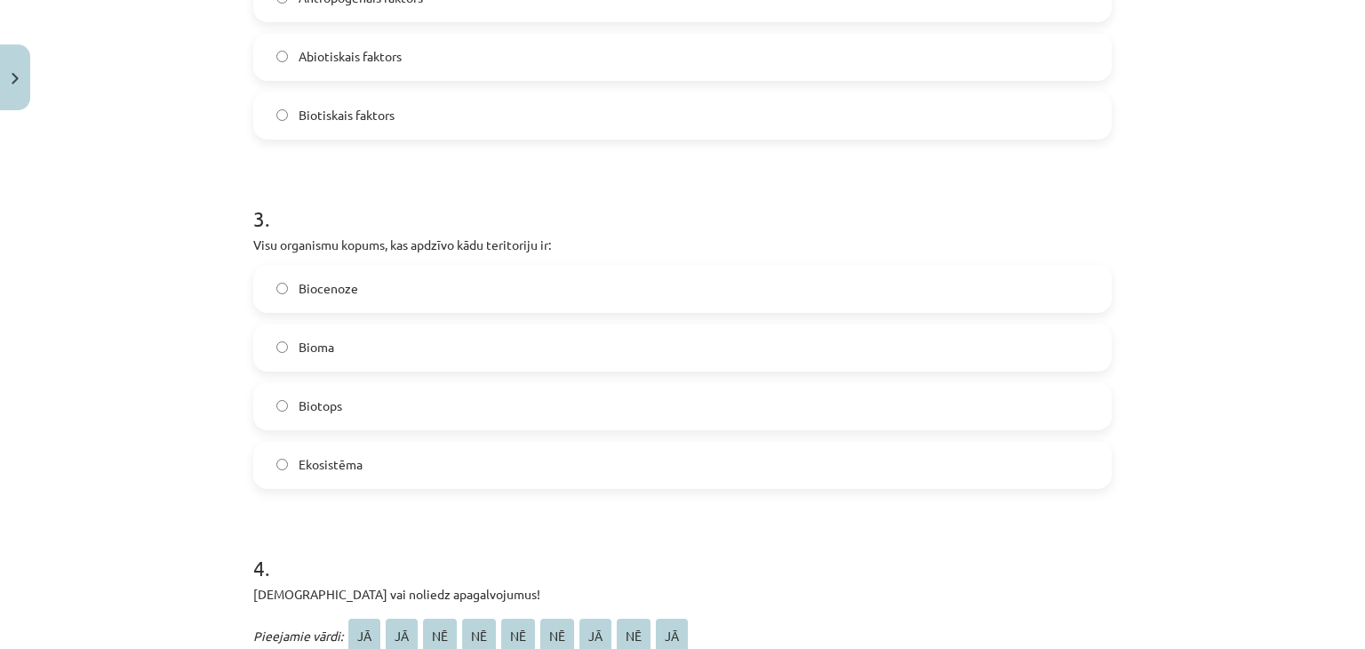
scroll to position [2218, 0]
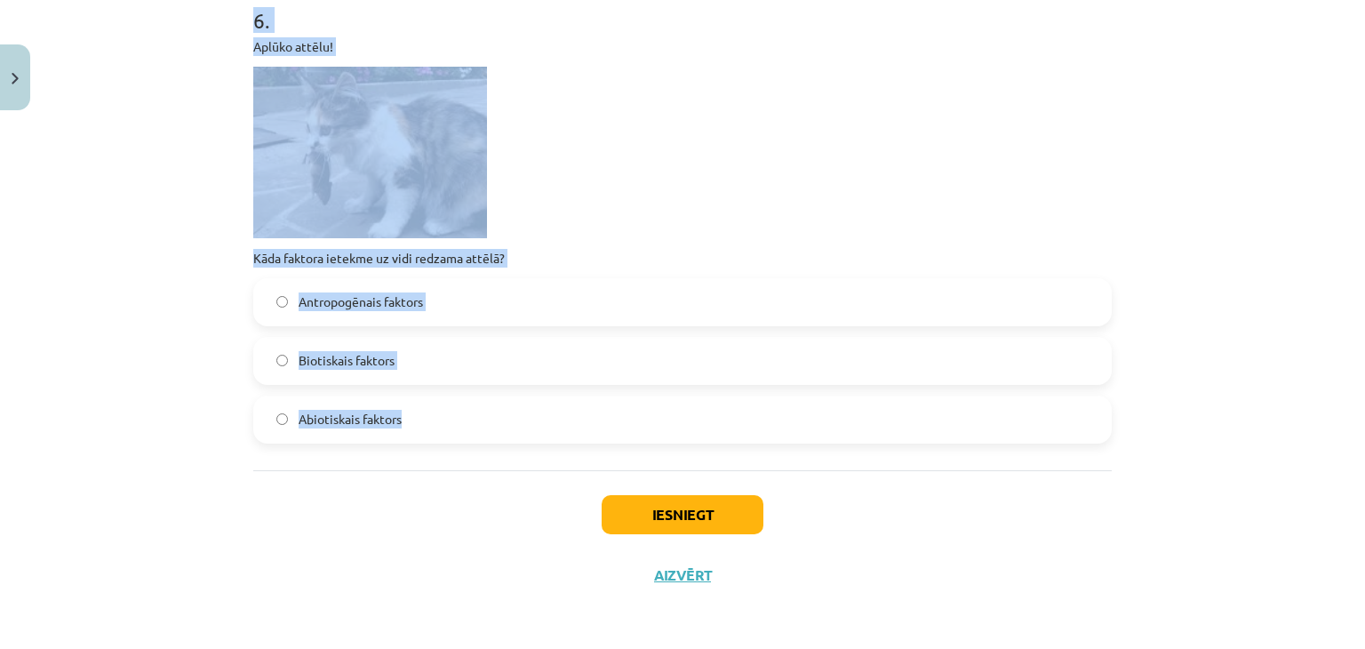
drag, startPoint x: 209, startPoint y: 364, endPoint x: 601, endPoint y: 408, distance: 394.5
click at [601, 408] on div "Mācību tēma: Bioloģijas 9. klases 1. ieskaites mācību materiāls #2 1. tēma. Kād…" at bounding box center [682, 324] width 1365 height 649
copy form "1 . Vidzemē nelija lietus 2 mēnešus, pļavas izkalta, izdega sausuma un karstuma…"
click at [740, 252] on p "Kāda faktora ietekme uz vidi redzama attēlā?" at bounding box center [682, 258] width 859 height 19
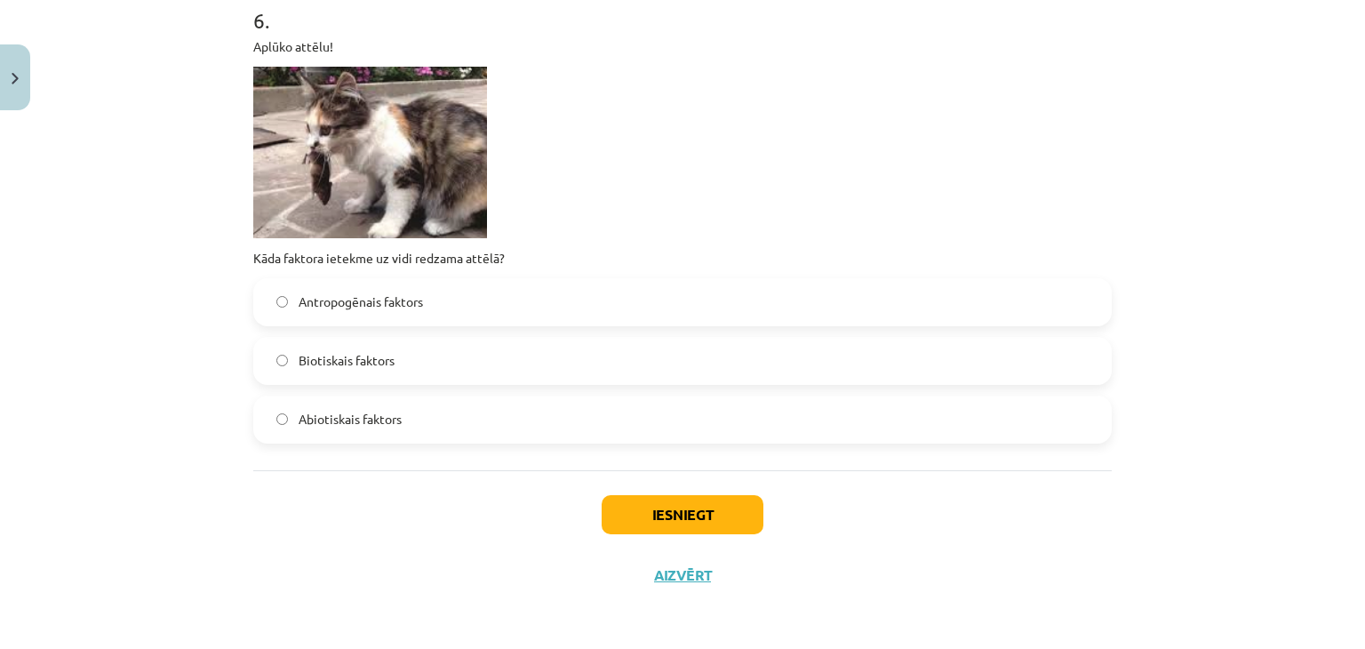
scroll to position [2260, 0]
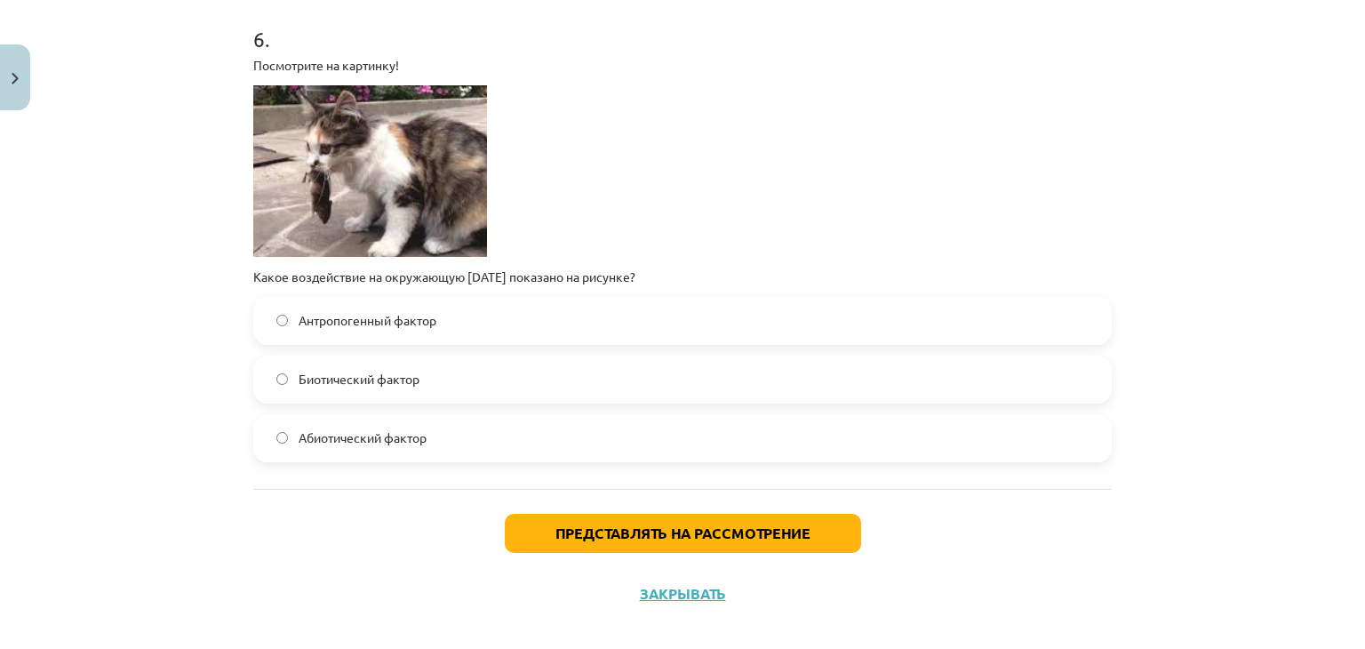
click at [299, 312] on font "Антропогенный фактор" at bounding box center [368, 320] width 138 height 16
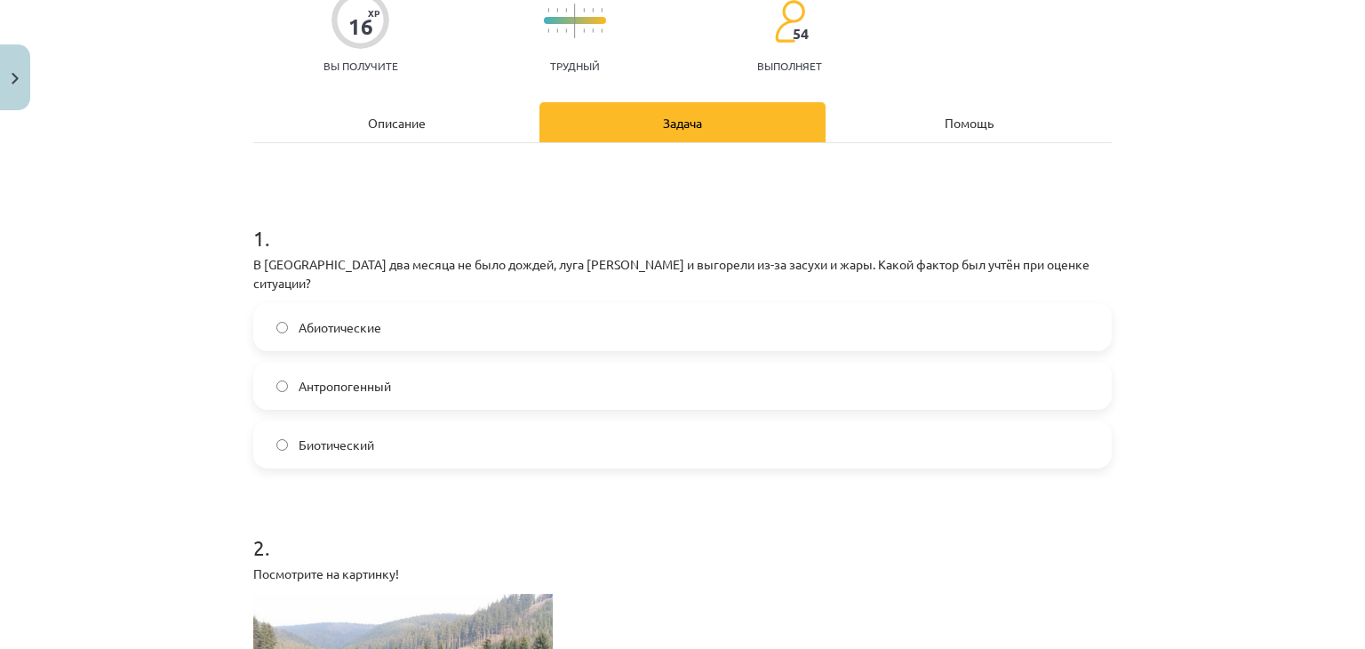
scroll to position [178, 0]
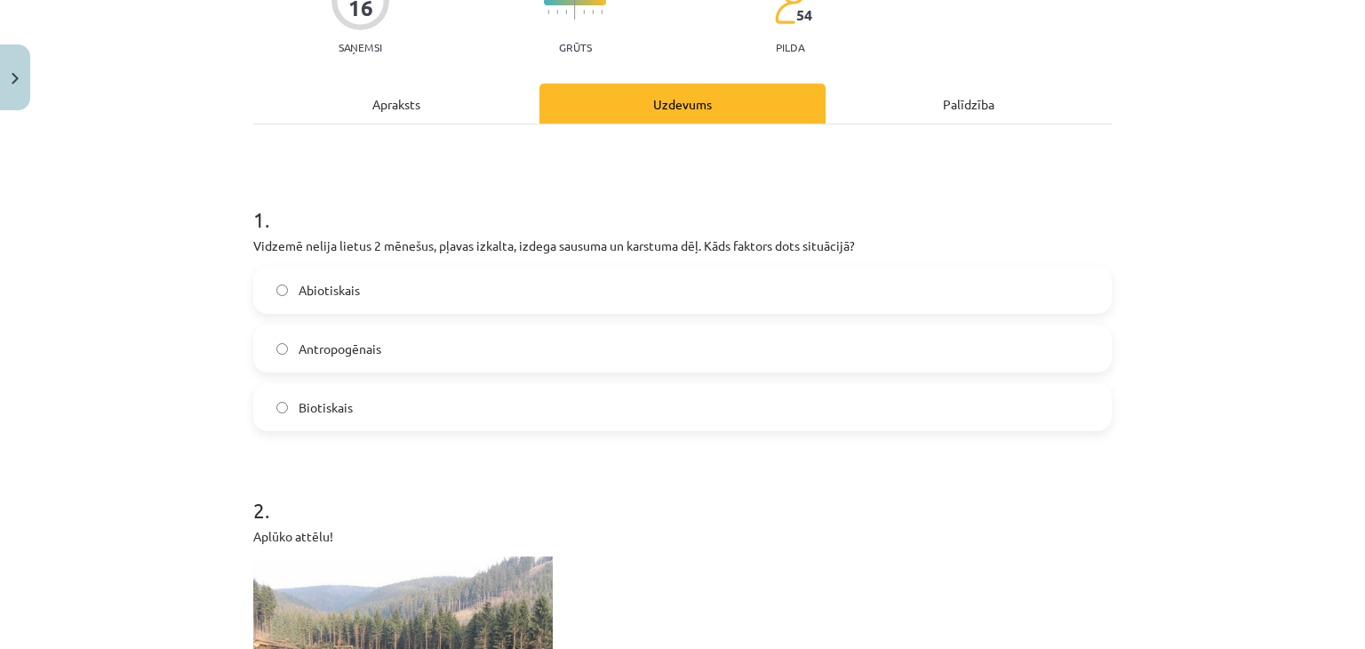
drag, startPoint x: 68, startPoint y: 378, endPoint x: 173, endPoint y: 359, distance: 107.4
click at [68, 379] on div "Mācību tēma: Bioloģijas 9. klases 1. ieskaites mācību materiāls #2 1. tēma. Kād…" at bounding box center [682, 324] width 1365 height 649
click at [295, 308] on label "Abiotiskais" at bounding box center [682, 290] width 855 height 44
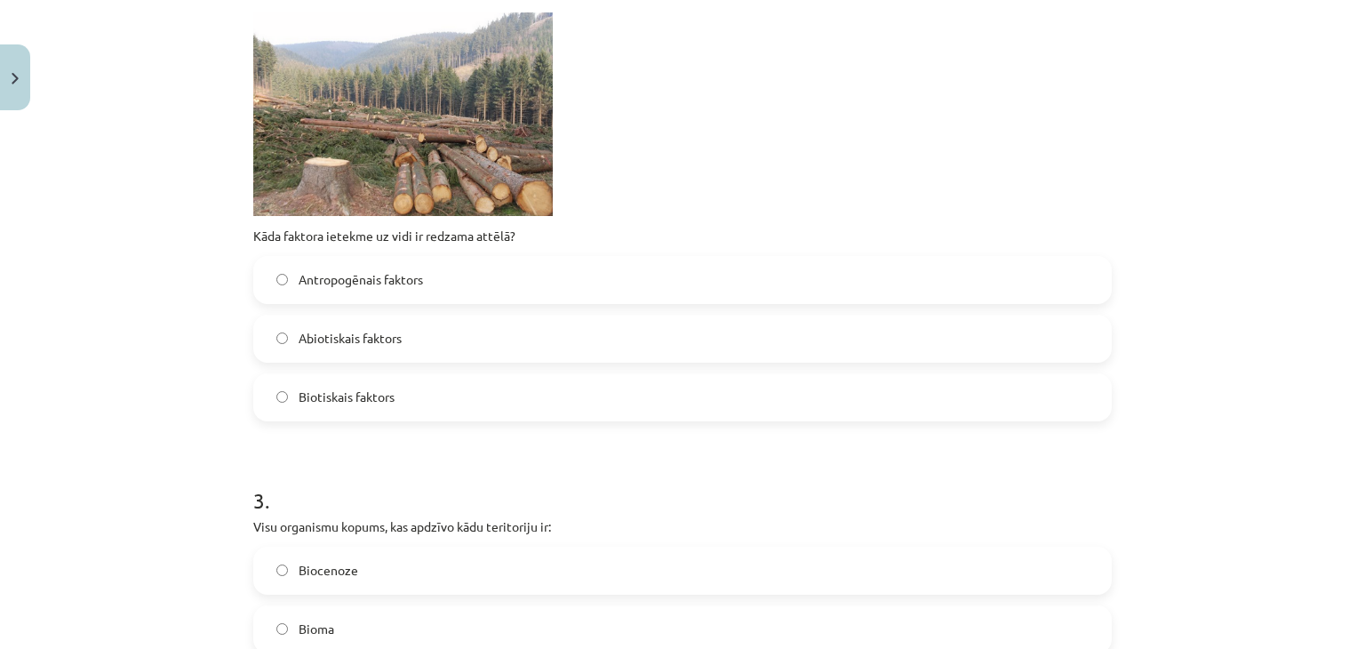
click at [299, 289] on label "Antropogēnais faktors" at bounding box center [682, 280] width 855 height 44
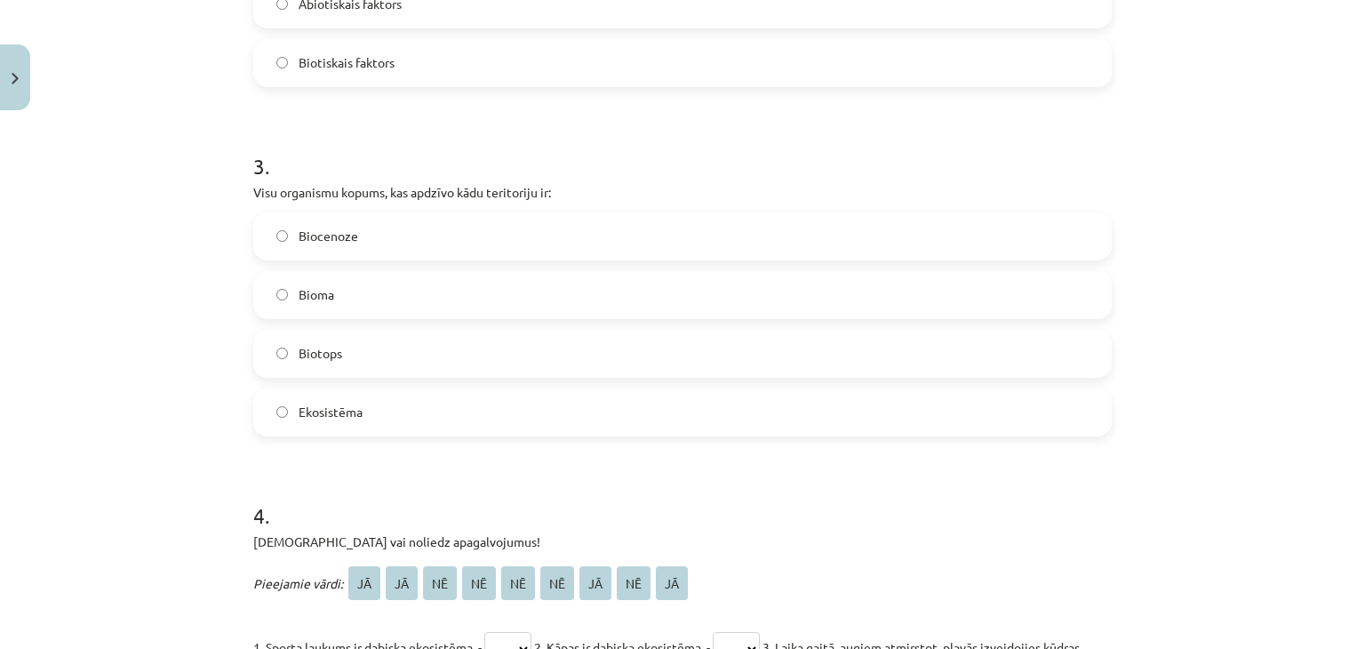
scroll to position [1077, 0]
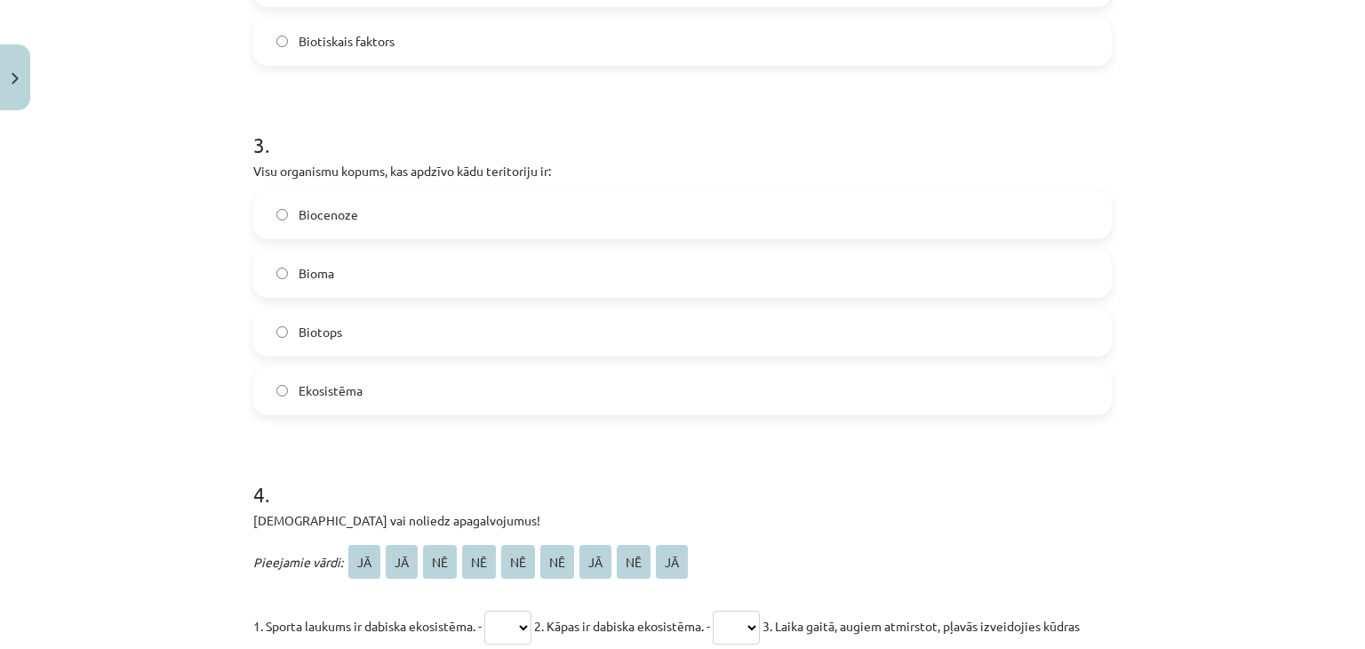
click at [348, 218] on span "Biocenoze" at bounding box center [329, 214] width 60 height 19
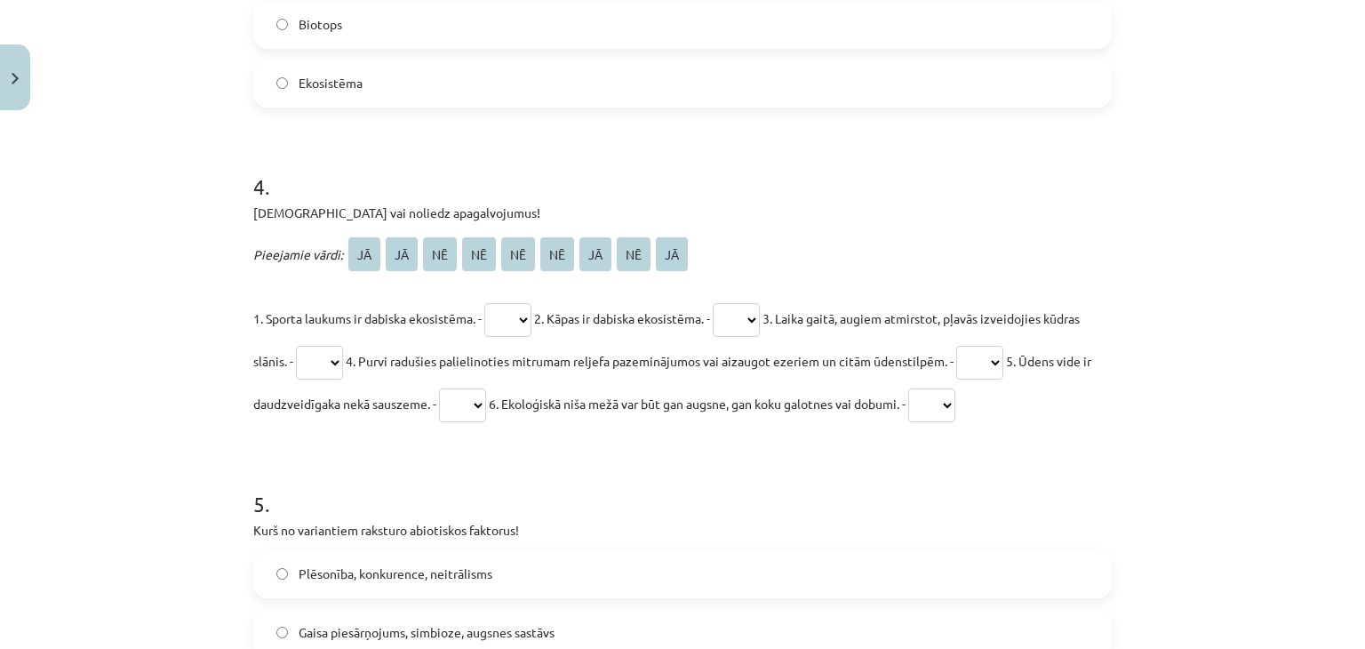
scroll to position [1522, 0]
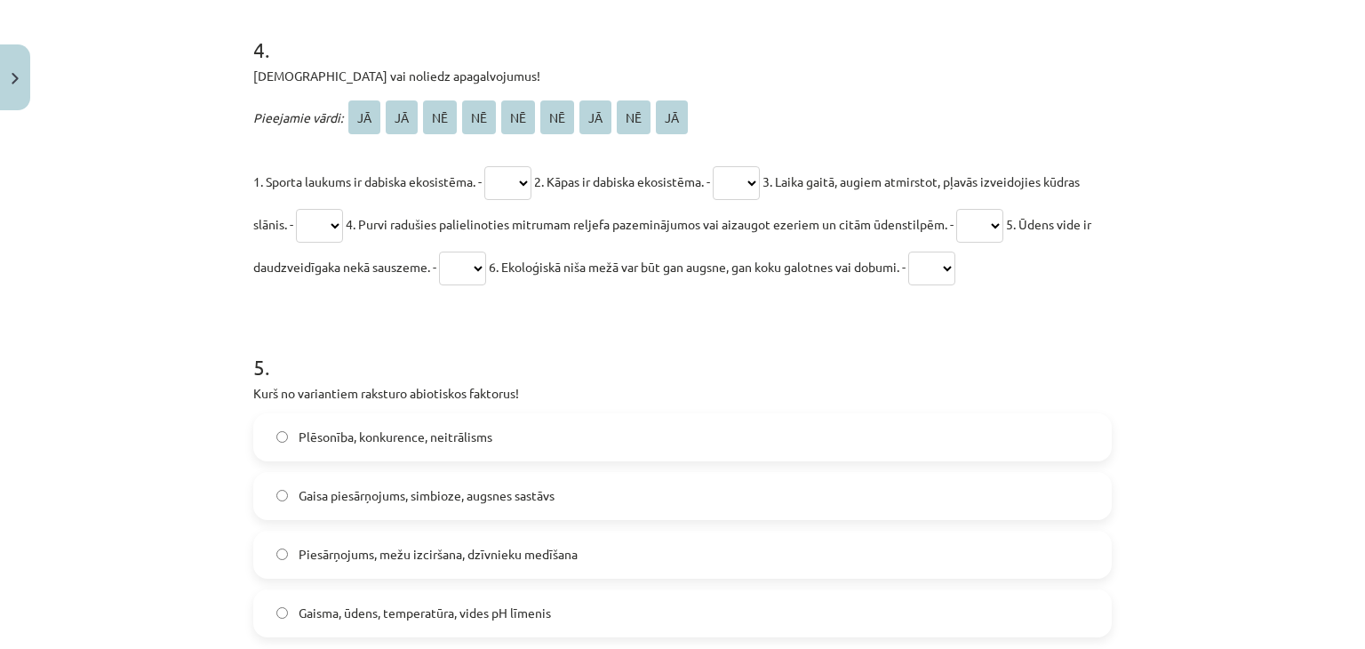
click at [515, 178] on select "** ** ** ** ** ** ** ** **" at bounding box center [507, 183] width 47 height 34
select select "**"
click at [485, 166] on select "** ** ** ** ** ** ** ** **" at bounding box center [507, 183] width 47 height 34
click at [724, 214] on p "1. Sporta laukums ir dabiska ekosistēma. - ** ** ** ** ** ** ** ** ** 2. Kāpas …" at bounding box center [682, 224] width 859 height 128
click at [756, 185] on select "** ** ** ** ** ** ** ** **" at bounding box center [736, 183] width 47 height 34
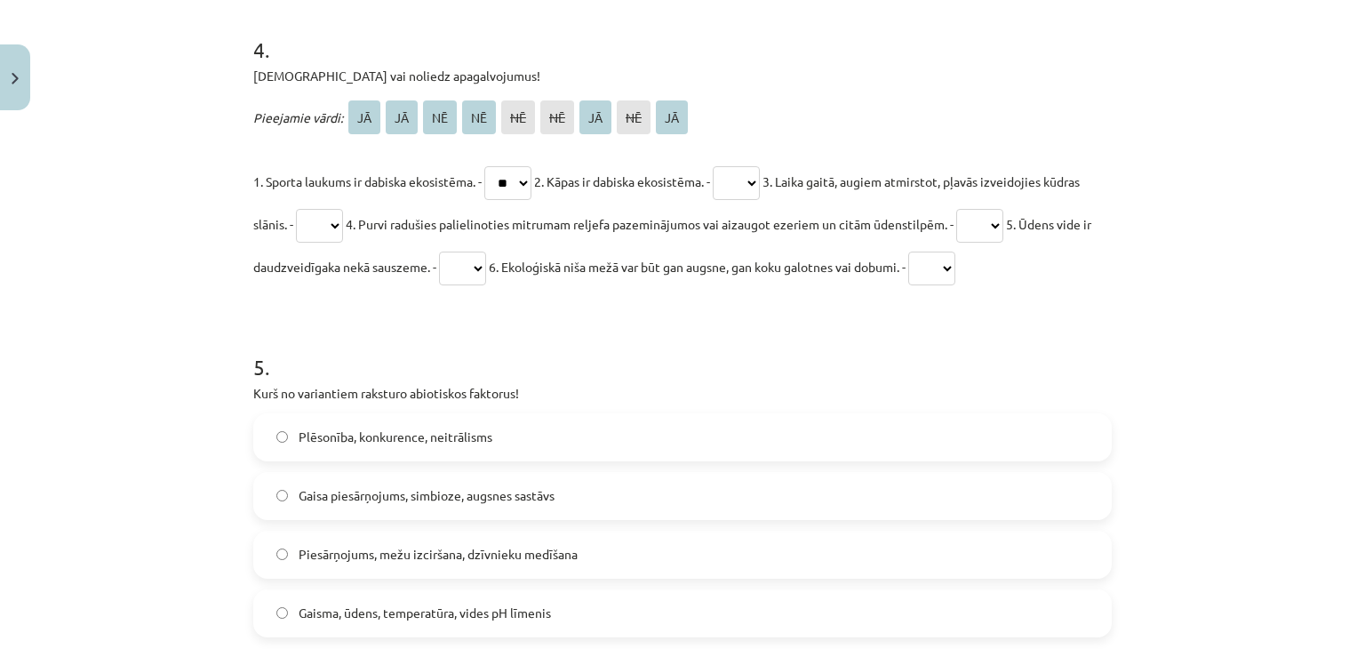
select select "**"
click at [729, 166] on select "** ** ** ** ** ** ** ** **" at bounding box center [736, 183] width 47 height 34
click at [343, 236] on select "** ** ** ** ** ** ** ** **" at bounding box center [319, 226] width 47 height 34
click at [333, 209] on select "** ** ** ** ** ** ** ** **" at bounding box center [319, 226] width 47 height 34
click at [343, 230] on select "** ** ** ** ** ** ** ** **" at bounding box center [319, 226] width 47 height 34
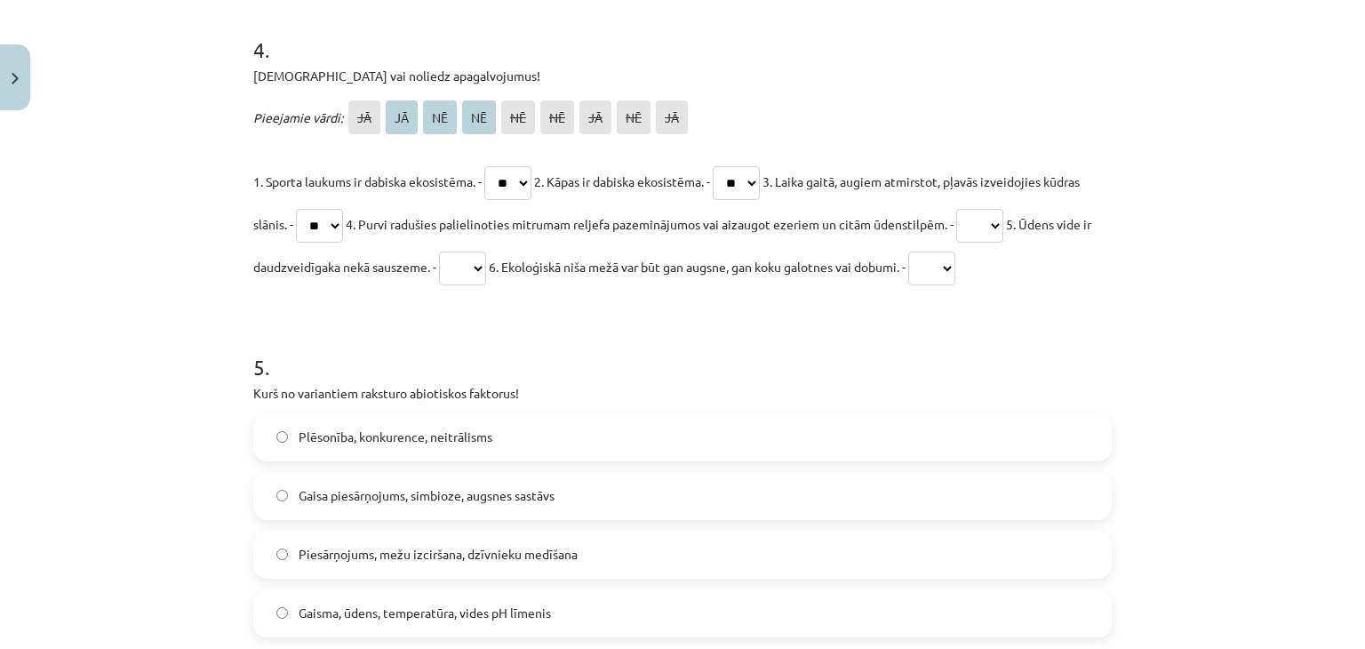
select select "**"
click at [333, 209] on select "** ** ** ** ** ** ** ** **" at bounding box center [319, 226] width 47 height 34
click at [486, 278] on select "** ** ** ** ** ** ** ** **" at bounding box center [462, 269] width 47 height 34
select select "**"
click at [486, 252] on select "** ** ** ** ** ** ** ** **" at bounding box center [462, 269] width 47 height 34
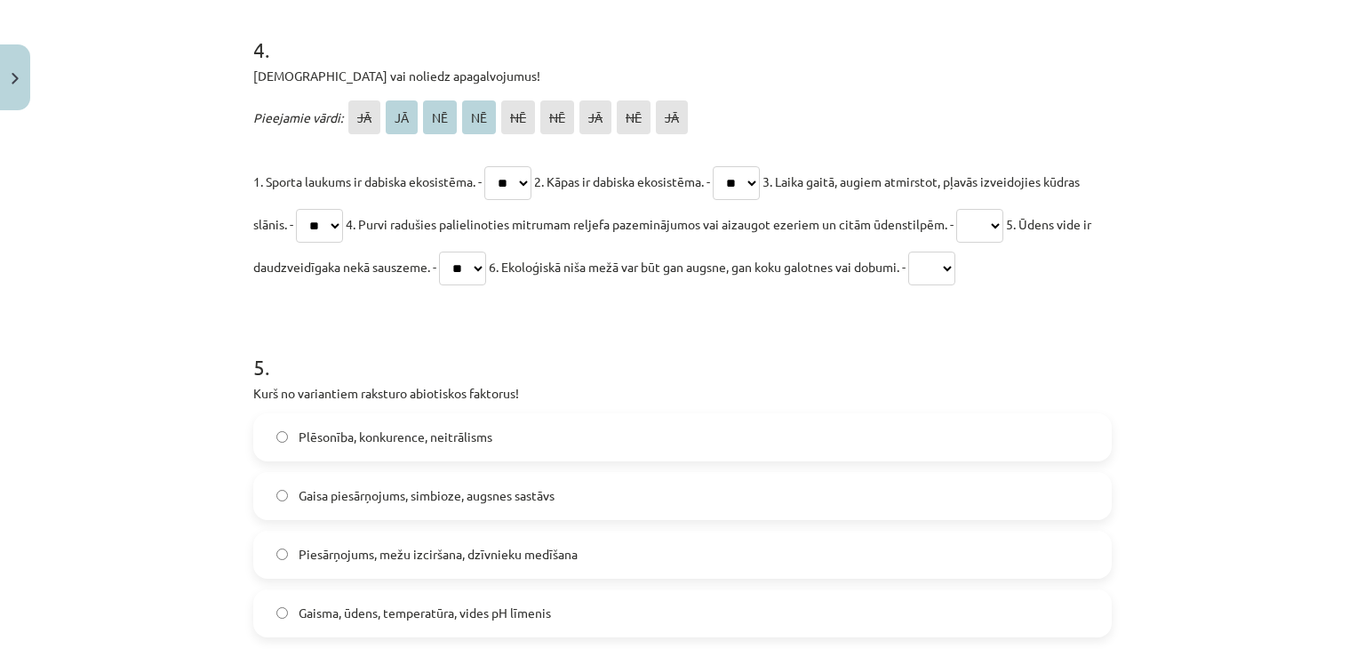
click at [956, 269] on select "** ** ** ** ** ** ** ** **" at bounding box center [931, 269] width 47 height 34
select select "**"
click at [956, 252] on select "** ** ** ** ** ** ** ** **" at bounding box center [931, 269] width 47 height 34
drag, startPoint x: 1016, startPoint y: 218, endPoint x: 1016, endPoint y: 237, distance: 19.6
click at [1004, 217] on select "** ** ** ** ** ** ** ** **" at bounding box center [979, 226] width 47 height 34
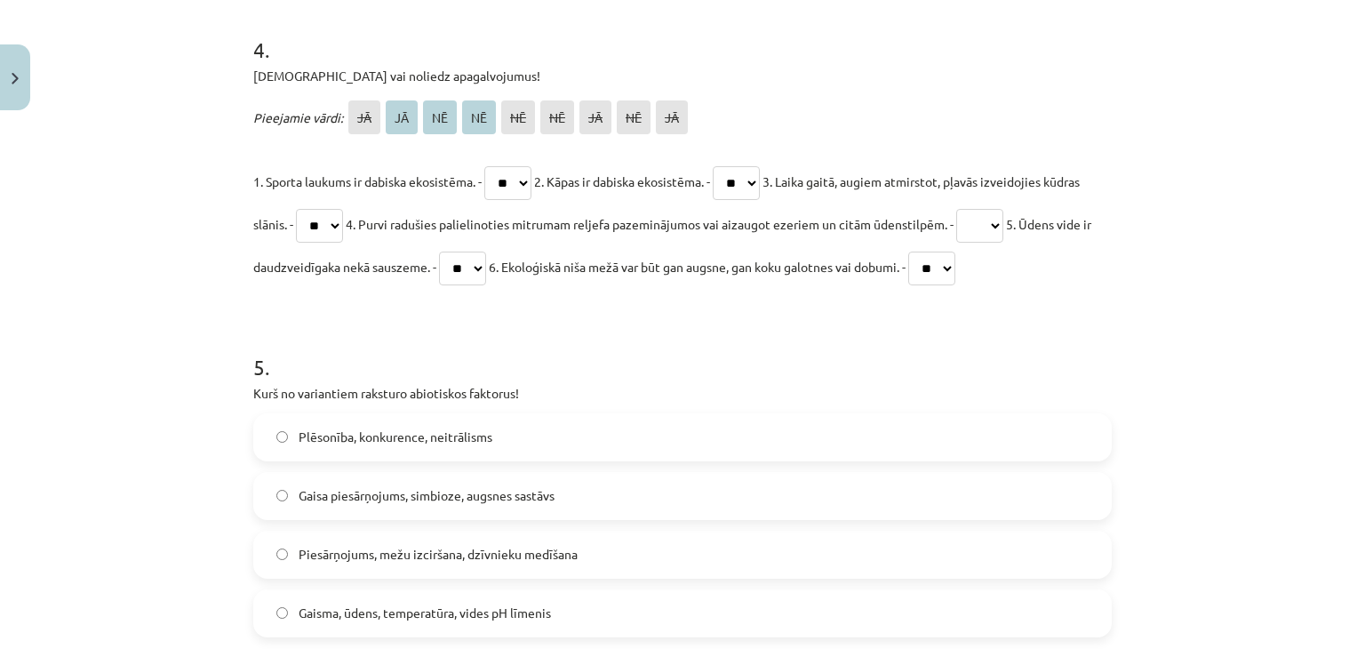
select select "**"
click at [1004, 209] on select "** ** ** ** ** ** ** ** **" at bounding box center [979, 226] width 47 height 34
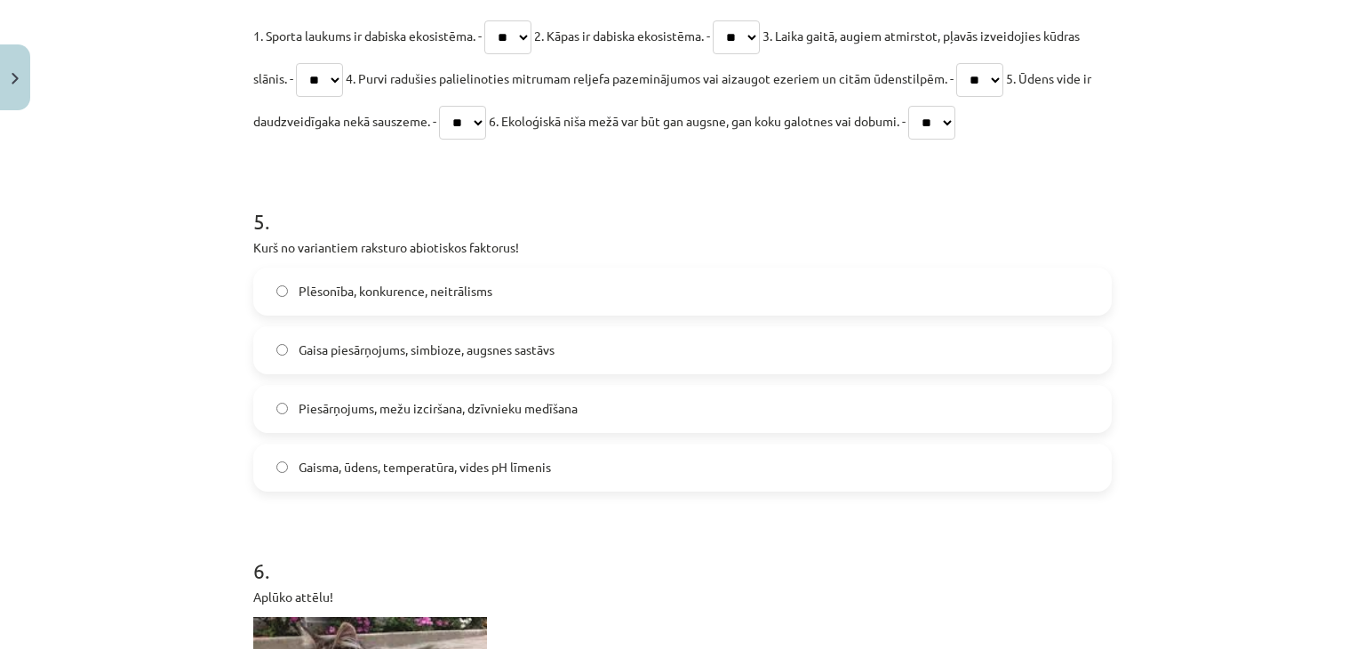
scroll to position [1700, 0]
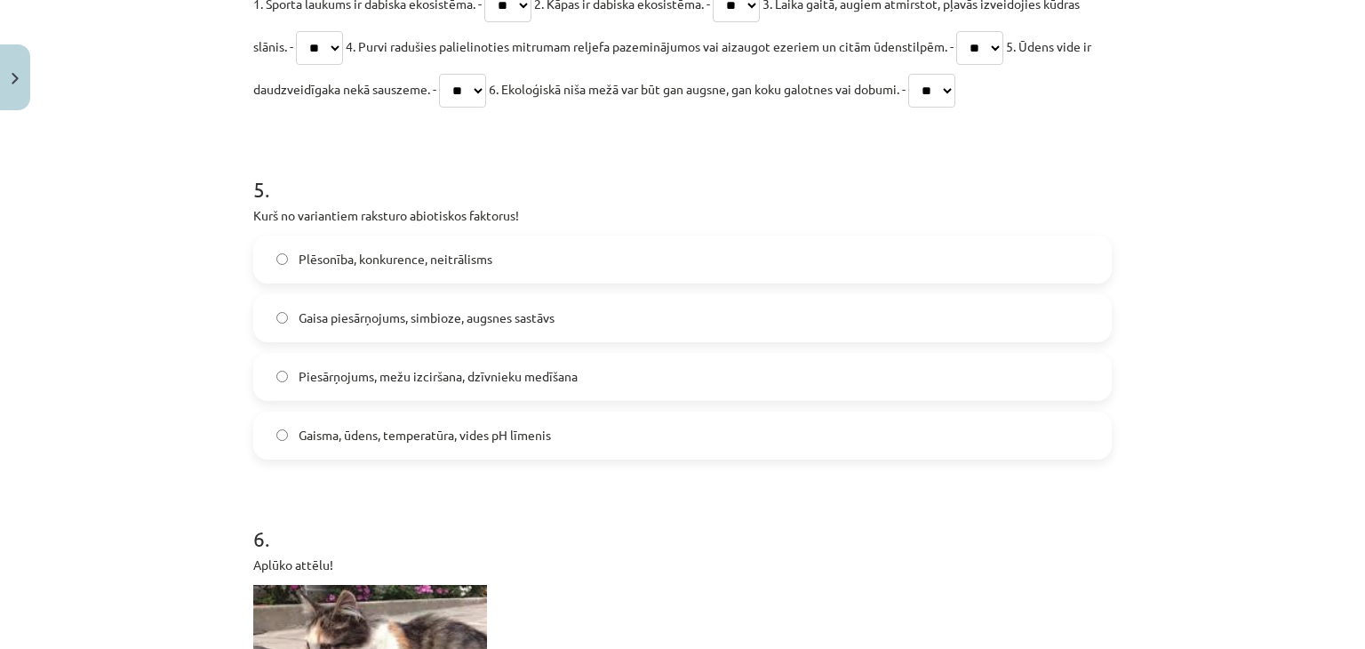
click at [483, 449] on label "Gaisma, ūdens, temperatūra, vides pH līmenis" at bounding box center [682, 435] width 855 height 44
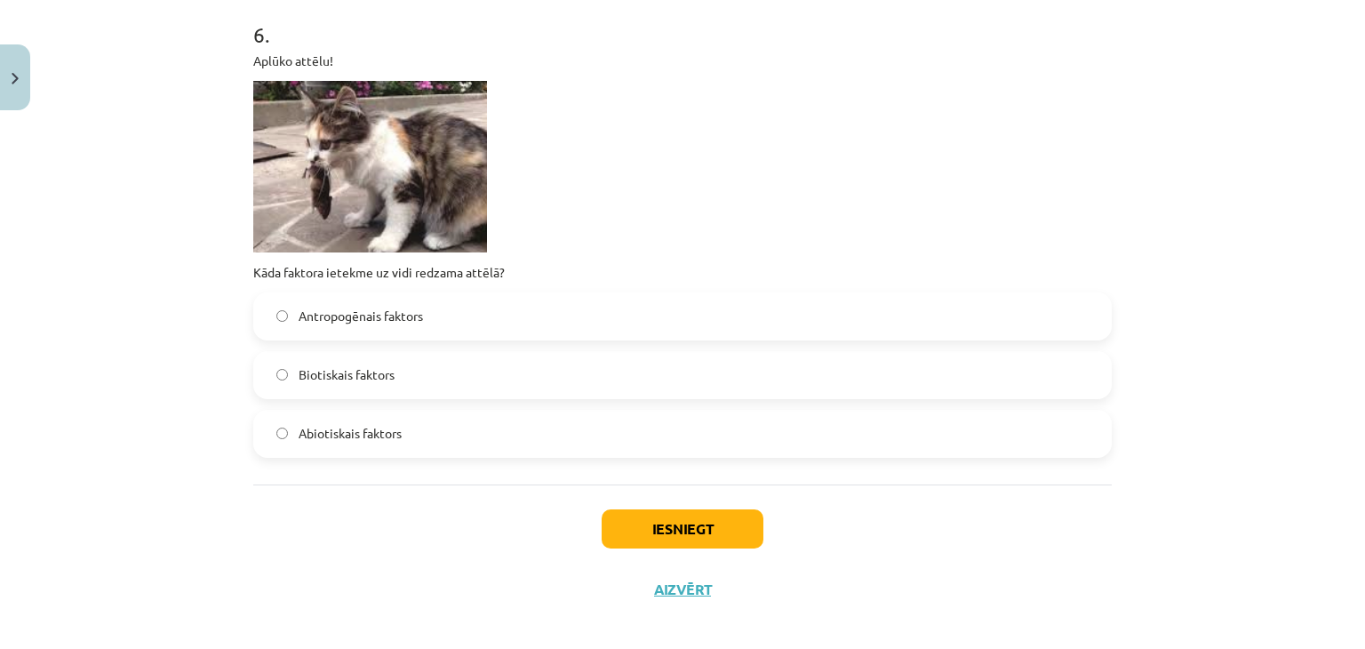
scroll to position [2218, 0]
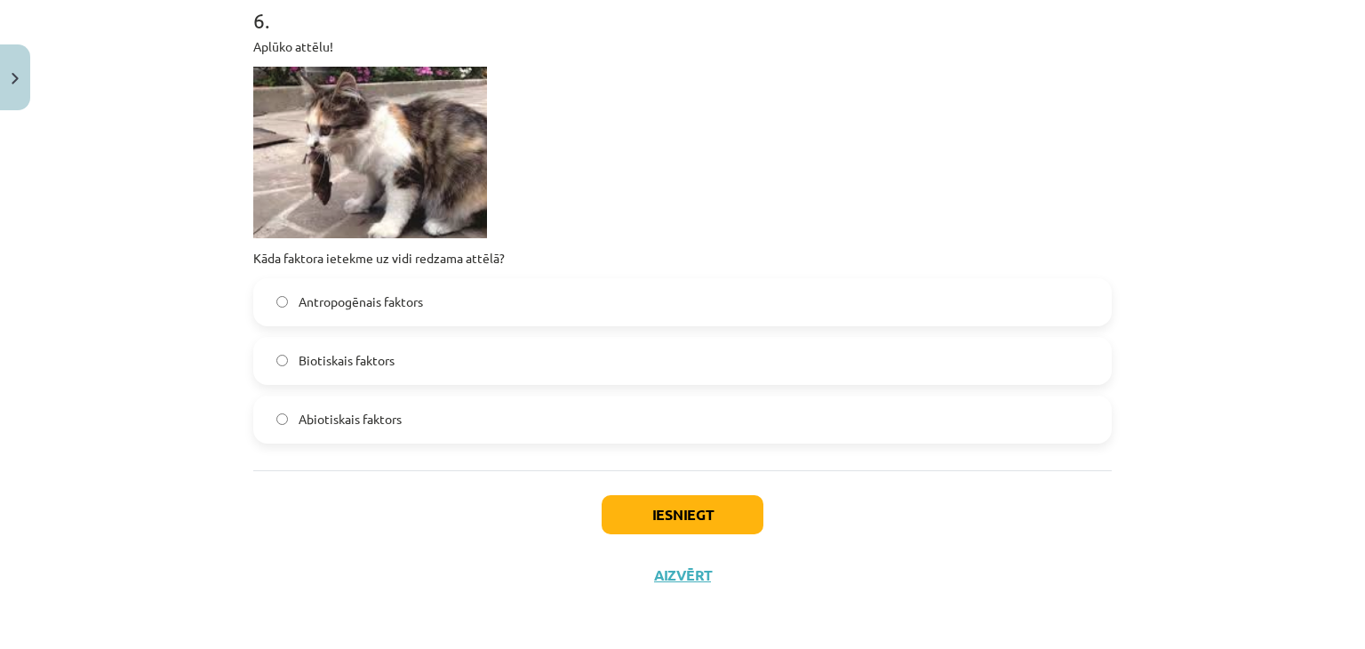
click at [402, 376] on label "Biotiskais faktors" at bounding box center [682, 361] width 855 height 44
click at [697, 507] on button "Iesniegt" at bounding box center [683, 514] width 162 height 39
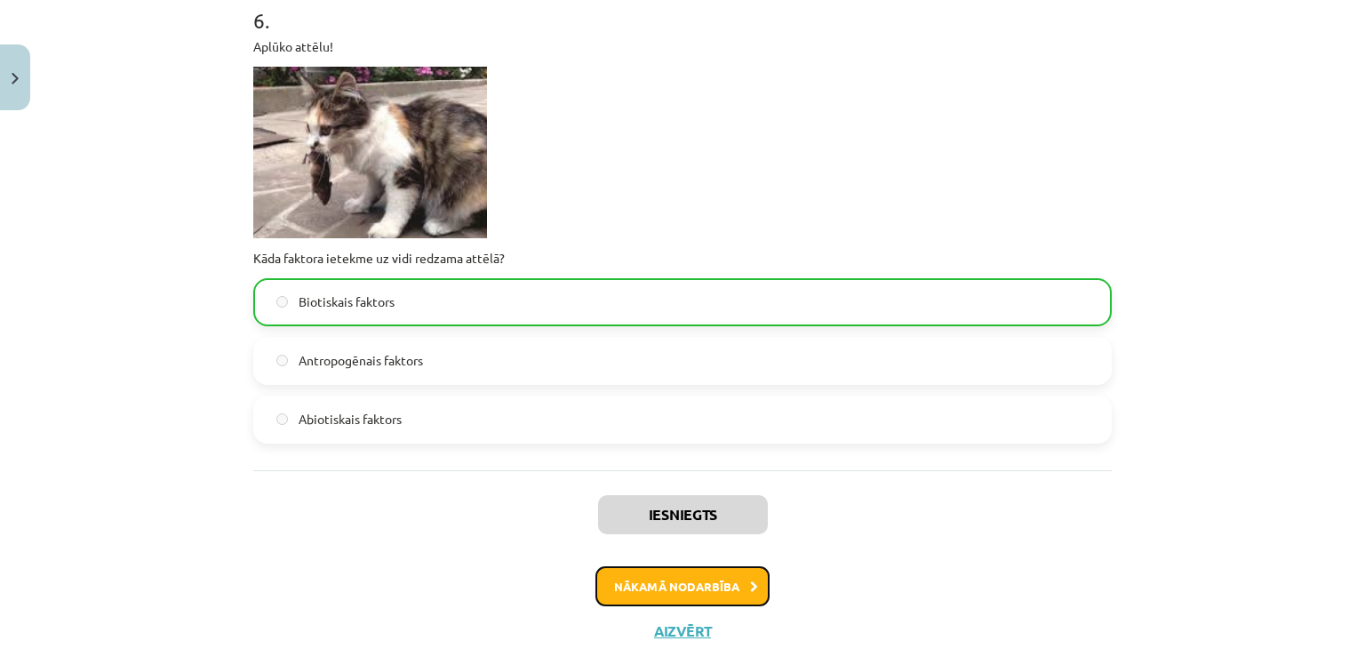
click at [652, 592] on button "Nākamā nodarbība" at bounding box center [683, 586] width 174 height 41
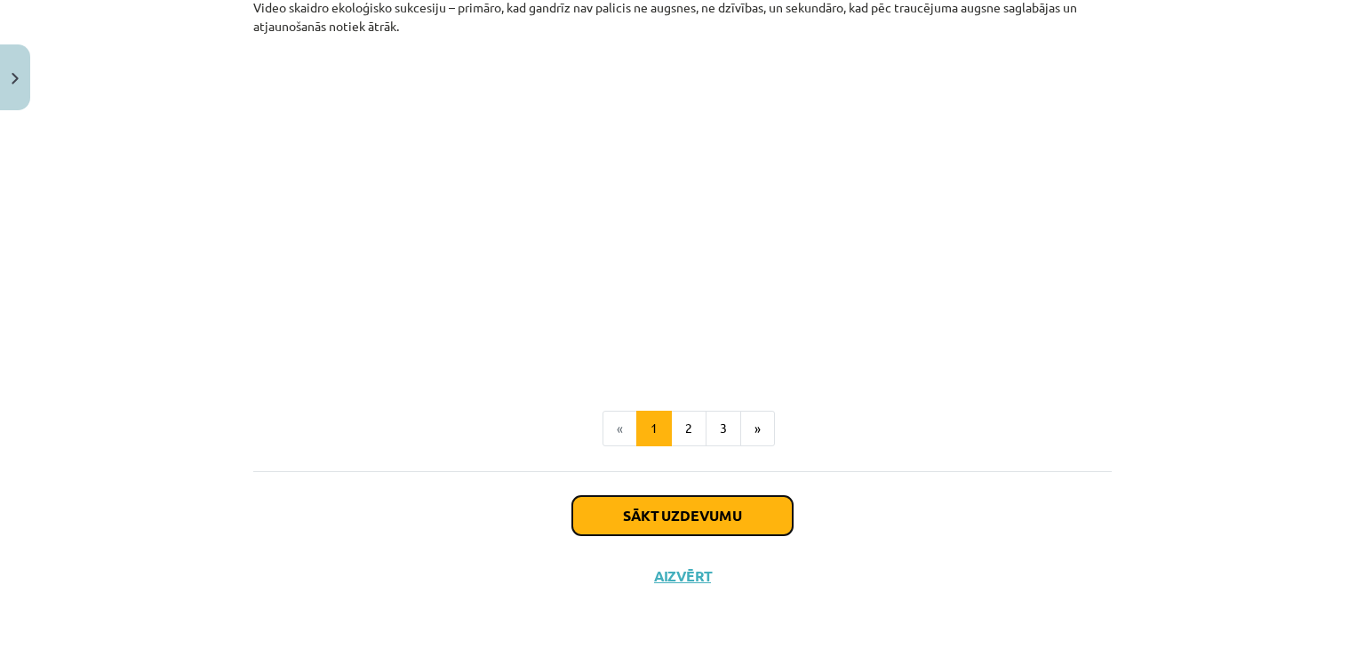
click at [681, 526] on button "Sākt uzdevumu" at bounding box center [682, 515] width 220 height 39
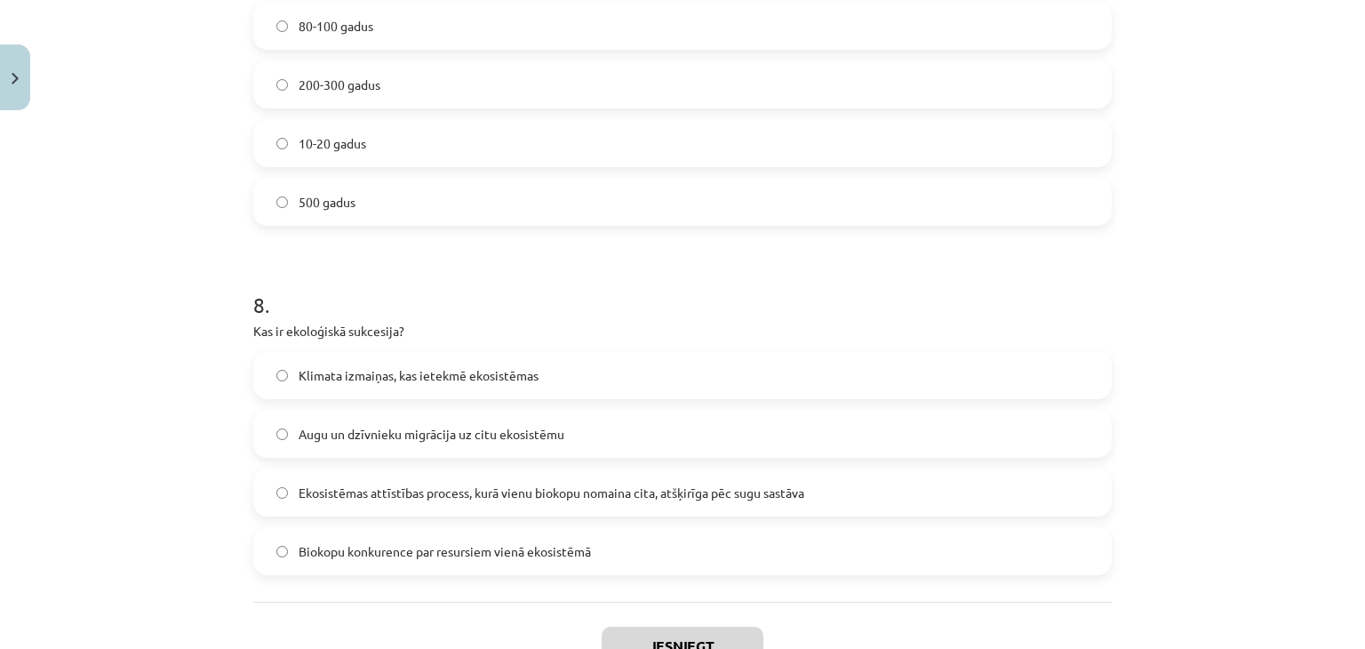
scroll to position [2670, 0]
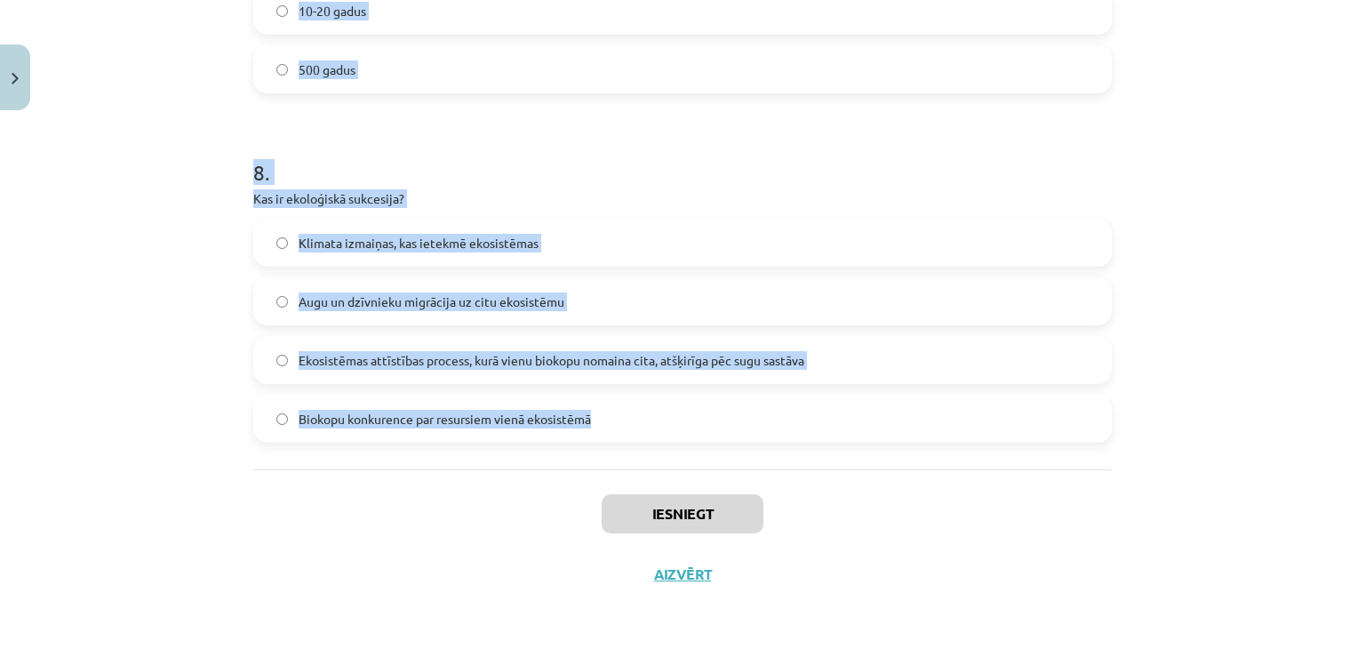
drag, startPoint x: 246, startPoint y: 377, endPoint x: 660, endPoint y: 406, distance: 414.4
click at [660, 408] on div "Mācību tēma: Bioloģijas 9. klases 1. ieskaites mācību materiāls #3 2. tēma. Kā …" at bounding box center [682, 324] width 1365 height 649
copy form "Kāpēc Sosnovska latvānis tiek uzskatīts par invazīvu sugu? Tas ir vērtīgs ārstn…"
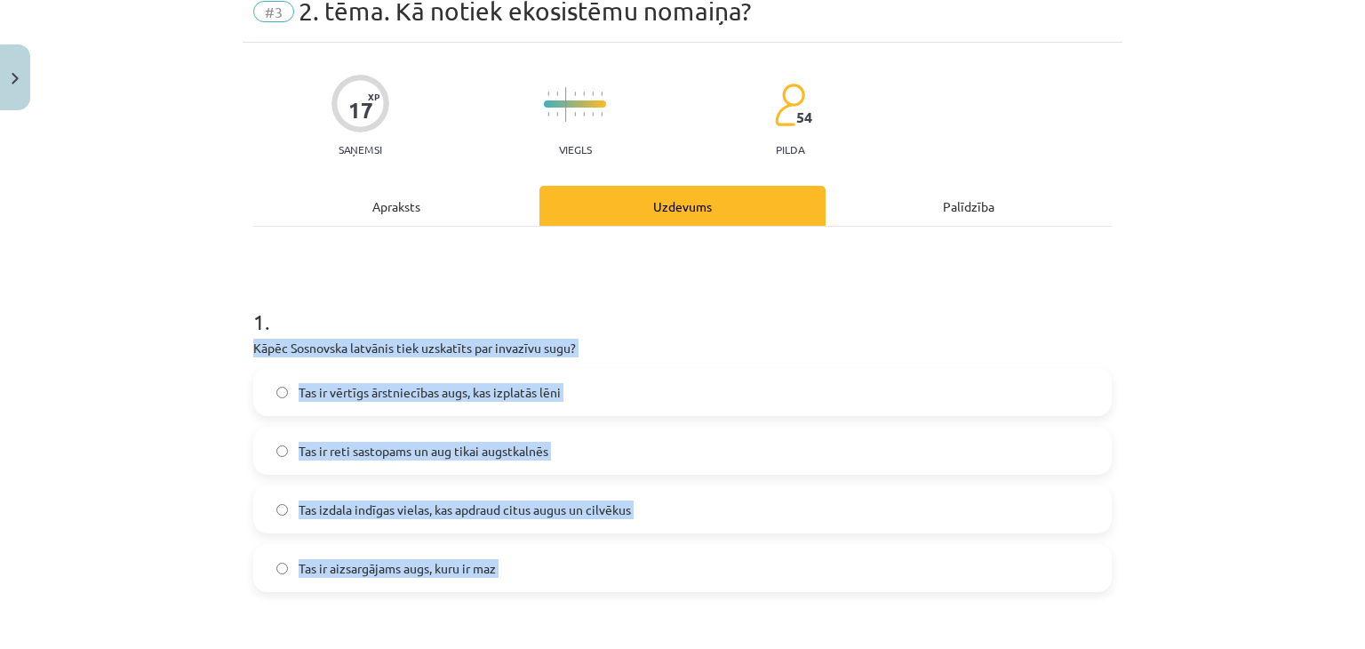
scroll to position [276, 0]
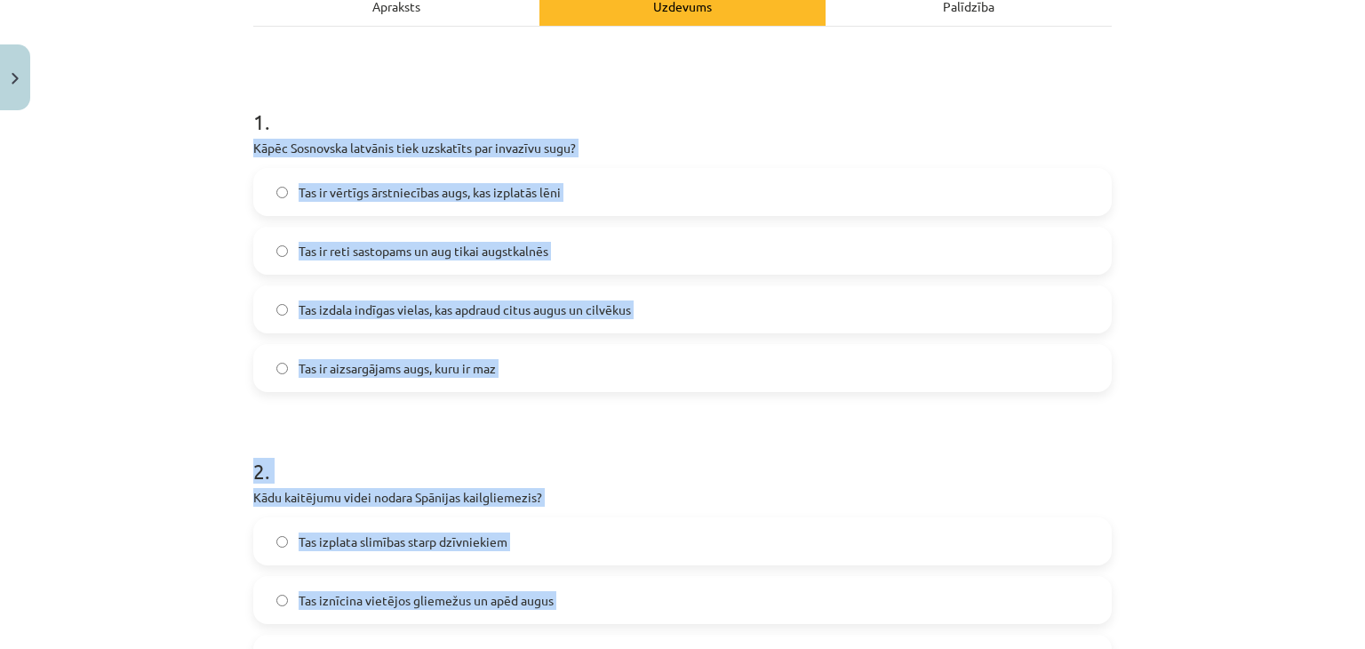
click at [172, 386] on div "Mācību tēma: Bioloģijas 9. klases 1. ieskaites mācību materiāls #3 2. tēma. Kā …" at bounding box center [682, 324] width 1365 height 649
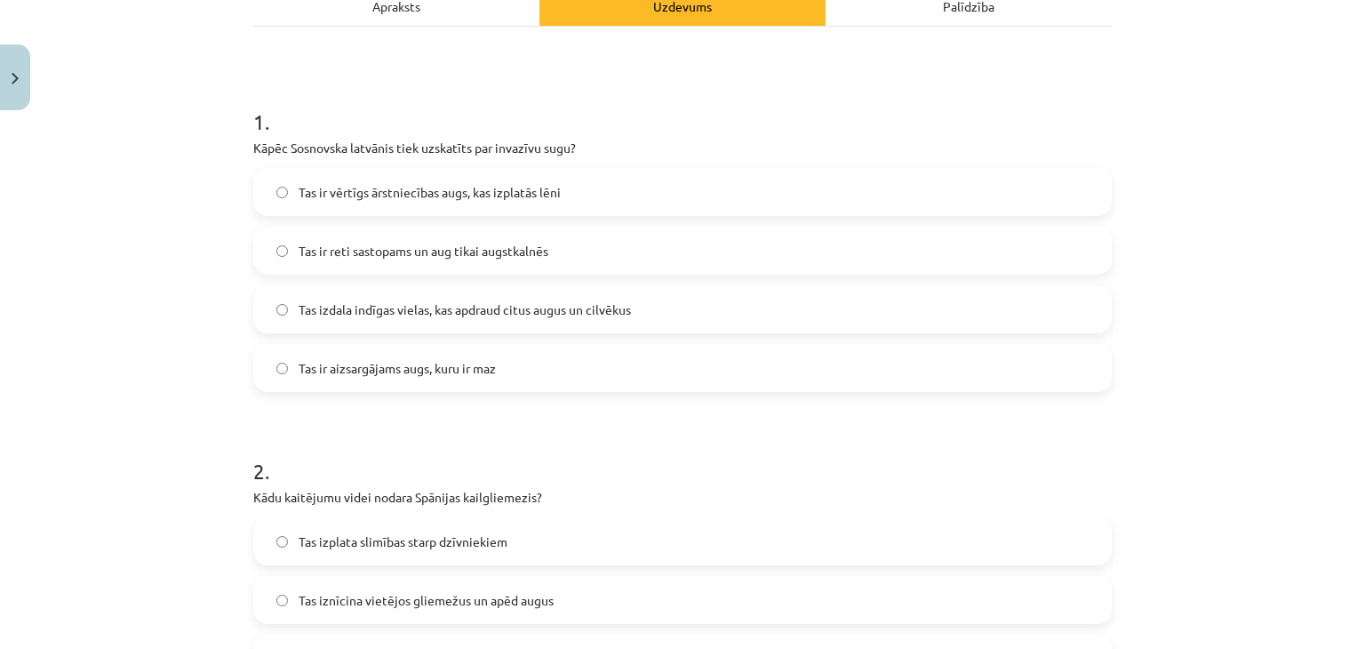
click at [362, 301] on span "Tas izdala indīgas vielas, kas apdraud citus augus un cilvēkus" at bounding box center [465, 309] width 332 height 19
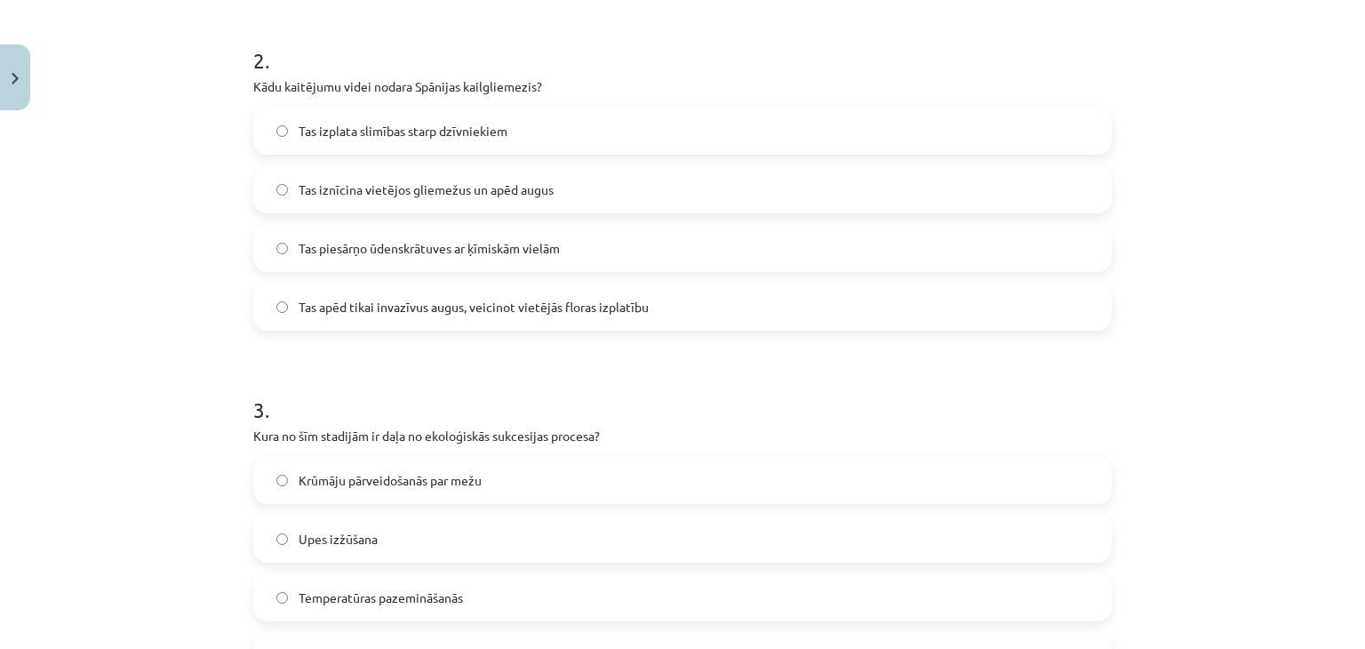
scroll to position [720, 0]
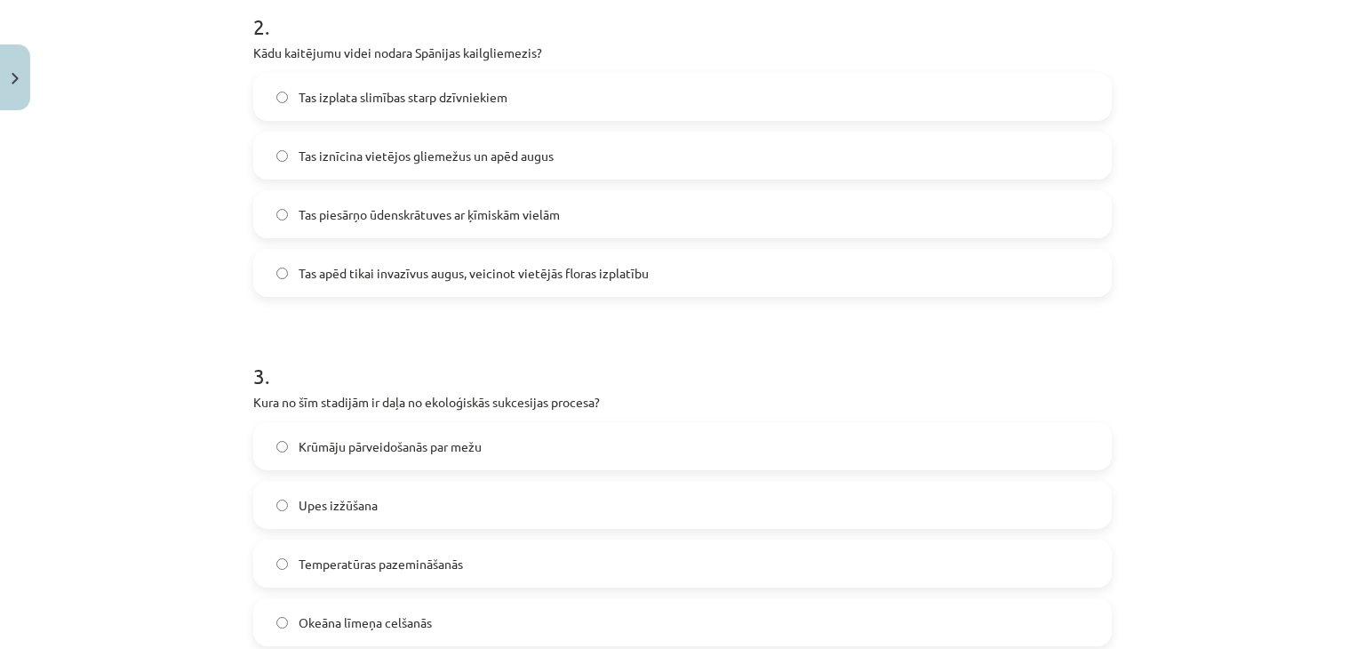
click at [327, 143] on label "Tas iznīcina vietējos gliemežus un apēd augus" at bounding box center [682, 155] width 855 height 44
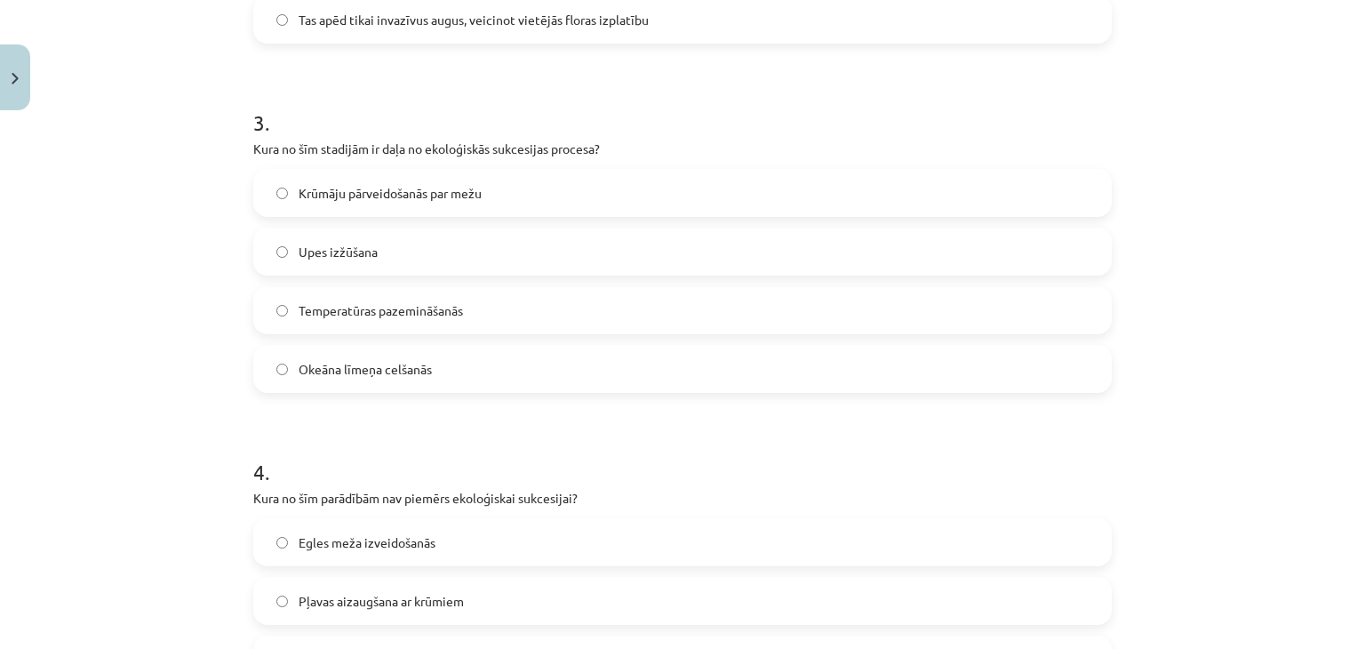
scroll to position [1076, 0]
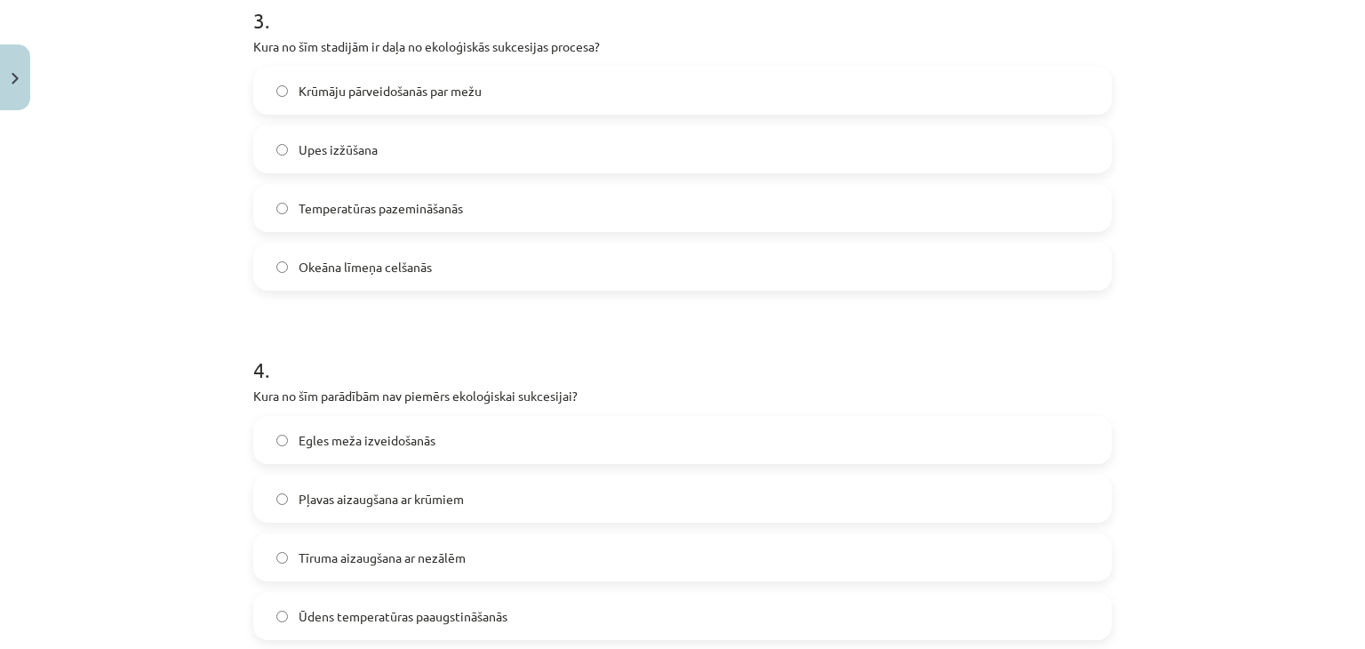
click at [341, 76] on label "Krūmāju pārveidošanās par mežu" at bounding box center [682, 90] width 855 height 44
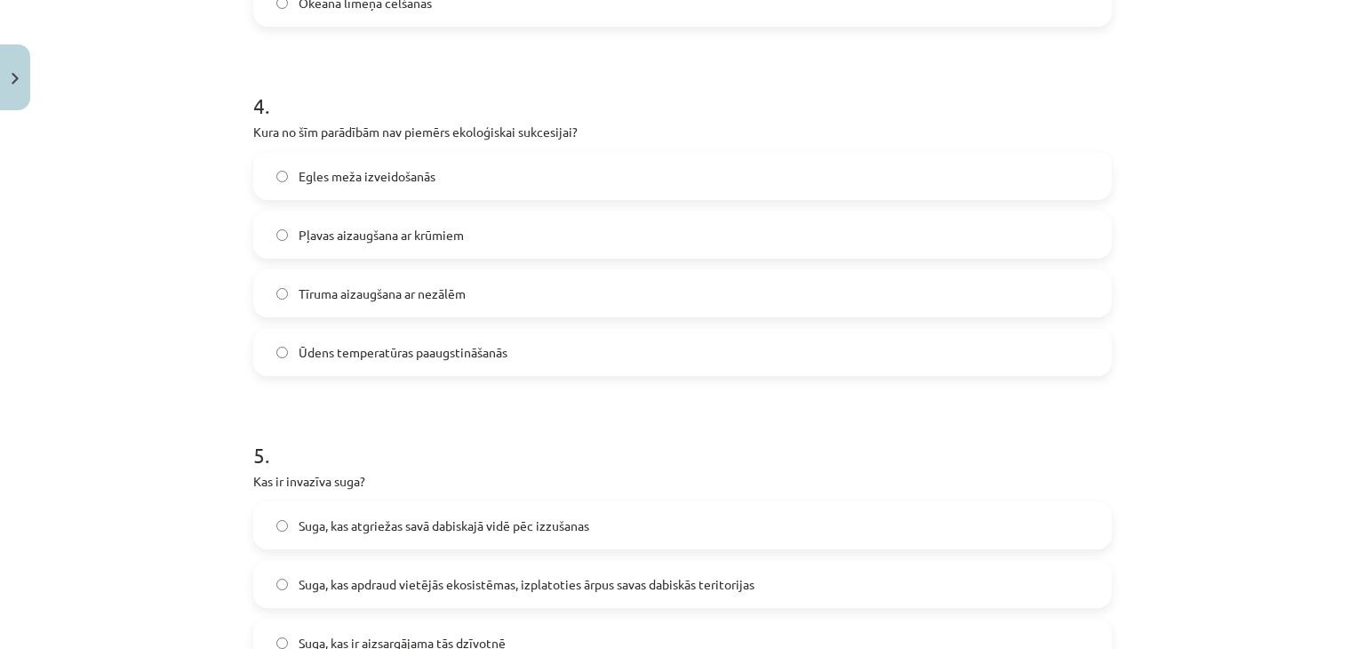
scroll to position [1342, 0]
click at [316, 347] on span "Ūdens temperatūras paaugstināšanās" at bounding box center [403, 349] width 209 height 19
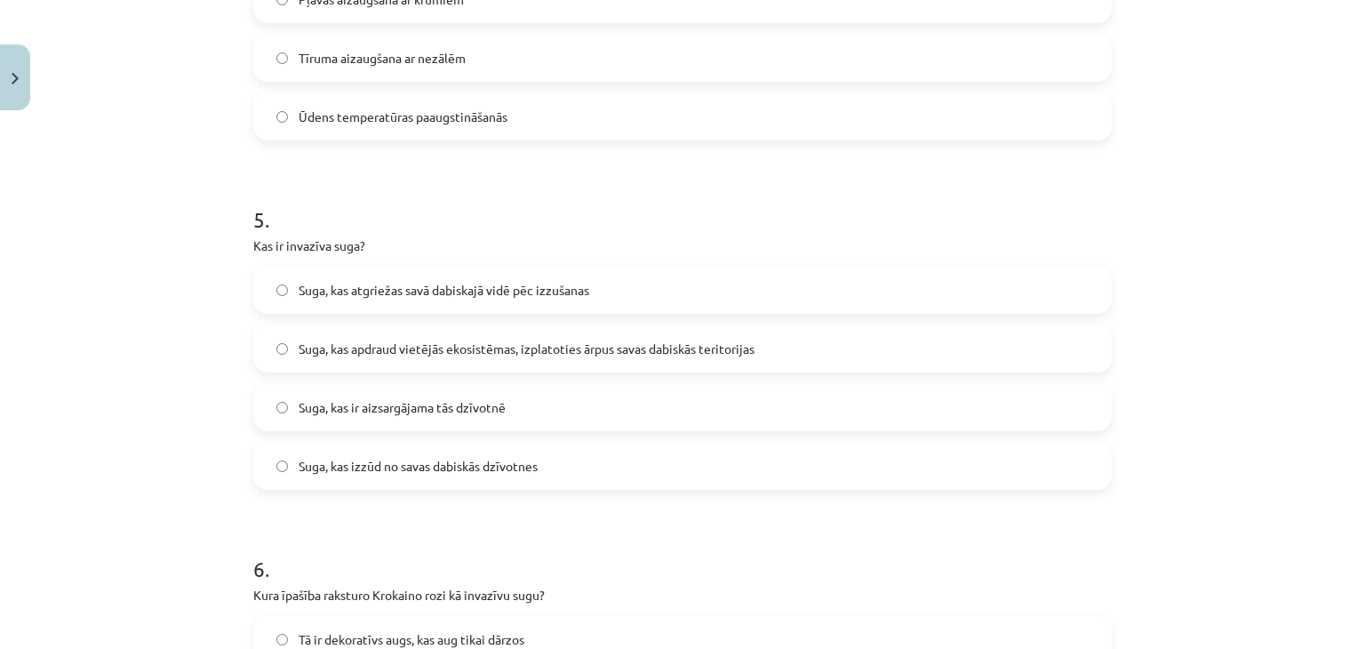
scroll to position [1609, 0]
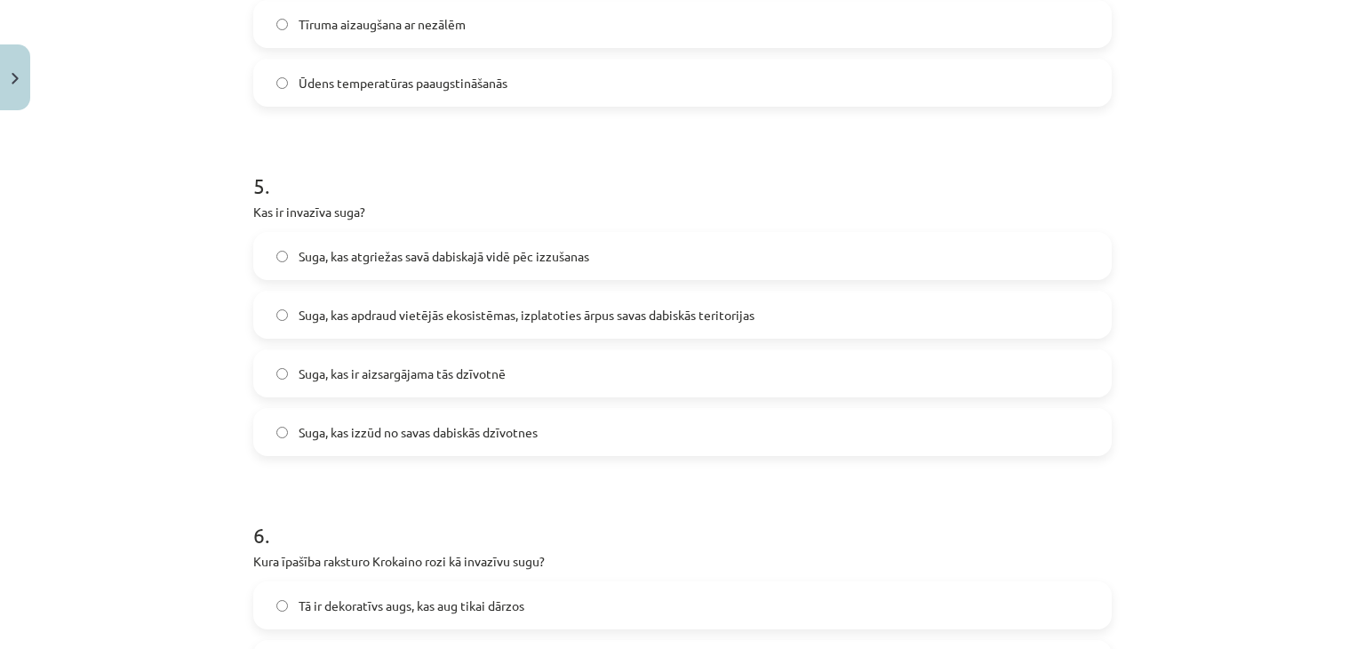
click at [390, 319] on span "Suga, kas apdraud vietējās ekosistēmas, izplatoties ārpus savas dabiskās terito…" at bounding box center [527, 315] width 456 height 19
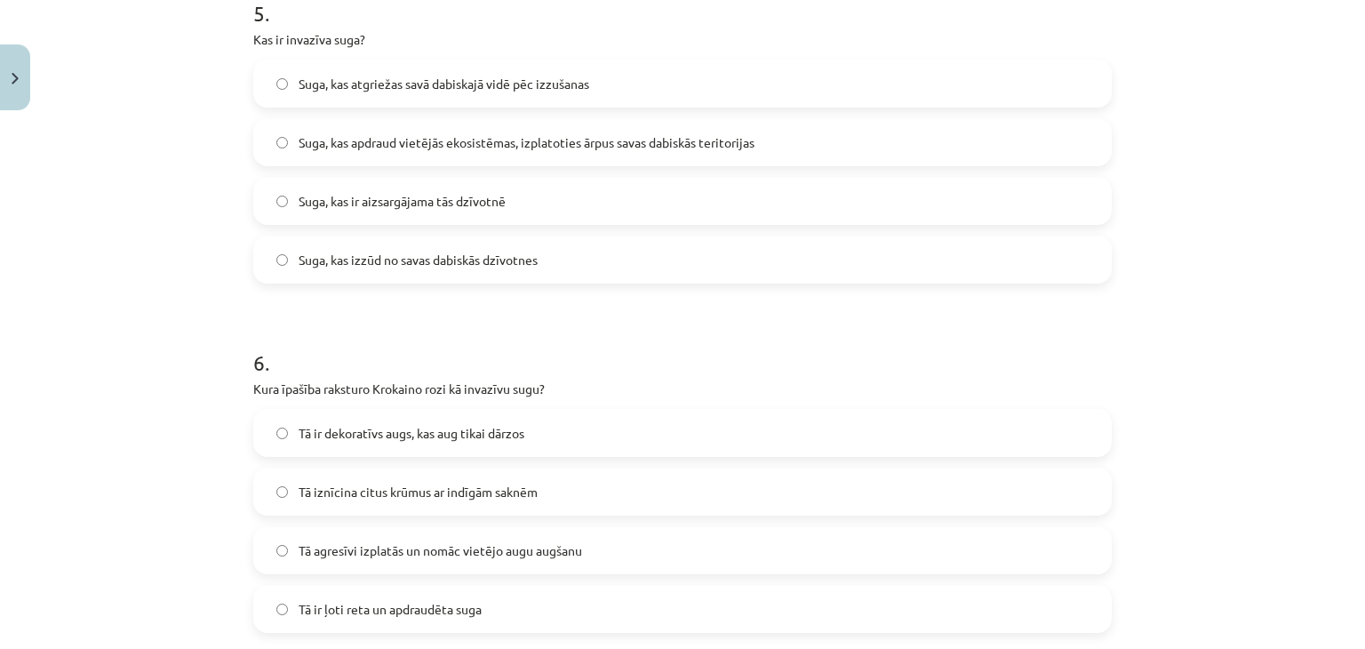
scroll to position [1876, 0]
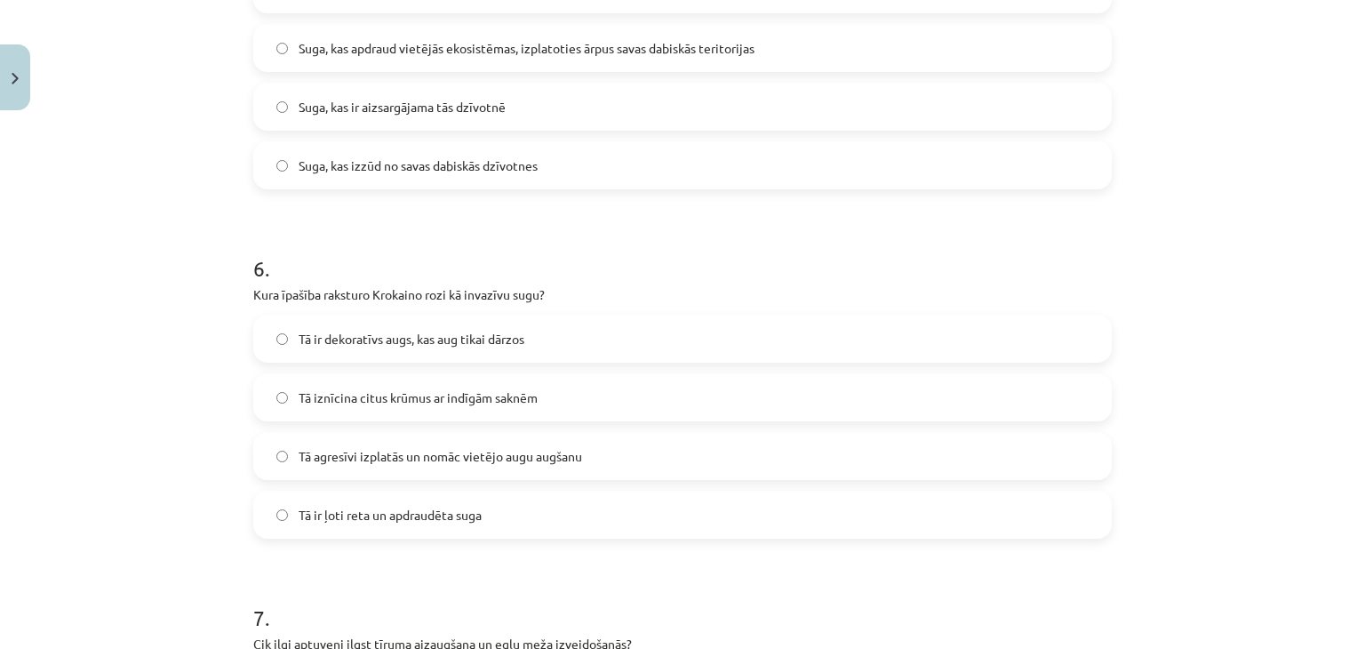
drag, startPoint x: 316, startPoint y: 444, endPoint x: 316, endPoint y: 460, distance: 15.1
click at [316, 451] on label "Tā agresīvi izplatās un nomāc vietējo augu augšanu" at bounding box center [682, 456] width 855 height 44
drag, startPoint x: 316, startPoint y: 460, endPoint x: 244, endPoint y: 381, distance: 106.3
click at [316, 460] on span "Tā agresīvi izplatās un nomāc vietējo augu augšanu" at bounding box center [441, 456] width 284 height 19
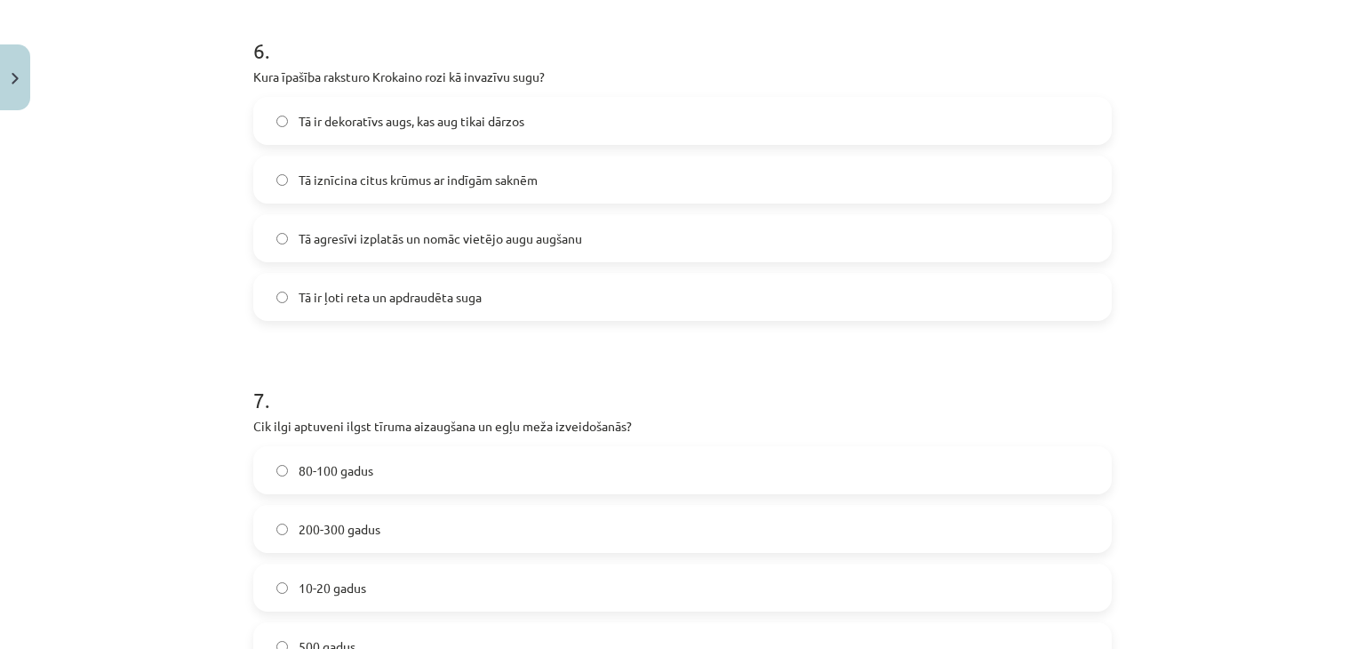
scroll to position [2231, 0]
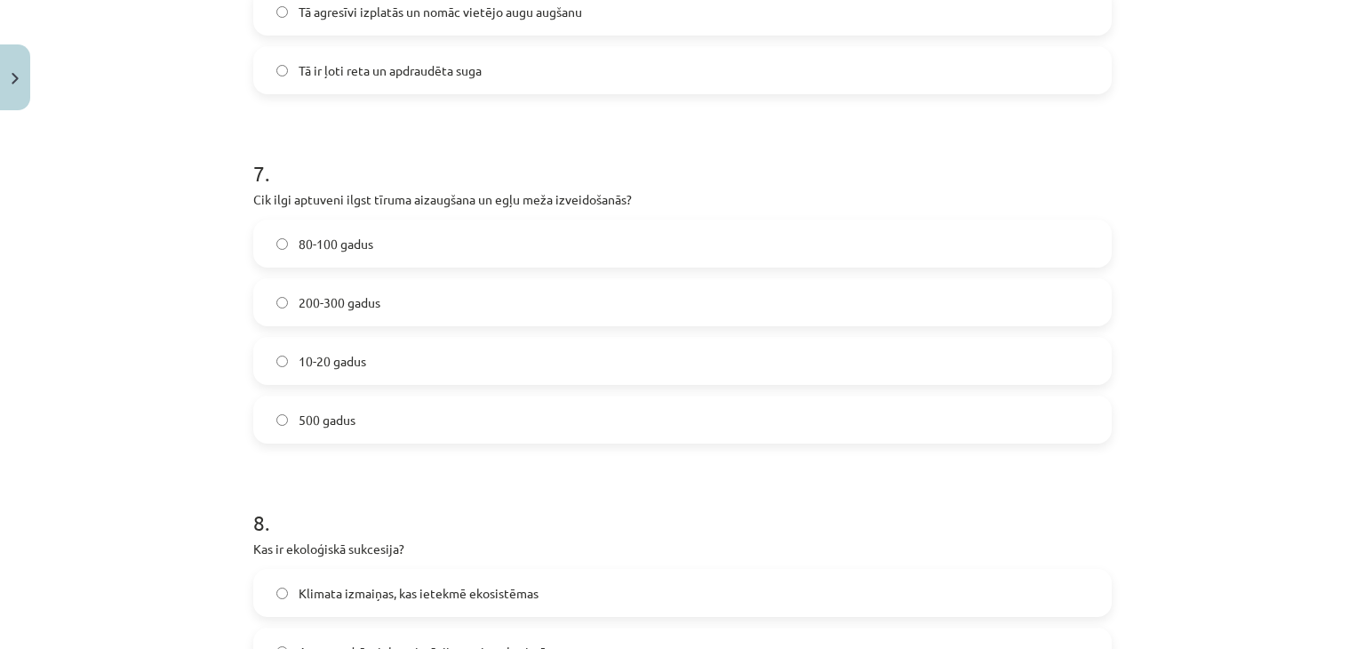
click at [326, 305] on span "200-300 gadus" at bounding box center [340, 302] width 82 height 19
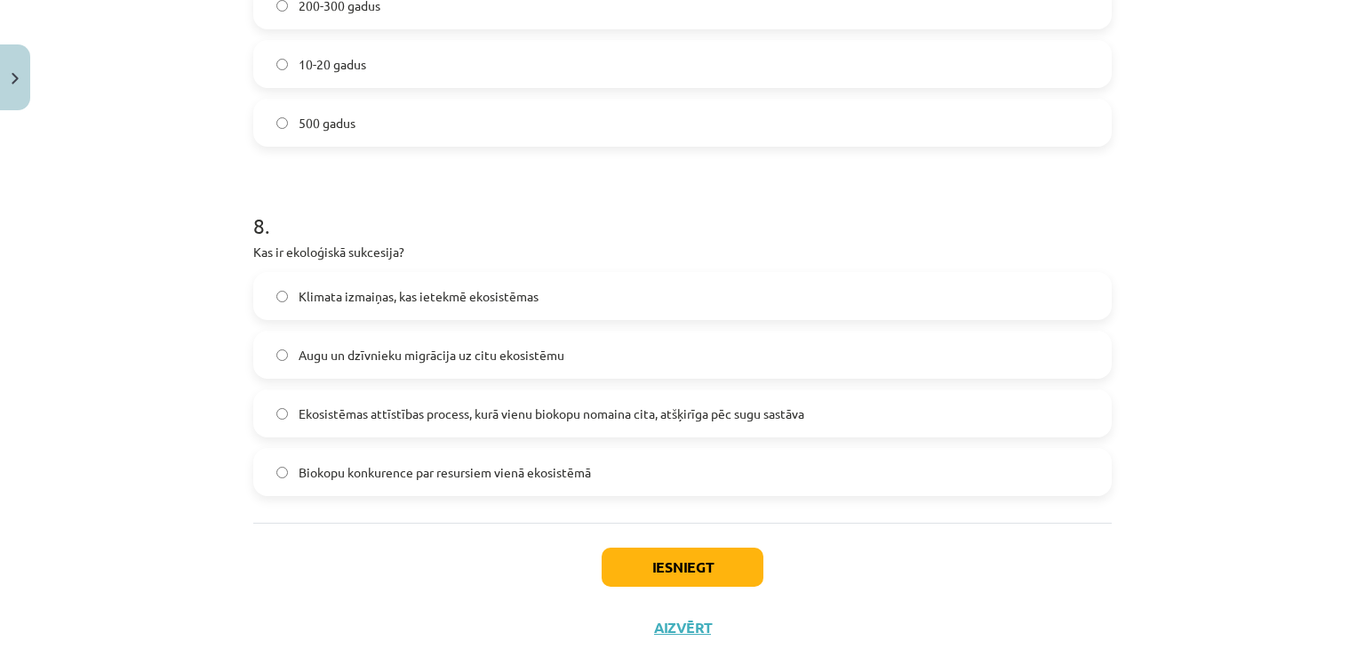
scroll to position [2670, 0]
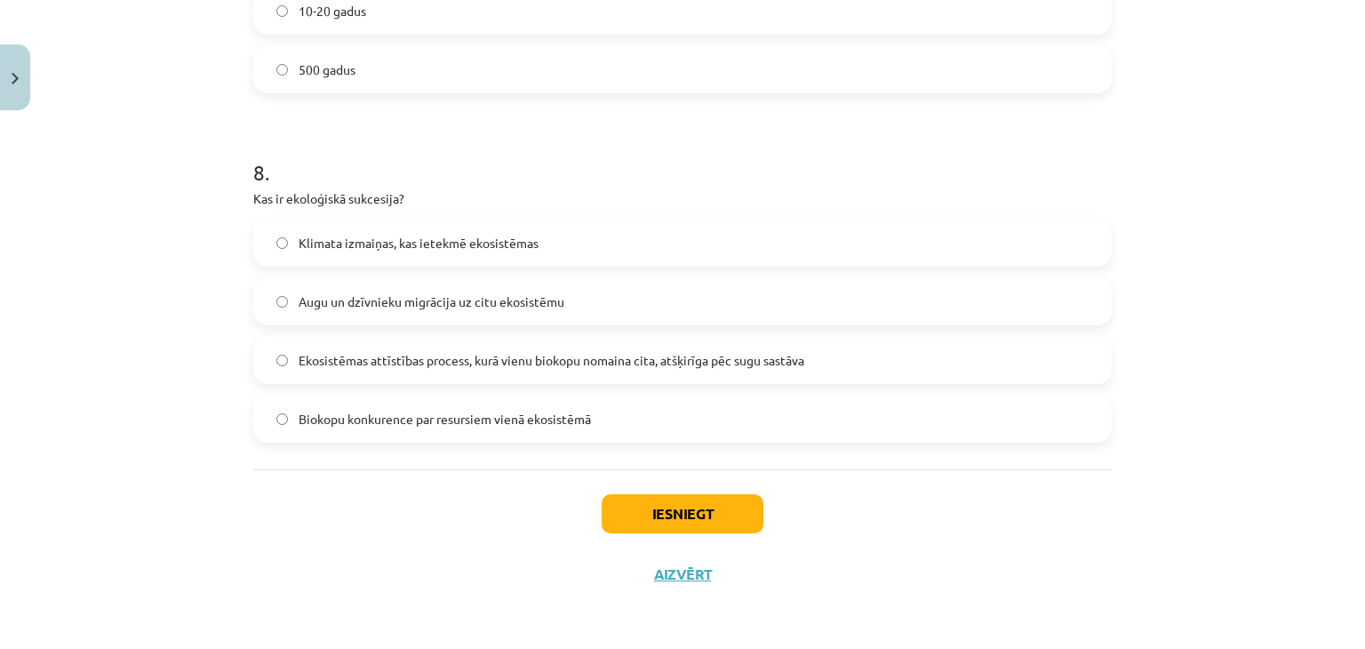
click at [366, 351] on span "Ekosistēmas attīstības process, kurā vienu biokopu nomaina cita, atšķirīga pēc …" at bounding box center [552, 360] width 506 height 19
drag, startPoint x: 641, startPoint y: 509, endPoint x: 449, endPoint y: 21, distance: 524.4
click at [641, 509] on button "Iesniegt" at bounding box center [683, 513] width 162 height 39
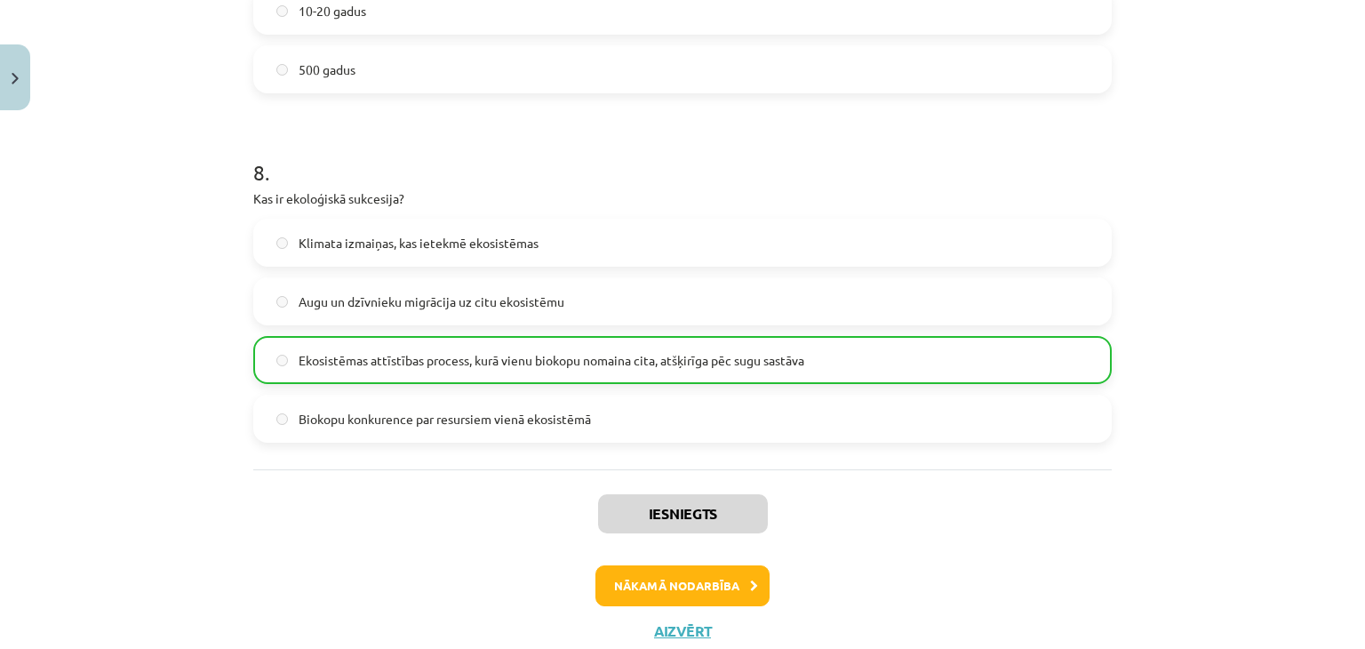
click at [636, 560] on div "Iesniegts Nākamā nodarbība Aizvērt" at bounding box center [682, 559] width 859 height 181
click at [657, 595] on button "Nākamā nodarbība" at bounding box center [683, 585] width 174 height 41
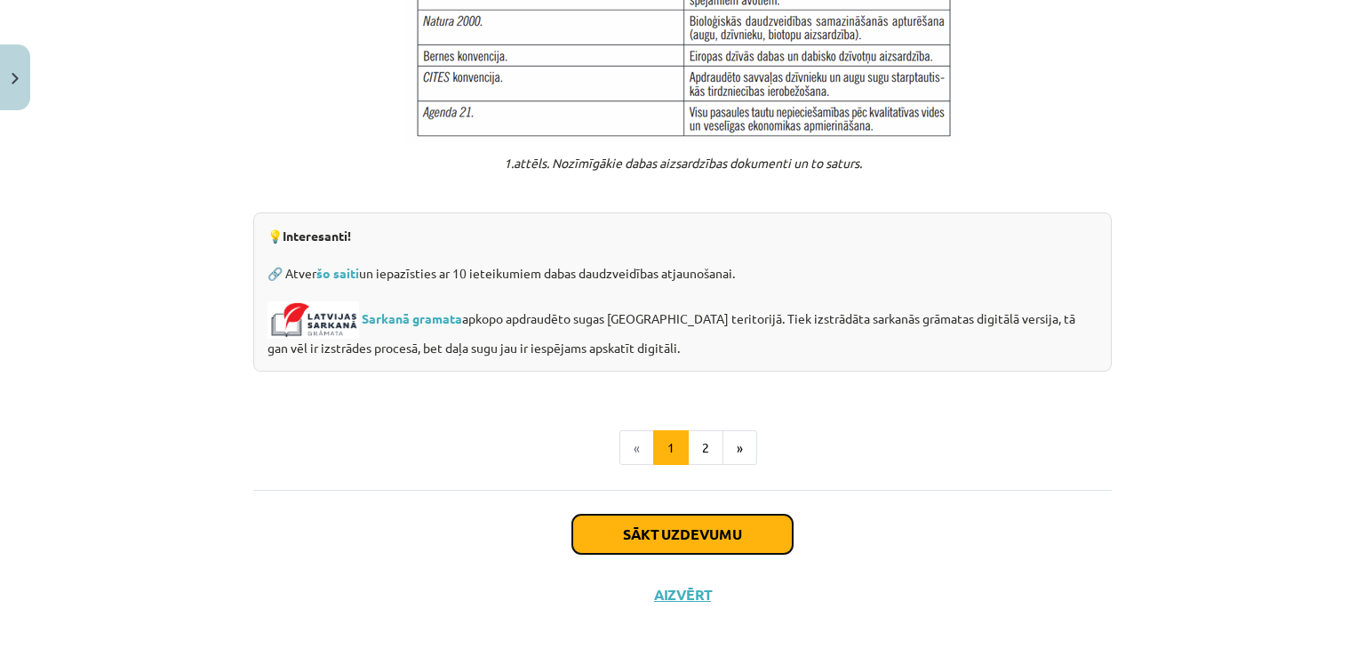
click at [714, 516] on button "Sākt uzdevumu" at bounding box center [682, 534] width 220 height 39
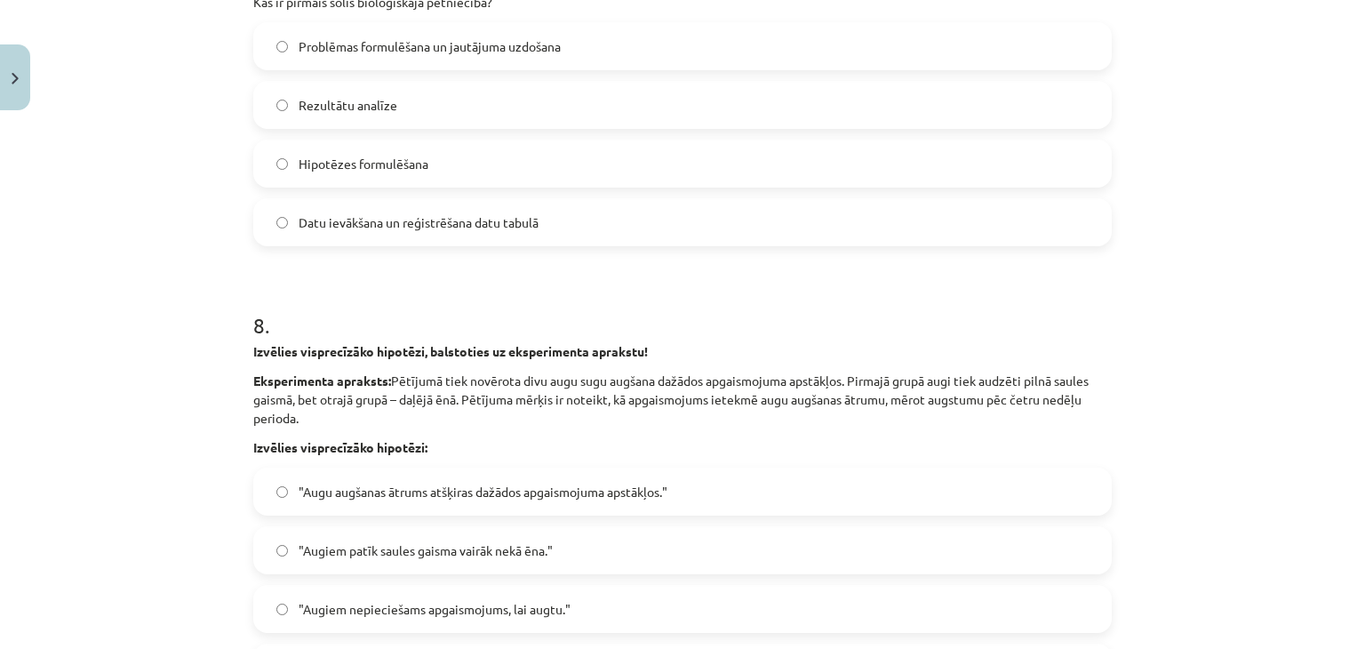
scroll to position [2766, 0]
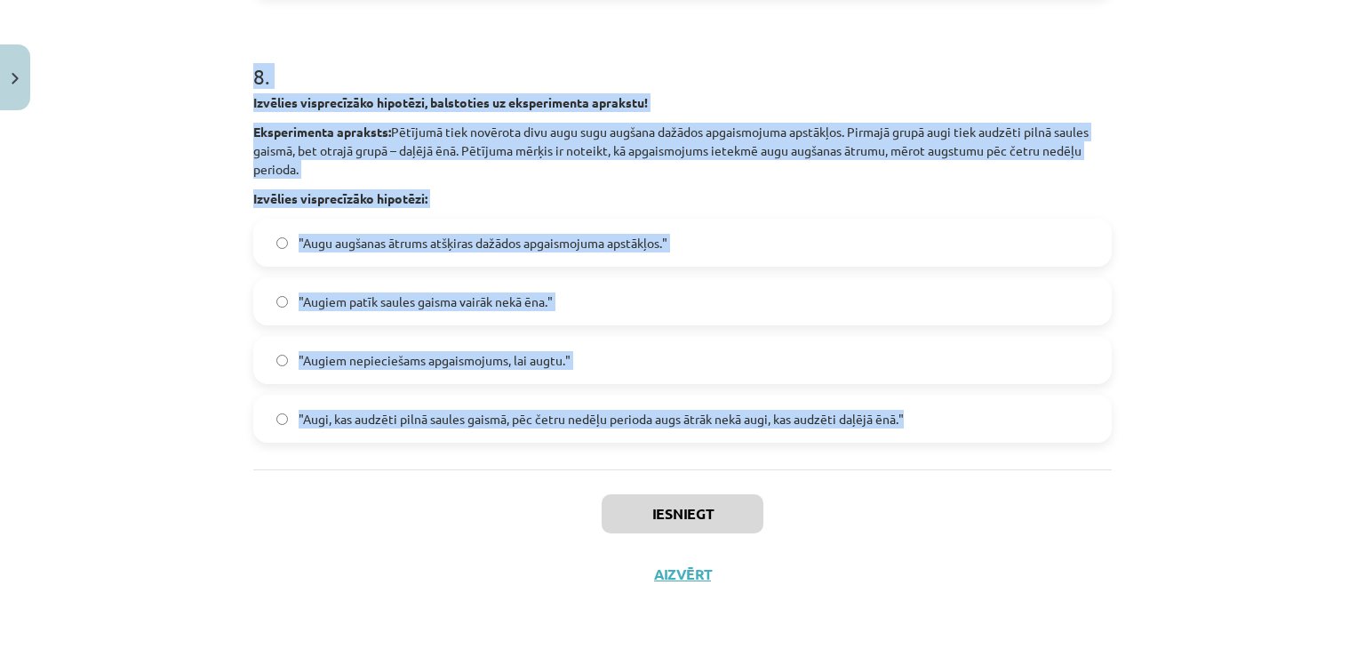
drag, startPoint x: 228, startPoint y: 360, endPoint x: 950, endPoint y: 419, distance: 724.1
click at [950, 419] on div "Mācību tēma: Bioloģijas 9. klases 1. ieskaites mācību materiāls #4 3. tēma. Kāp…" at bounding box center [682, 324] width 1365 height 649
copy form "1 . Kas ir galvenais mērķis, izveidojot aizsargājamās dabas teritorijas Latvijā…"
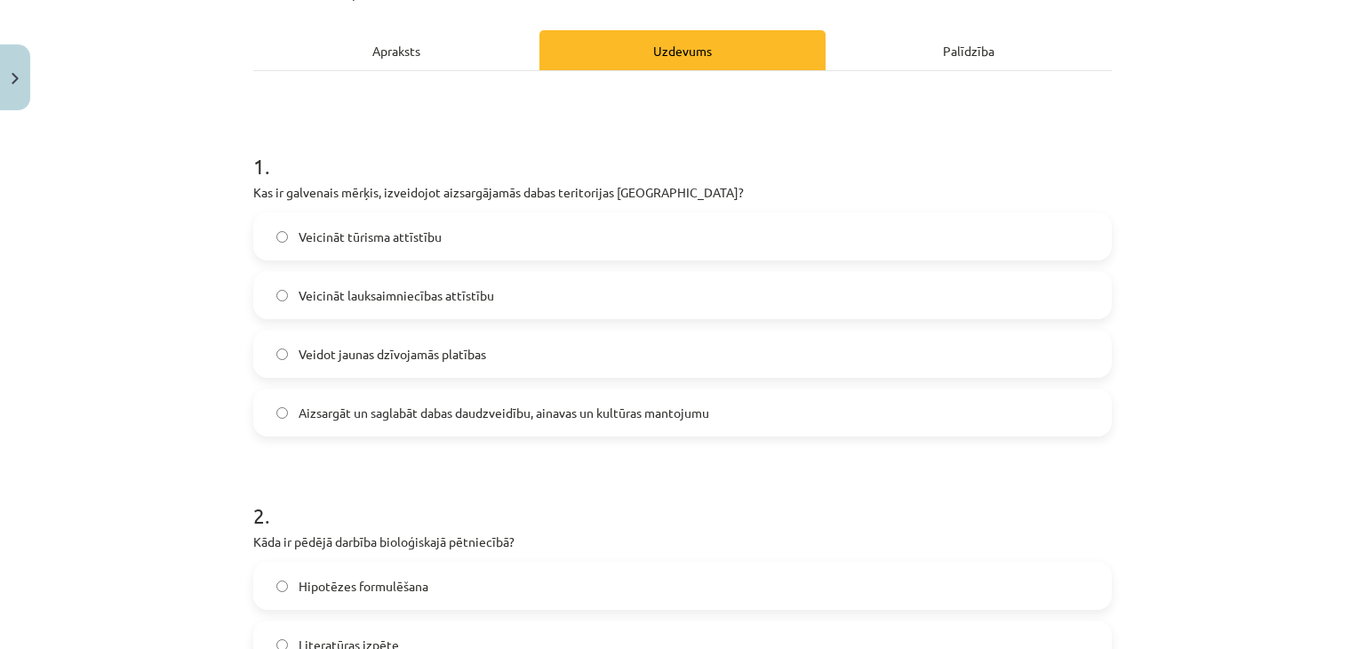
scroll to position [274, 0]
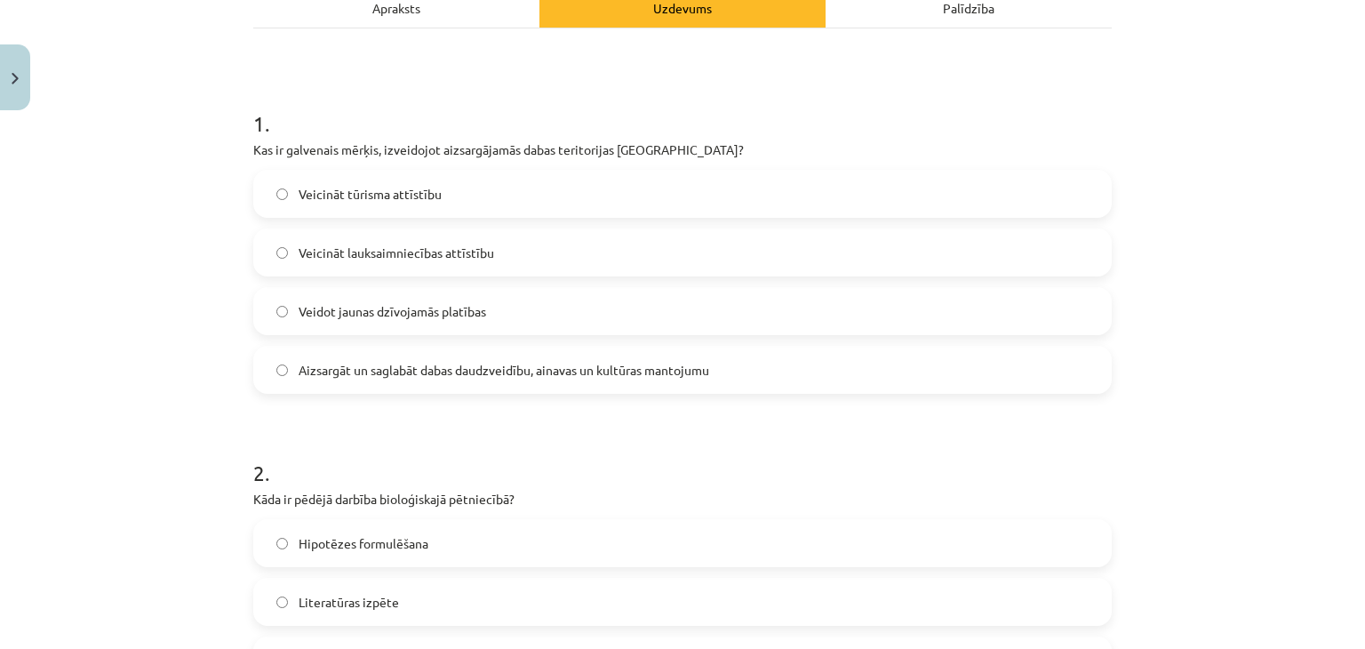
click at [444, 371] on span "Aizsargāt un saglabāt dabas daudzveidību, ainavas un kultūras mantojumu" at bounding box center [504, 370] width 411 height 19
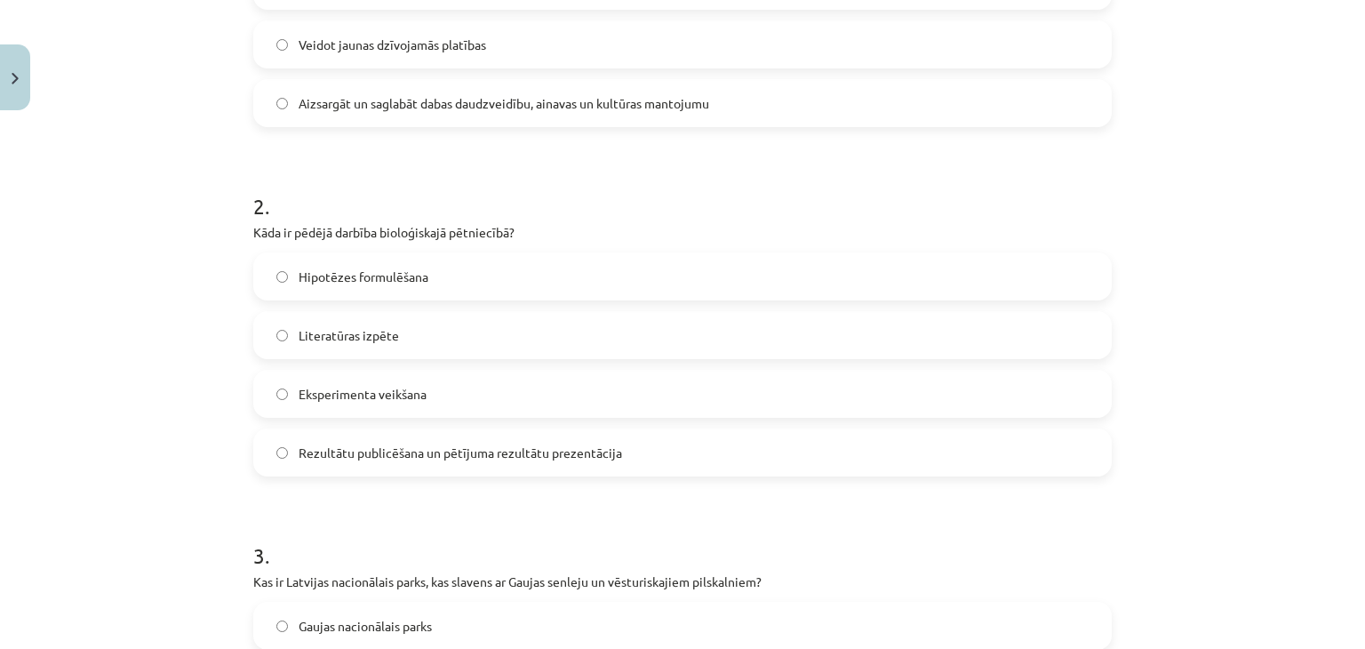
click at [437, 460] on span "Rezultātu publicēšana un pētījuma rezultātu prezentācija" at bounding box center [461, 453] width 324 height 19
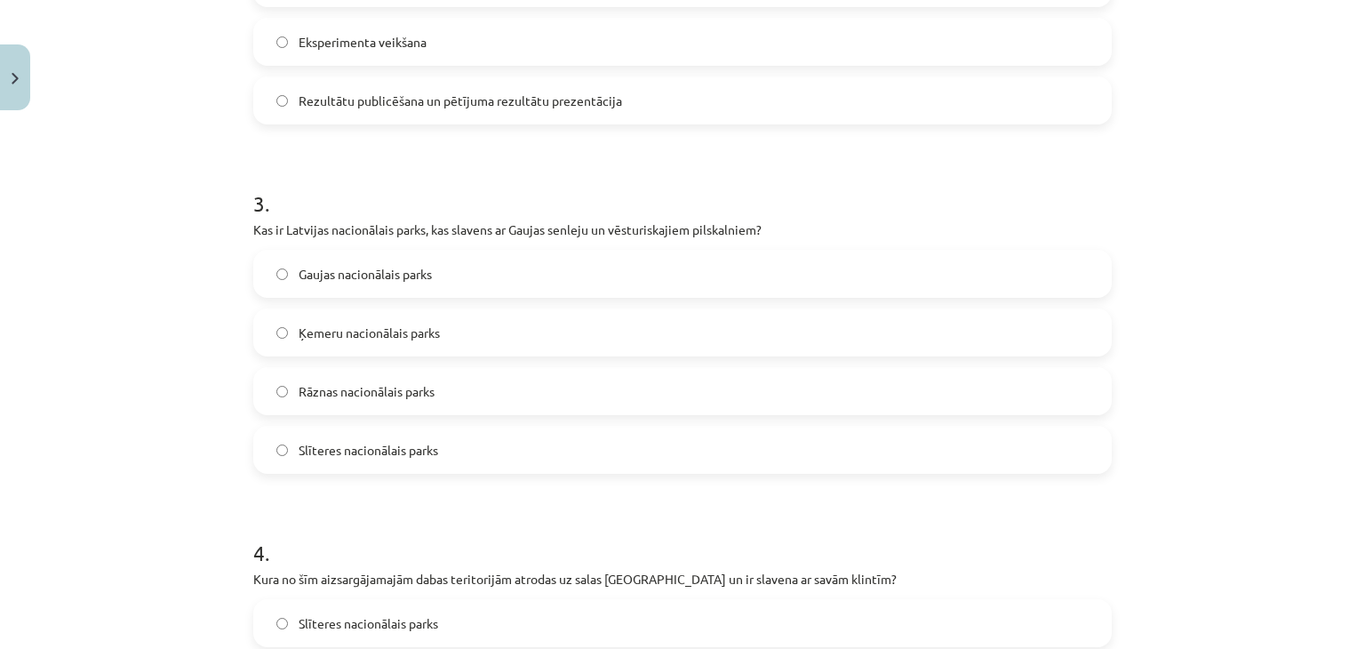
scroll to position [896, 0]
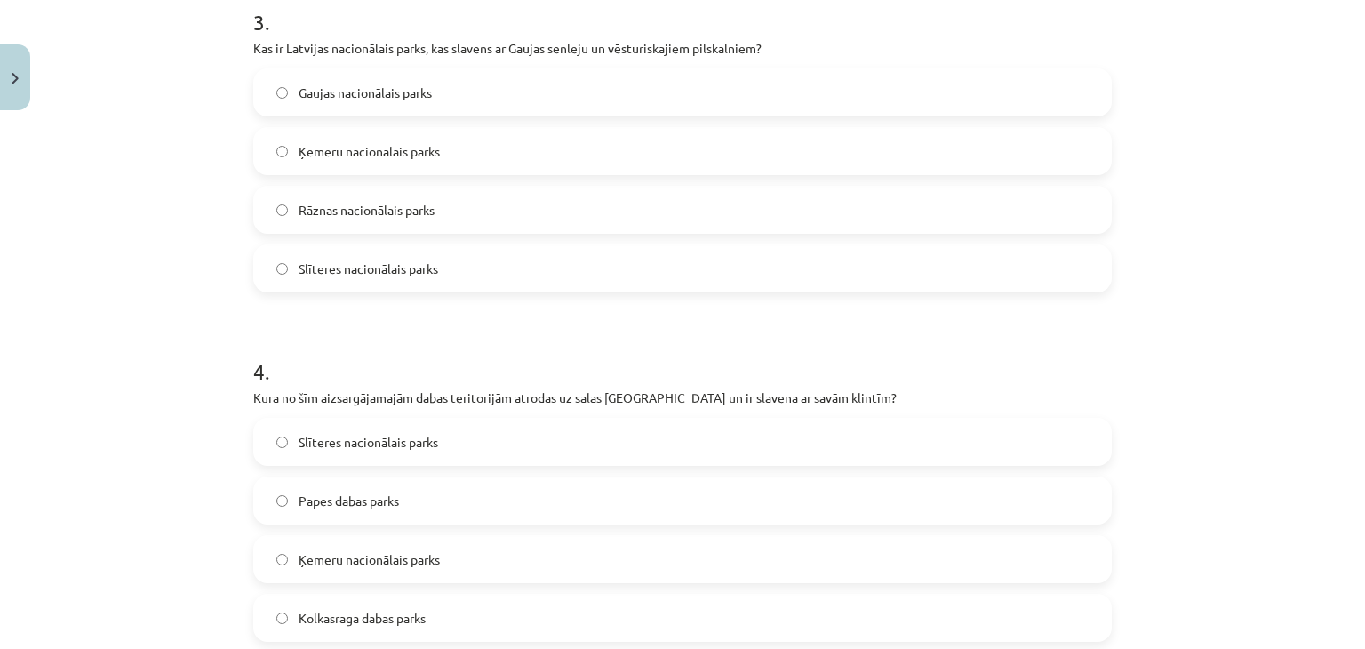
click at [303, 274] on span "Slīteres nacionālais parks" at bounding box center [369, 269] width 140 height 19
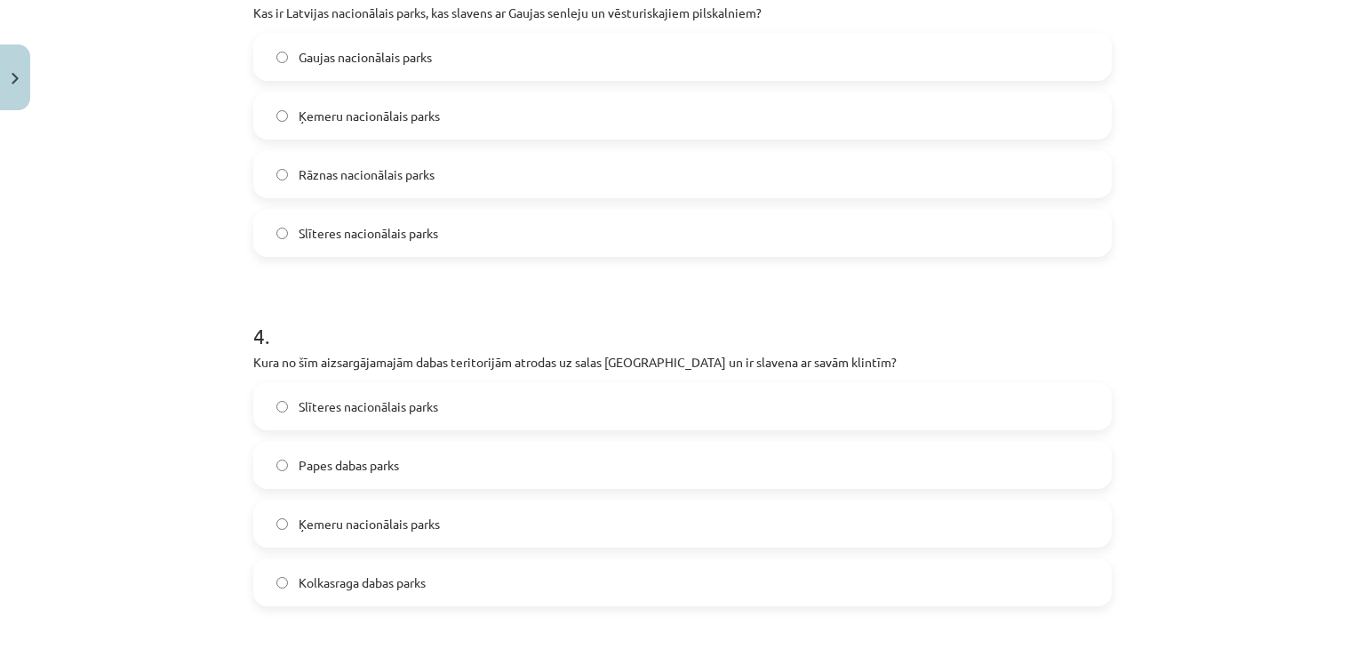
scroll to position [1252, 0]
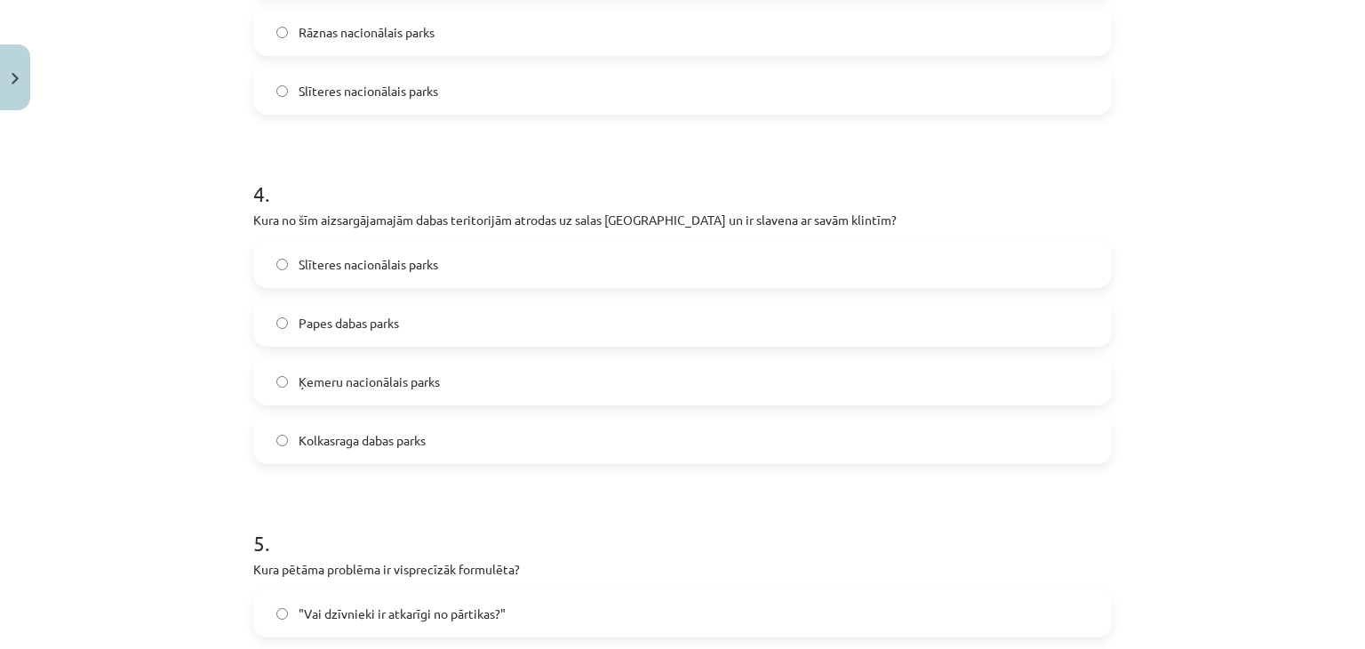
click at [346, 264] on span "Slīteres nacionālais parks" at bounding box center [369, 264] width 140 height 19
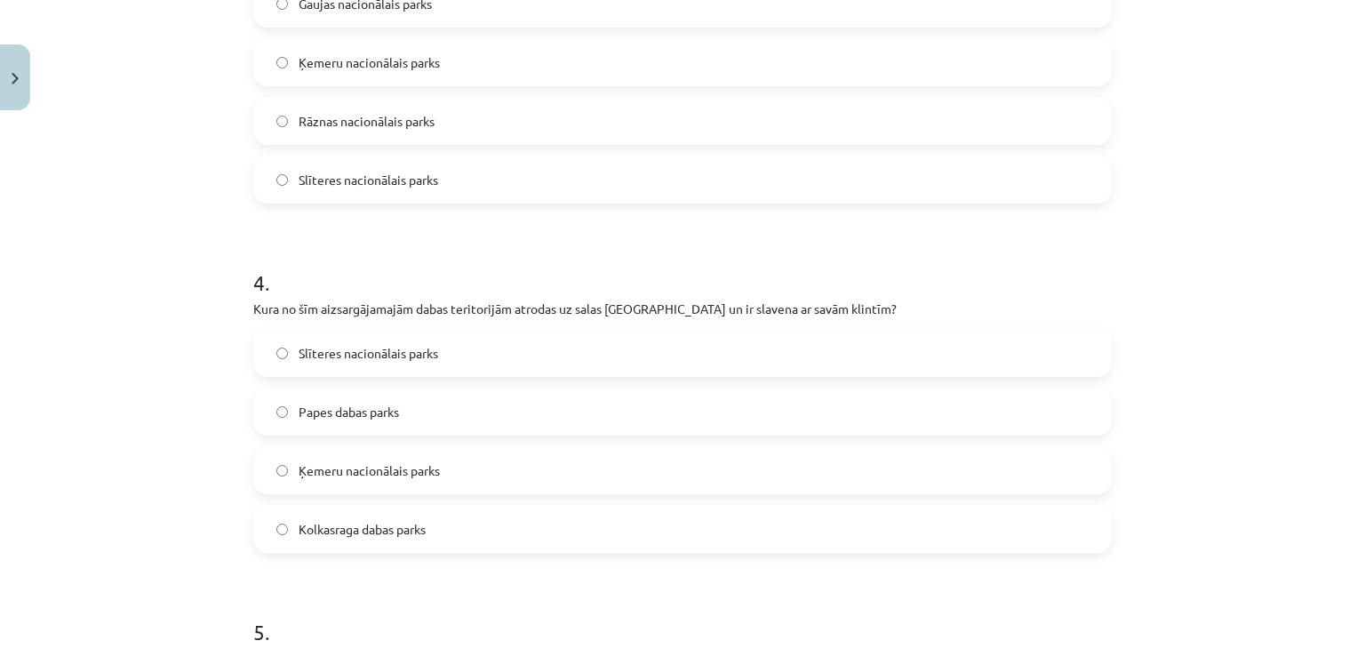
click at [328, 0] on span "Gaujas nacionālais parks" at bounding box center [365, 4] width 133 height 19
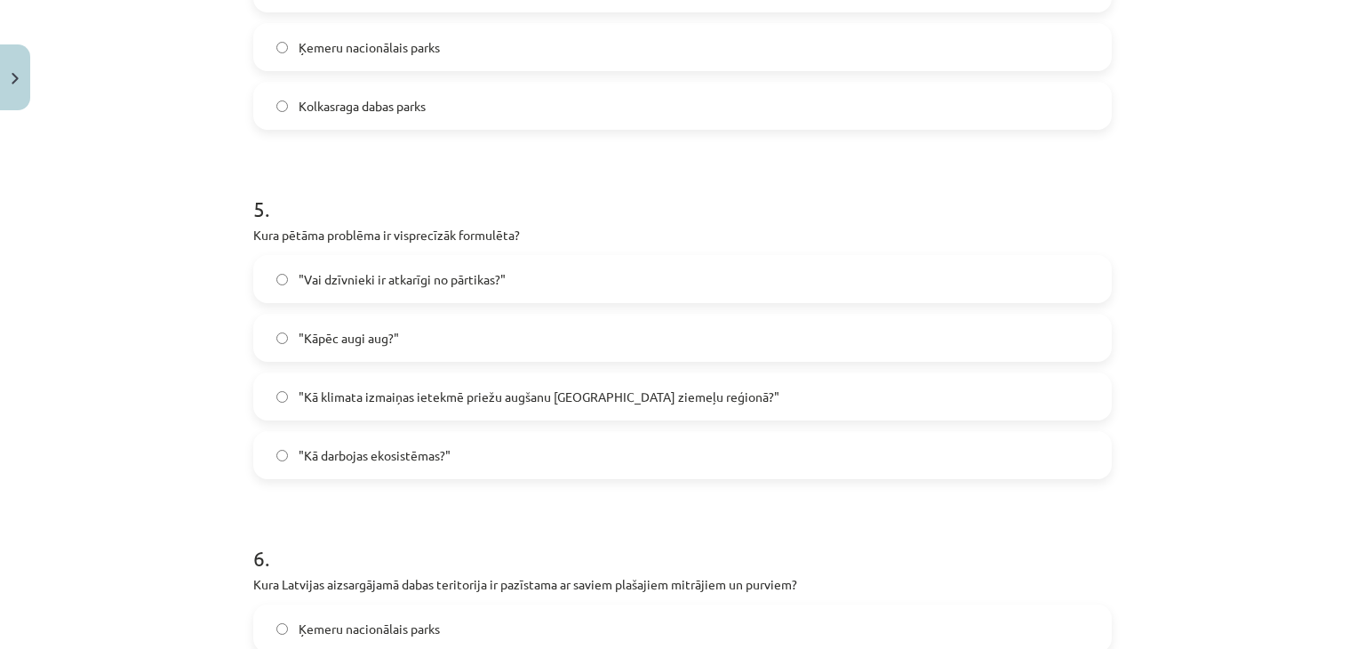
scroll to position [1692, 0]
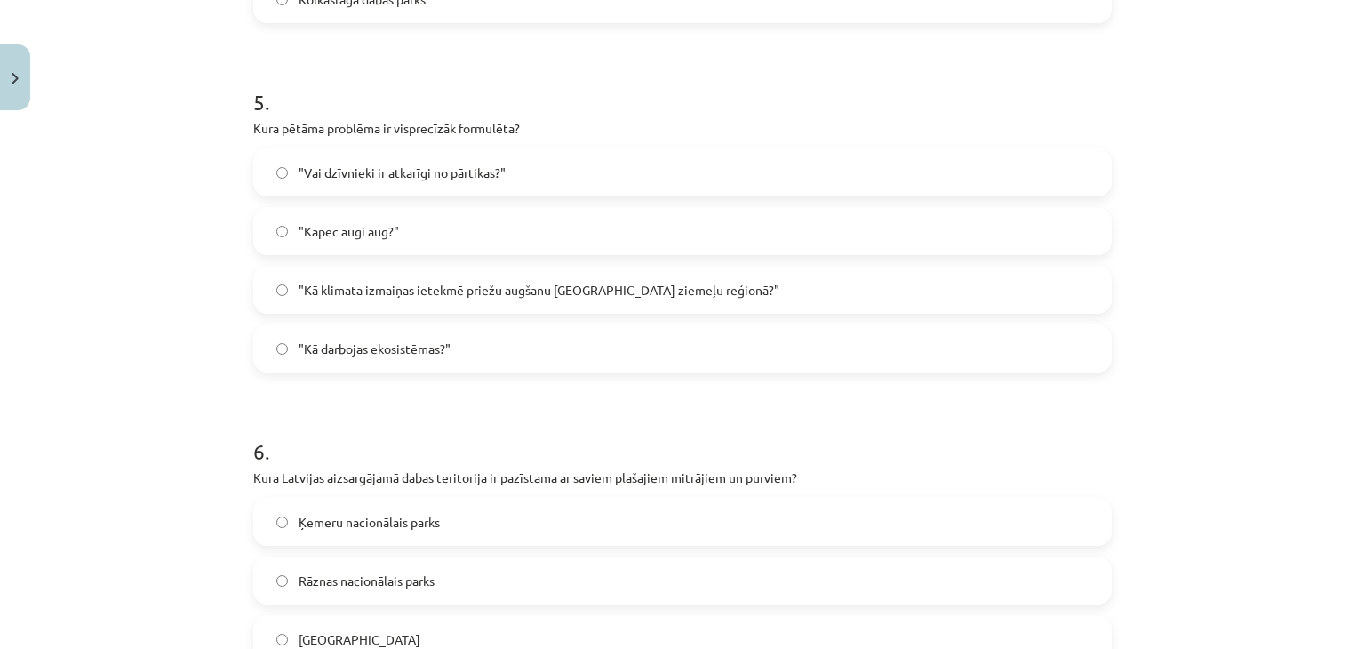
click at [334, 281] on span ""Kā klimata izmaiņas ietekmē priežu augšanu Latvijas ziemeļu reģionā?"" at bounding box center [539, 290] width 481 height 19
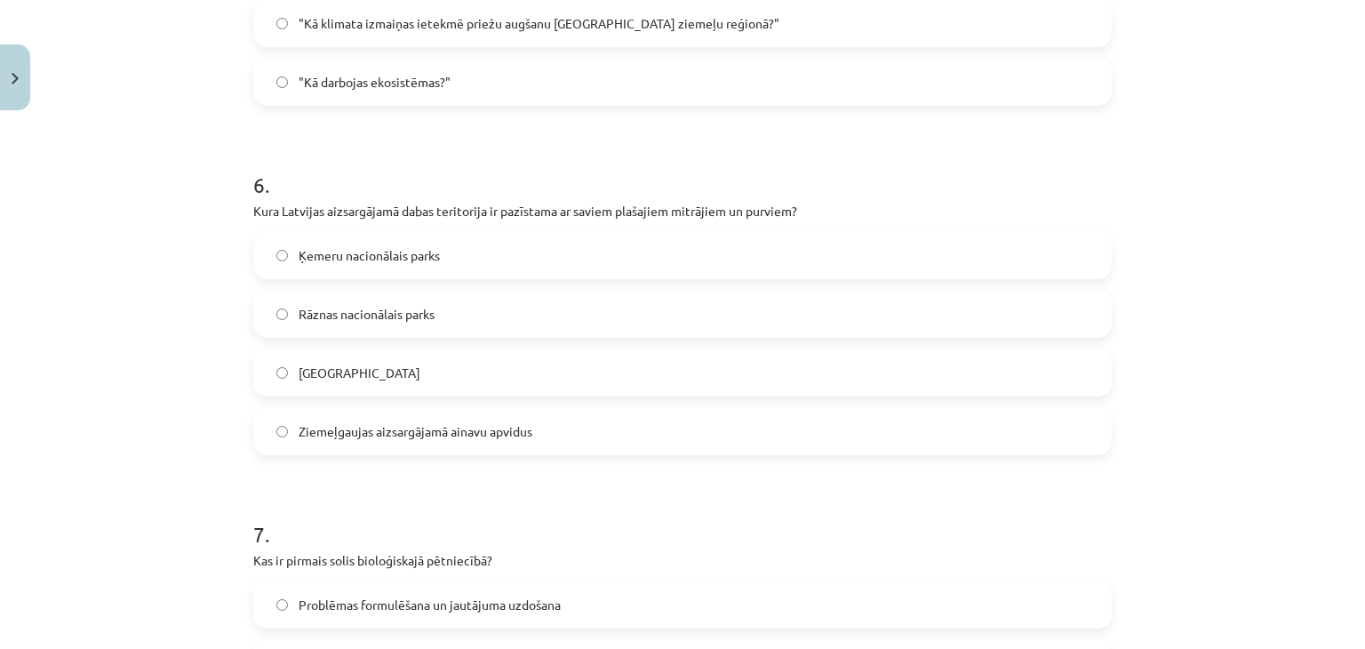
scroll to position [1959, 0]
click at [366, 263] on span "Ķemeru nacionālais parks" at bounding box center [369, 255] width 141 height 19
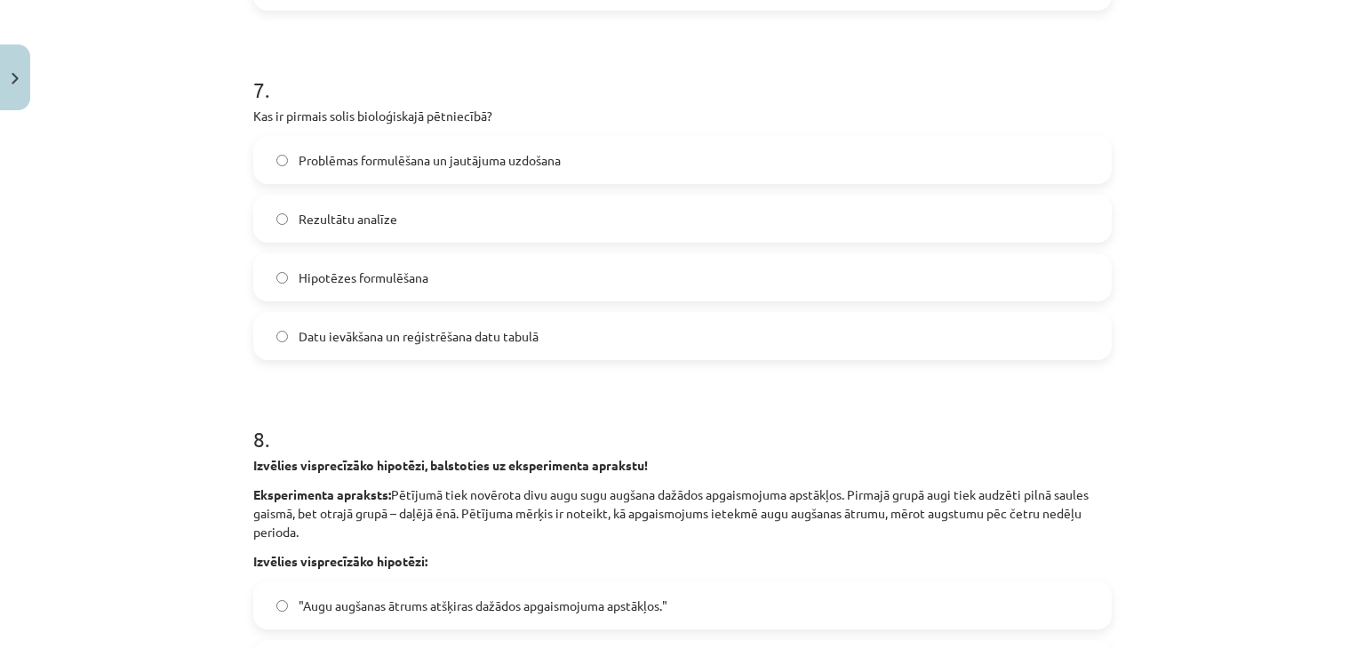
click at [328, 162] on span "Problēmas formulēšana un jautājuma uzdošana" at bounding box center [430, 160] width 262 height 19
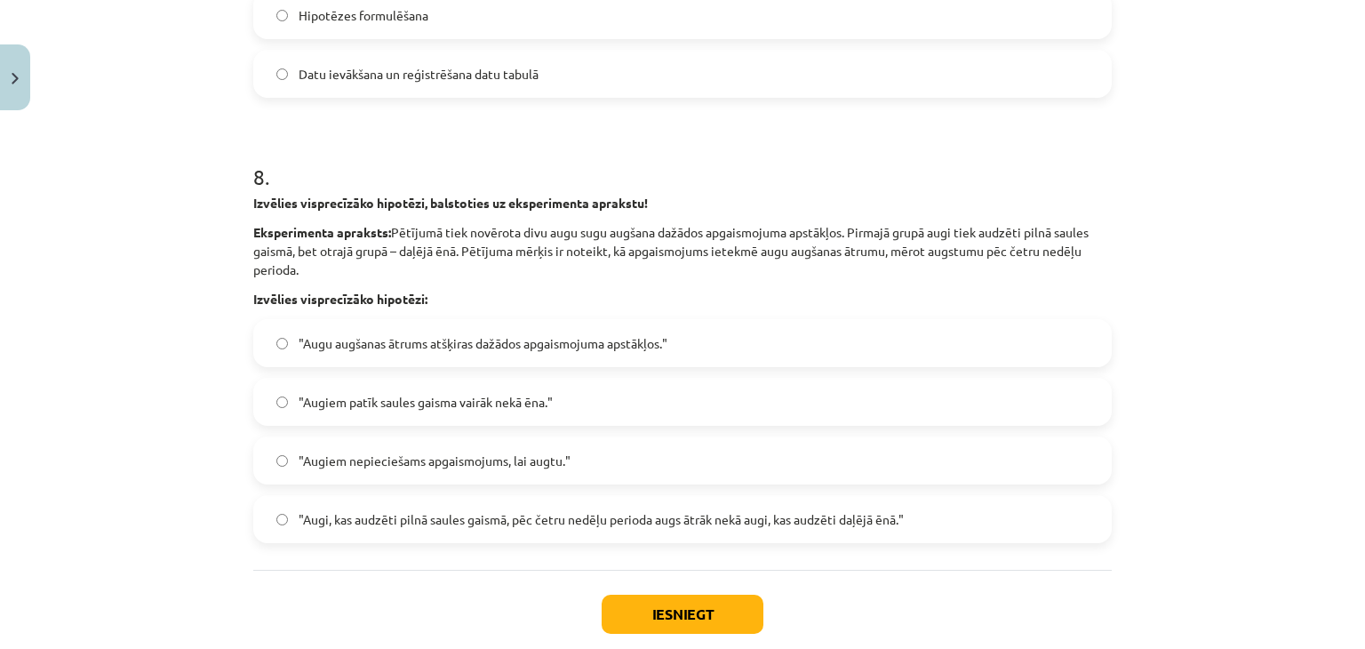
scroll to position [2670, 0]
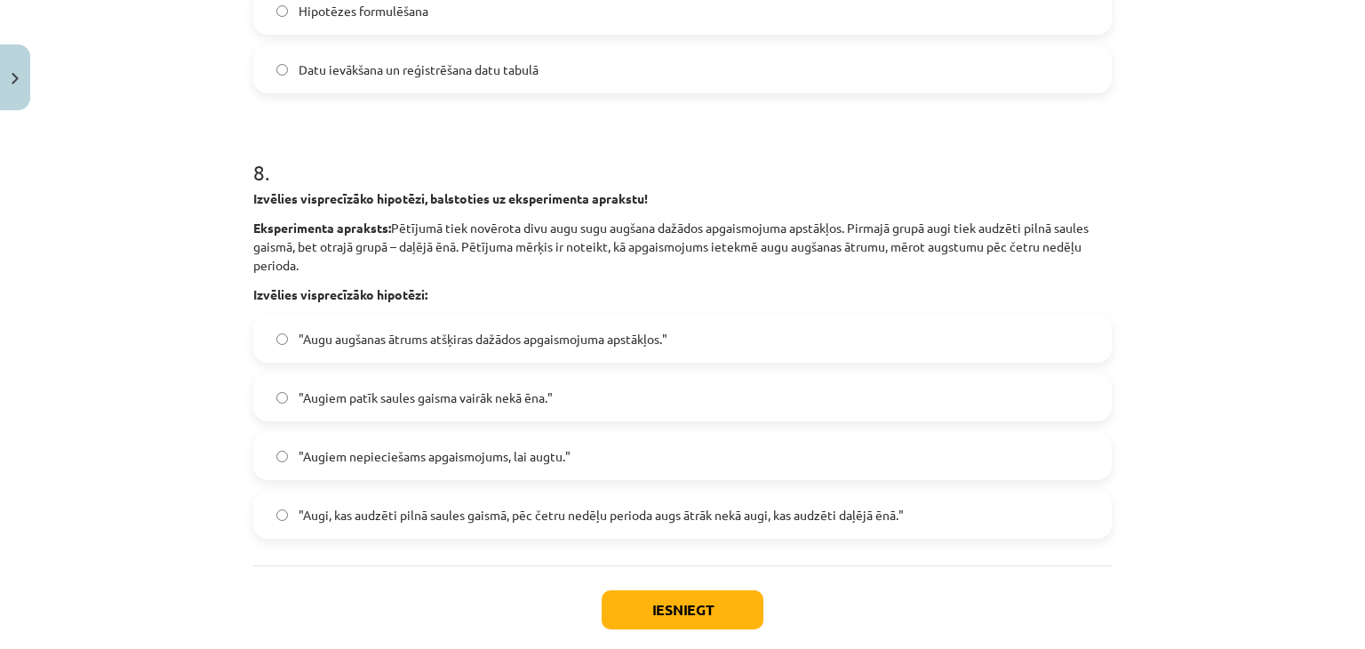
click at [339, 508] on span ""Augi, kas audzēti pilnā saules gaismā, pēc četru nedēļu perioda augs ātrāk nek…" at bounding box center [601, 515] width 605 height 19
click at [641, 596] on button "Iesniegt" at bounding box center [683, 609] width 162 height 39
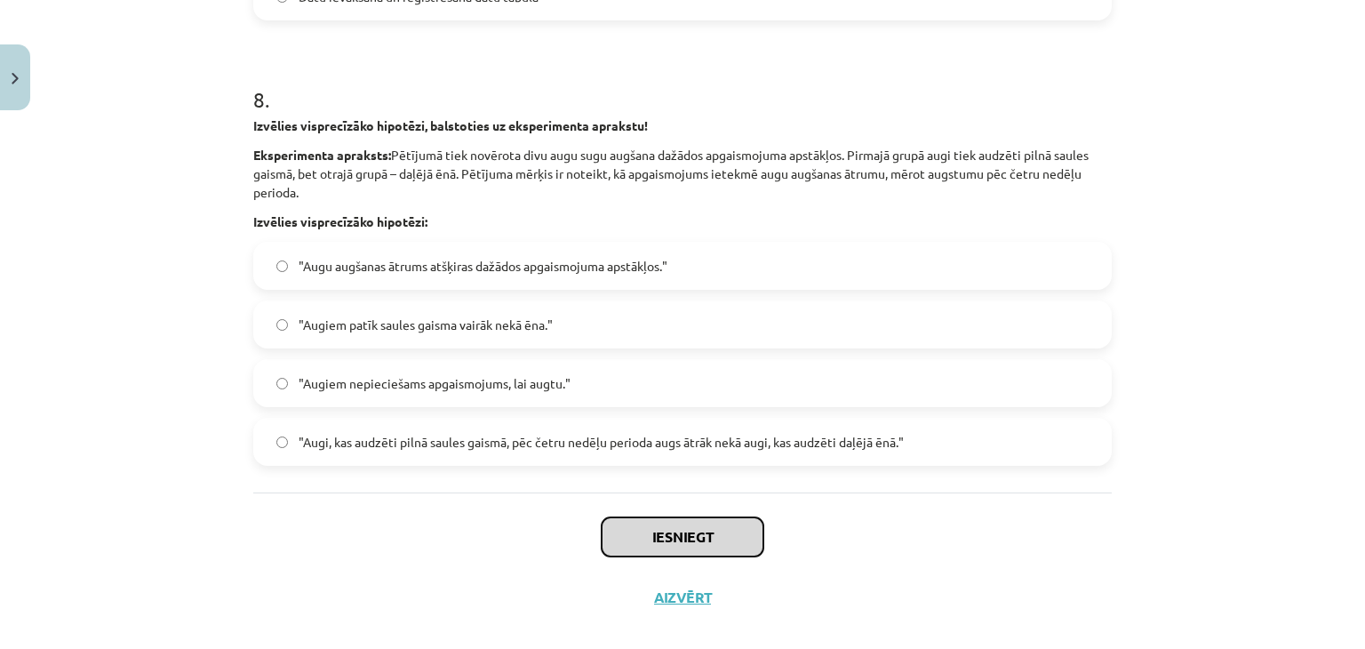
scroll to position [2766, 0]
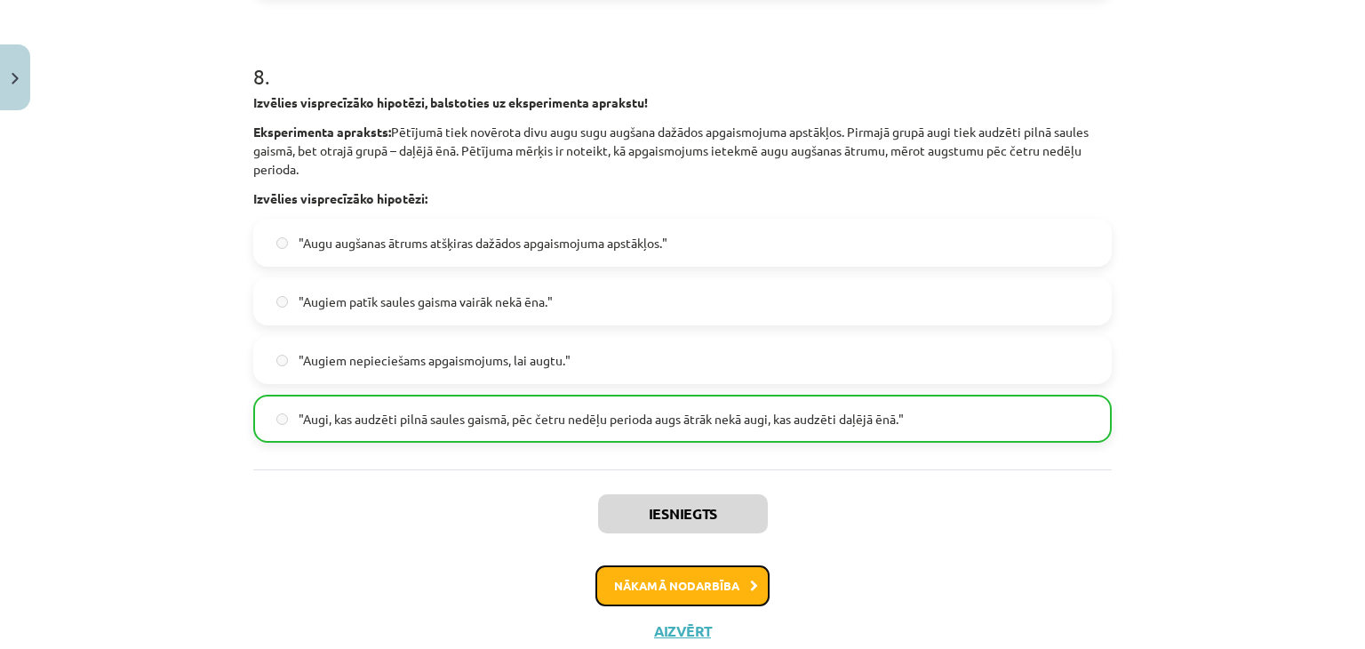
click at [707, 577] on button "Nākamā nodarbība" at bounding box center [683, 585] width 174 height 41
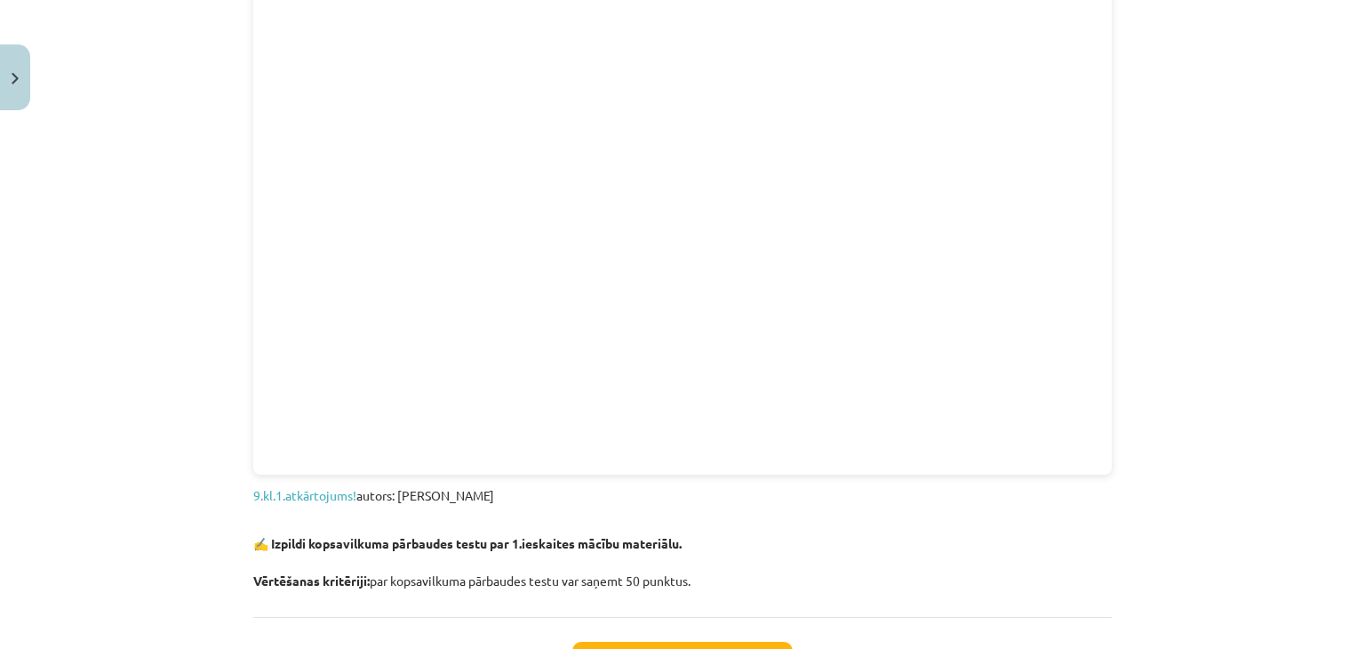
scroll to position [1946, 0]
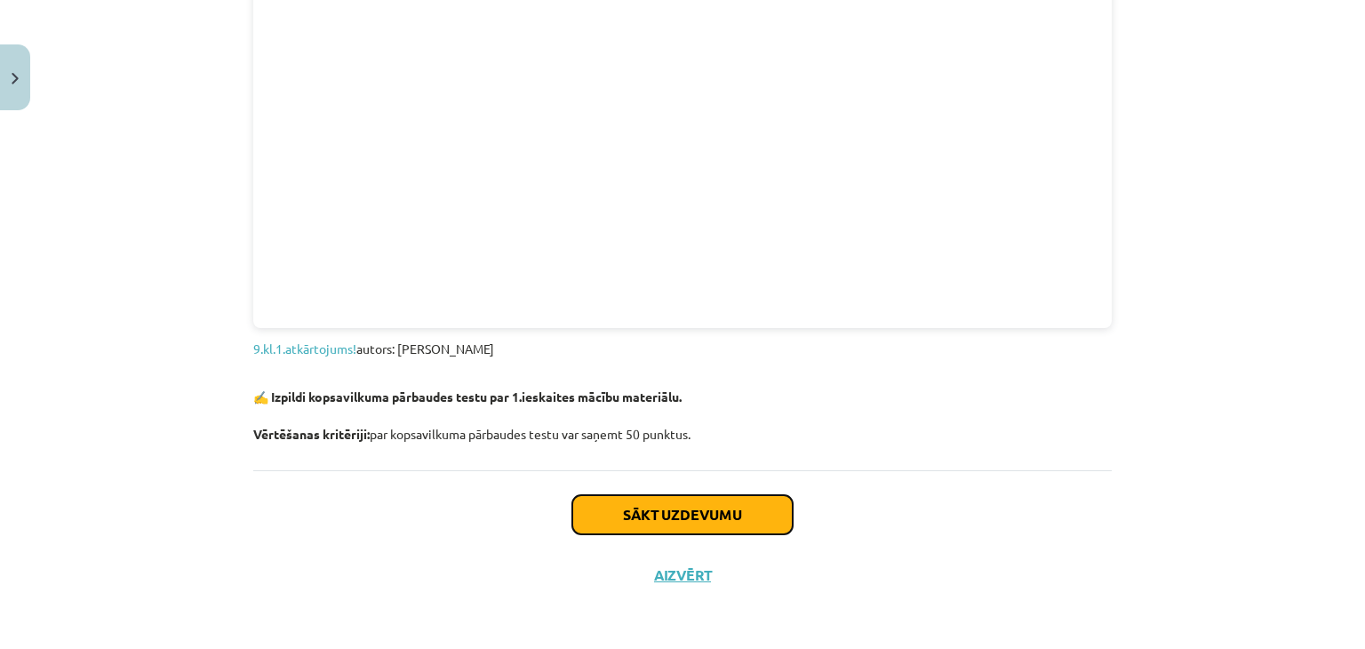
click at [746, 519] on button "Sākt uzdevumu" at bounding box center [682, 514] width 220 height 39
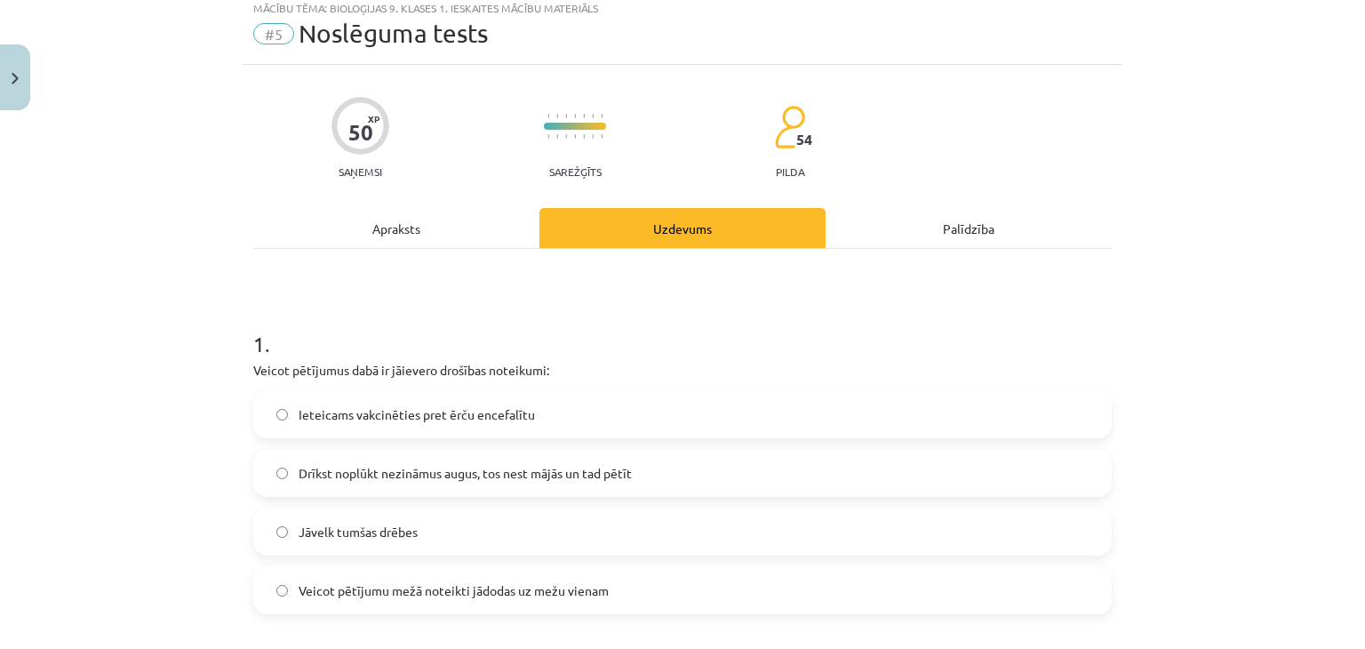
scroll to position [44, 0]
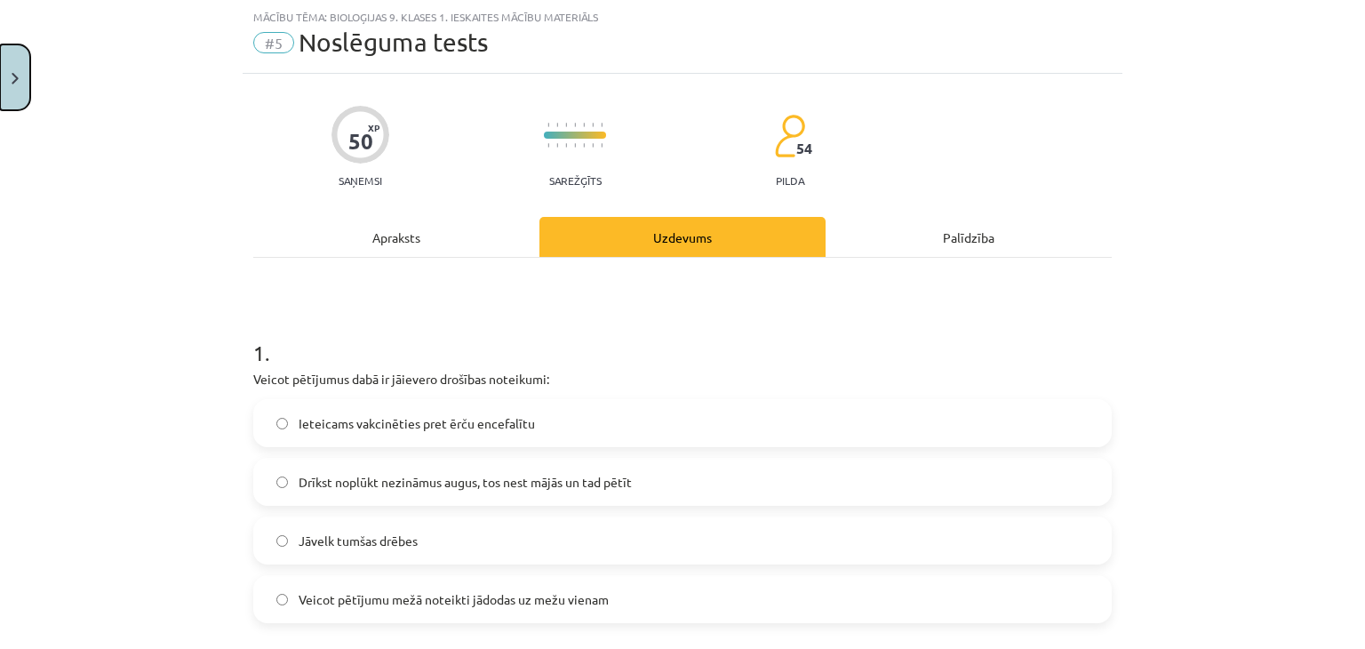
click at [14, 100] on button "Close" at bounding box center [15, 77] width 30 height 66
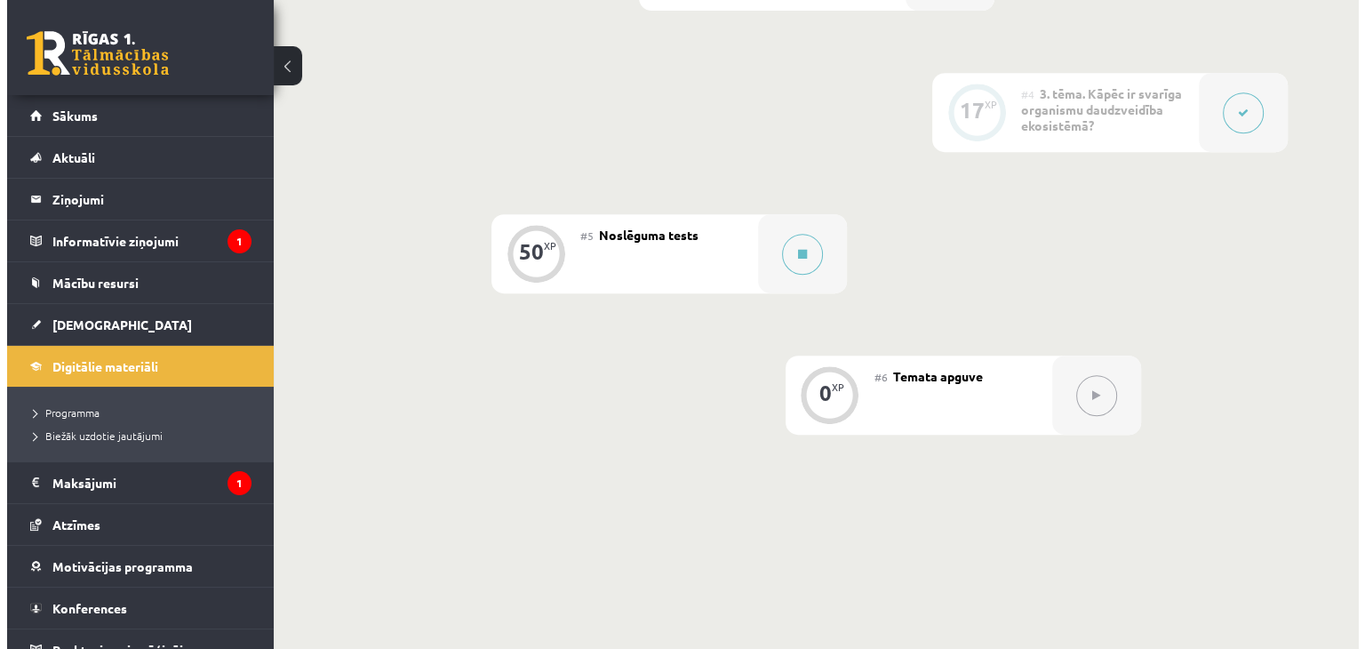
scroll to position [838, 0]
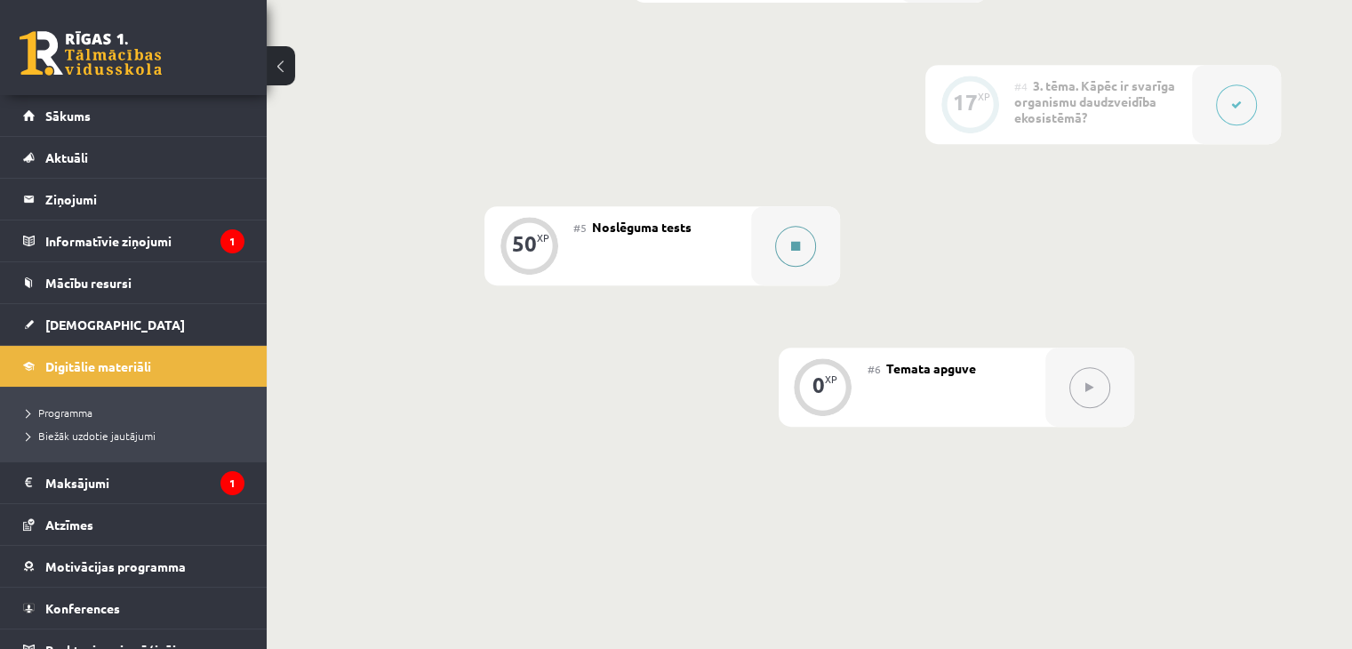
click at [791, 250] on icon at bounding box center [795, 246] width 9 height 11
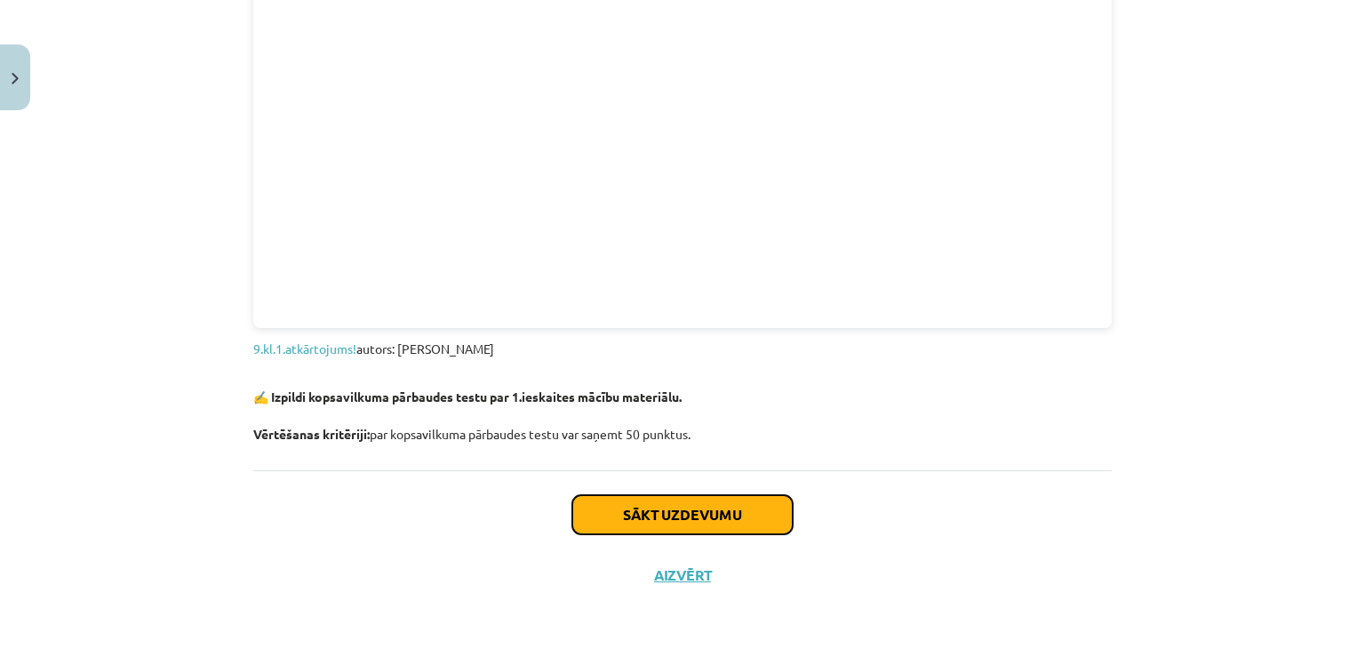
click at [685, 513] on button "Sākt uzdevumu" at bounding box center [682, 514] width 220 height 39
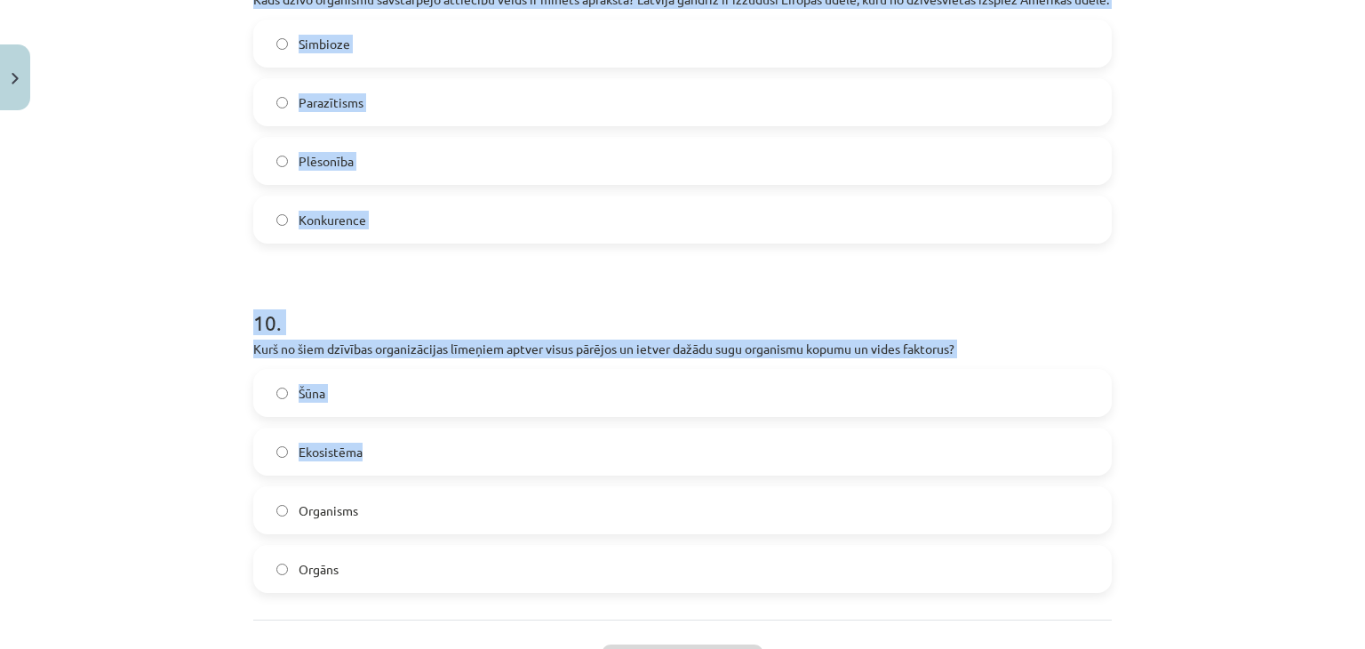
scroll to position [4117, 0]
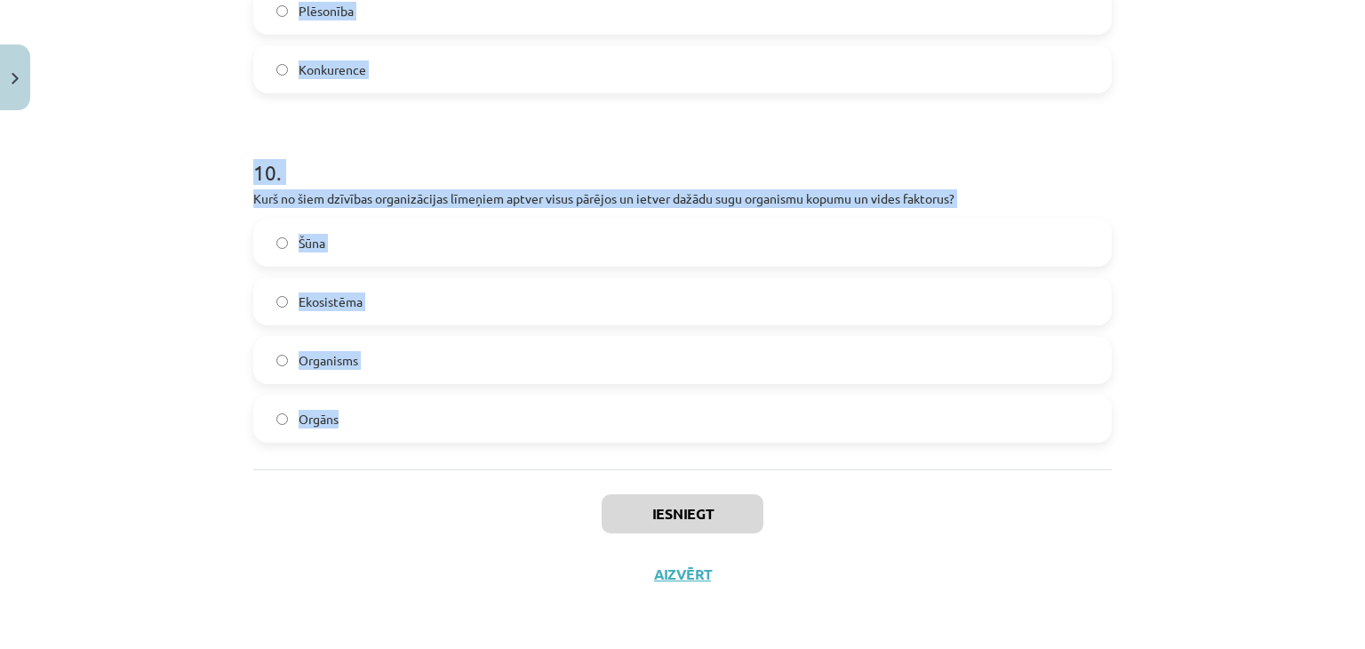
drag, startPoint x: 447, startPoint y: 402, endPoint x: 792, endPoint y: 428, distance: 345.8
copy form "Veicot pētījumus dabā ir jāievero drošības noteikumi: Ieteicams vakcinēties pre…"
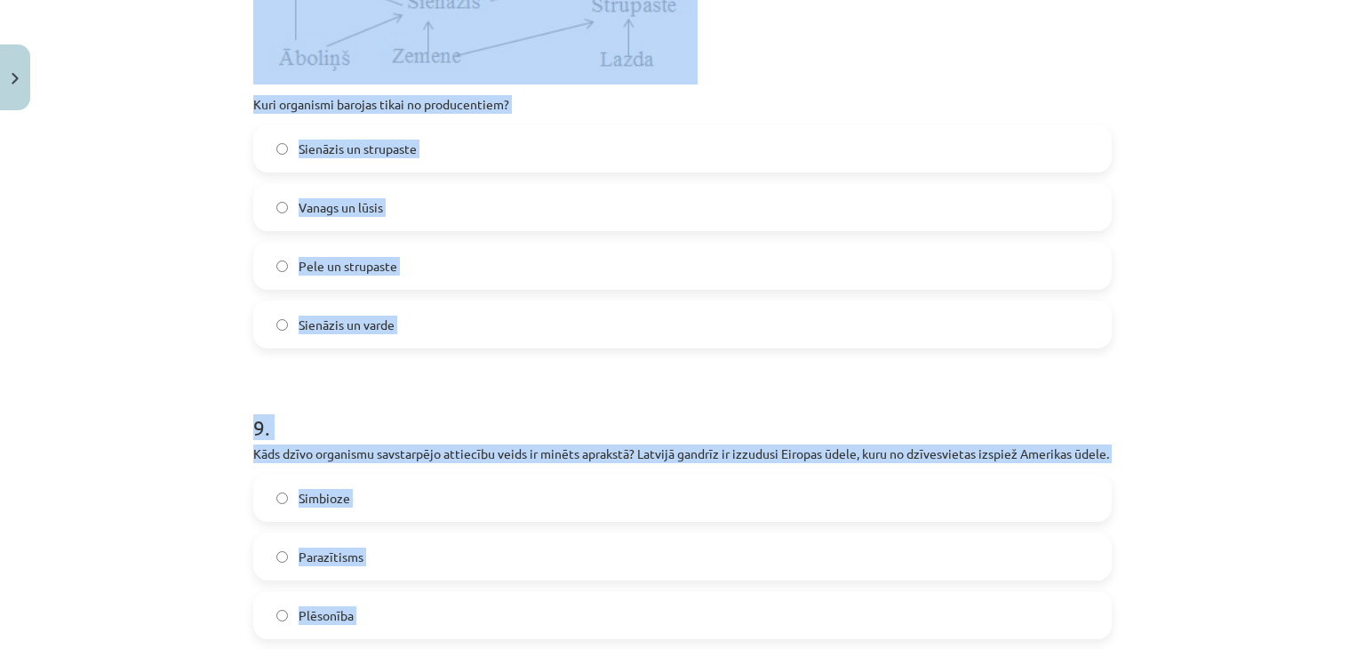
click at [128, 294] on div "Mācību tēma: Bioloģijas 9. klases 1. ieskaites mācību materiāls #5 Noslēguma te…" at bounding box center [682, 324] width 1365 height 649
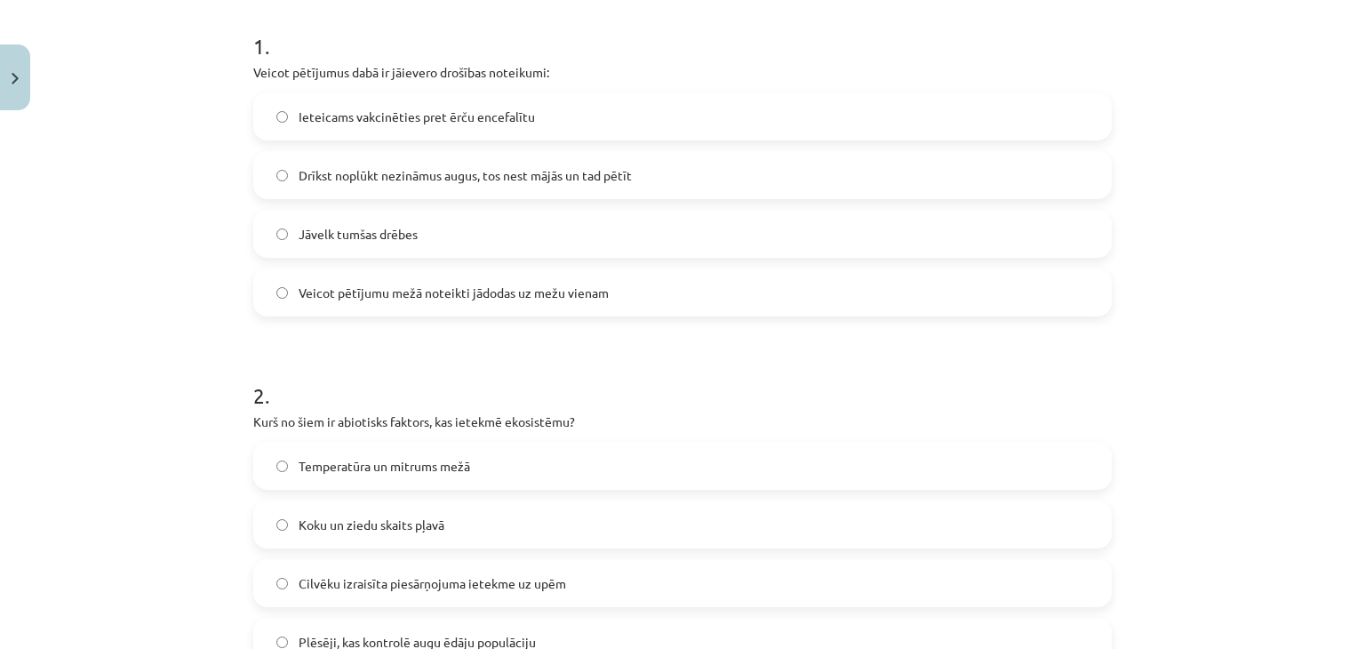
scroll to position [356, 0]
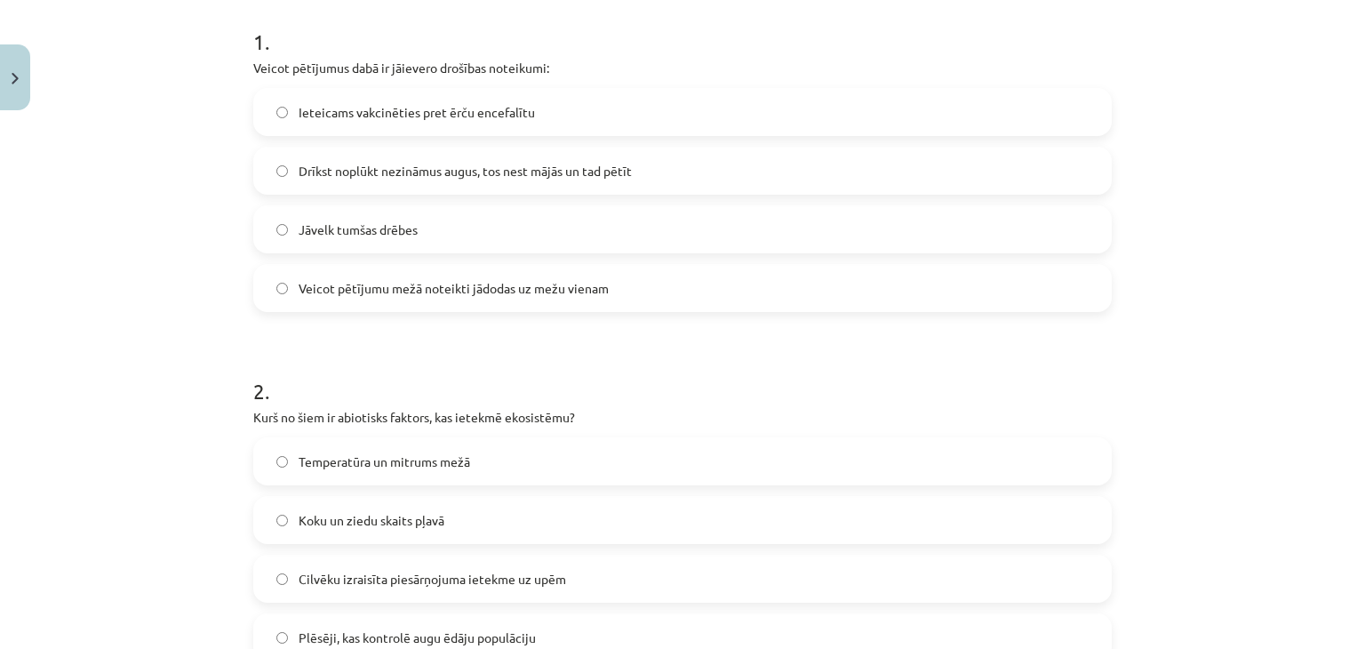
click at [363, 279] on span "Veicot pētījumu mežā noteikti jādodas uz mežu vienam" at bounding box center [454, 288] width 310 height 19
click at [299, 116] on span "Ieteicams vakcinēties pret ērču encefalītu" at bounding box center [417, 112] width 236 height 19
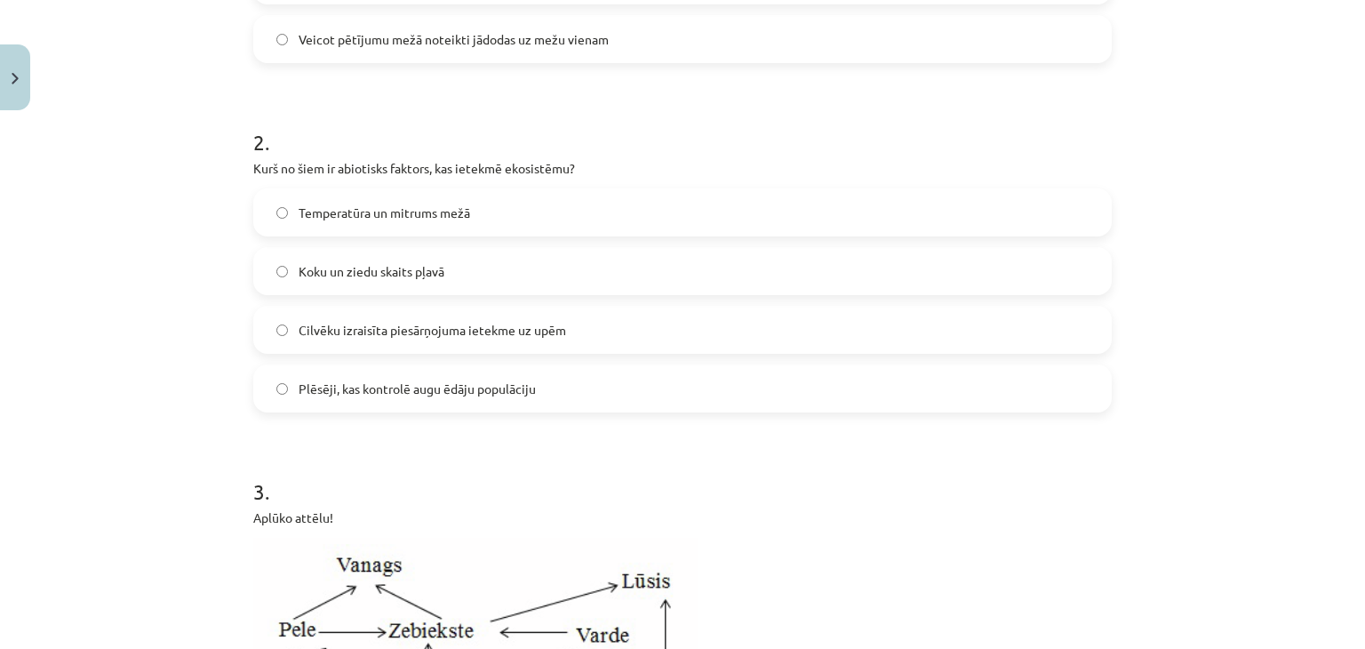
scroll to position [622, 0]
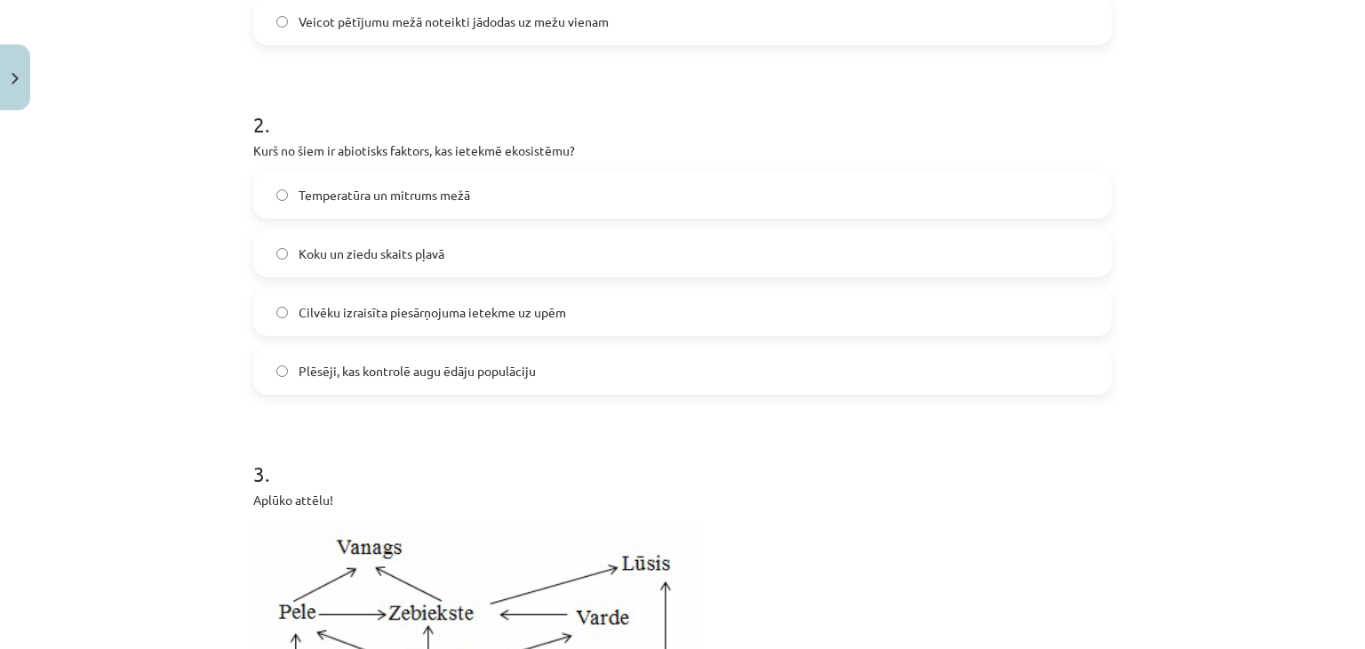
click at [321, 193] on span "Temperatūra un mitrums mežā" at bounding box center [385, 195] width 172 height 19
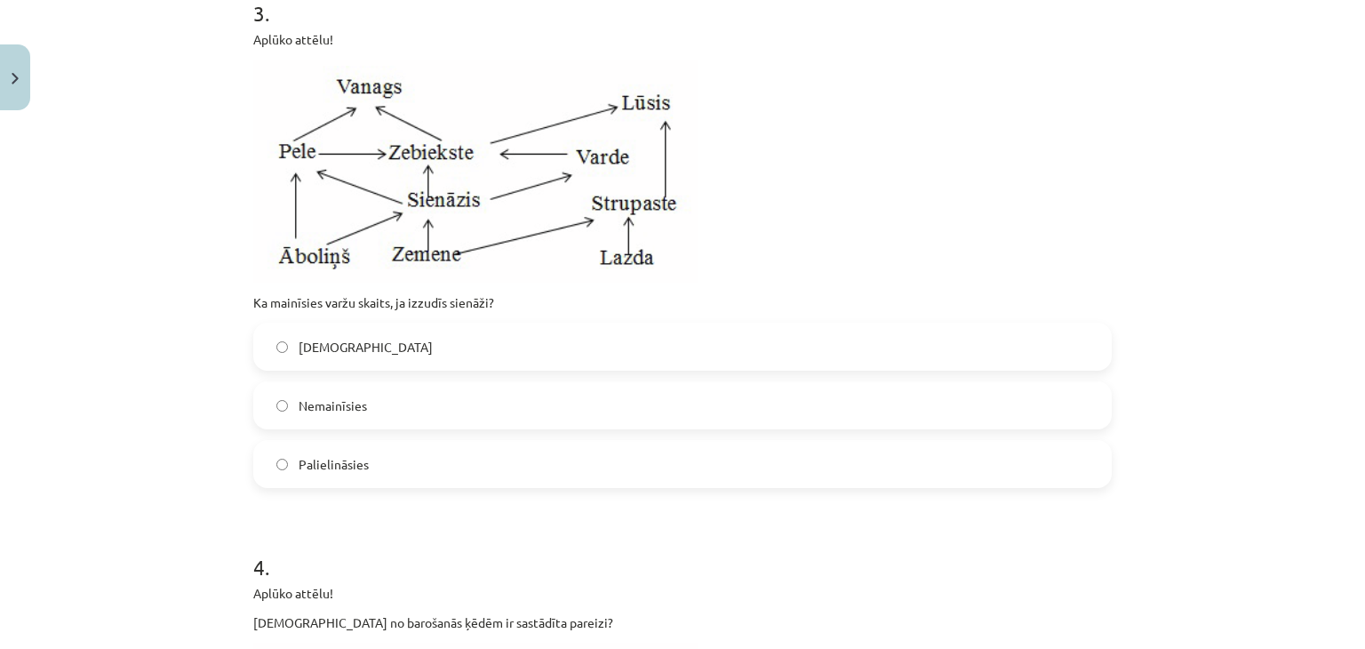
scroll to position [1156, 0]
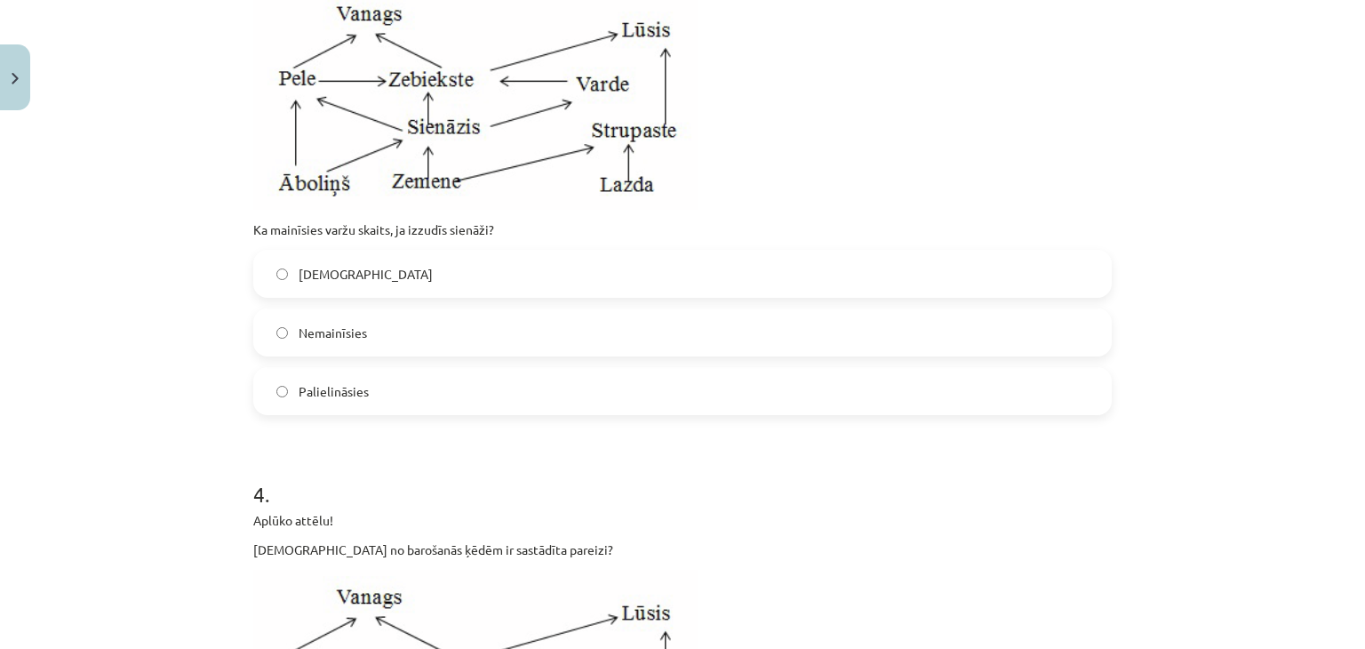
click at [324, 292] on label "Samazināsies" at bounding box center [682, 274] width 855 height 44
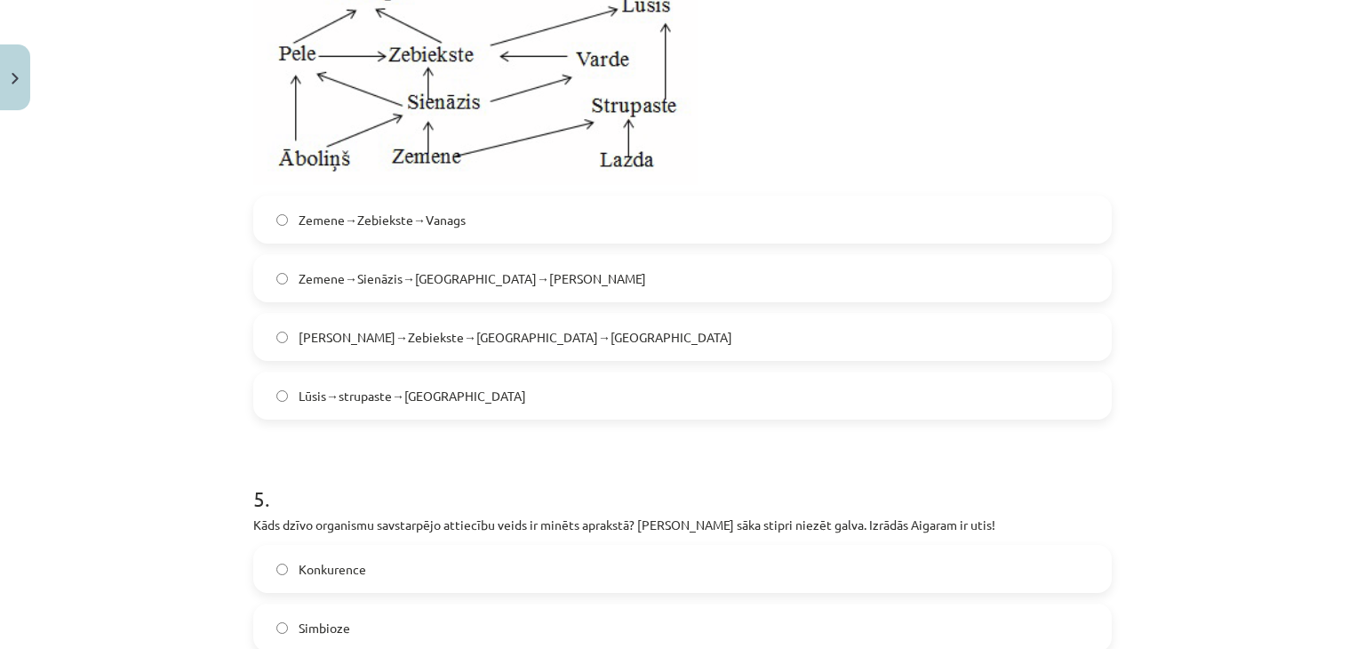
scroll to position [1778, 0]
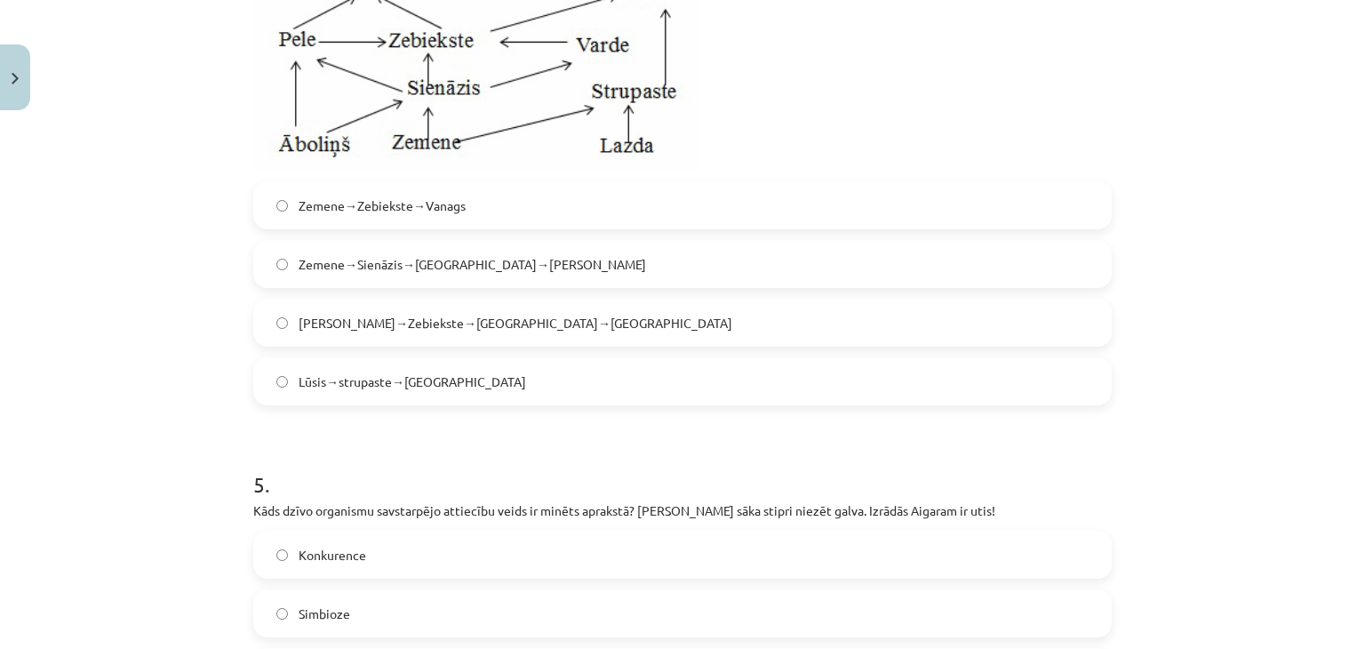
click at [384, 200] on span "Zemene→Zebiekste→Vanags" at bounding box center [382, 205] width 167 height 19
click at [434, 301] on label "Vanags→Zebiekste→Sienāzis→Zemene" at bounding box center [682, 322] width 855 height 44
click at [382, 267] on span "Zemene→Sienāzis→Zebiekste→Vanags" at bounding box center [473, 264] width 348 height 19
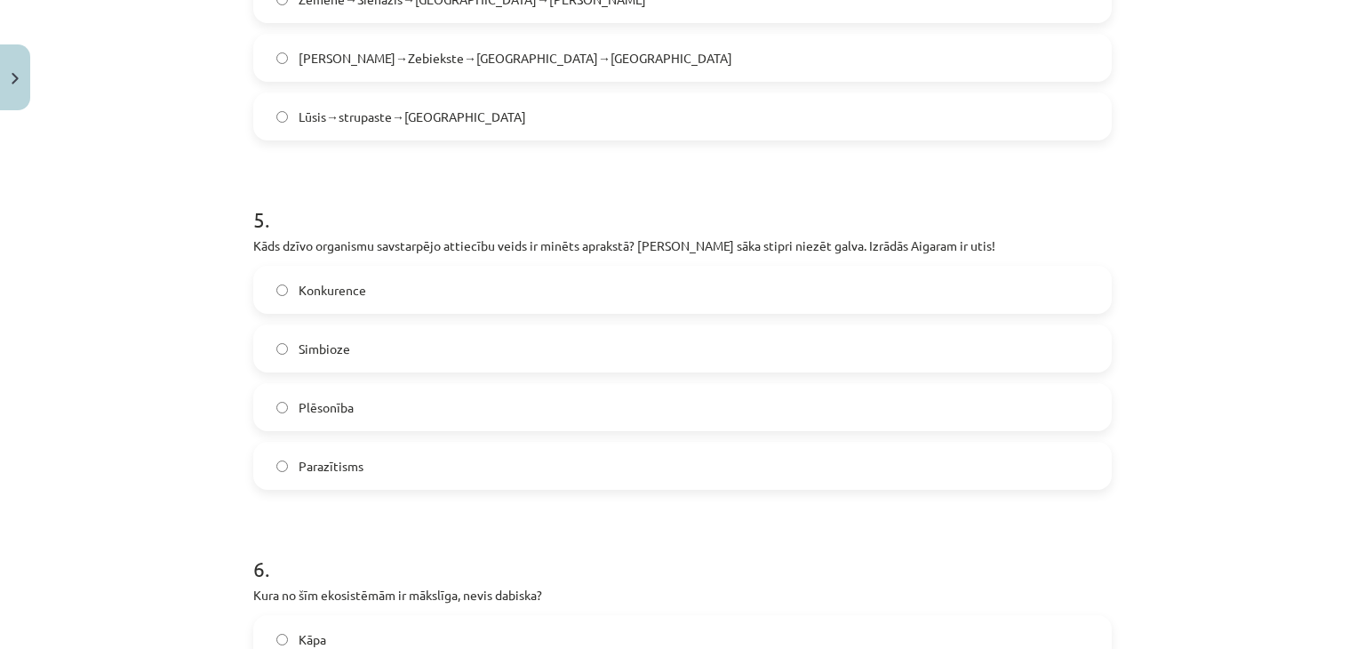
scroll to position [2044, 0]
click at [306, 469] on span "Parazītisms" at bounding box center [331, 464] width 65 height 19
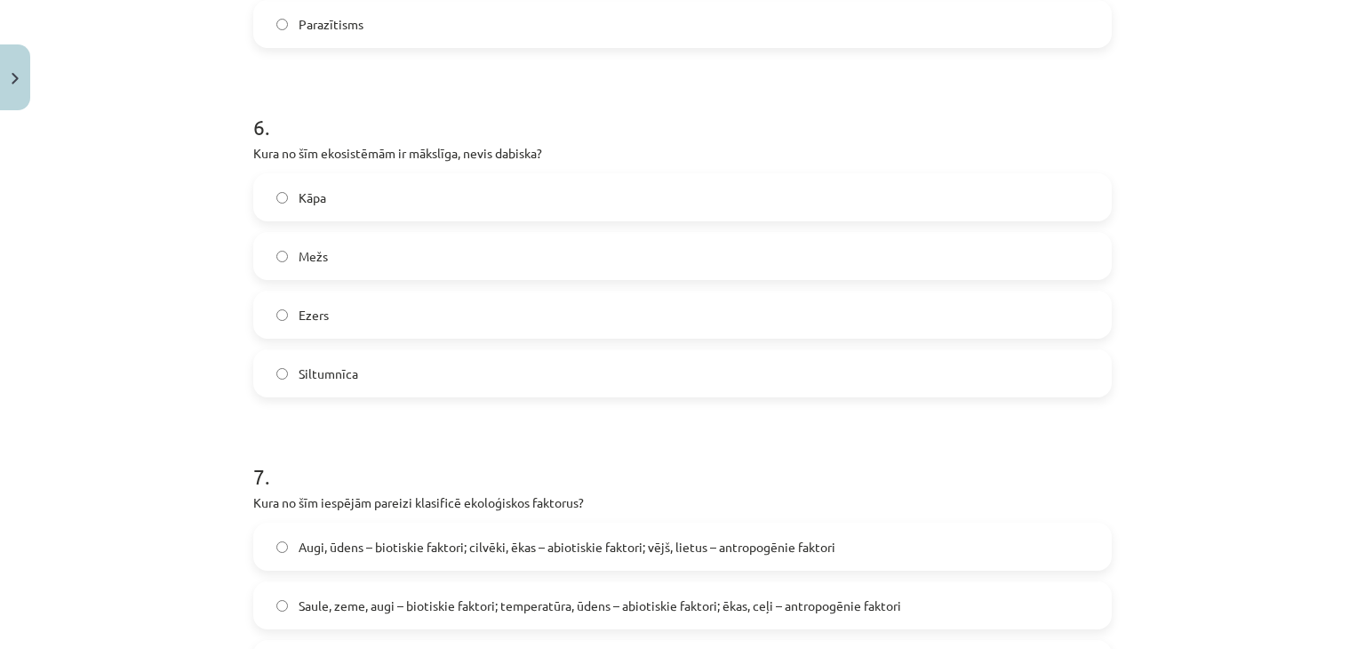
scroll to position [2489, 0]
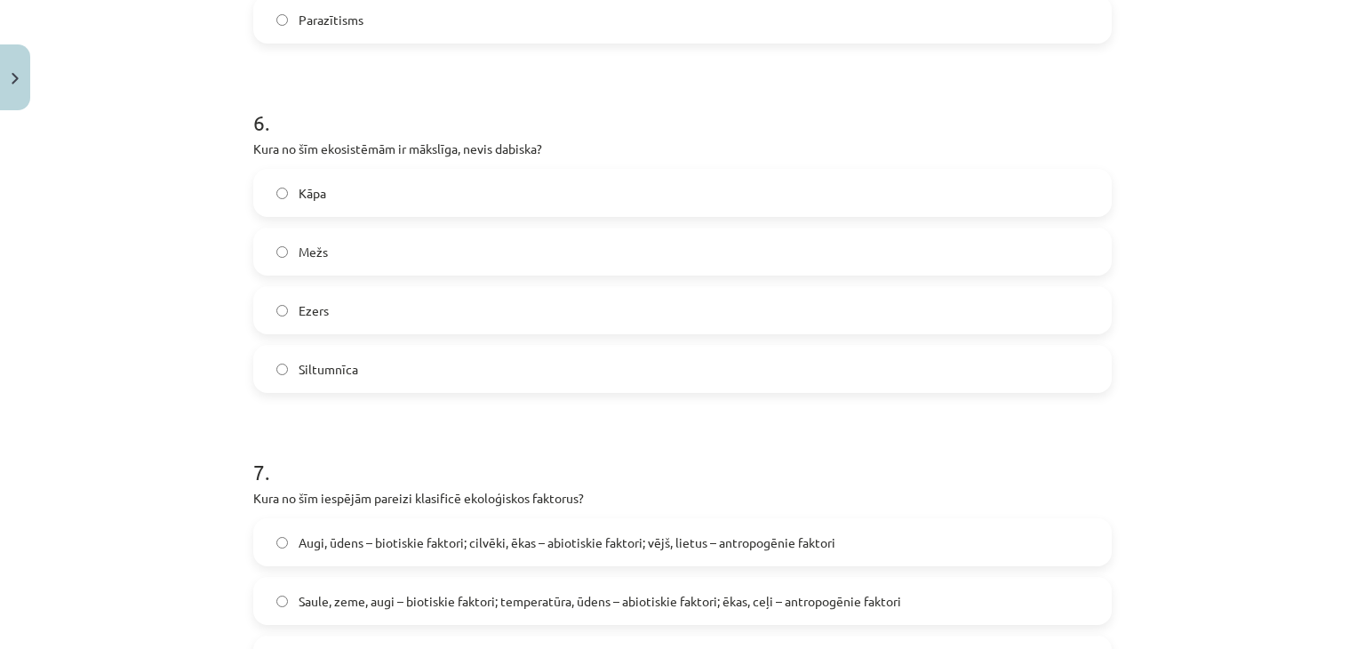
click at [347, 349] on label "Siltumnīca" at bounding box center [682, 369] width 855 height 44
click at [348, 182] on label "Kāpa" at bounding box center [682, 193] width 855 height 44
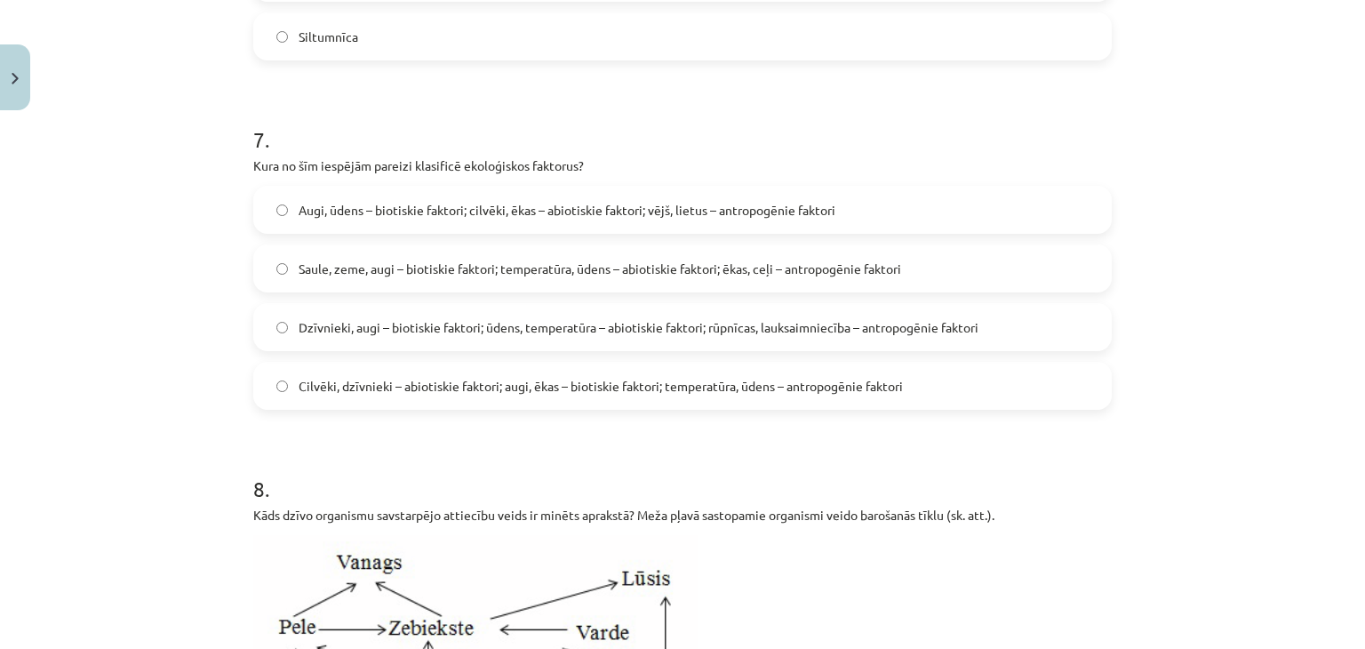
scroll to position [2755, 0]
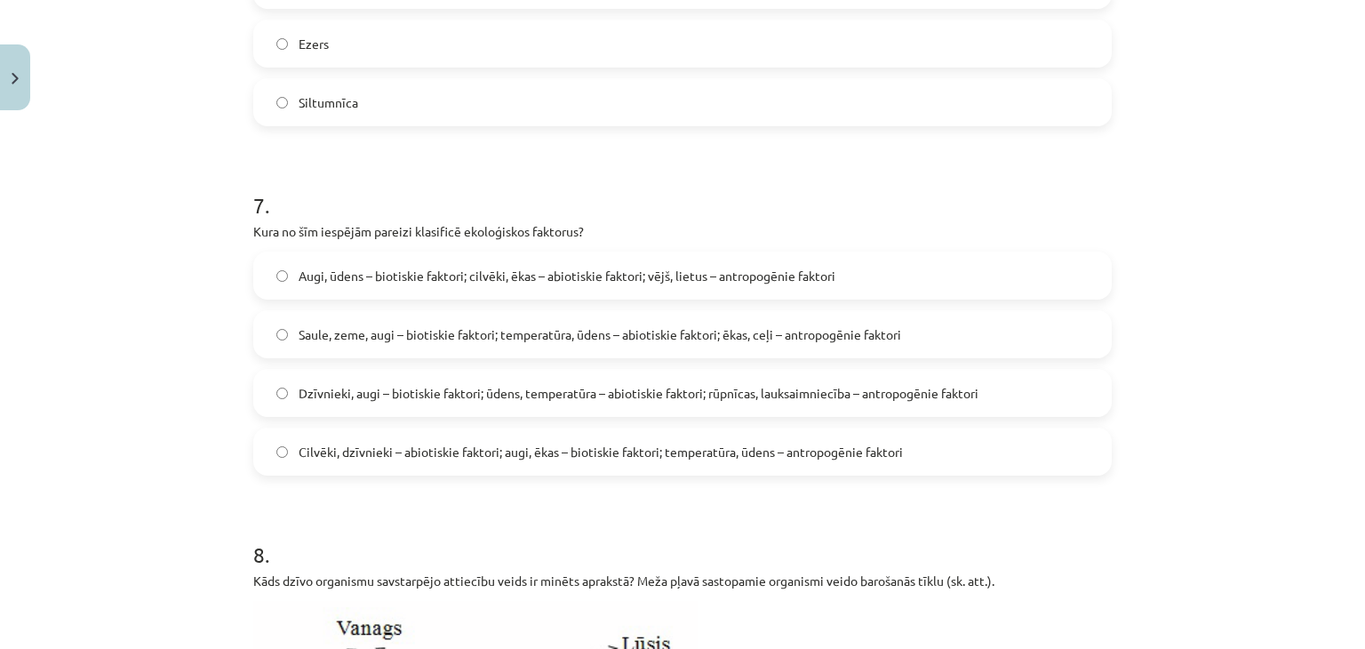
click at [328, 401] on span "Dzīvnieki, augi – biotiskie faktori; ūdens, temperatūra – abiotiskie faktori; r…" at bounding box center [639, 393] width 680 height 19
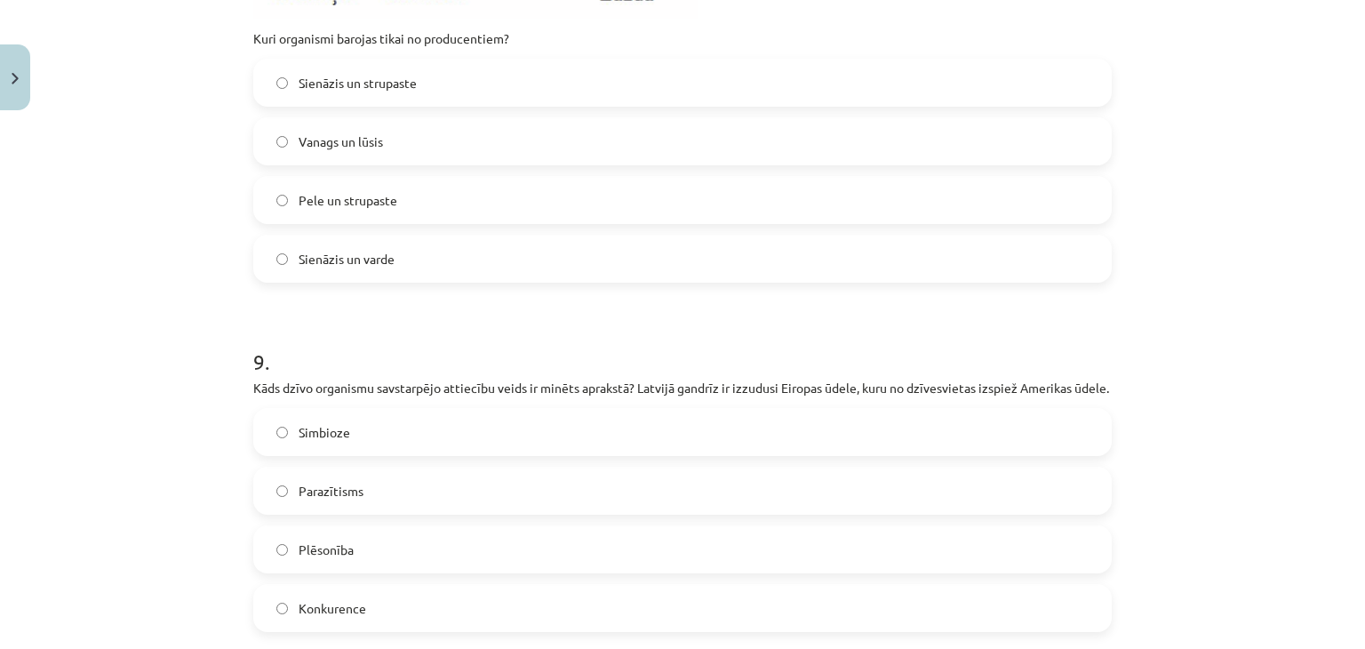
scroll to position [3644, 0]
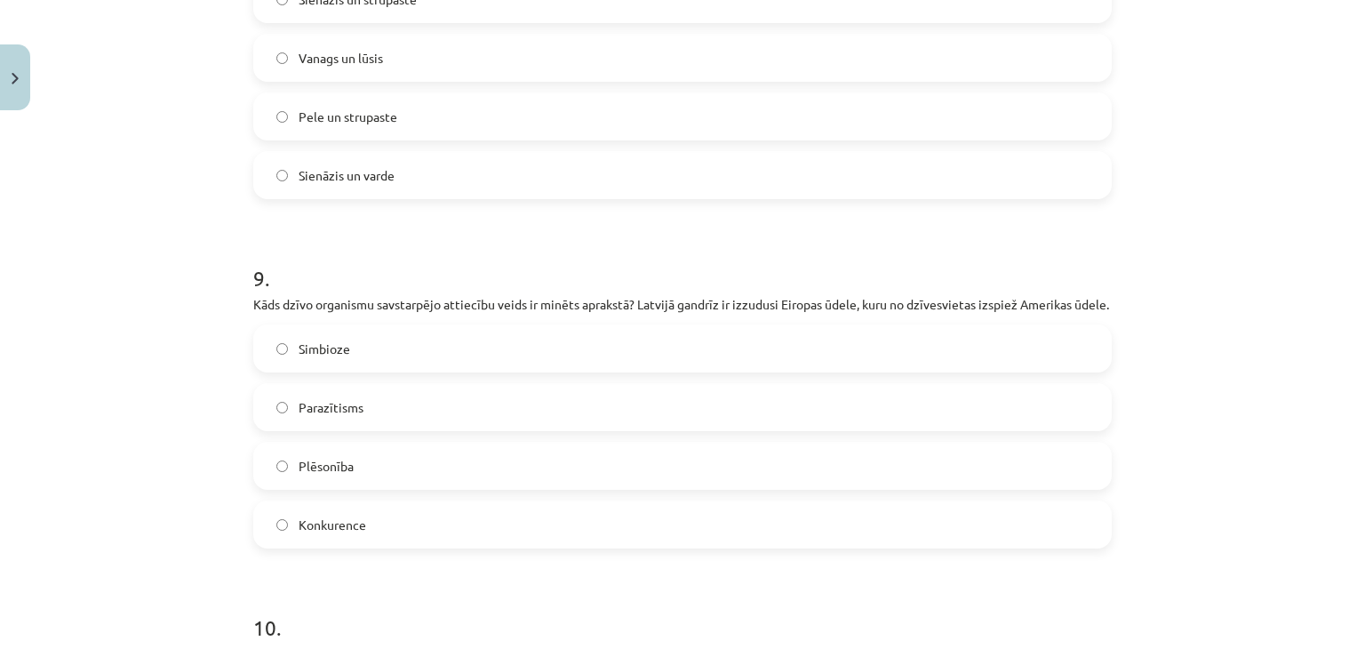
click at [284, 547] on label "Konkurence" at bounding box center [682, 524] width 855 height 44
drag, startPoint x: 372, startPoint y: 151, endPoint x: 369, endPoint y: 168, distance: 17.3
click at [372, 157] on label "Sienāzis un varde" at bounding box center [682, 175] width 855 height 44
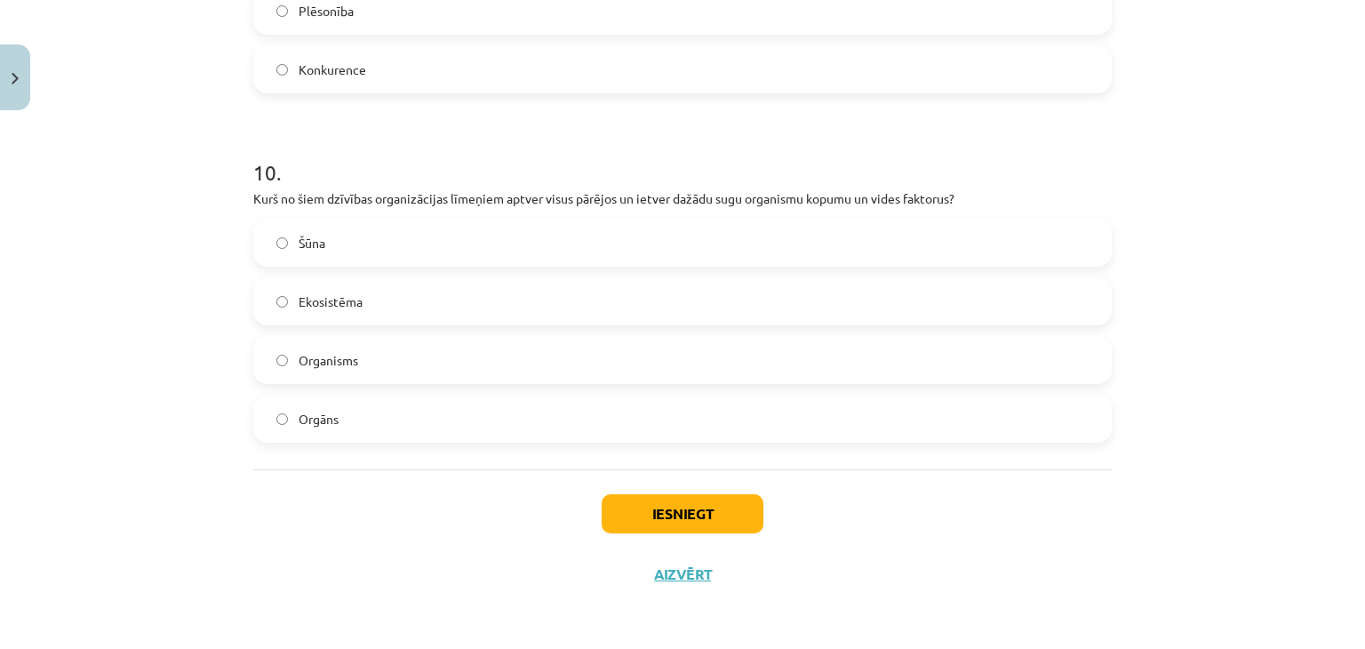
scroll to position [4117, 0]
click at [380, 360] on label "Organisms" at bounding box center [682, 360] width 855 height 44
click at [404, 301] on label "Ekosistēma" at bounding box center [682, 301] width 855 height 44
click at [641, 491] on div "Iesniegt Aizvērt" at bounding box center [682, 531] width 859 height 124
click at [639, 506] on button "Iesniegt" at bounding box center [683, 513] width 162 height 39
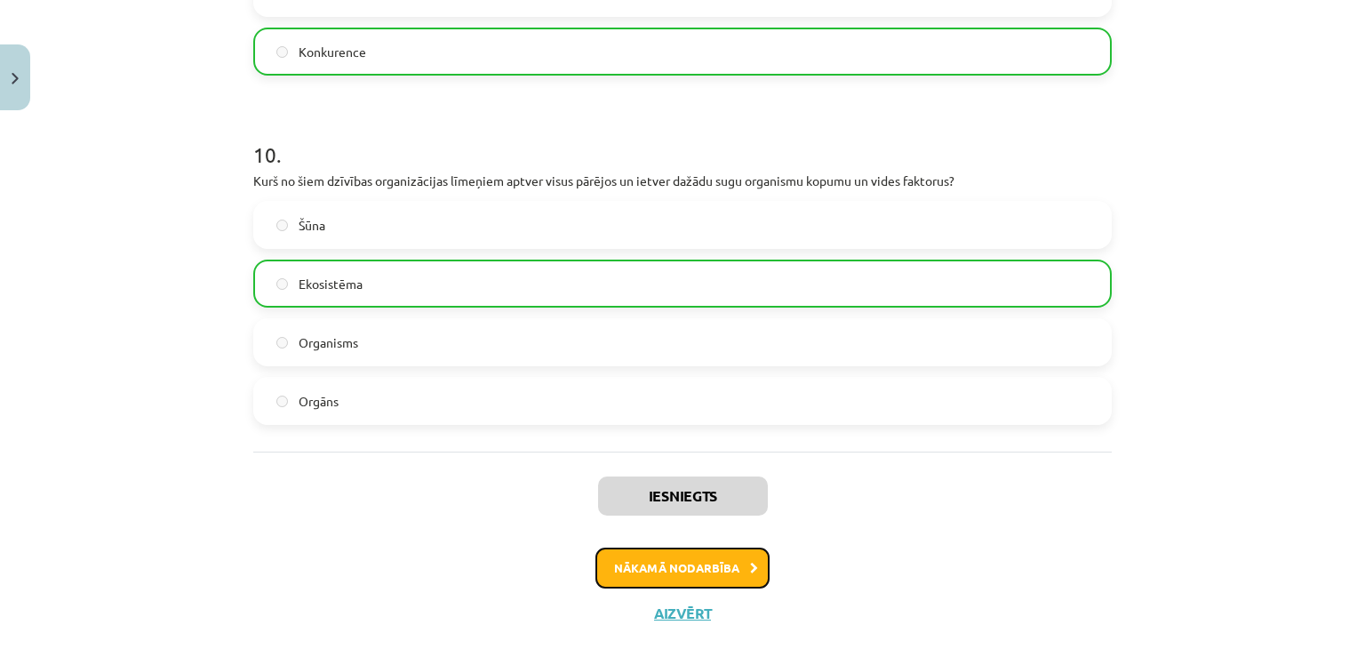
click at [665, 588] on button "Nākamā nodarbība" at bounding box center [683, 568] width 174 height 41
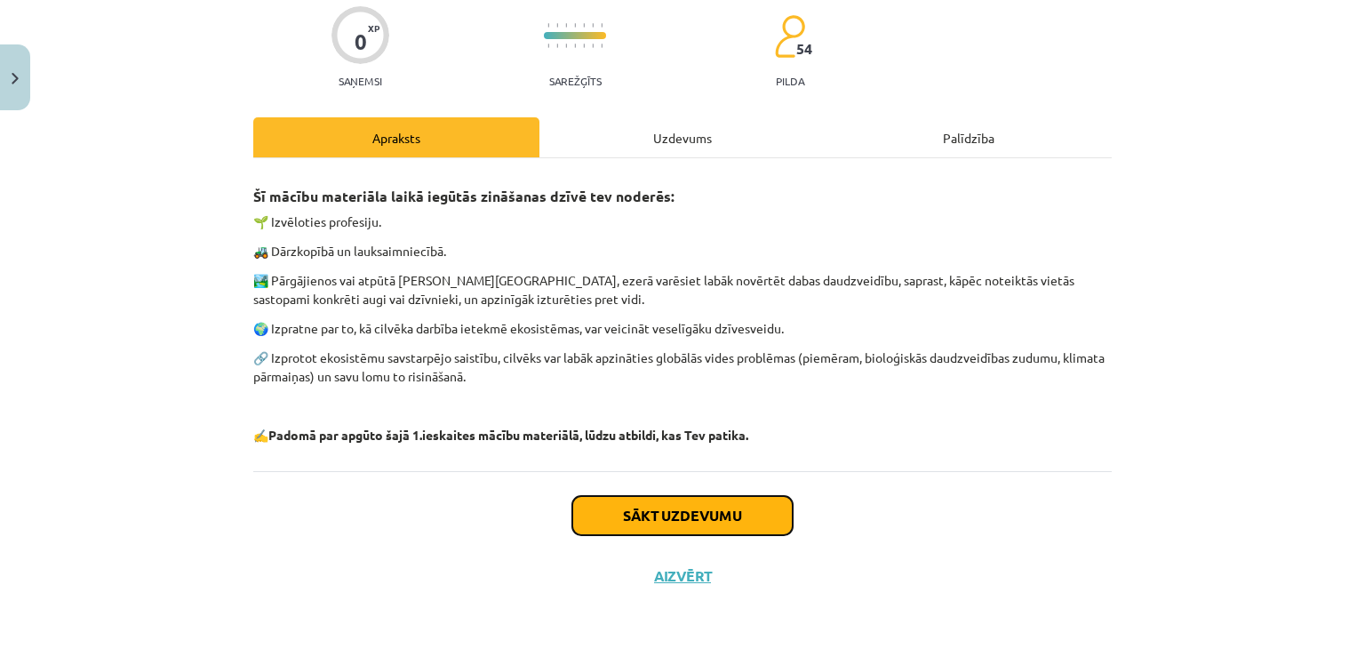
click at [665, 531] on button "Sākt uzdevumu" at bounding box center [682, 515] width 220 height 39
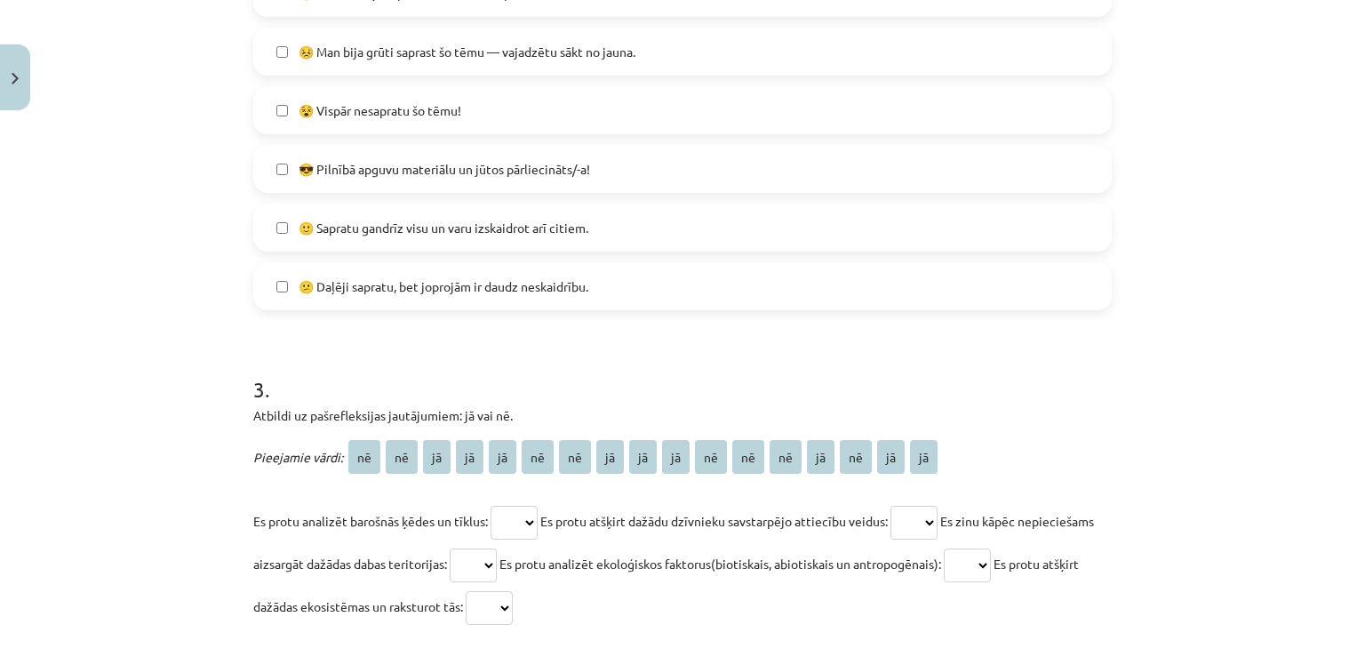
scroll to position [1273, 0]
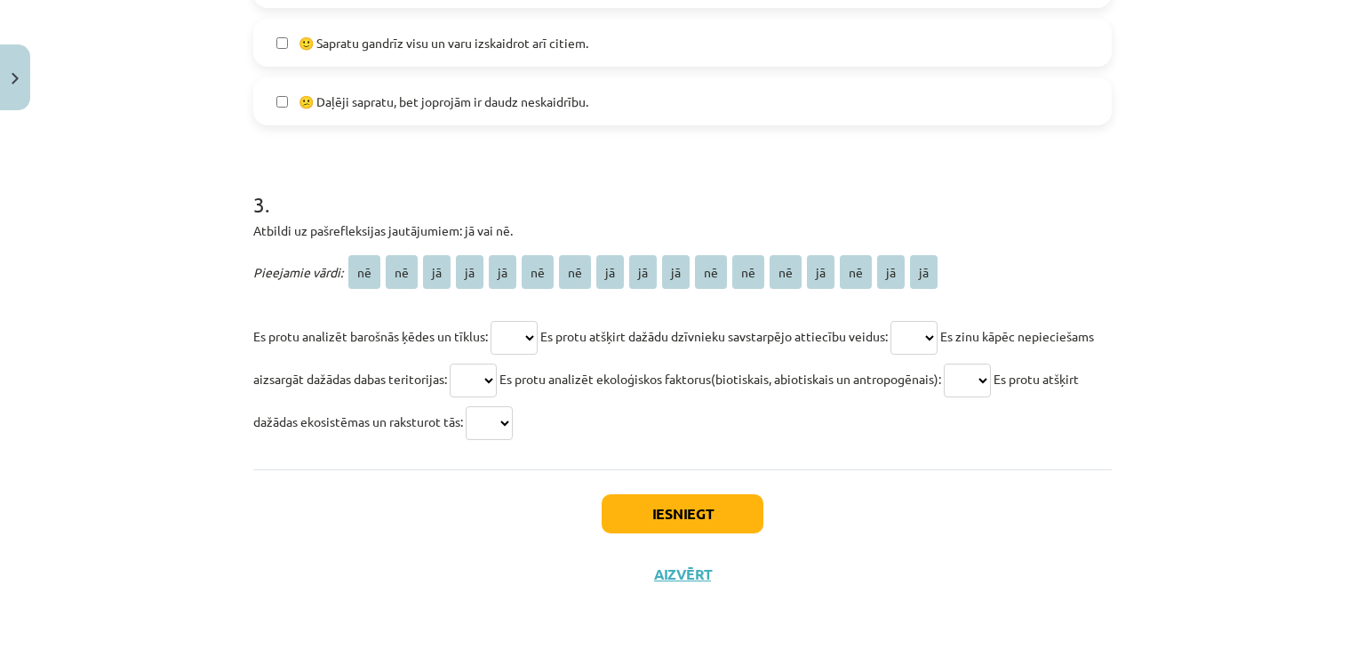
click at [258, 117] on label "😕 Daļēji sapratu, bet joprojām ir daudz neskaidrību." at bounding box center [682, 101] width 855 height 44
click at [631, 498] on button "Iesniegt" at bounding box center [683, 513] width 162 height 39
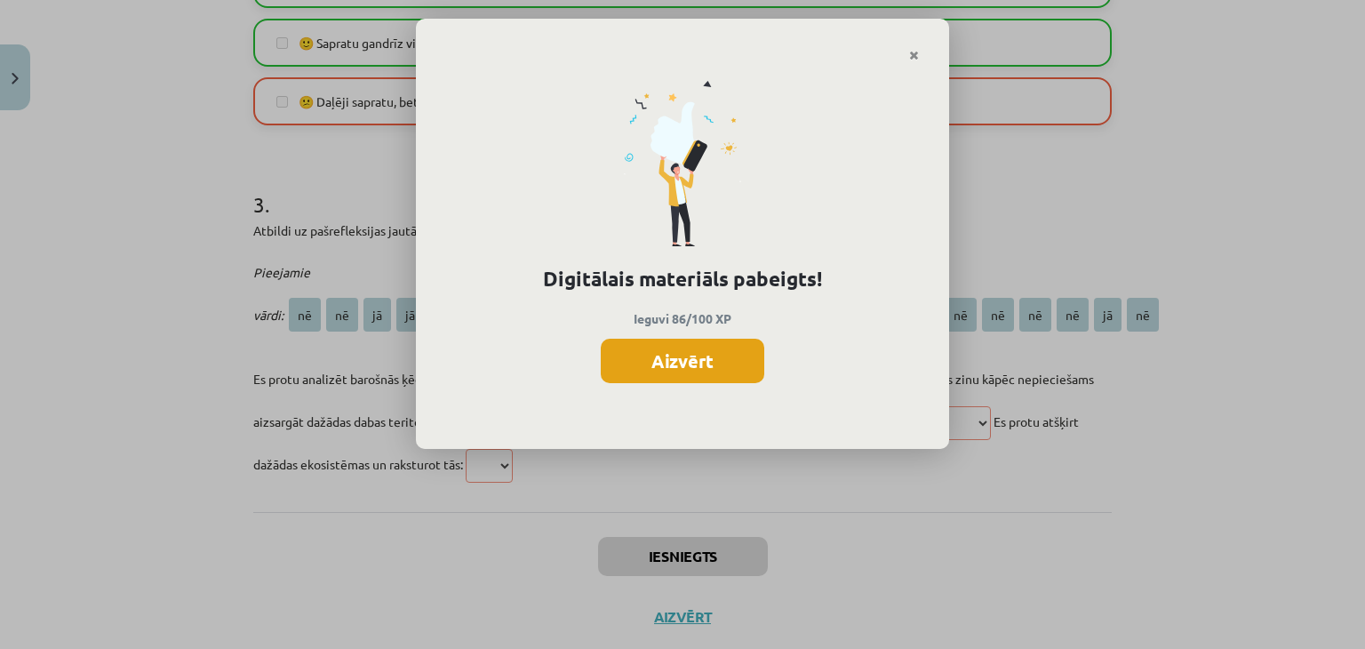
click at [728, 344] on button "Aizvērt" at bounding box center [683, 361] width 164 height 44
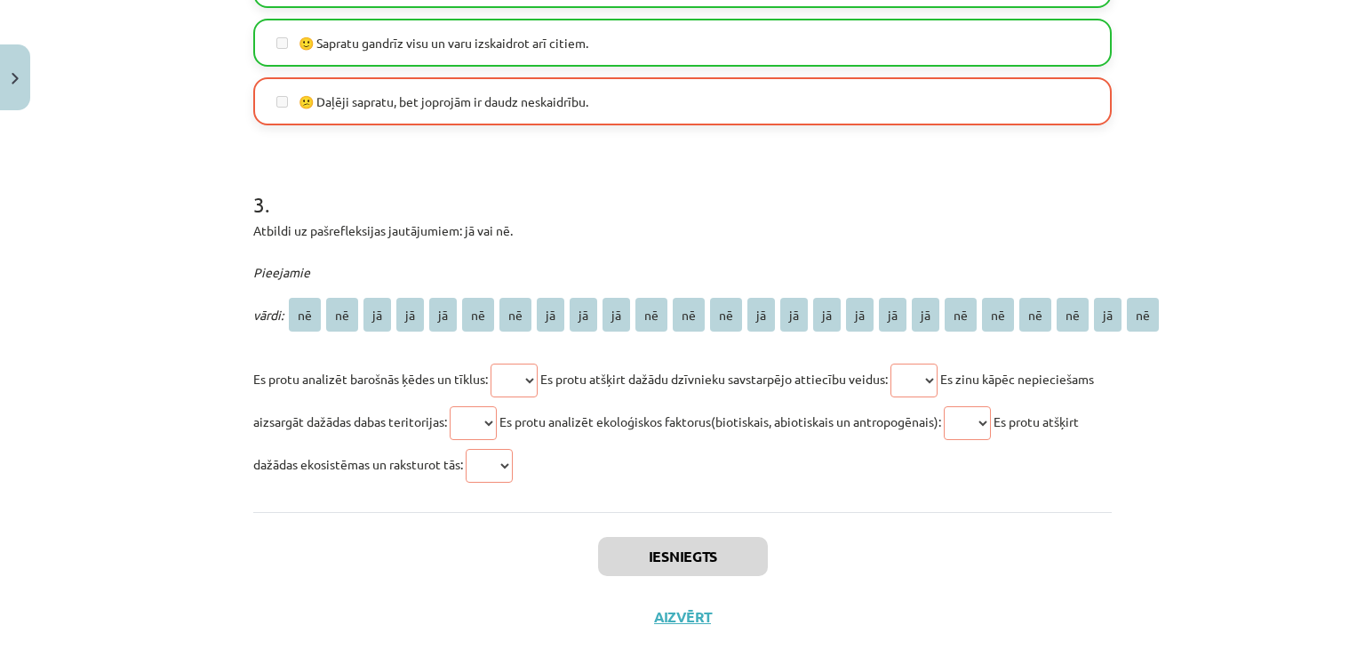
click at [22, 36] on div "Mācību tēma: Bioloģijas 9. klases 1. ieskaites mācību materiāls #6 Temata apguv…" at bounding box center [682, 324] width 1365 height 649
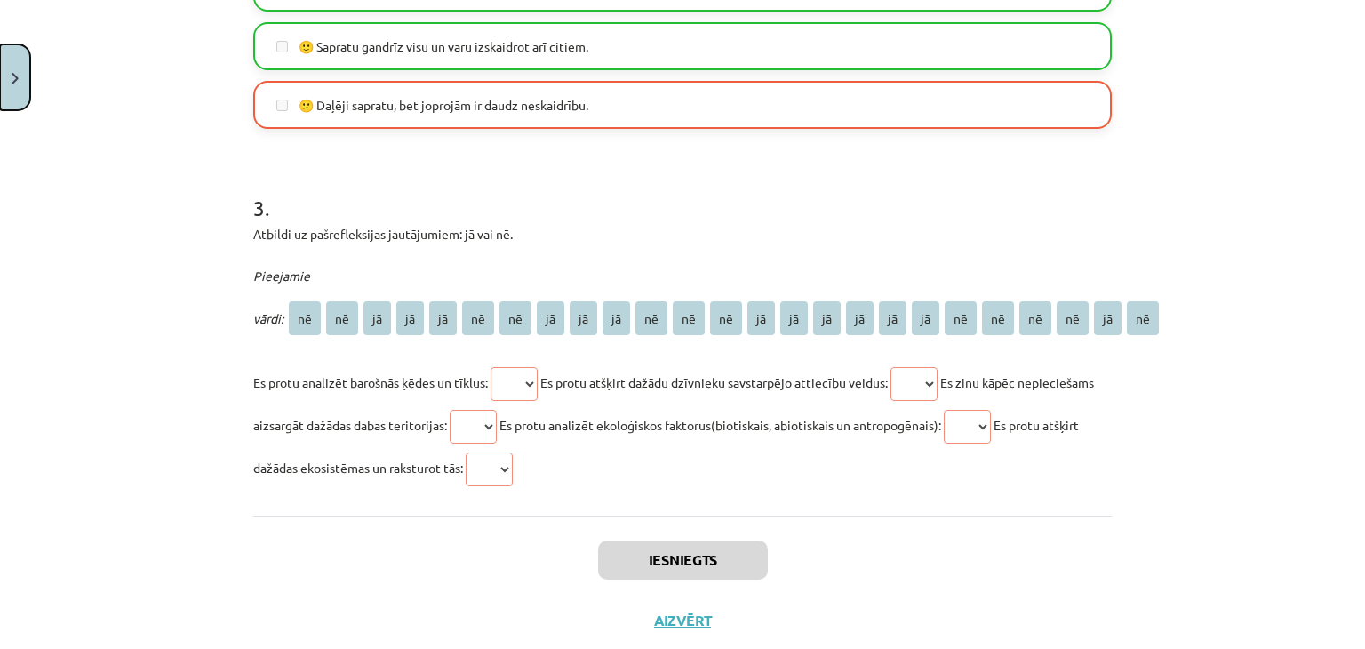
click at [15, 76] on img "Close" at bounding box center [15, 79] width 7 height 12
click at [133, 314] on div "Mācību tēma: Bioloģijas 9. klases 1. ieskaites mācību materiāls #6 Temata apguv…" at bounding box center [676, 324] width 1352 height 649
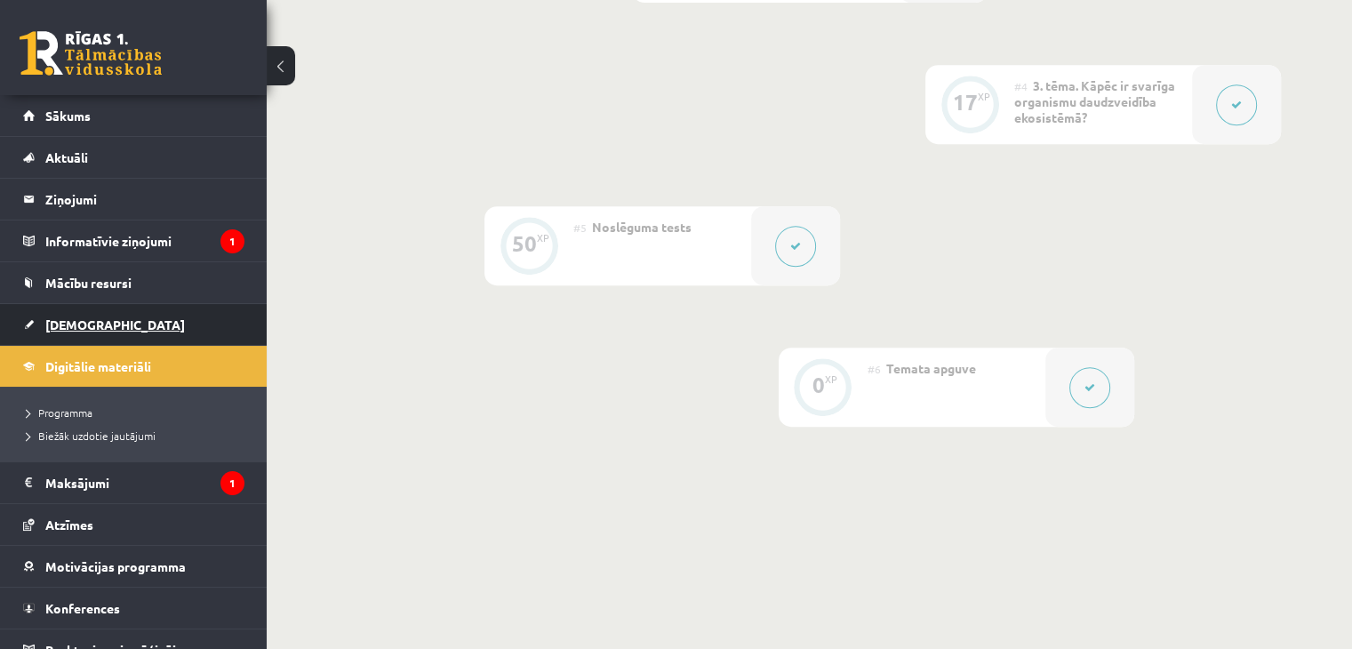
click at [133, 314] on link "[DEMOGRAPHIC_DATA]" at bounding box center [133, 324] width 221 height 41
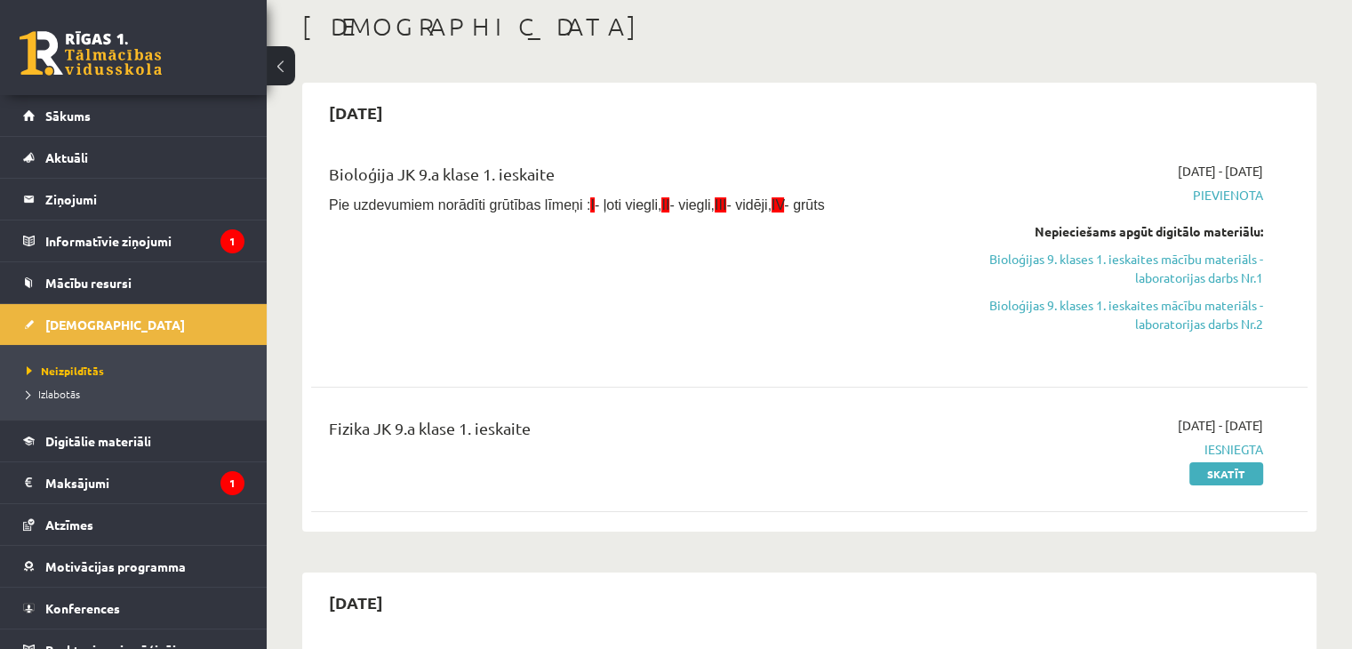
scroll to position [89, 0]
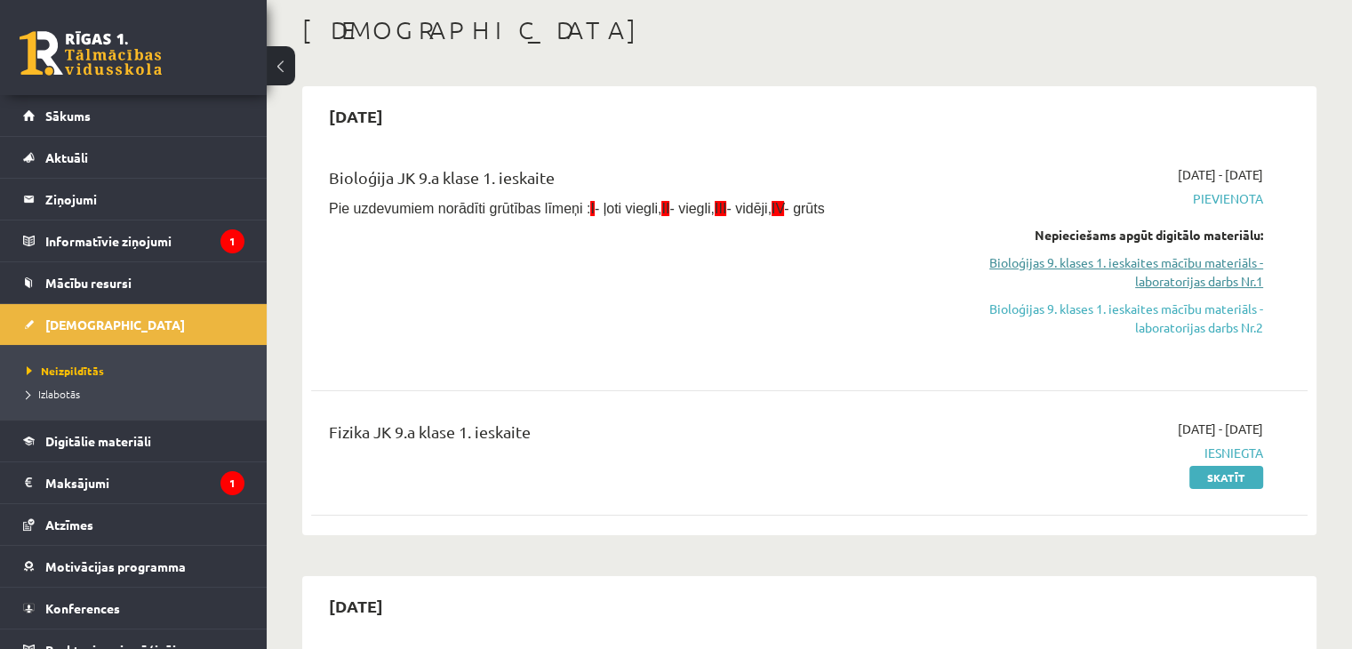
click at [1093, 269] on link "Bioloģijas 9. klases 1. ieskaites mācību materiāls - laboratorijas darbs Nr.1" at bounding box center [1116, 271] width 293 height 37
click at [599, 252] on div "Bioloģija JK 9.a klase 1. ieskaite Pie uzdevumiem norādīti grūtības līmeņi : I …" at bounding box center [636, 263] width 641 height 196
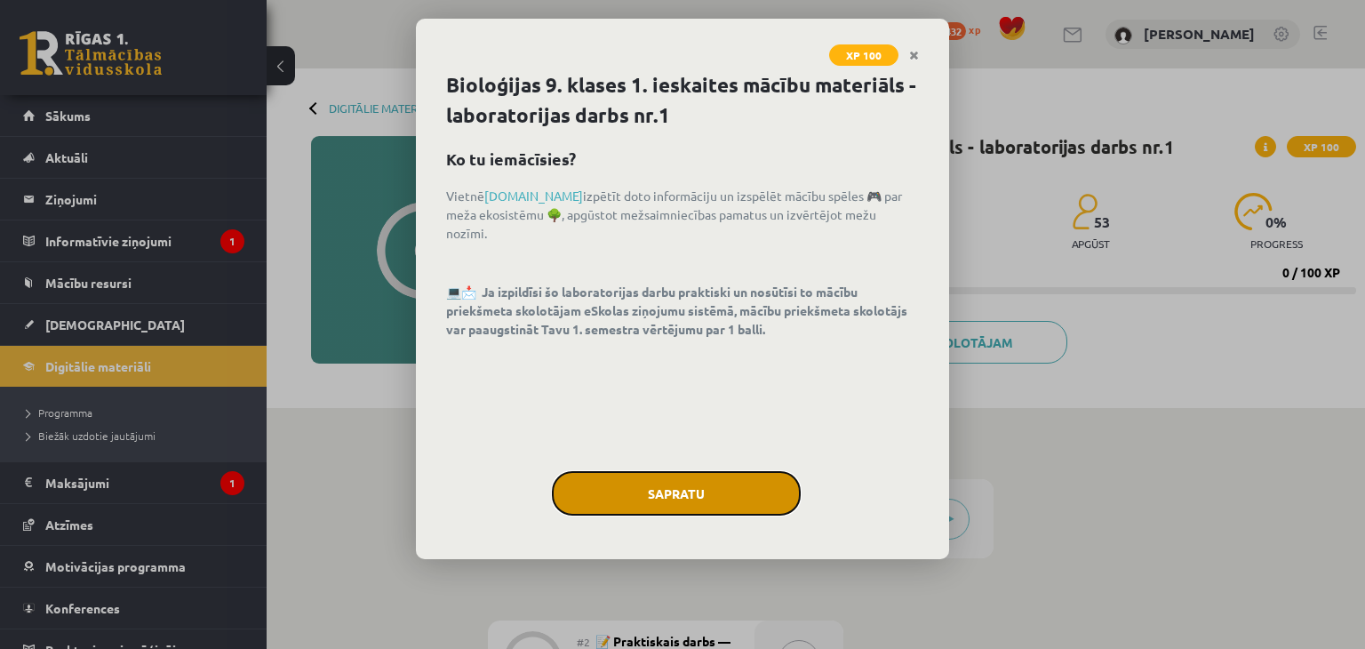
drag, startPoint x: 633, startPoint y: 506, endPoint x: 617, endPoint y: 458, distance: 50.6
click at [633, 506] on button "Sapratu" at bounding box center [676, 493] width 249 height 44
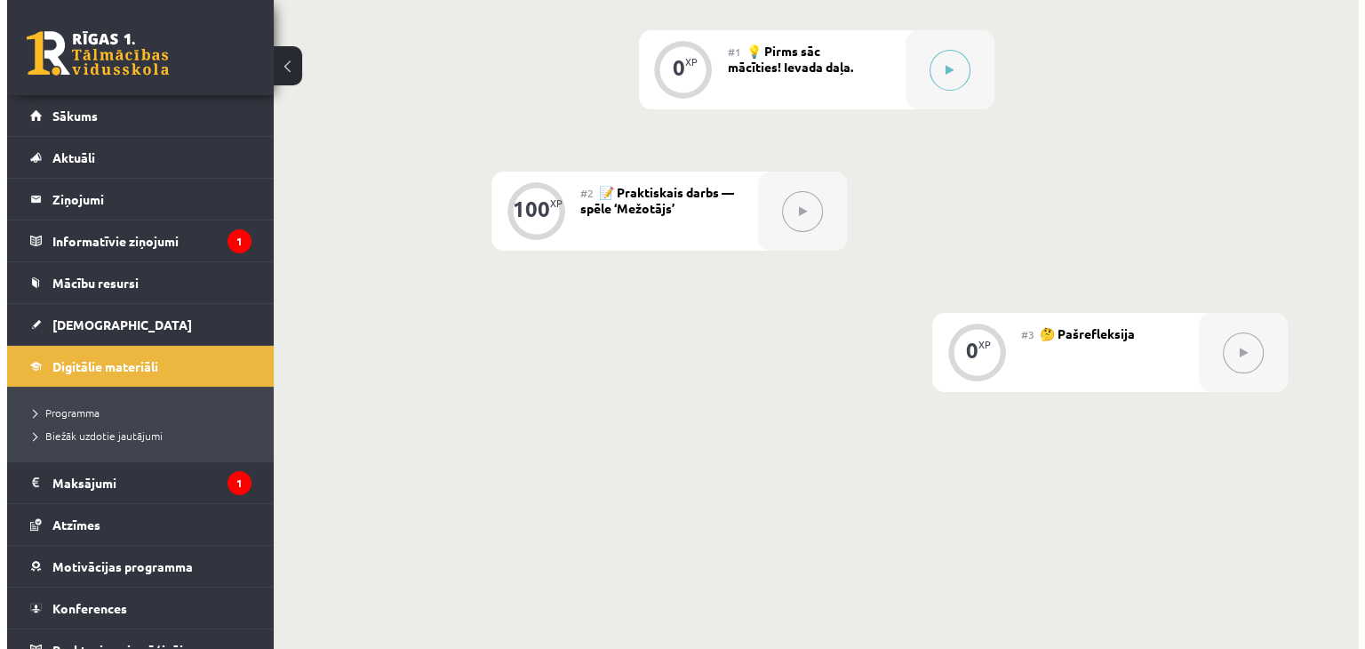
scroll to position [325, 0]
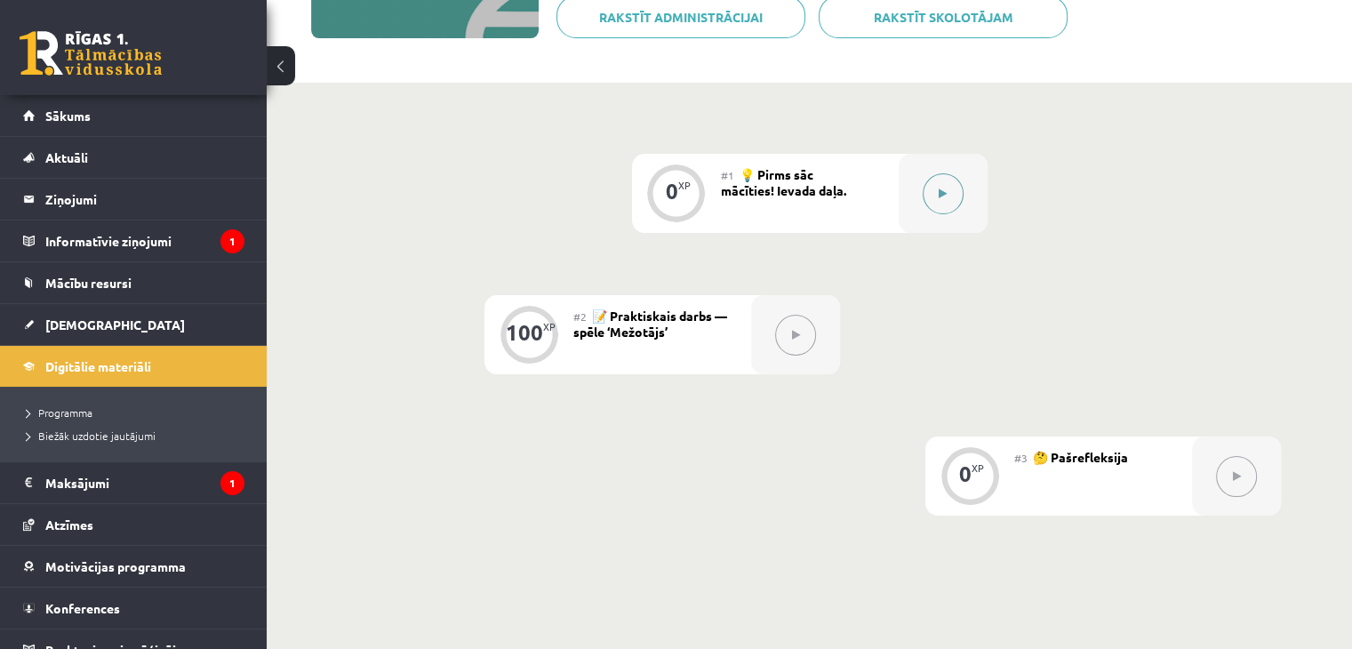
drag, startPoint x: 1035, startPoint y: 171, endPoint x: 974, endPoint y: 171, distance: 60.4
click at [1033, 168] on div "0 XP #1 💡 Pirms sāc mācīties! Ievada daļa. 100 XP #2 📝 Praktiskais darbs — spēl…" at bounding box center [809, 335] width 943 height 362
click at [965, 174] on div at bounding box center [943, 193] width 89 height 79
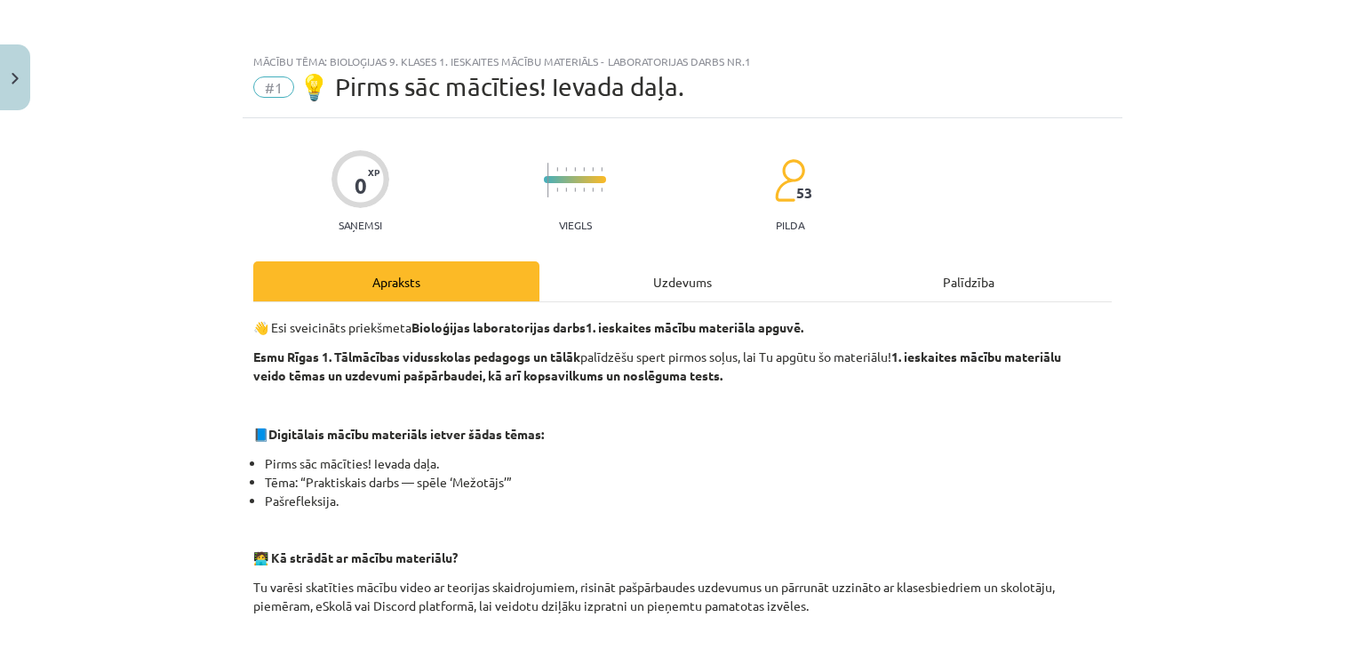
click at [965, 174] on div "Mācību tēma: Bioloģijas 9. klases 1. ieskaites mācību materiāls - laboratorijas…" at bounding box center [682, 324] width 1365 height 649
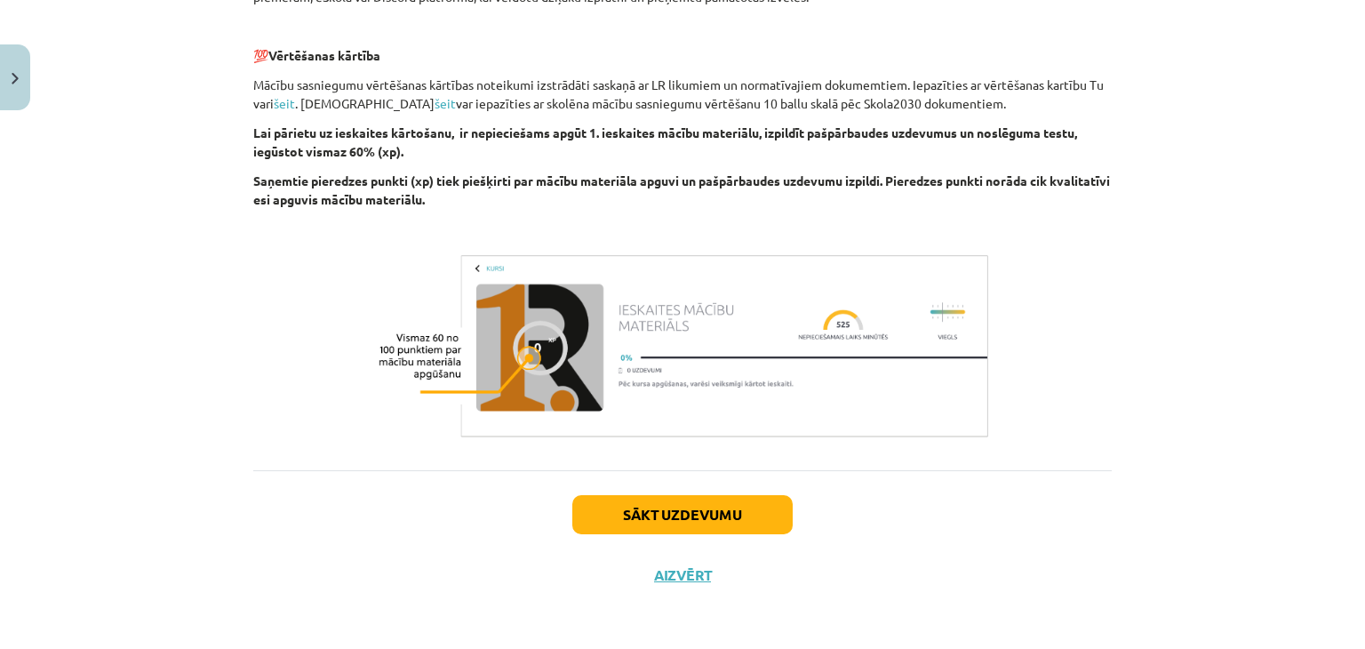
click at [724, 487] on div "Sākt uzdevumu Aizvērt" at bounding box center [682, 532] width 859 height 124
click at [717, 512] on button "Sākt uzdevumu" at bounding box center [682, 514] width 220 height 39
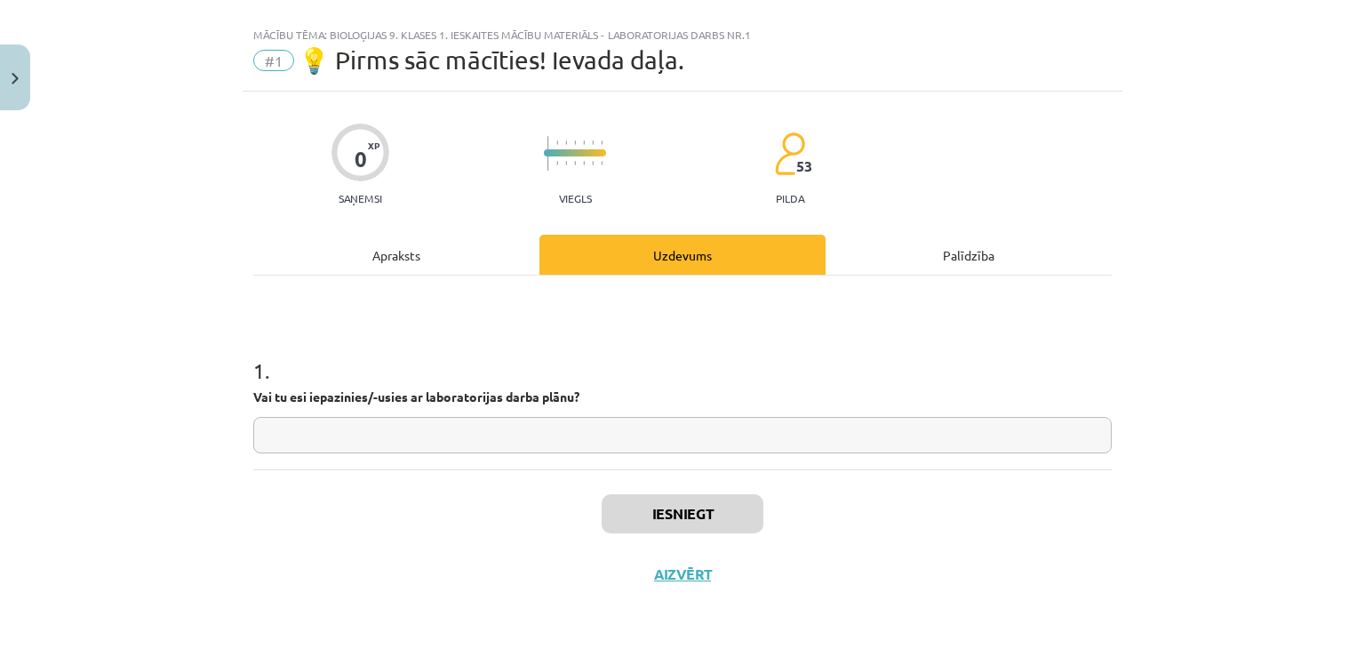
scroll to position [26, 0]
drag, startPoint x: 508, startPoint y: 460, endPoint x: 513, endPoint y: 447, distance: 14.4
click at [508, 460] on div "1 . Vai tu esi iepazinies/-usies ar laboratorijas darba plānu?" at bounding box center [682, 373] width 859 height 194
click at [513, 445] on input "text" at bounding box center [682, 436] width 859 height 36
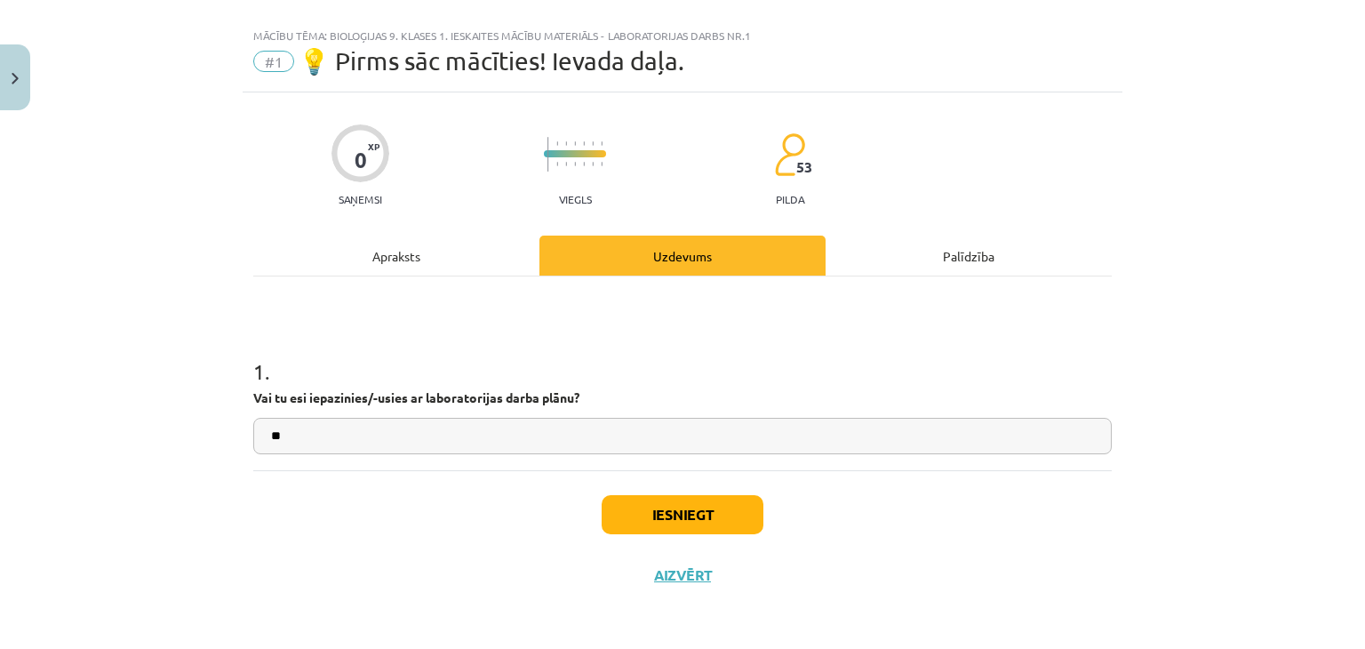
type input "**"
click at [651, 506] on button "Iesniegt" at bounding box center [683, 514] width 162 height 39
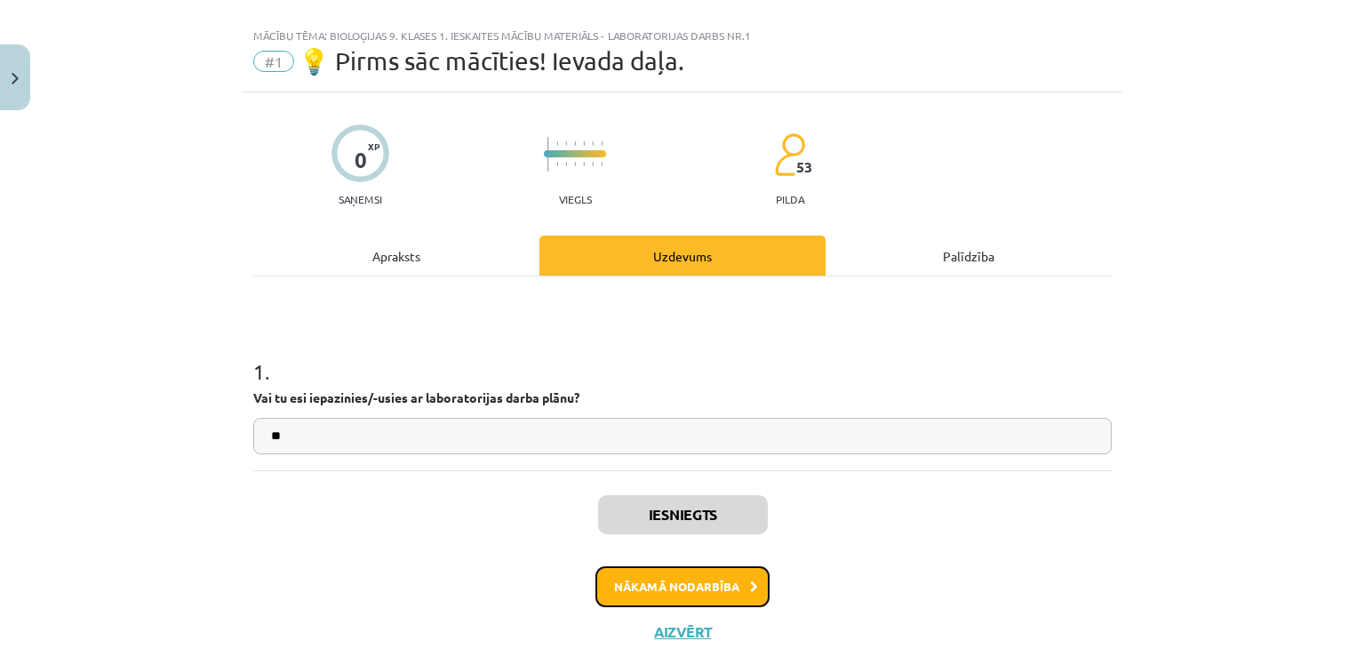
click at [616, 575] on button "Nākamā nodarbība" at bounding box center [683, 586] width 174 height 41
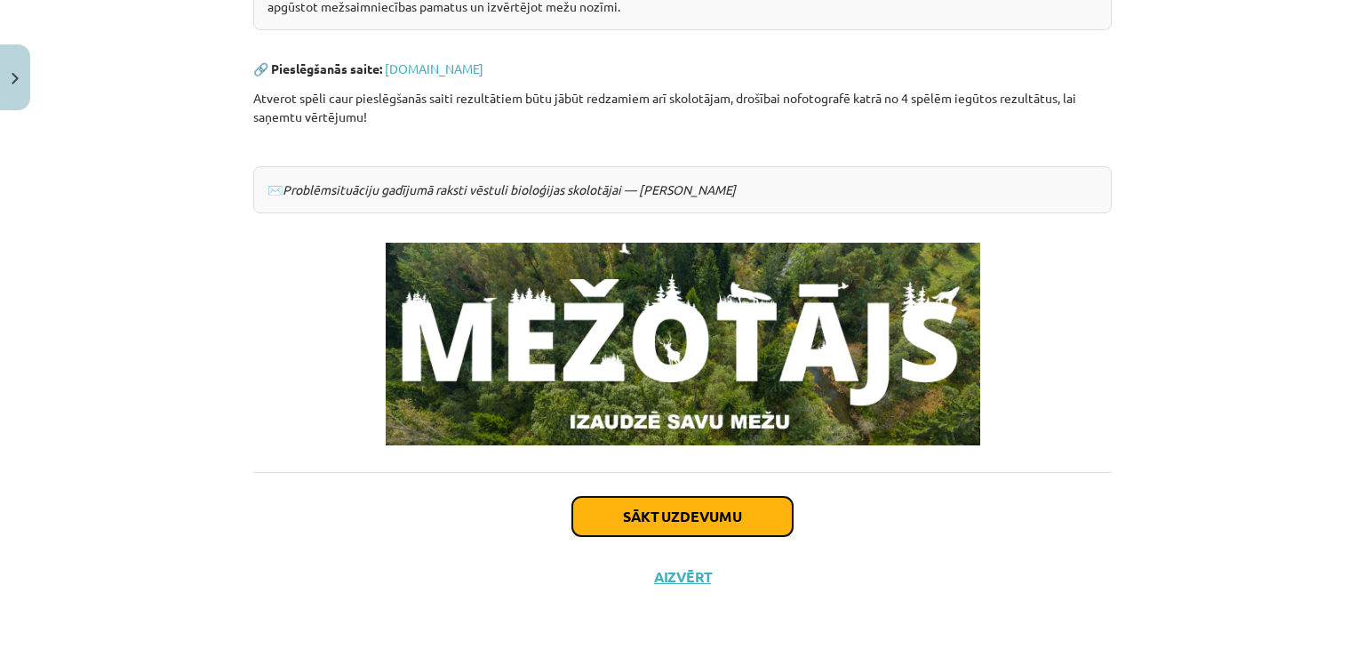
click at [592, 507] on button "Sākt uzdevumu" at bounding box center [682, 516] width 220 height 39
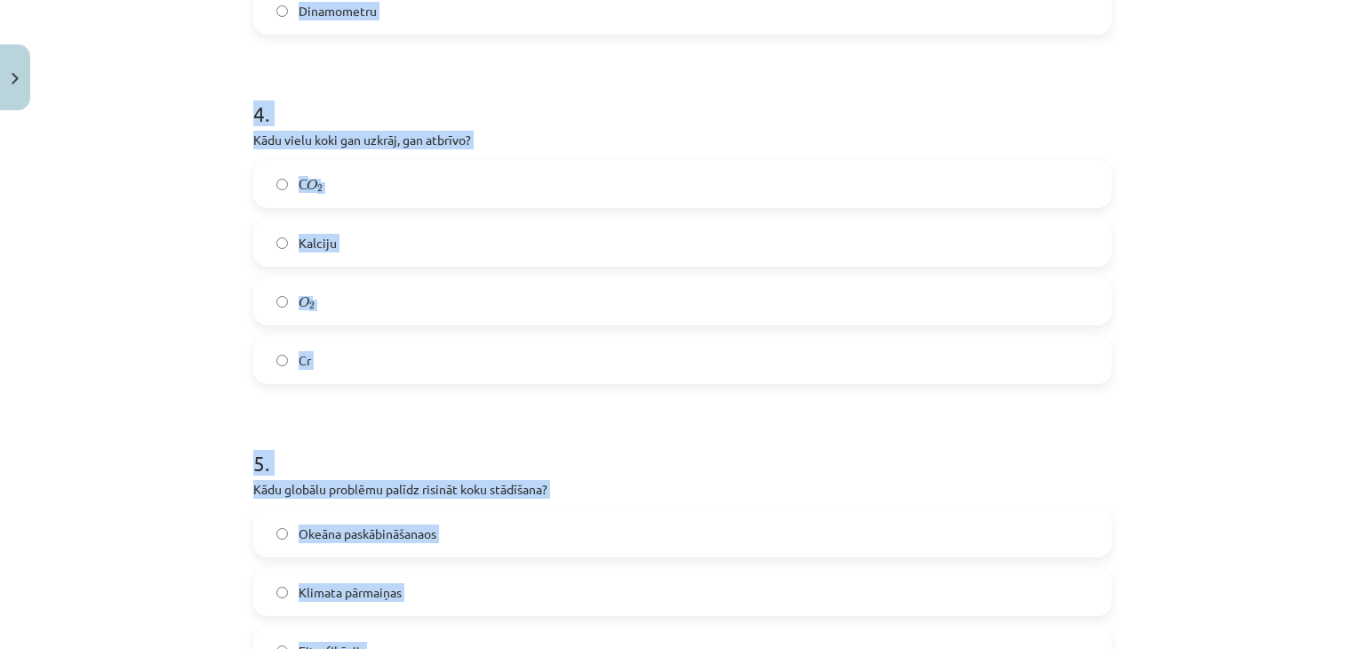
scroll to position [1562, 0]
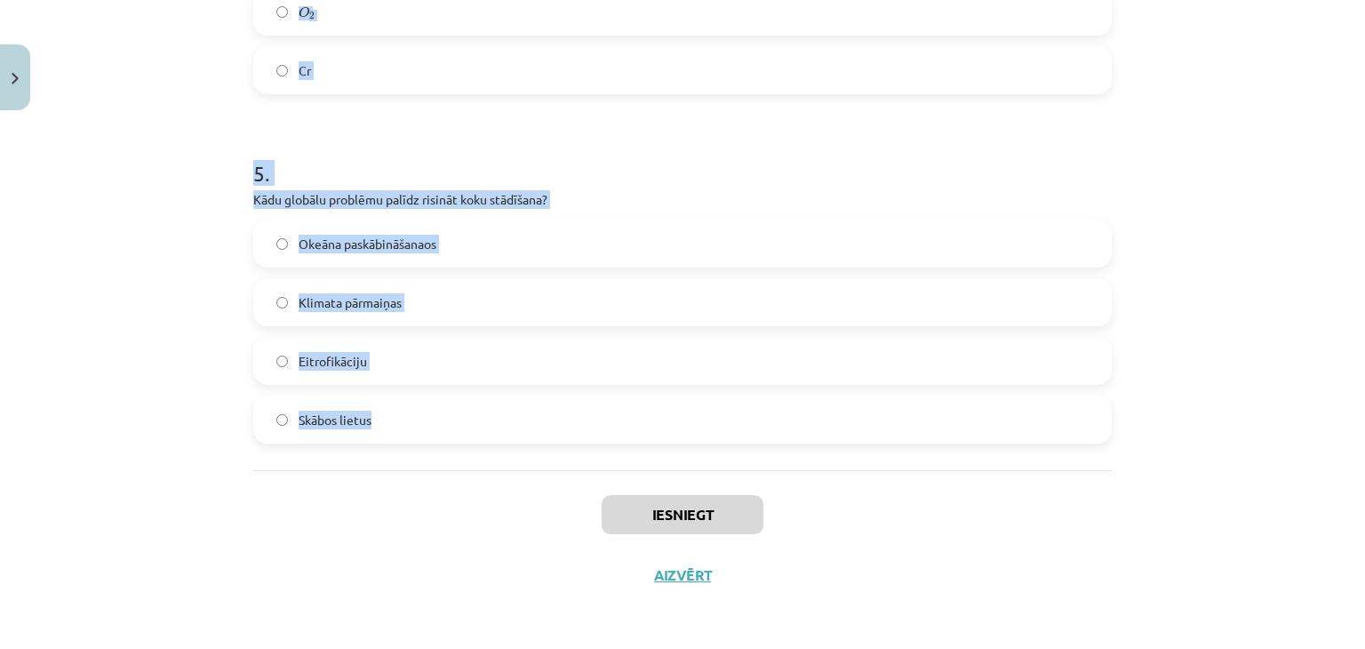
drag, startPoint x: 217, startPoint y: 355, endPoint x: 690, endPoint y: 434, distance: 479.4
click at [690, 434] on div "Mācību tēma: Bioloģijas 9. klases 1. ieskaites mācību materiāls - laboratorijas…" at bounding box center [682, 324] width 1365 height 649
copy form "1 . Latvijas teritorijā pēdējo 100 gadu laikā mežu platība ir: Samazinājusies P…"
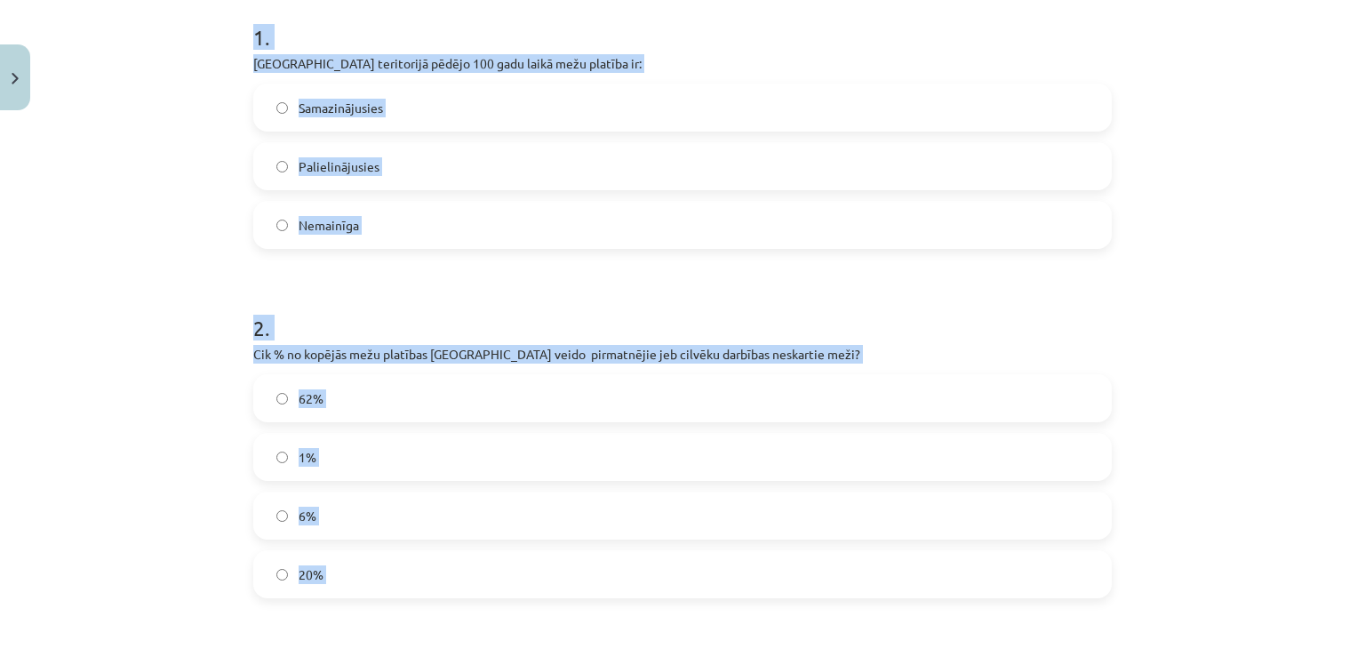
scroll to position [356, 0]
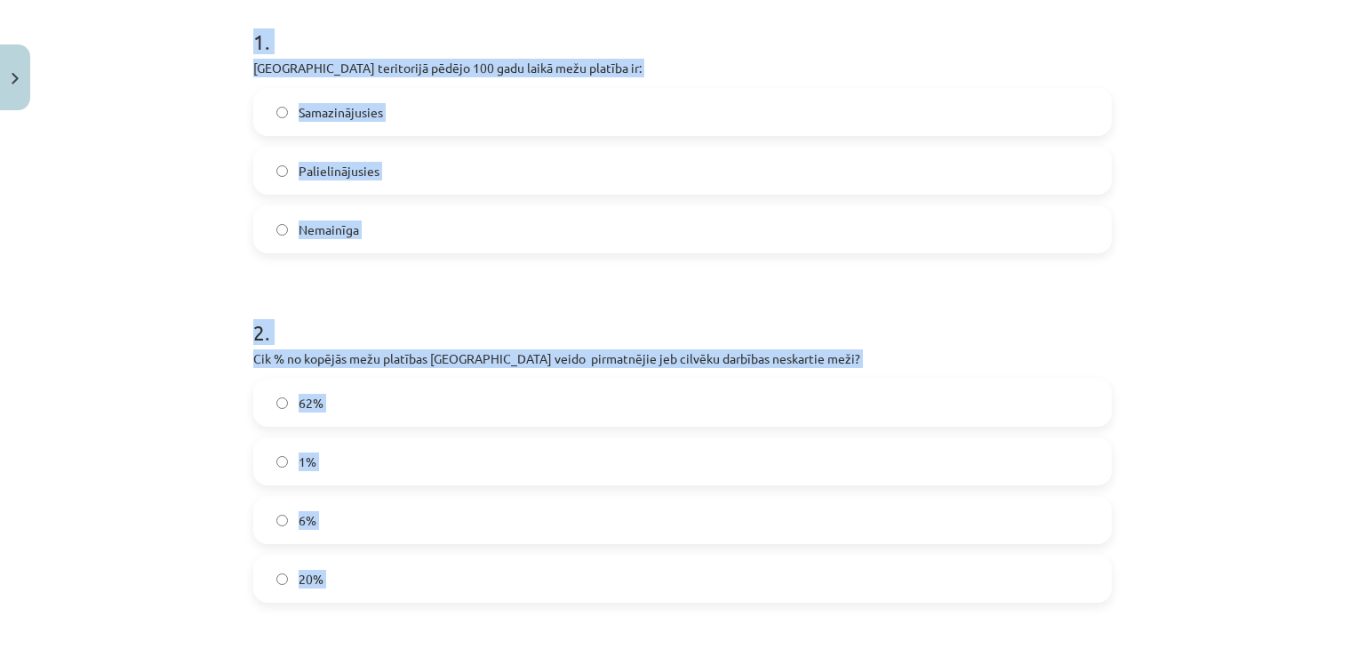
click at [121, 340] on div "Mācību tēma: Bioloģijas 9. klases 1. ieskaites mācību materiāls - laboratorijas…" at bounding box center [682, 324] width 1365 height 649
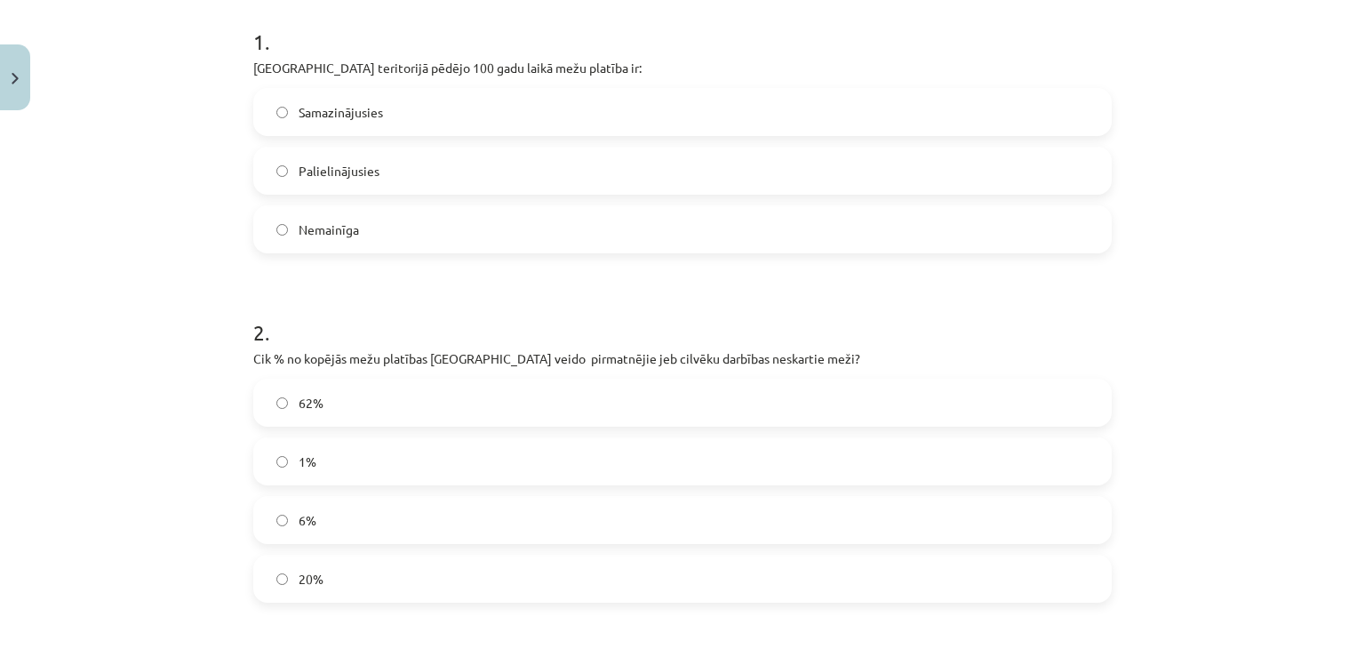
click at [304, 171] on span "Palielinājusies" at bounding box center [339, 171] width 81 height 19
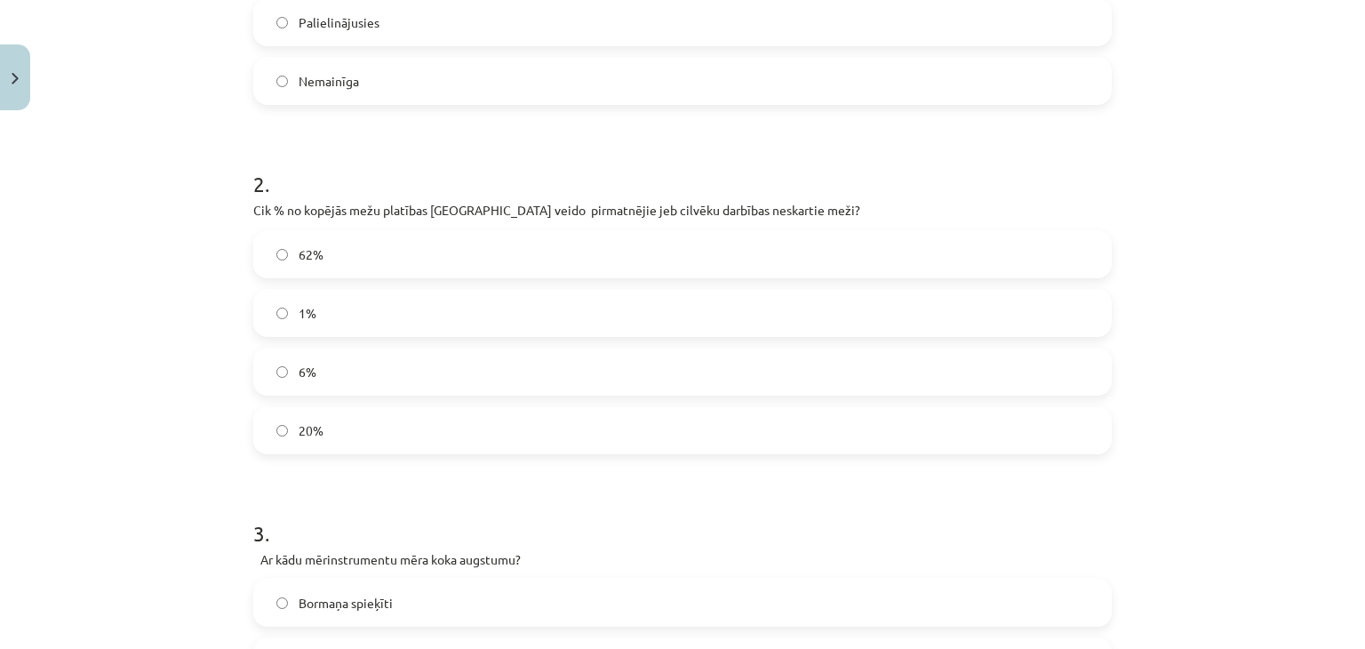
scroll to position [533, 0]
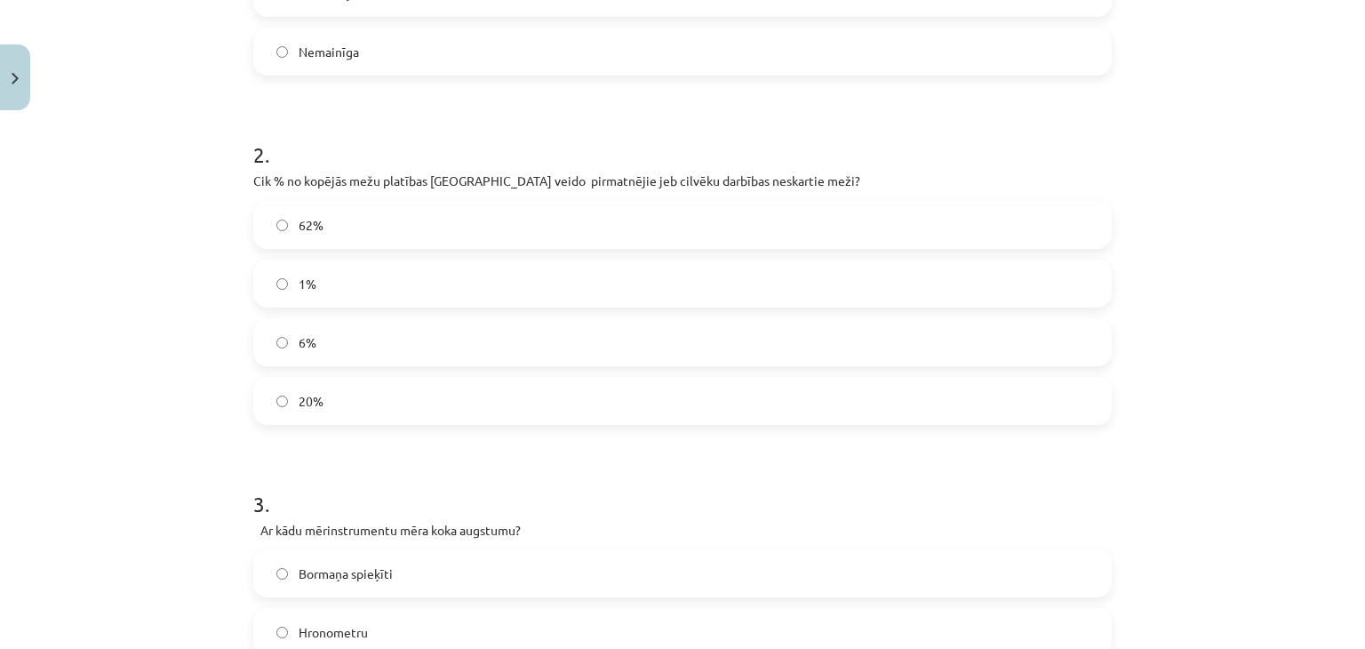
click at [326, 277] on label "1%" at bounding box center [682, 283] width 855 height 44
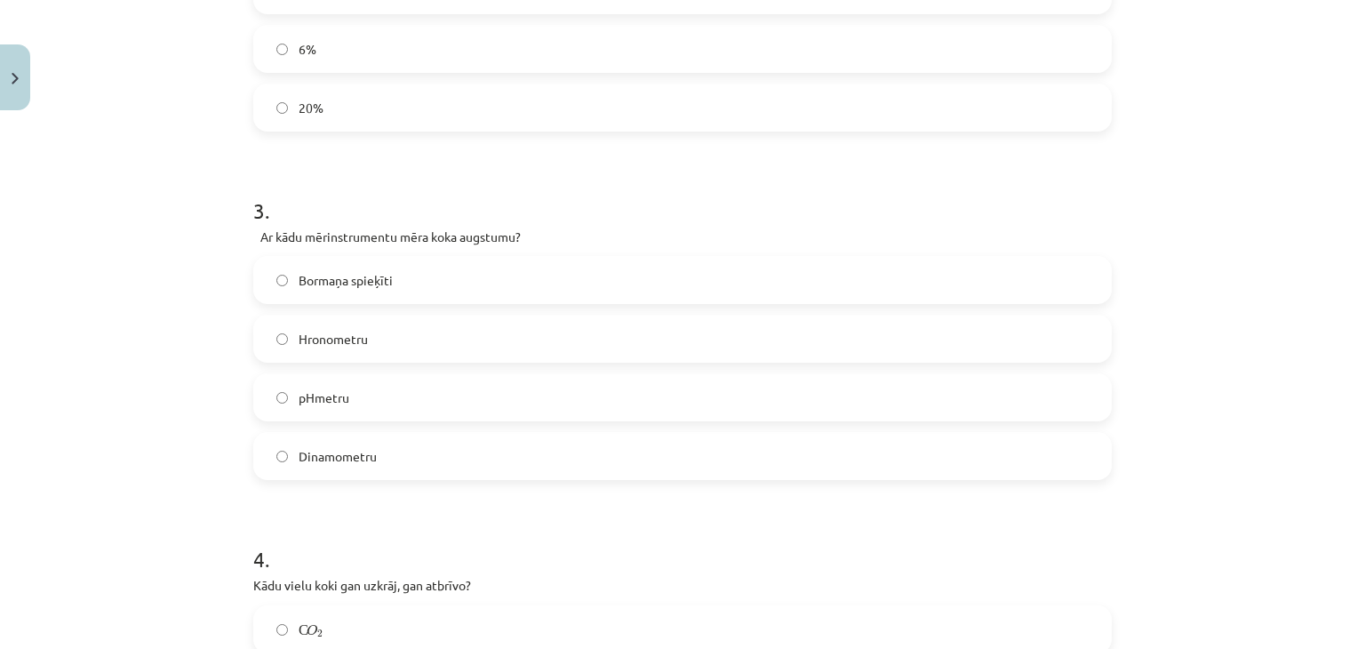
scroll to position [889, 0]
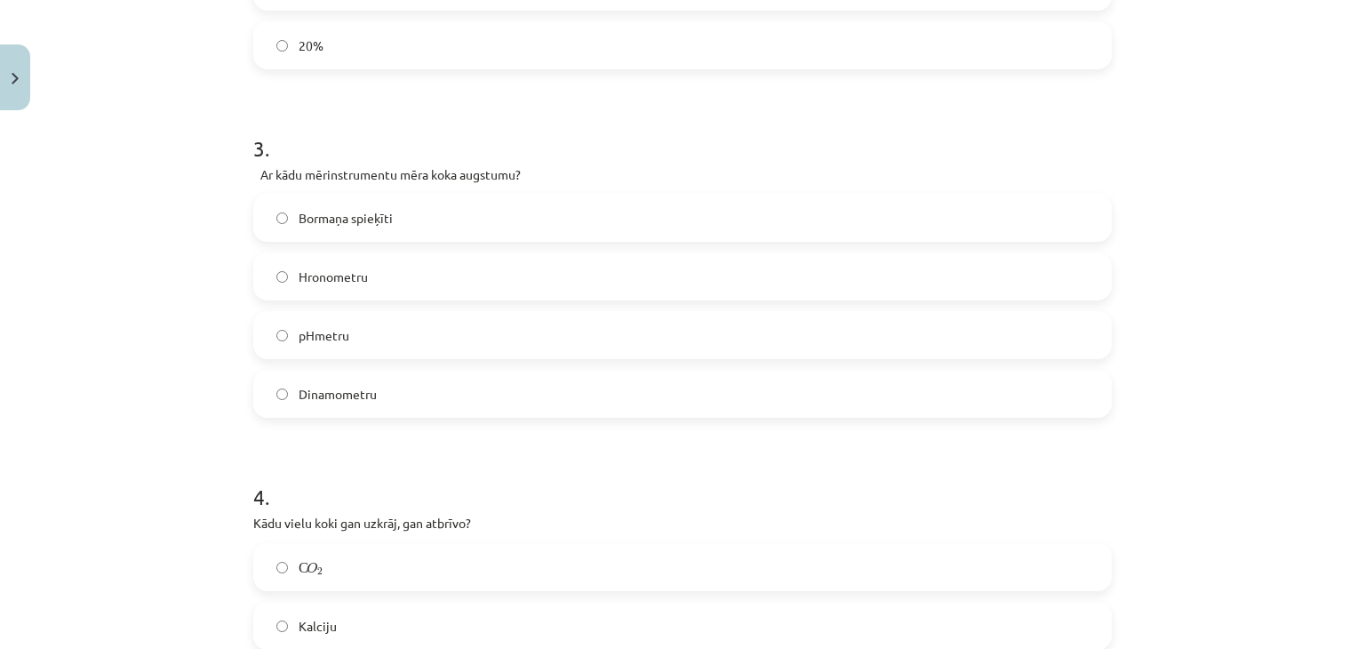
click at [370, 214] on span "Bormaņa spieķīti" at bounding box center [346, 218] width 94 height 19
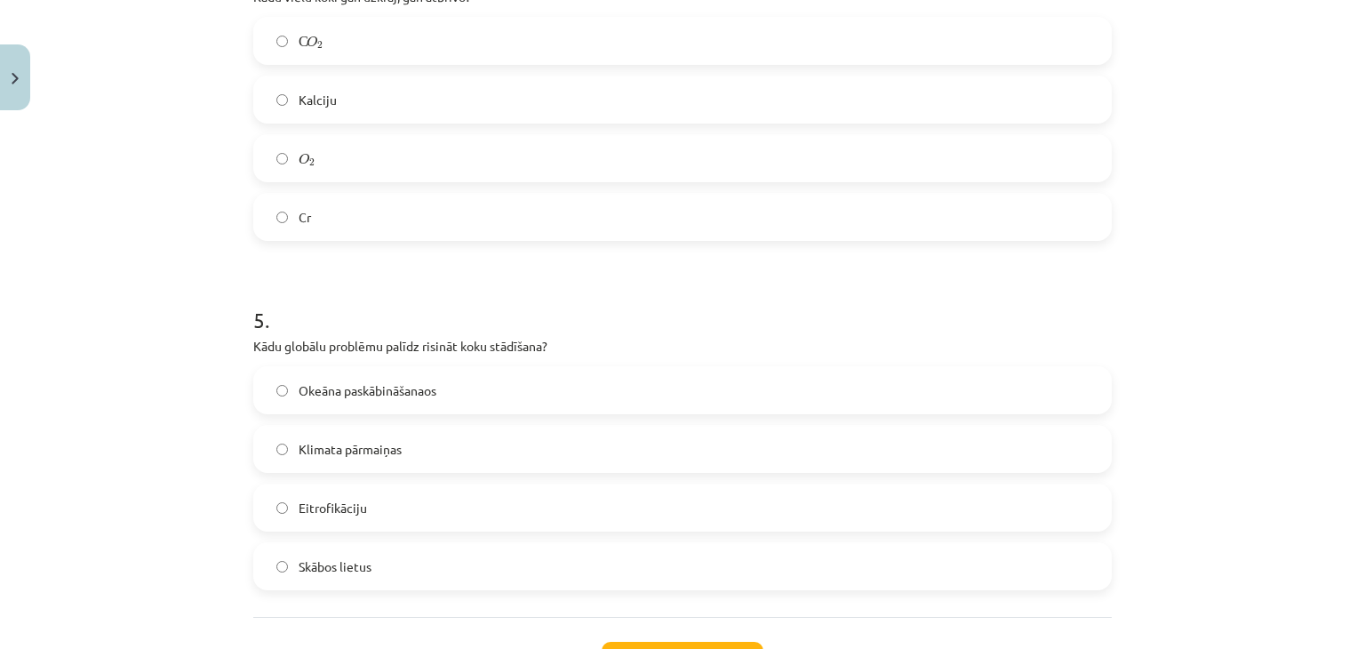
scroll to position [1422, 0]
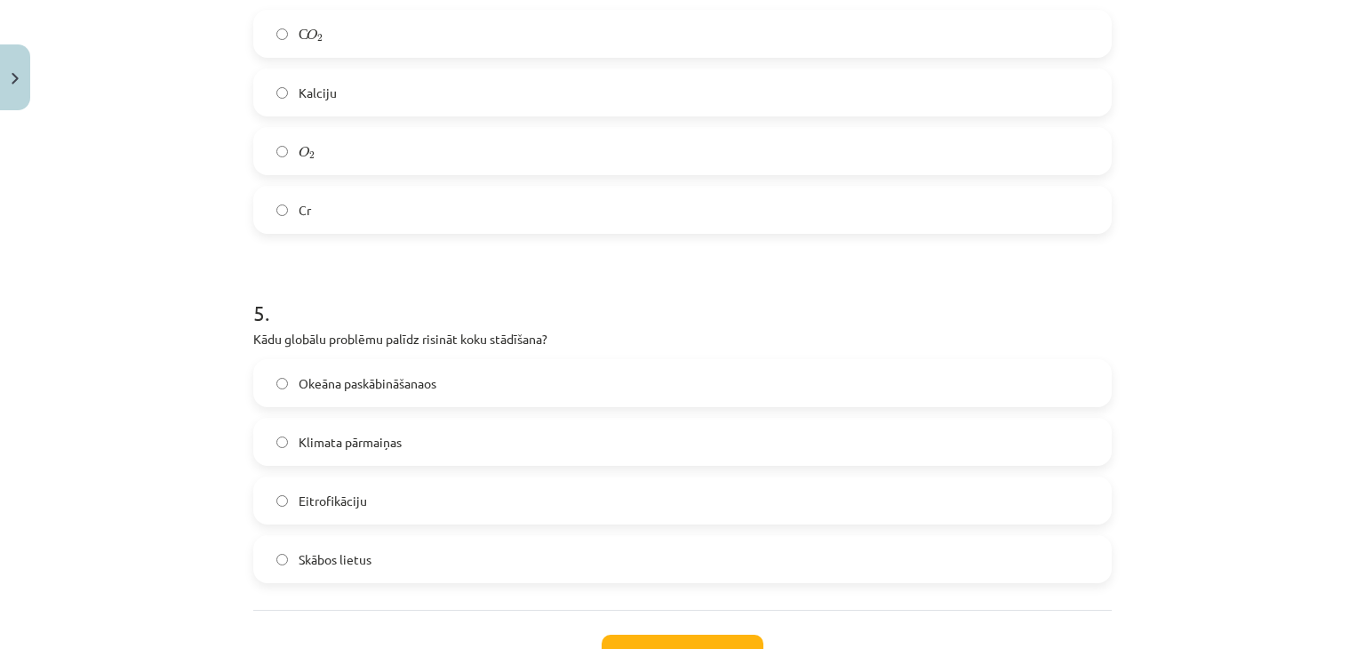
click at [324, 33] on label "С O 2 С O 2" at bounding box center [682, 34] width 855 height 44
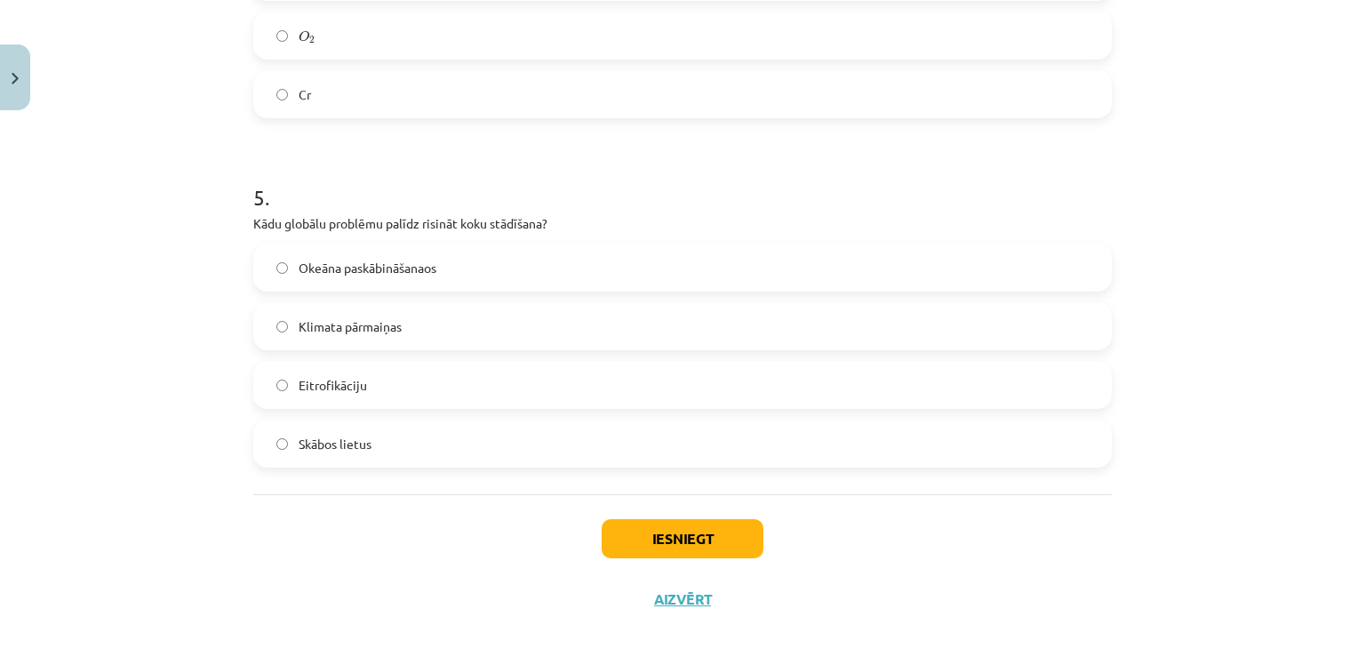
scroll to position [1562, 0]
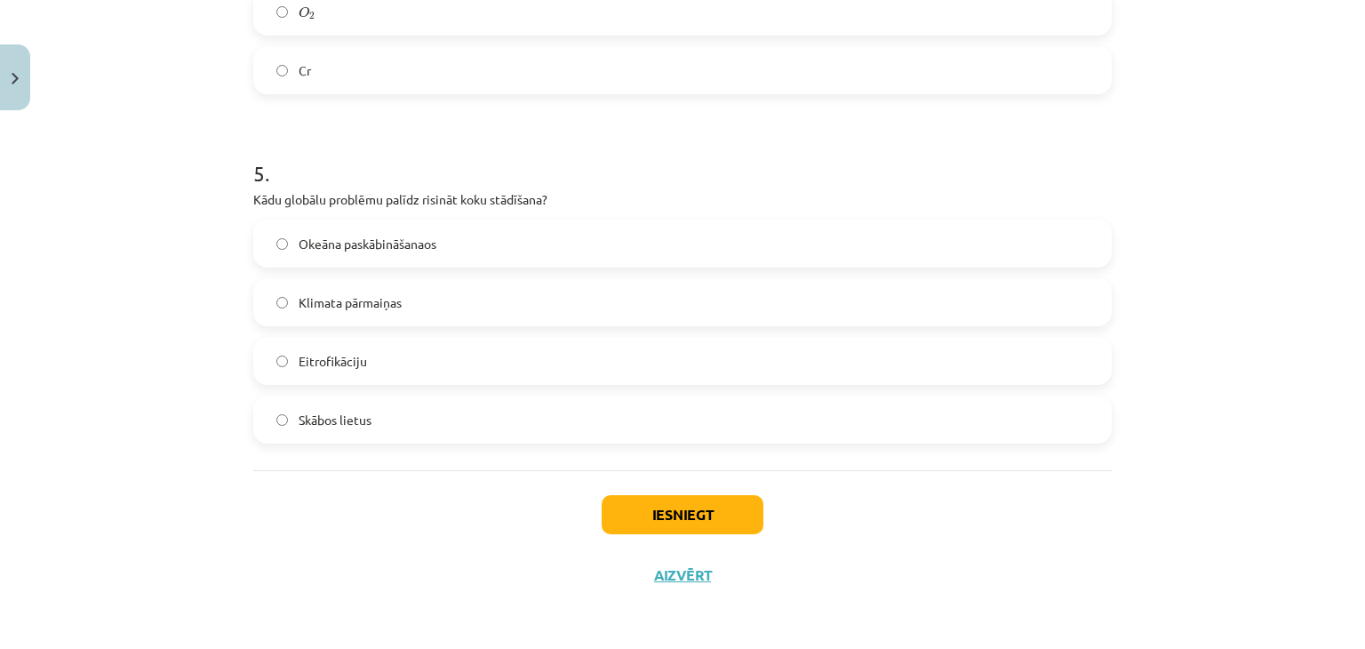
click at [345, 300] on span "Klimata pārmaiņas" at bounding box center [350, 302] width 103 height 19
click at [677, 516] on button "Iesniegt" at bounding box center [683, 514] width 162 height 39
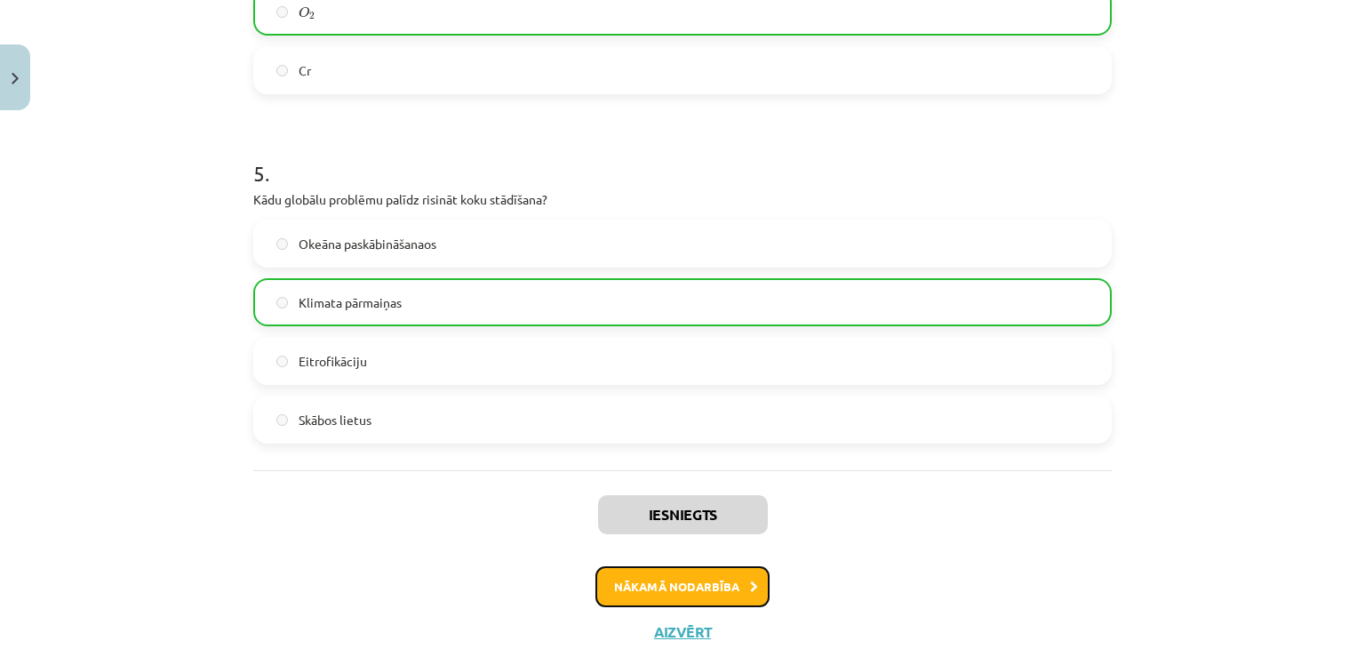
click at [740, 585] on button "Nākamā nodarbība" at bounding box center [683, 586] width 174 height 41
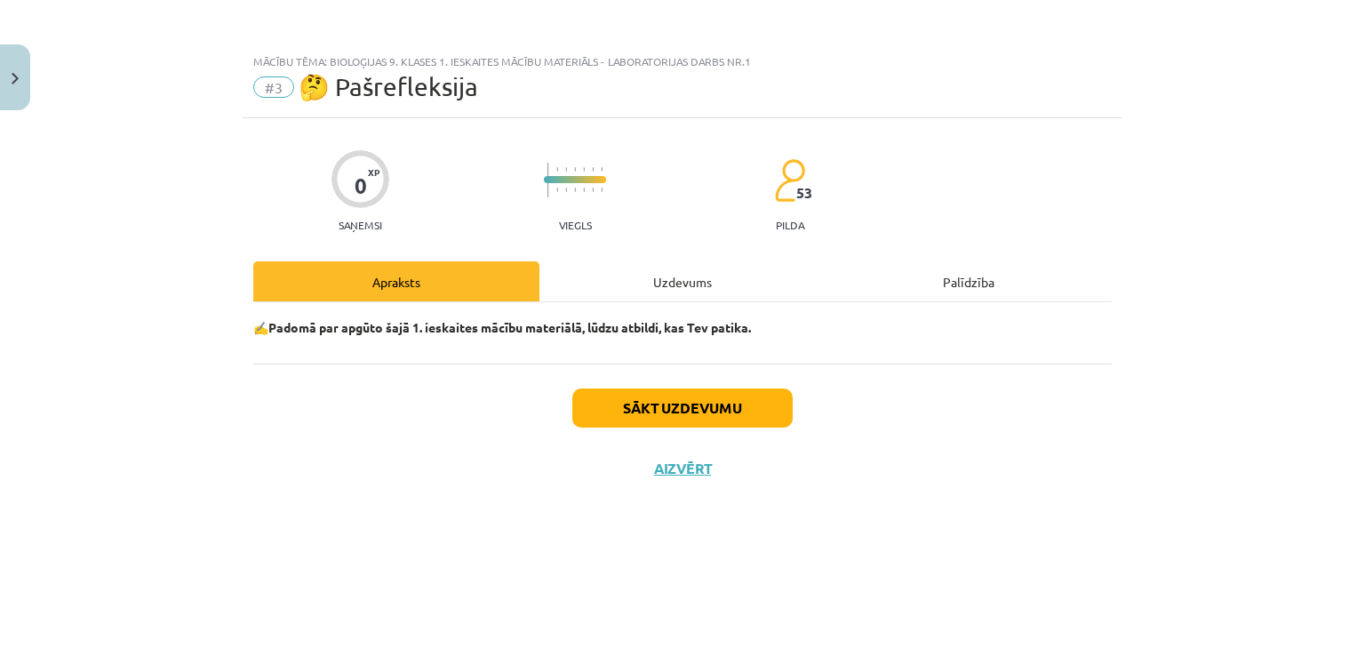
click at [640, 432] on div "Sākt uzdevumu Aizvērt" at bounding box center [682, 426] width 859 height 124
click at [640, 421] on button "Sākt uzdevumu" at bounding box center [682, 407] width 220 height 39
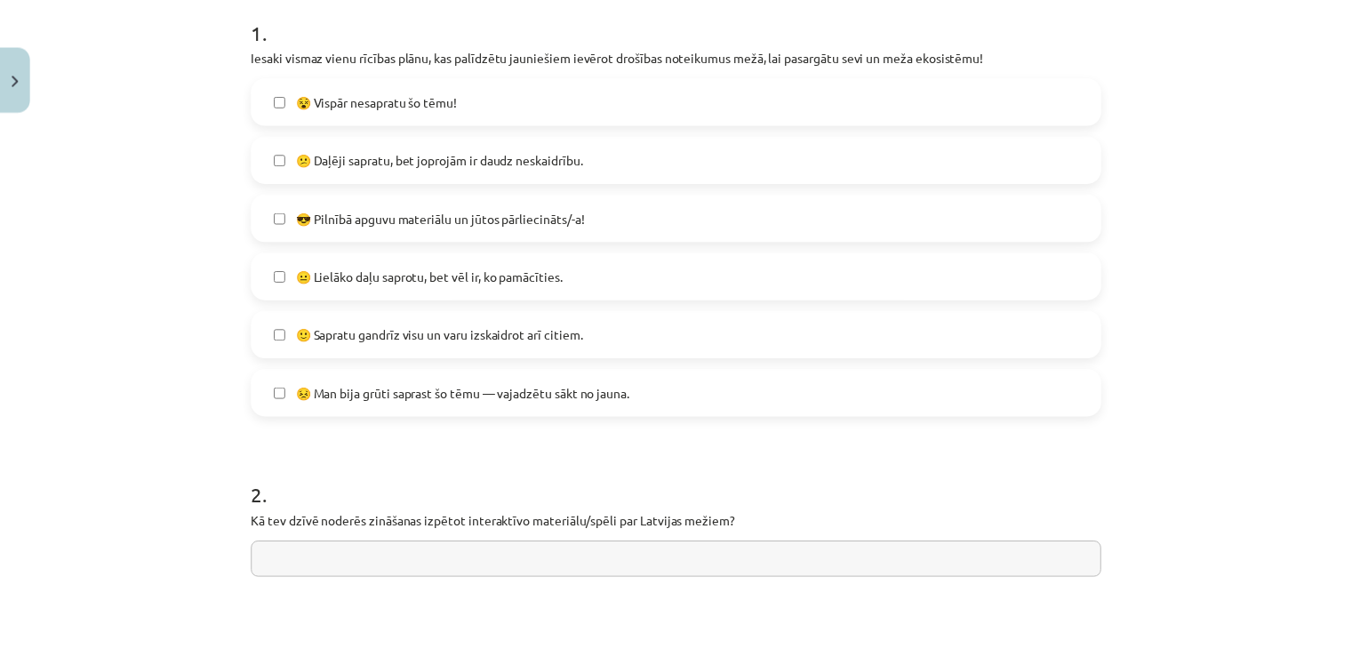
scroll to position [654, 0]
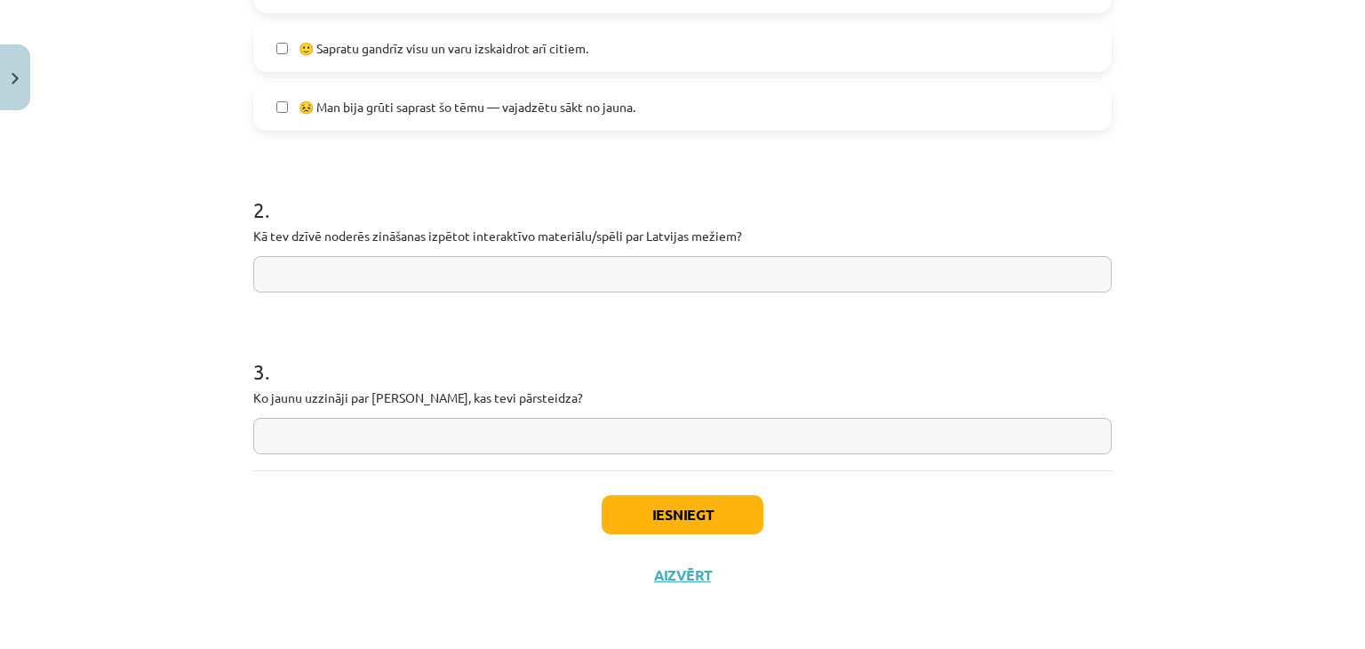
click at [344, 119] on label "😣 Man bija grūti saprast šo tēmu — vajadzētu sākt no jauna." at bounding box center [682, 106] width 855 height 44
click at [604, 507] on button "Iesniegt" at bounding box center [683, 514] width 162 height 39
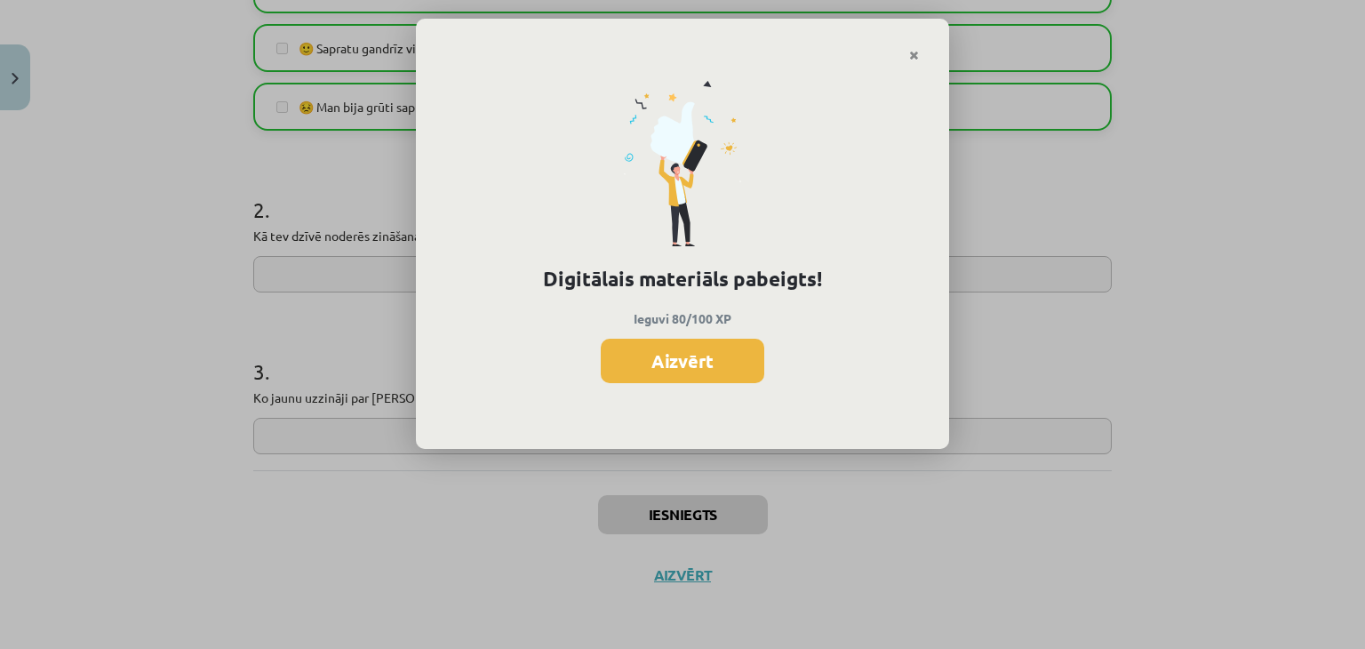
click at [690, 372] on button "Aizvērt" at bounding box center [683, 361] width 164 height 44
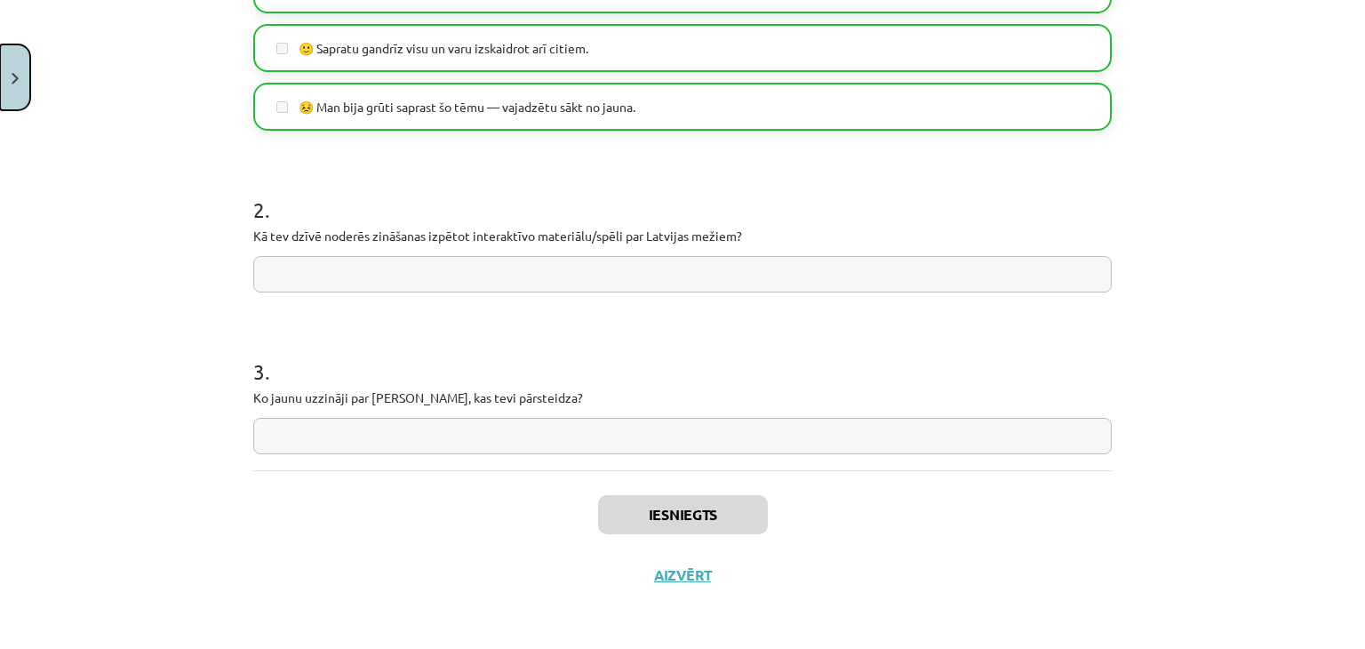
click at [17, 97] on button "Close" at bounding box center [15, 77] width 30 height 66
click at [109, 310] on div "Mācību tēma: Bioloģijas 9. klases 1. ieskaites mācību materiāls - laboratorijas…" at bounding box center [676, 324] width 1352 height 649
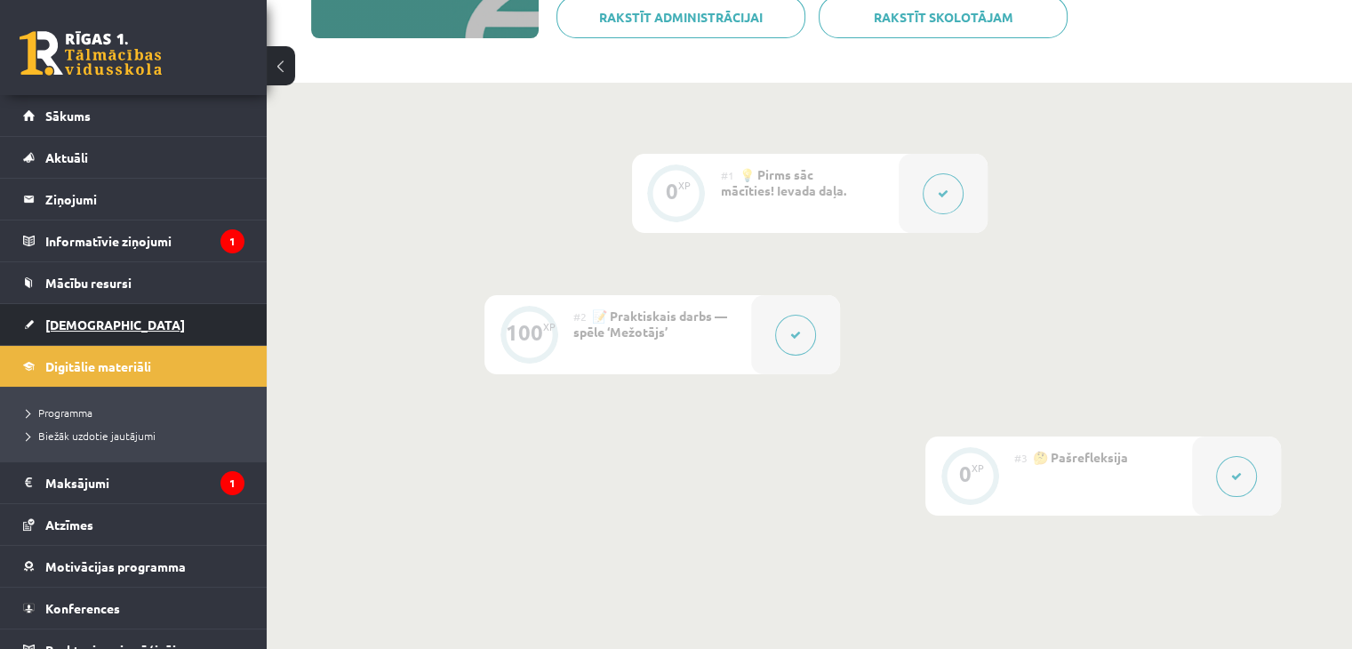
click at [109, 313] on link "[DEMOGRAPHIC_DATA]" at bounding box center [133, 324] width 221 height 41
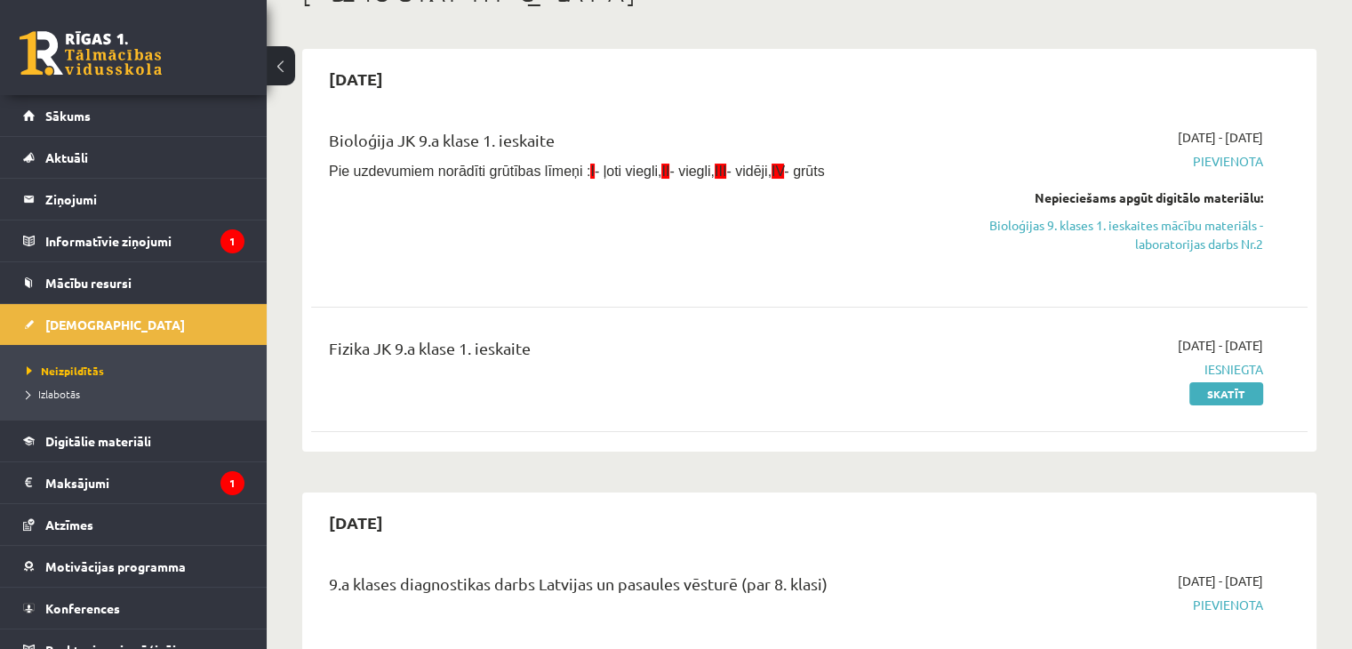
scroll to position [178, 0]
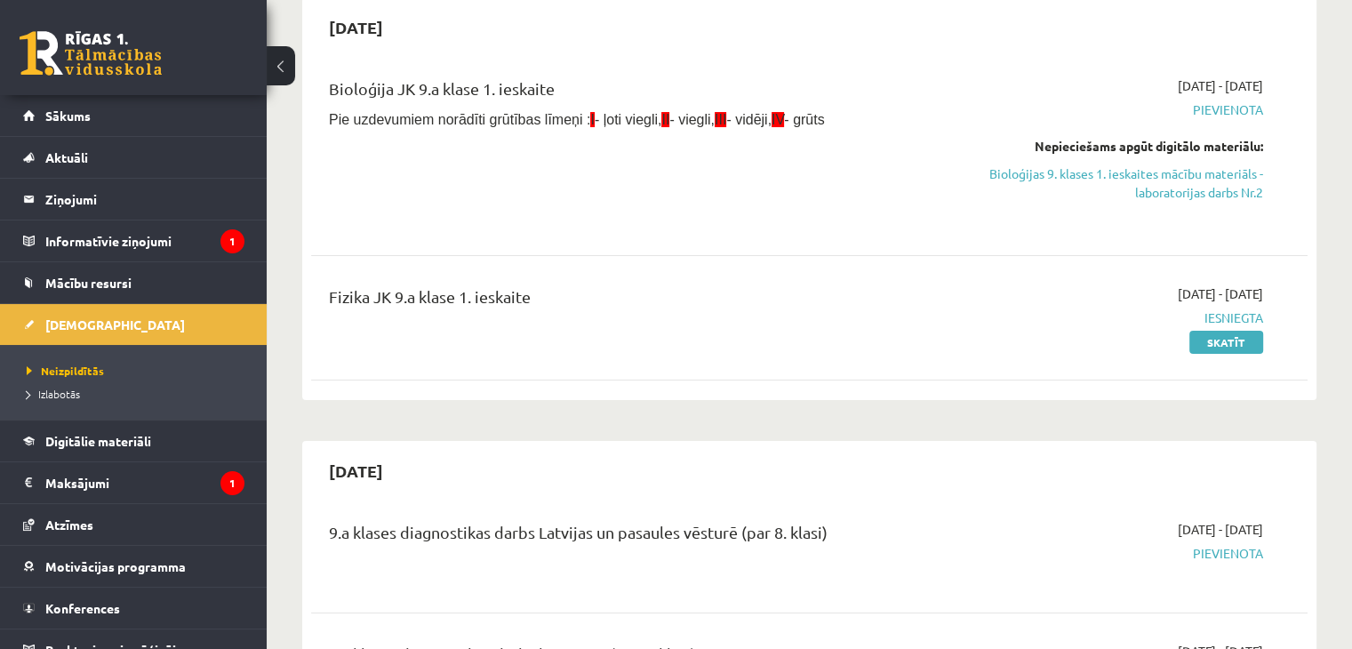
drag, startPoint x: 1162, startPoint y: 200, endPoint x: 740, endPoint y: 93, distance: 435.5
click at [1160, 198] on link "Bioloģijas 9. klases 1. ieskaites mācību materiāls - laboratorijas darbs Nr.2" at bounding box center [1116, 182] width 293 height 37
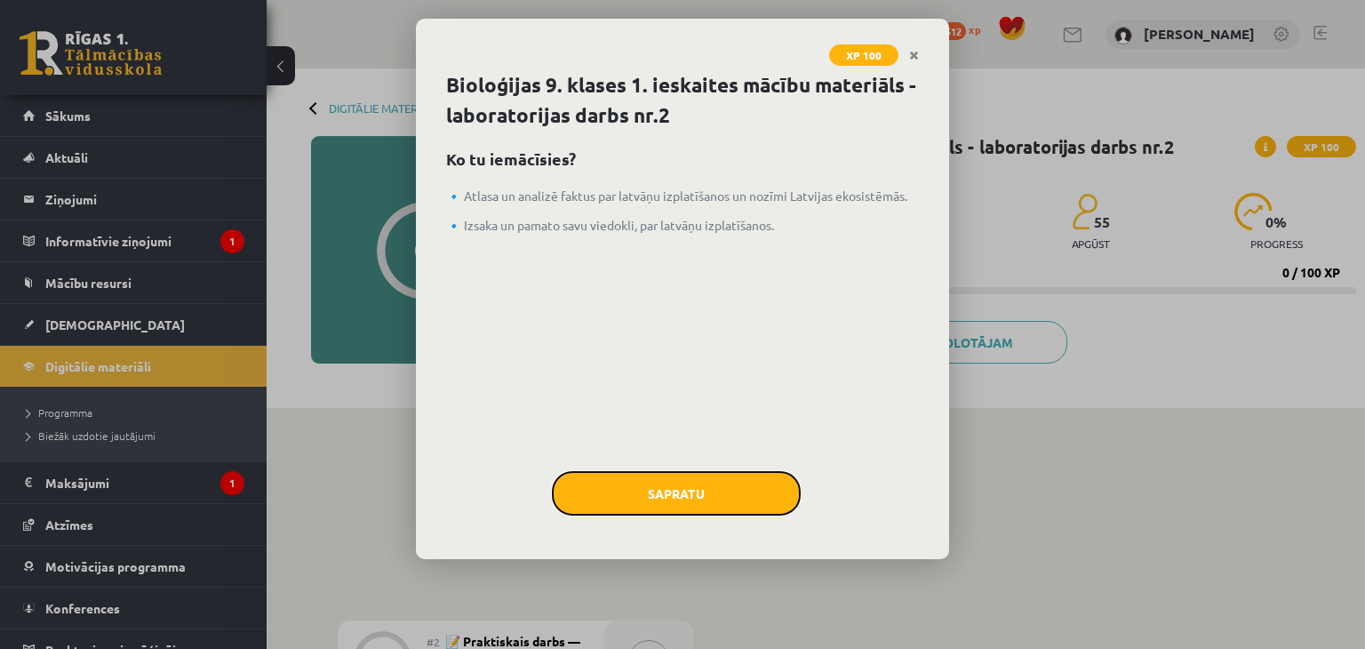
click at [637, 479] on button "Sapratu" at bounding box center [676, 493] width 249 height 44
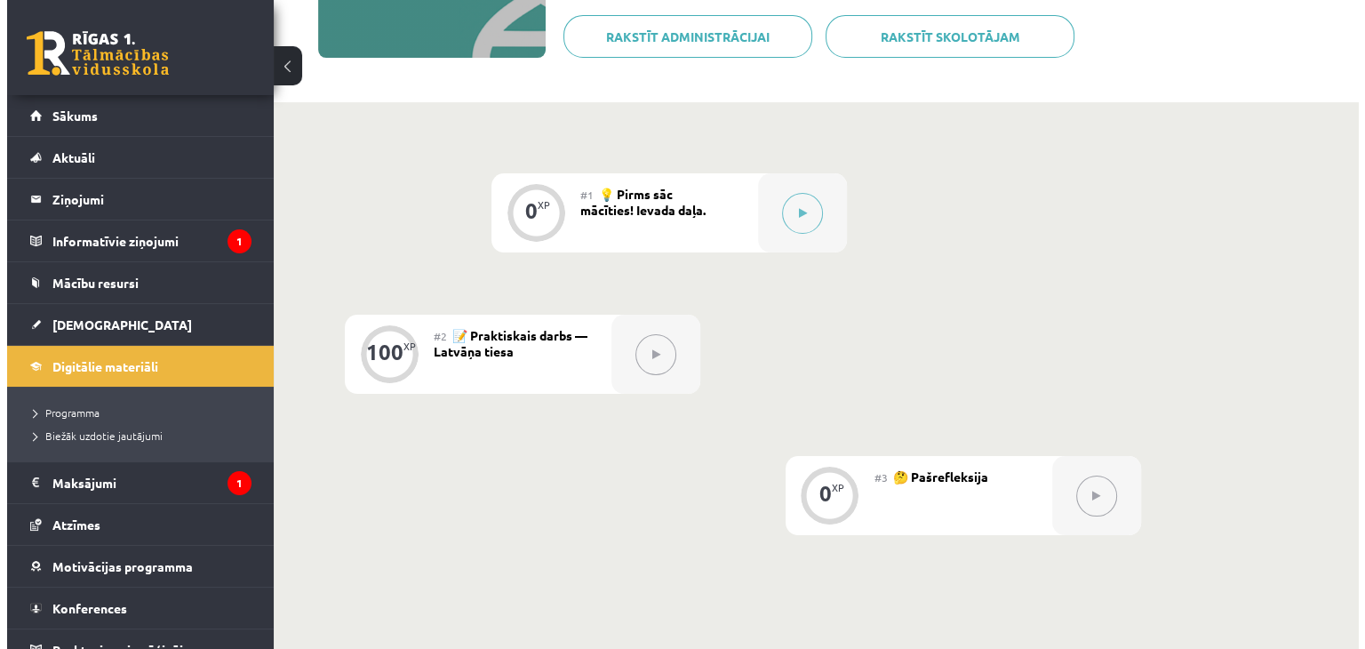
scroll to position [356, 0]
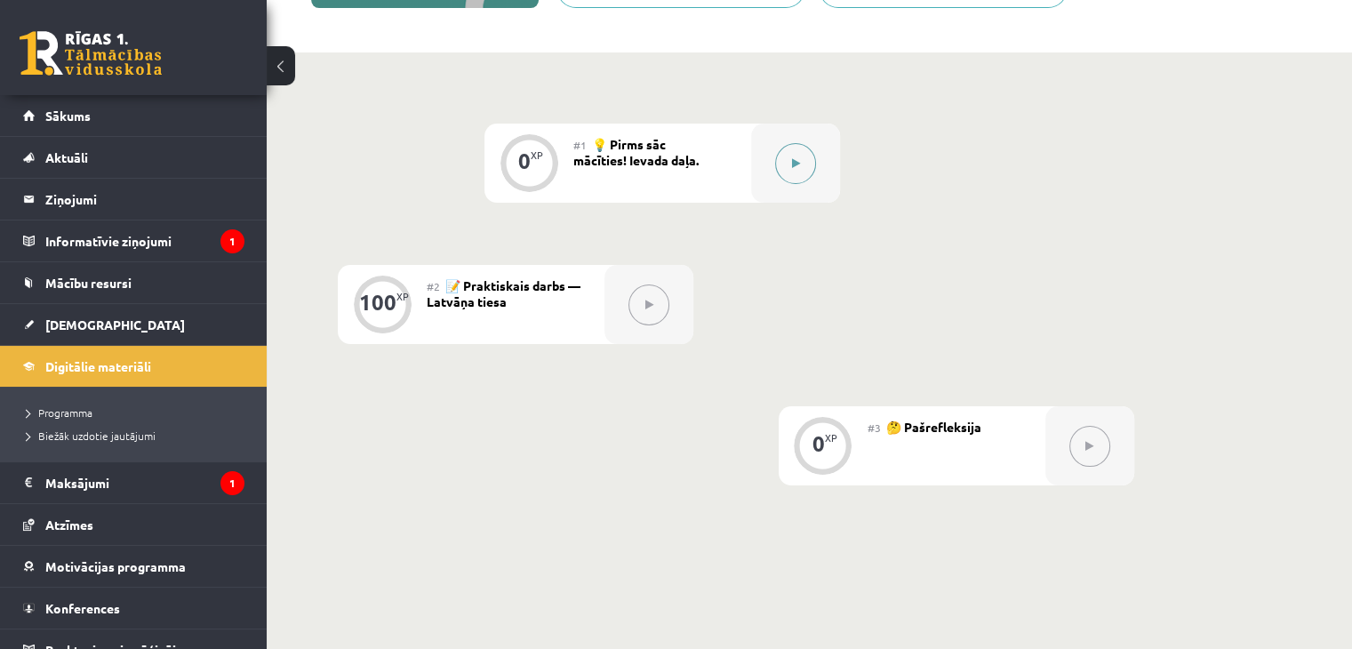
click at [754, 189] on div at bounding box center [795, 163] width 89 height 79
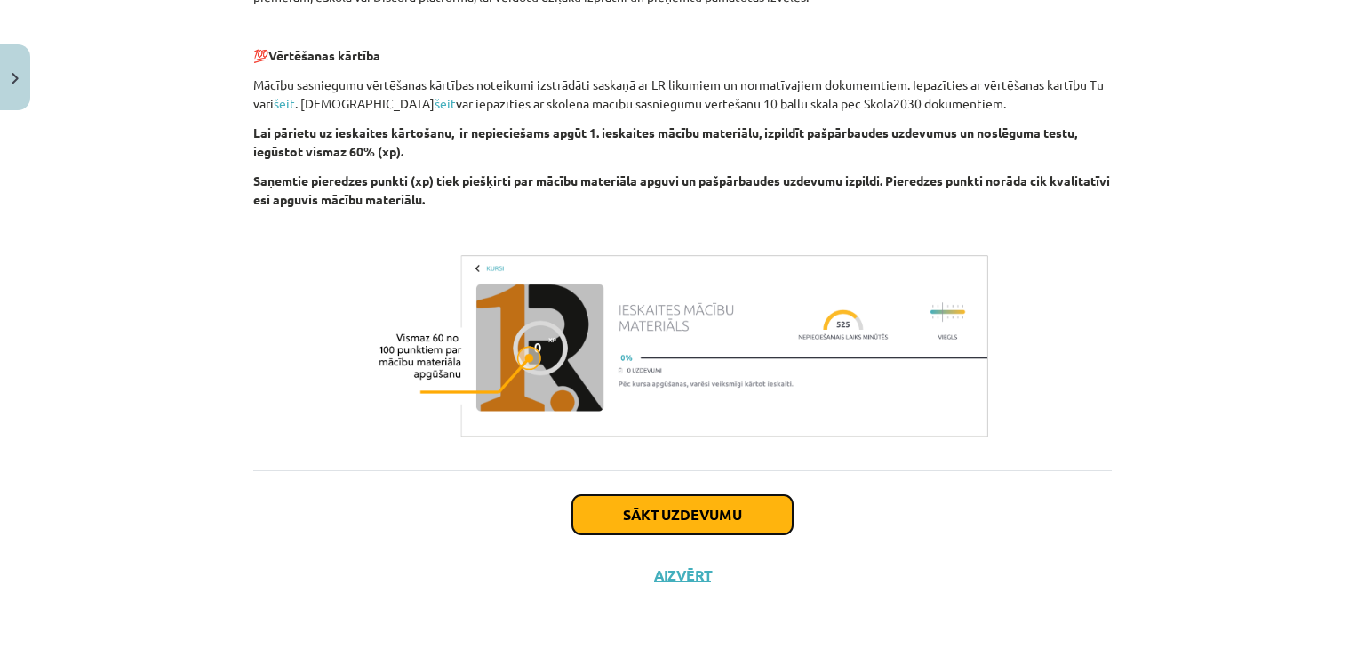
click at [676, 513] on button "Sākt uzdevumu" at bounding box center [682, 514] width 220 height 39
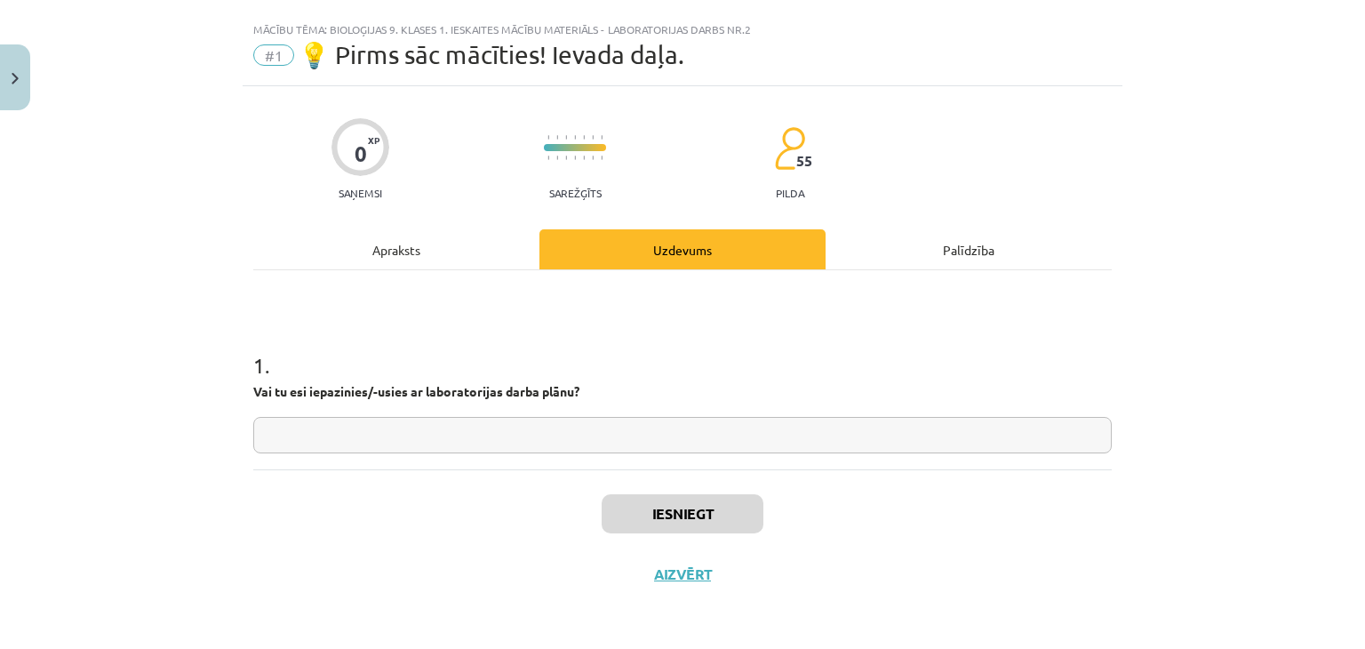
click at [358, 429] on input "text" at bounding box center [682, 435] width 859 height 36
type input "**"
click at [706, 525] on button "Iesniegt" at bounding box center [683, 513] width 162 height 39
